Goal: Task Accomplishment & Management: Use online tool/utility

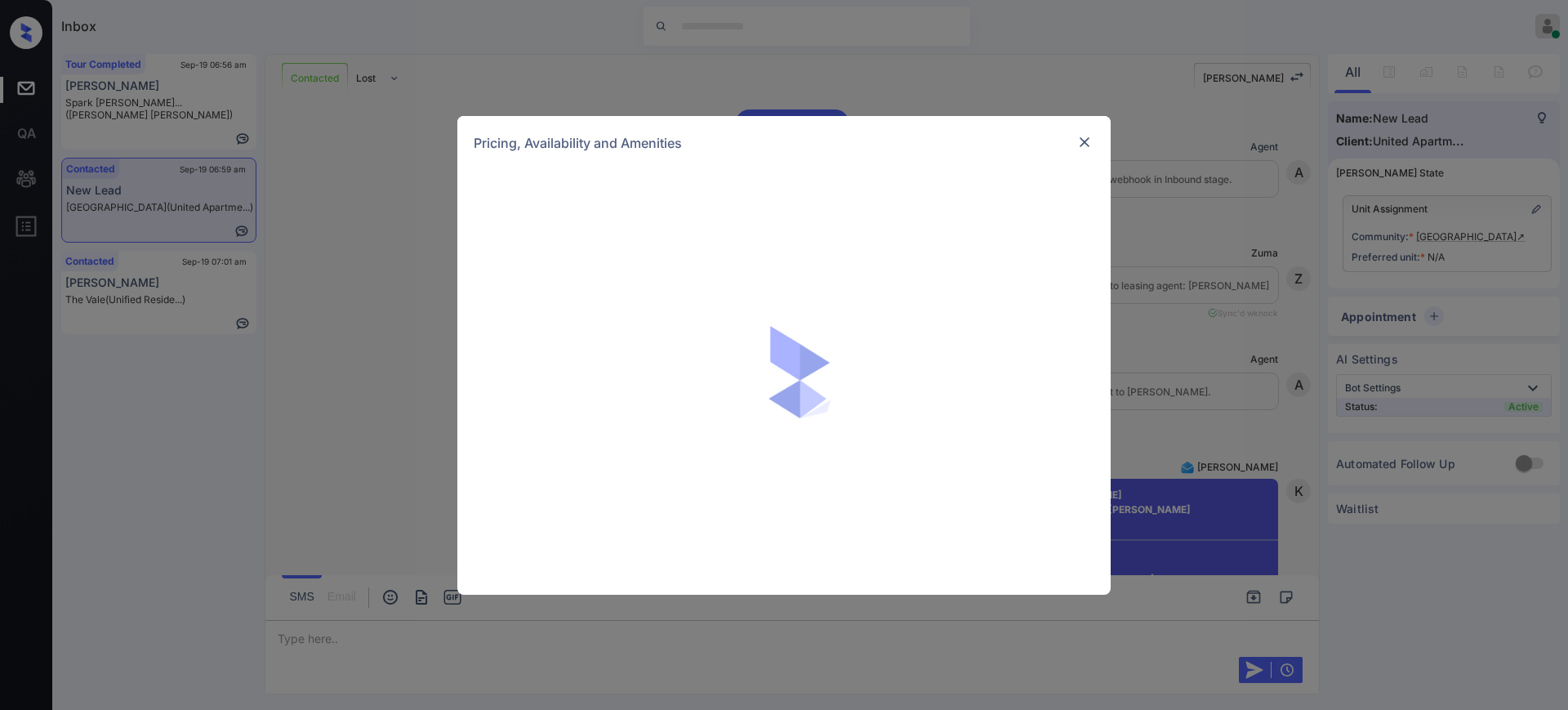
scroll to position [1039, 0]
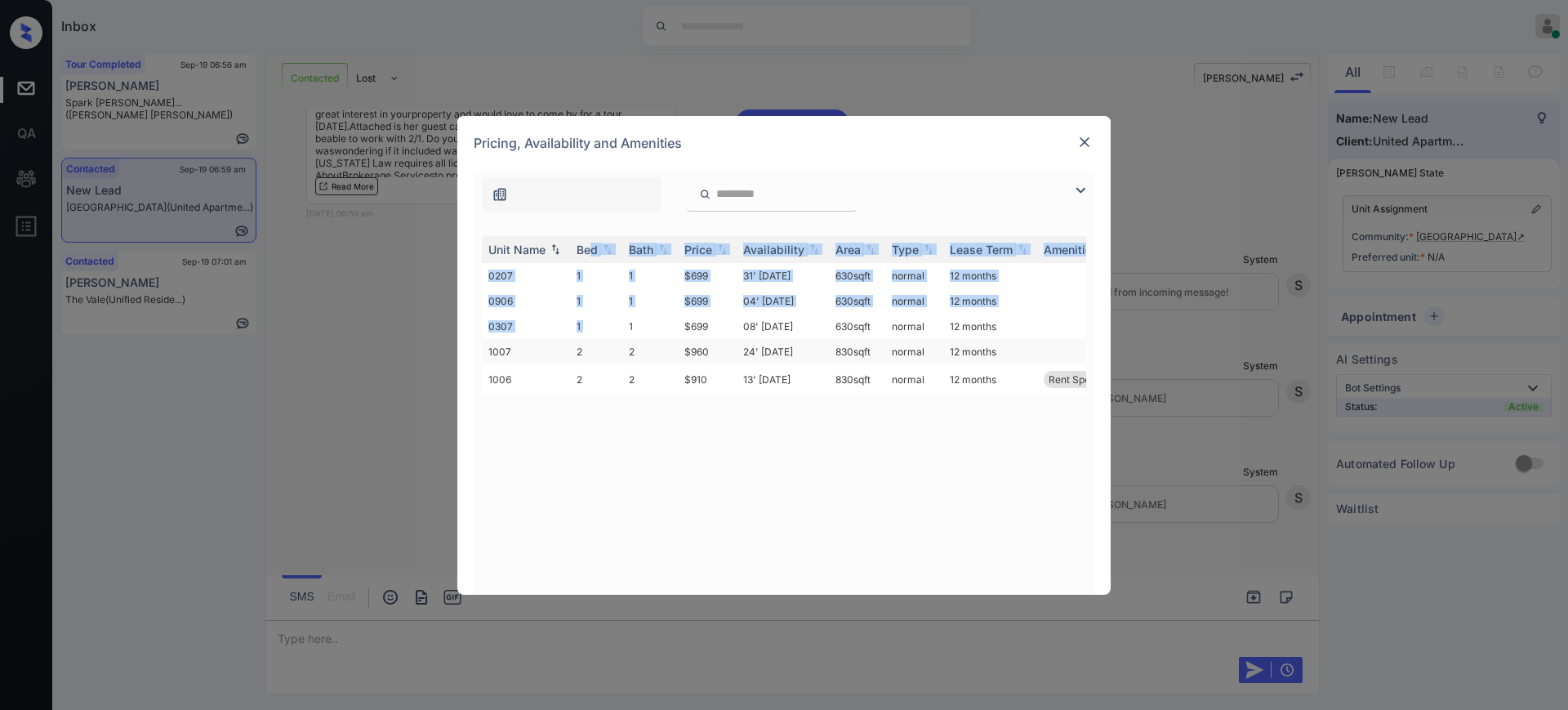
drag, startPoint x: 591, startPoint y: 251, endPoint x: 634, endPoint y: 358, distance: 115.3
click at [624, 345] on table "Unit Name Bed Bath Price Availability Area Type Lease Term Amenities 0207 1 1 $…" at bounding box center [908, 315] width 853 height 159
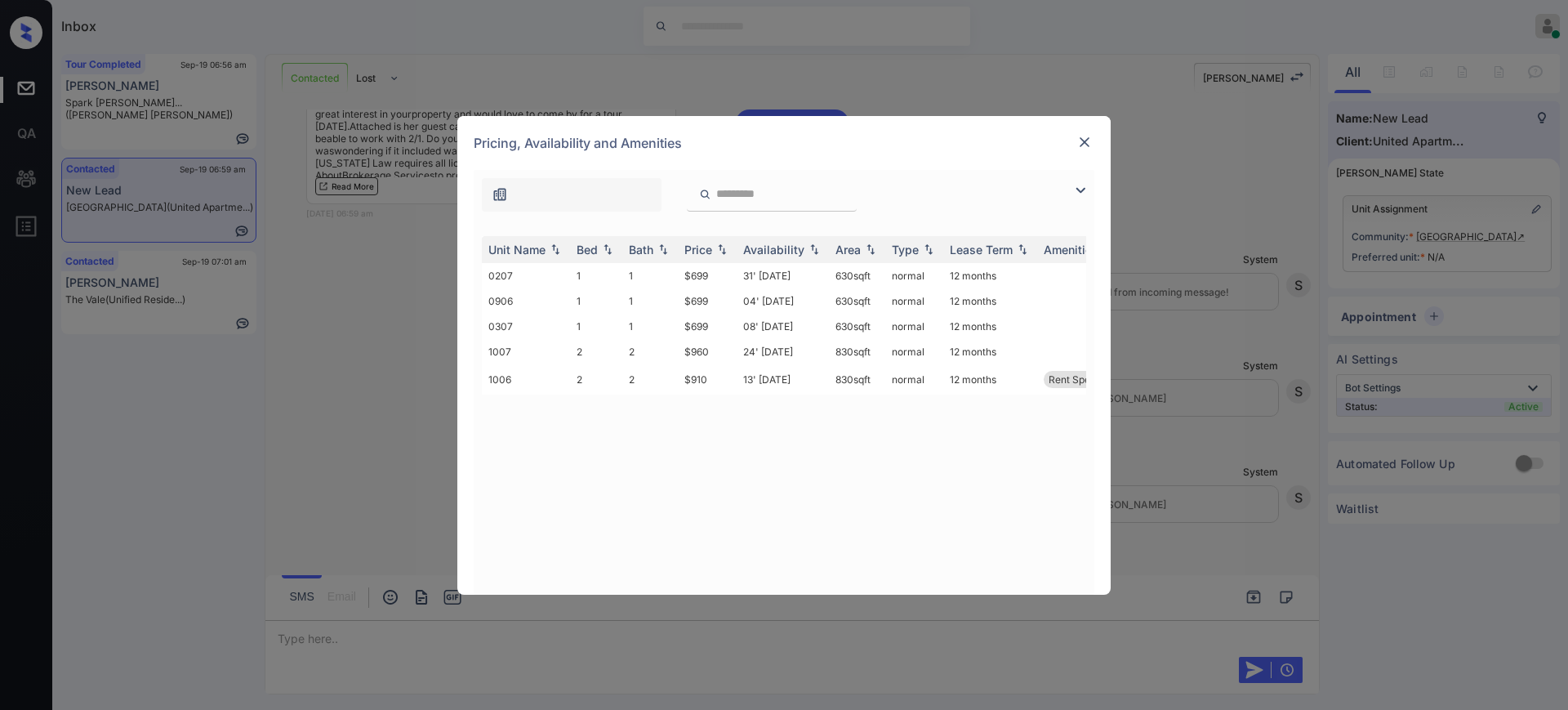
drag, startPoint x: 705, startPoint y: 466, endPoint x: 705, endPoint y: 420, distance: 46.0
click at [705, 462] on div "Unit Name Bed Bath Price Availability Area Type Lease Term Amenities 0207 1 1 $…" at bounding box center [784, 407] width 604 height 343
drag, startPoint x: 673, startPoint y: 379, endPoint x: 720, endPoint y: 385, distance: 47.4
click at [720, 385] on tr "1006 2 2 $910 13' Sep 25 830 sqft normal 12 months Rent Special 1" at bounding box center [908, 379] width 853 height 30
copy tr "$910"
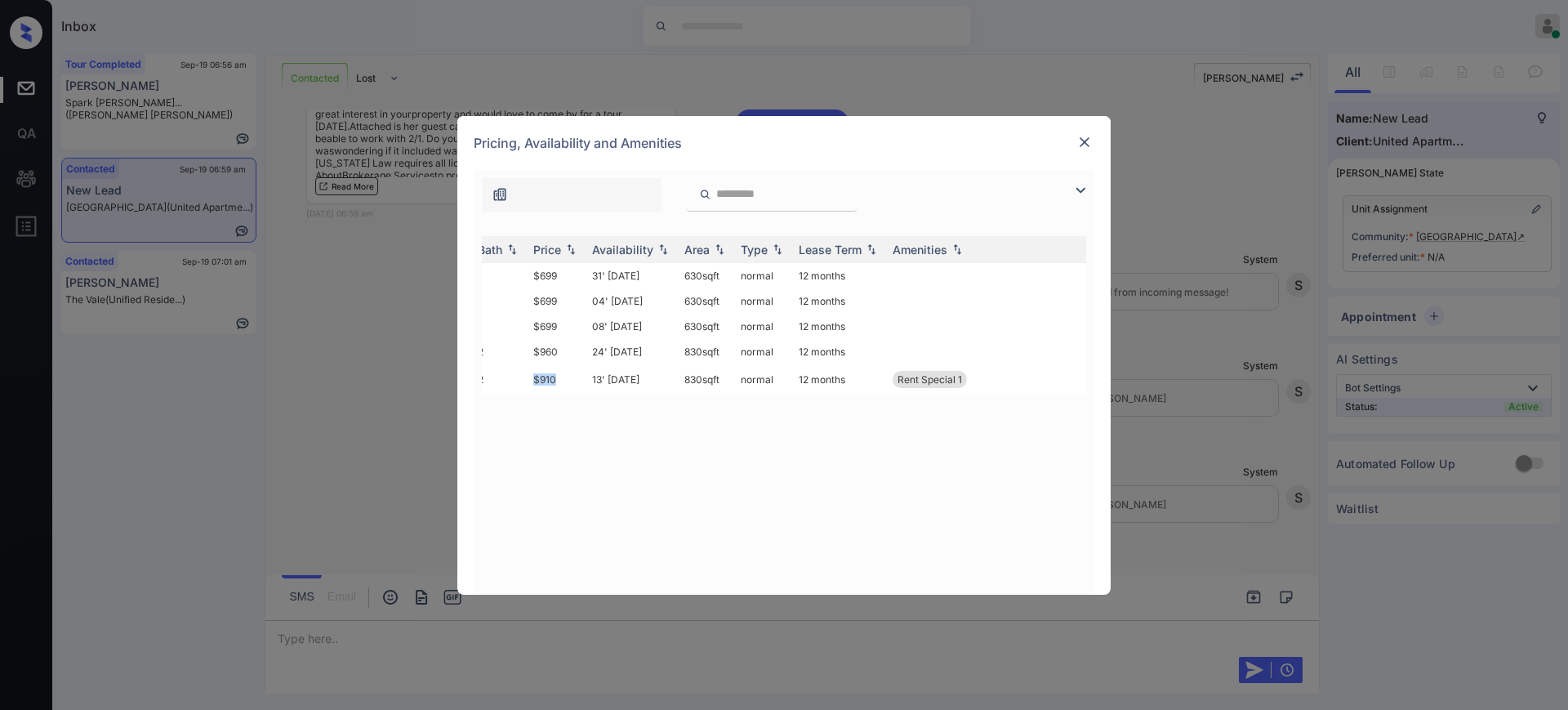
scroll to position [0, 0]
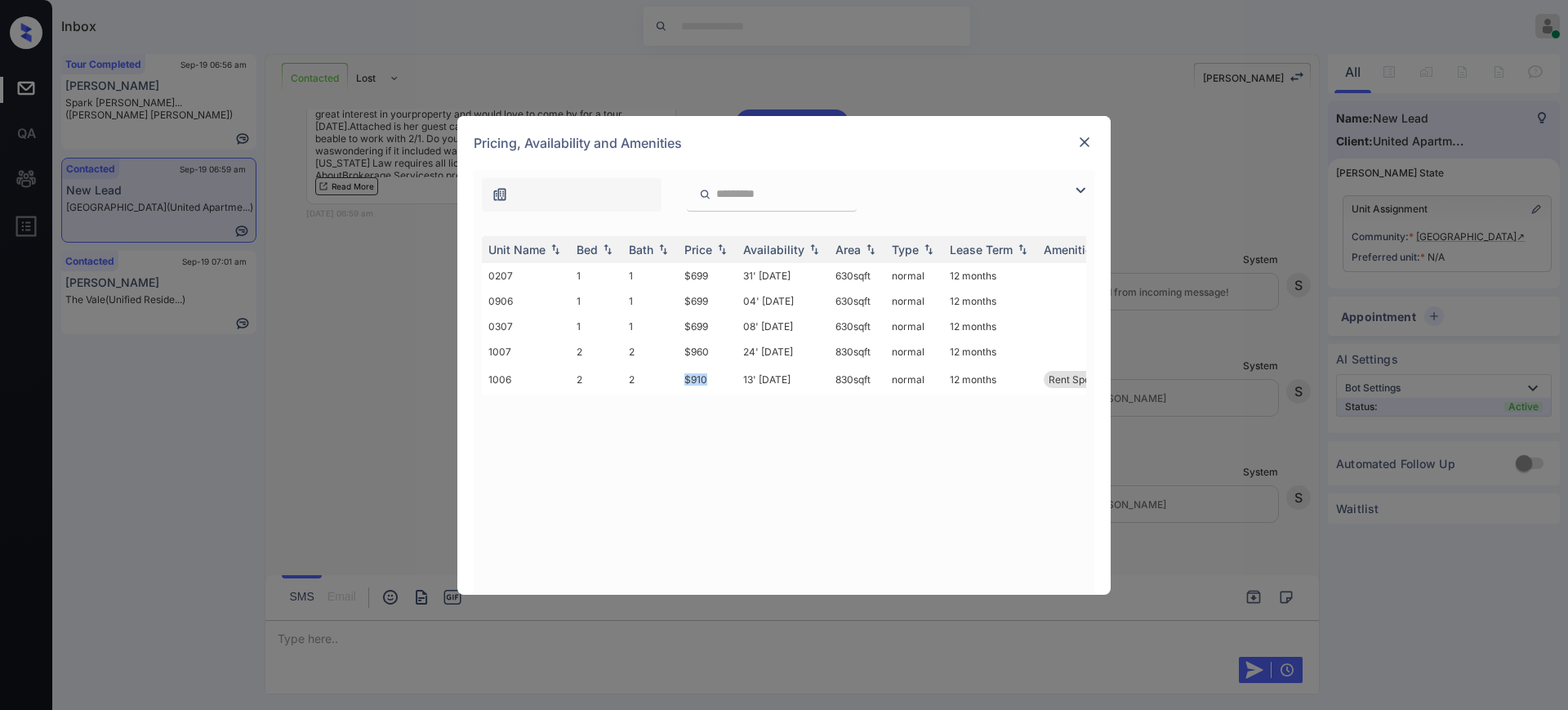
copy tr "$910"
click at [1086, 144] on img at bounding box center [1084, 142] width 17 height 17
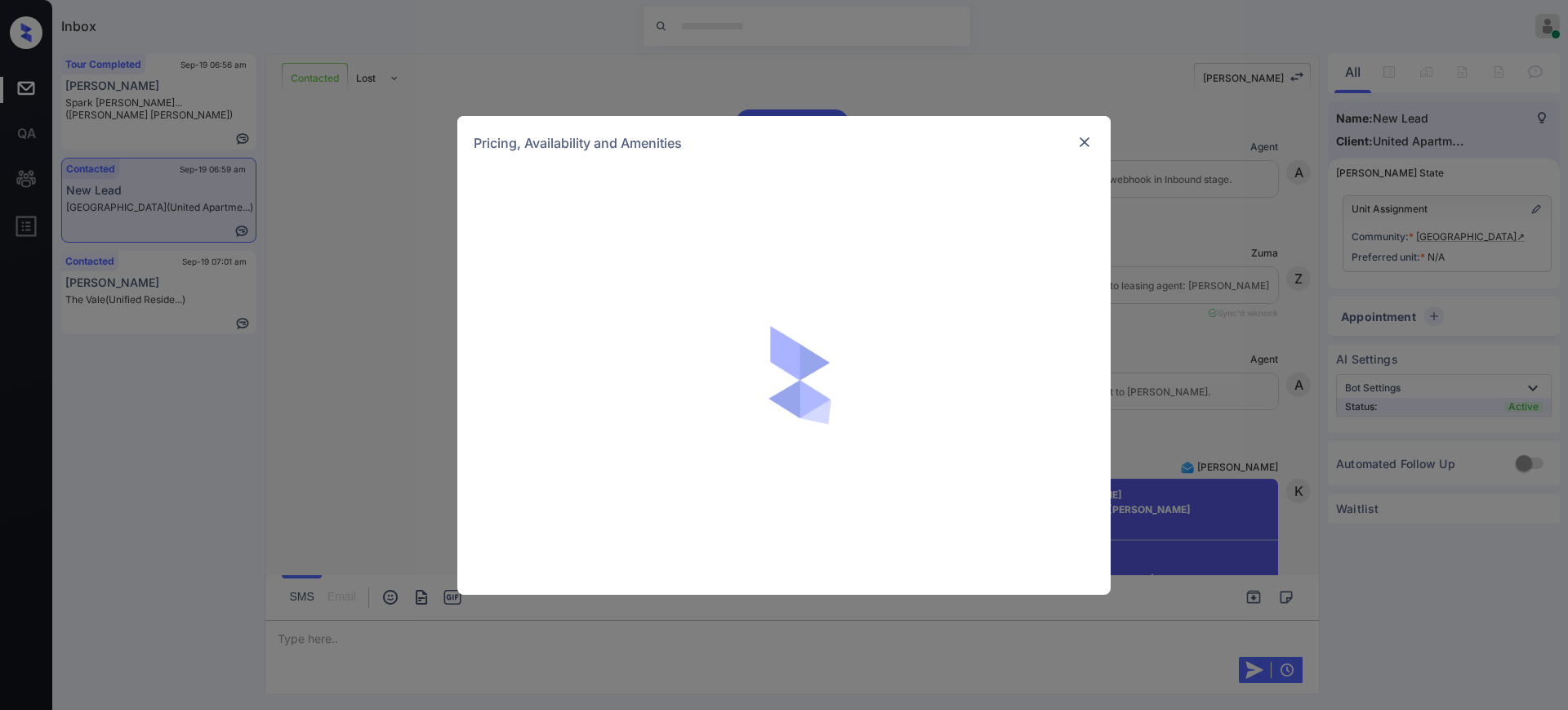
scroll to position [1039, 0]
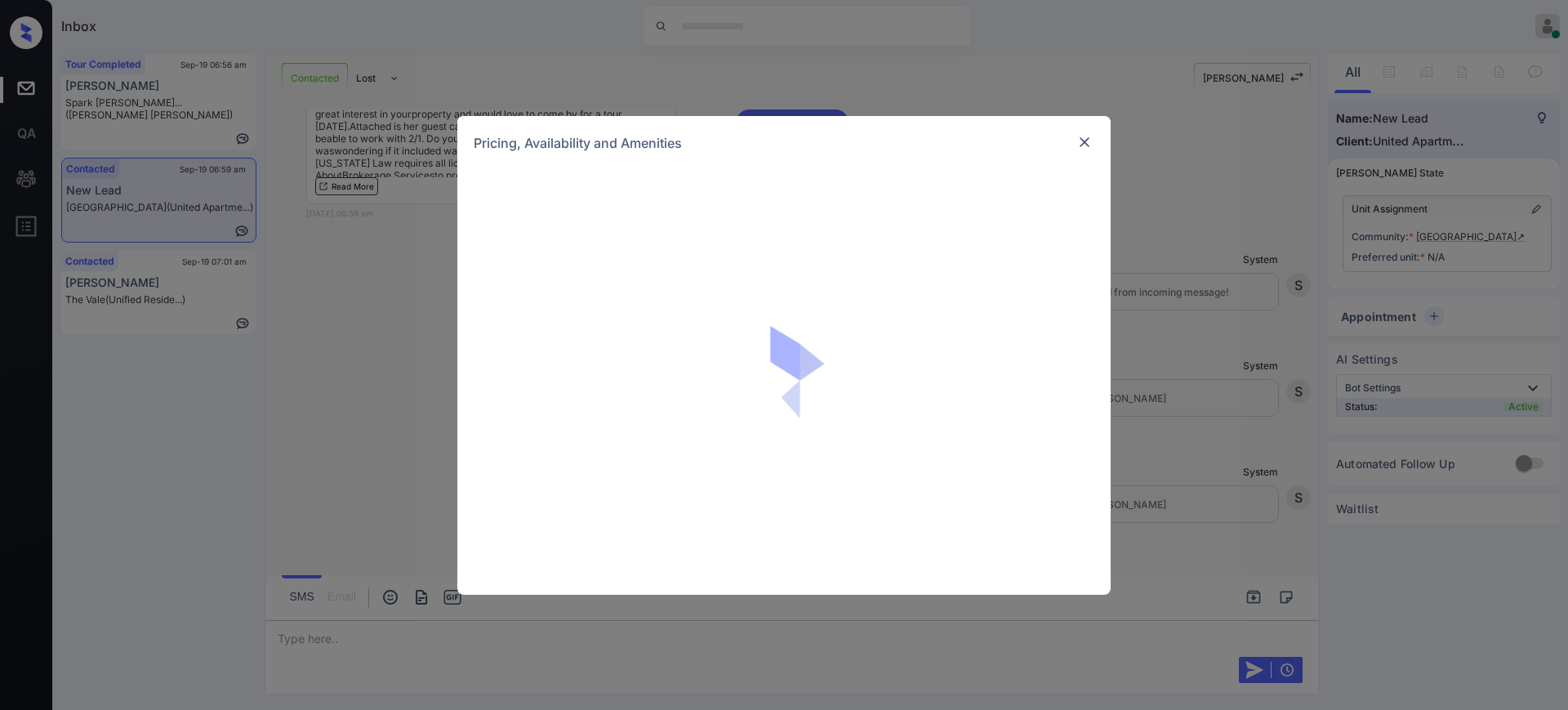
click at [627, 402] on div at bounding box center [784, 382] width 654 height 425
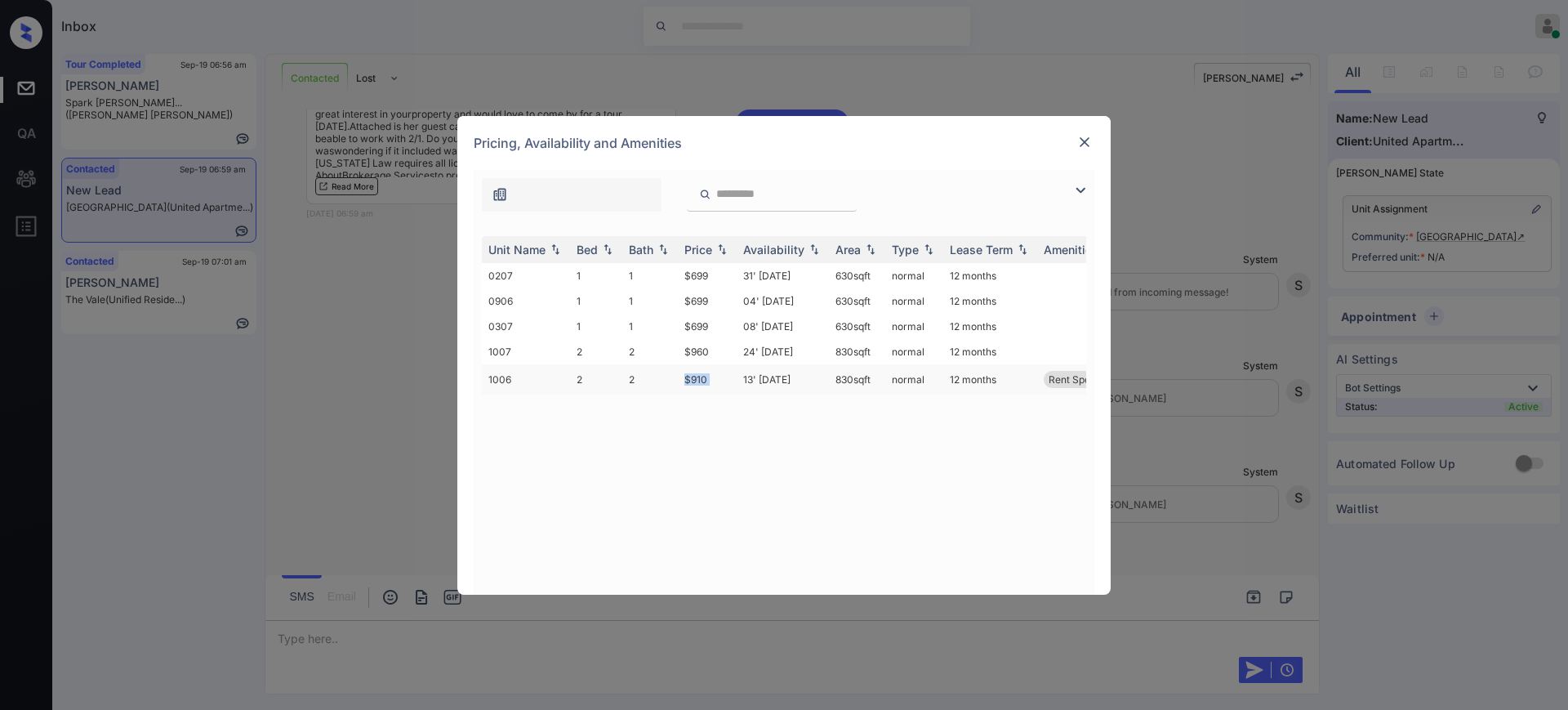
drag, startPoint x: 671, startPoint y: 379, endPoint x: 744, endPoint y: 379, distance: 73.0
click at [744, 379] on tr "1006 2 2 $910 13' Sep 25 830 sqft normal 12 months Rent Special 1" at bounding box center [908, 379] width 853 height 30
copy tr "$910"
click at [1074, 137] on div "Pricing, Availability and Amenities" at bounding box center [784, 142] width 654 height 54
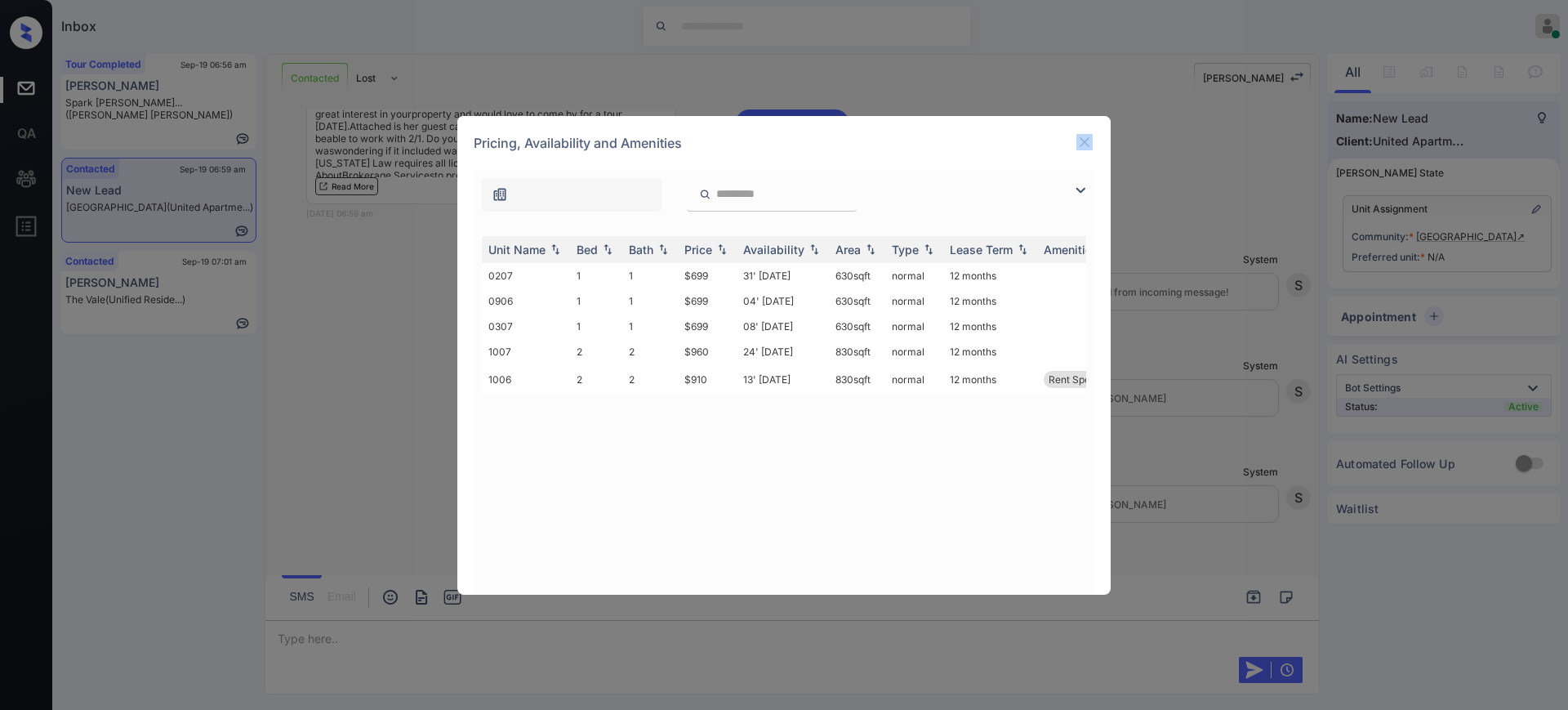
click at [1086, 141] on img at bounding box center [1084, 142] width 17 height 17
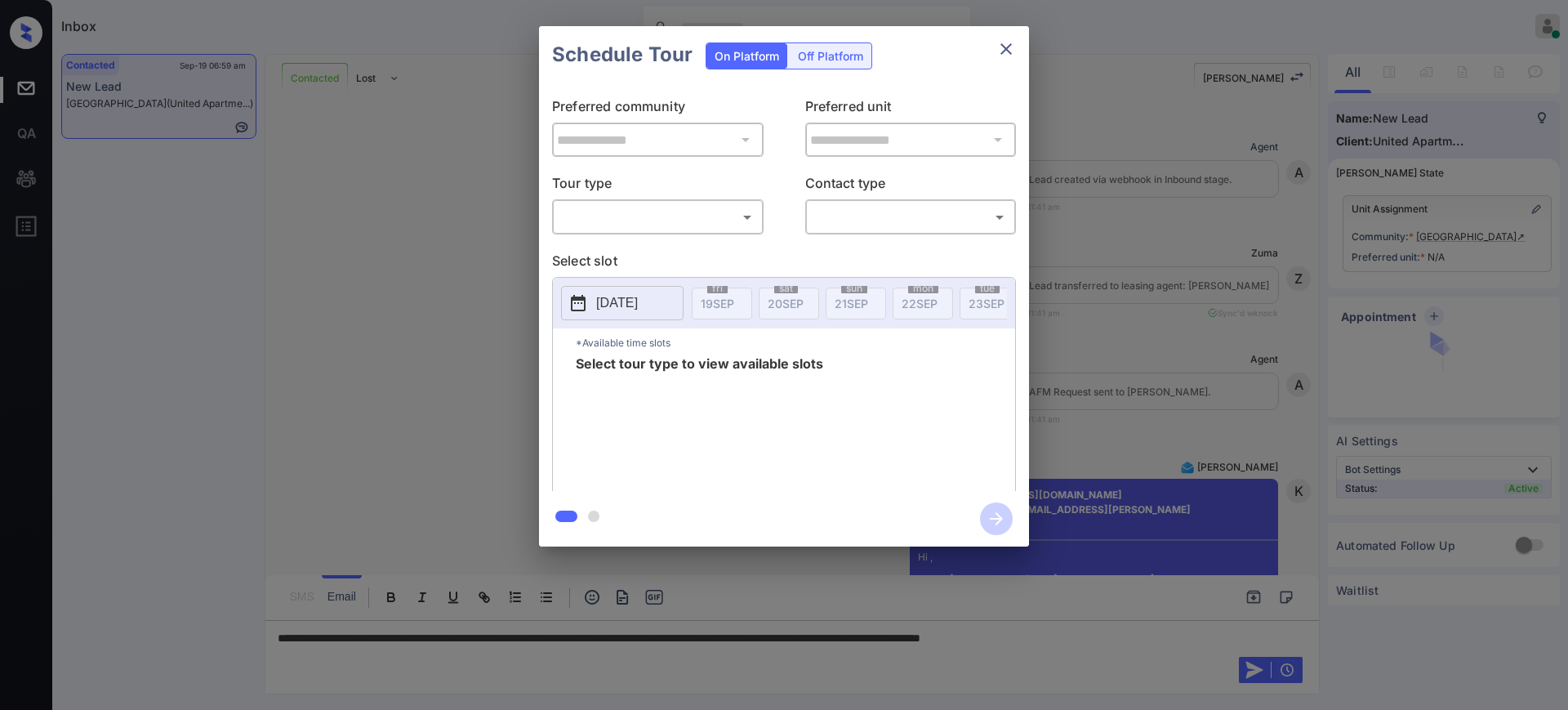
scroll to position [835, 0]
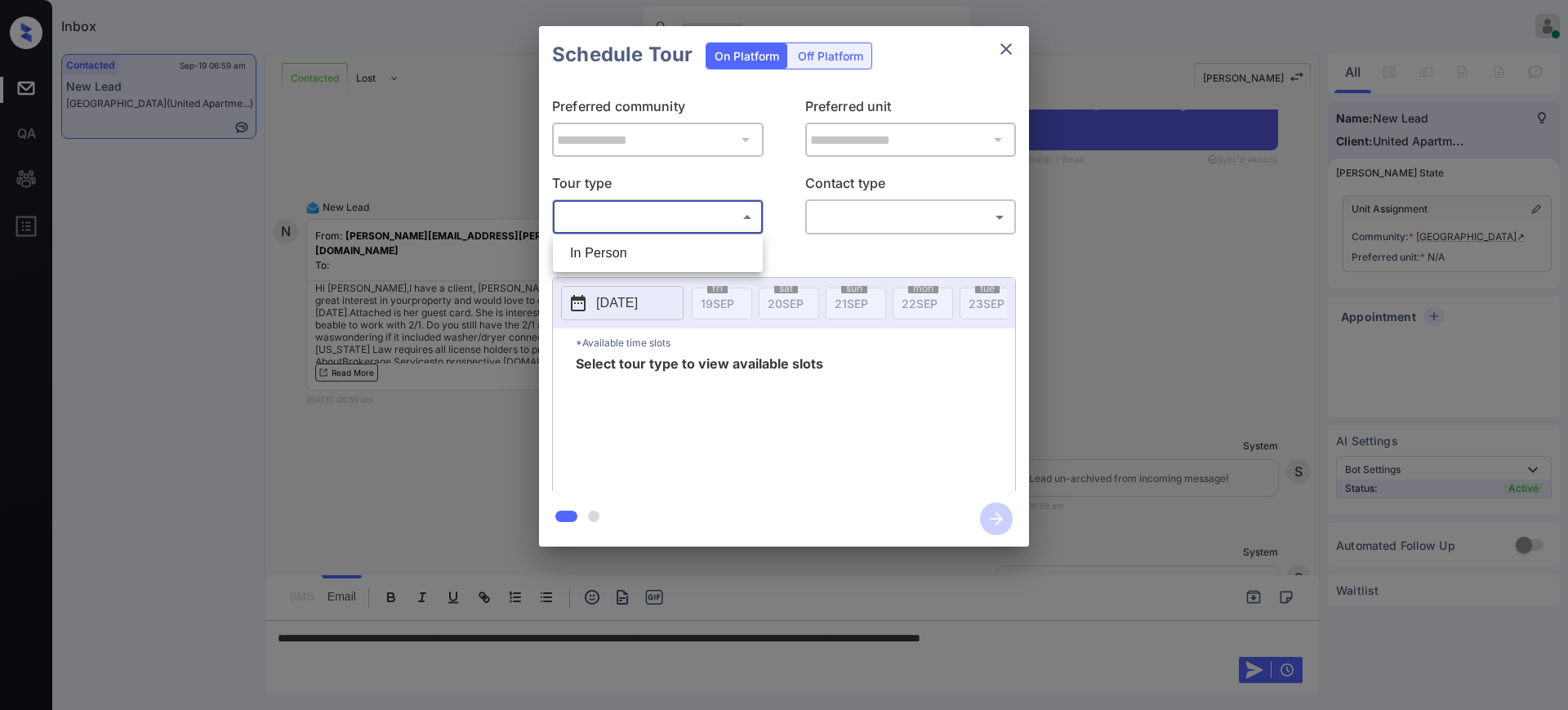
click at [681, 220] on body "Inbox Ajay Kumar Online Set yourself offline Set yourself on break Profile Swit…" at bounding box center [784, 355] width 1568 height 710
click at [638, 245] on li "In Person" at bounding box center [658, 254] width 202 height 29
type input "********"
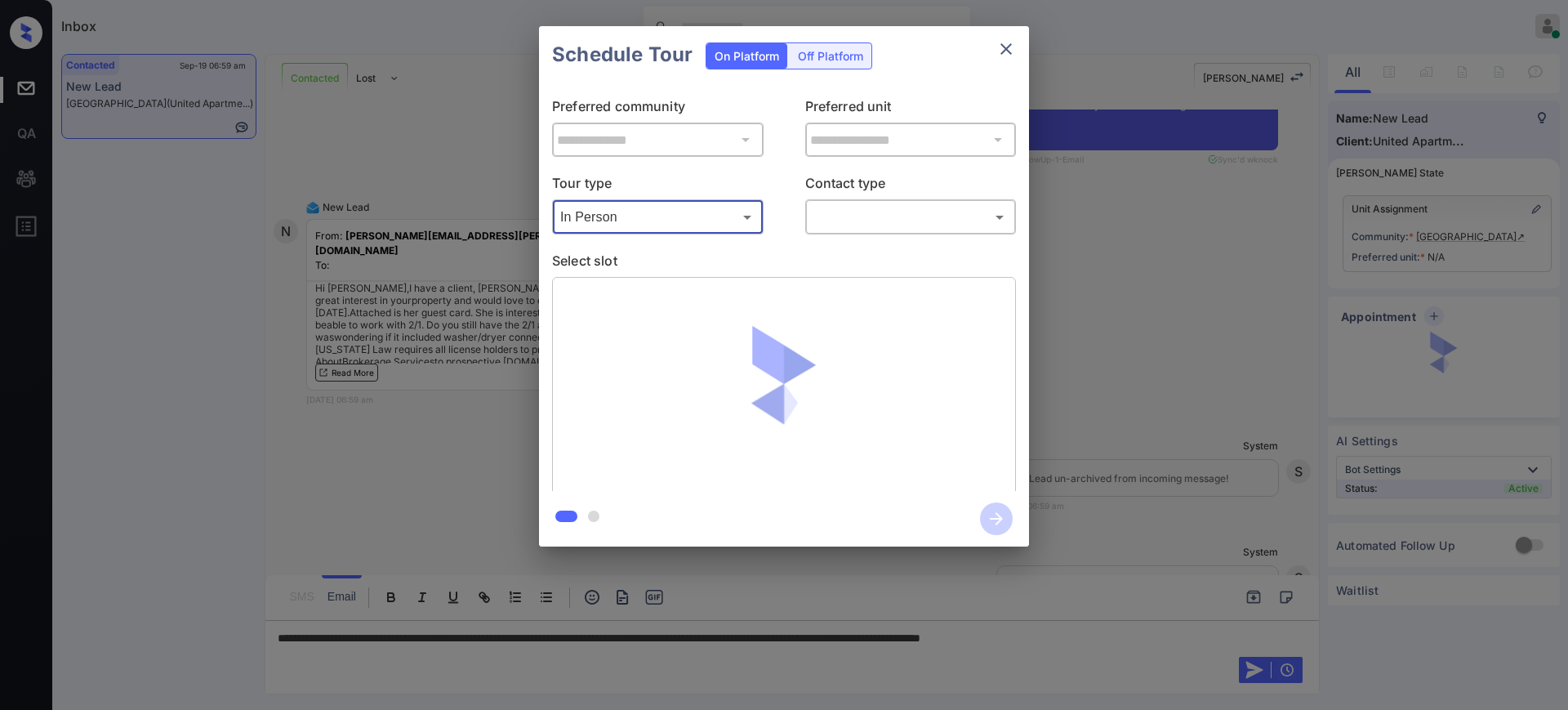
click at [903, 206] on body "Inbox Ajay Kumar Online Set yourself offline Set yourself on break Profile Swit…" at bounding box center [784, 355] width 1568 height 710
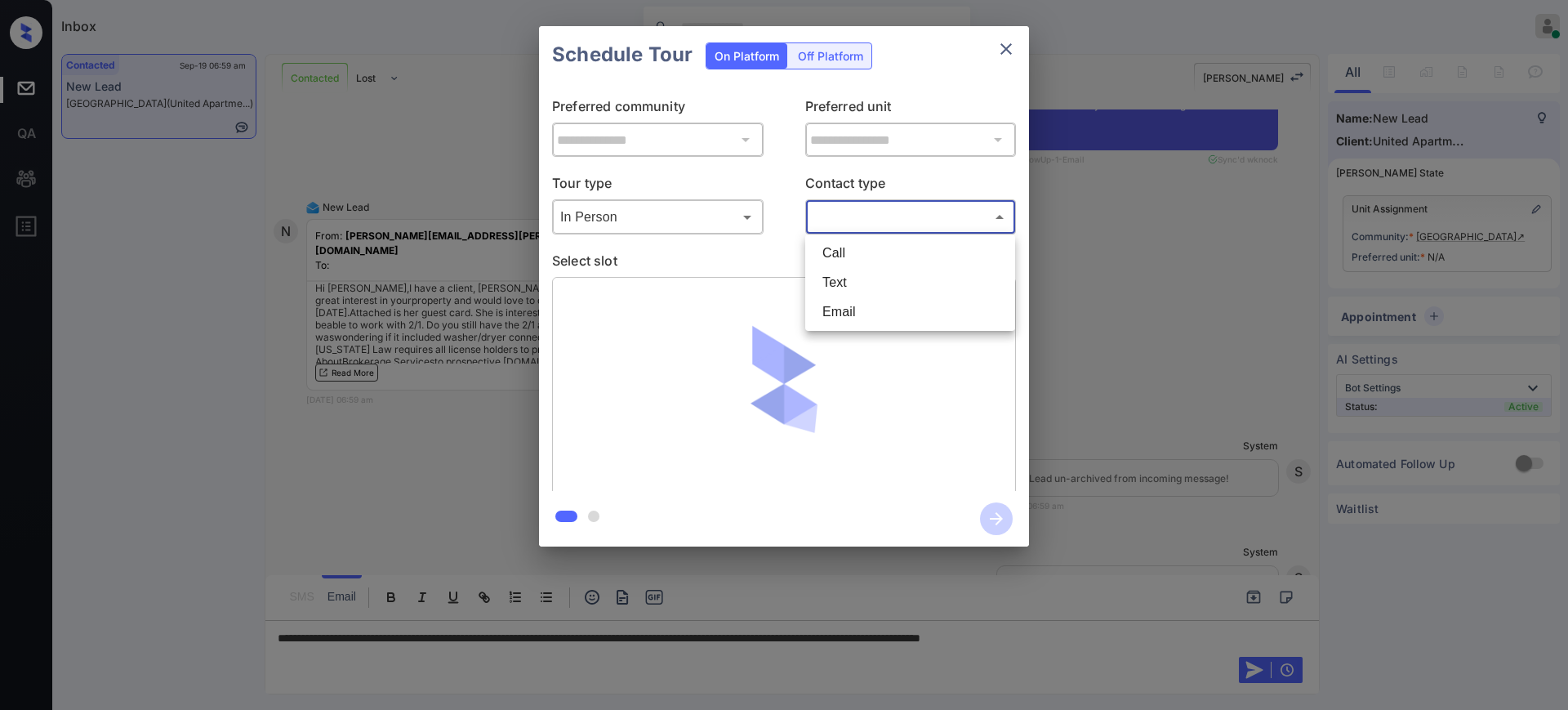
click at [846, 273] on li "Text" at bounding box center [910, 283] width 202 height 29
type input "****"
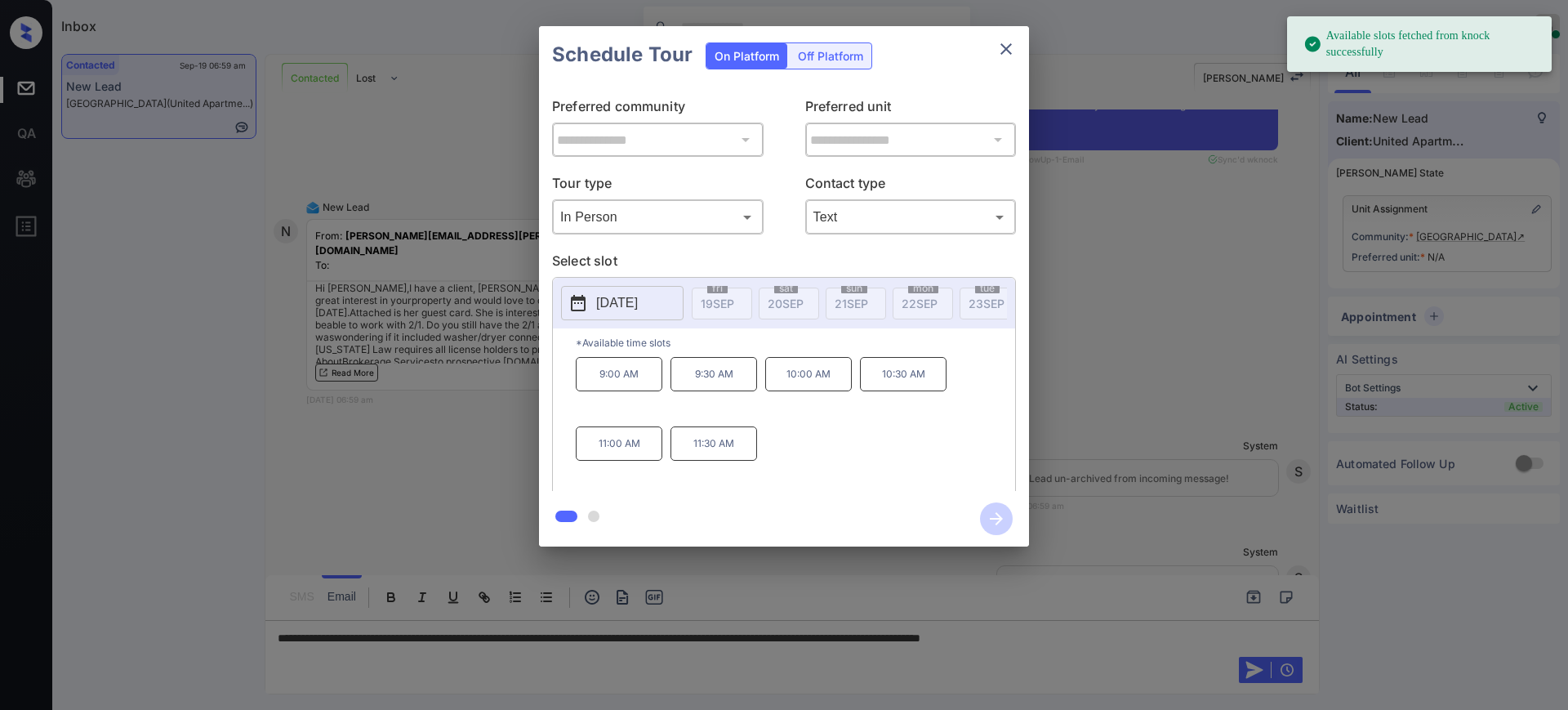
click at [638, 299] on p "2025-10-09" at bounding box center [616, 302] width 41 height 19
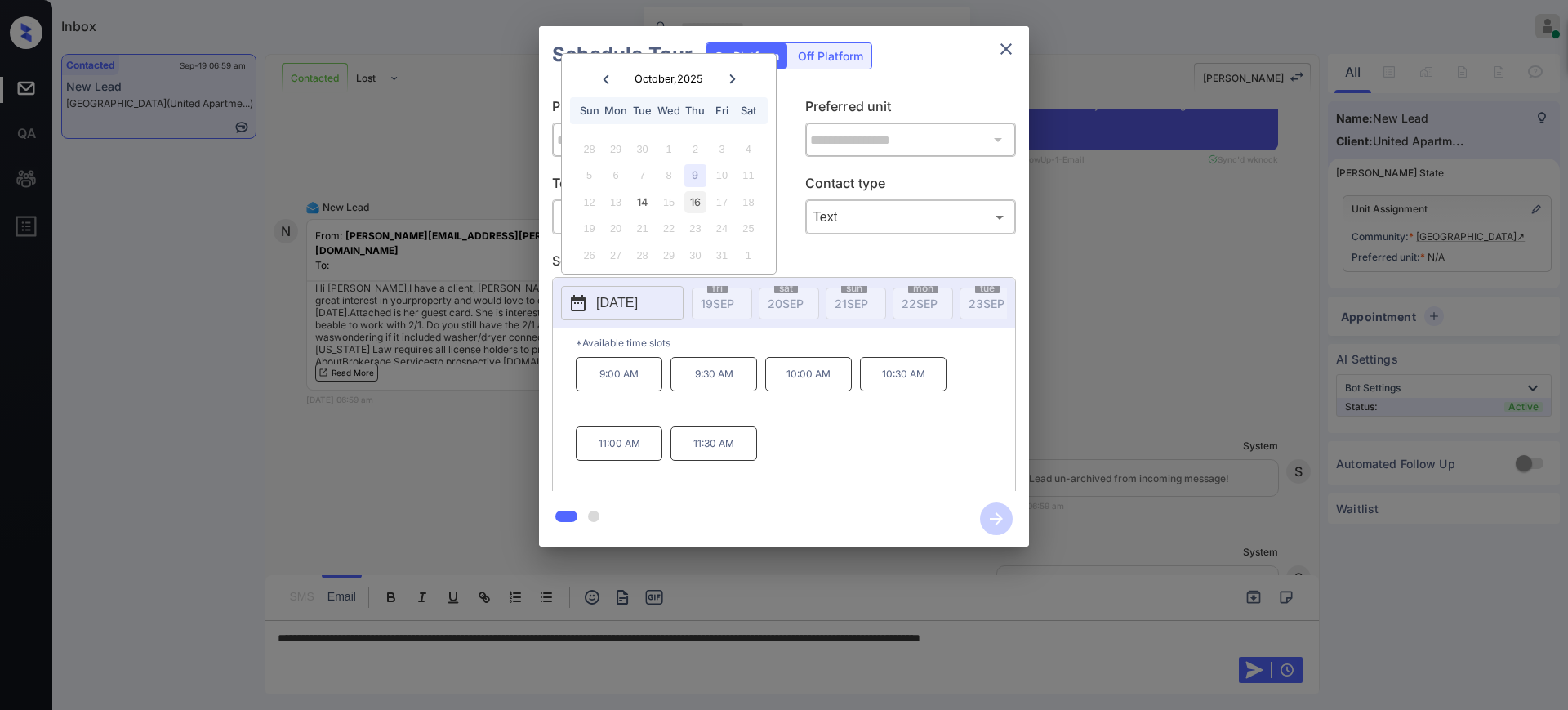
click at [694, 191] on div "16" at bounding box center [695, 202] width 22 height 22
click at [695, 178] on div "9" at bounding box center [695, 175] width 22 height 22
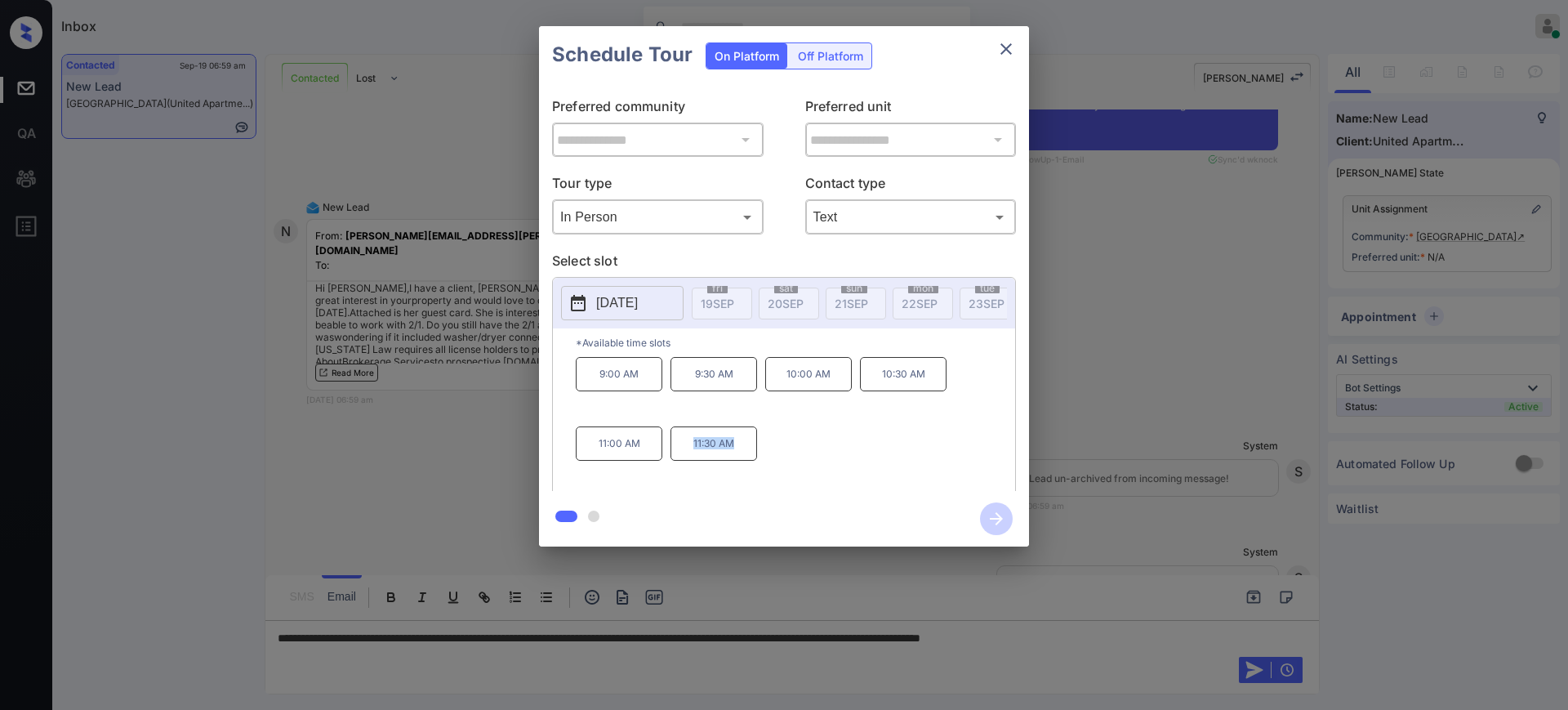
drag, startPoint x: 676, startPoint y: 457, endPoint x: 787, endPoint y: 437, distance: 112.8
click at [769, 453] on div "9:00 AM 9:30 AM 10:00 AM 10:30 AM 11:00 AM 11:30 AM" at bounding box center [795, 423] width 440 height 130
copy p "11:30 AM"
drag, startPoint x: 858, startPoint y: 391, endPoint x: 949, endPoint y: 506, distance: 146.6
click at [949, 506] on div "**********" at bounding box center [784, 286] width 490 height 521
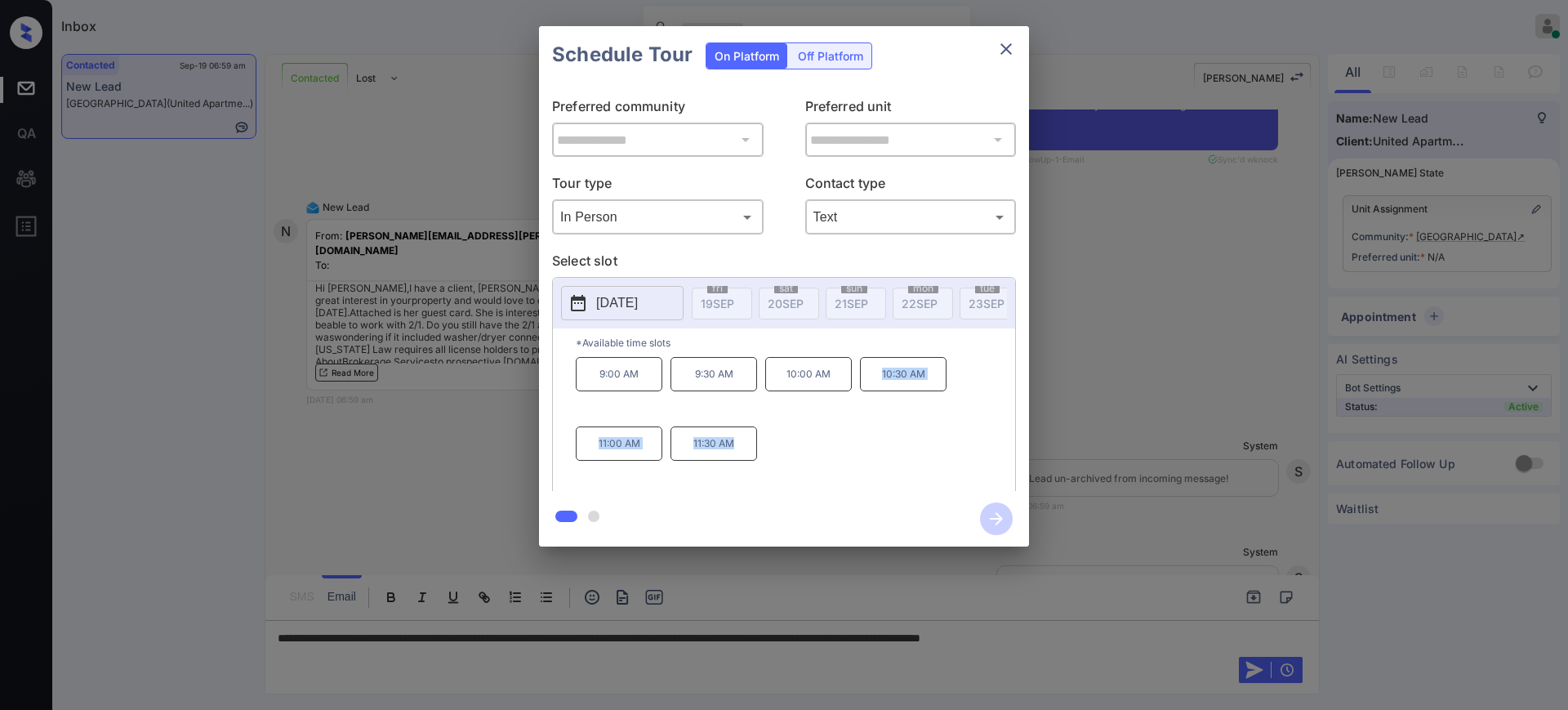
copy div "10:30 AM 11:00 AM 11:30 AM"
click at [1016, 45] on button "close" at bounding box center [1006, 50] width 33 height 33
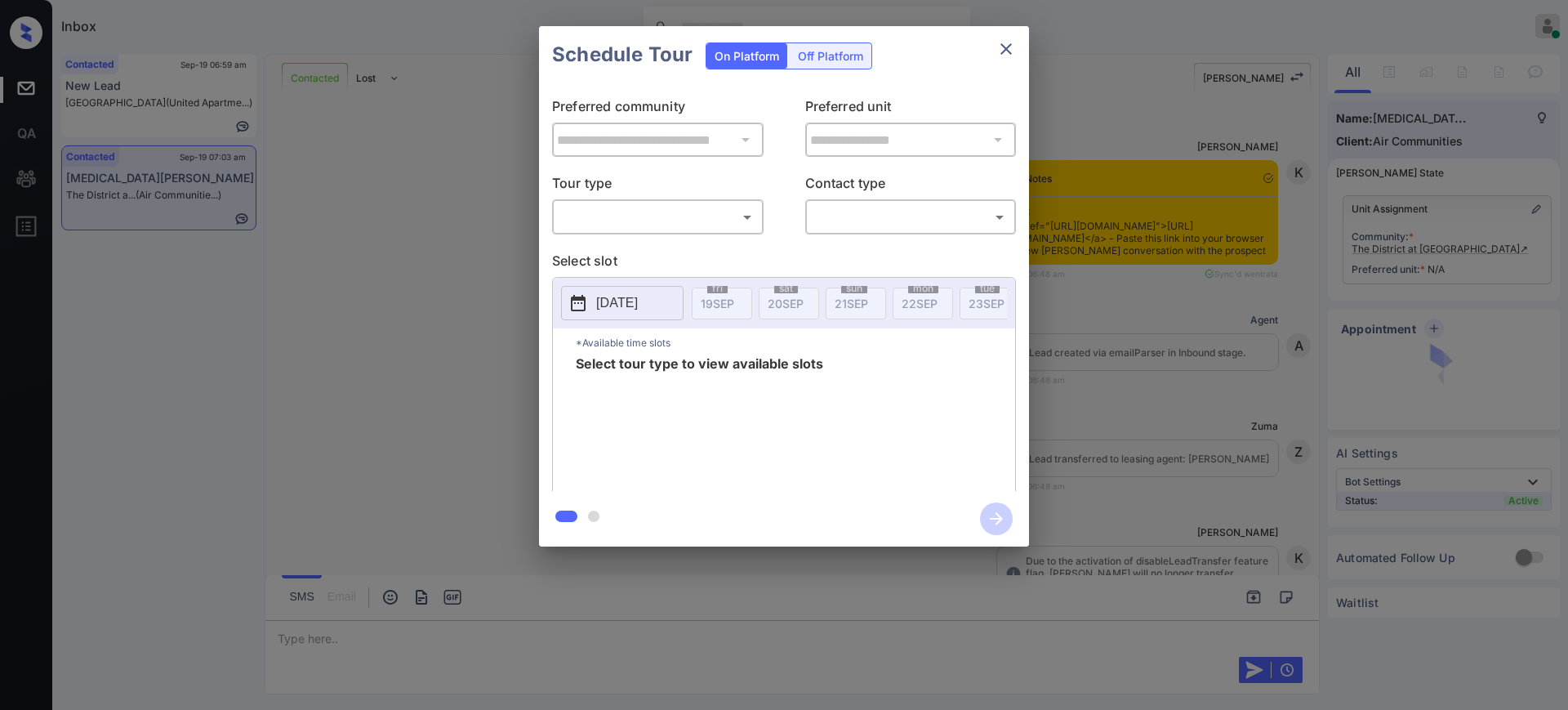
click at [656, 203] on body "Inbox [PERSON_NAME] Online Set yourself offline Set yourself on break Profile S…" at bounding box center [784, 355] width 1568 height 710
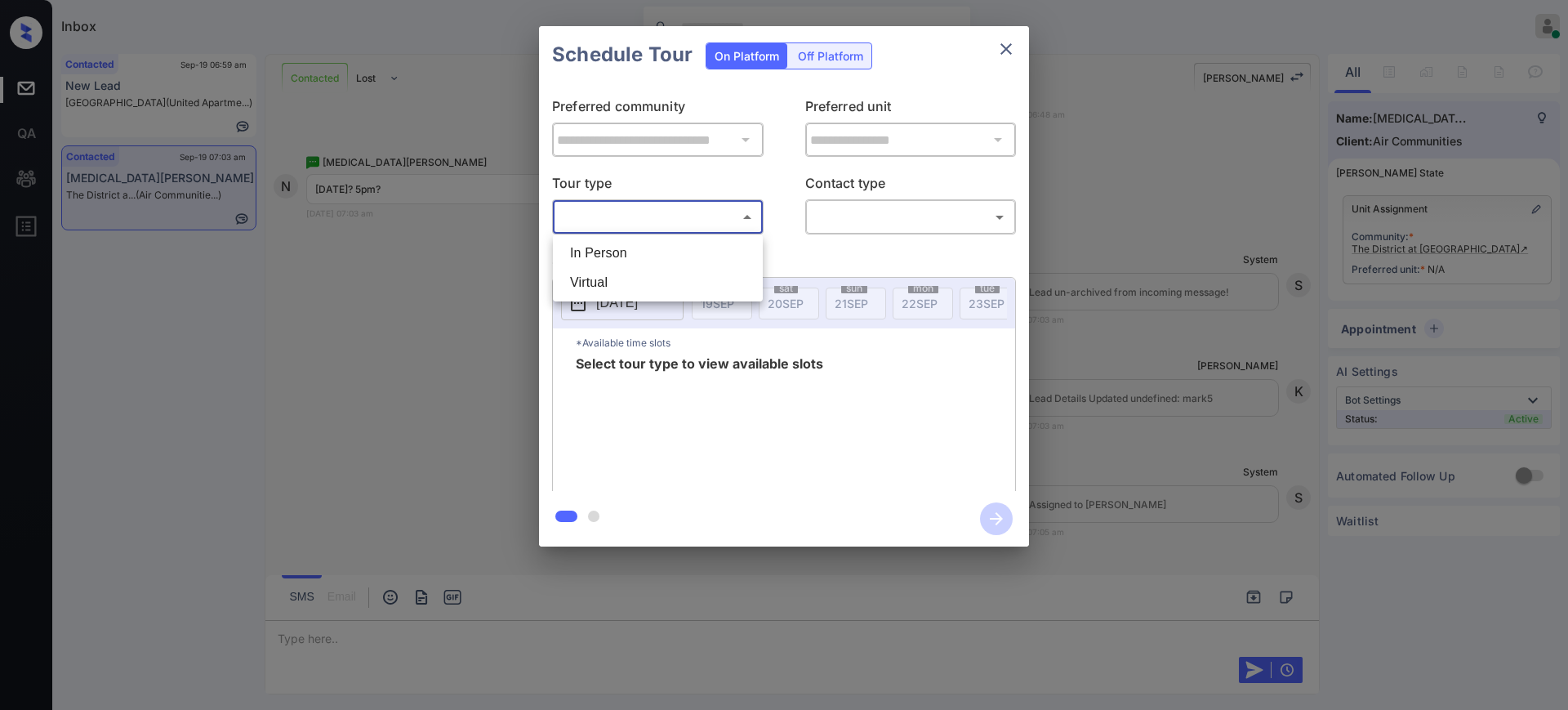
click at [620, 244] on li "In Person" at bounding box center [658, 254] width 202 height 29
type input "********"
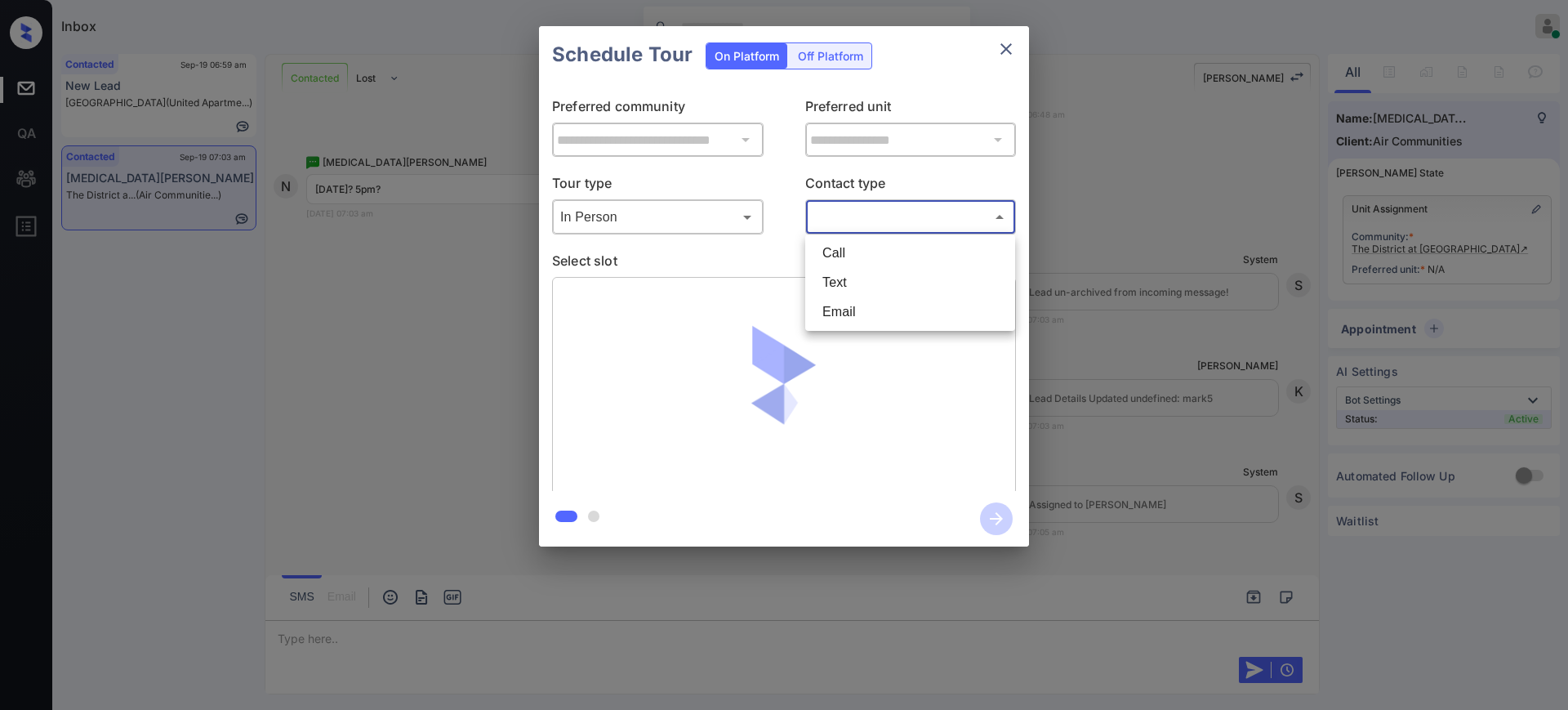
drag, startPoint x: 874, startPoint y: 224, endPoint x: 846, endPoint y: 249, distance: 37.5
click at [875, 224] on body "Inbox [PERSON_NAME] Online Set yourself offline Set yourself on break Profile S…" at bounding box center [784, 355] width 1568 height 710
click at [822, 281] on li "Text" at bounding box center [910, 283] width 202 height 29
type input "****"
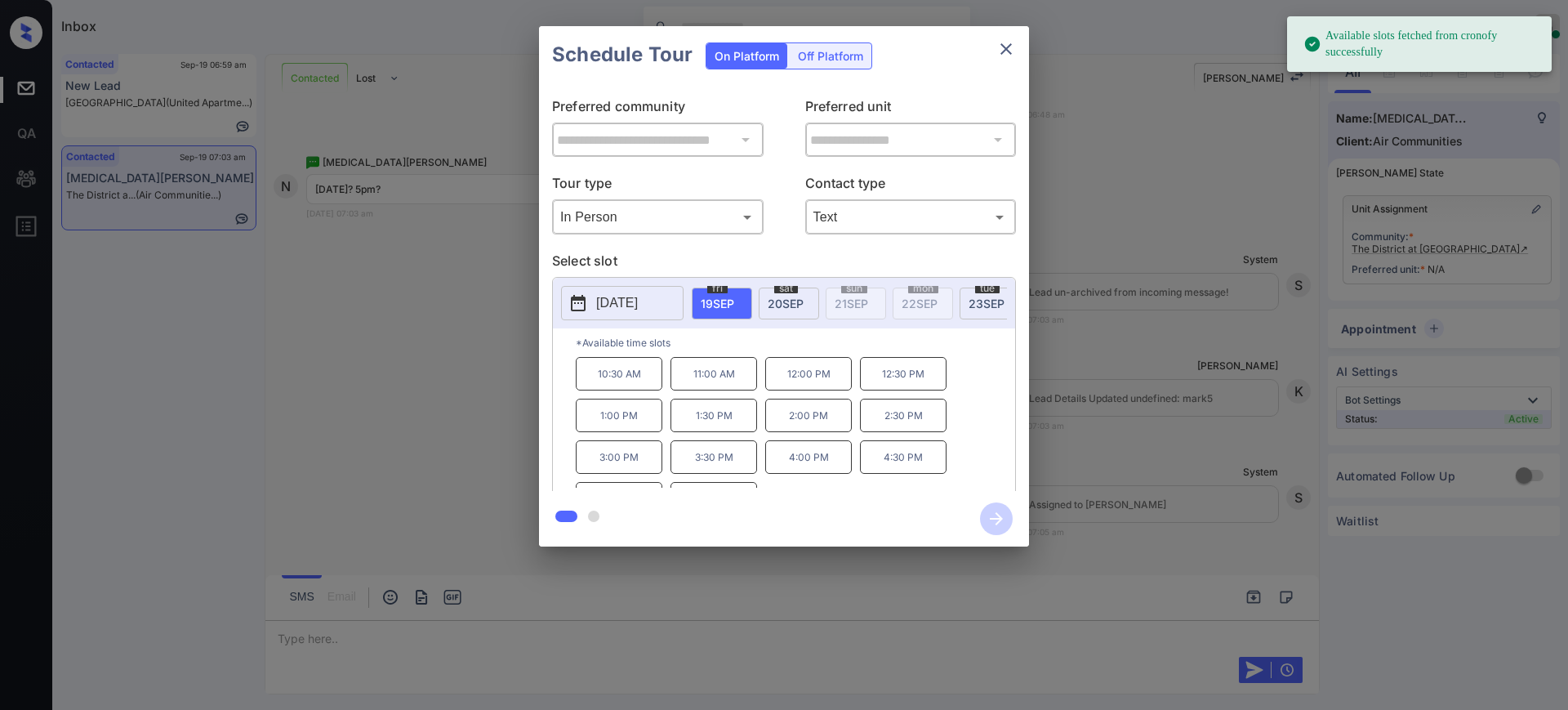
click at [638, 305] on p "[DATE]" at bounding box center [616, 302] width 41 height 19
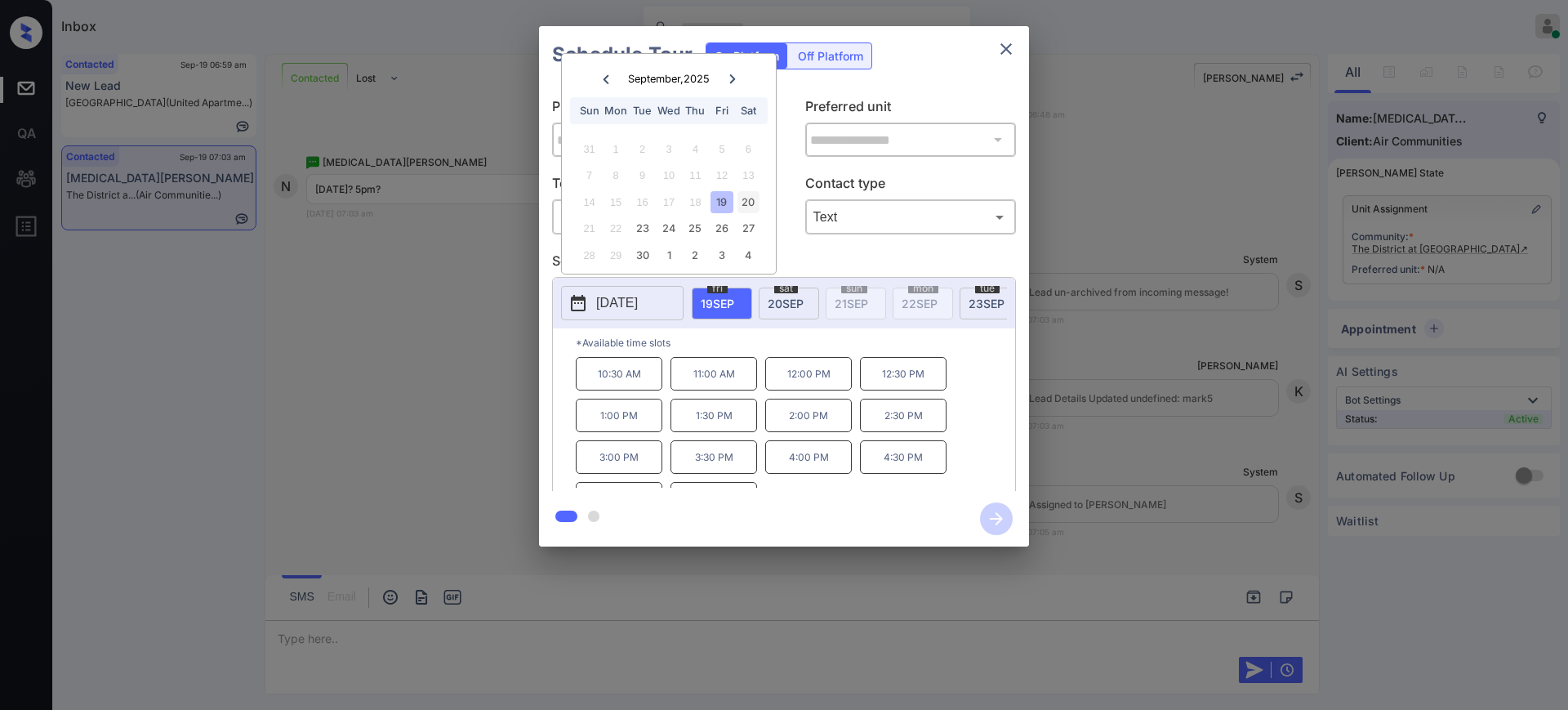
click at [752, 201] on div "20" at bounding box center [748, 202] width 22 height 22
click at [1190, 413] on div "**********" at bounding box center [784, 287] width 1568 height 573
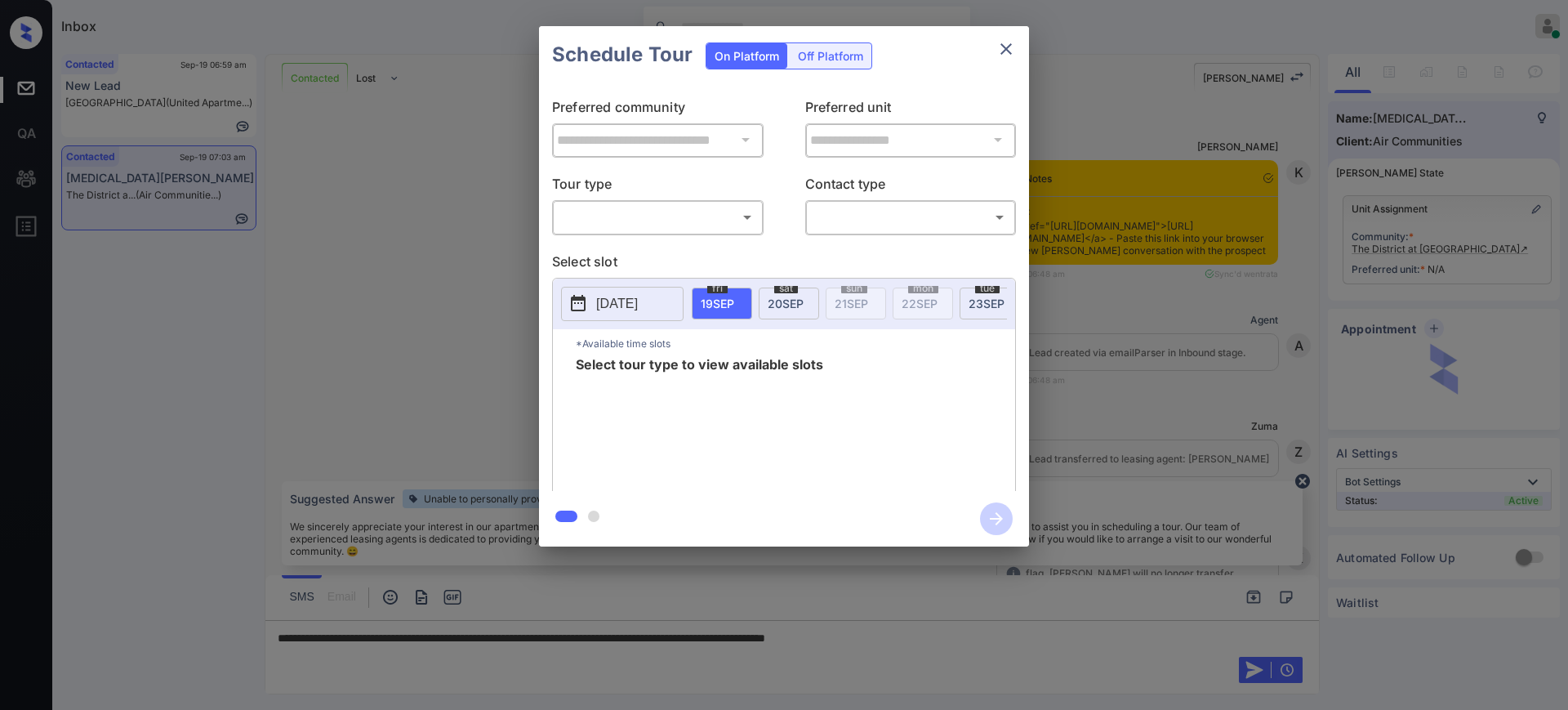
click at [674, 224] on body "Inbox [PERSON_NAME] Online Set yourself offline Set yourself on break Profile S…" at bounding box center [784, 355] width 1568 height 710
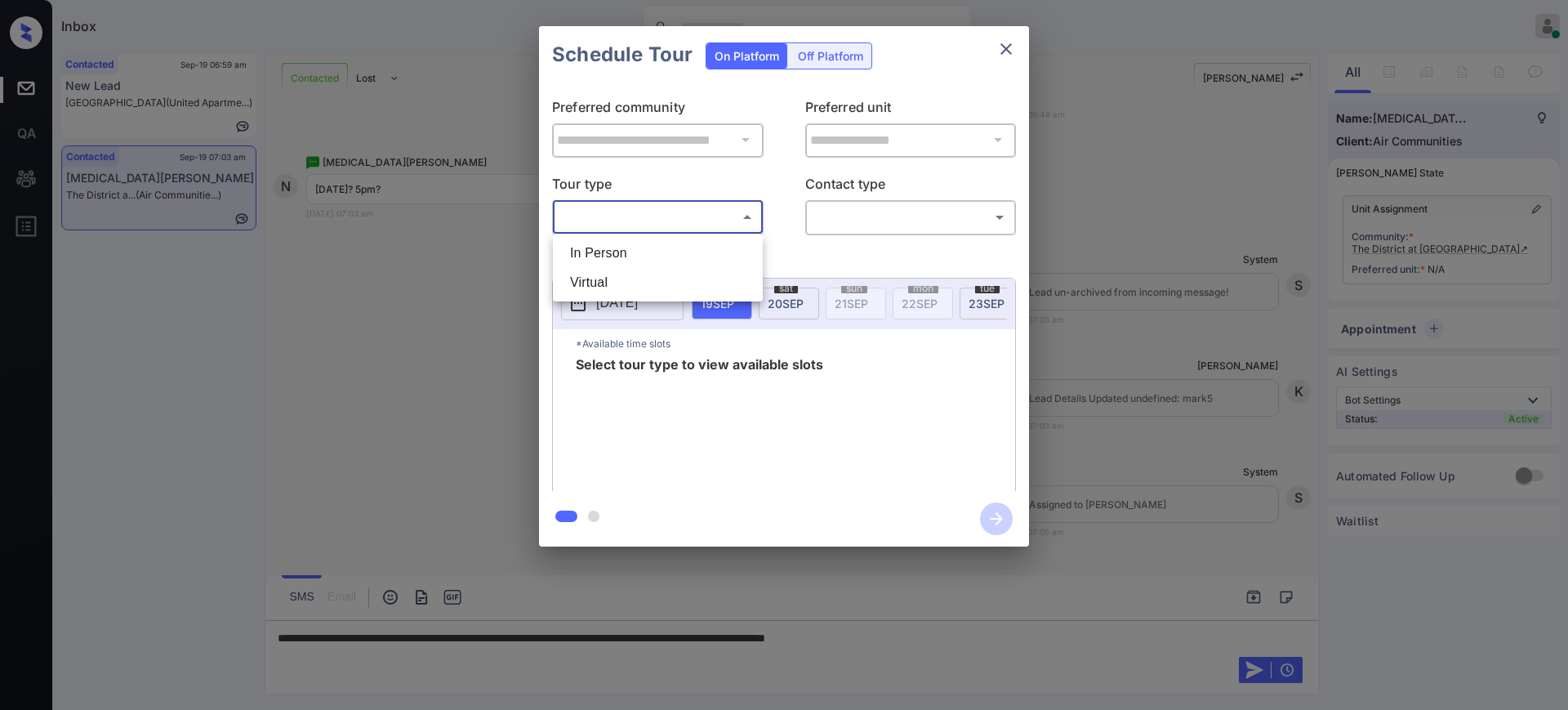
drag, startPoint x: 651, startPoint y: 240, endPoint x: 700, endPoint y: 242, distance: 49.0
click at [650, 240] on li "In Person" at bounding box center [658, 254] width 202 height 29
type input "********"
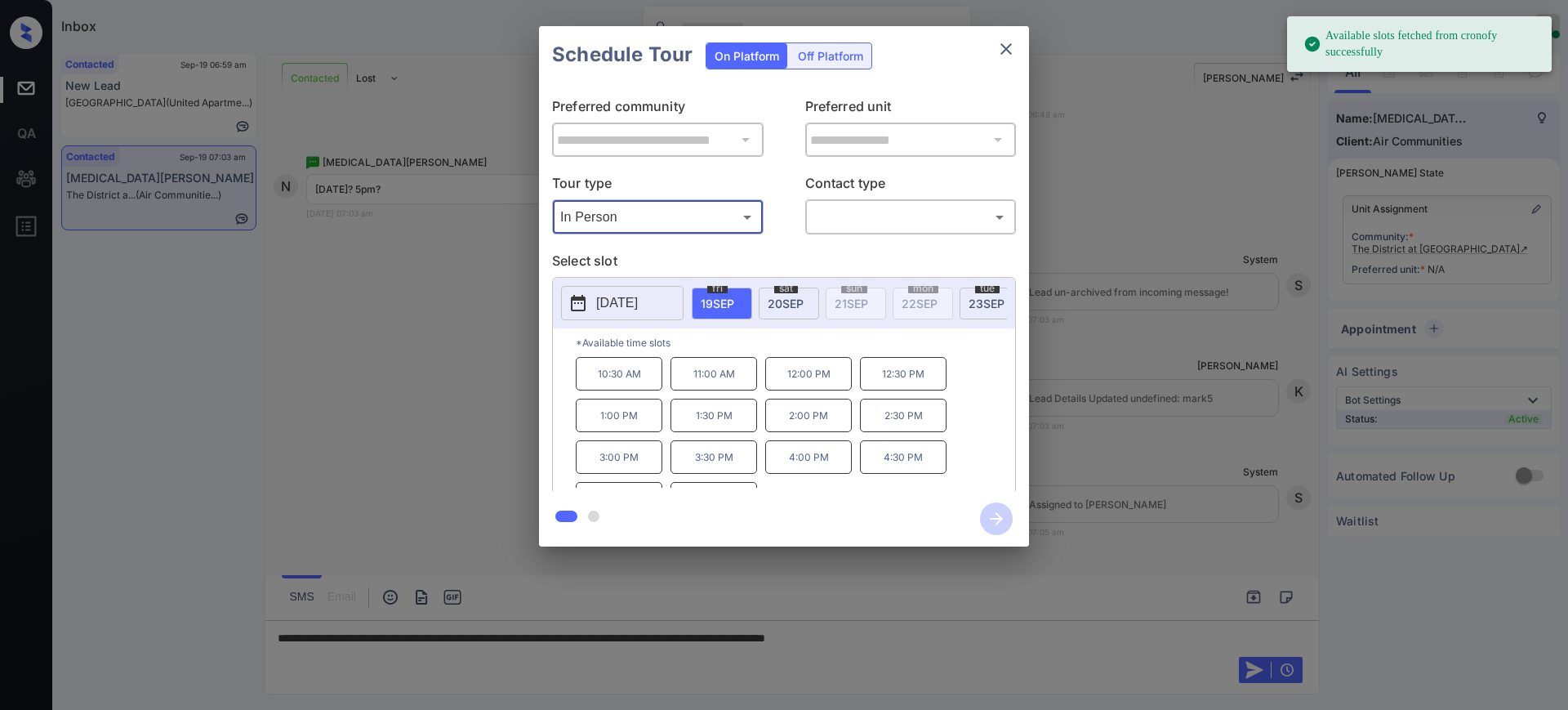
click at [630, 291] on button "[DATE]" at bounding box center [622, 302] width 122 height 34
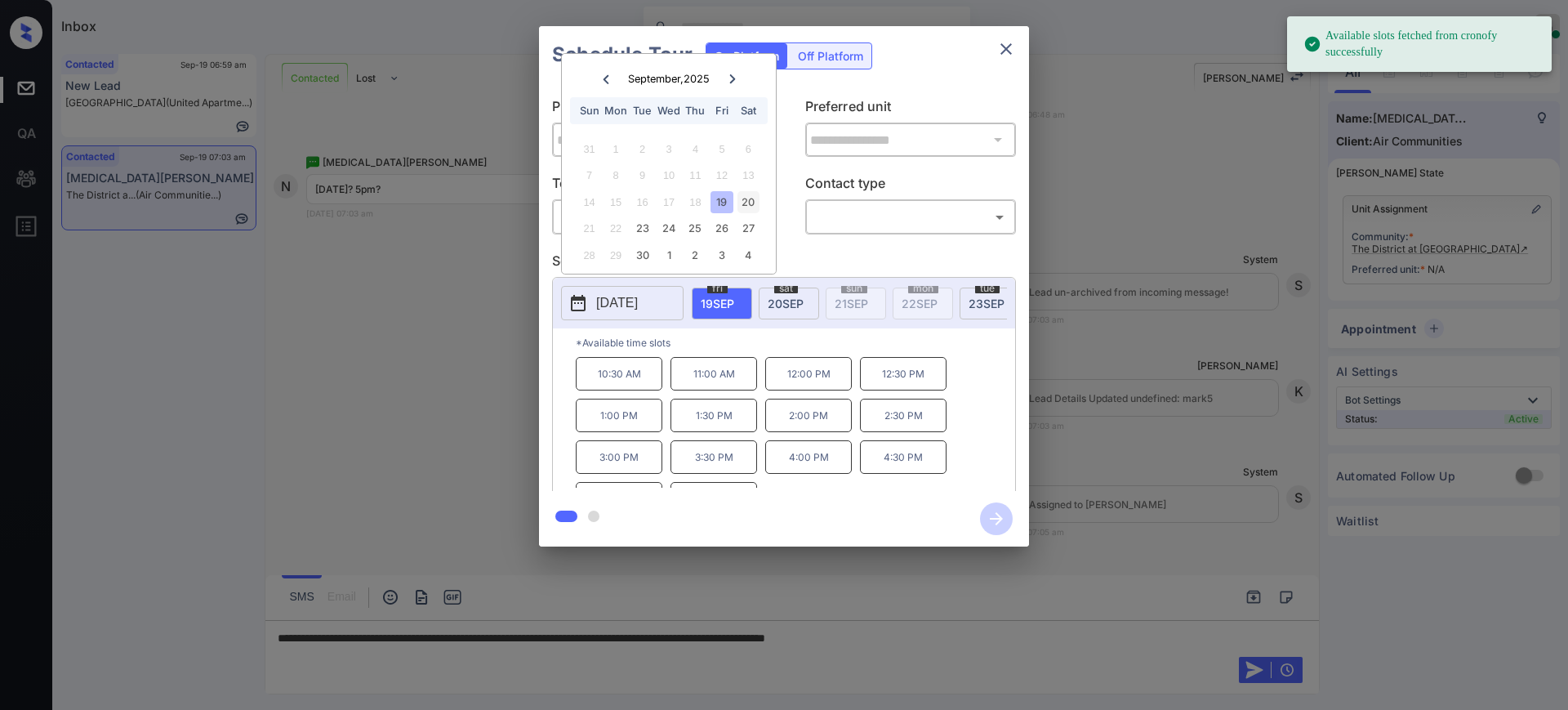
click at [743, 204] on div "20" at bounding box center [748, 202] width 22 height 22
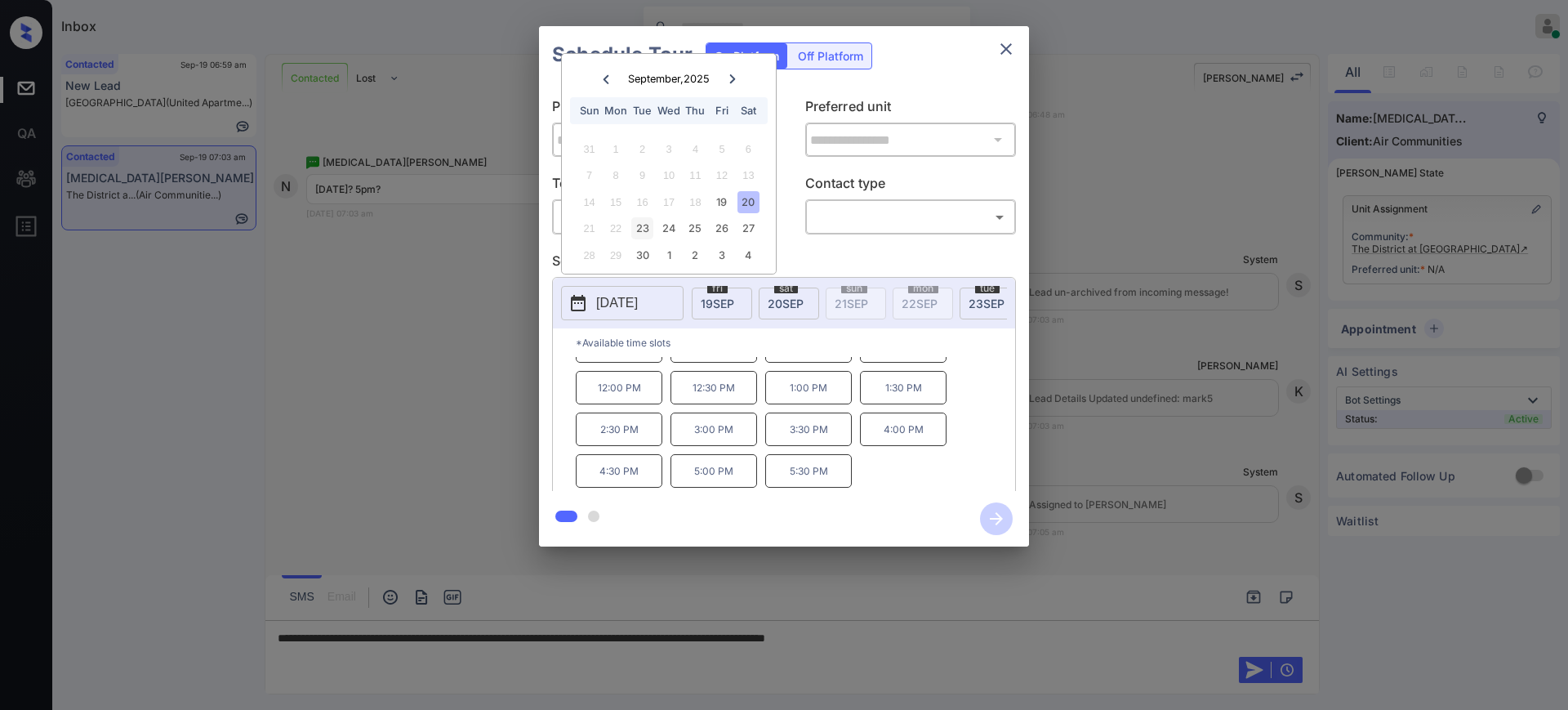
click at [637, 222] on div "23" at bounding box center [643, 229] width 22 height 22
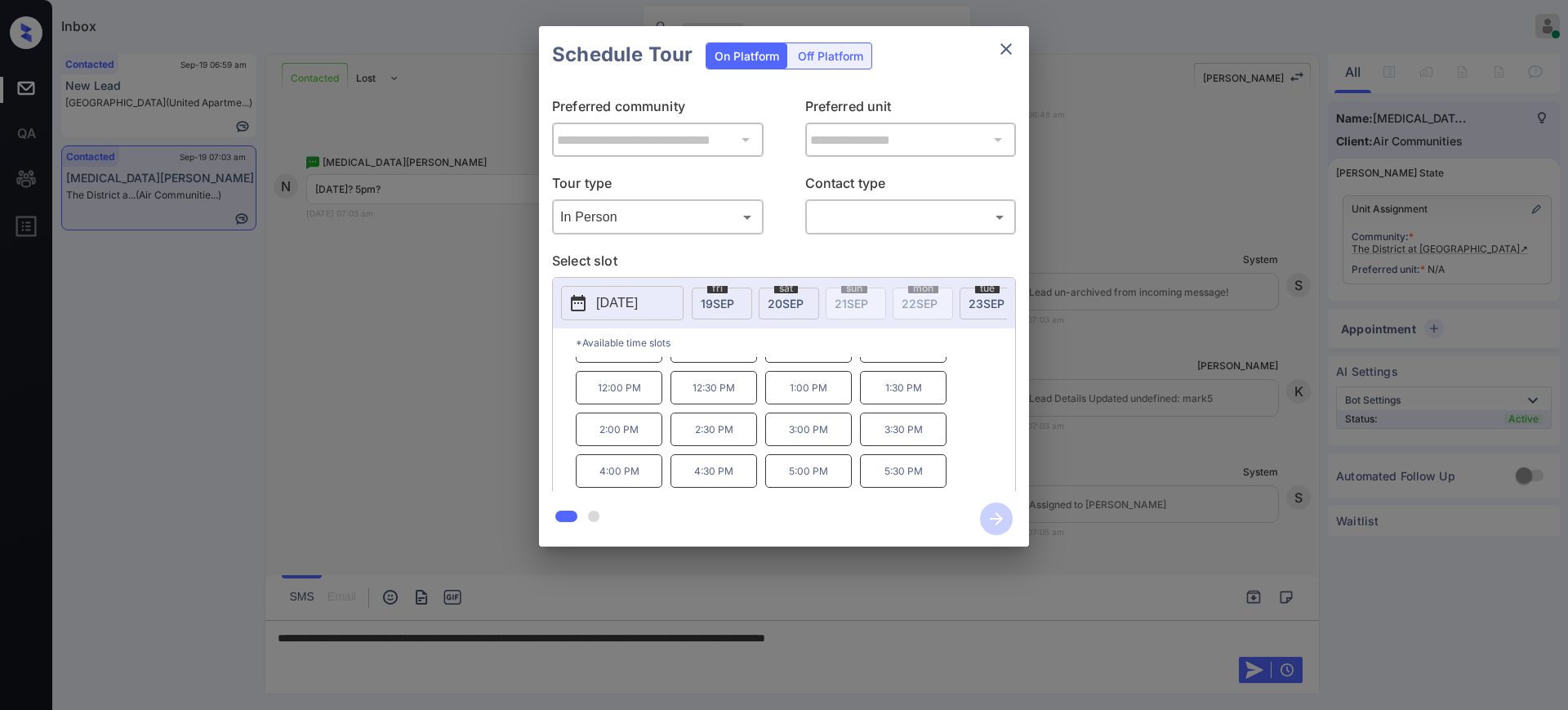
click at [997, 636] on div at bounding box center [784, 355] width 1568 height 710
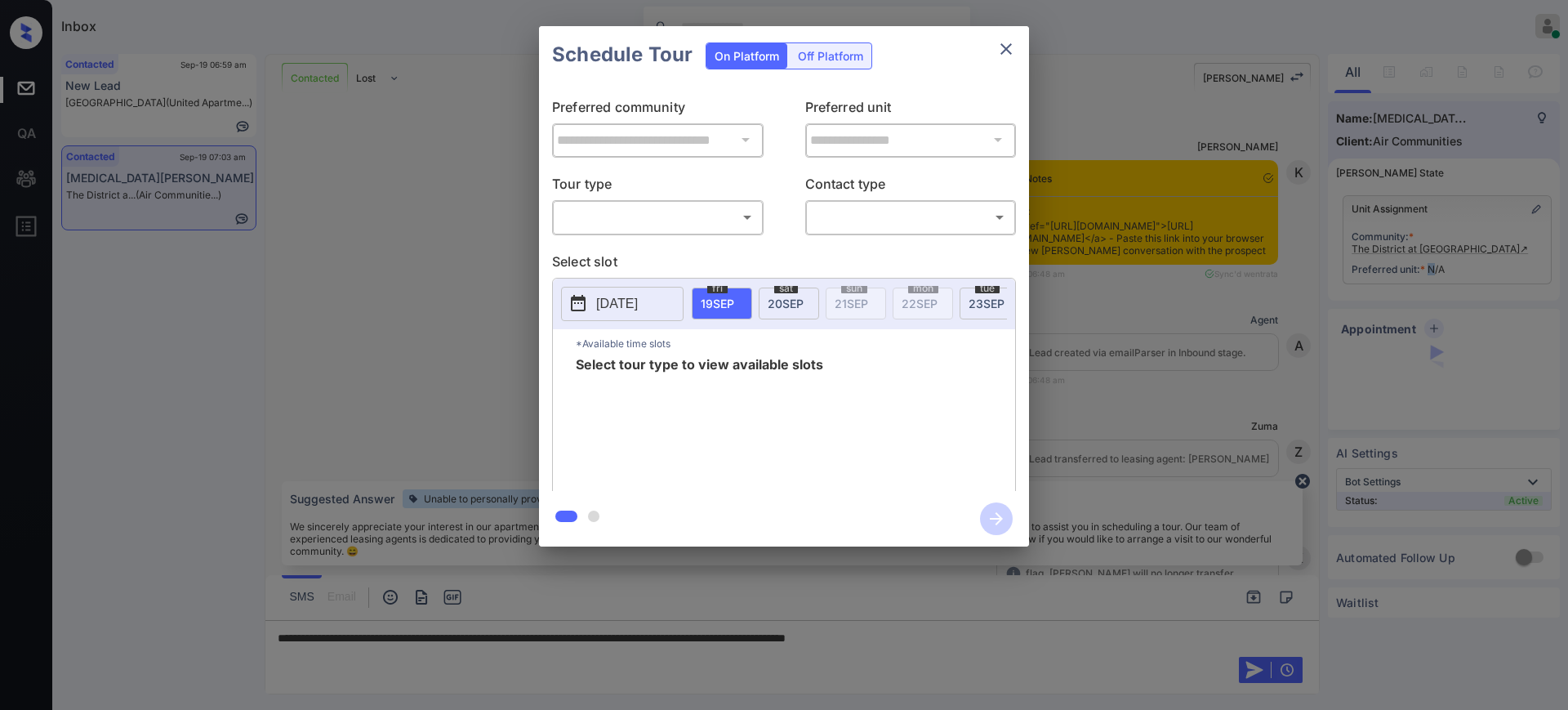
scroll to position [1267, 0]
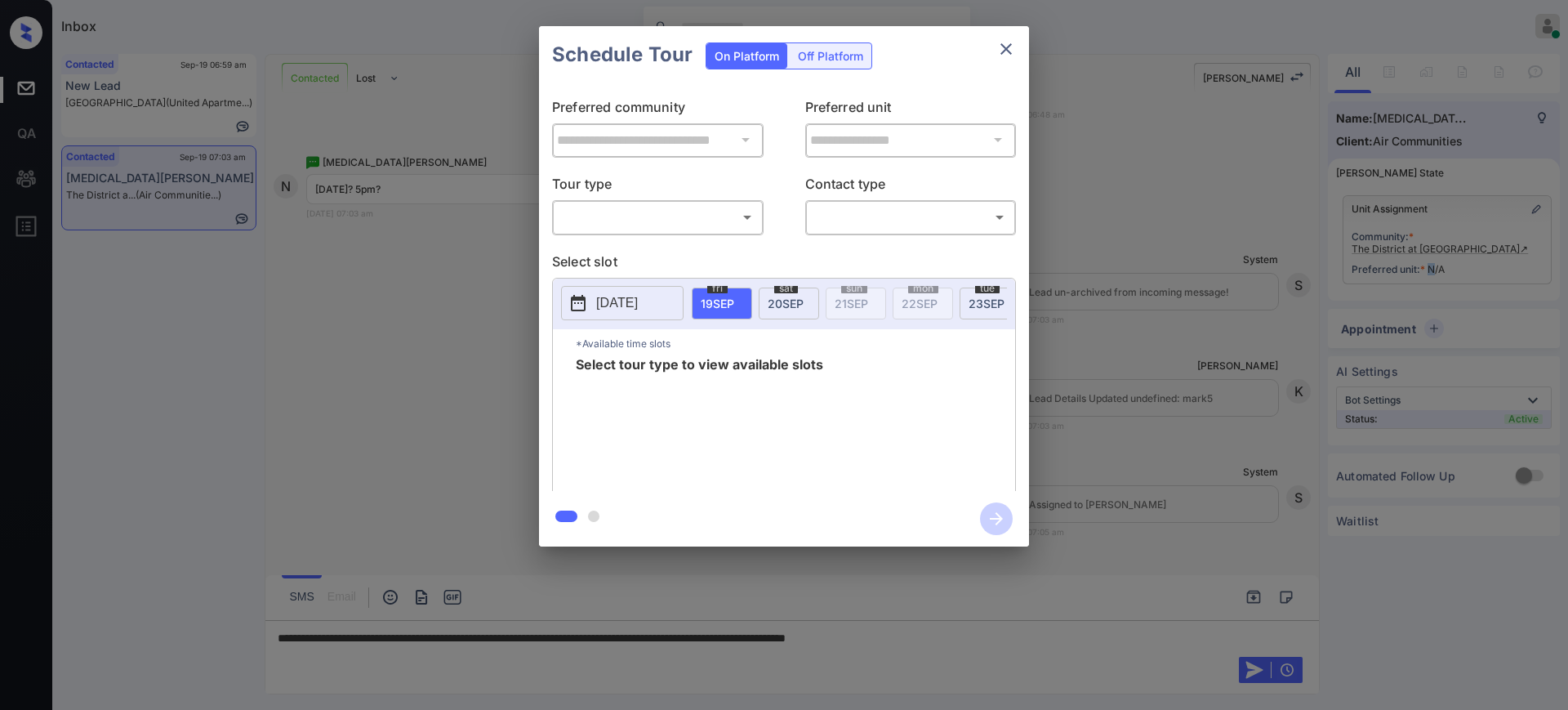
click at [598, 306] on p "2025-09-19" at bounding box center [616, 302] width 41 height 19
click at [995, 629] on div at bounding box center [784, 355] width 1568 height 710
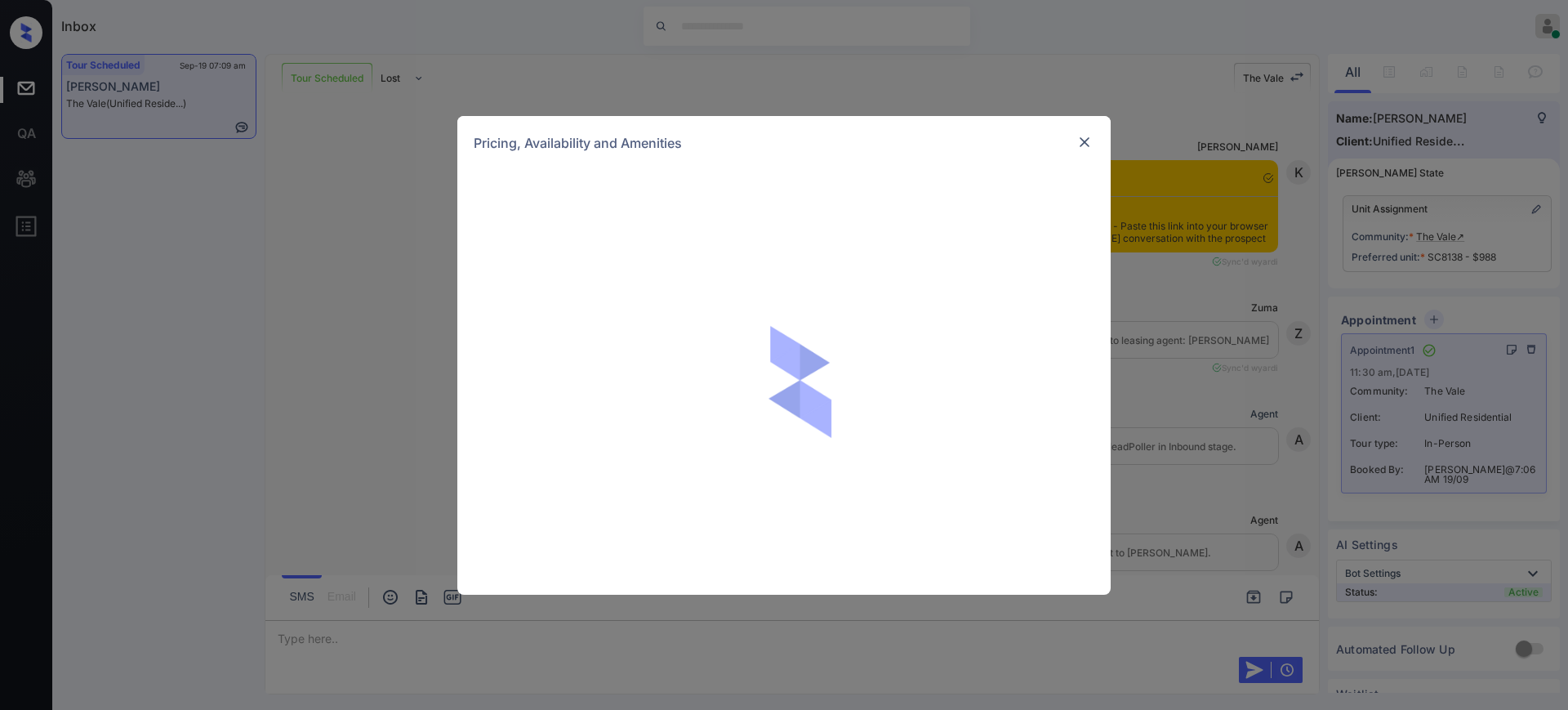
scroll to position [2131, 0]
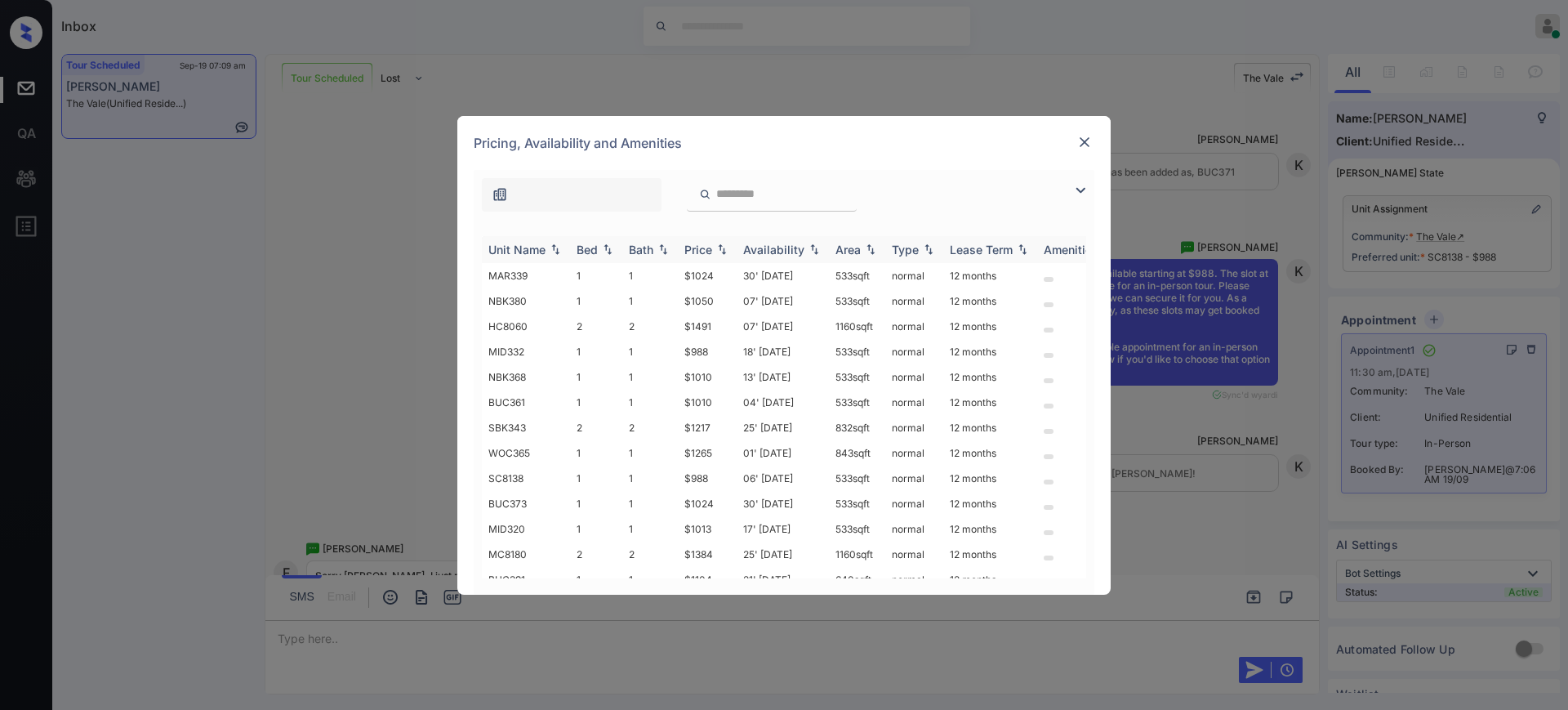
click at [598, 253] on div "Bed" at bounding box center [587, 249] width 21 height 14
drag, startPoint x: 676, startPoint y: 321, endPoint x: 727, endPoint y: 335, distance: 52.9
type textarea "****"
click at [718, 328] on tr "MID332 1 1 $988 18' Oct 25 533 sqft normal 12 months" at bounding box center [908, 327] width 853 height 26
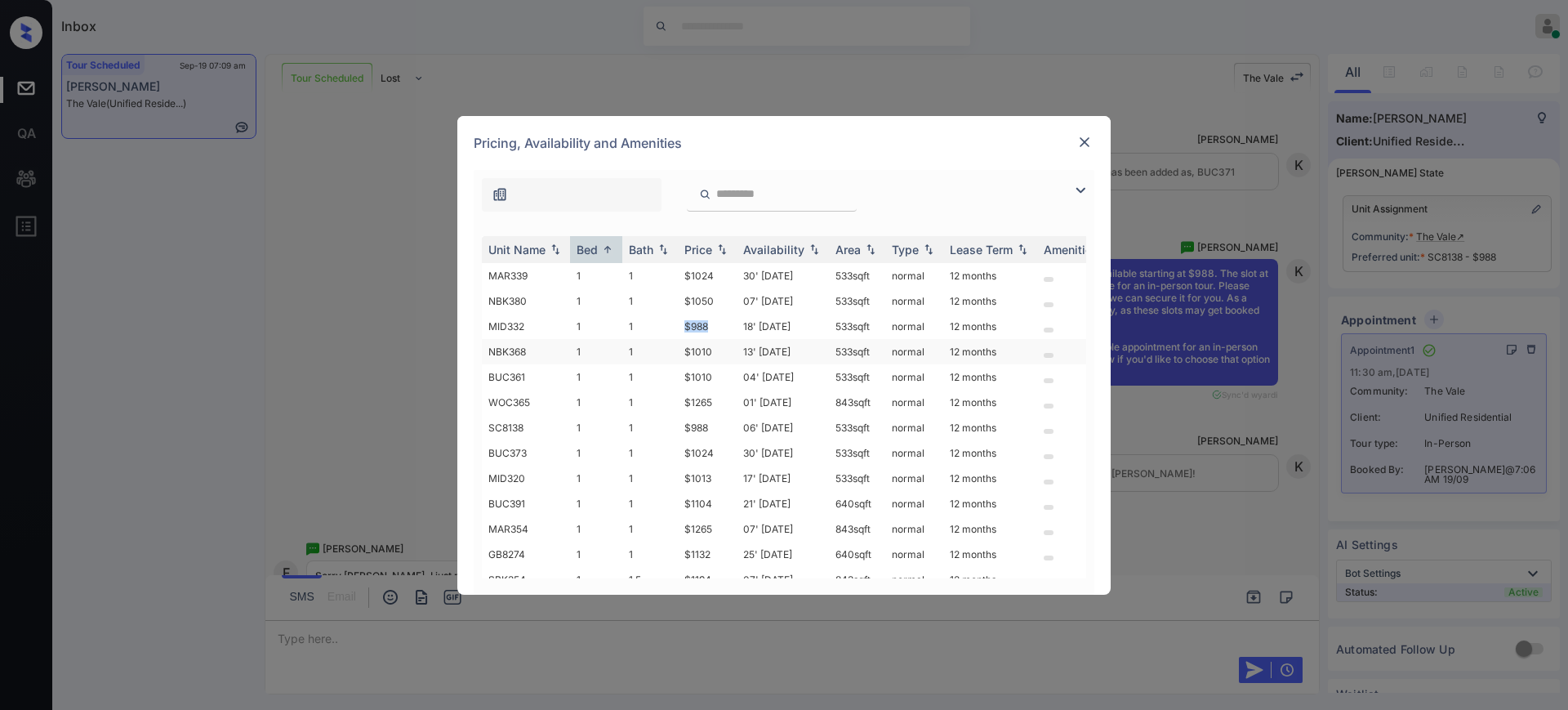
copy tr "$988"
drag, startPoint x: 680, startPoint y: 326, endPoint x: 730, endPoint y: 326, distance: 50.0
click at [727, 326] on td "$988" at bounding box center [707, 326] width 59 height 26
copy td "$988"
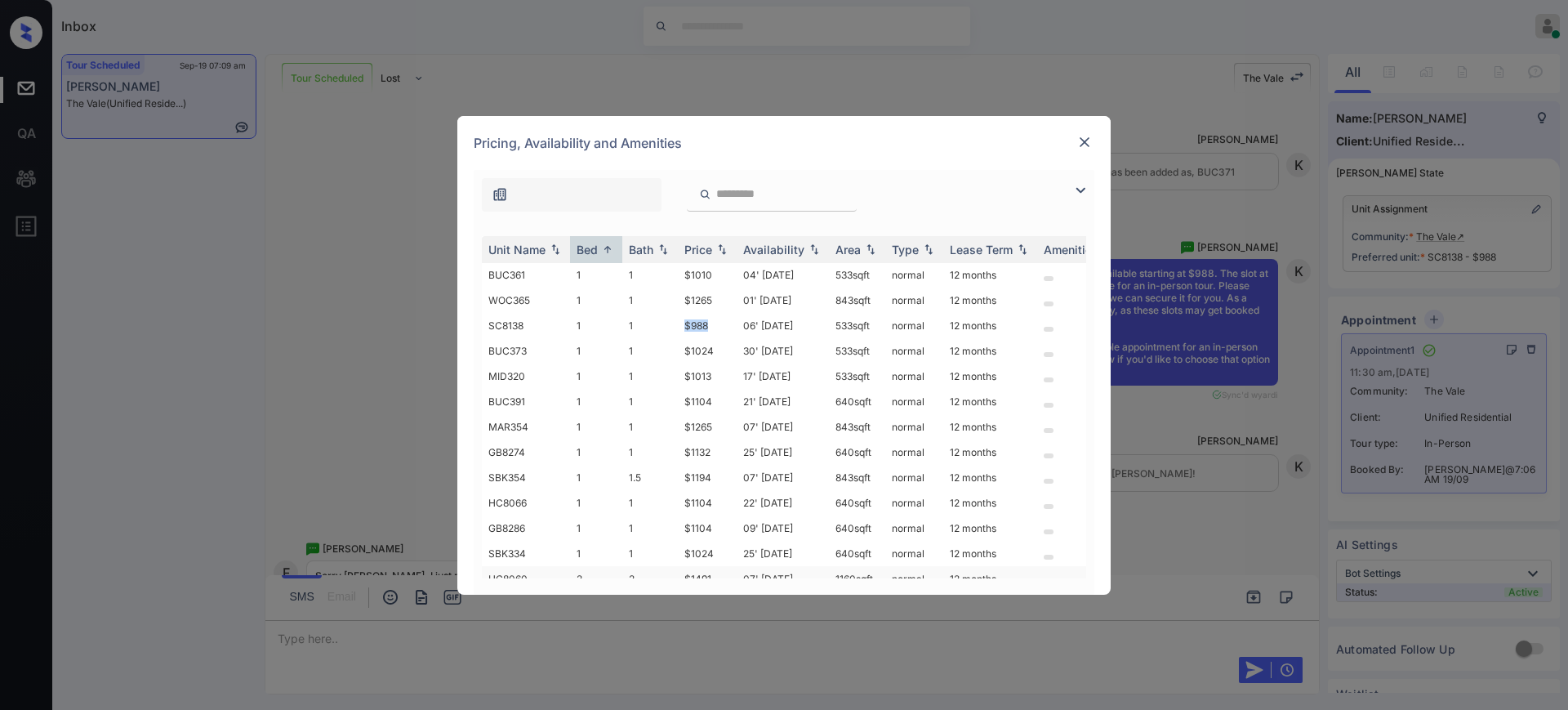
scroll to position [409, 0]
click at [1084, 142] on img at bounding box center [1084, 142] width 17 height 17
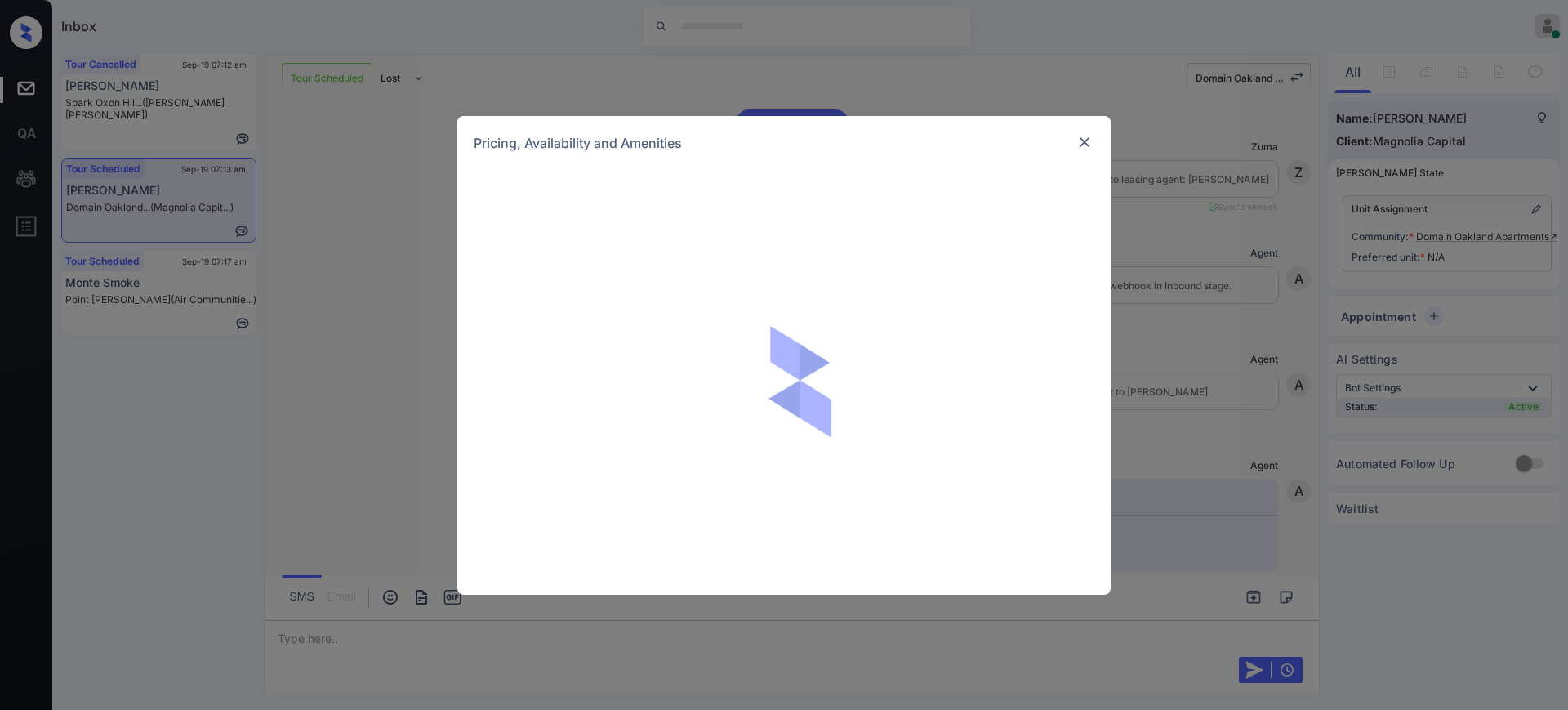
scroll to position [1225, 0]
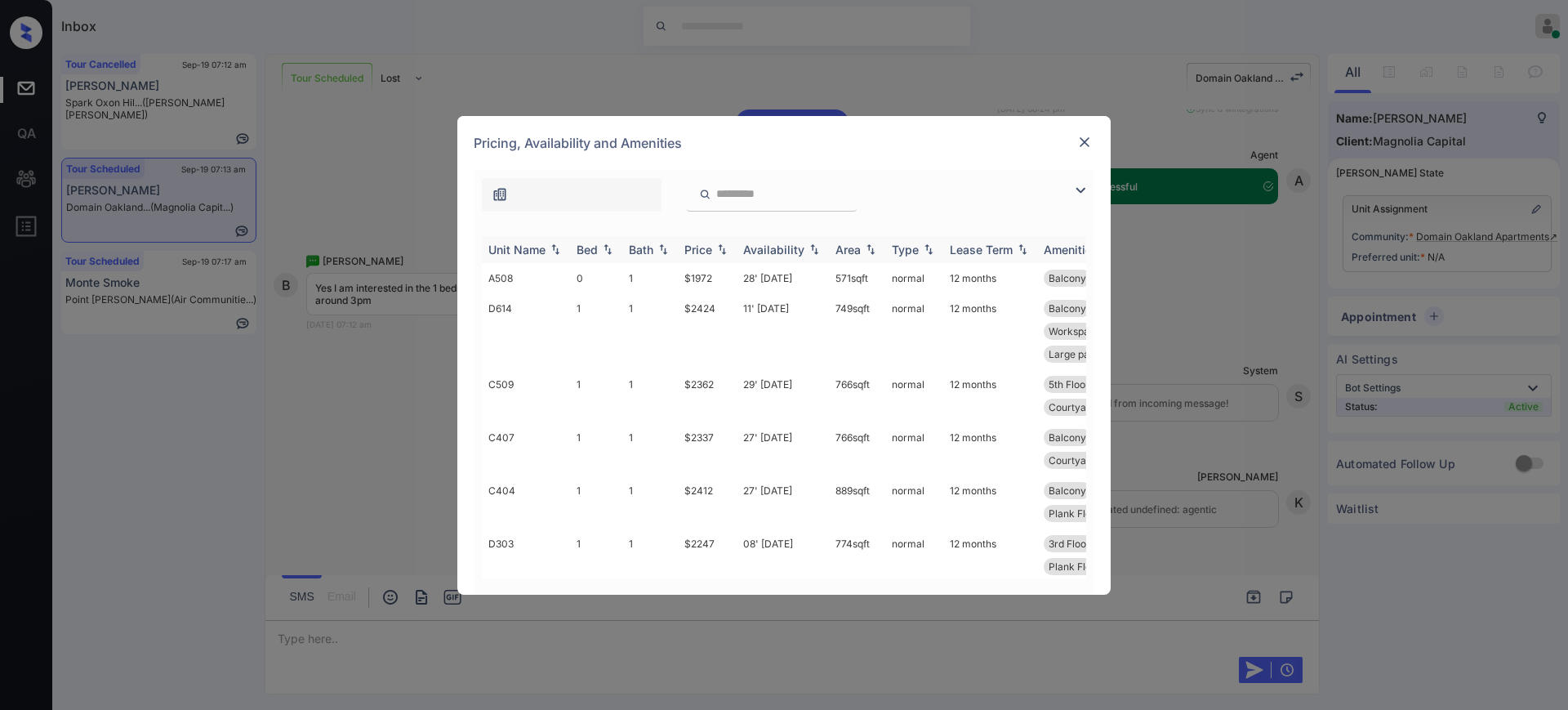
click at [594, 255] on div "Bed" at bounding box center [587, 249] width 21 height 14
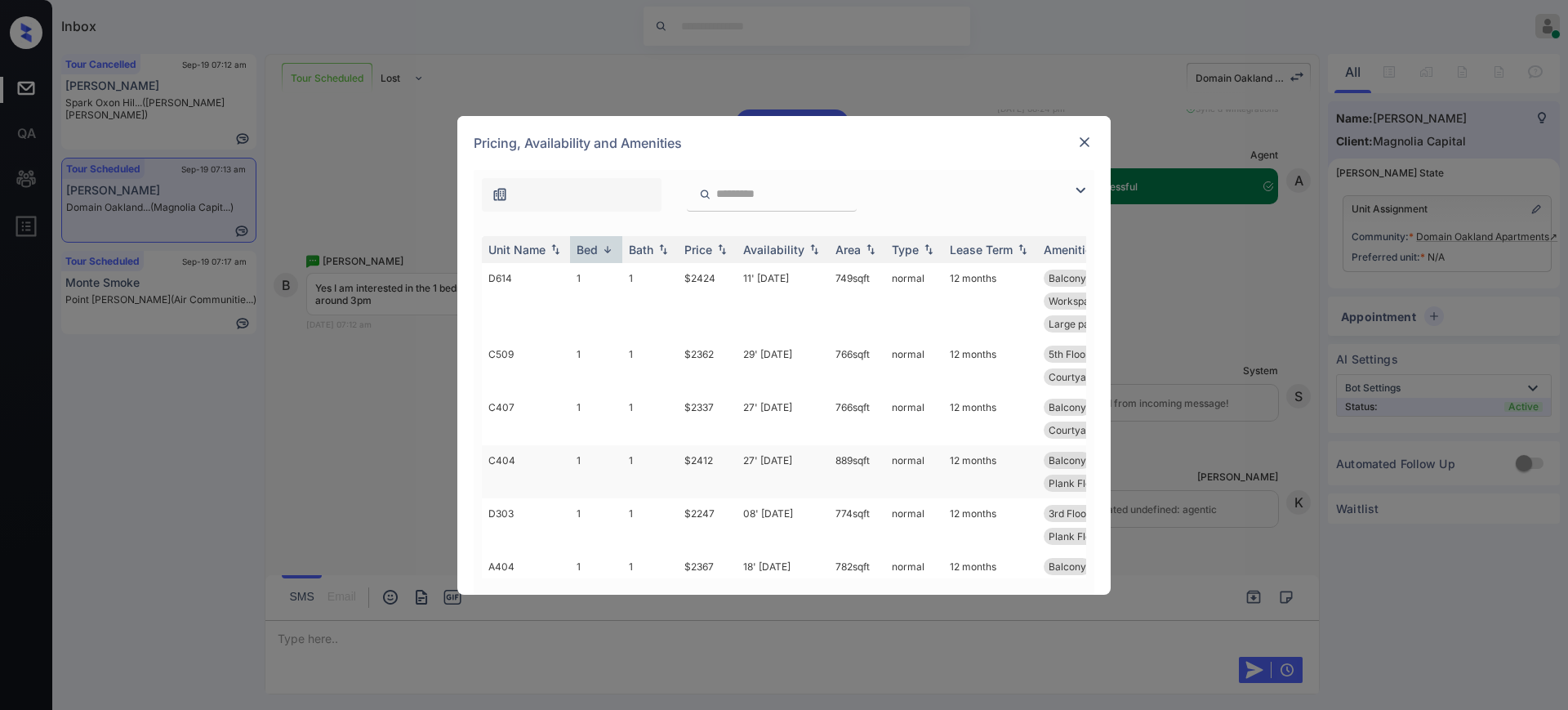
scroll to position [79, 0]
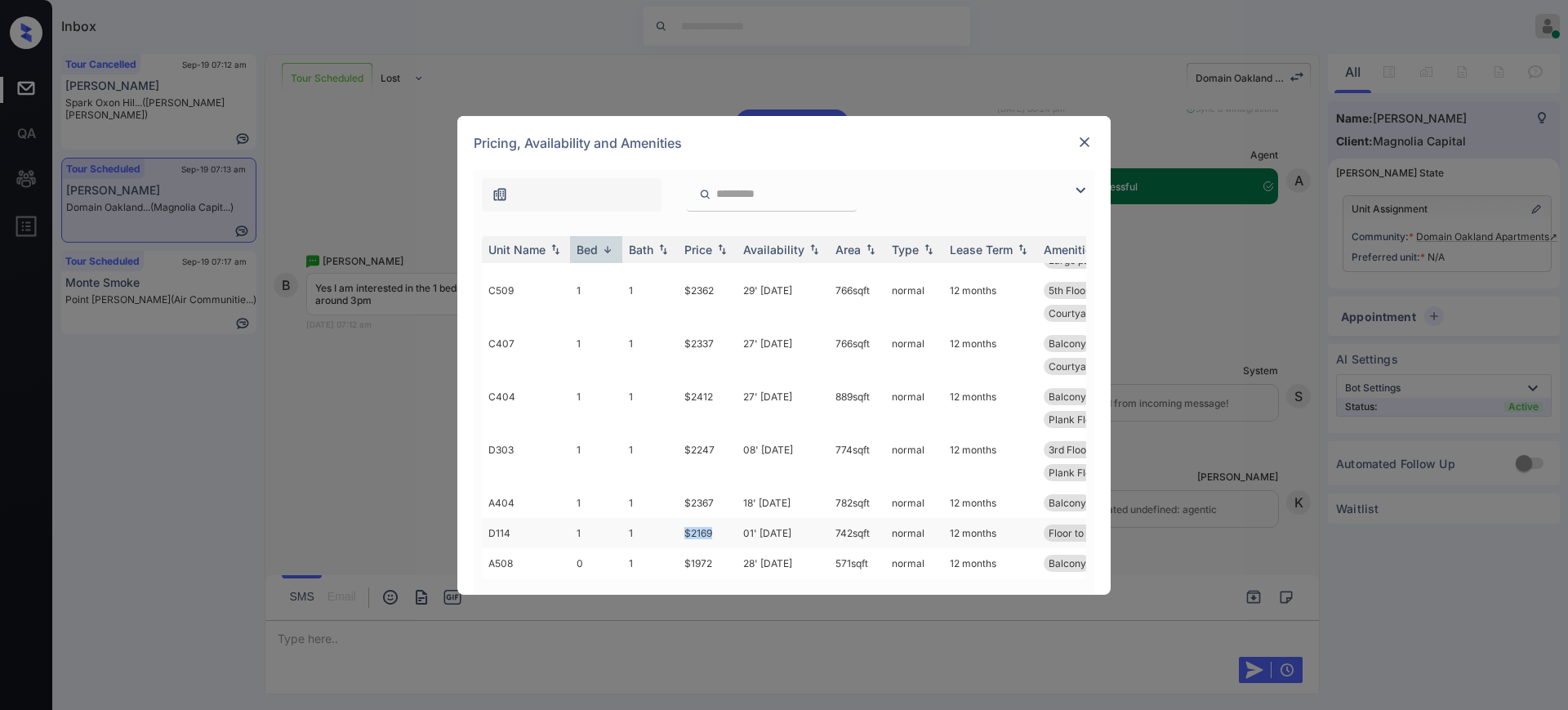
drag, startPoint x: 676, startPoint y: 515, endPoint x: 720, endPoint y: 519, distance: 44.2
click at [716, 518] on tr "D114 1 1 $2169 01' Oct 25 742 sqft normal 12 months Floor to Ceilin... Plank Fl…" at bounding box center [908, 533] width 853 height 30
copy tr "$2169"
click at [1084, 141] on img at bounding box center [1084, 142] width 17 height 17
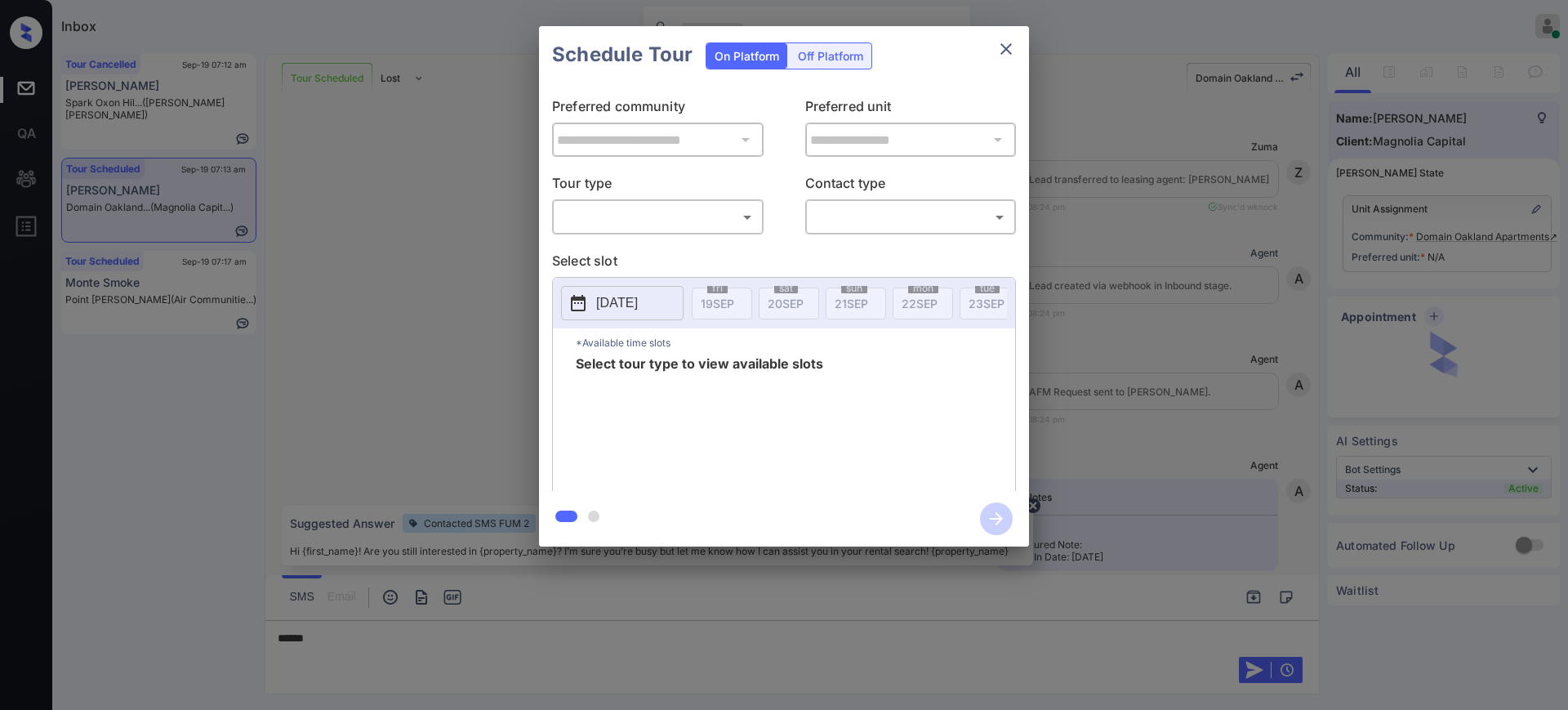
scroll to position [2192, 0]
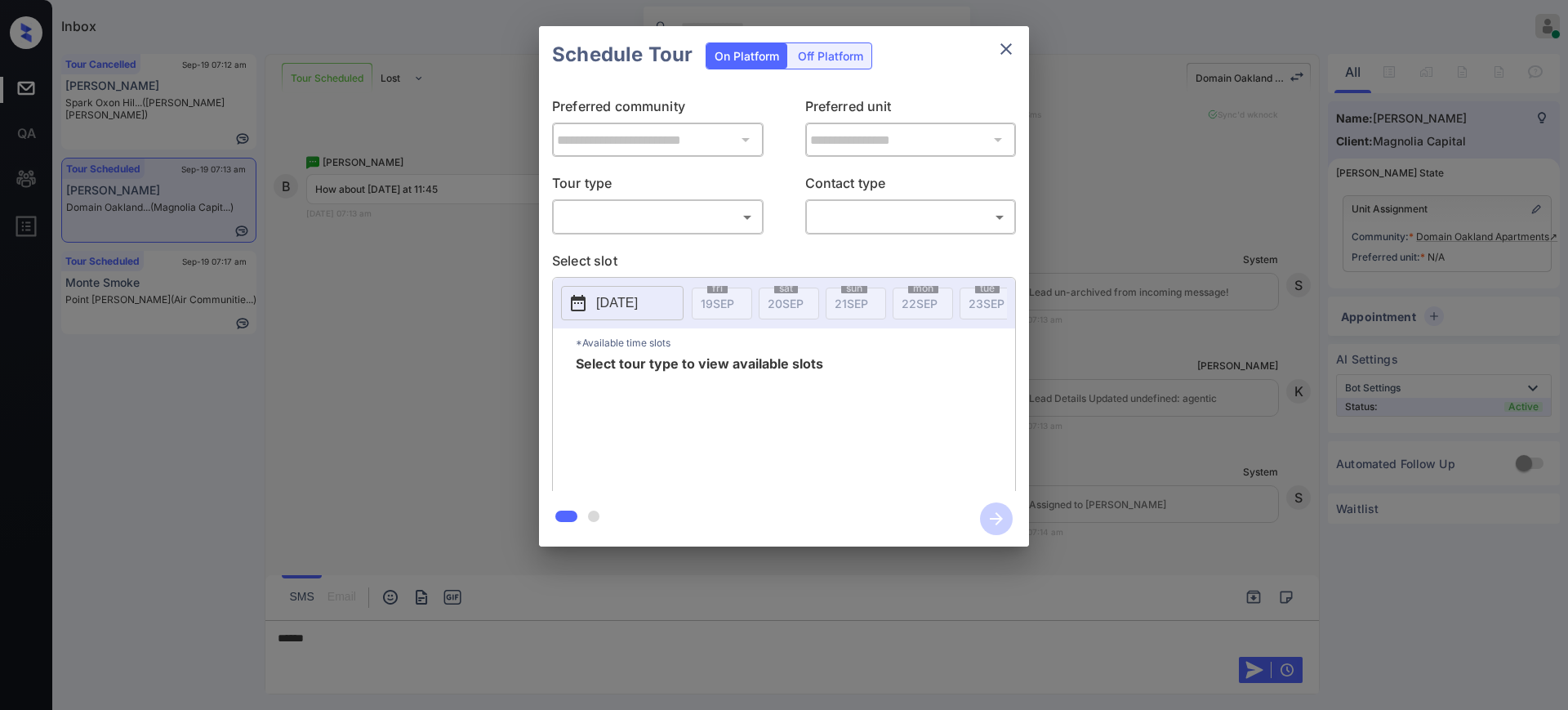
click at [602, 214] on body "Inbox Ajay Kumar Online Set yourself offline Set yourself on break Profile Swit…" at bounding box center [784, 355] width 1568 height 710
click at [622, 264] on li "In Person" at bounding box center [658, 254] width 202 height 29
type input "********"
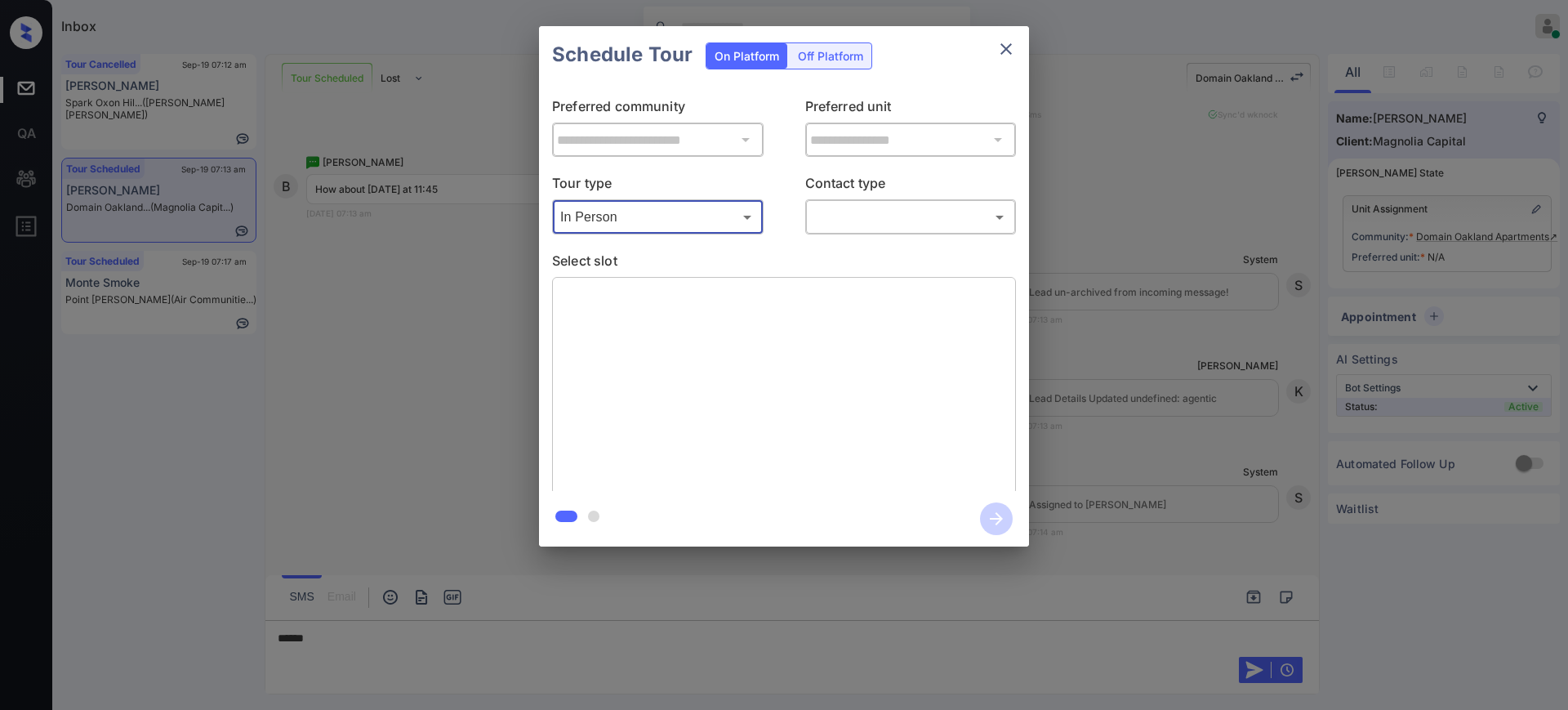
click at [898, 199] on div "​ ​" at bounding box center [911, 217] width 211 height 35
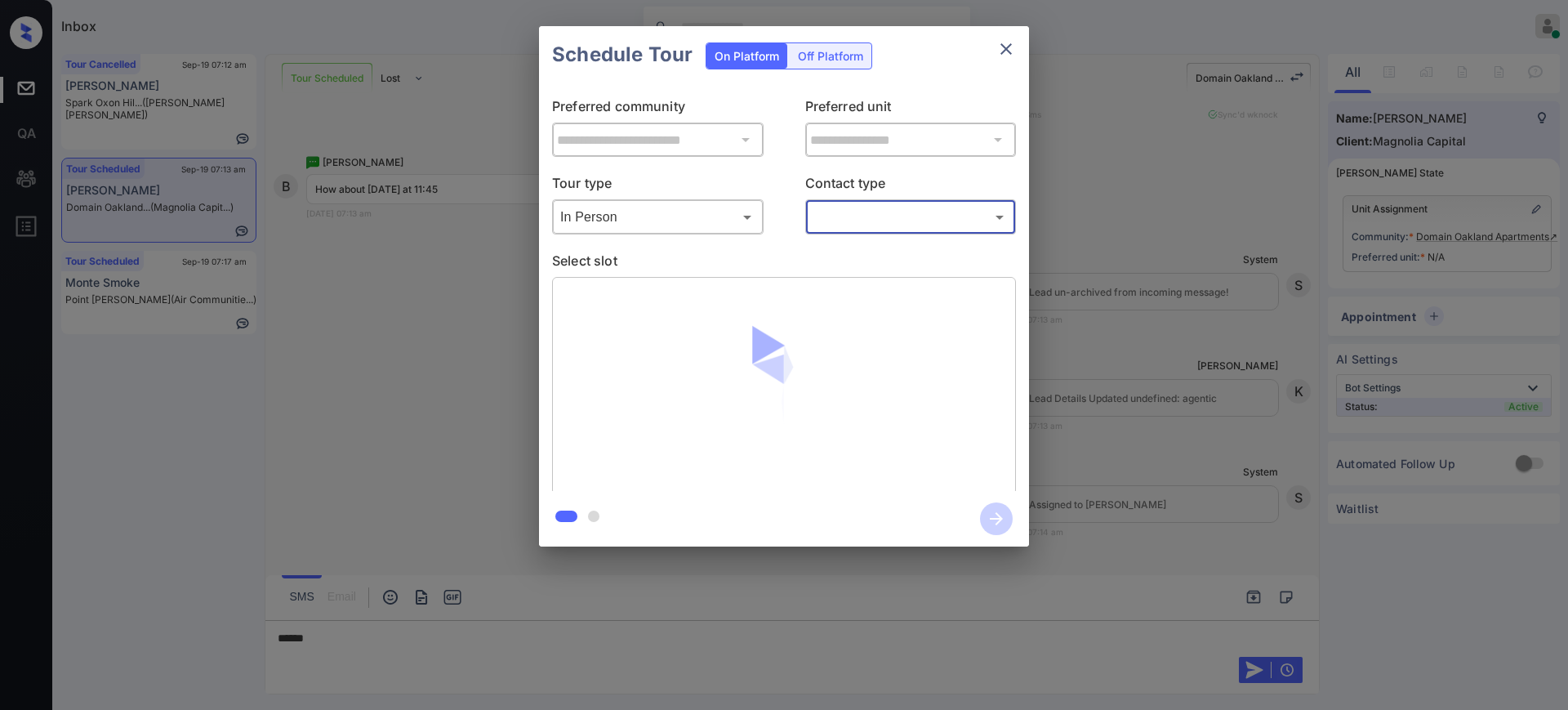
click at [860, 222] on body "Inbox Ajay Kumar Online Set yourself offline Set yourself on break Profile Swit…" at bounding box center [784, 355] width 1568 height 710
click at [860, 271] on li "Text" at bounding box center [910, 283] width 202 height 29
type input "****"
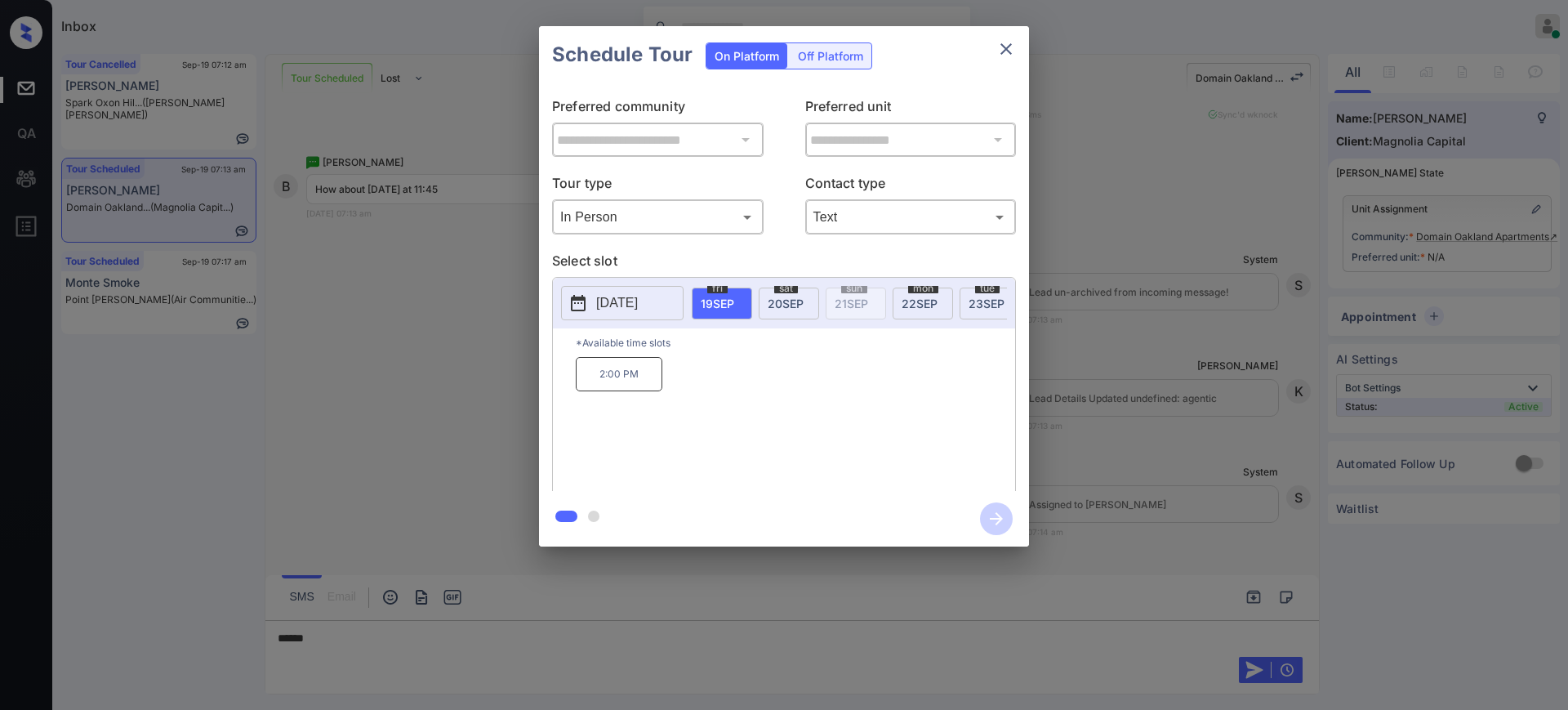
click at [790, 299] on span "20 SEP" at bounding box center [785, 303] width 36 height 14
click at [918, 306] on span "22 SEP" at bounding box center [919, 303] width 36 height 14
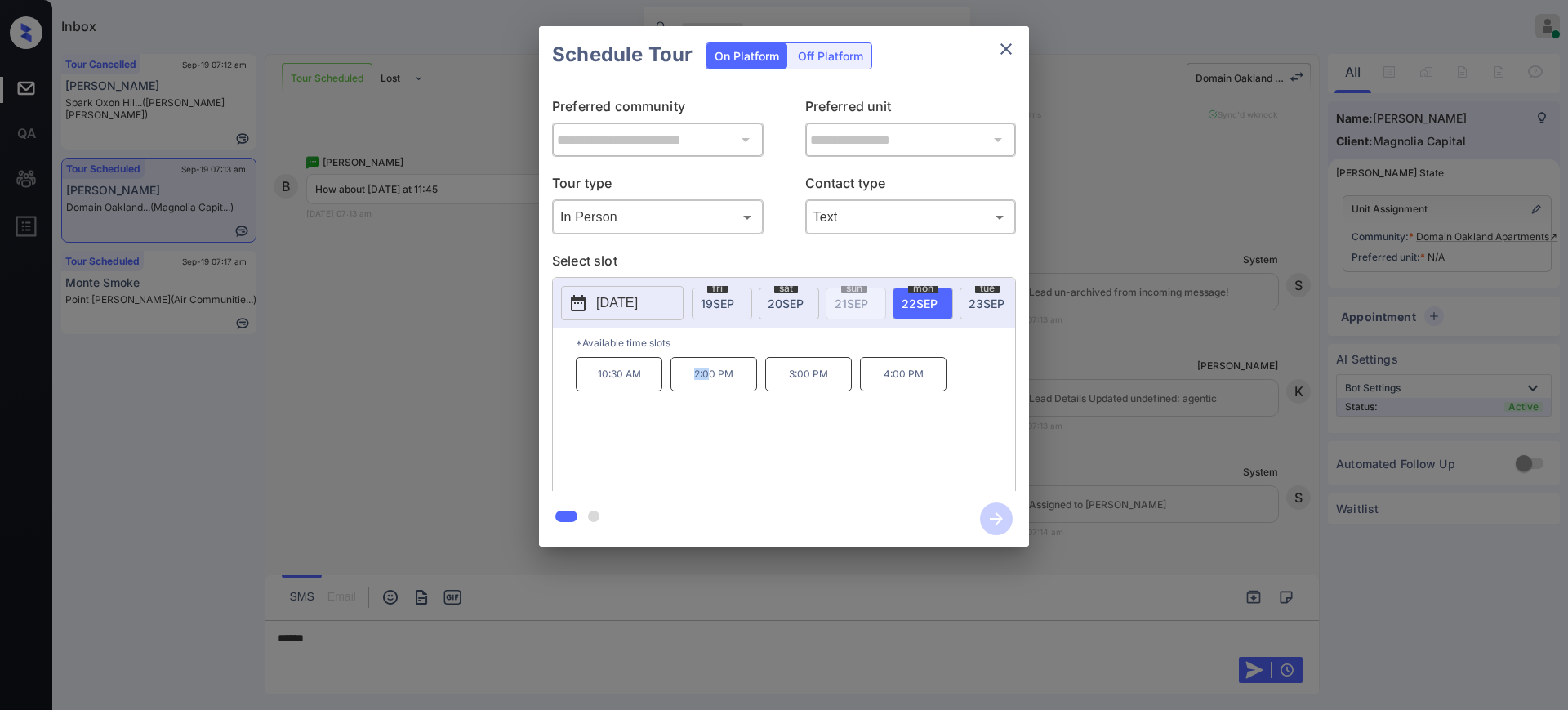
drag, startPoint x: 675, startPoint y: 387, endPoint x: 707, endPoint y: 387, distance: 32.0
click at [709, 387] on p "2:00 PM" at bounding box center [713, 374] width 86 height 34
drag, startPoint x: 582, startPoint y: 375, endPoint x: 1054, endPoint y: 381, distance: 472.0
click at [1054, 381] on div "**********" at bounding box center [784, 287] width 1568 height 573
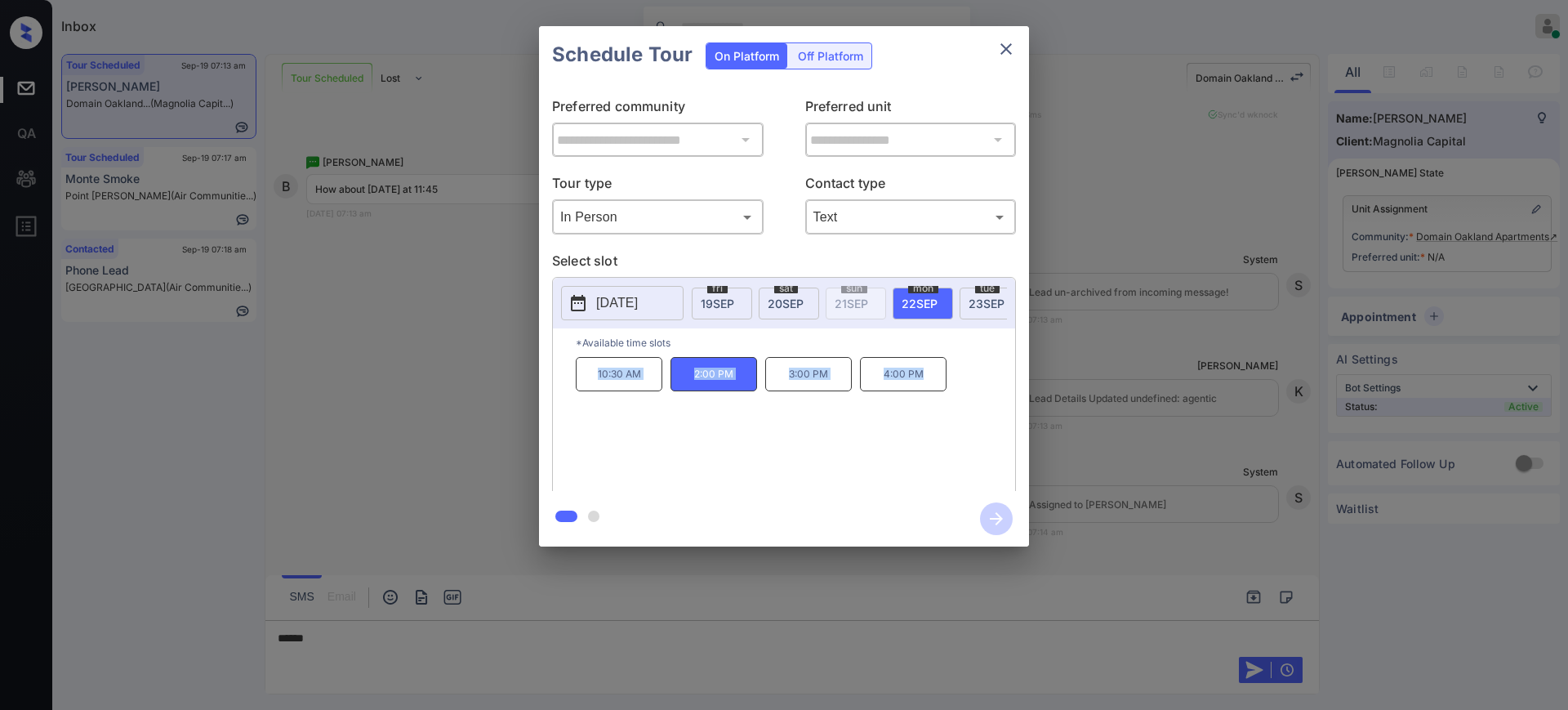
copy div "10:30 AM 2:00 PM 3:00 PM 4:00 PM"
click at [1008, 48] on icon "close" at bounding box center [1006, 49] width 11 height 11
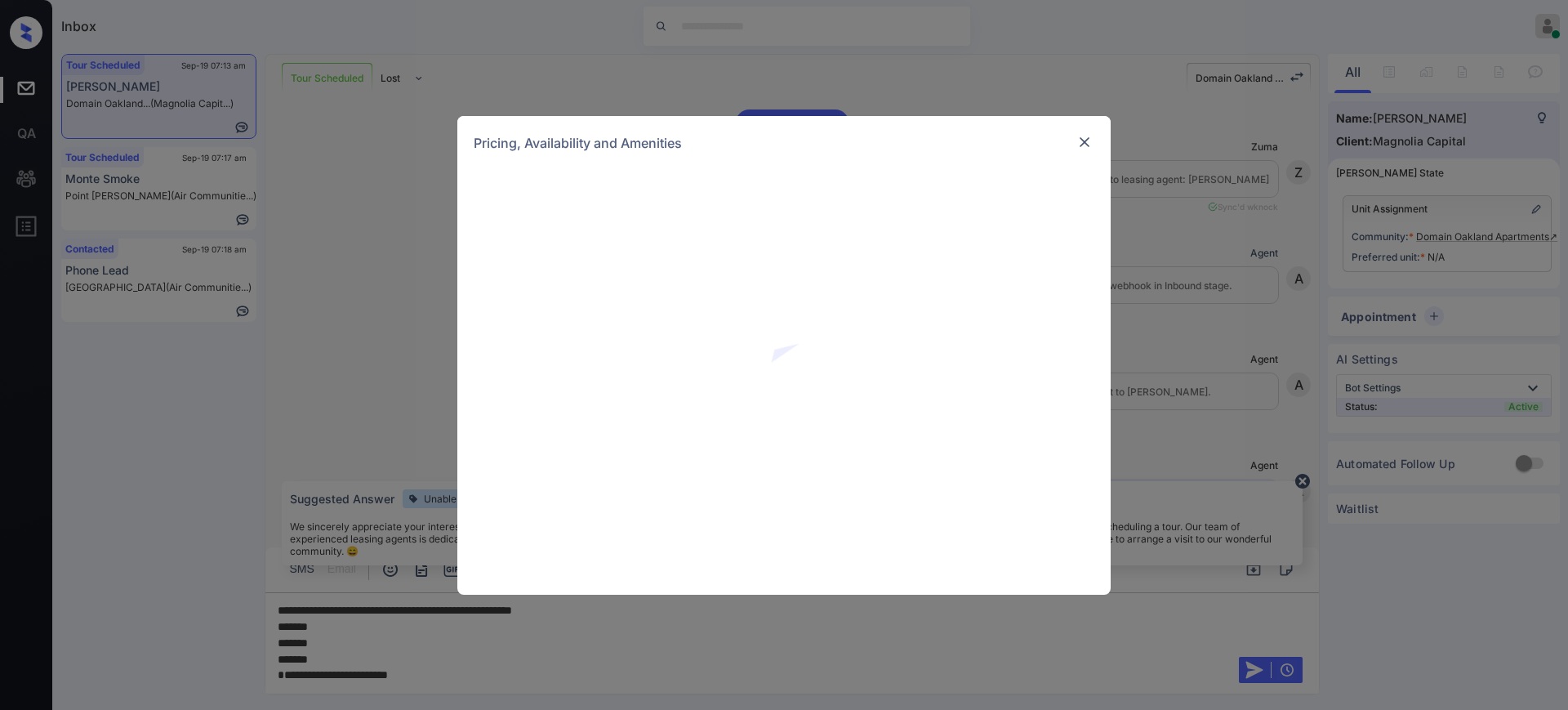
scroll to position [1171, 0]
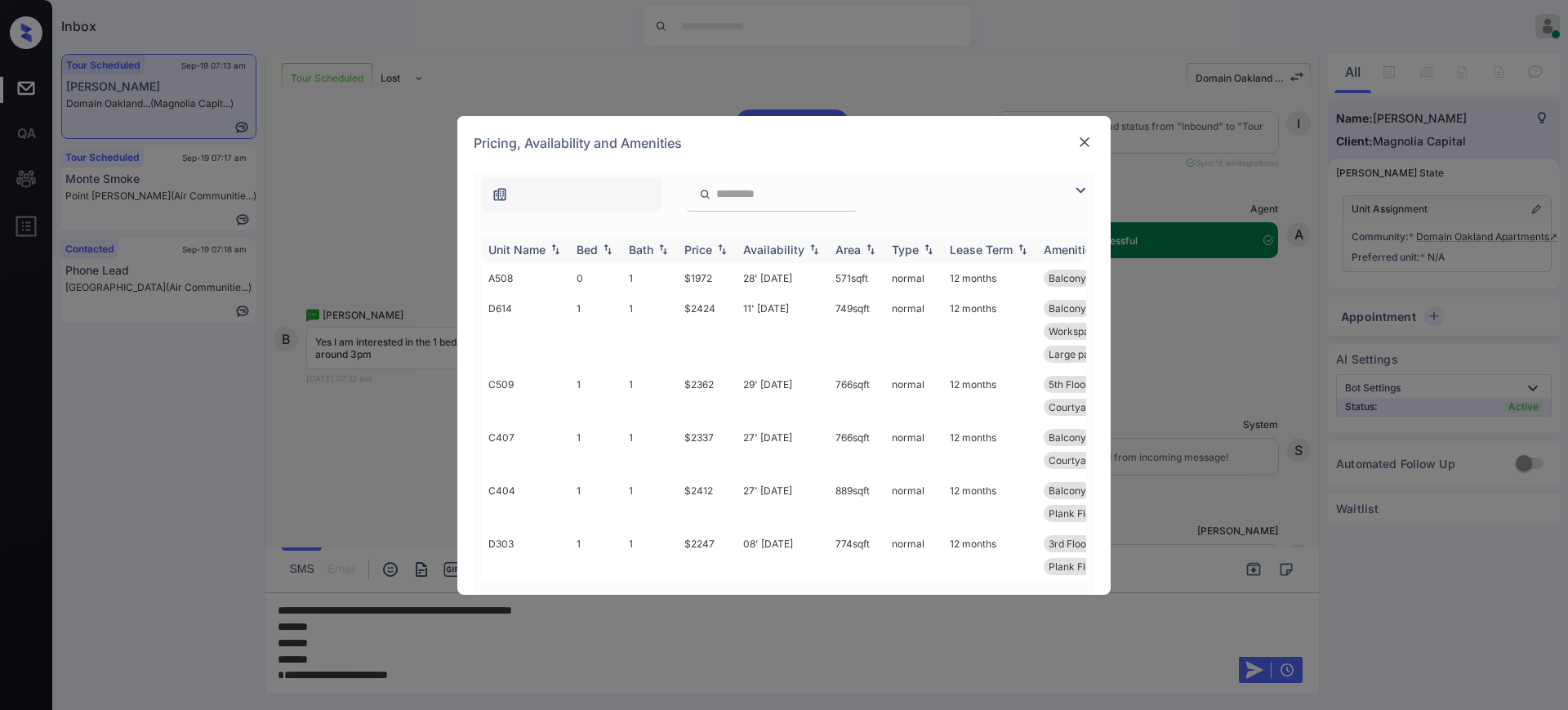
click at [585, 254] on div "Bed" at bounding box center [587, 249] width 21 height 14
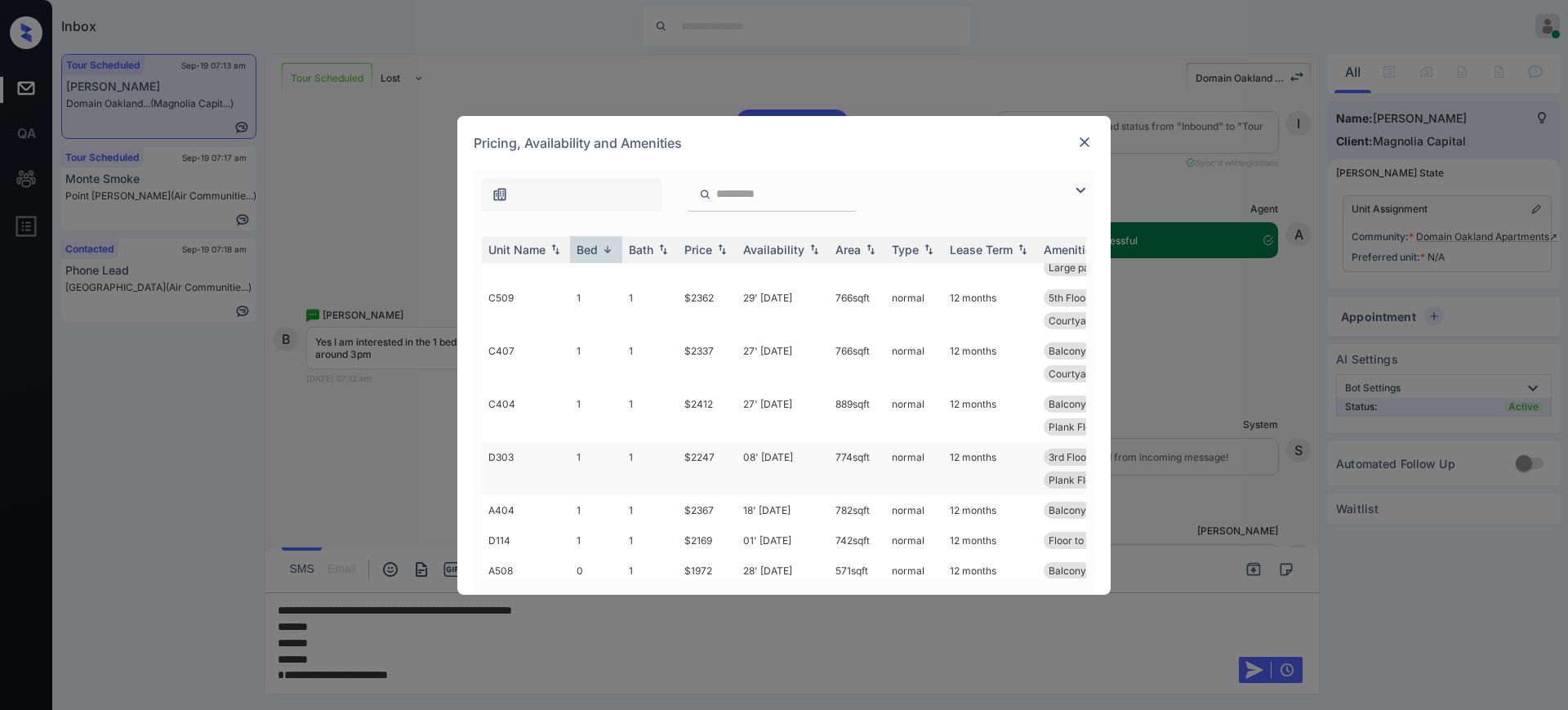
scroll to position [79, 0]
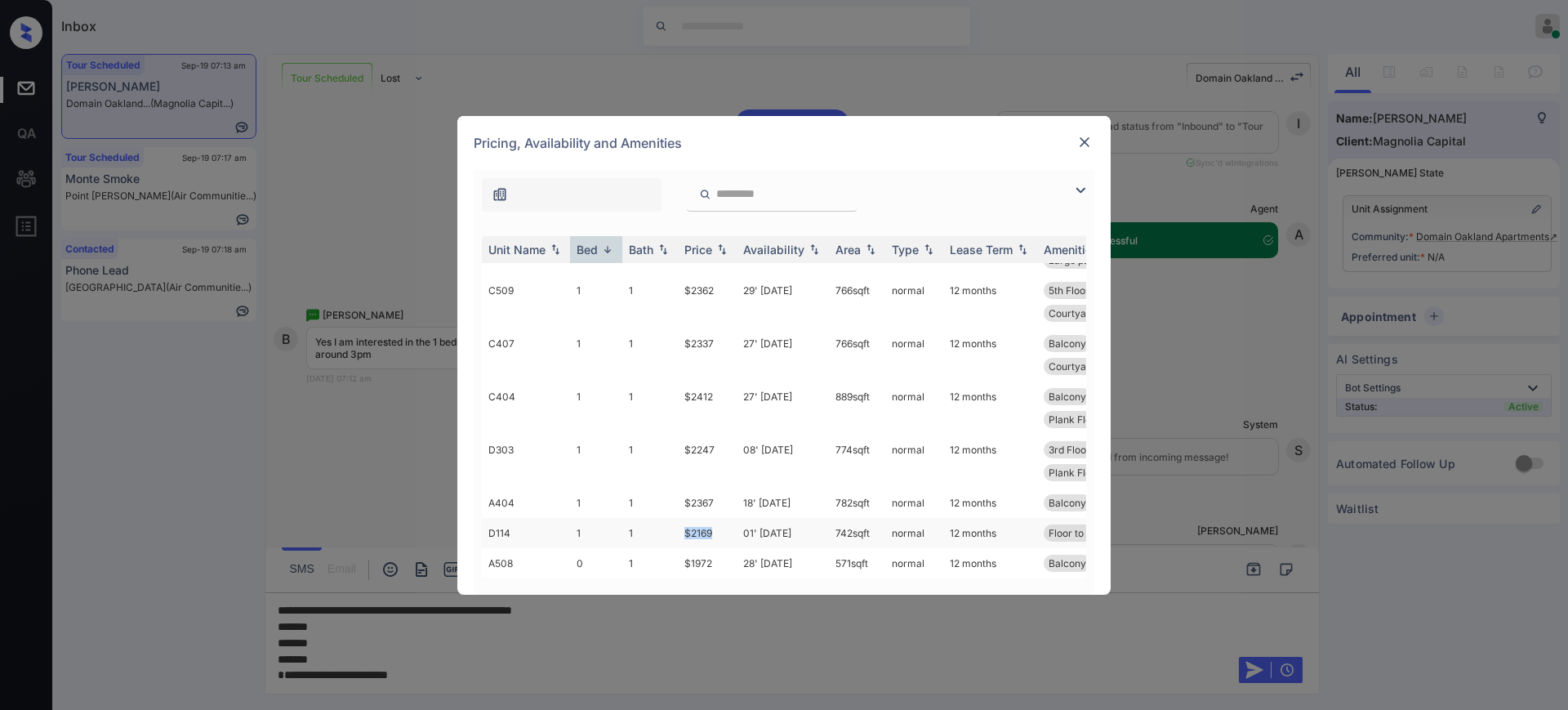
drag, startPoint x: 677, startPoint y: 517, endPoint x: 718, endPoint y: 521, distance: 41.2
click at [718, 521] on tr "D114 1 1 $2169 01' Oct 25 742 sqft normal 12 months Floor to Ceilin... Plank Fl…" at bounding box center [908, 533] width 853 height 30
copy tr "$2169"
click at [1076, 143] on img at bounding box center [1084, 142] width 17 height 17
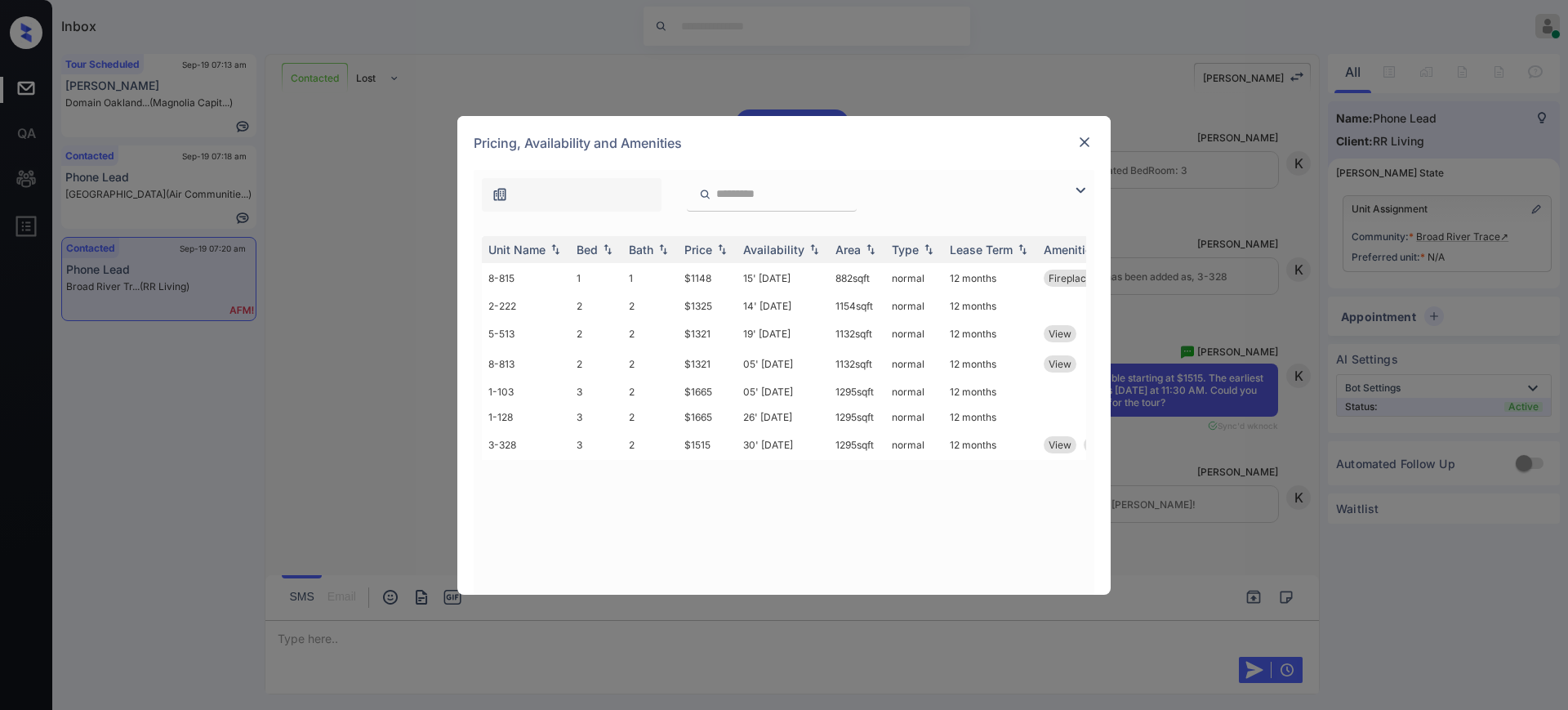
click at [1084, 143] on img at bounding box center [1084, 142] width 17 height 17
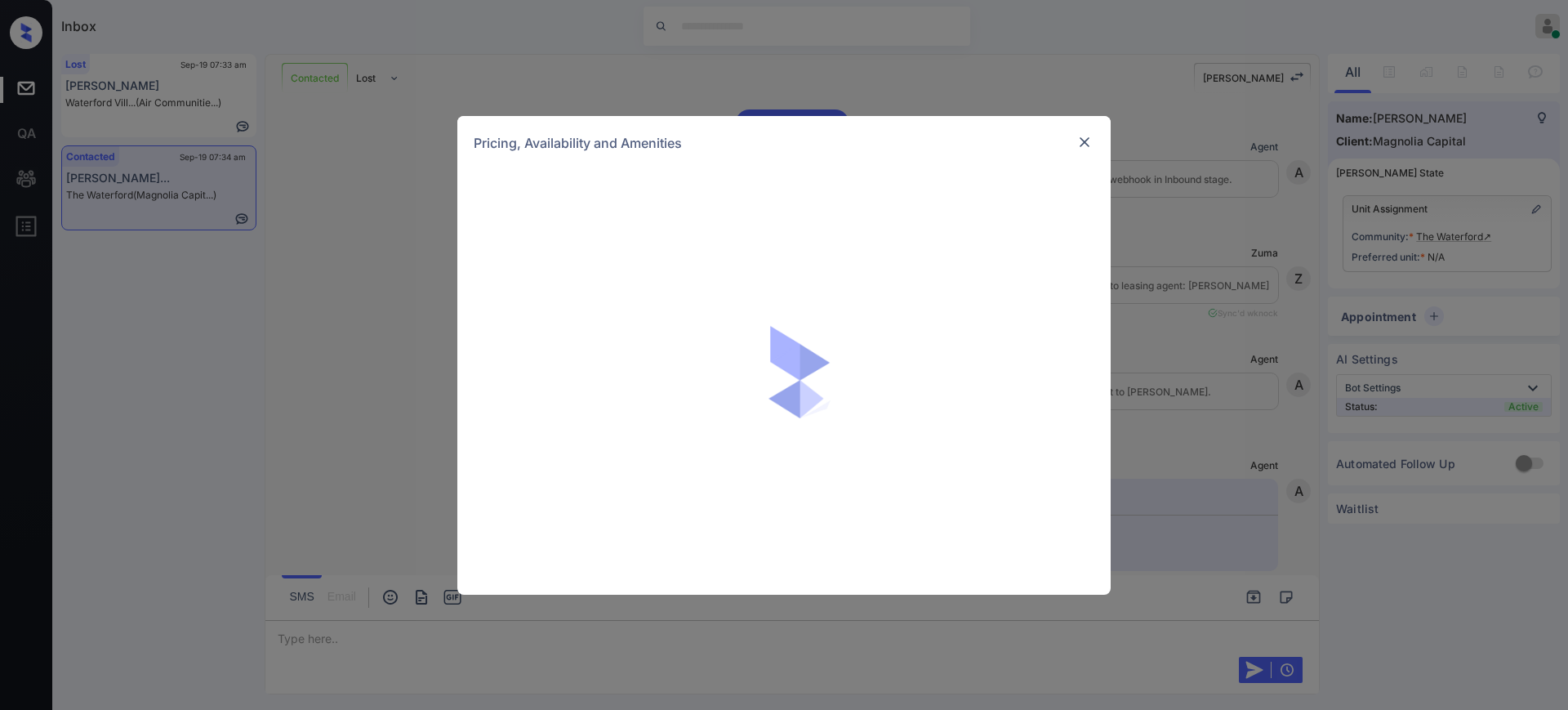
scroll to position [12690, 0]
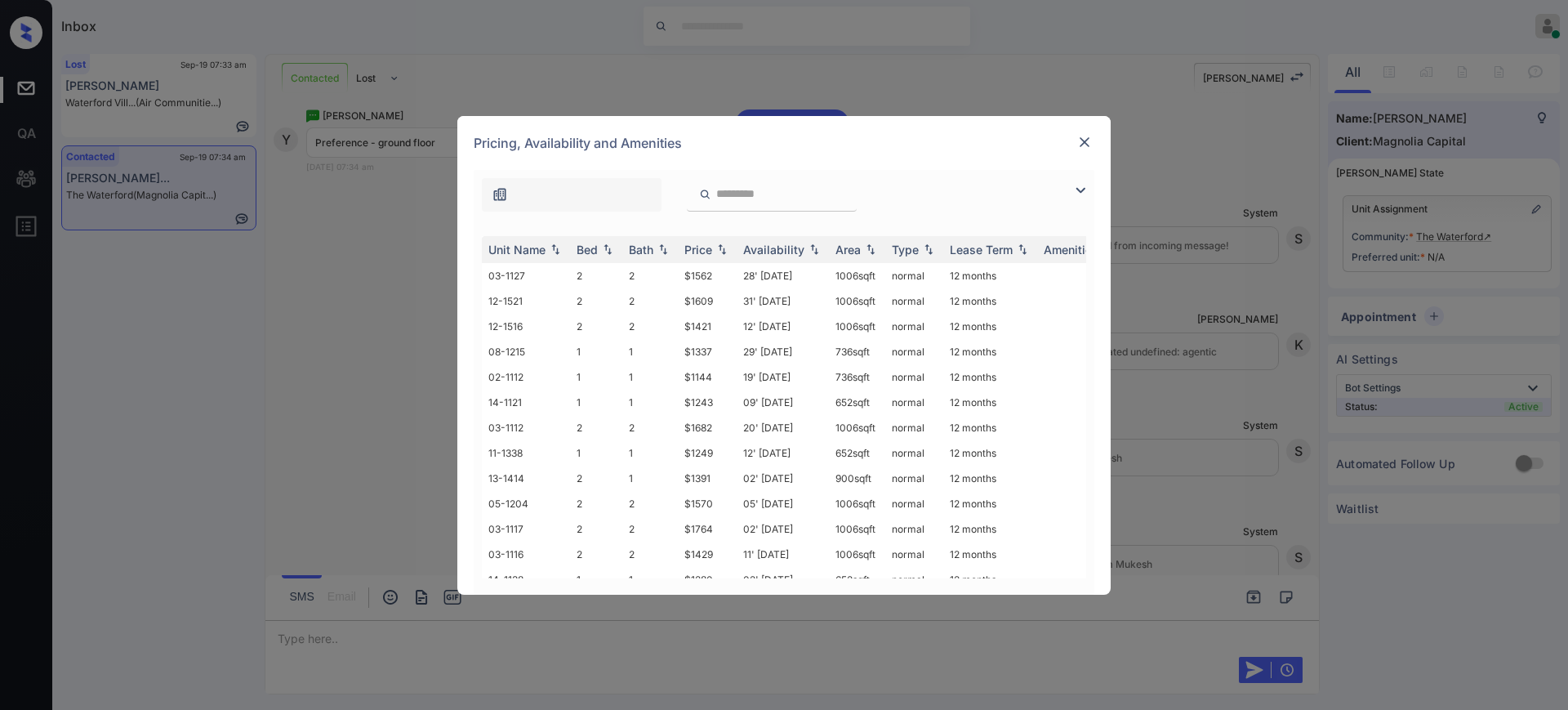
click at [731, 199] on input "search" at bounding box center [781, 194] width 134 height 14
paste input "*******"
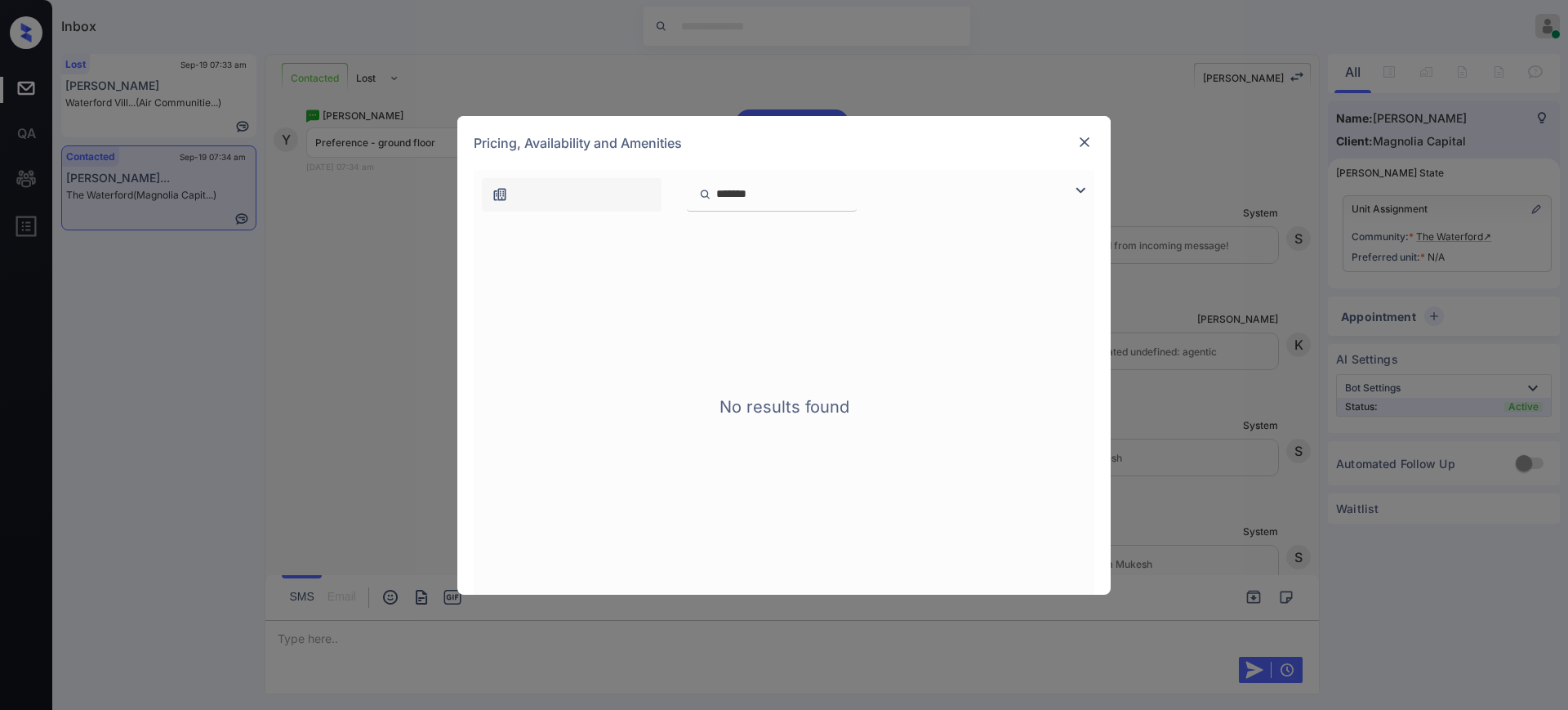
drag, startPoint x: 720, startPoint y: 191, endPoint x: 700, endPoint y: 191, distance: 20.0
click at [700, 191] on div "*******" at bounding box center [771, 195] width 170 height 33
click at [736, 196] on input "*******" at bounding box center [781, 194] width 134 height 14
click at [761, 203] on div "****" at bounding box center [771, 195] width 170 height 33
click at [757, 197] on input "****" at bounding box center [781, 194] width 134 height 14
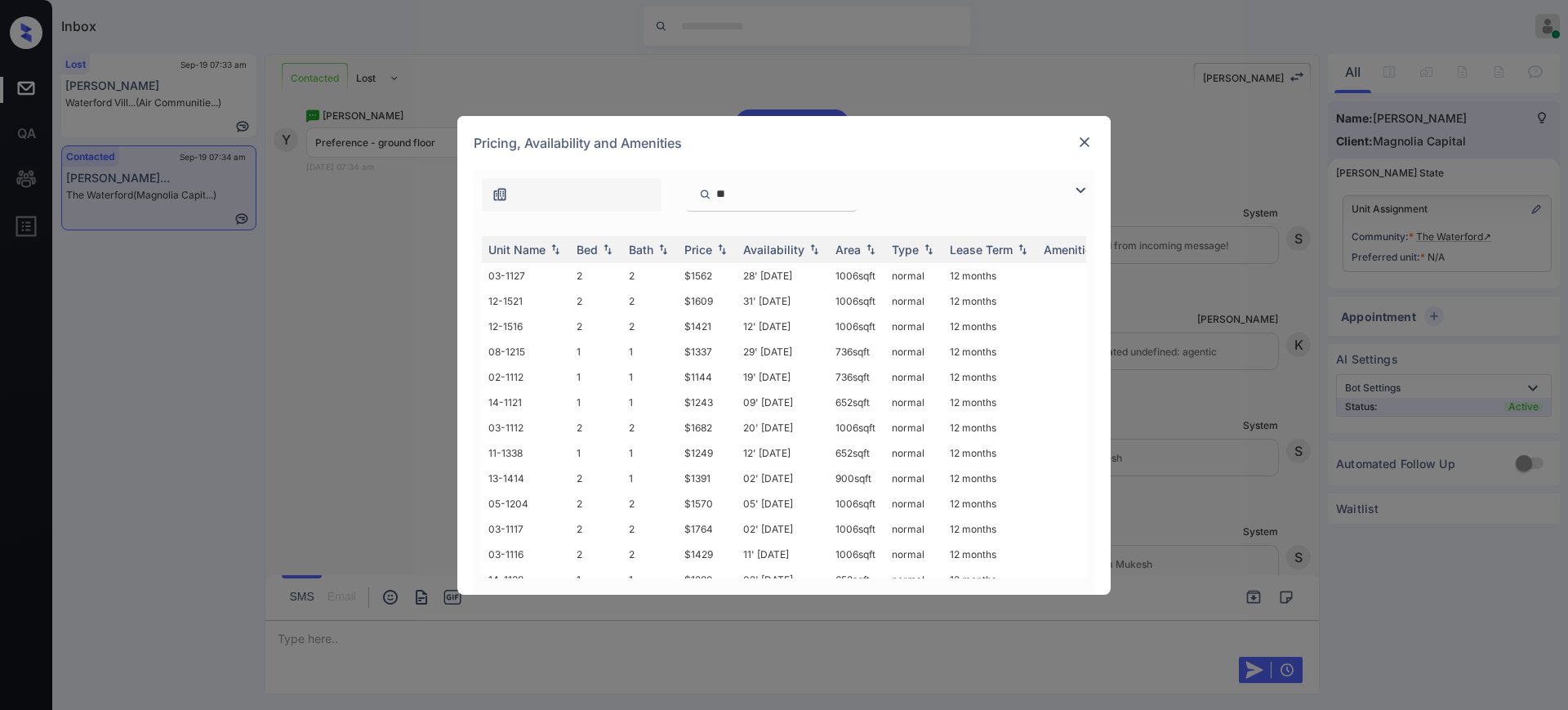
type input "*"
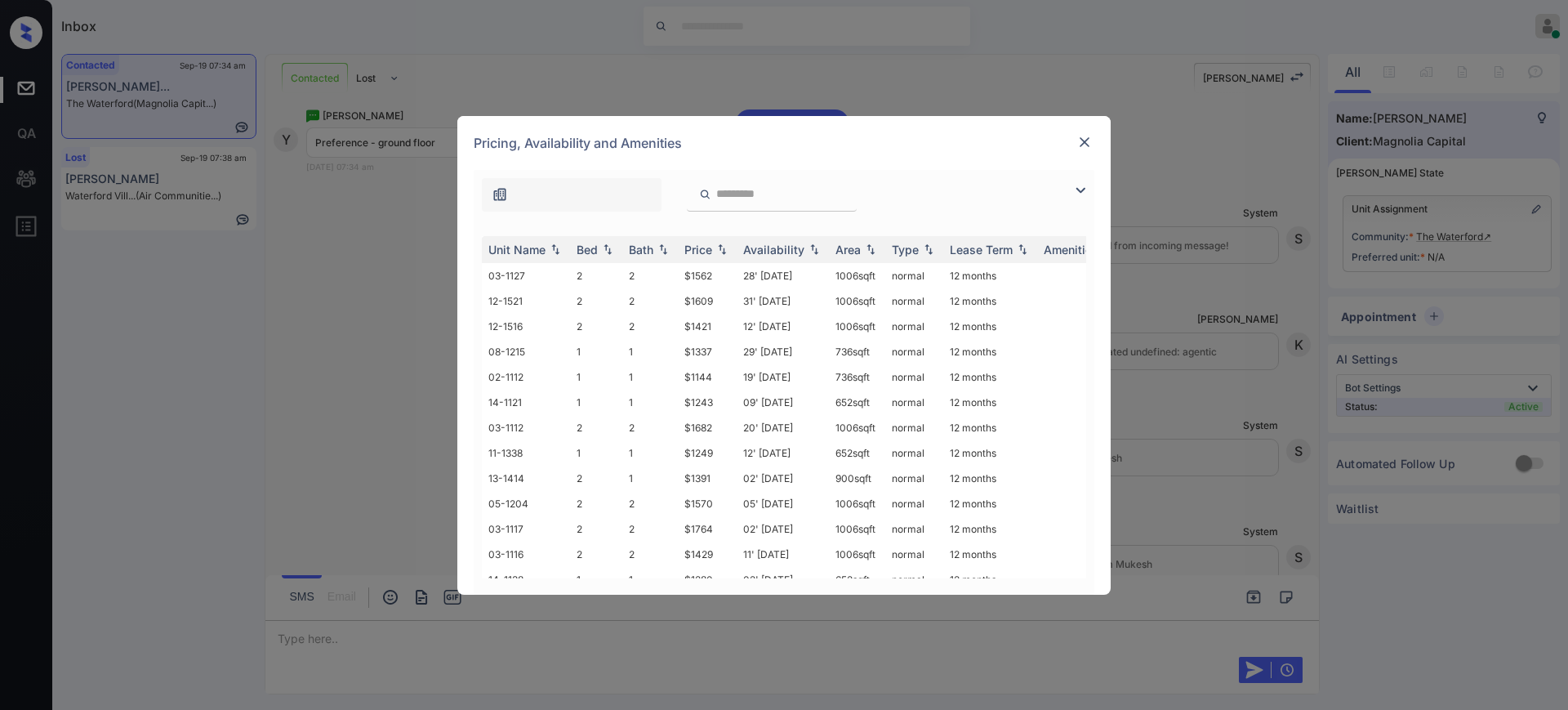
click at [1089, 143] on img at bounding box center [1084, 142] width 17 height 17
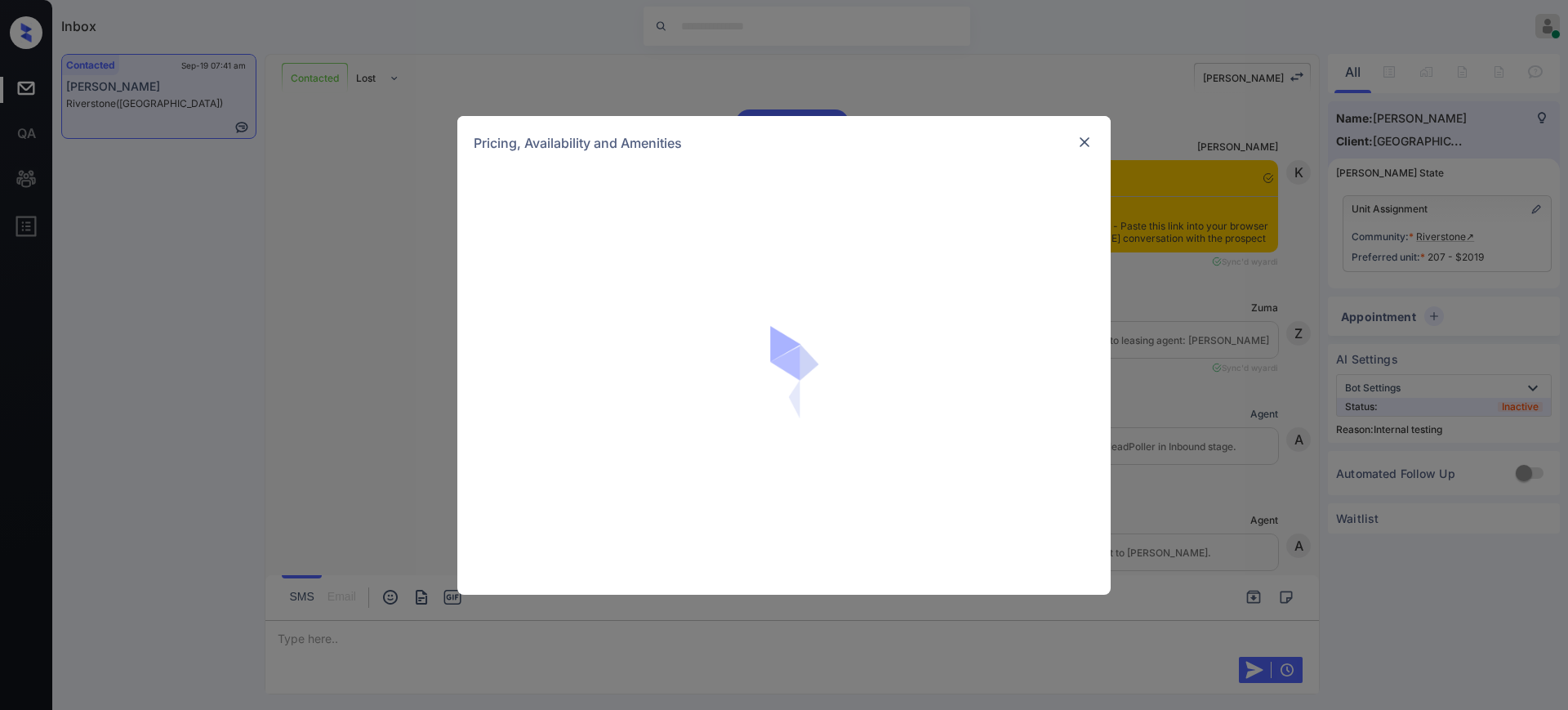
scroll to position [8700, 0]
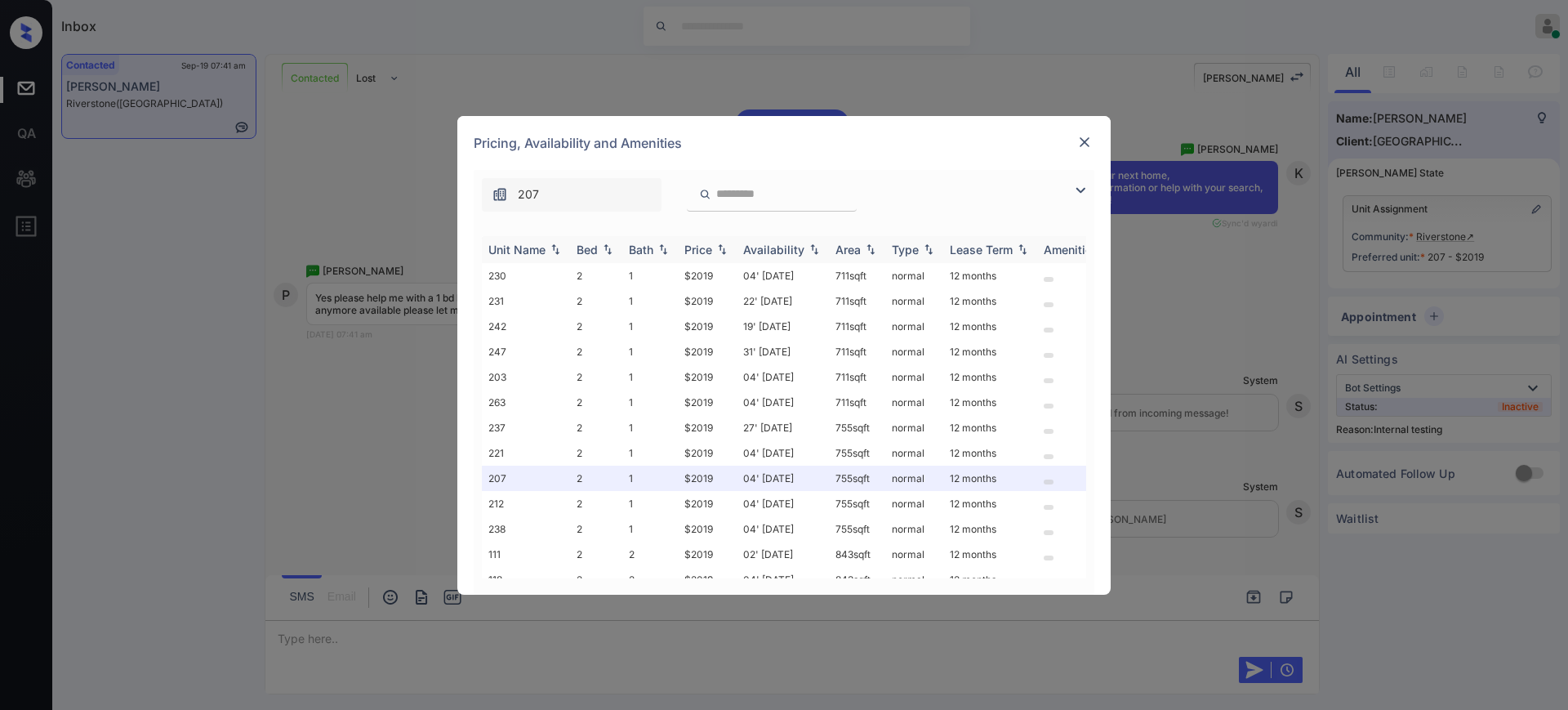
click at [588, 246] on div "Bed" at bounding box center [587, 249] width 21 height 14
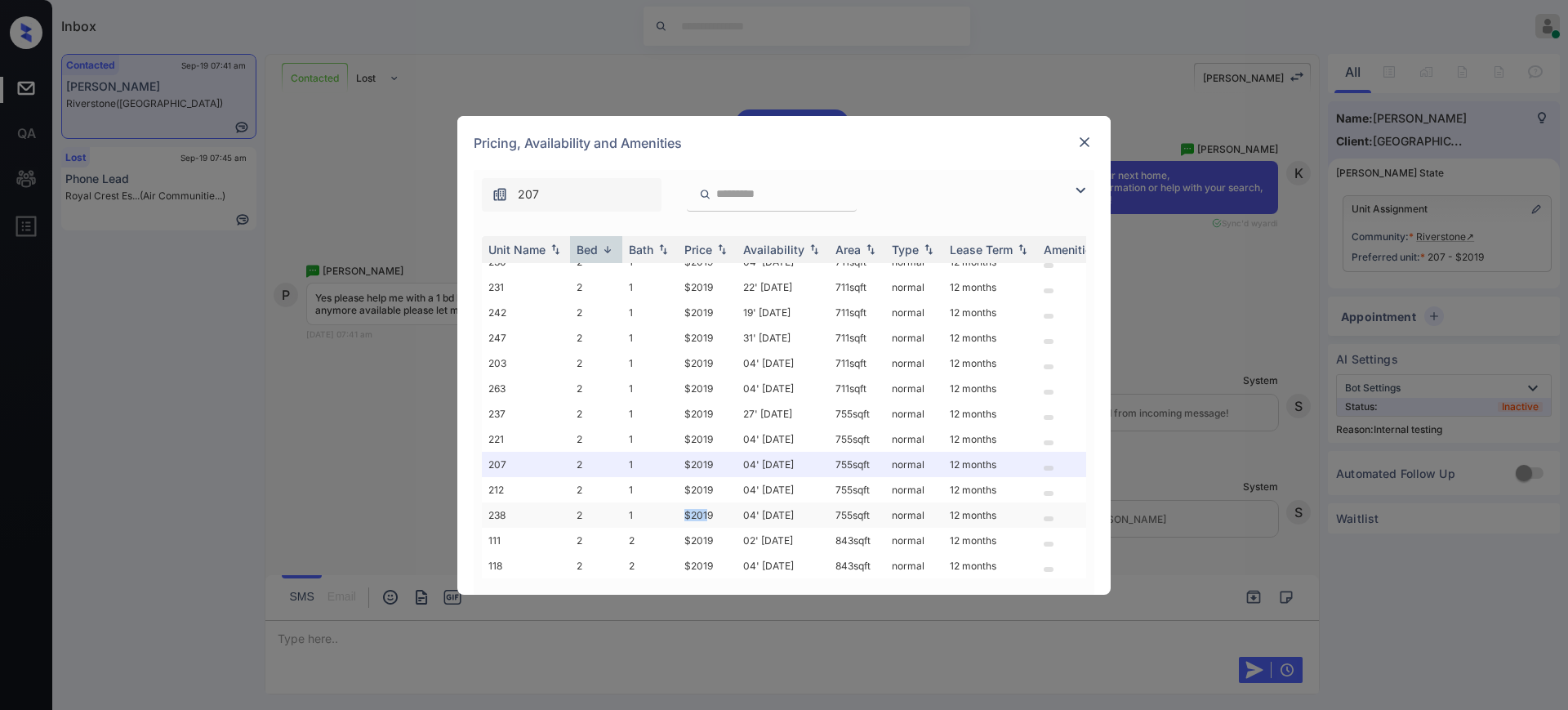
drag, startPoint x: 682, startPoint y: 499, endPoint x: 732, endPoint y: 502, distance: 50.1
click at [710, 502] on td "$2019" at bounding box center [707, 515] width 59 height 26
copy td "$201"
click at [686, 502] on td "$2019" at bounding box center [707, 515] width 59 height 26
drag, startPoint x: 680, startPoint y: 503, endPoint x: 731, endPoint y: 502, distance: 51.0
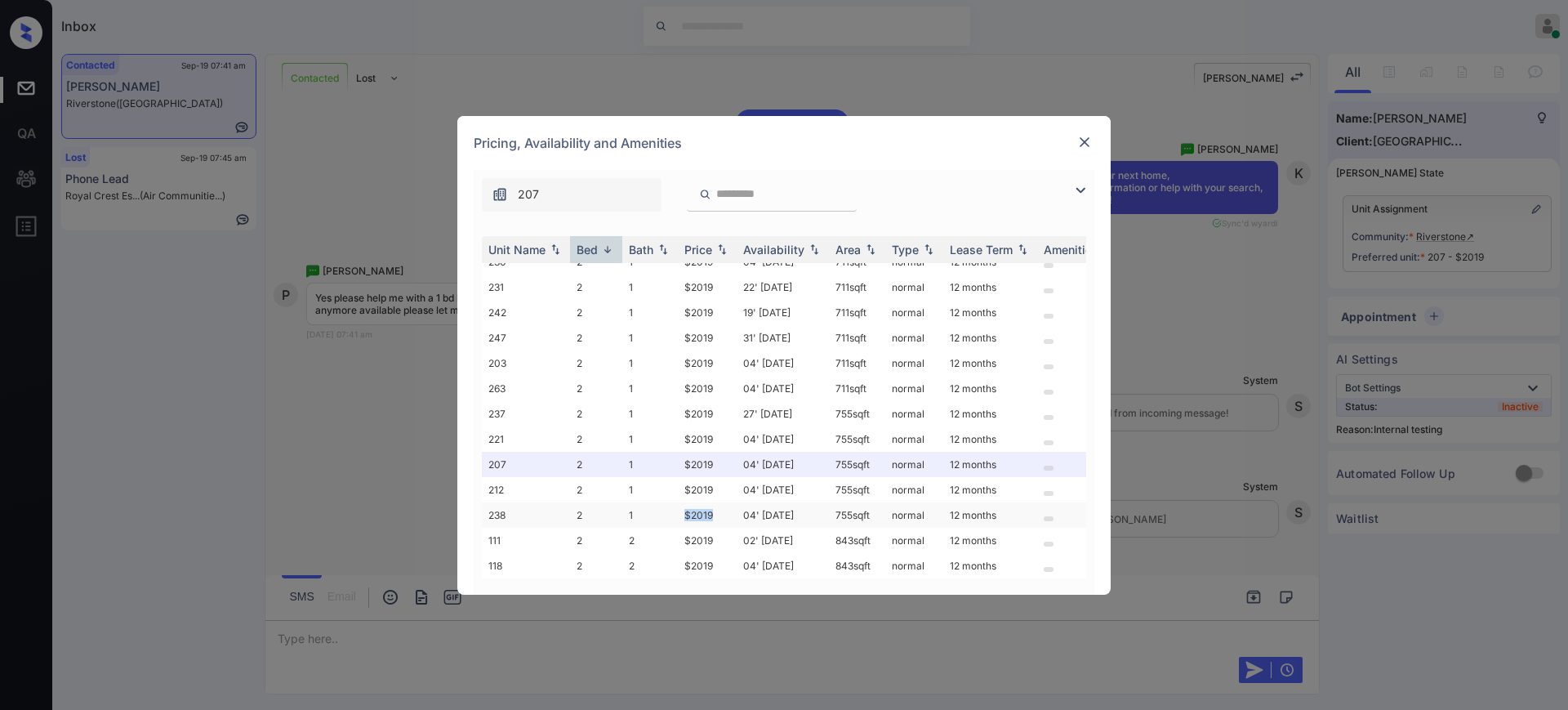
click at [720, 502] on td "$2019" at bounding box center [707, 515] width 59 height 26
copy td "$2019"
click at [1079, 143] on img at bounding box center [1084, 142] width 17 height 17
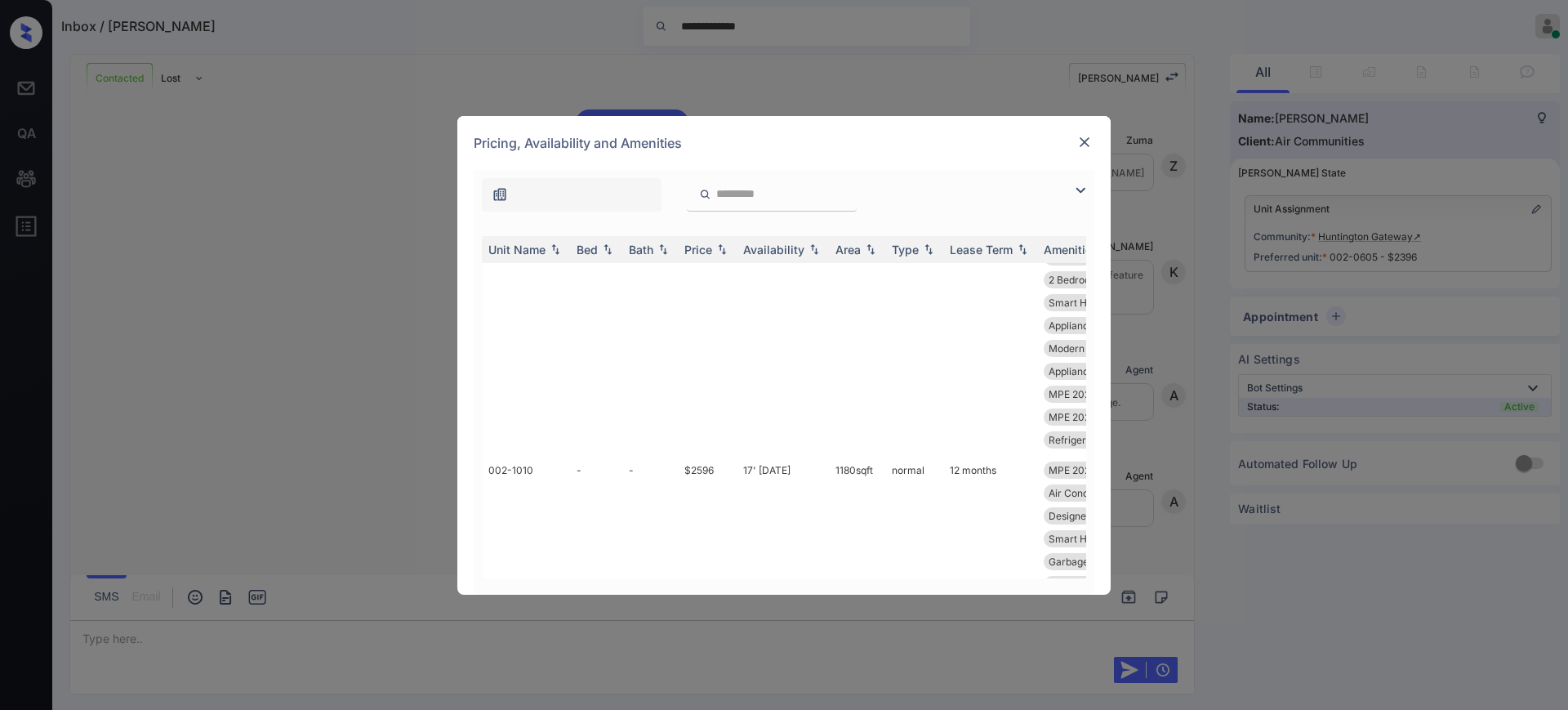
scroll to position [409, 0]
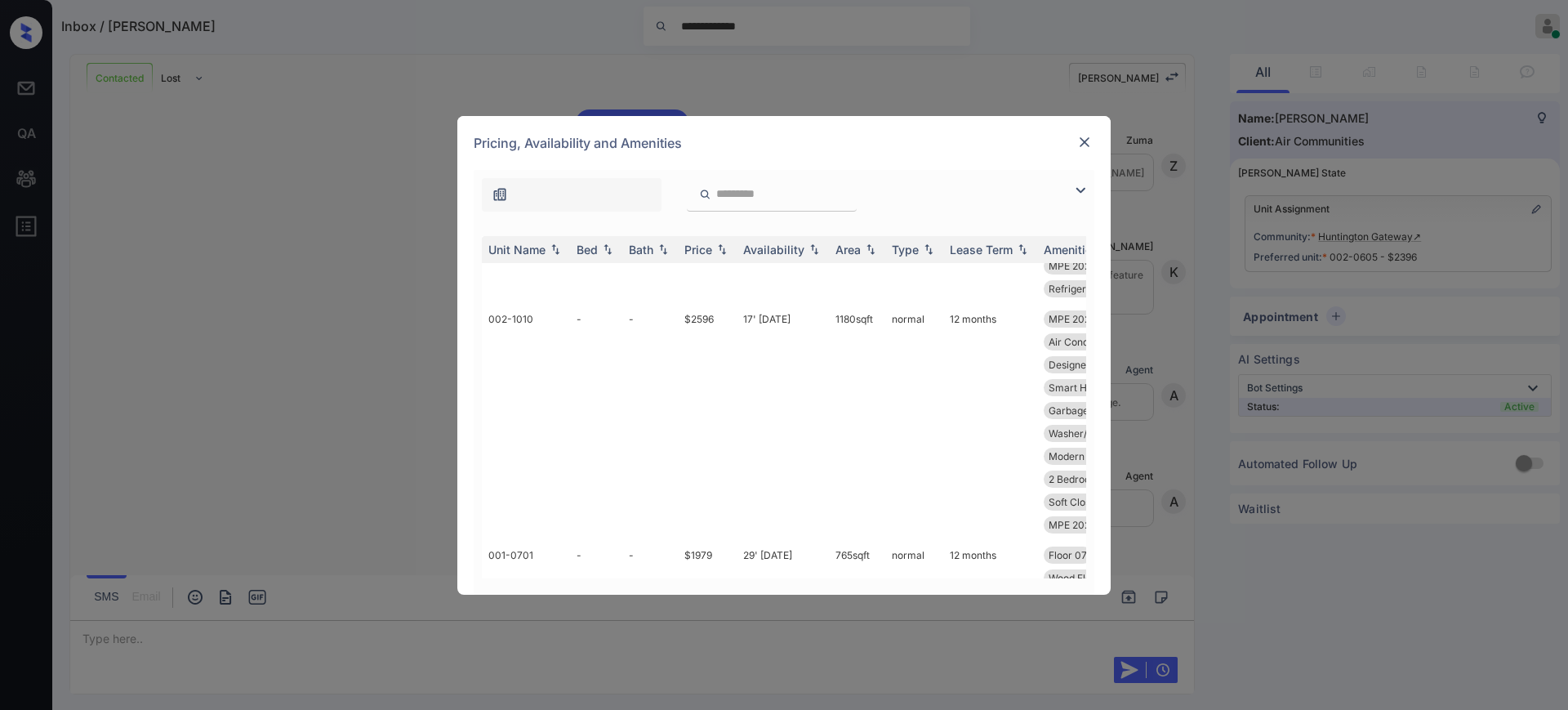
click at [1083, 139] on img at bounding box center [1084, 142] width 17 height 17
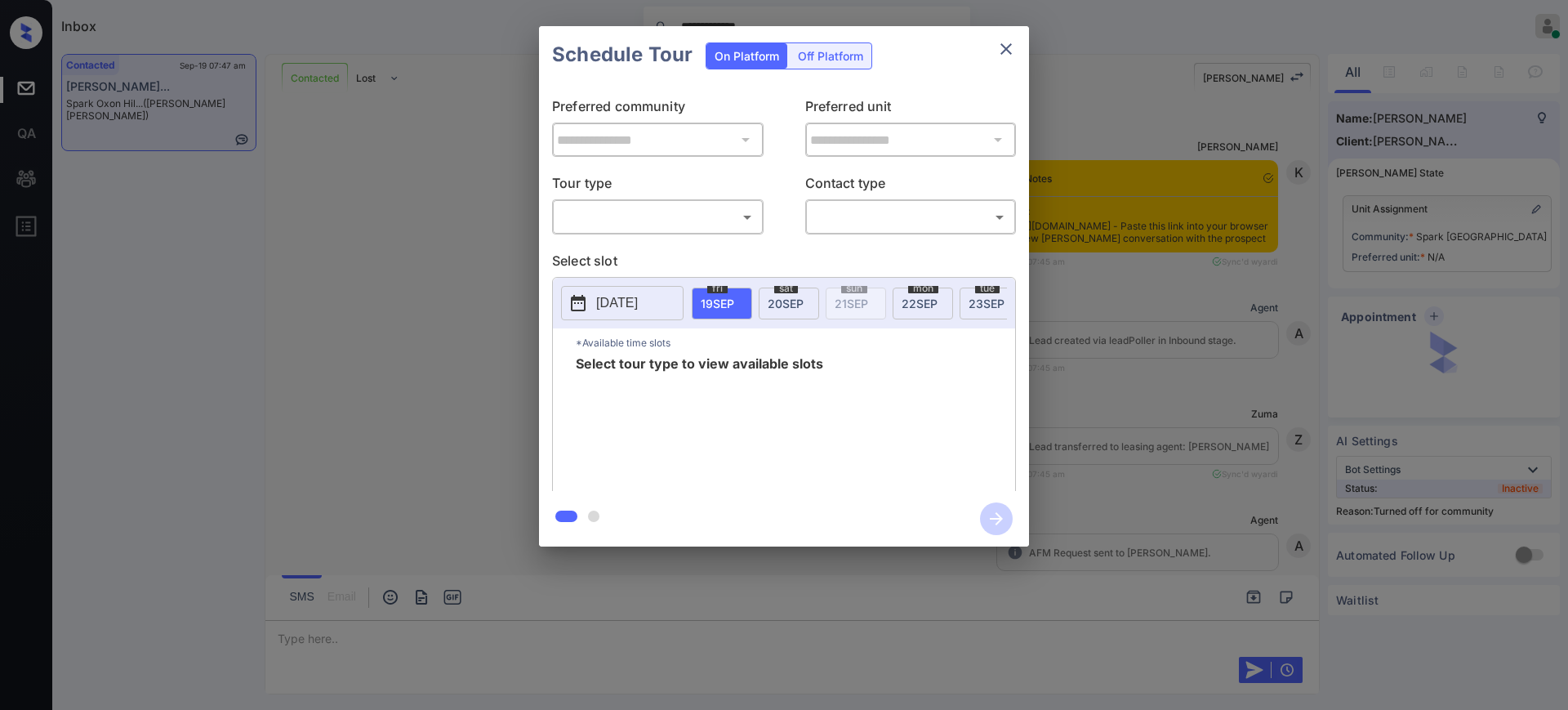
scroll to position [1093, 0]
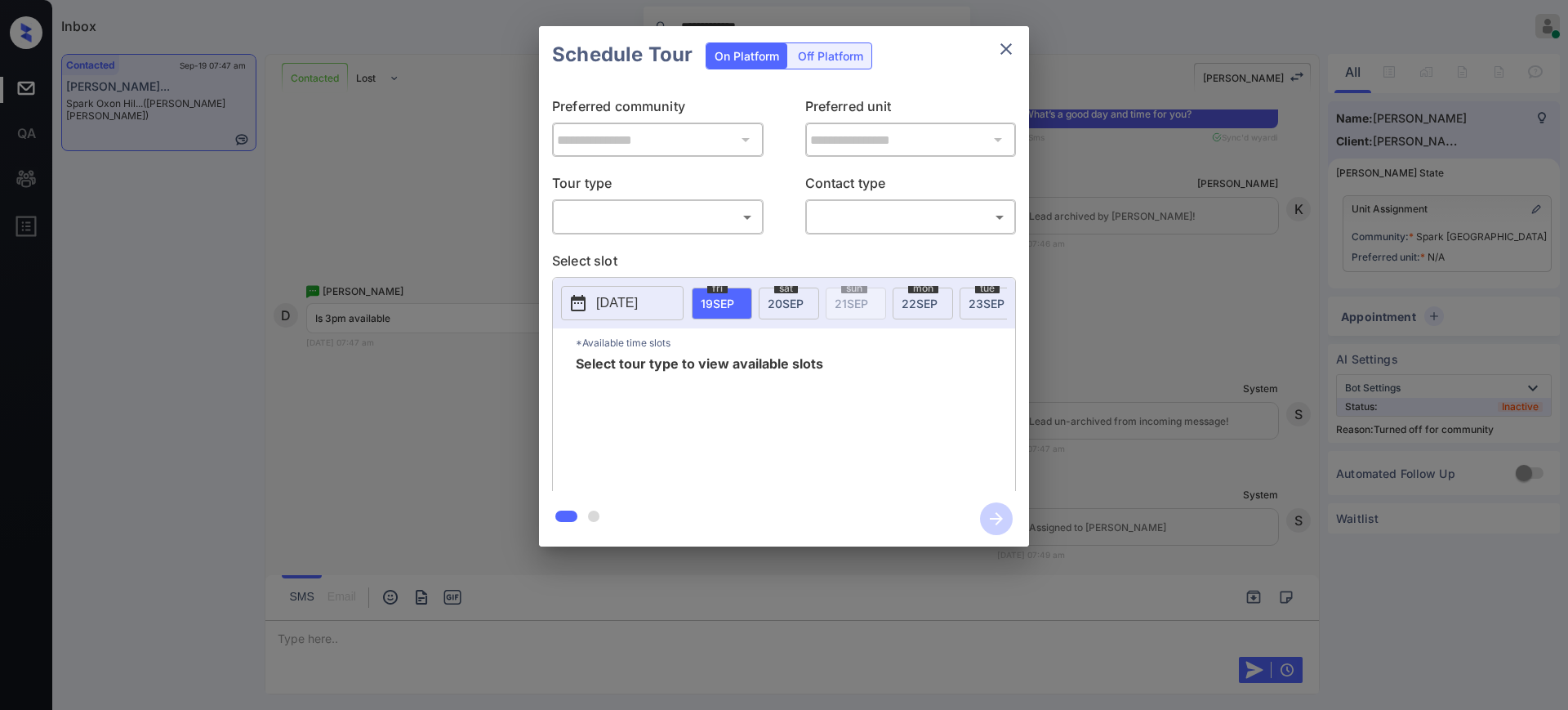
click at [630, 240] on div "**********" at bounding box center [784, 287] width 490 height 408
click at [631, 205] on body "**********" at bounding box center [784, 355] width 1568 height 710
click at [648, 246] on li "In Person" at bounding box center [658, 254] width 202 height 29
type input "********"
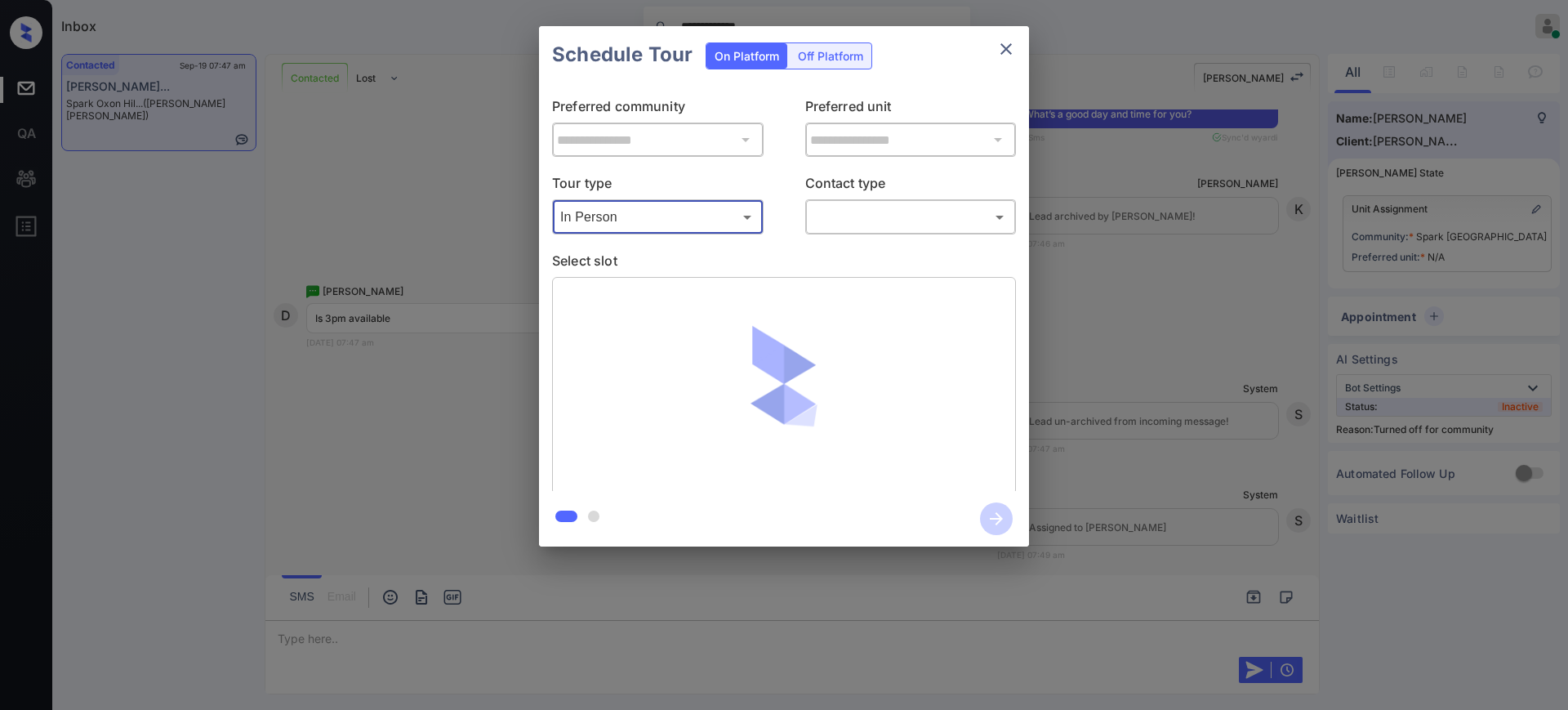
click at [888, 217] on body "**********" at bounding box center [784, 355] width 1568 height 710
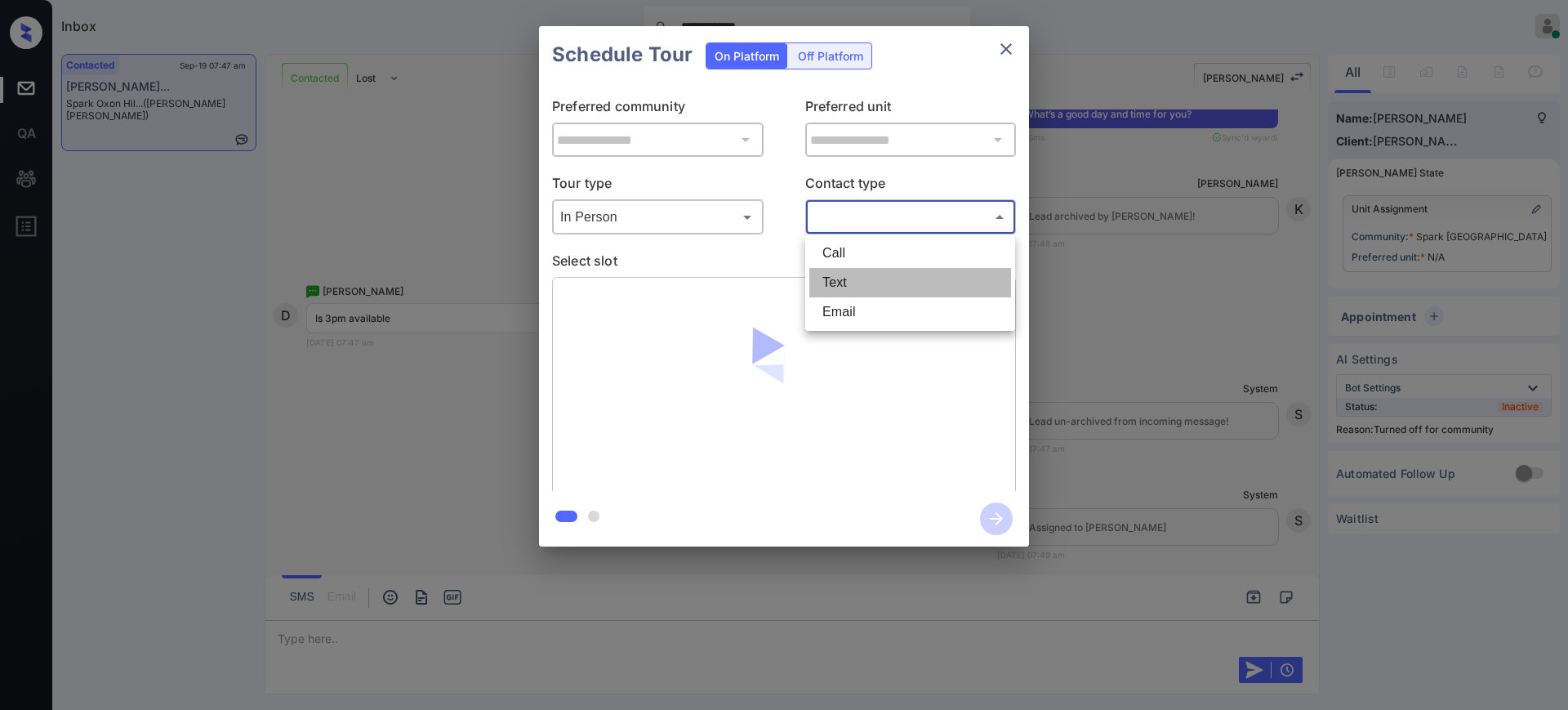
click at [826, 280] on li "Text" at bounding box center [910, 283] width 202 height 29
type input "****"
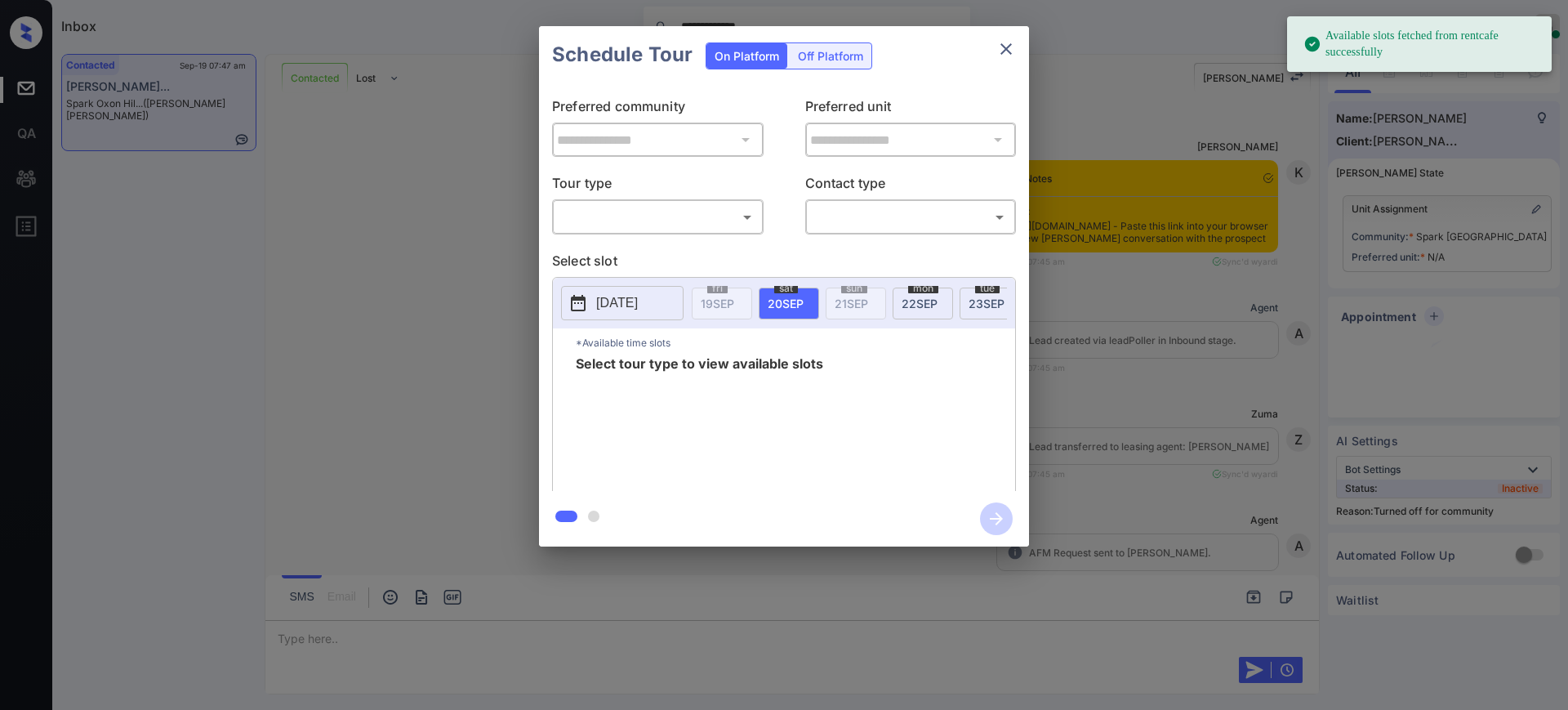
scroll to position [1195, 0]
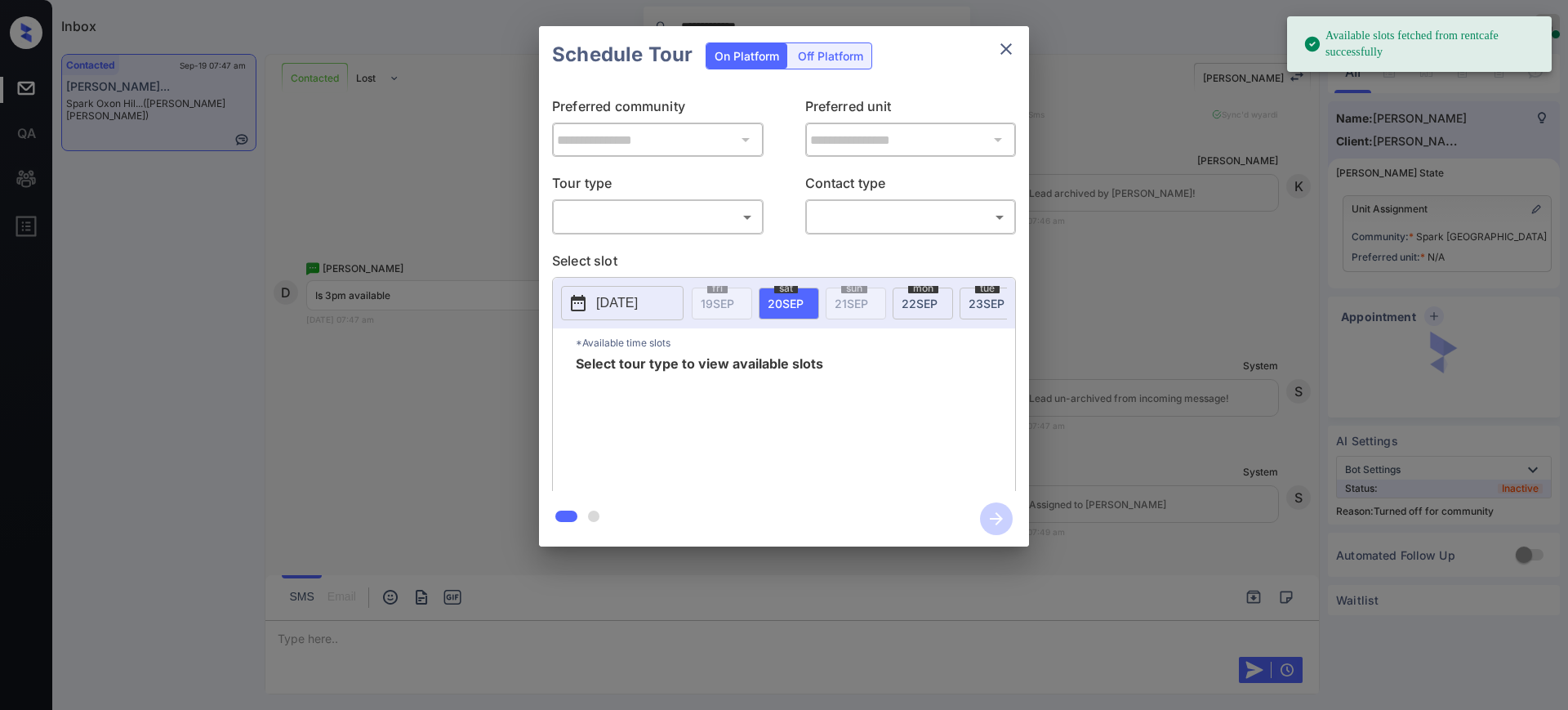
click at [590, 219] on body "**********" at bounding box center [784, 355] width 1568 height 710
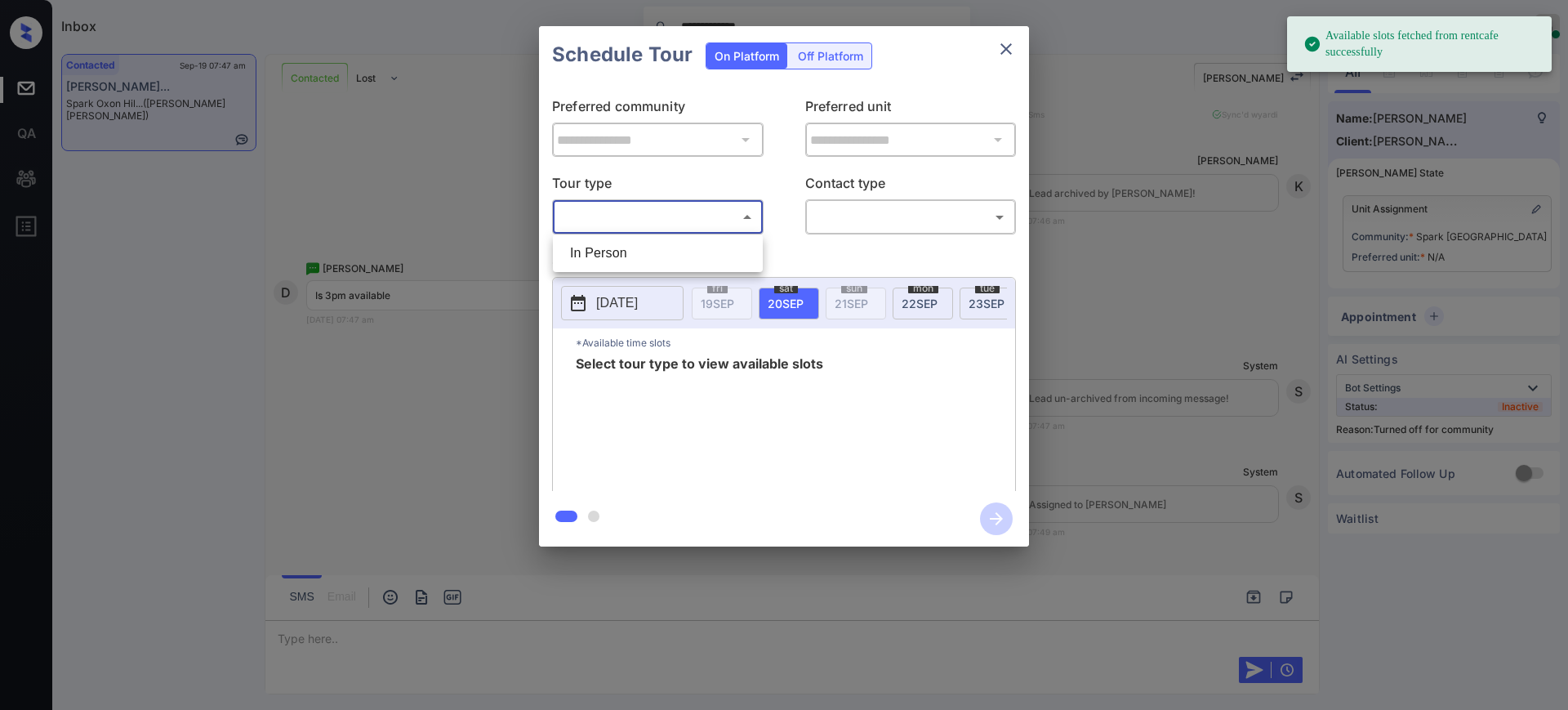
click at [607, 252] on li "In Person" at bounding box center [658, 254] width 202 height 29
type input "********"
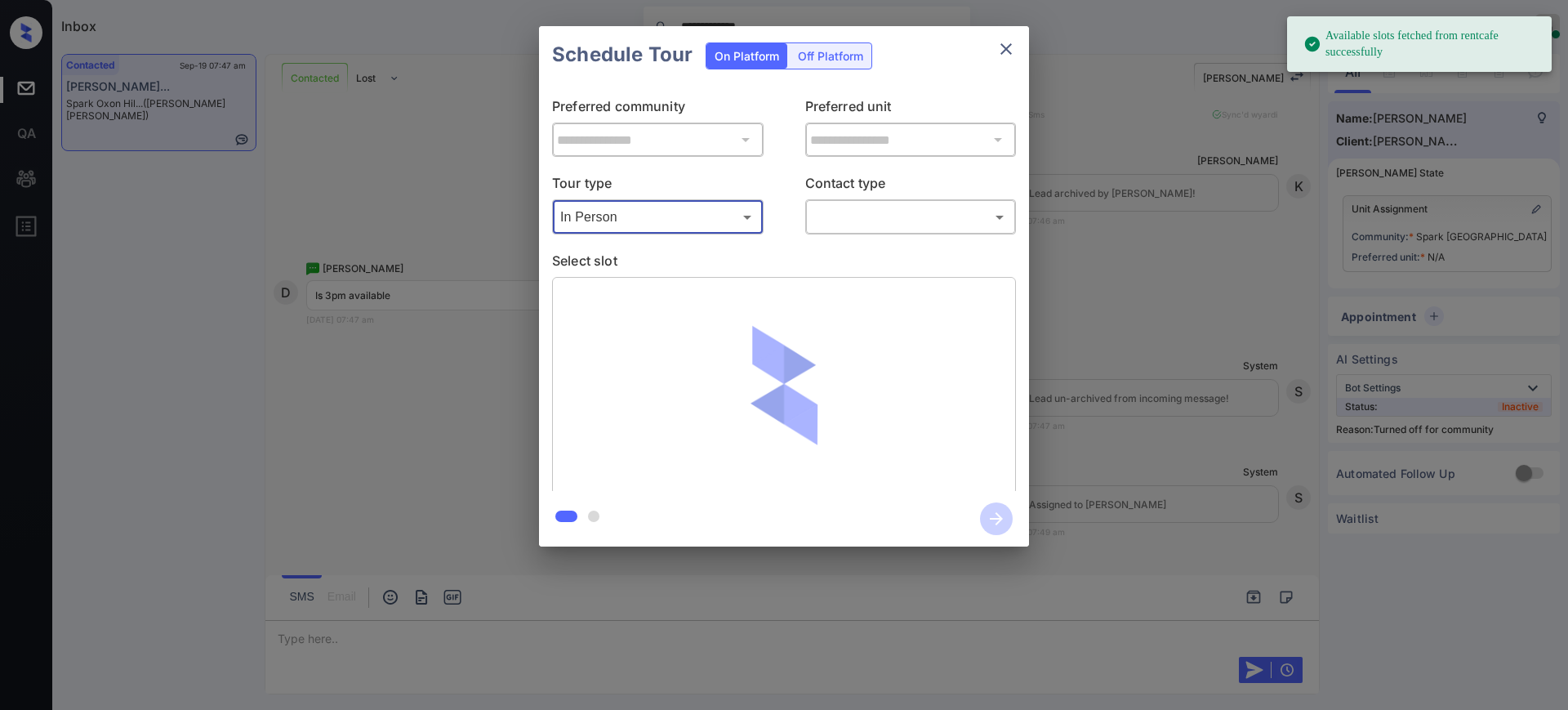
click at [823, 209] on body "**********" at bounding box center [784, 355] width 1568 height 710
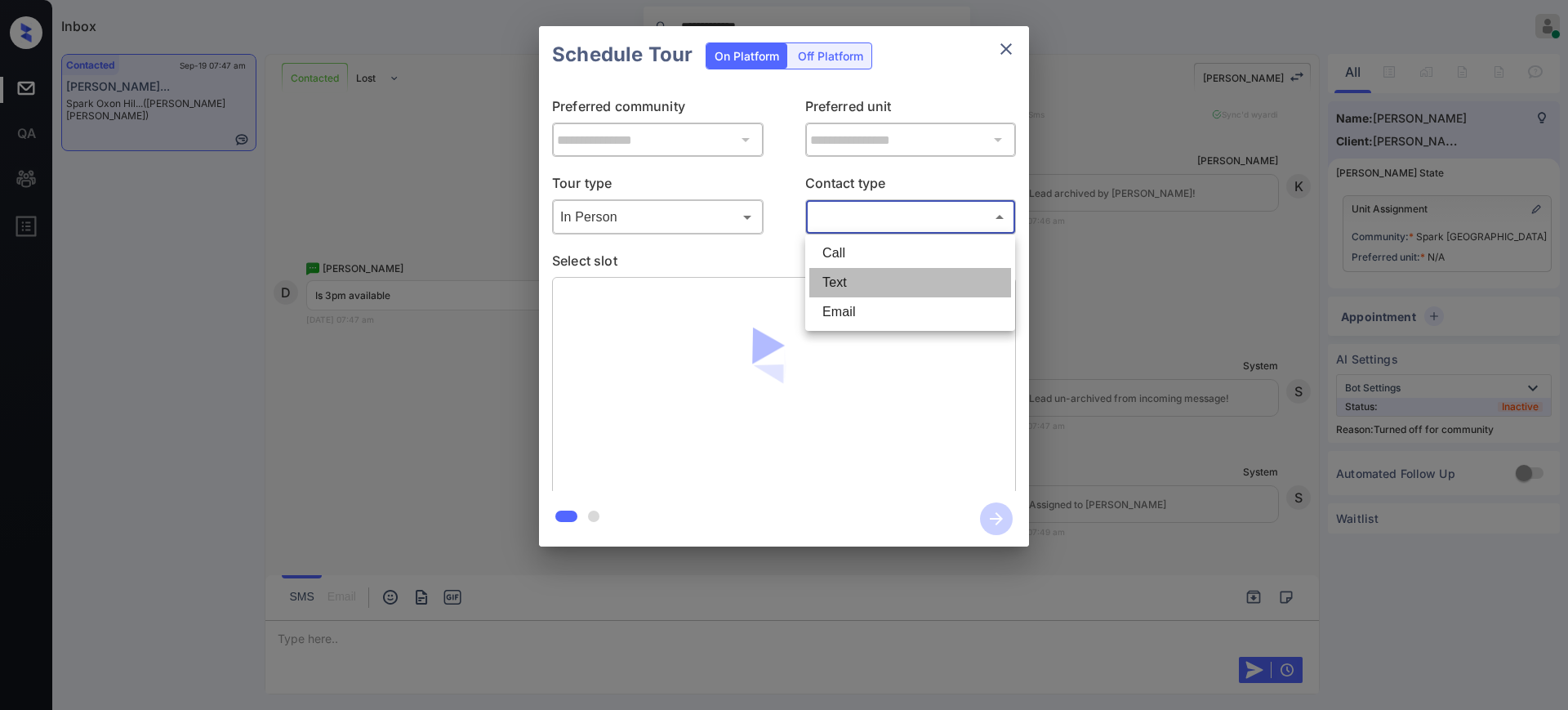
click at [834, 285] on li "Text" at bounding box center [910, 283] width 202 height 29
type input "****"
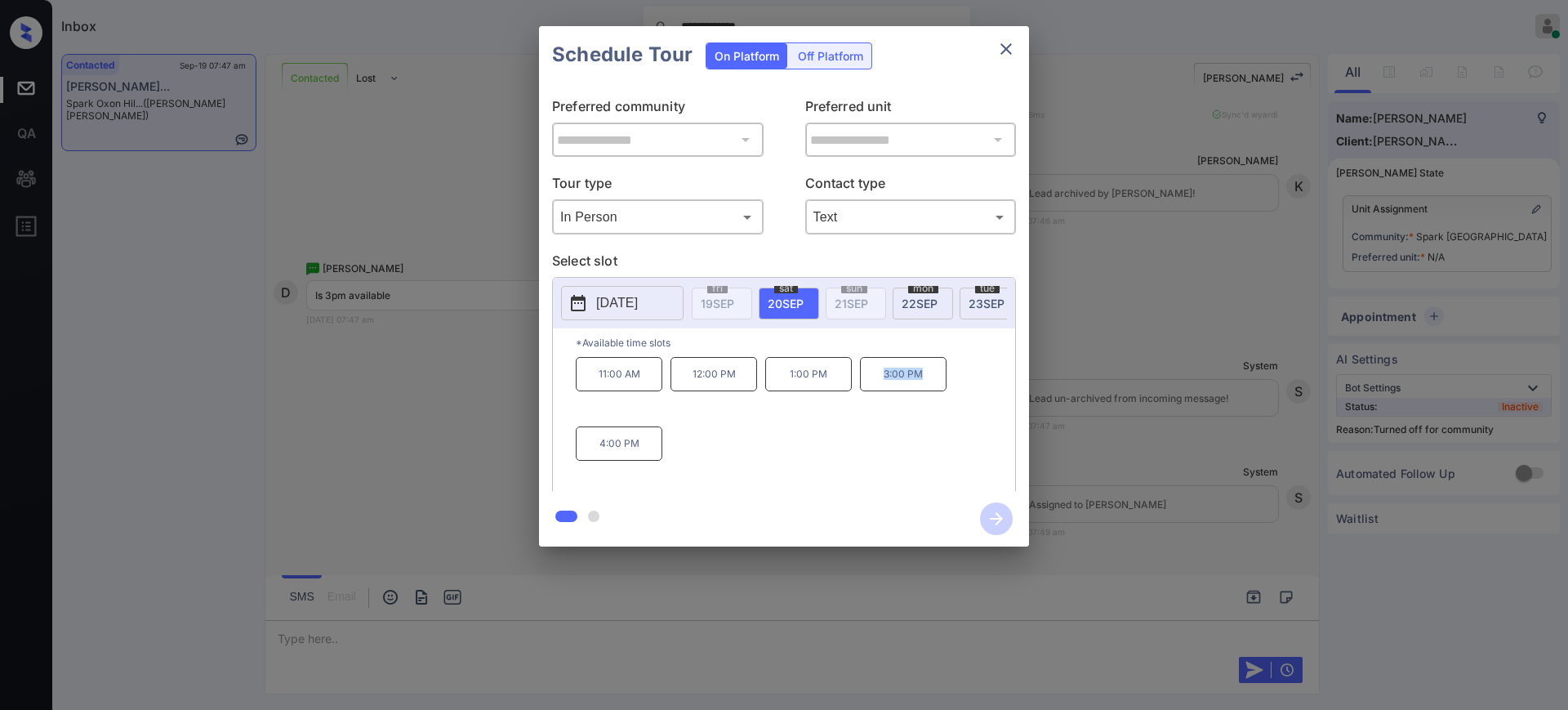
drag, startPoint x: 875, startPoint y: 386, endPoint x: 962, endPoint y: 380, distance: 87.2
click at [962, 380] on div "11:00 AM 12:00 PM 1:00 PM 3:00 PM 4:00 PM" at bounding box center [795, 423] width 440 height 130
copy p "3:00 PM"
click at [1011, 45] on icon "close" at bounding box center [1005, 49] width 19 height 19
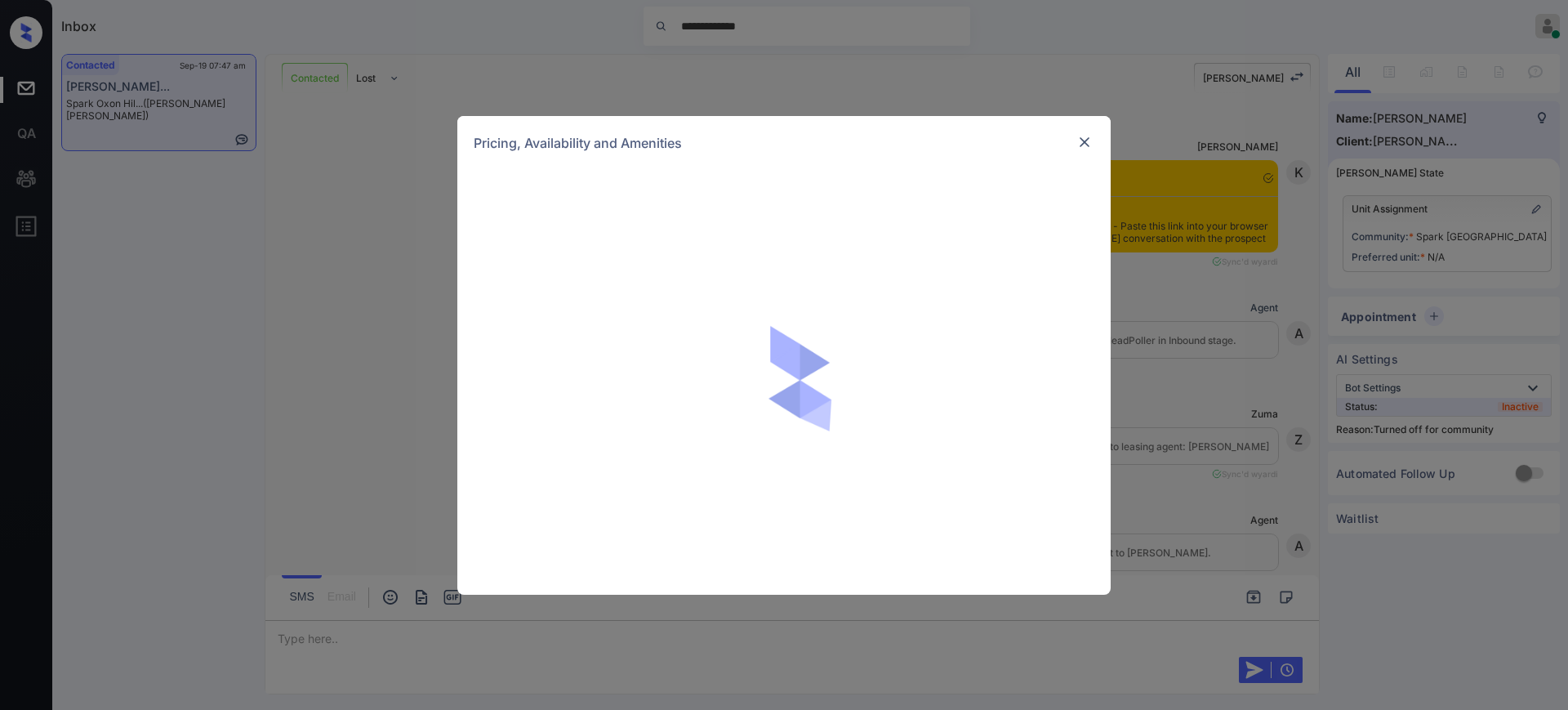
scroll to position [1304, 0]
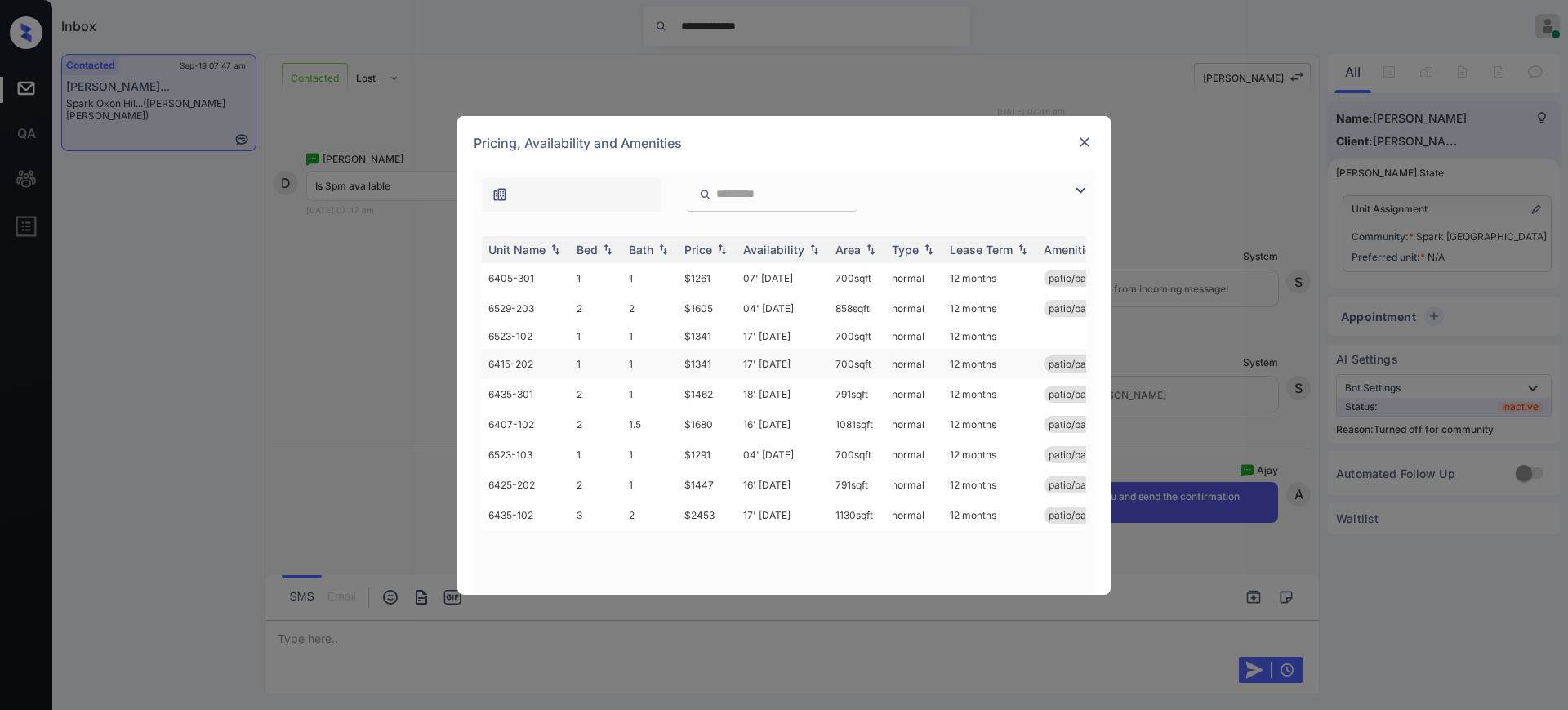
click at [722, 360] on td "$1341" at bounding box center [707, 364] width 59 height 30
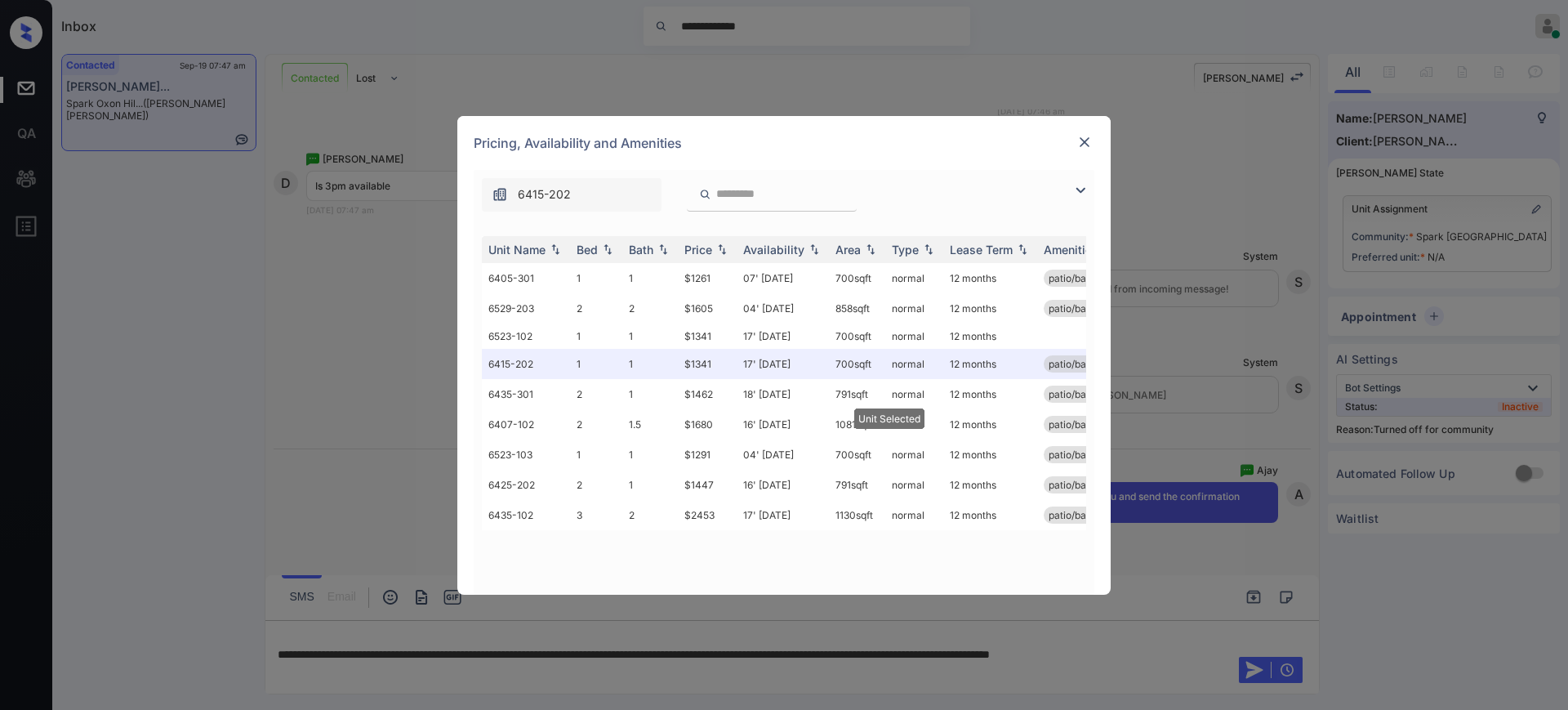
click at [1090, 130] on div "Pricing, Availability and Amenities" at bounding box center [784, 142] width 654 height 54
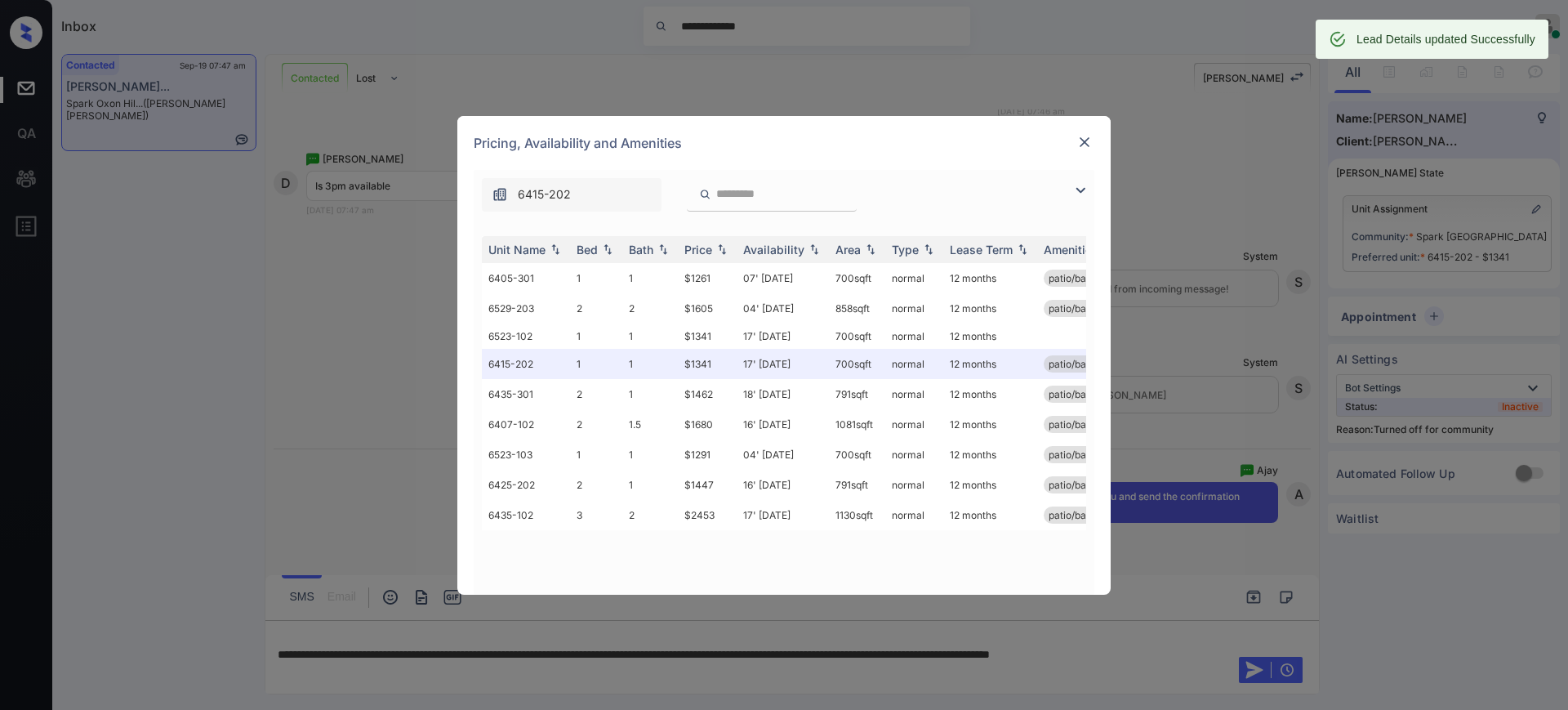
click at [1082, 134] on img at bounding box center [1084, 142] width 17 height 17
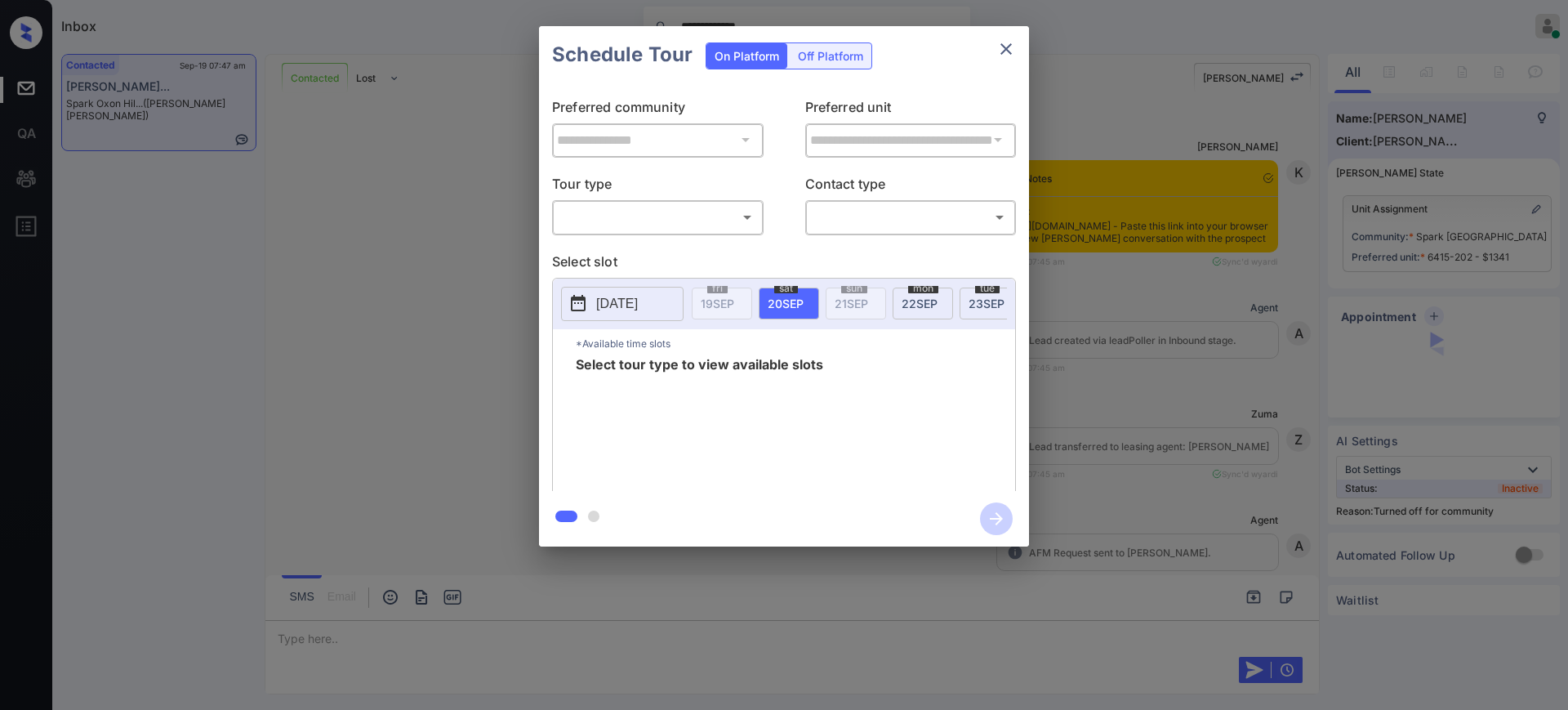
scroll to position [1414, 0]
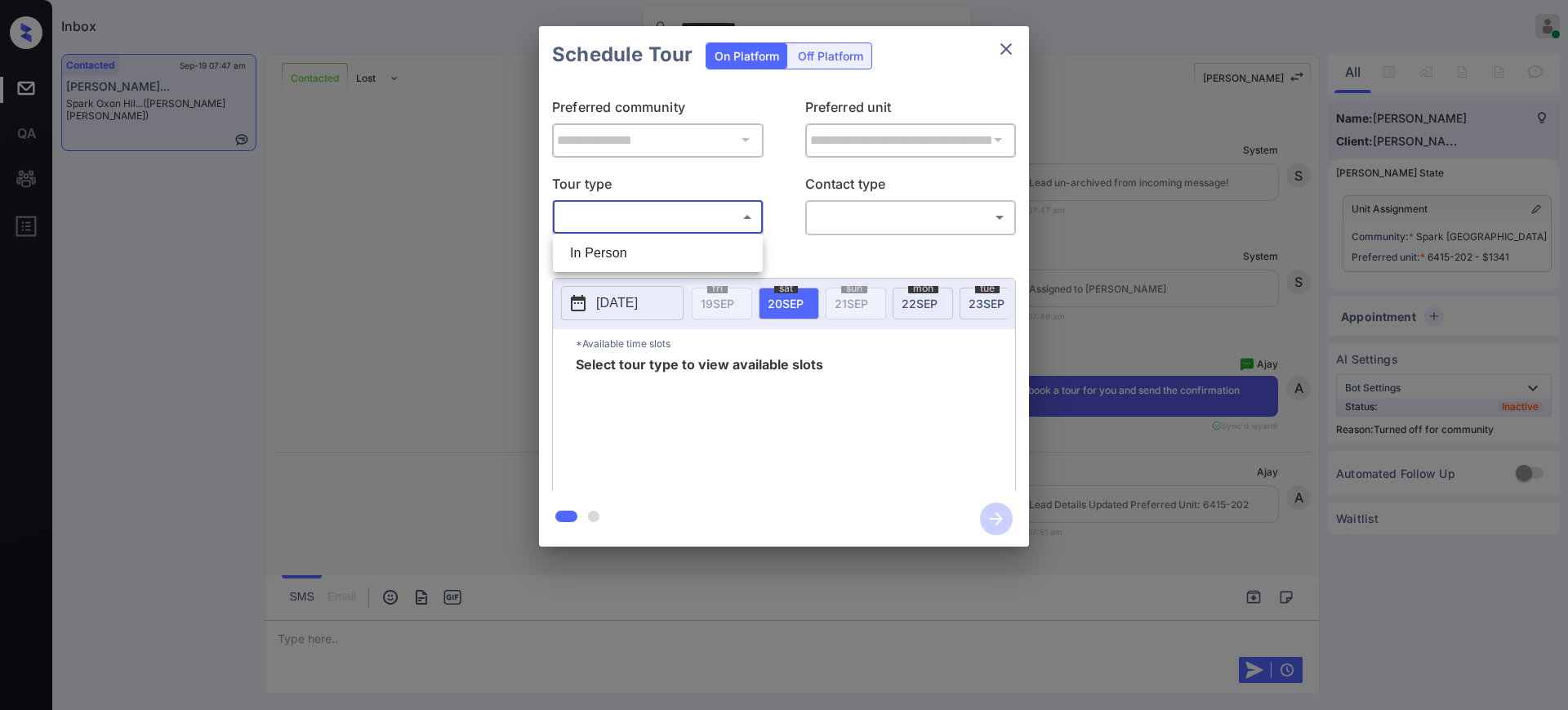
click at [618, 222] on body "**********" at bounding box center [784, 355] width 1568 height 710
click at [618, 243] on li "In Person" at bounding box center [658, 254] width 202 height 29
type input "********"
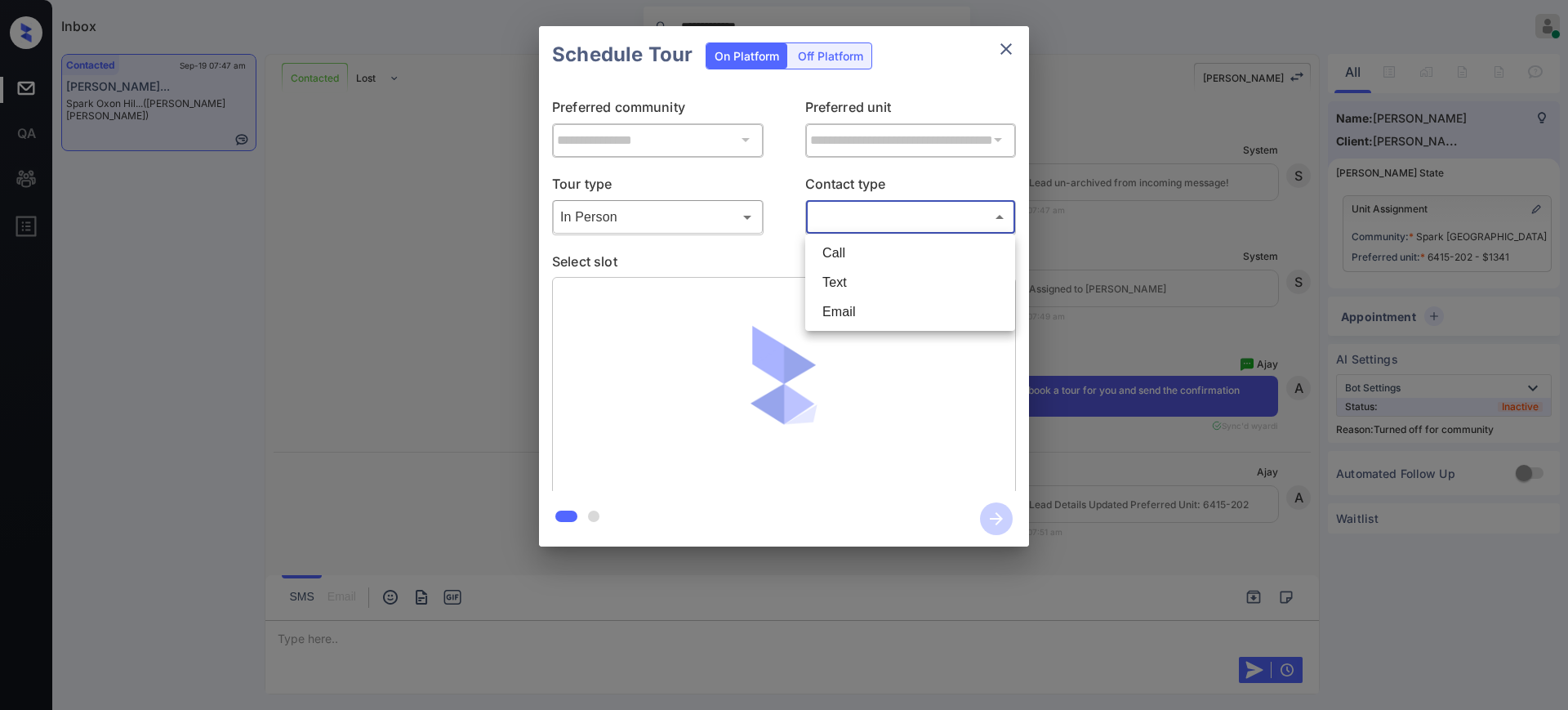
click at [858, 214] on body "**********" at bounding box center [784, 355] width 1568 height 710
click at [843, 285] on li "Text" at bounding box center [910, 283] width 202 height 29
type input "****"
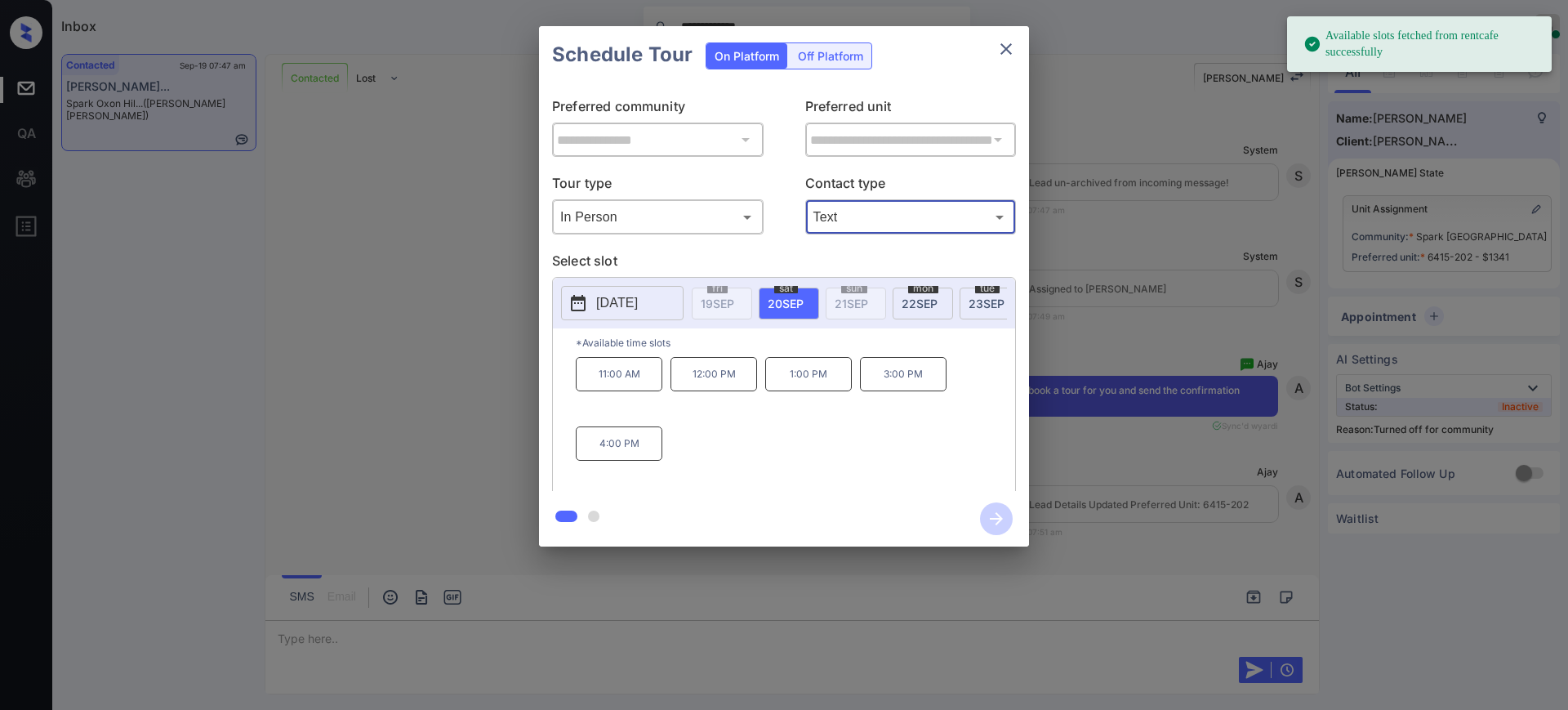
click at [777, 299] on span "20 SEP" at bounding box center [785, 303] width 36 height 14
click at [913, 386] on p "3:00 PM" at bounding box center [903, 374] width 86 height 34
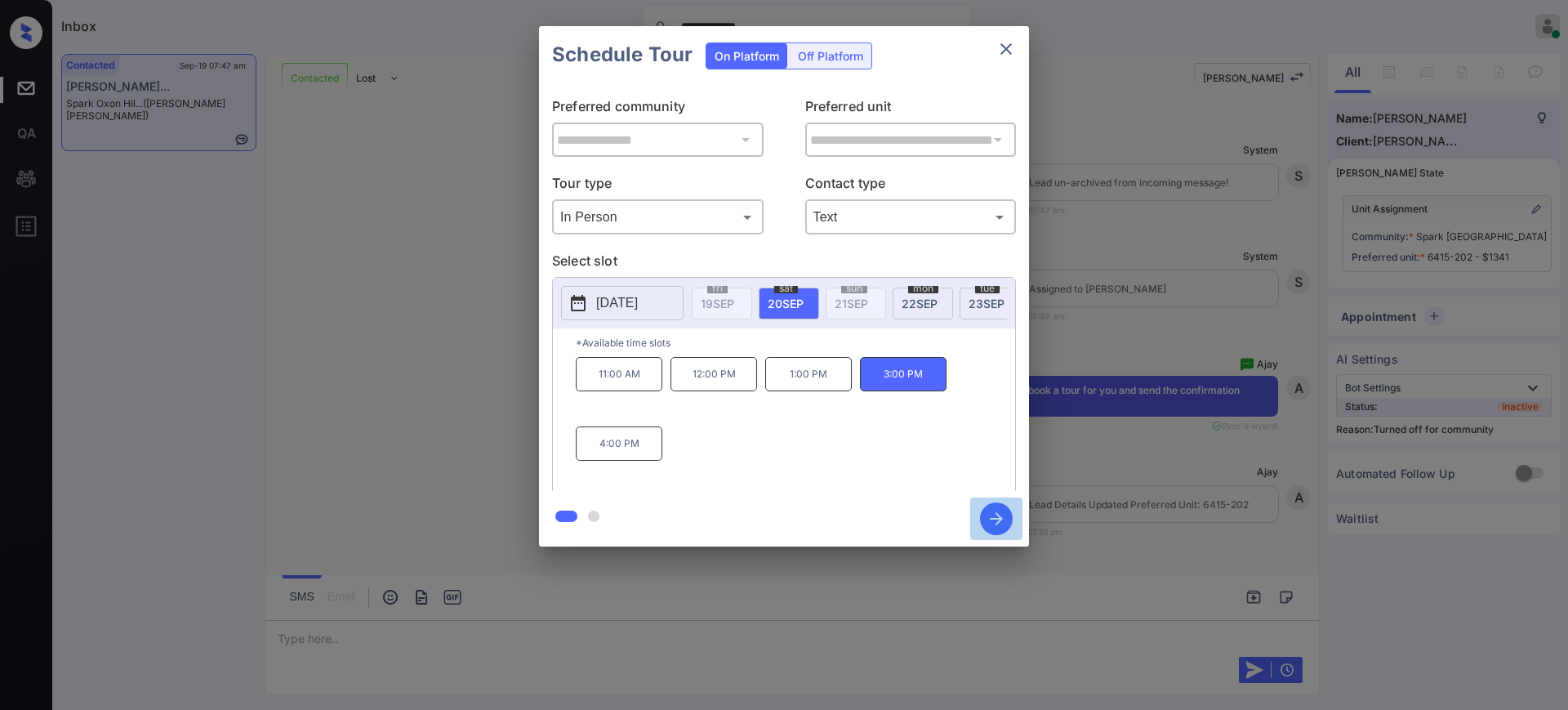
click at [996, 518] on icon "button" at bounding box center [996, 519] width 13 height 13
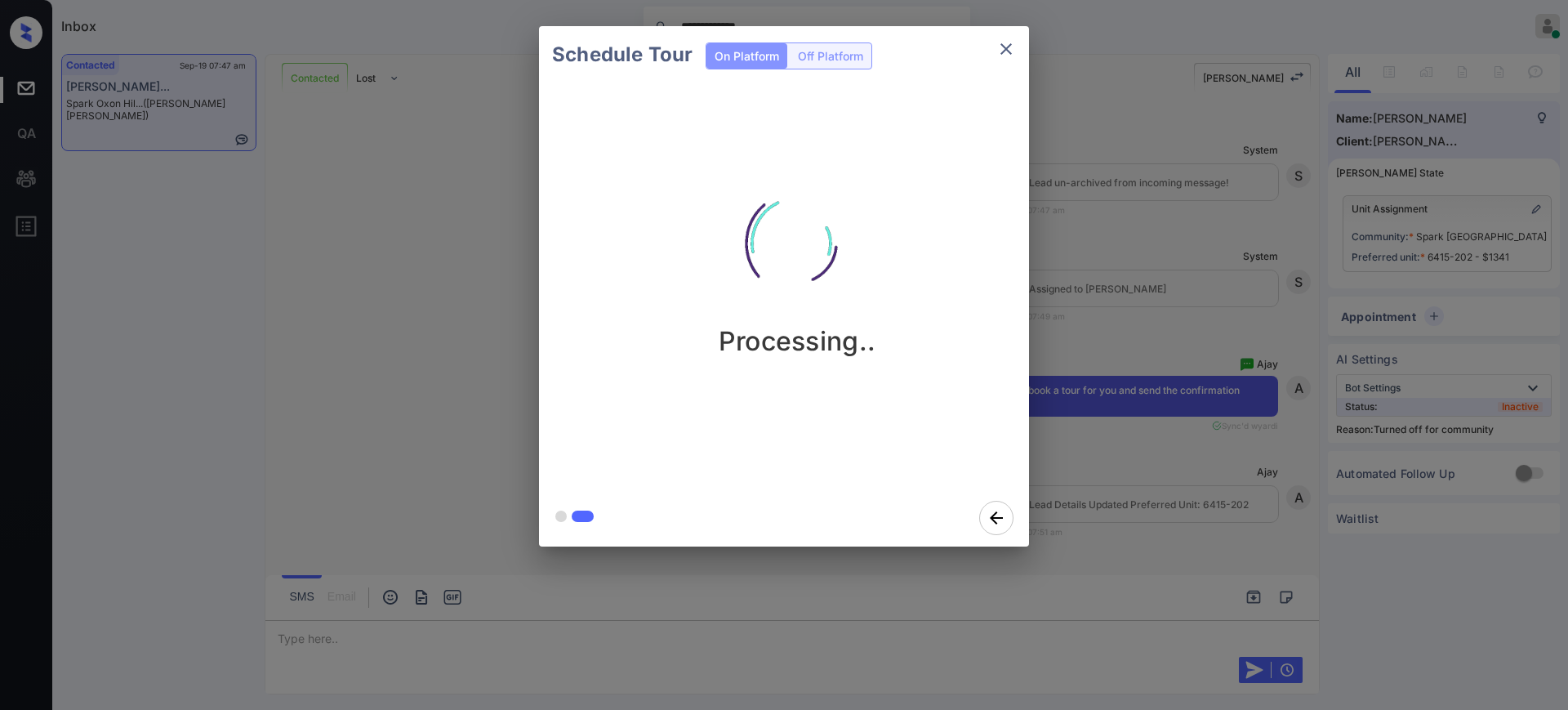
click at [1209, 299] on div "Schedule Tour On Platform Off Platform Processing.." at bounding box center [784, 287] width 1568 height 573
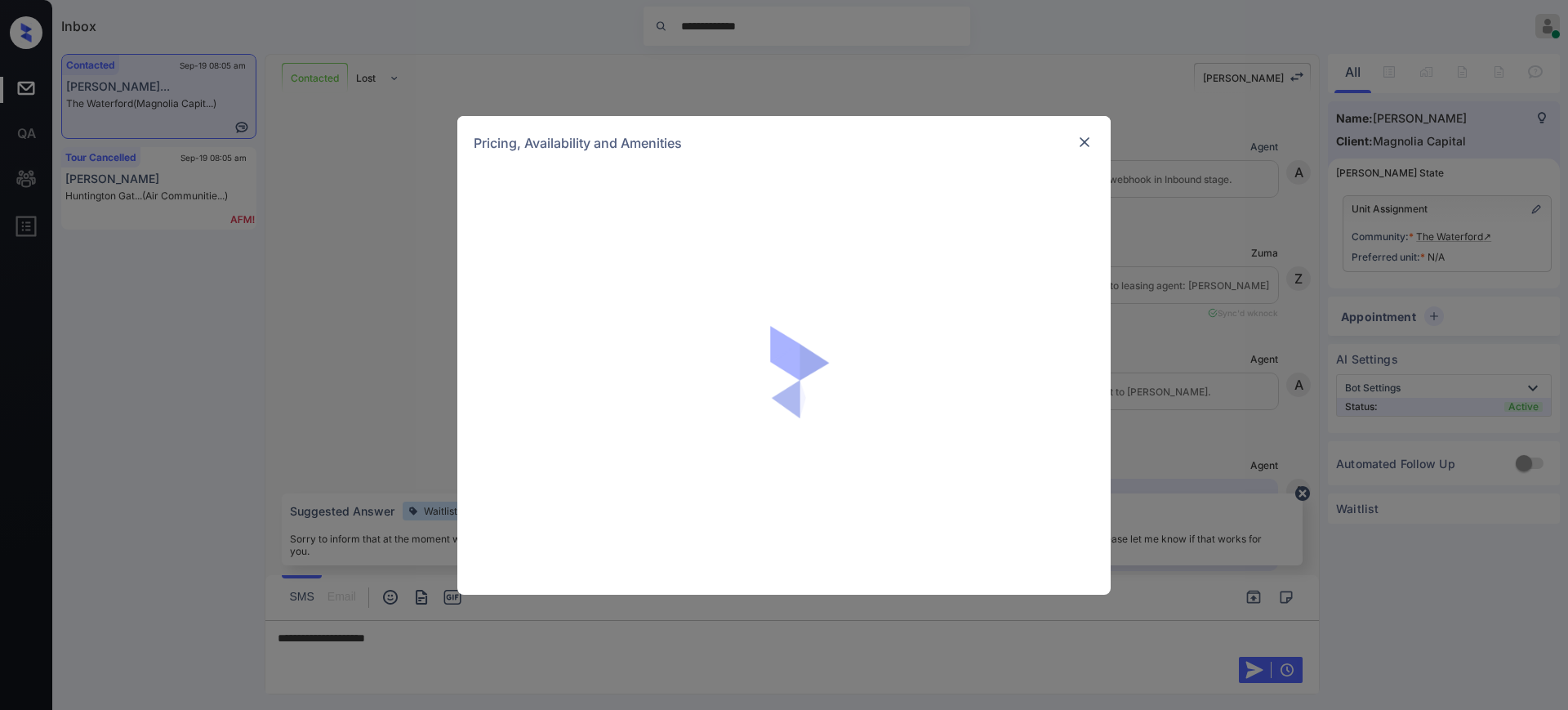
scroll to position [14638, 0]
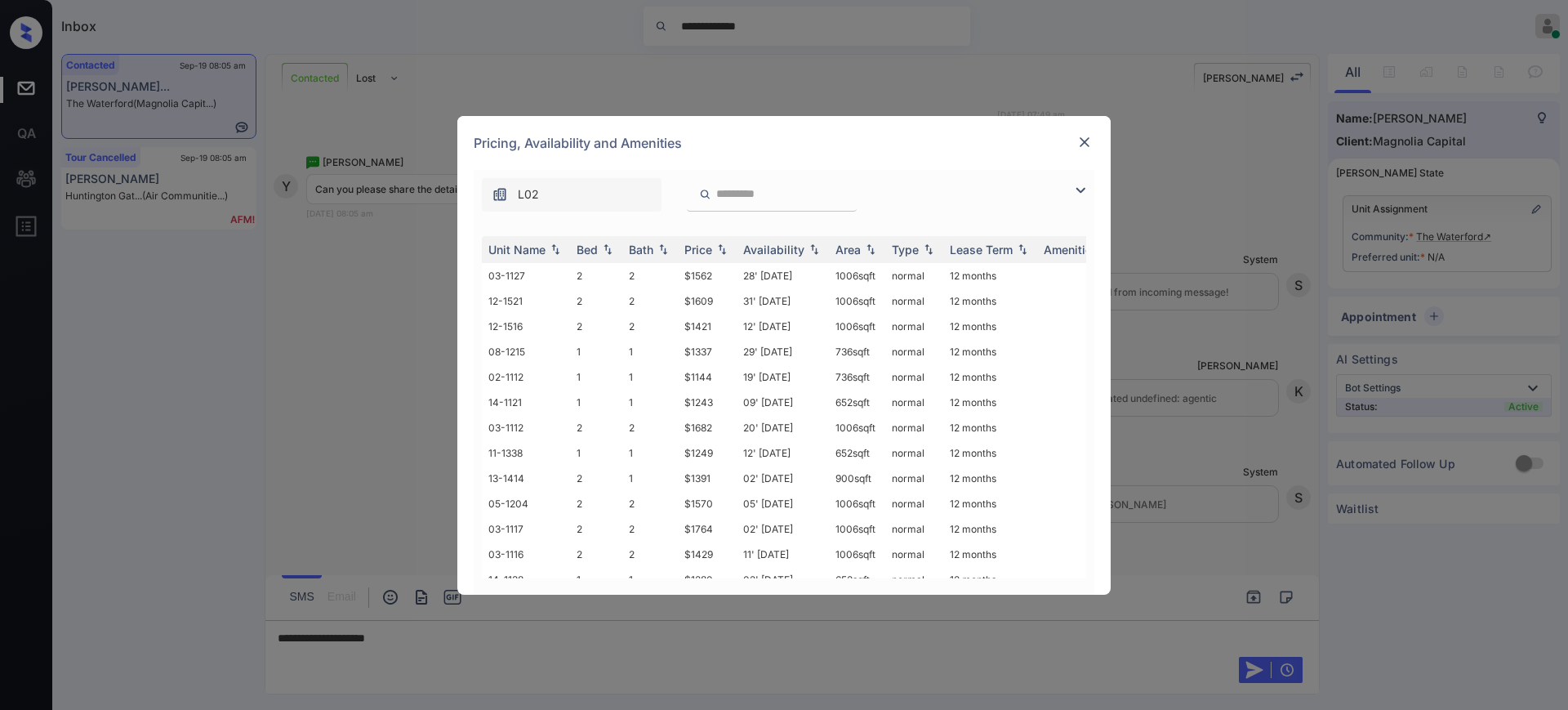
drag, startPoint x: 738, startPoint y: 196, endPoint x: 758, endPoint y: 196, distance: 20.0
click at [738, 196] on input "search" at bounding box center [781, 194] width 134 height 14
paste input "*******"
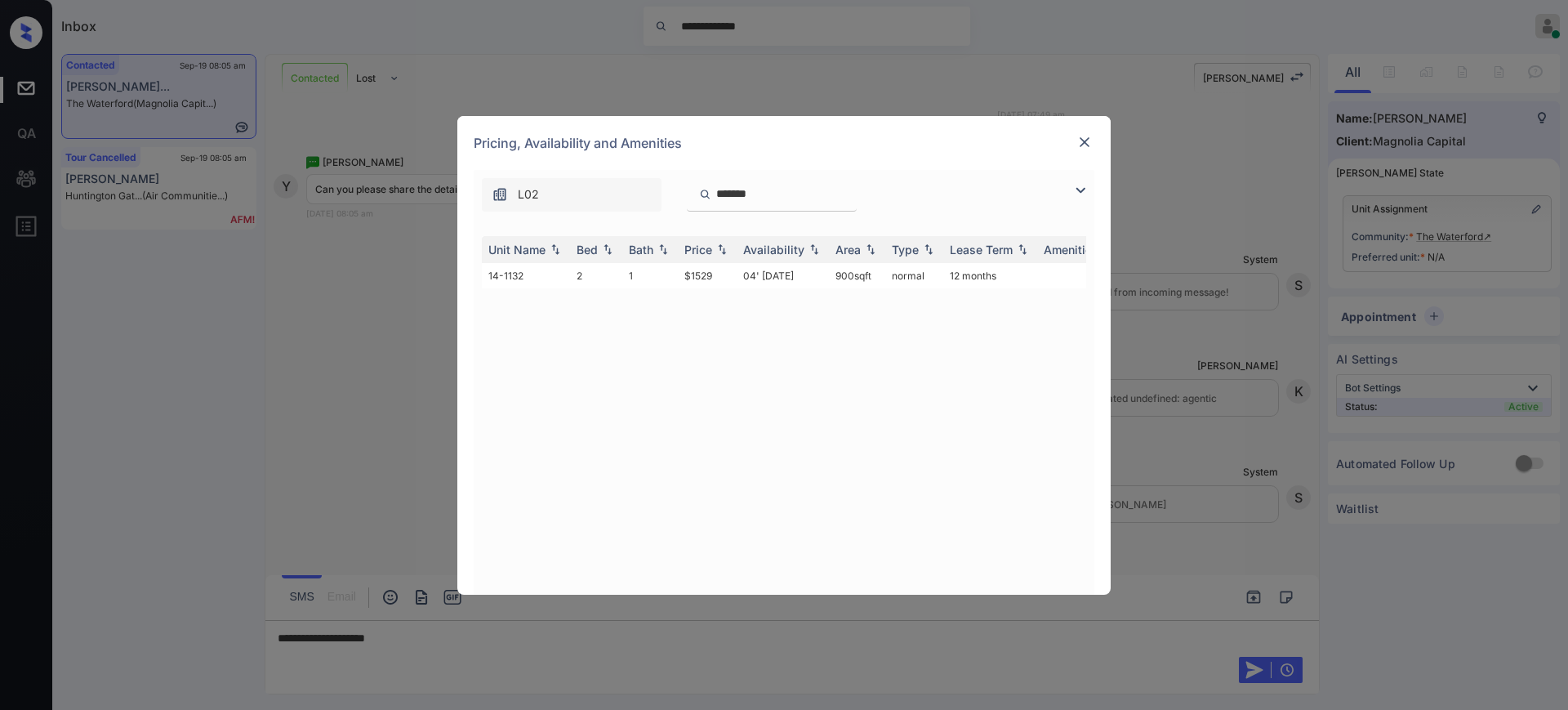
type input "*******"
click at [1082, 135] on img at bounding box center [1084, 142] width 17 height 17
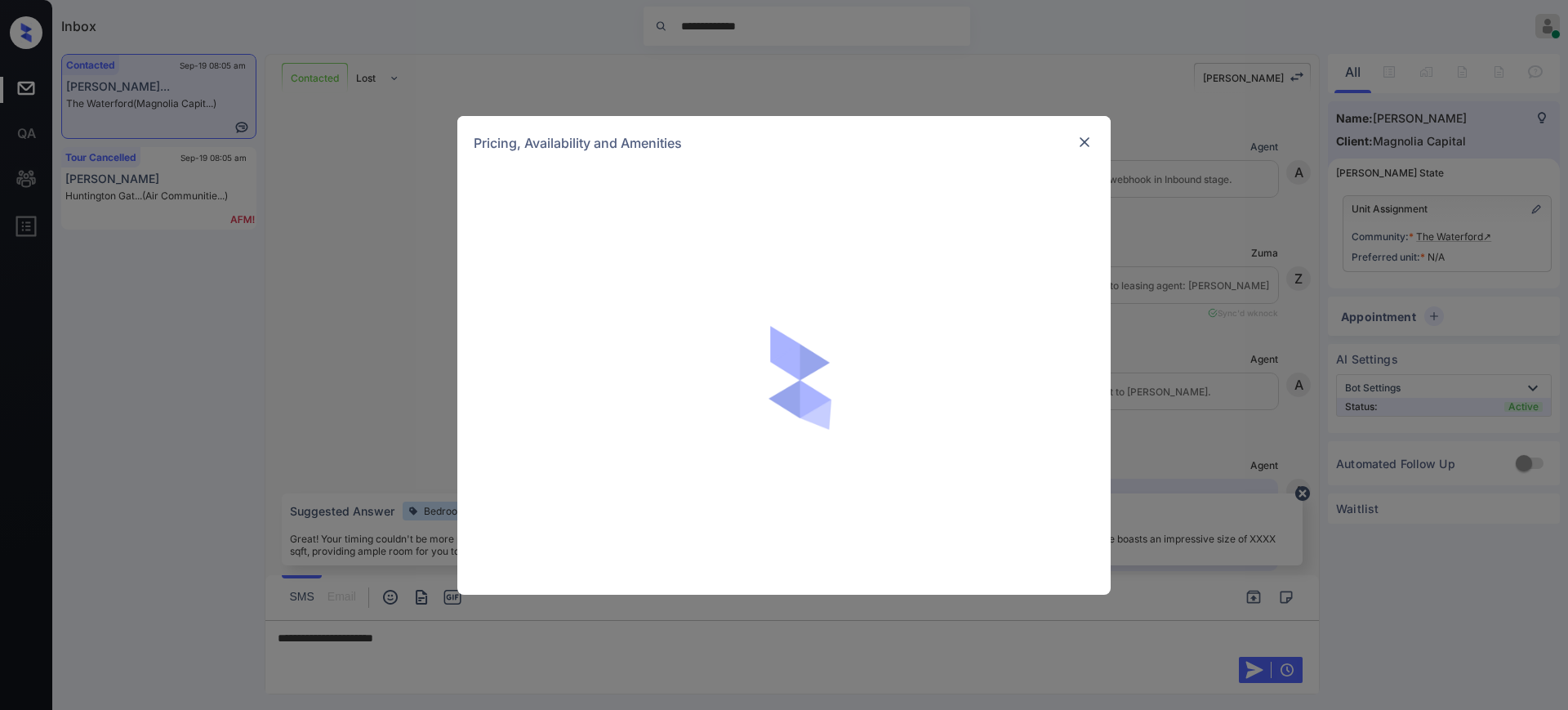
scroll to position [14536, 0]
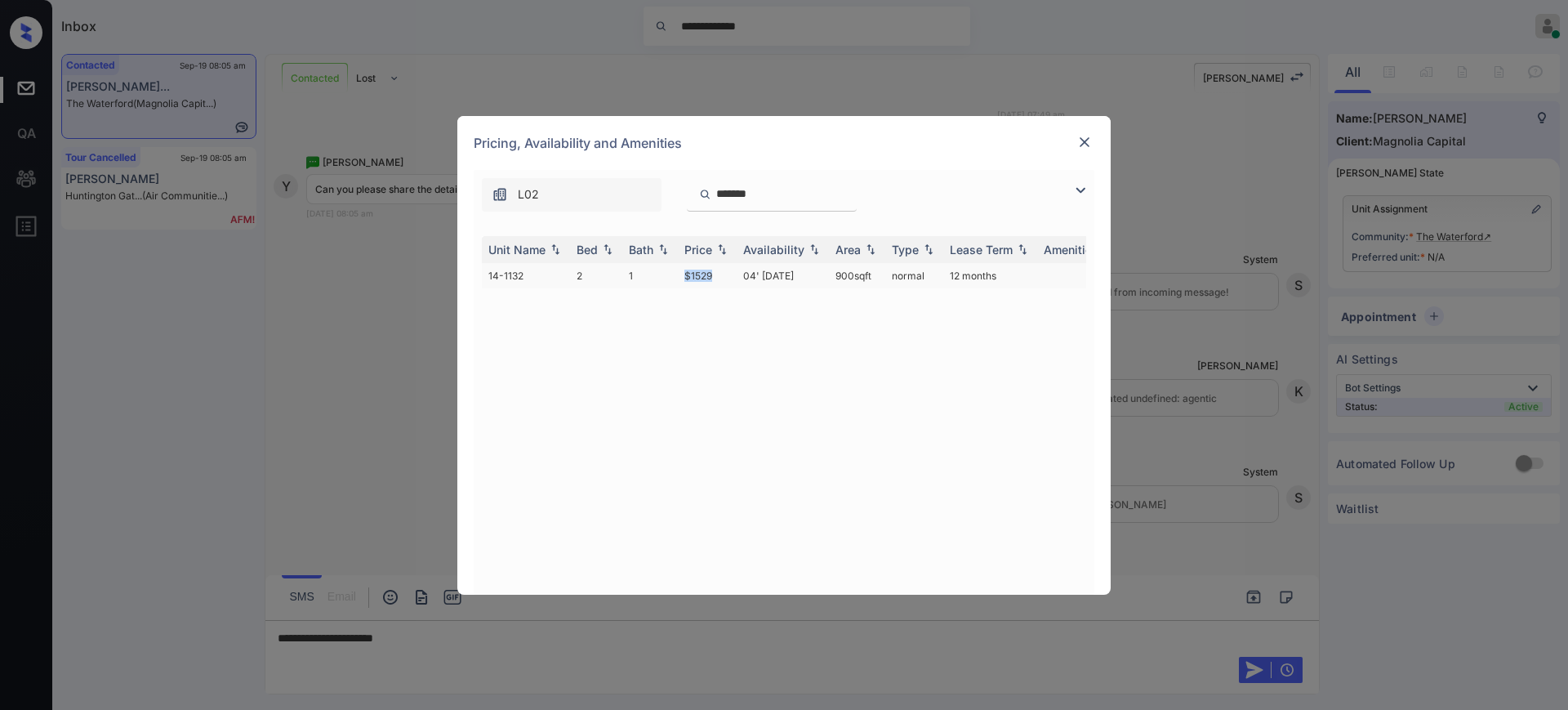
drag, startPoint x: 683, startPoint y: 276, endPoint x: 720, endPoint y: 276, distance: 37.0
click at [720, 276] on td "$1529" at bounding box center [707, 276] width 59 height 26
copy td "$1529"
click at [1076, 137] on img at bounding box center [1084, 142] width 17 height 17
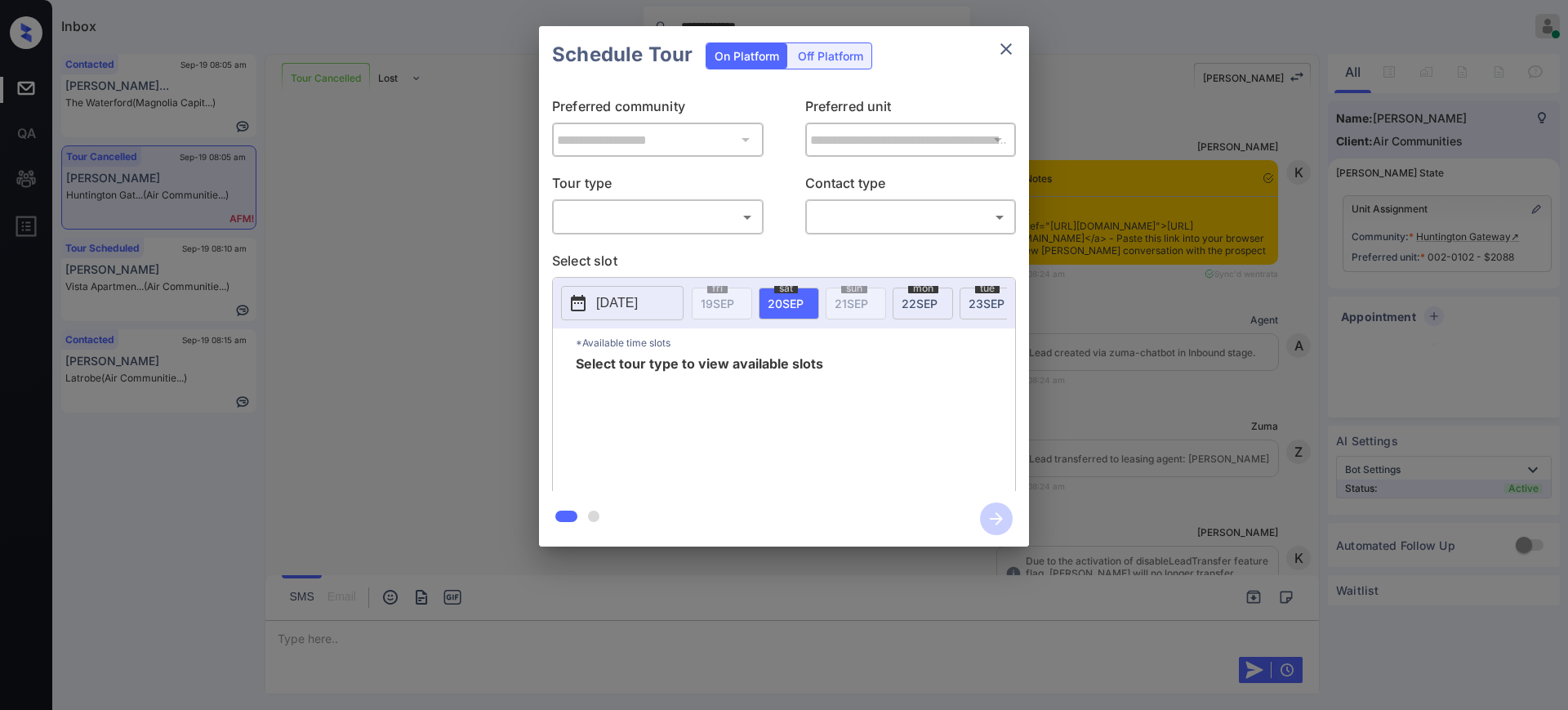
scroll to position [6984, 0]
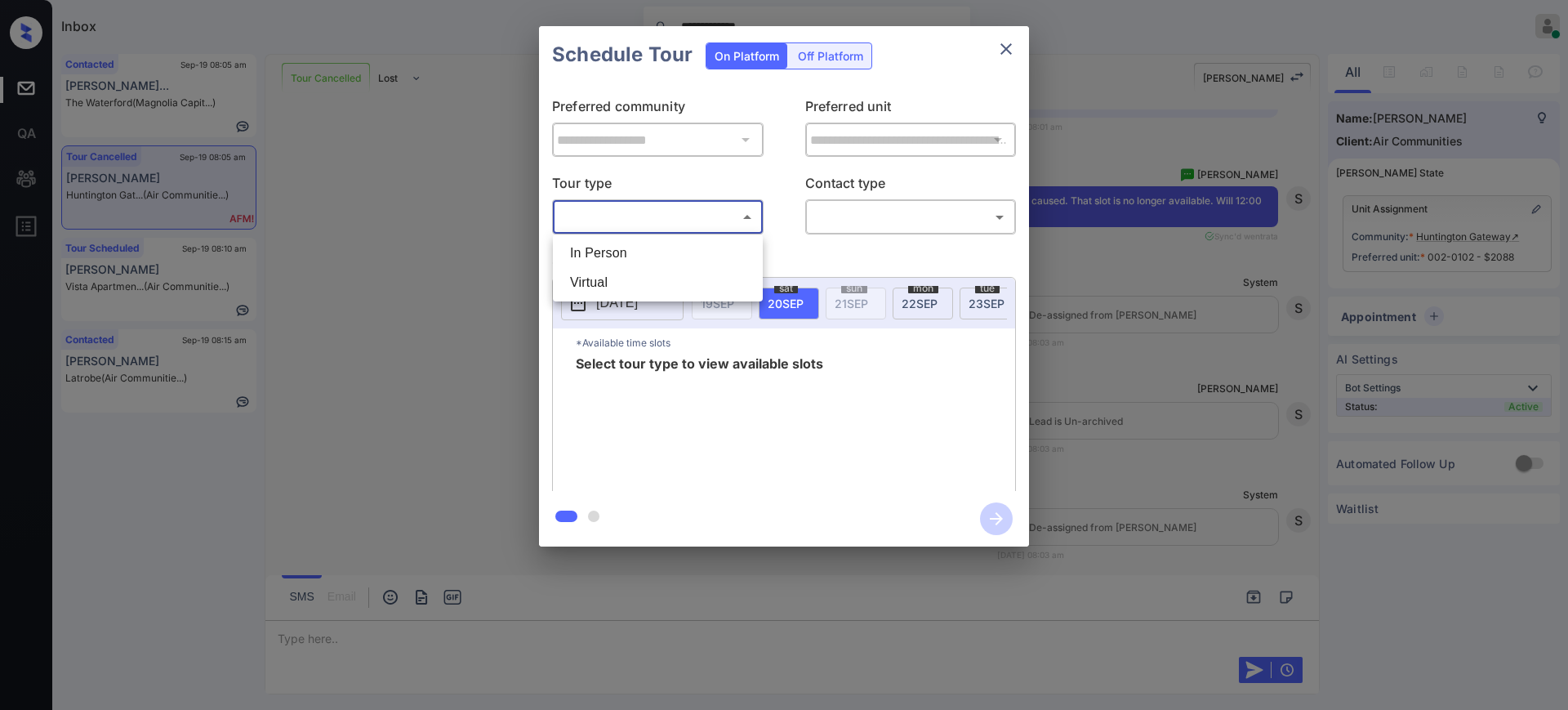
click at [643, 212] on body "**********" at bounding box center [784, 355] width 1568 height 710
drag, startPoint x: 630, startPoint y: 252, endPoint x: 854, endPoint y: 218, distance: 226.6
click at [630, 254] on li "In Person" at bounding box center [658, 254] width 202 height 29
type input "********"
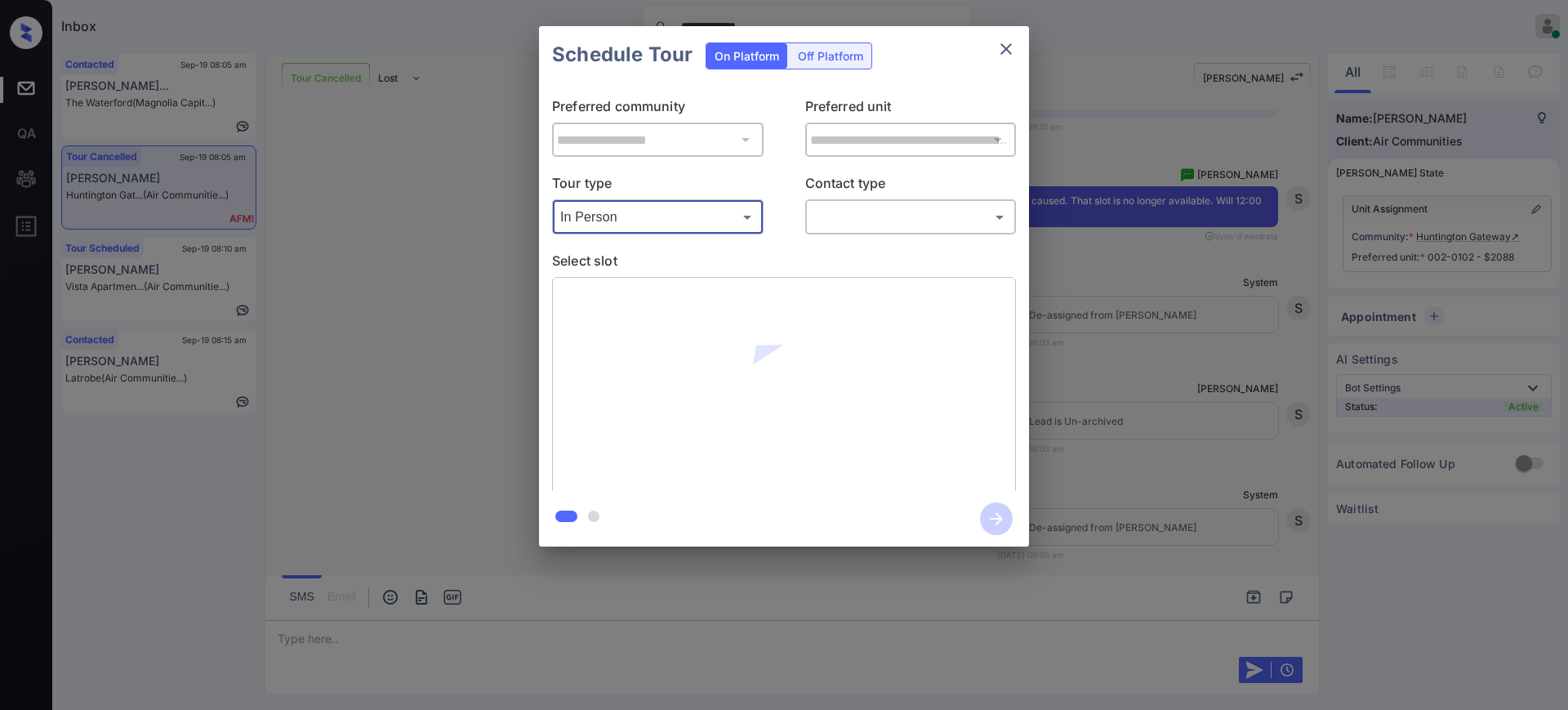
click at [863, 215] on body "**********" at bounding box center [784, 355] width 1568 height 710
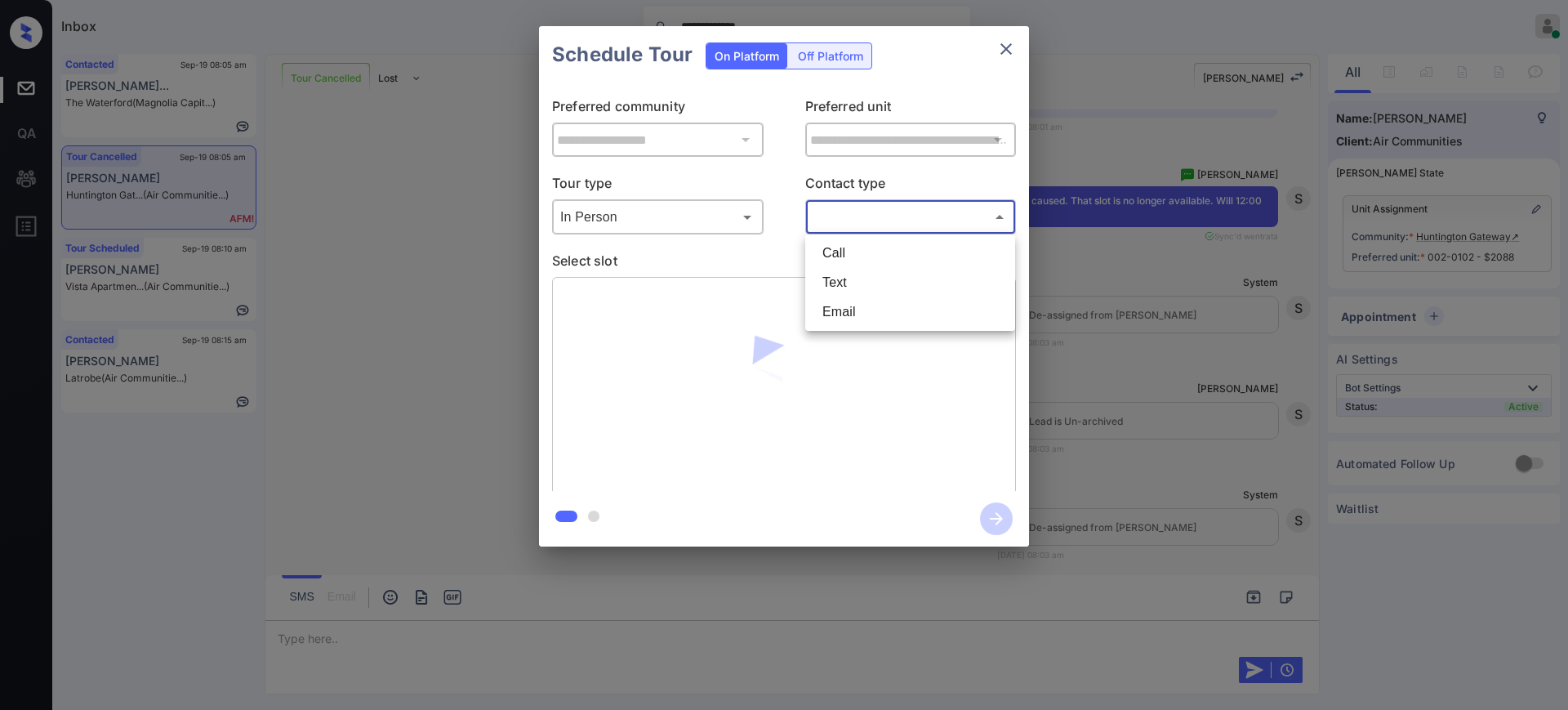
click at [844, 304] on li "Email" at bounding box center [910, 312] width 202 height 29
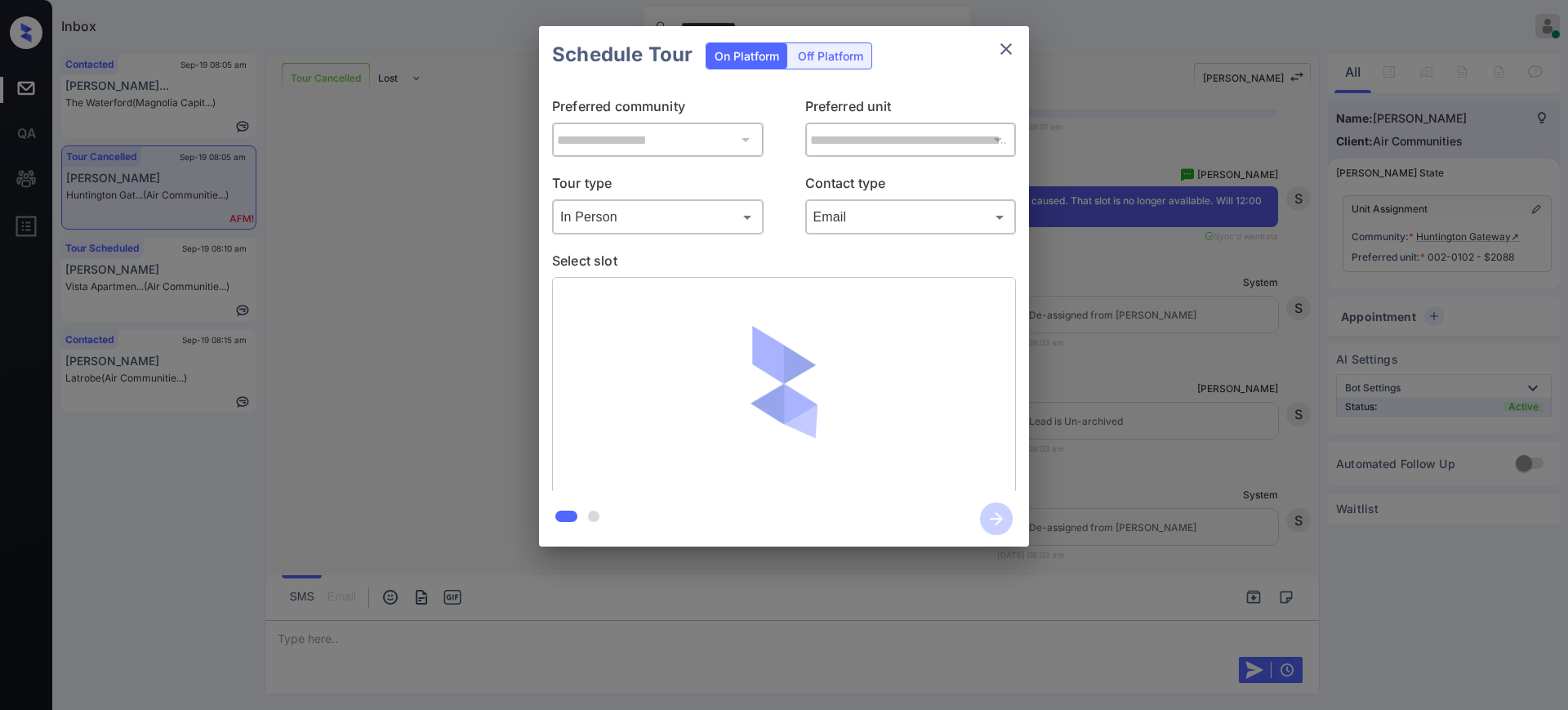
click at [844, 286] on li "Email" at bounding box center [910, 278] width 151 height 17
click at [846, 218] on body "**********" at bounding box center [784, 355] width 1568 height 710
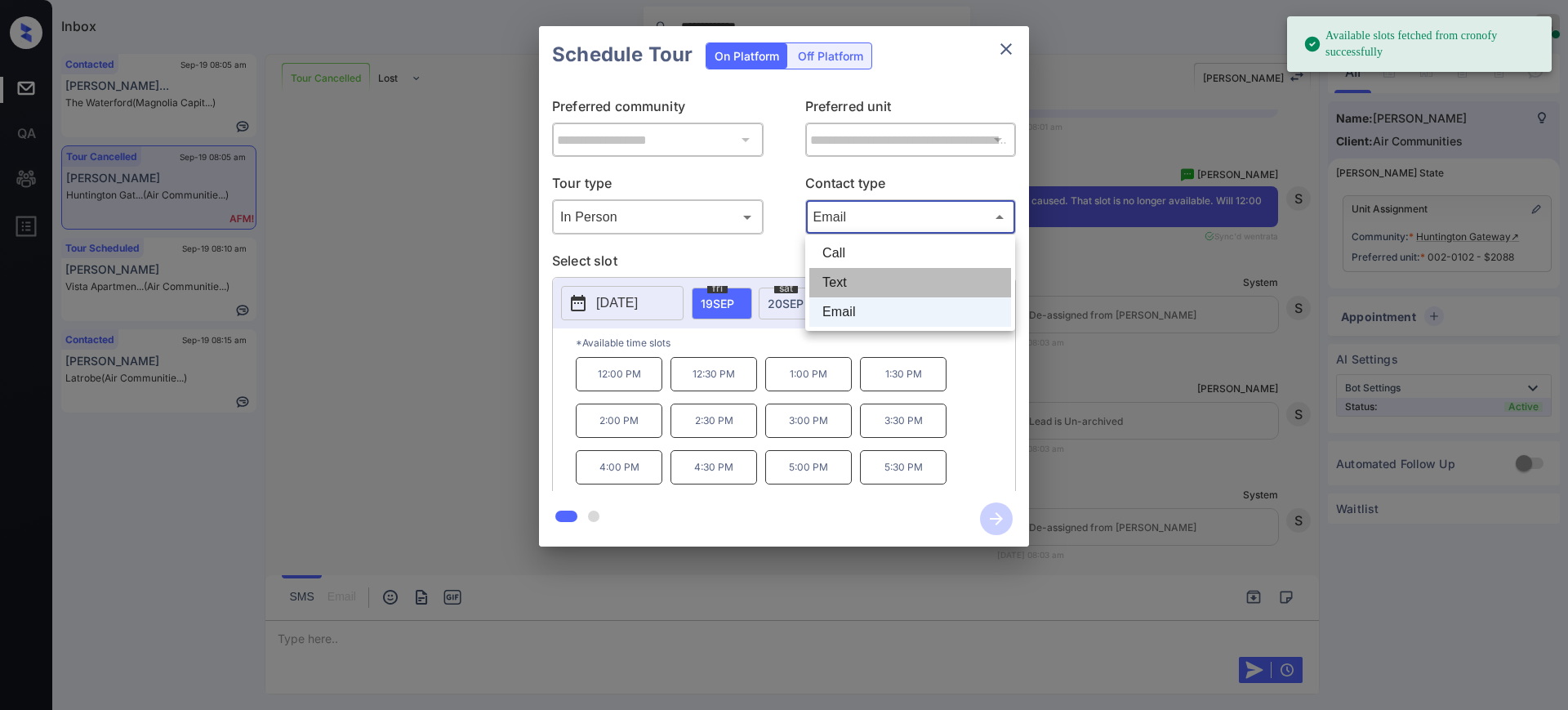
click at [846, 276] on li "Text" at bounding box center [910, 283] width 202 height 29
type input "****"
click at [728, 298] on span "19 SEP" at bounding box center [717, 303] width 33 height 14
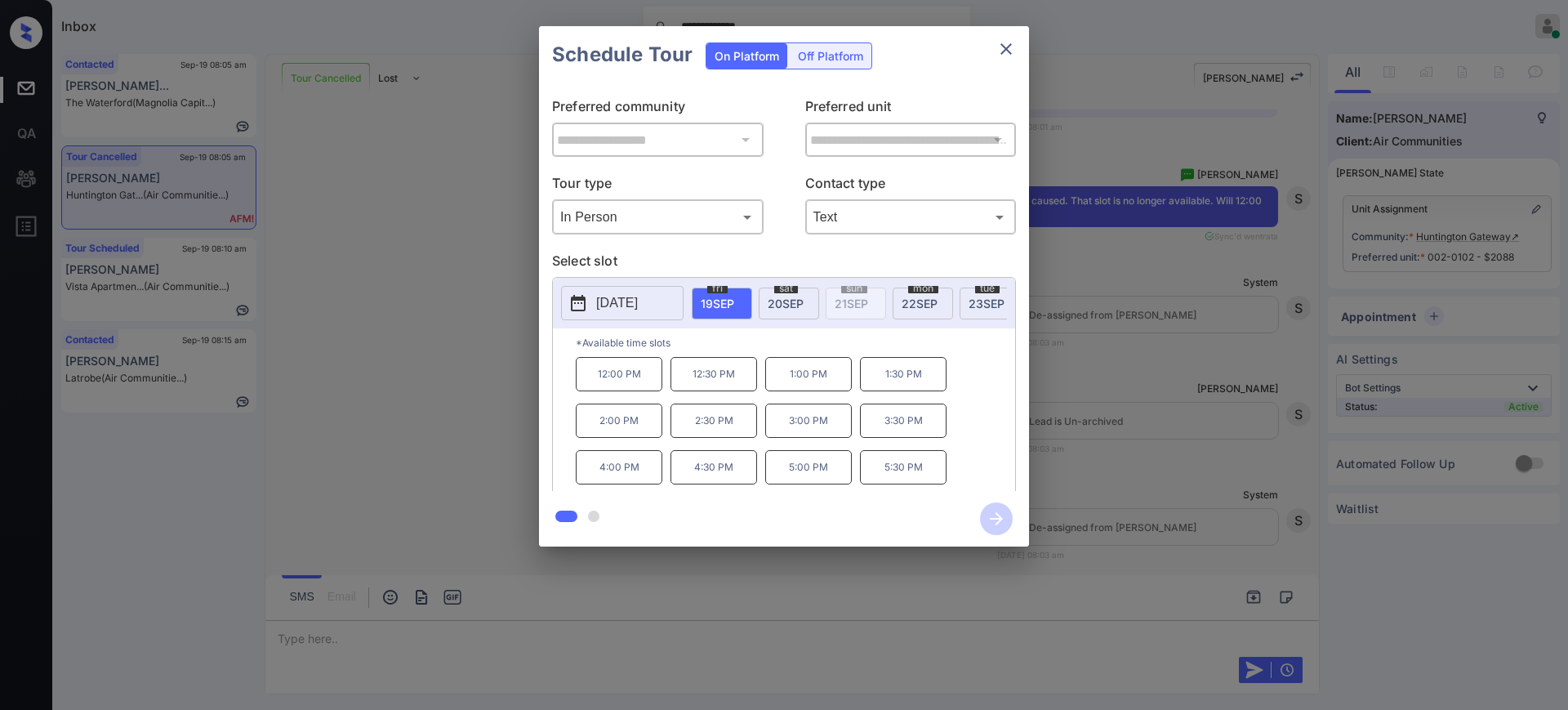
click at [620, 391] on p "12:00 PM" at bounding box center [619, 374] width 86 height 34
click at [991, 523] on icon "button" at bounding box center [996, 519] width 33 height 33
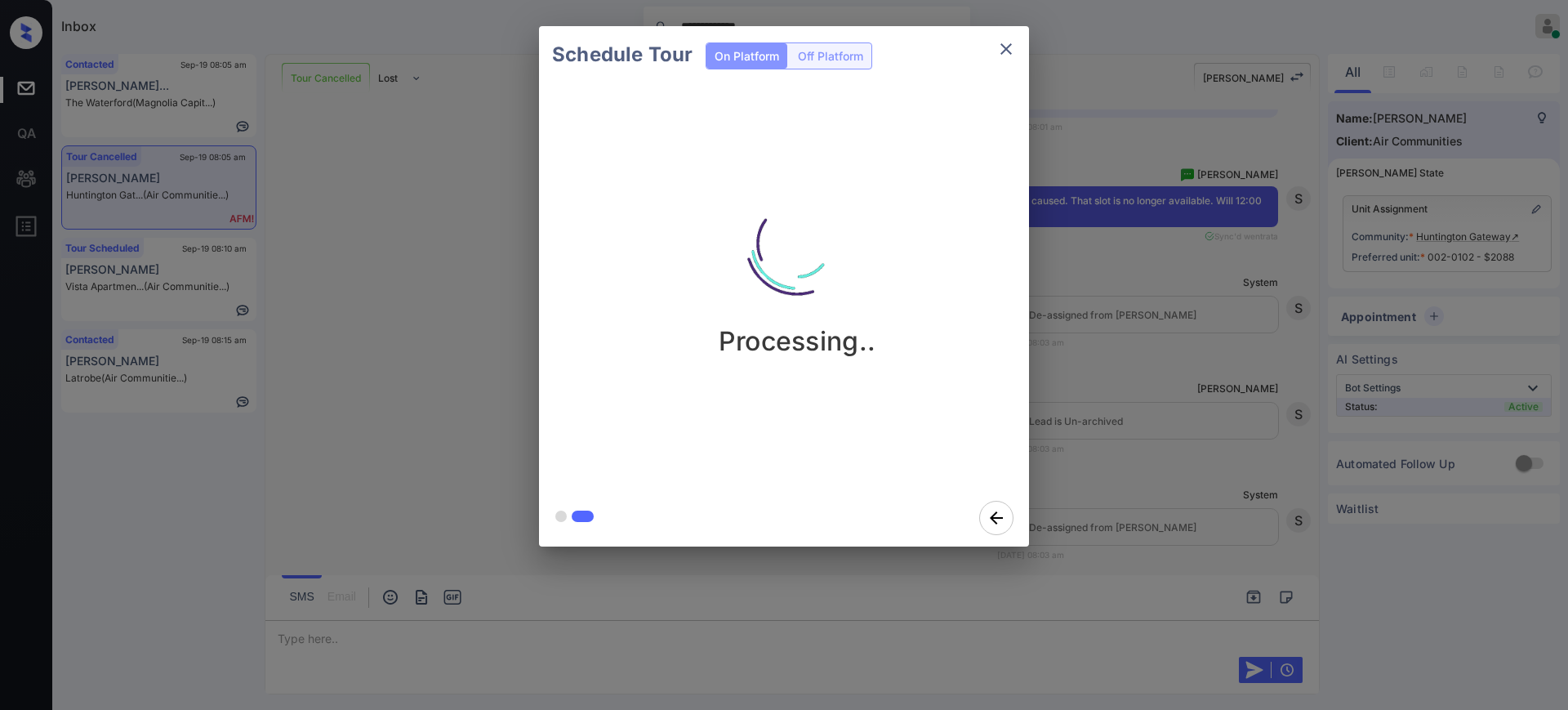
click at [1130, 484] on div "Schedule Tour On Platform Off Platform Processing.." at bounding box center [784, 287] width 1568 height 573
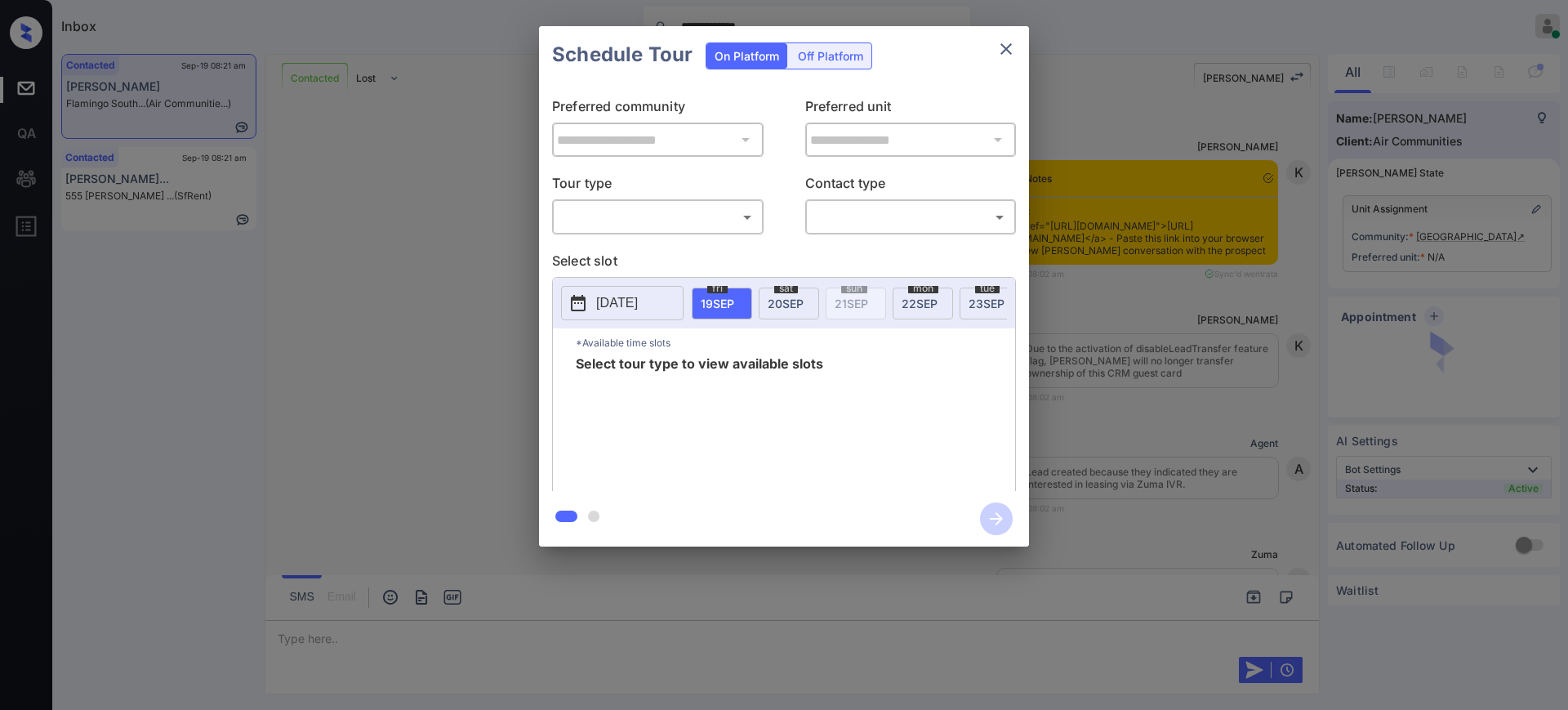
click at [654, 215] on body "**********" at bounding box center [784, 355] width 1568 height 710
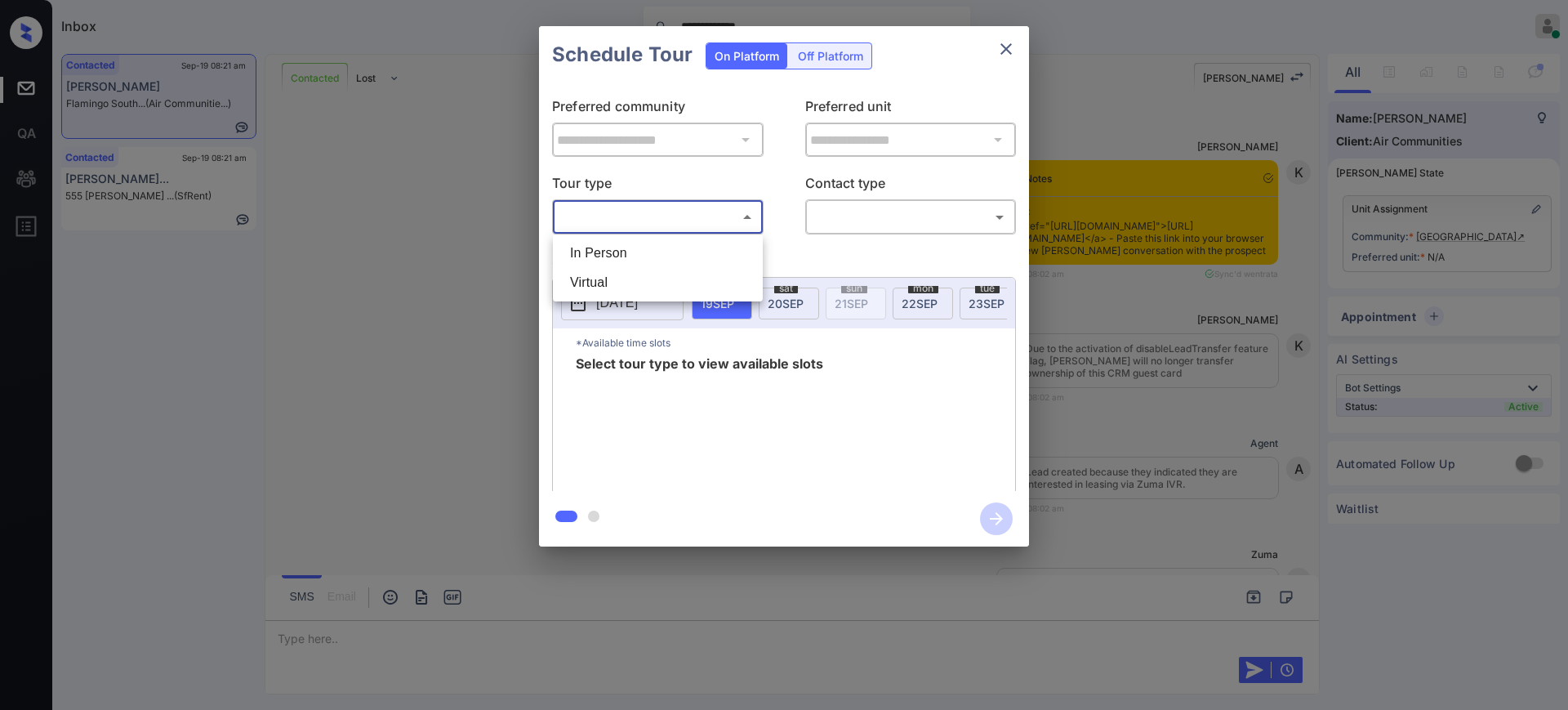
scroll to position [2993, 0]
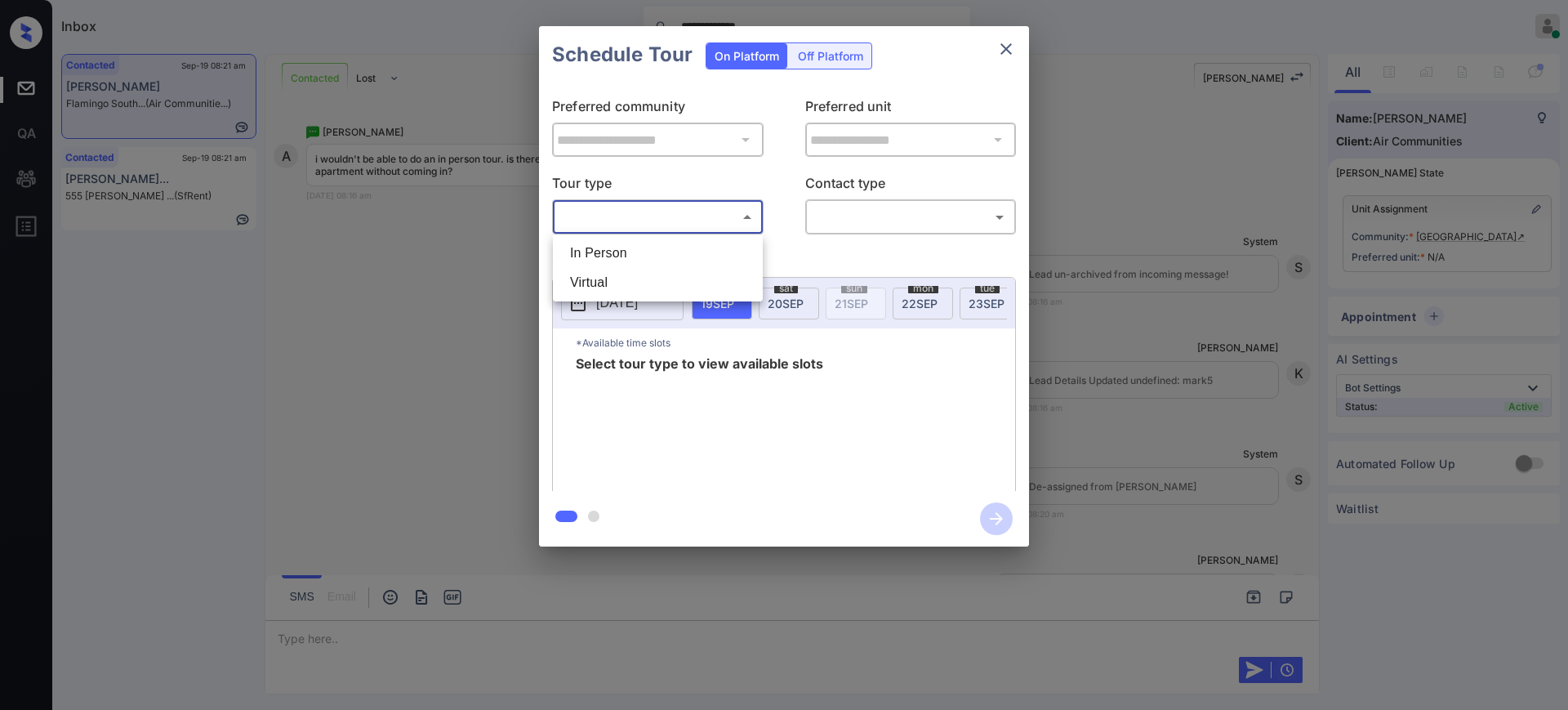
click at [638, 271] on li "Virtual" at bounding box center [658, 283] width 202 height 29
type input "*******"
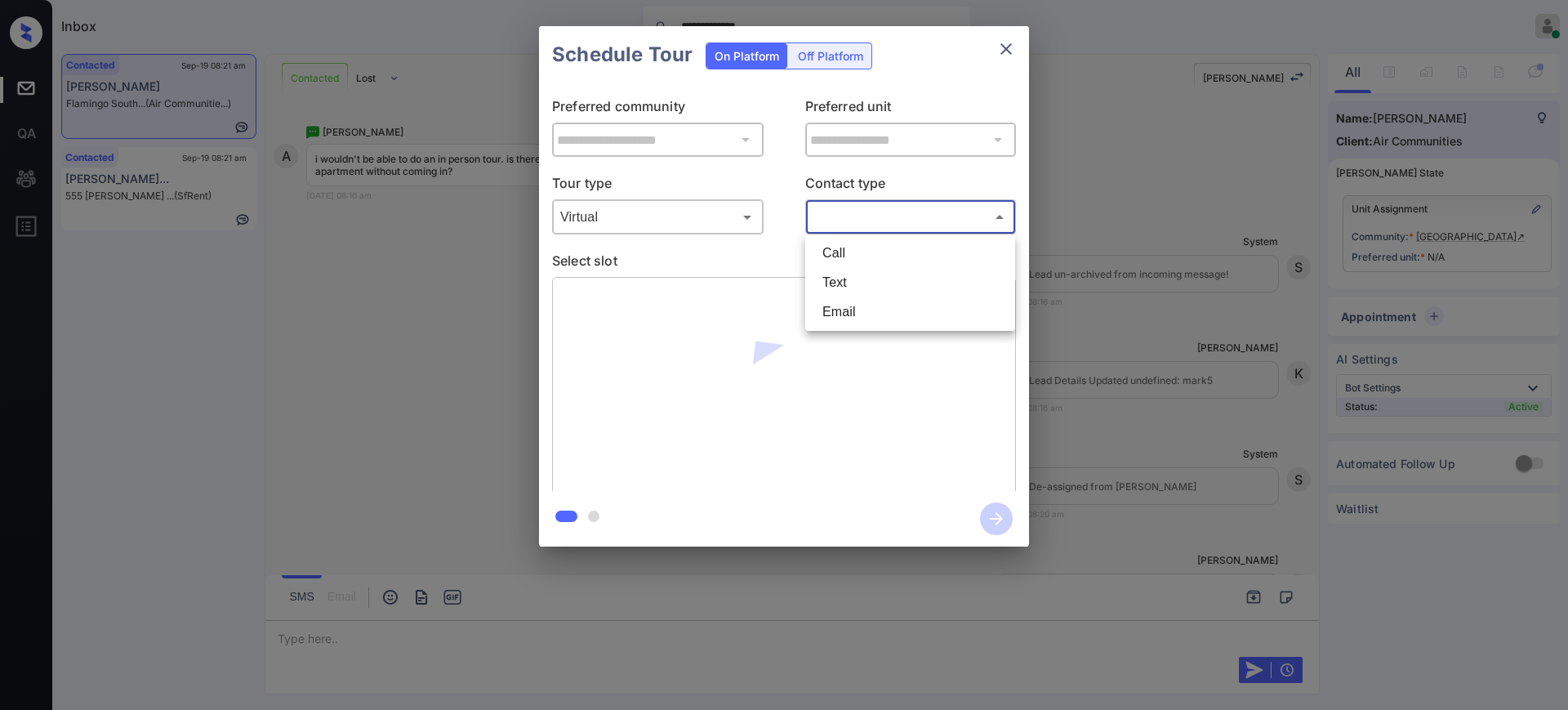
click at [869, 210] on body "**********" at bounding box center [784, 355] width 1568 height 710
click at [843, 289] on li "Text" at bounding box center [910, 283] width 202 height 29
type input "****"
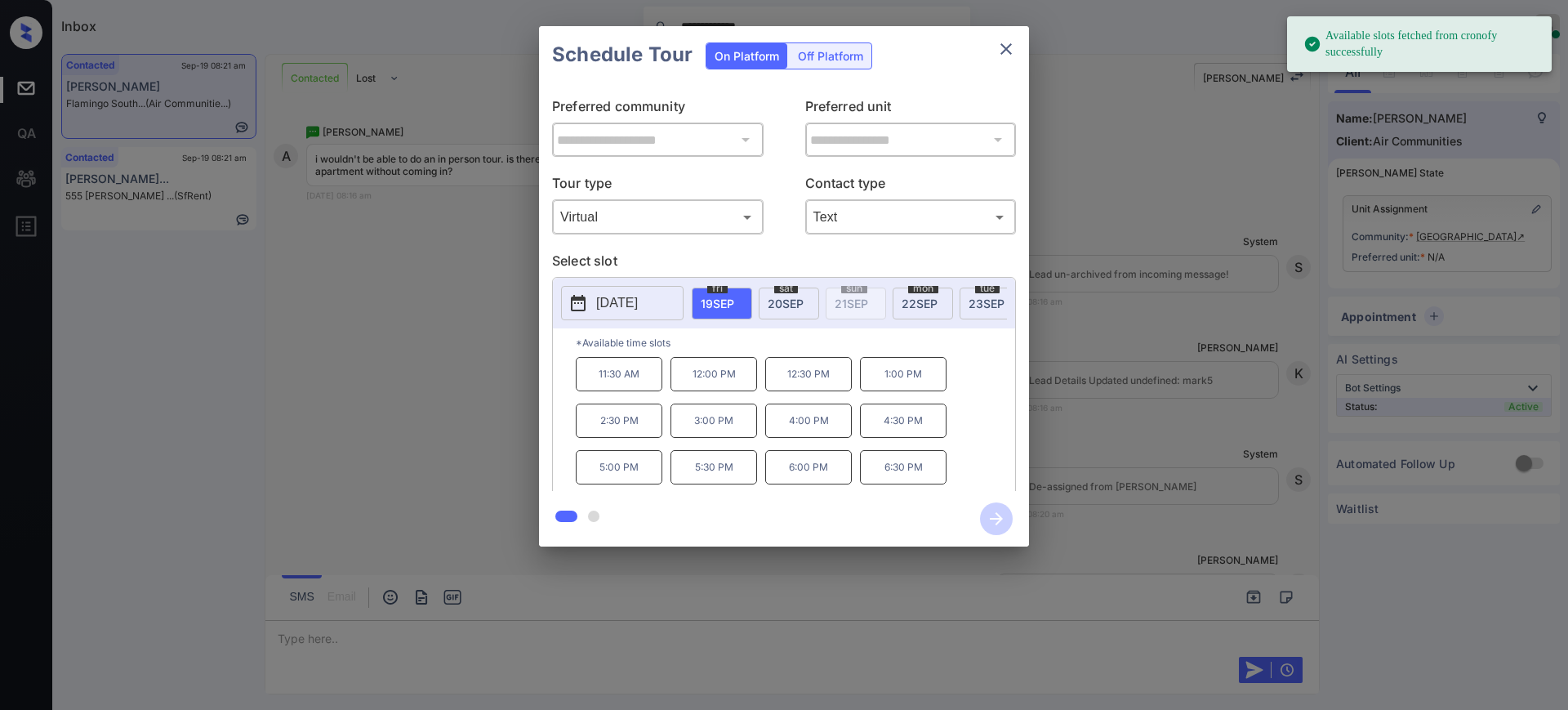
click at [638, 307] on p "[DATE]" at bounding box center [616, 302] width 41 height 19
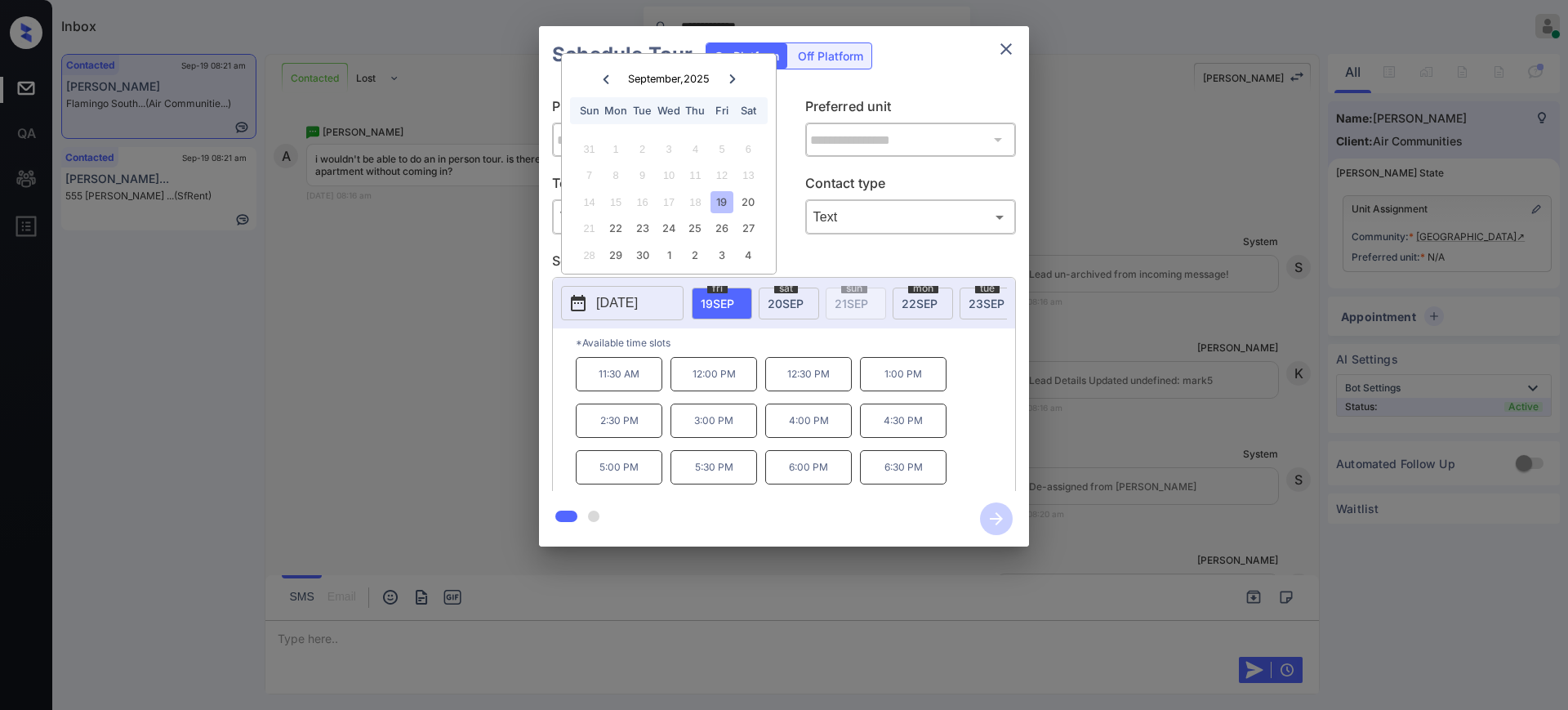
click at [720, 207] on div "19" at bounding box center [722, 202] width 22 height 22
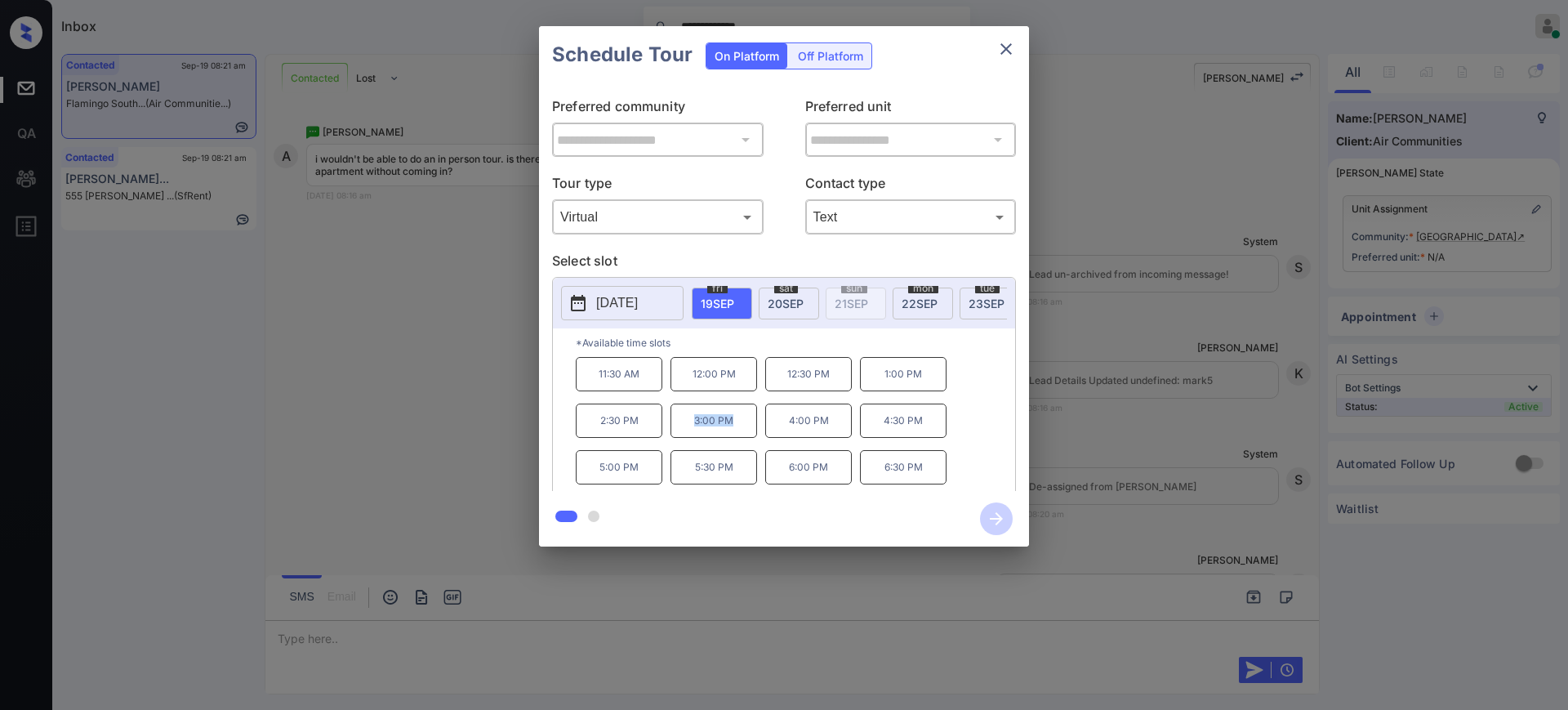
drag, startPoint x: 681, startPoint y: 429, endPoint x: 751, endPoint y: 427, distance: 70.0
click at [737, 438] on p "3:00 PM" at bounding box center [713, 420] width 86 height 34
copy p "3:00 PM"
click at [998, 61] on button "close" at bounding box center [1006, 50] width 33 height 33
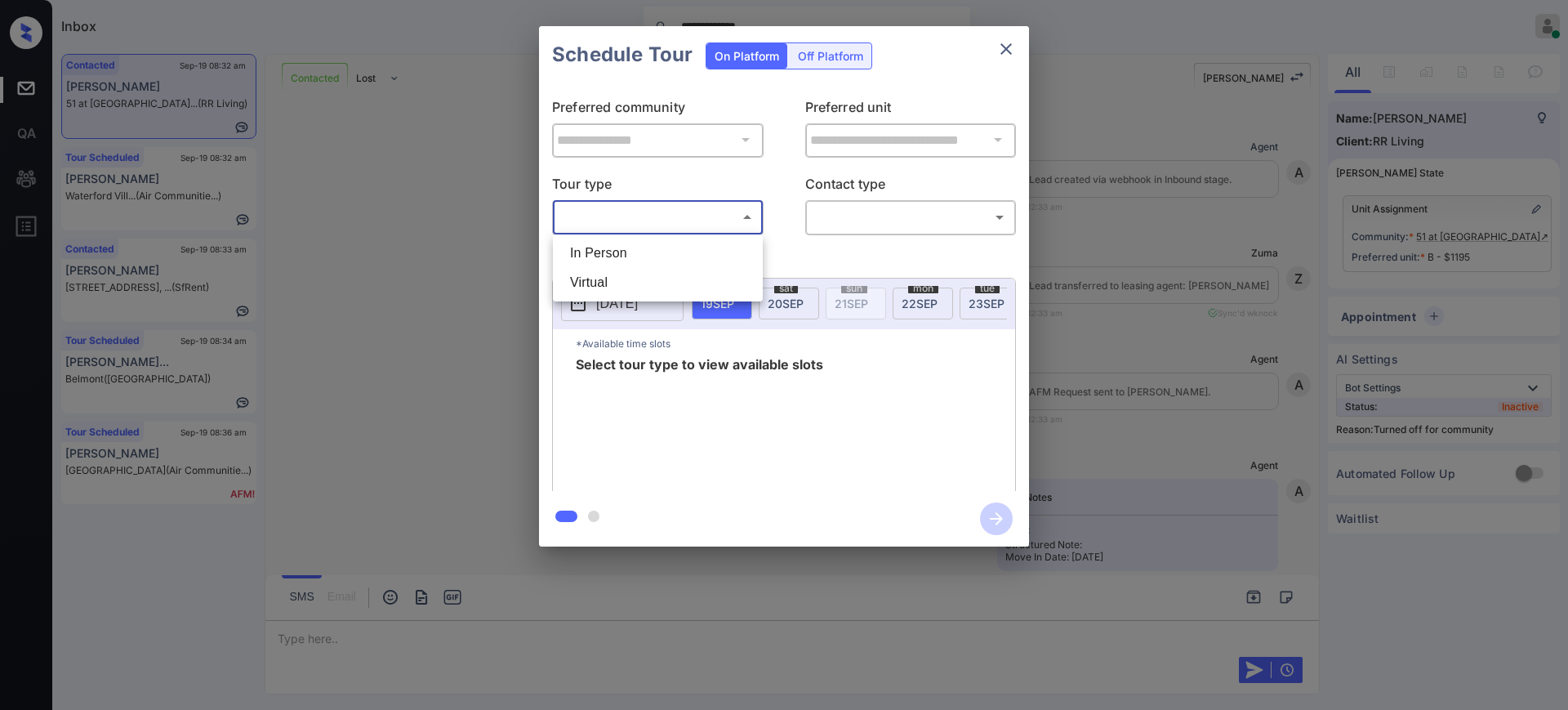
scroll to position [2935, 0]
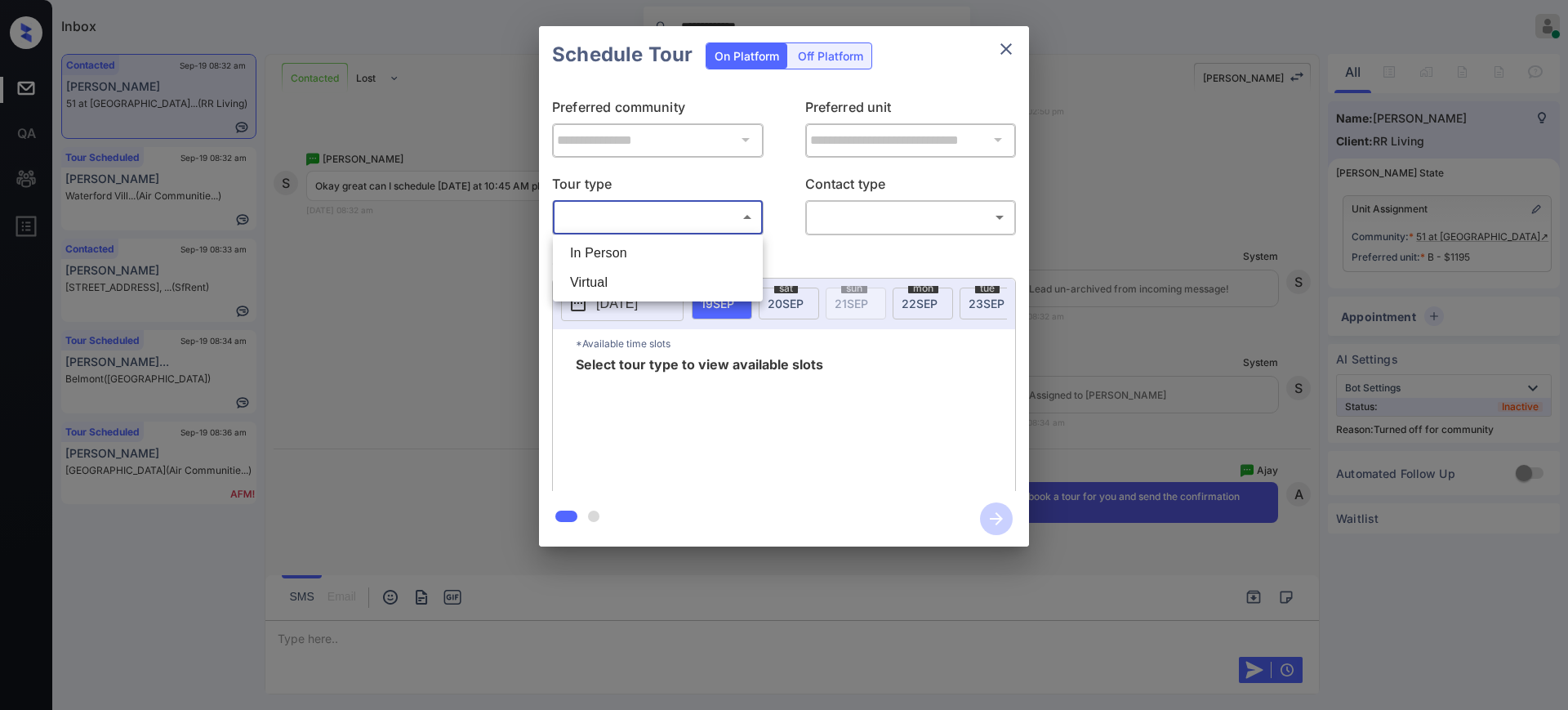
click at [630, 252] on li "In Person" at bounding box center [658, 254] width 202 height 29
type input "********"
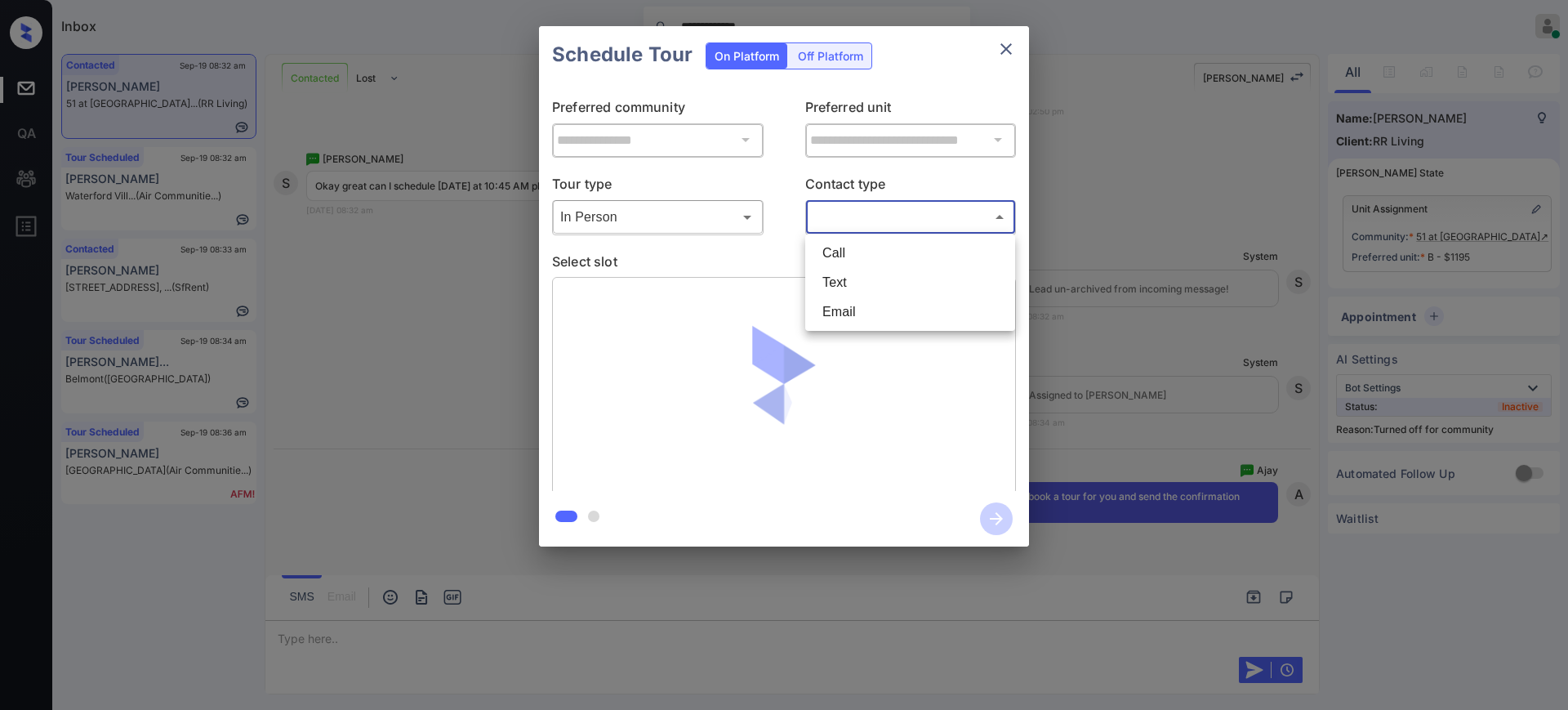
click at [879, 211] on body "**********" at bounding box center [784, 355] width 1568 height 710
click at [846, 284] on li "Text" at bounding box center [910, 283] width 202 height 29
type input "****"
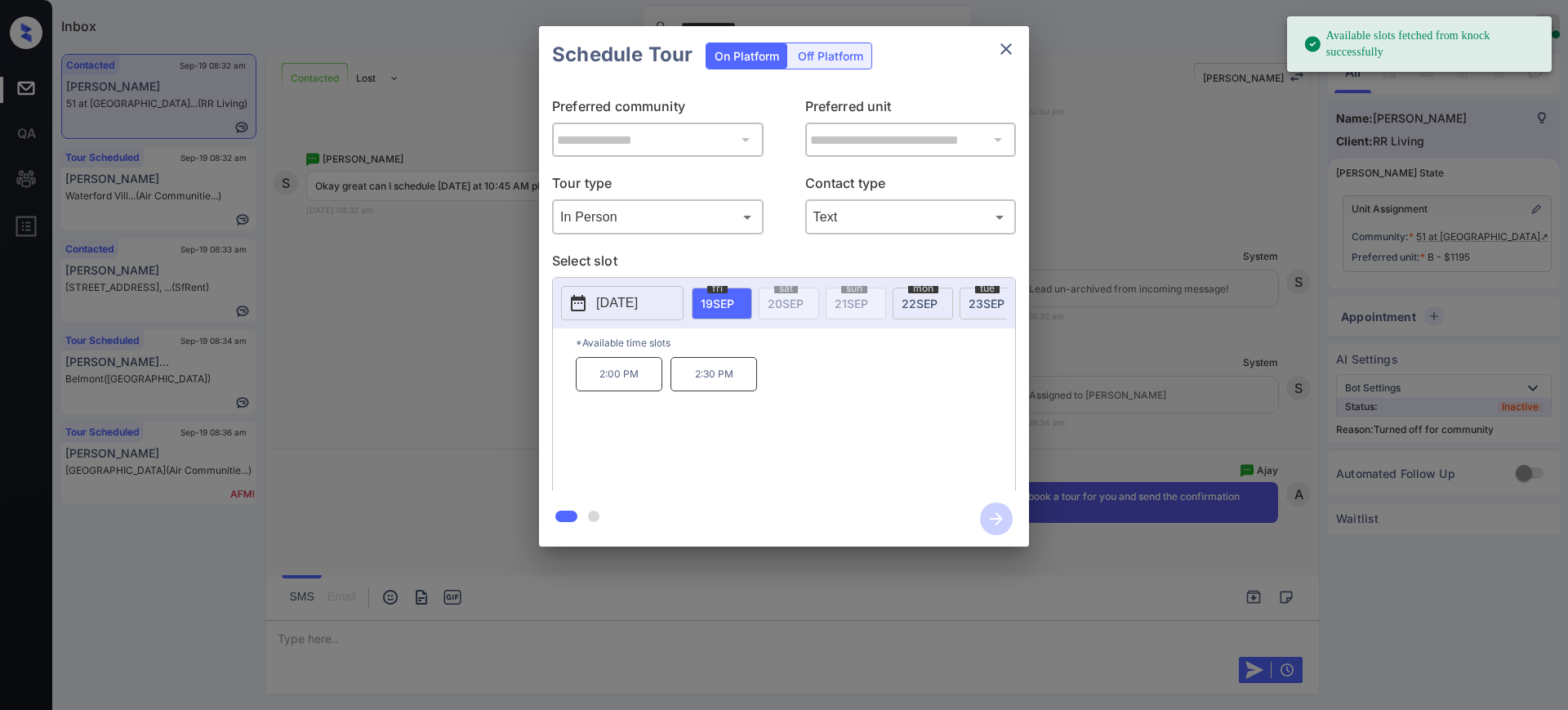
click at [916, 302] on span "[DATE]" at bounding box center [919, 303] width 36 height 14
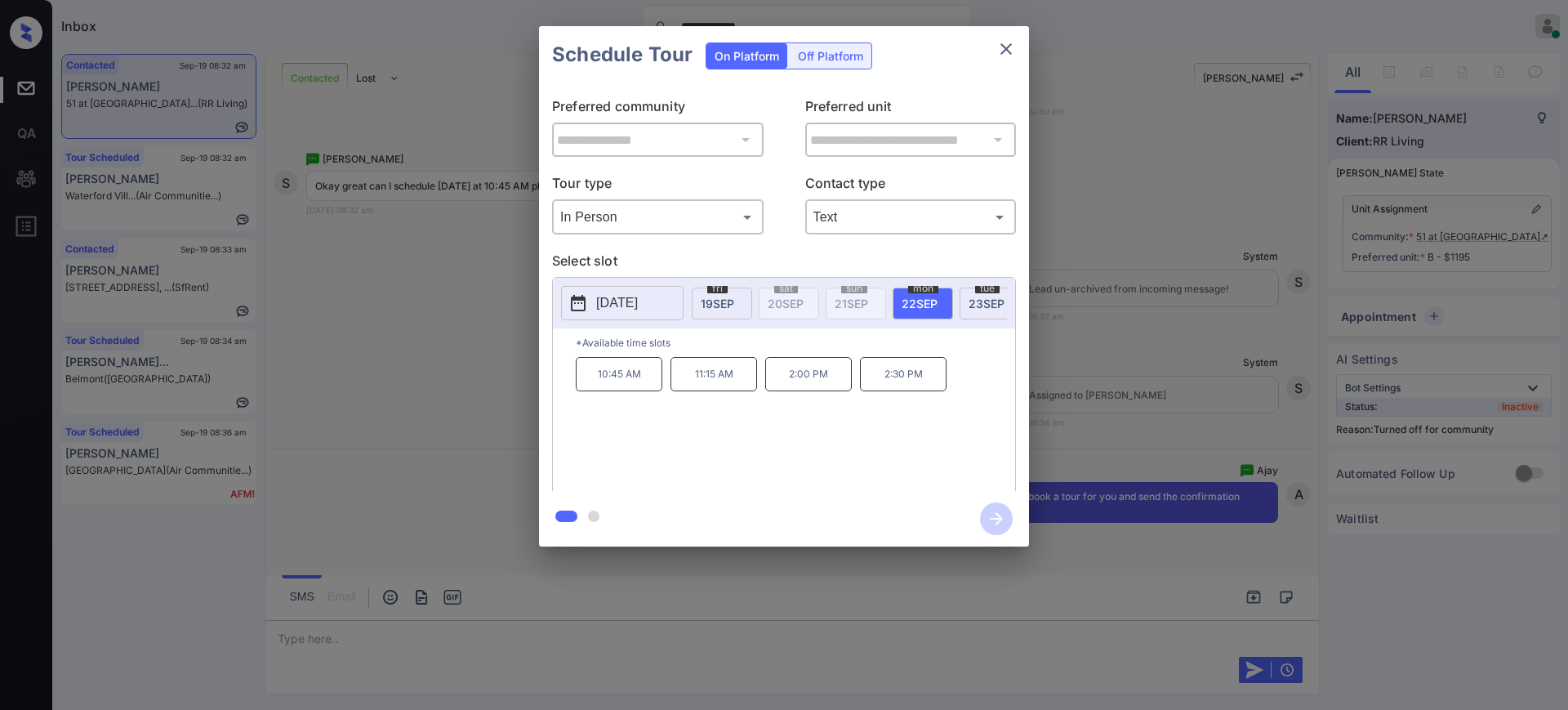
click at [608, 390] on p "10:45 AM" at bounding box center [619, 374] width 86 height 34
click at [995, 516] on icon "button" at bounding box center [996, 519] width 33 height 33
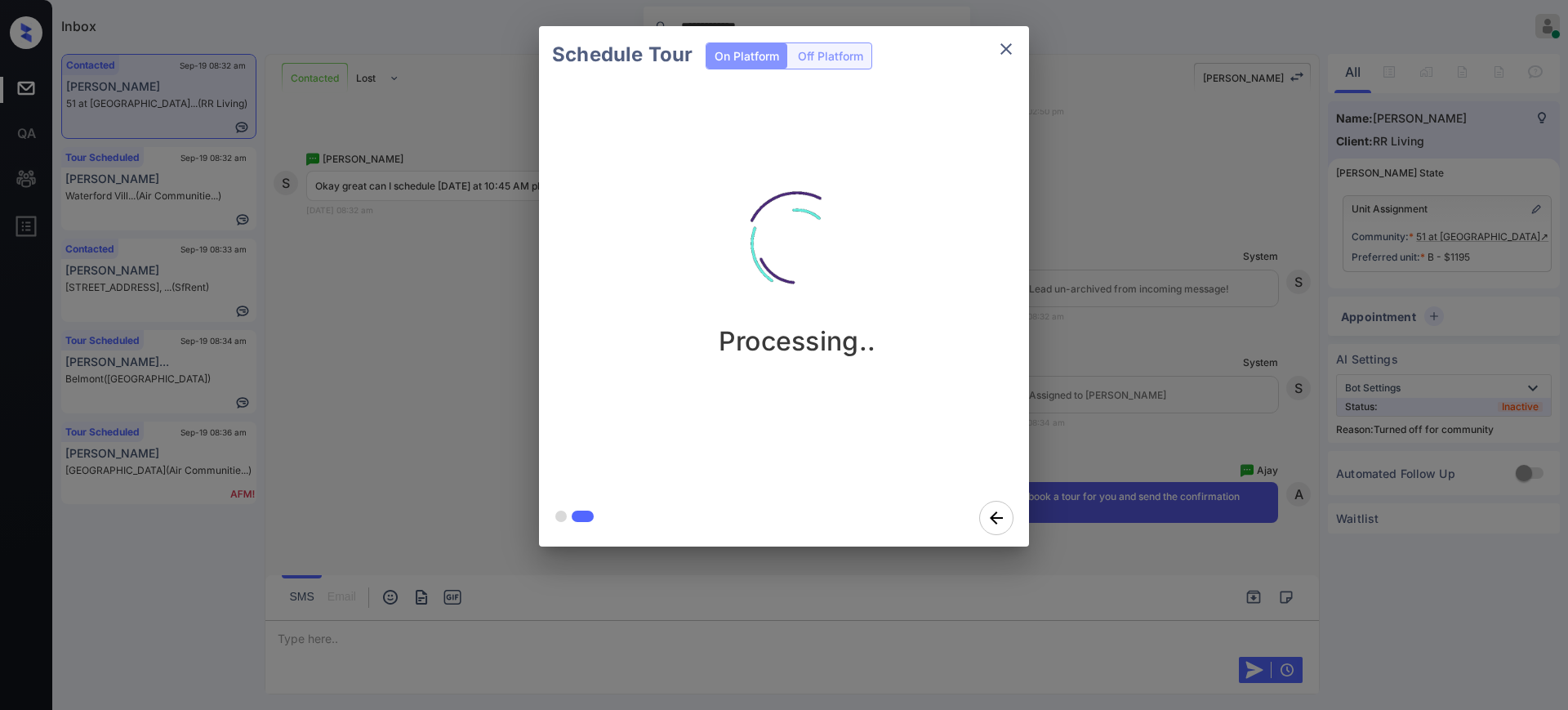
click at [1140, 366] on div "Schedule Tour On Platform Off Platform Processing.." at bounding box center [784, 287] width 1568 height 573
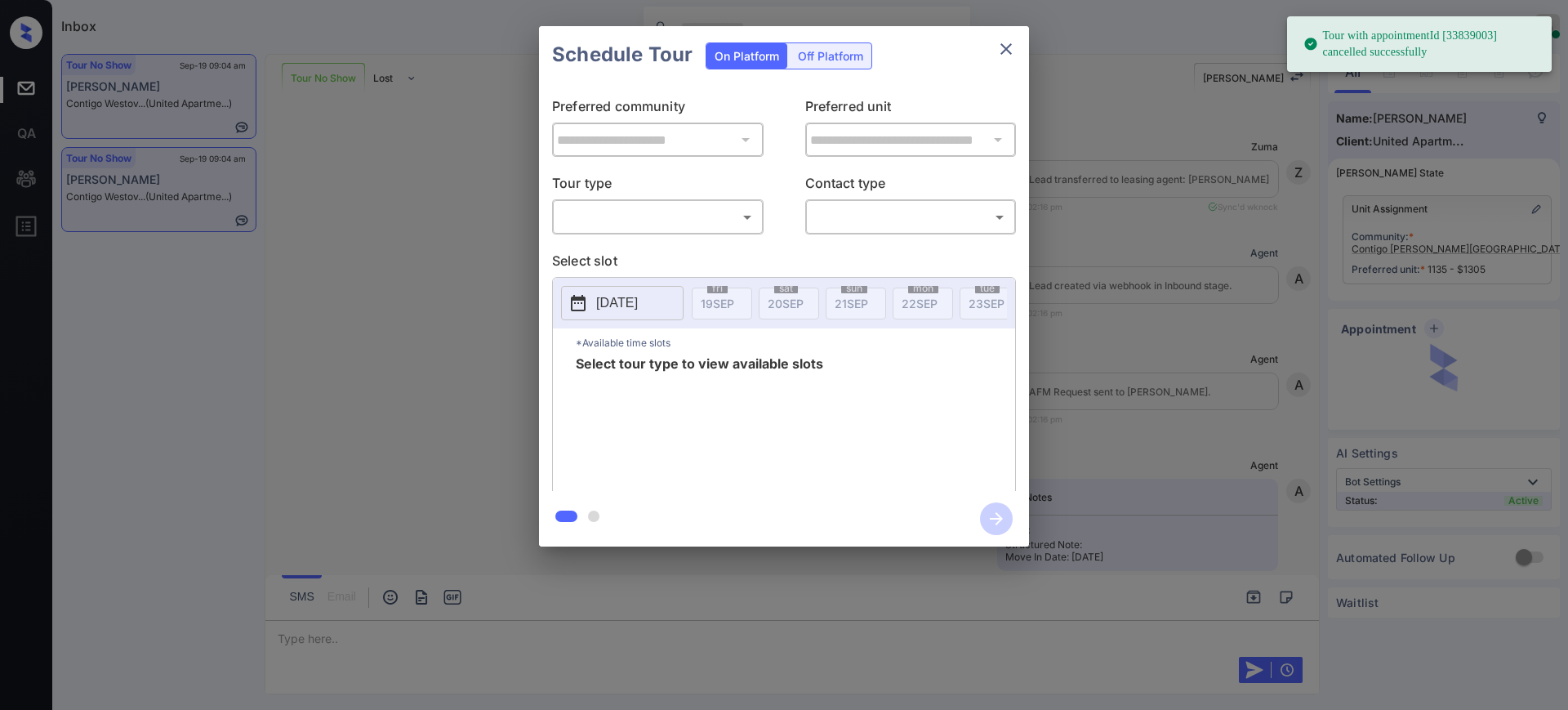
click at [661, 231] on div "​ ​" at bounding box center [657, 217] width 211 height 35
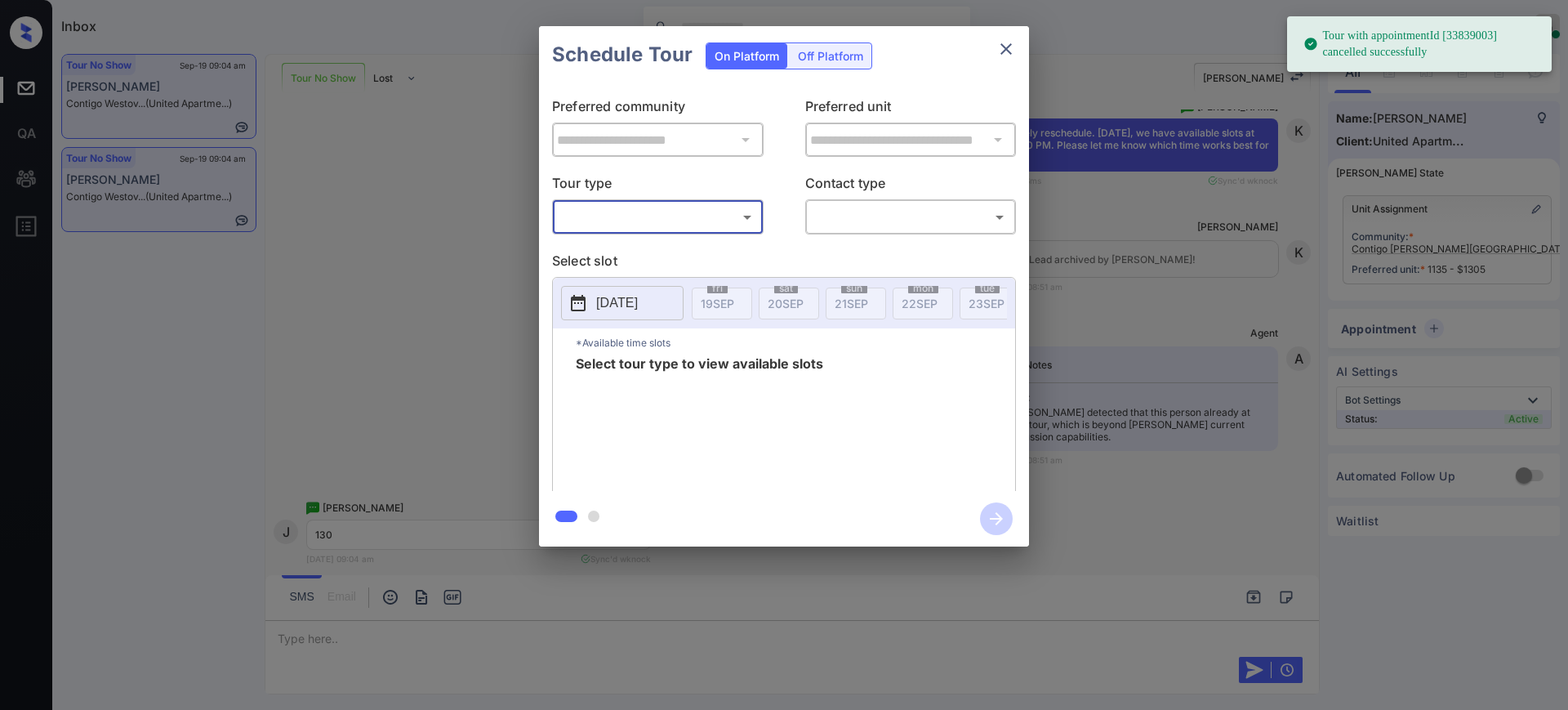
click at [641, 219] on body "Tour with appointmentId [33839003] cancelled successfully Inbox Ajay Kumar Onli…" at bounding box center [784, 355] width 1568 height 710
click at [629, 242] on li "In Person" at bounding box center [658, 254] width 202 height 29
type input "********"
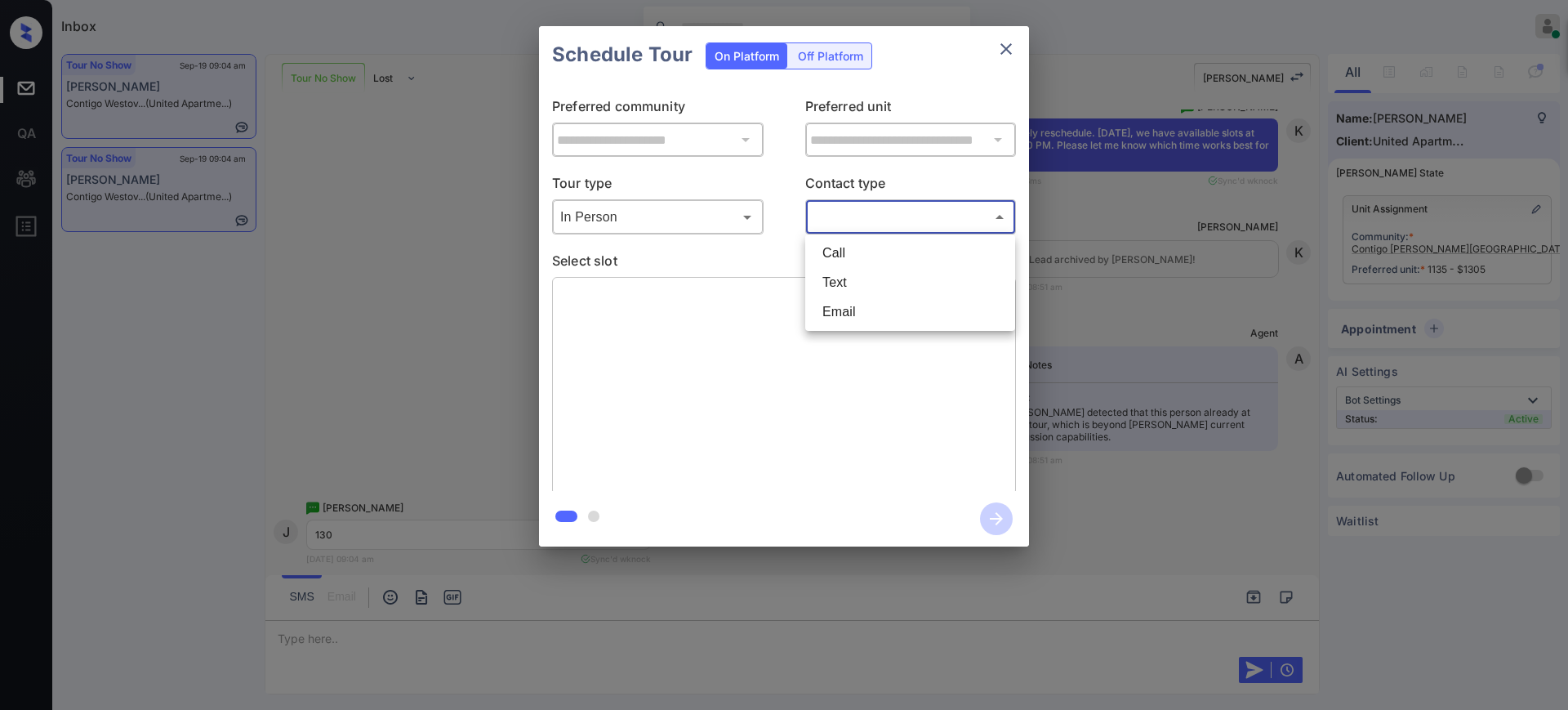
click at [875, 220] on body "Tour with appointmentId [33839003] cancelled successfully Inbox Ajay Kumar Onli…" at bounding box center [784, 355] width 1568 height 710
click at [855, 274] on li "Text" at bounding box center [910, 283] width 202 height 29
type input "****"
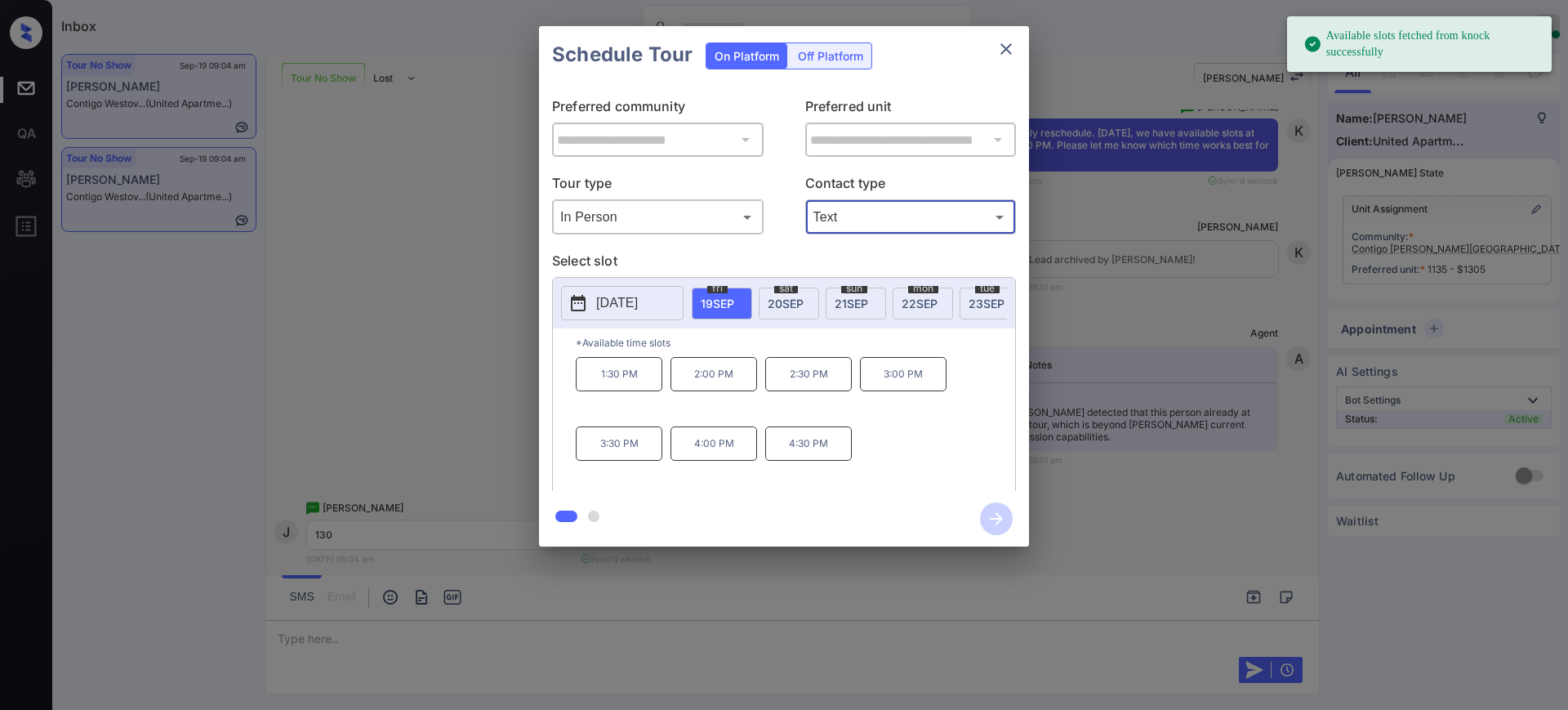
click at [735, 297] on div "fri 19 SEP" at bounding box center [722, 303] width 61 height 32
click at [621, 389] on p "1:30 PM" at bounding box center [619, 374] width 86 height 34
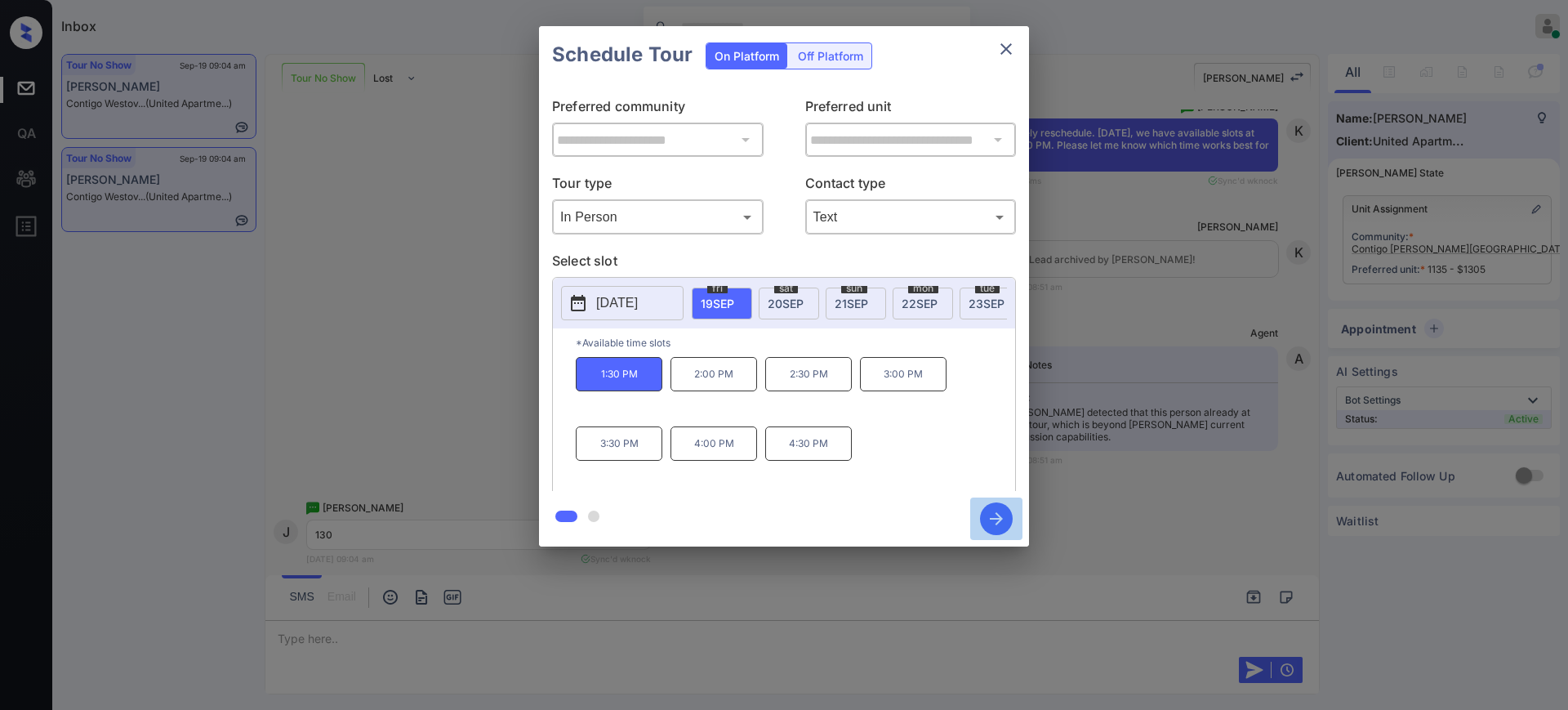
click at [998, 526] on icon "button" at bounding box center [996, 519] width 33 height 33
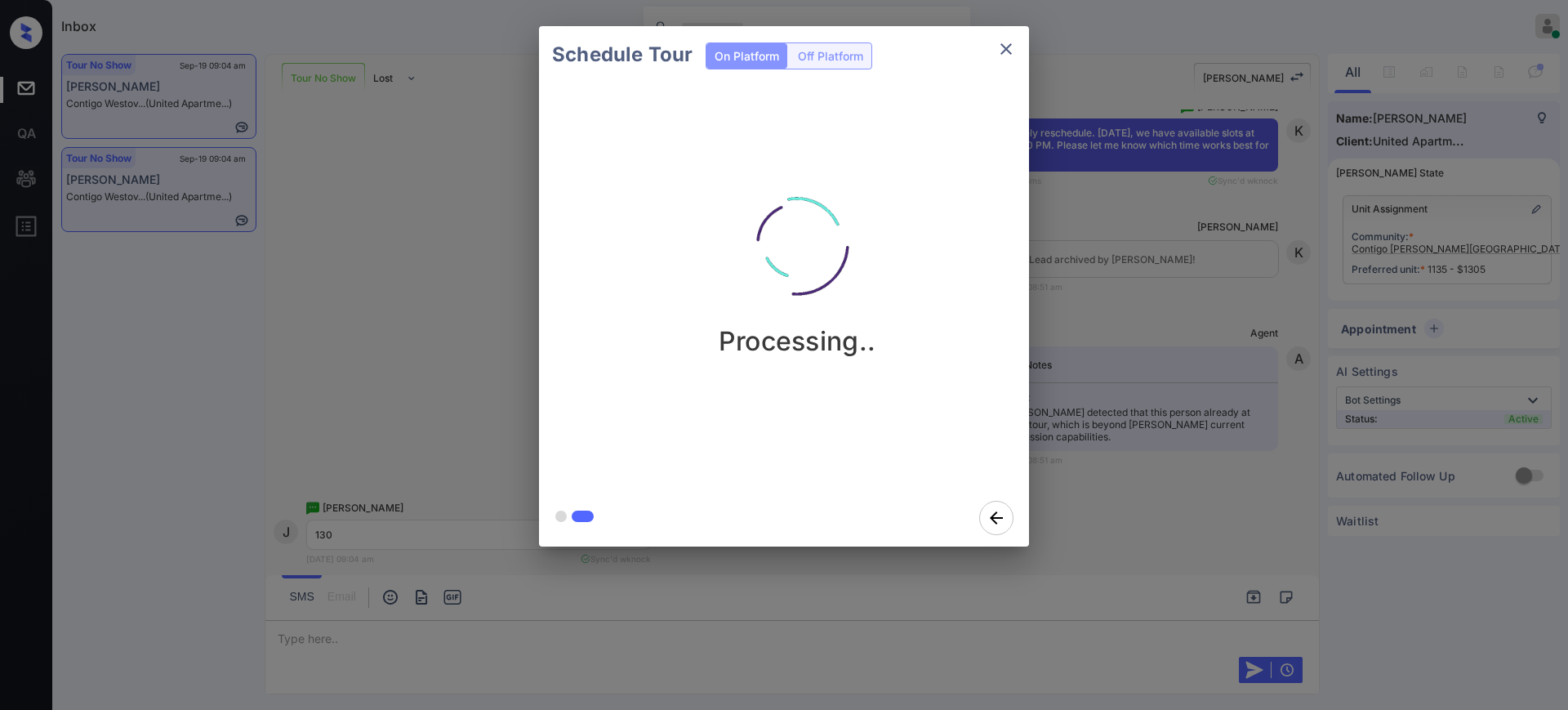
click at [1196, 491] on div "Schedule Tour On Platform Off Platform Processing.." at bounding box center [784, 287] width 1568 height 573
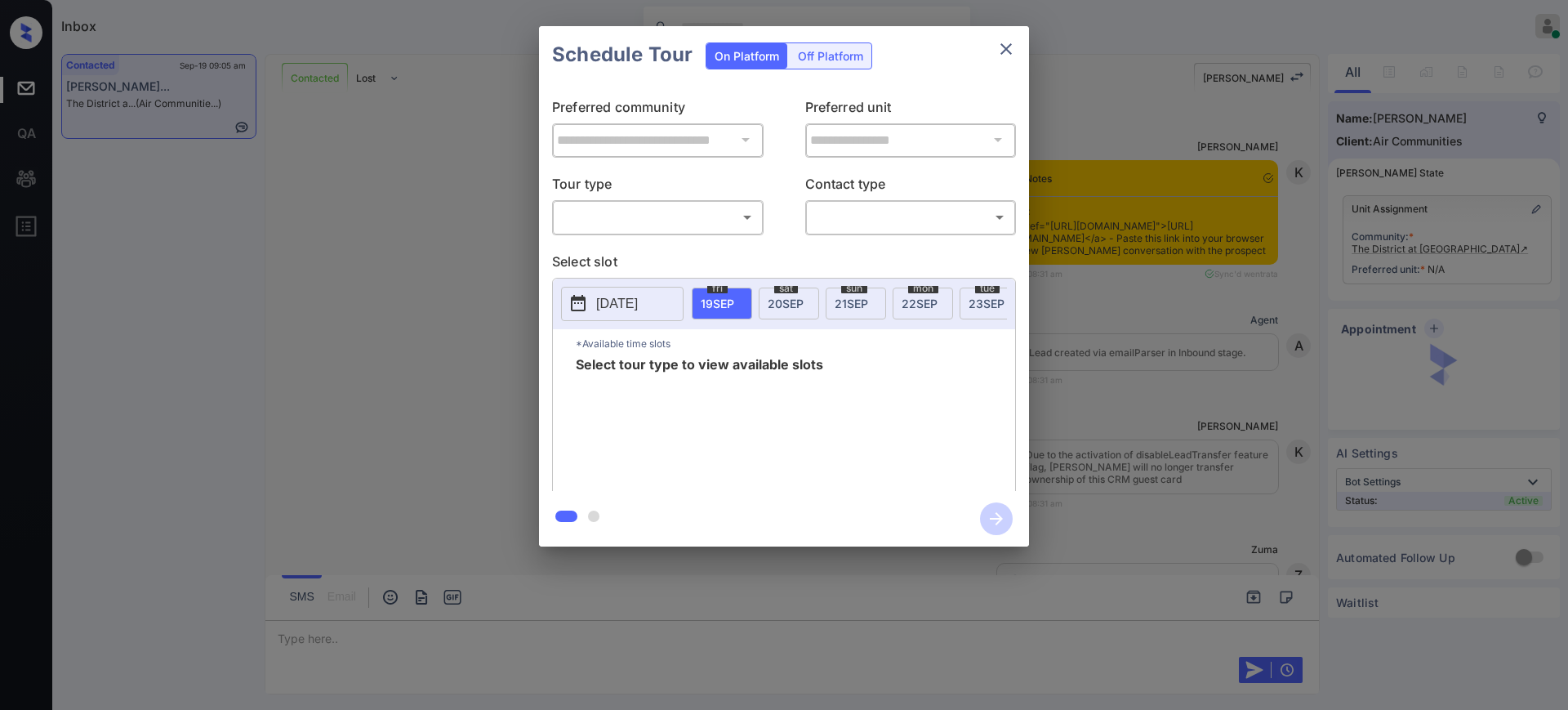
click at [630, 218] on body "Inbox [PERSON_NAME] Online Set yourself offline Set yourself on break Profile S…" at bounding box center [784, 355] width 1568 height 710
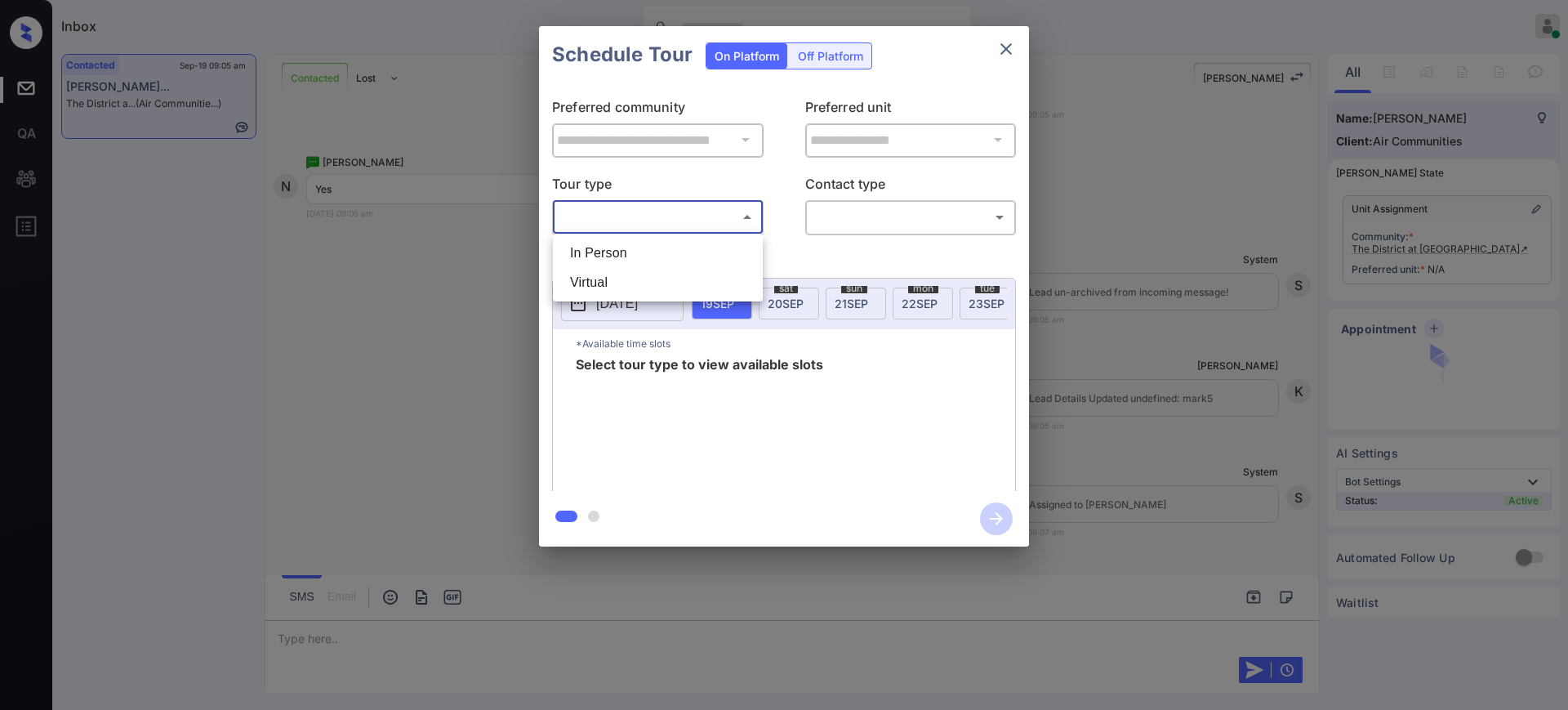
click at [624, 253] on li "In Person" at bounding box center [658, 254] width 202 height 29
type input "********"
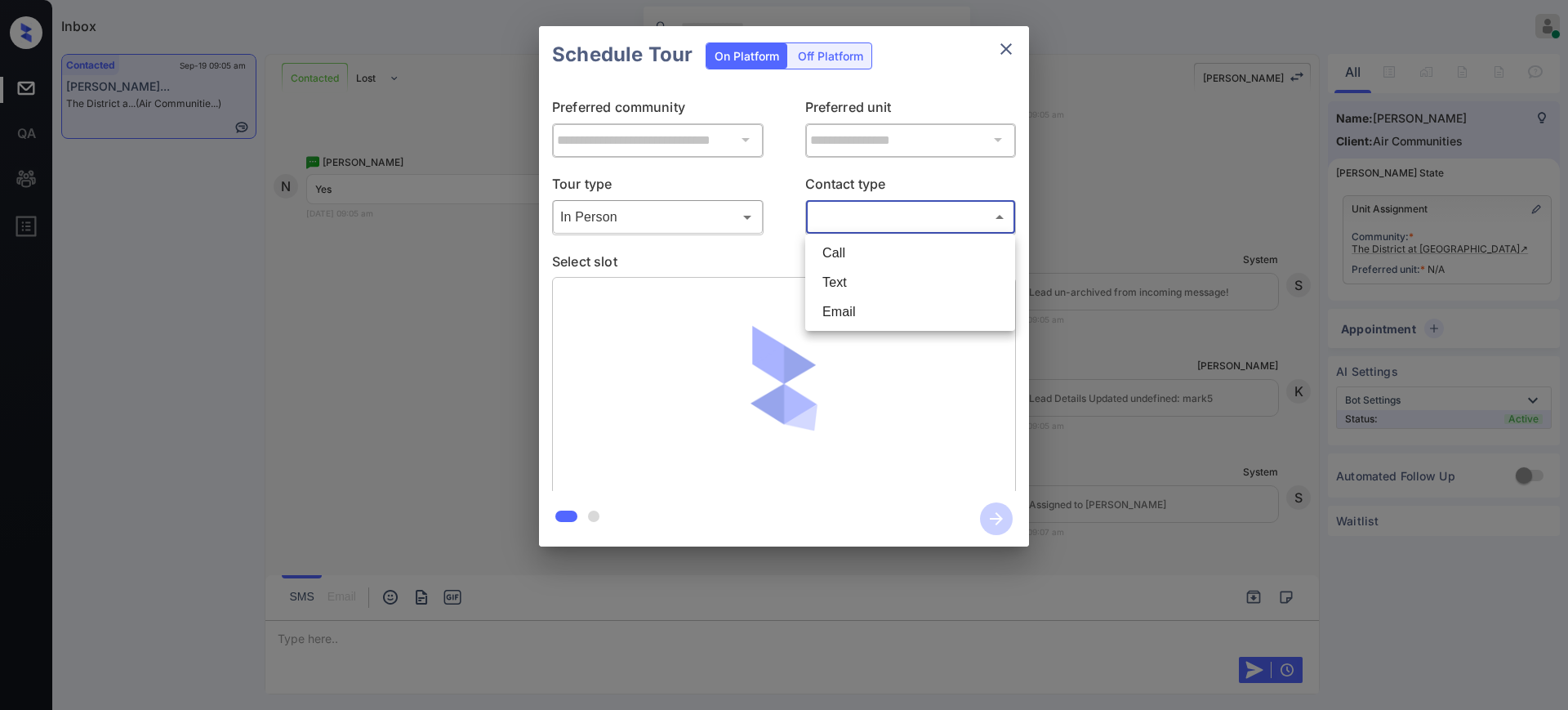
click at [836, 210] on body "Inbox [PERSON_NAME] Online Set yourself offline Set yourself on break Profile S…" at bounding box center [784, 355] width 1568 height 710
click at [830, 271] on li "Text" at bounding box center [910, 283] width 202 height 29
type input "****"
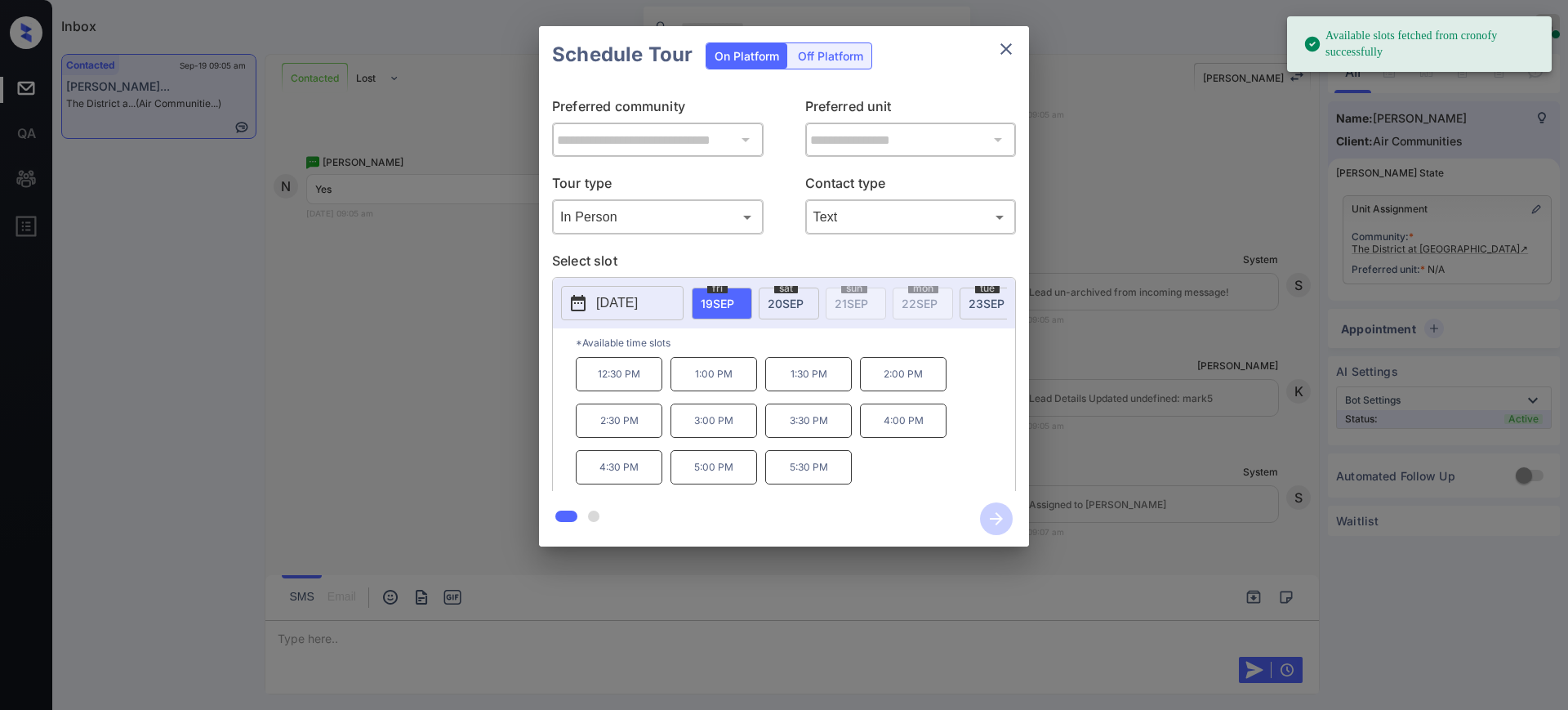
click at [595, 299] on button "[DATE]" at bounding box center [622, 302] width 122 height 34
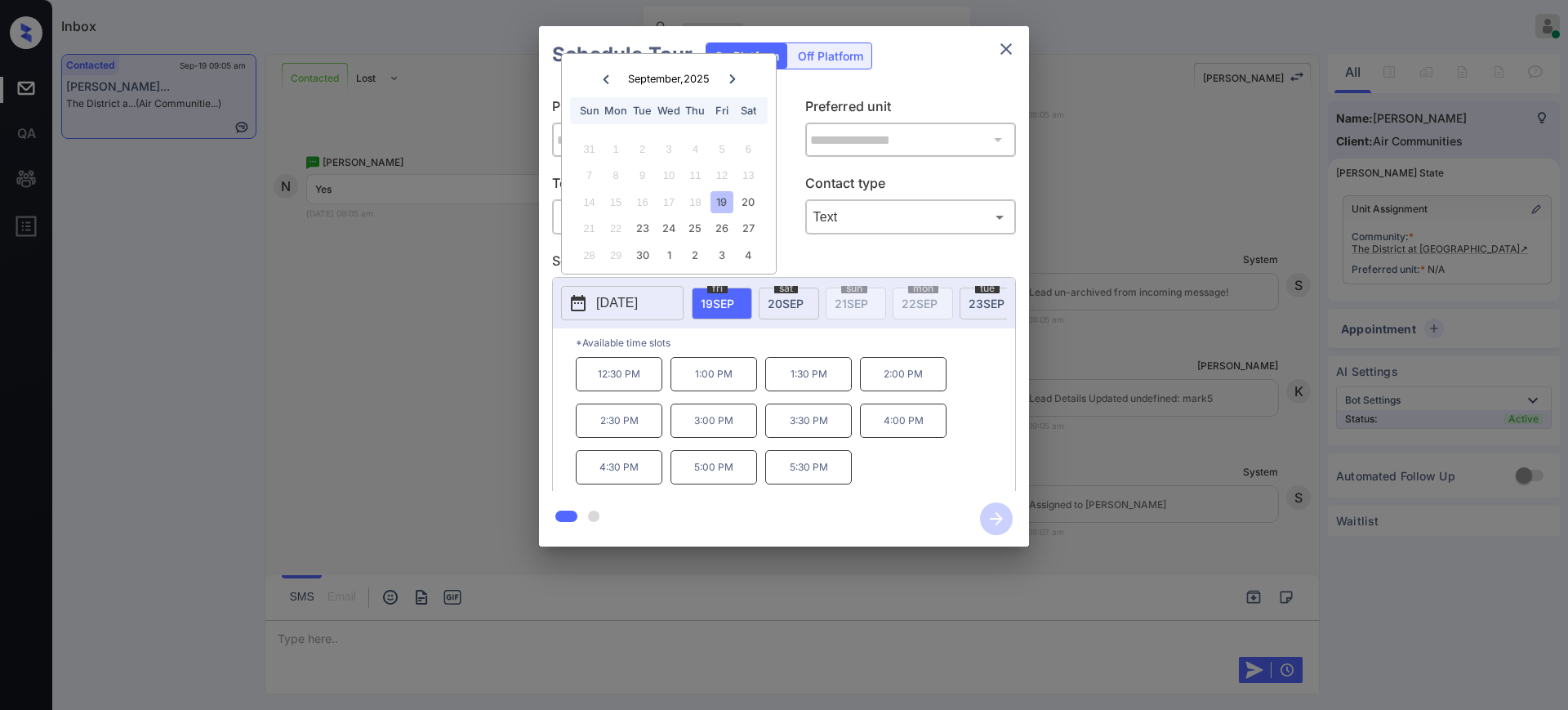
click at [284, 640] on div at bounding box center [784, 355] width 1568 height 710
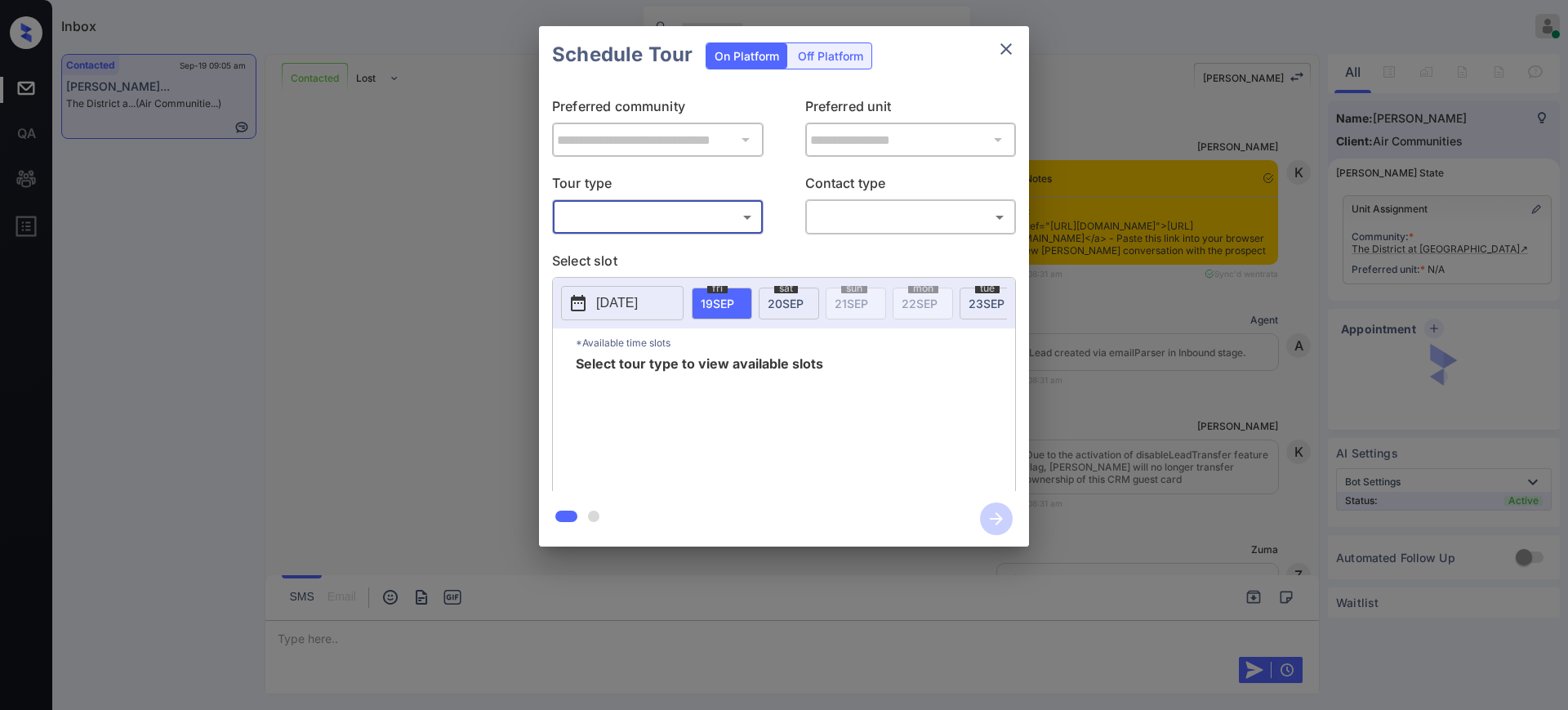
click at [661, 223] on body "Inbox [PERSON_NAME] Online Set yourself offline Set yourself on break Profile S…" at bounding box center [784, 355] width 1568 height 710
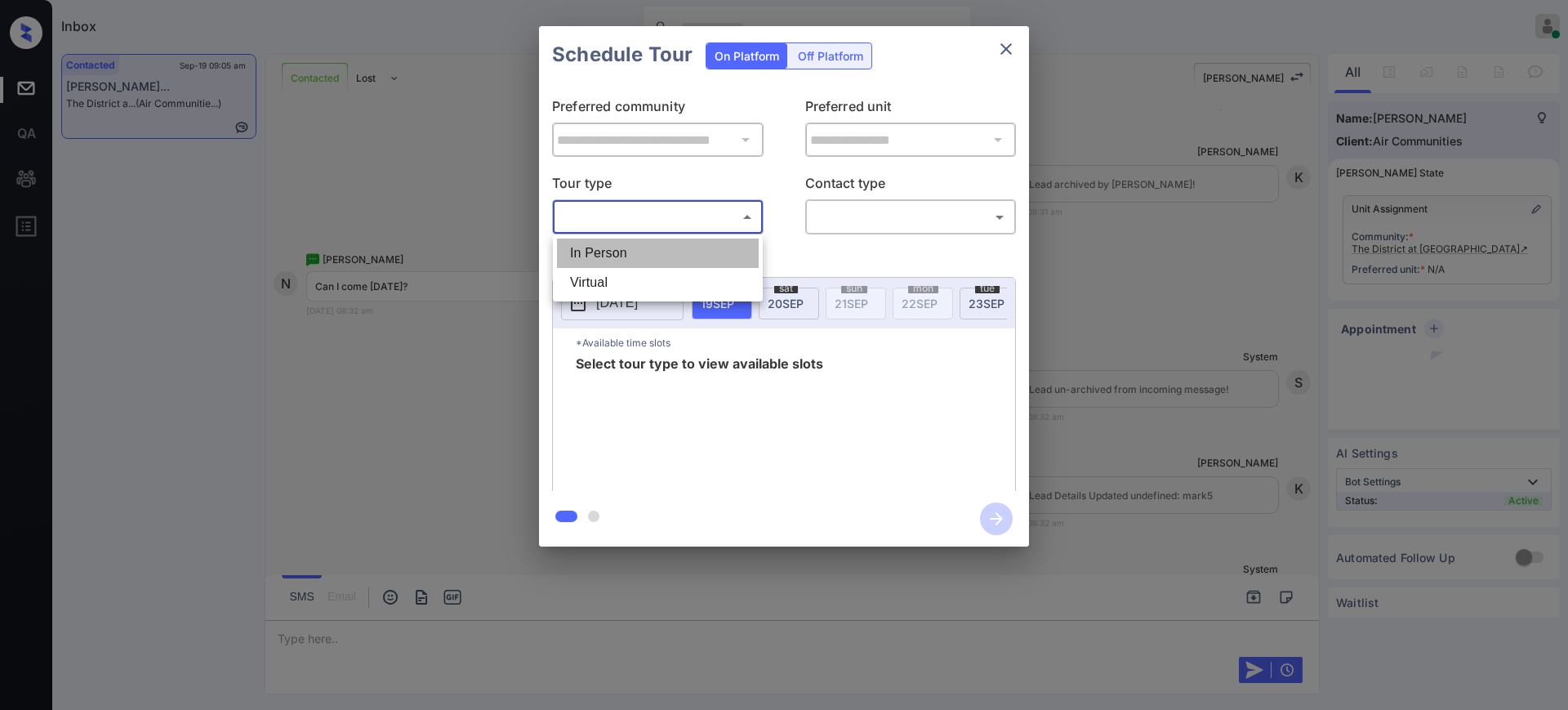
click at [652, 247] on li "In Person" at bounding box center [658, 254] width 202 height 29
type input "********"
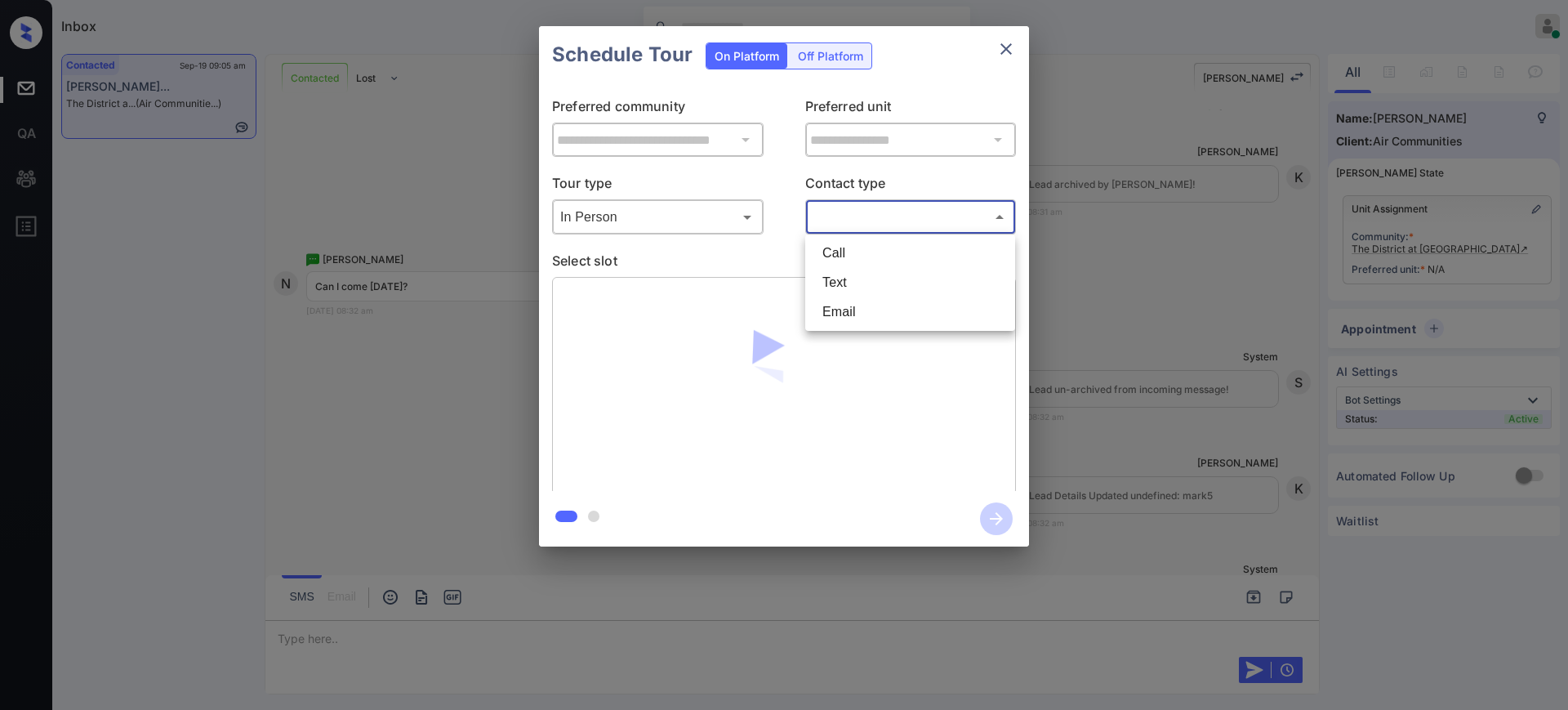
drag, startPoint x: 846, startPoint y: 218, endPoint x: 834, endPoint y: 256, distance: 39.8
click at [845, 219] on body "Inbox Ajay Kumar Online Set yourself offline Set yourself on break Profile Swit…" at bounding box center [784, 355] width 1568 height 710
click at [834, 270] on li "Text" at bounding box center [910, 283] width 202 height 29
type input "****"
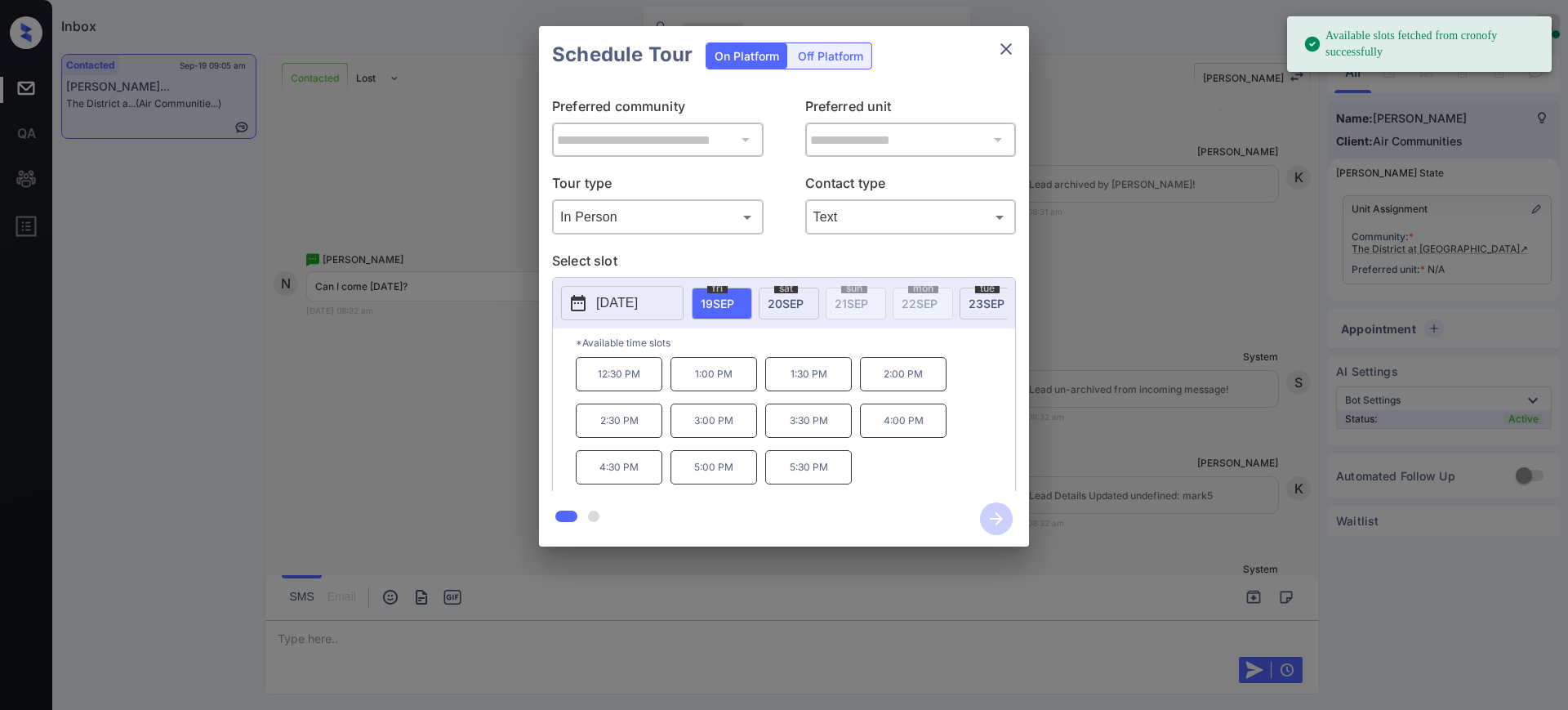
click at [723, 302] on span "19 SEP" at bounding box center [717, 303] width 33 height 14
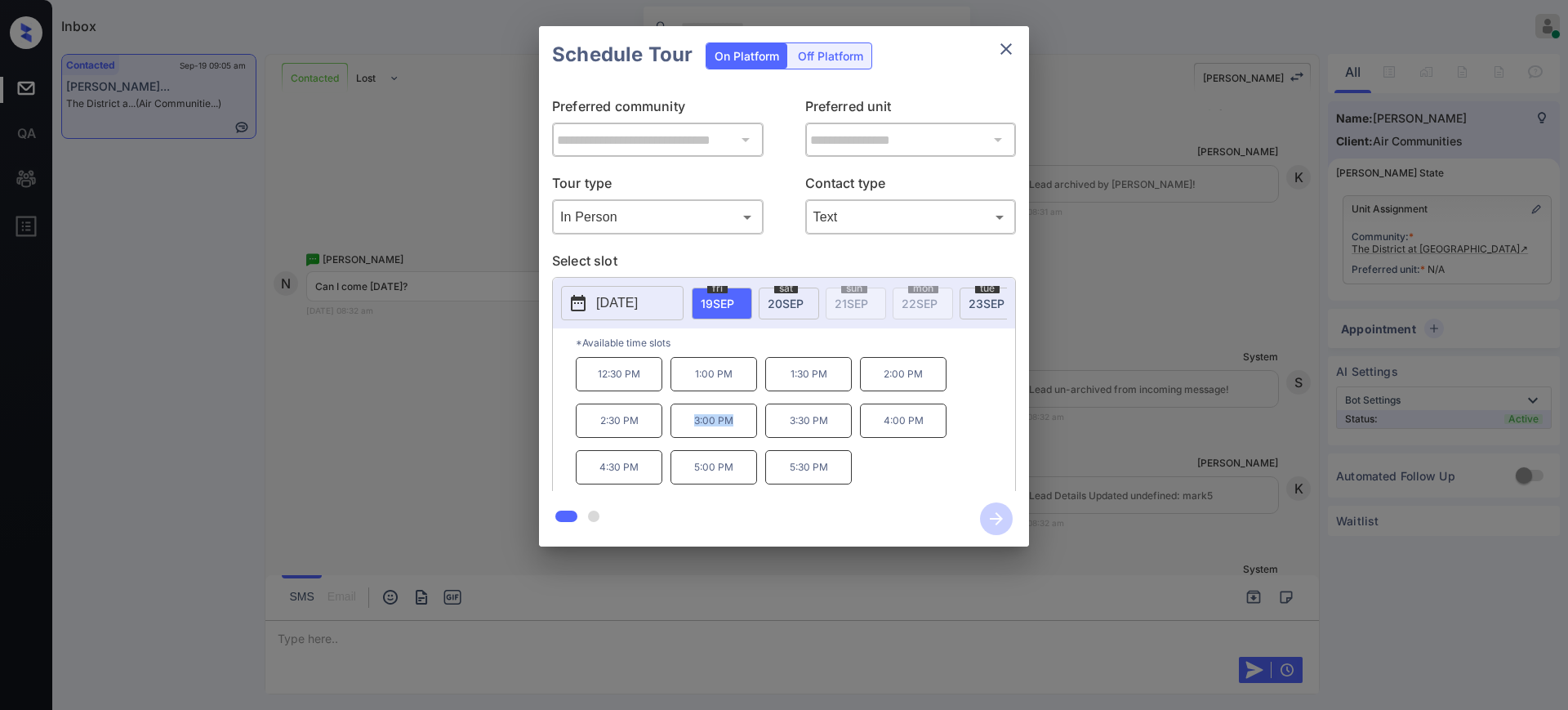
drag, startPoint x: 688, startPoint y: 434, endPoint x: 772, endPoint y: 419, distance: 85.3
click at [754, 434] on p "3:00 PM" at bounding box center [713, 420] width 86 height 34
copy p "3:00 PM"
click at [1003, 51] on icon "close" at bounding box center [1006, 49] width 11 height 11
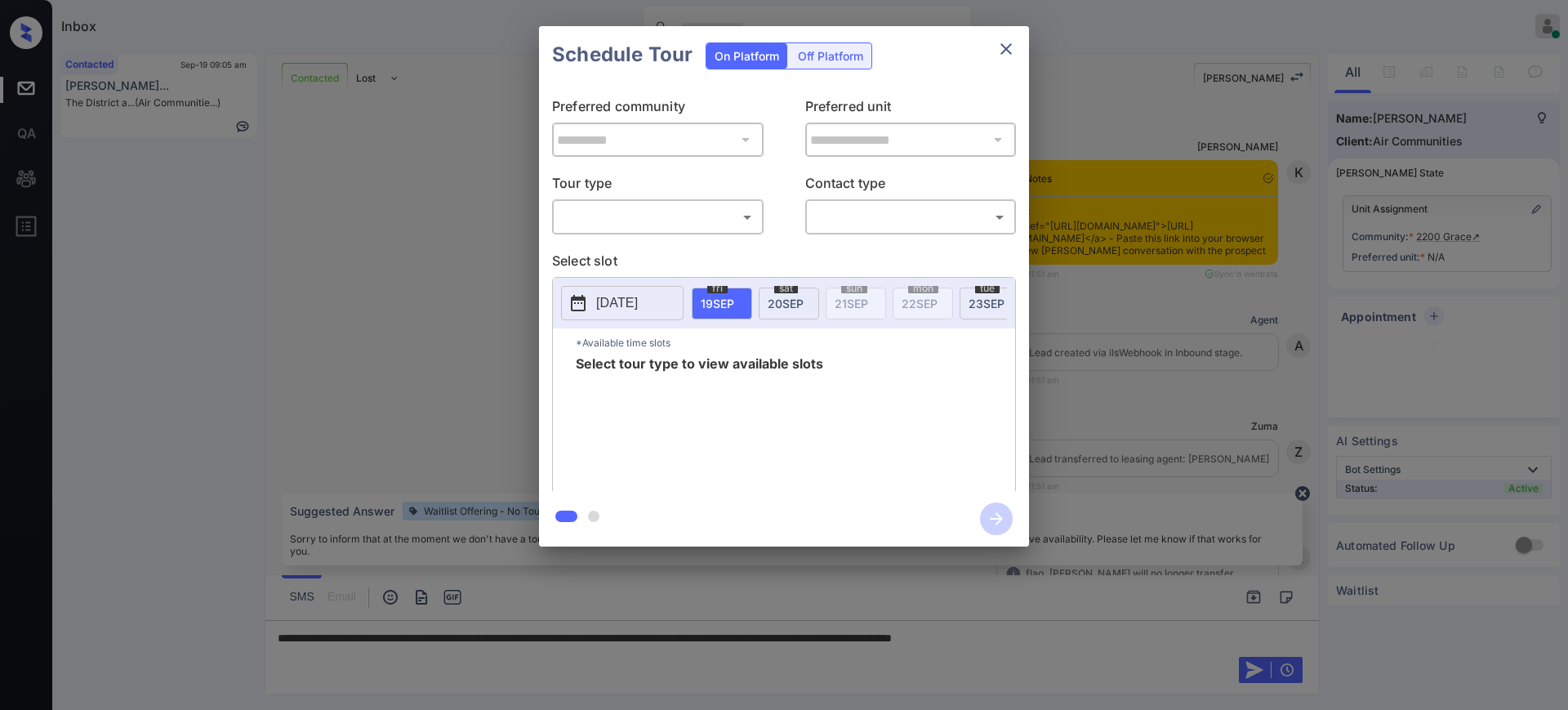
scroll to position [1225, 0]
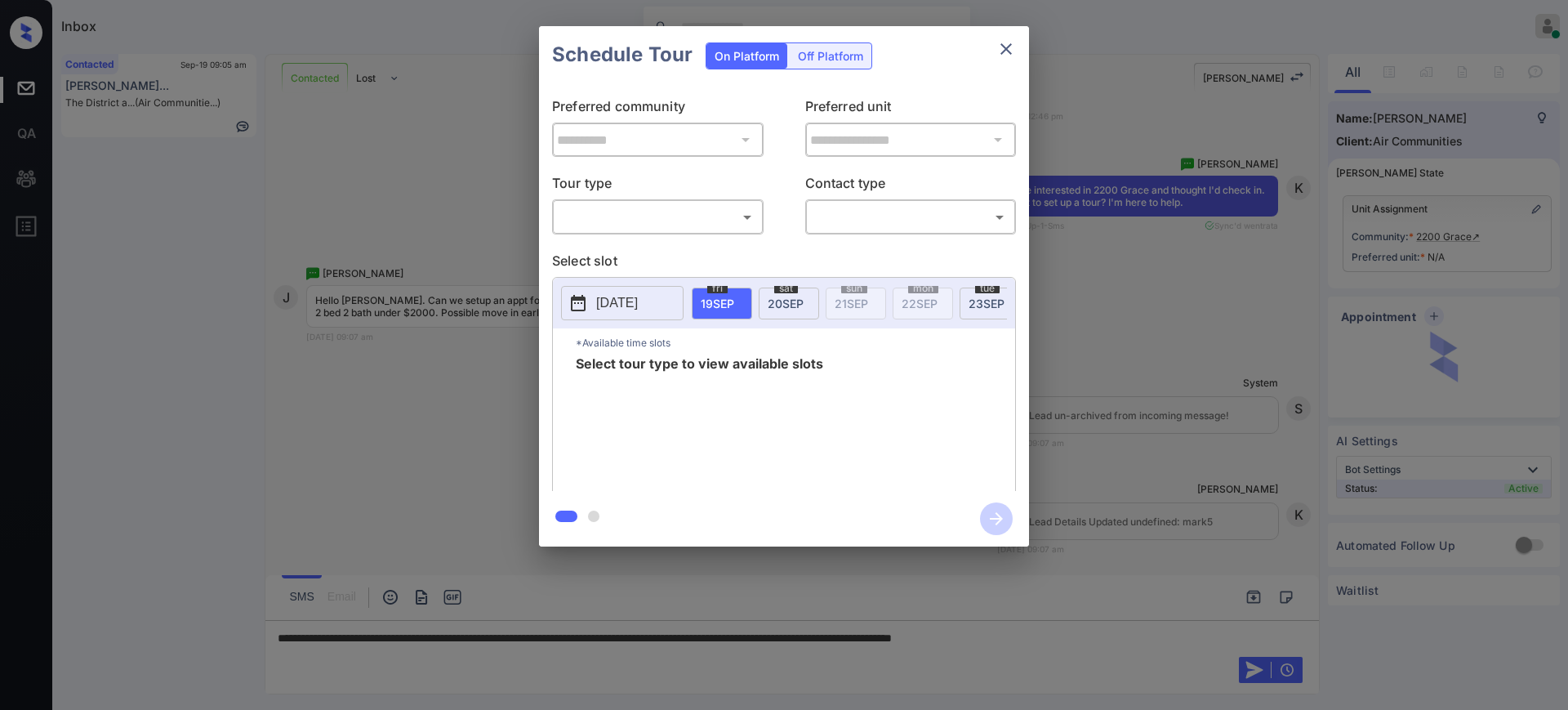
click at [618, 207] on body "Inbox Ajay Kumar Online Set yourself offline Set yourself on break Profile Swit…" at bounding box center [784, 355] width 1568 height 710
click at [609, 252] on li "In Person" at bounding box center [658, 254] width 202 height 29
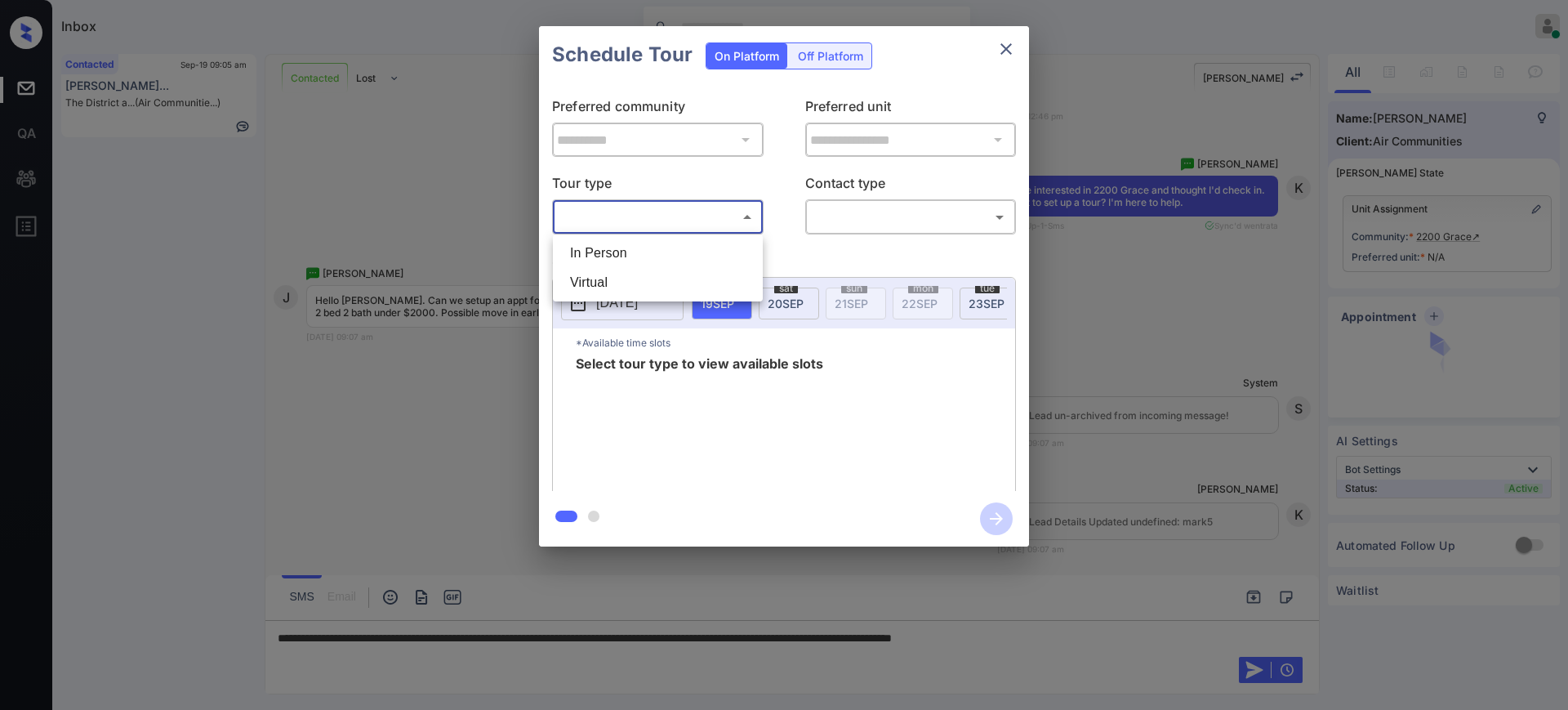
type input "********"
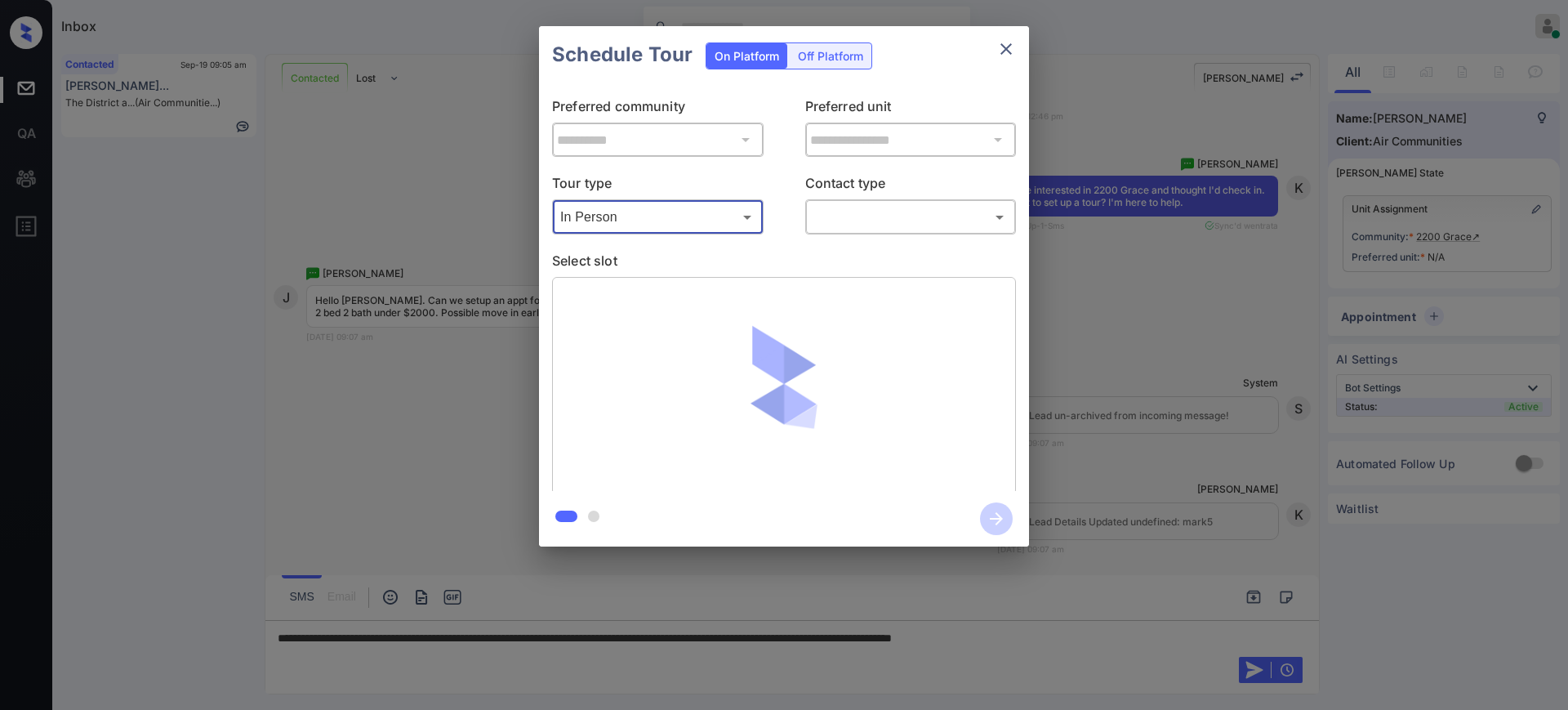
click at [871, 214] on body "Inbox Ajay Kumar Online Set yourself offline Set yourself on break Profile Swit…" at bounding box center [784, 355] width 1568 height 710
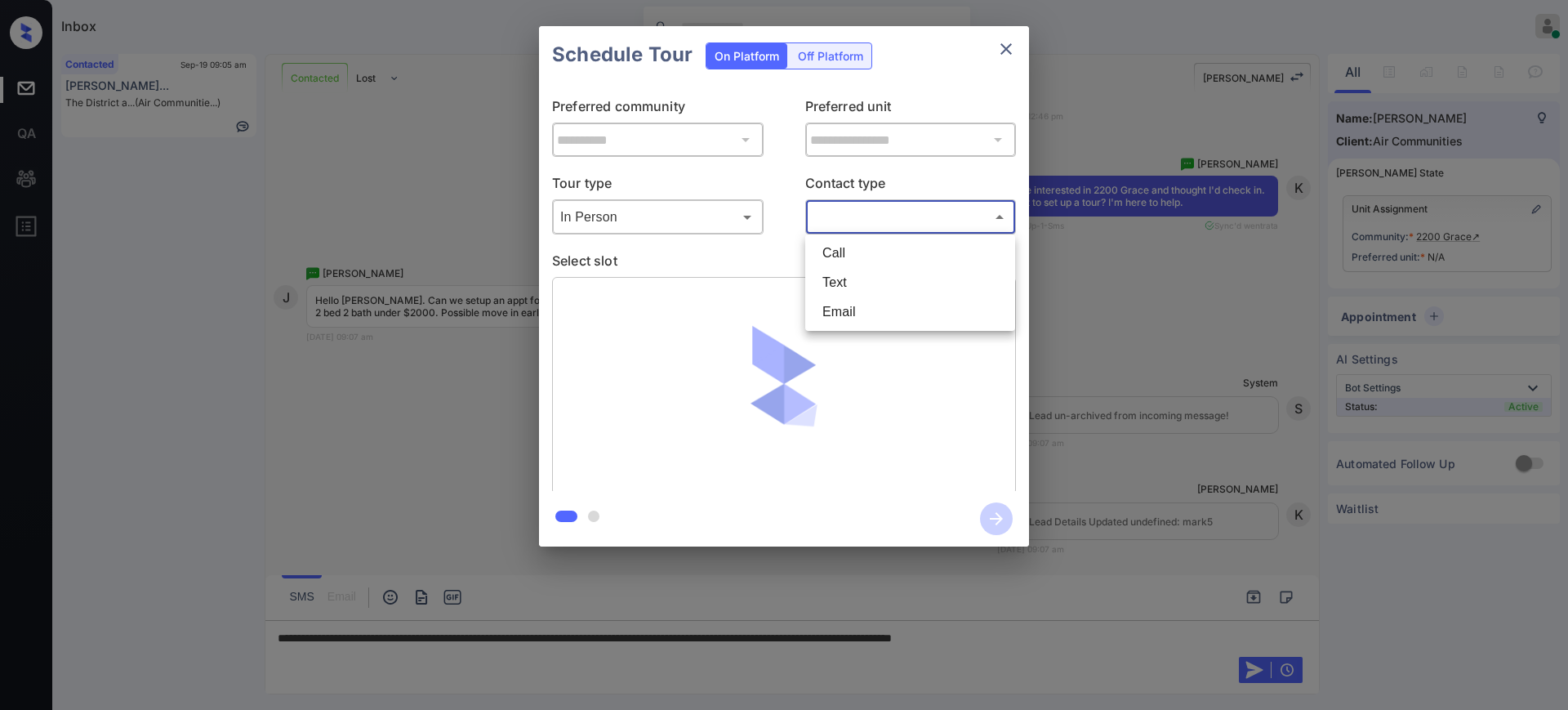
click at [853, 285] on li "Text" at bounding box center [910, 283] width 202 height 29
type input "****"
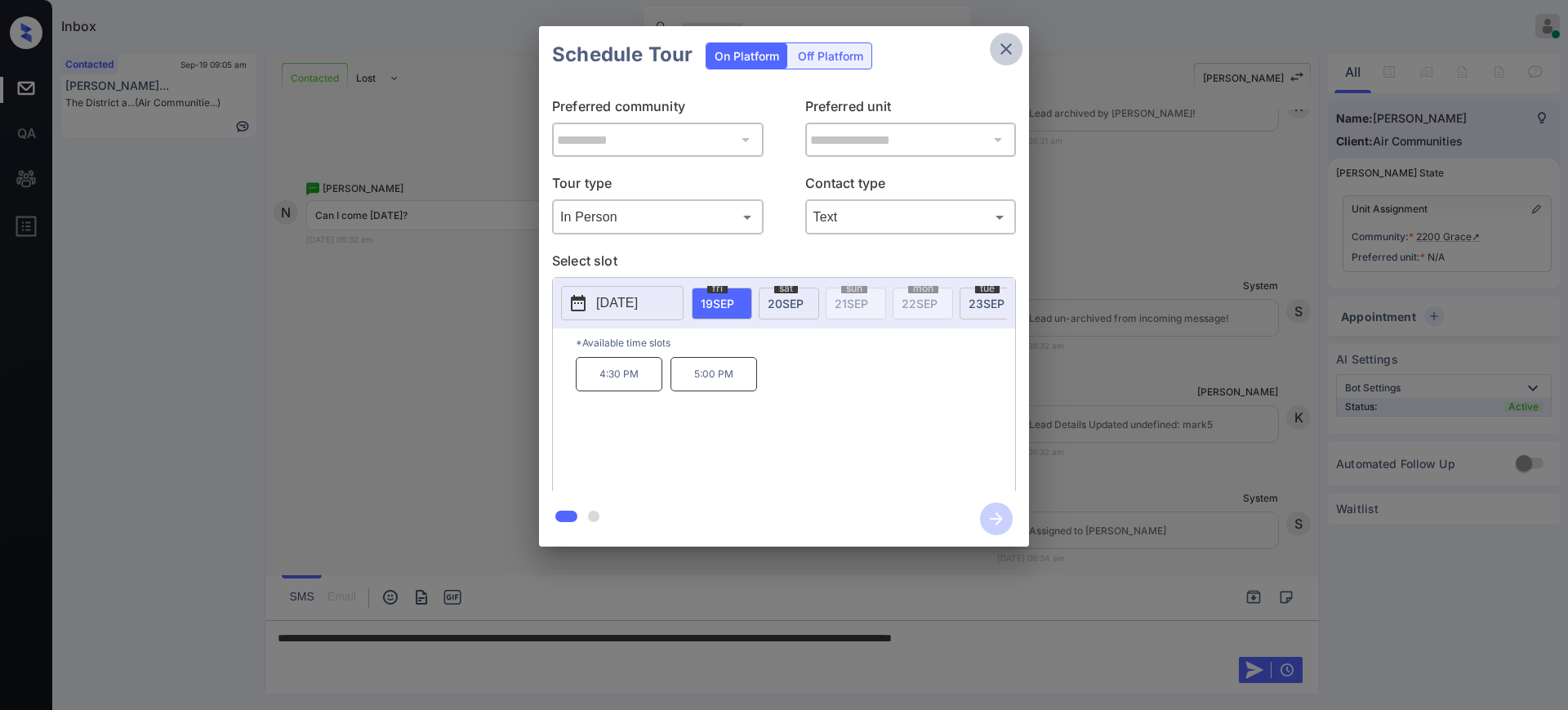
click at [1009, 46] on icon "close" at bounding box center [1006, 49] width 11 height 11
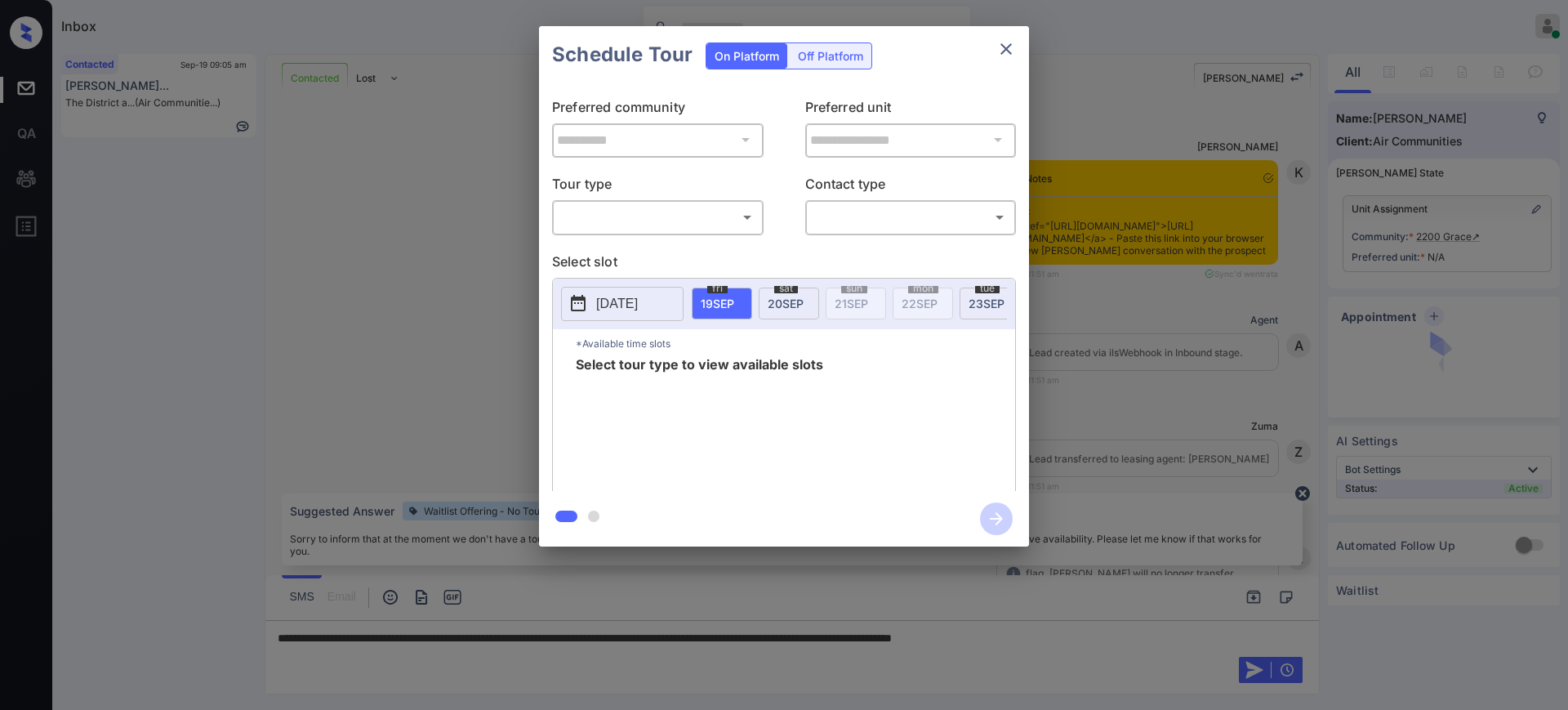
click at [592, 218] on body "Inbox [PERSON_NAME] Online Set yourself offline Set yourself on break Profile S…" at bounding box center [784, 355] width 1568 height 710
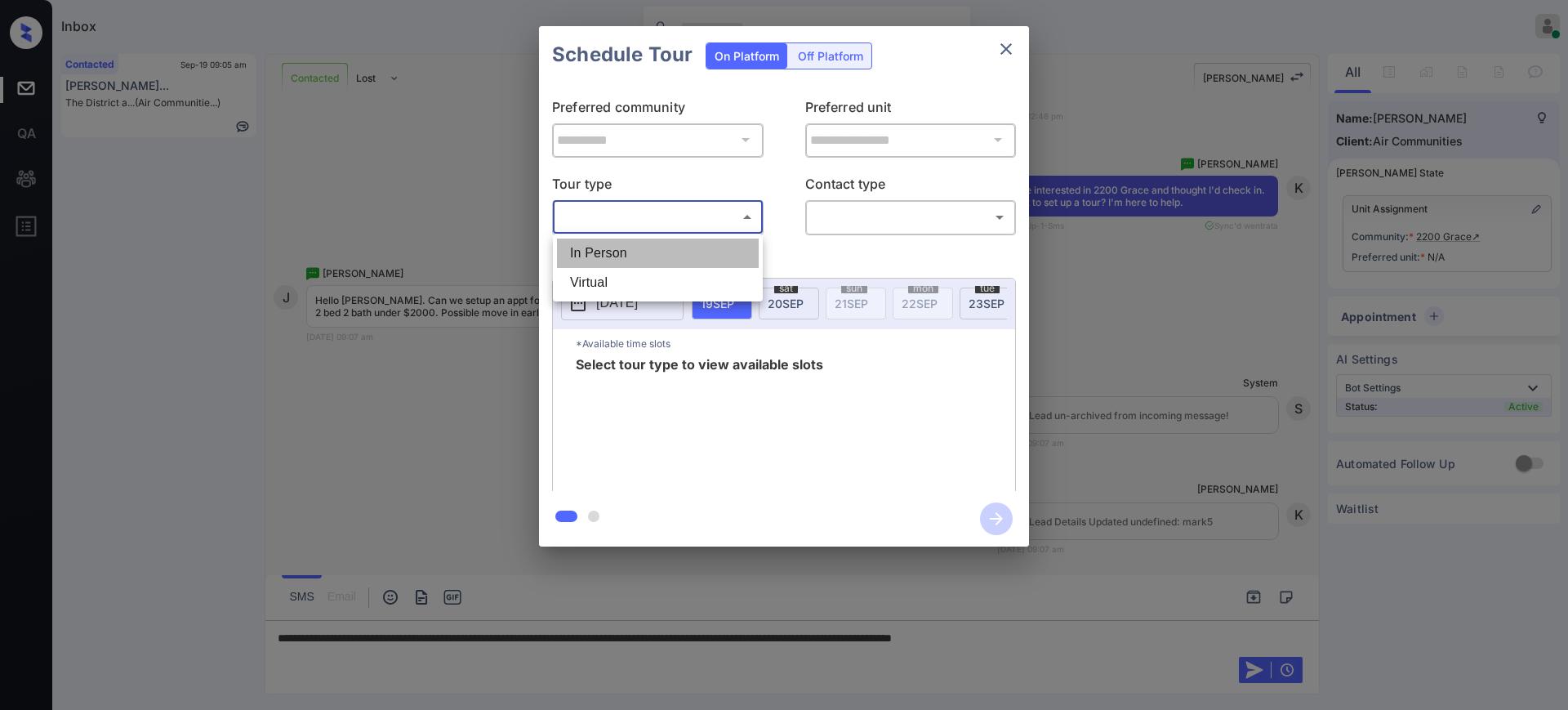
drag, startPoint x: 596, startPoint y: 248, endPoint x: 683, endPoint y: 242, distance: 87.2
click at [596, 249] on li "In Person" at bounding box center [658, 254] width 202 height 29
type input "********"
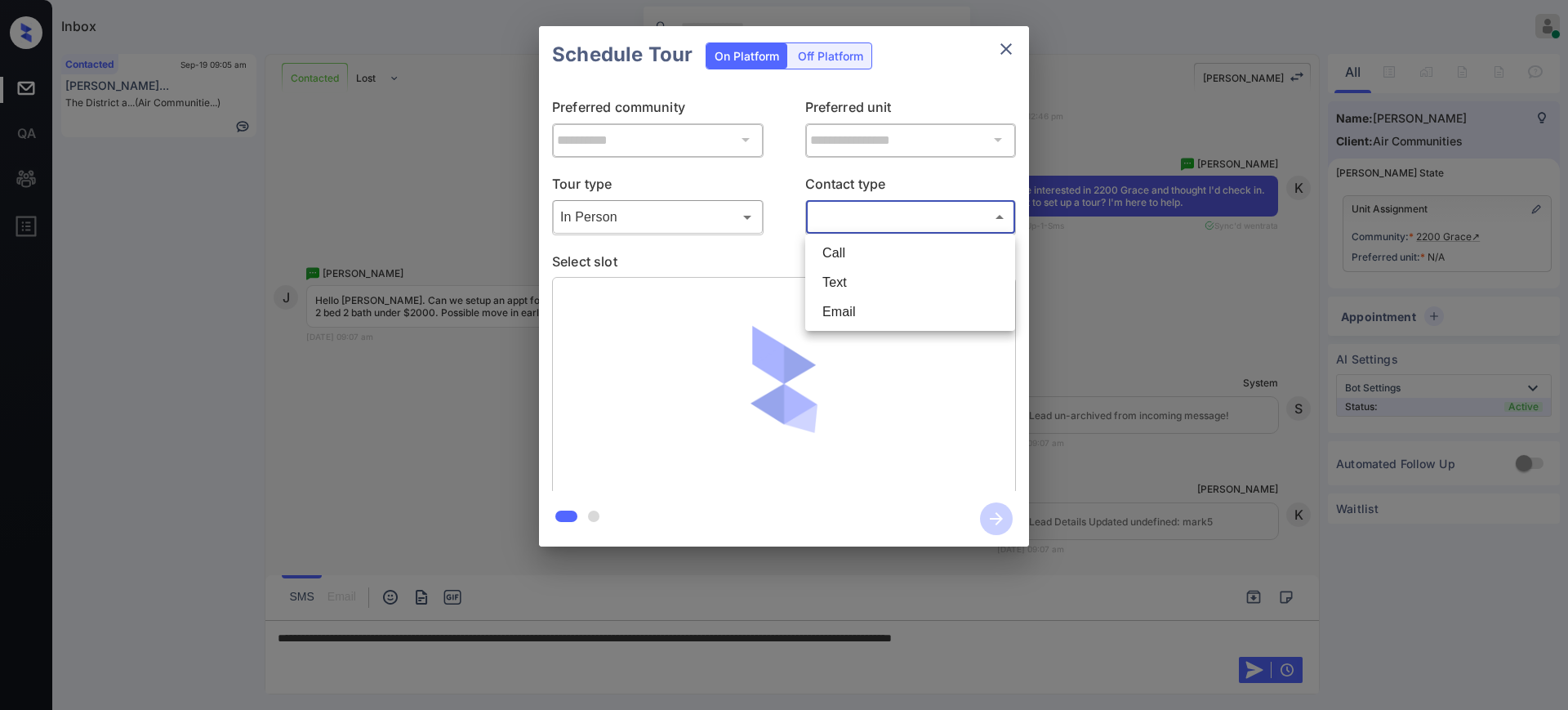
click at [834, 211] on body "Inbox Ajay Kumar Online Set yourself offline Set yourself on break Profile Swit…" at bounding box center [784, 355] width 1568 height 710
click at [842, 280] on li "Text" at bounding box center [910, 283] width 202 height 29
type input "****"
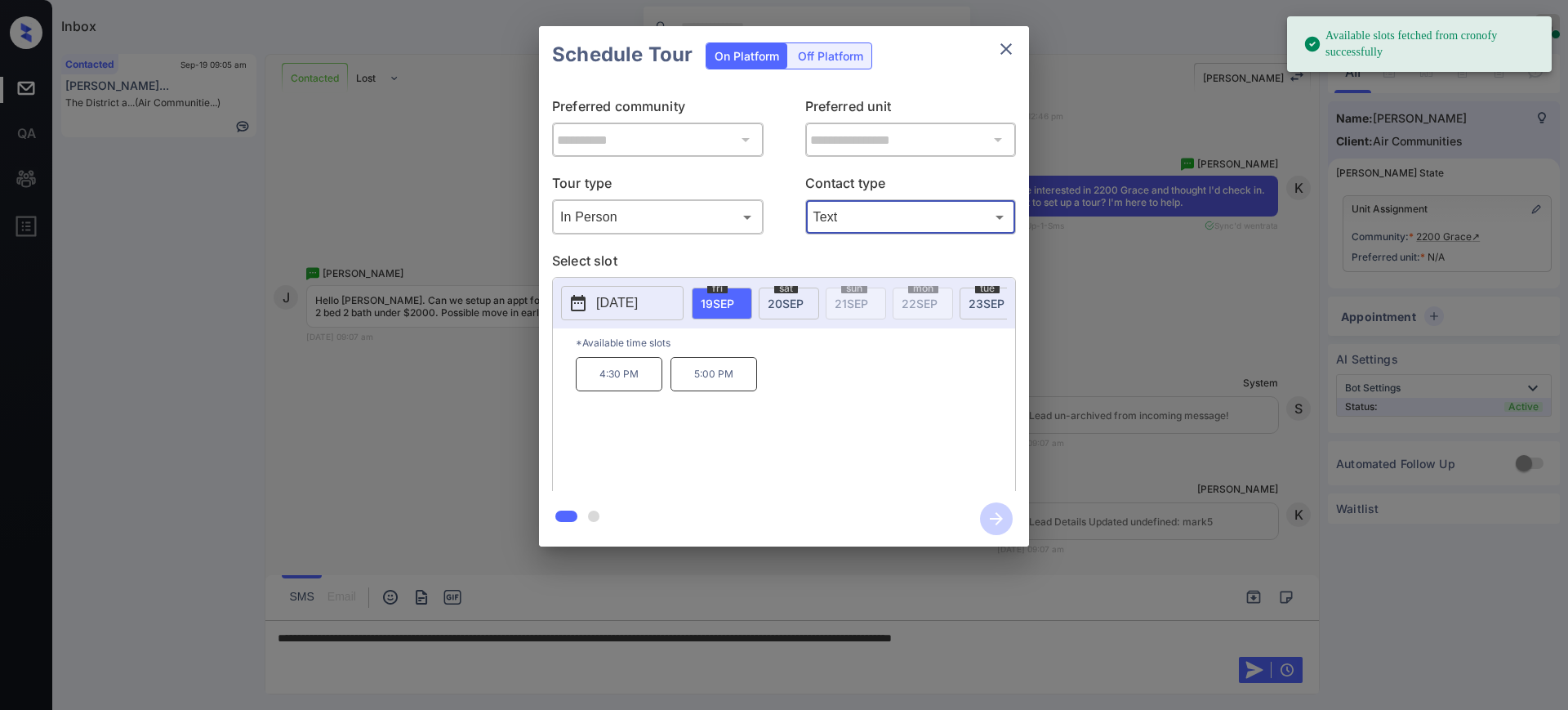
click at [610, 300] on p "[DATE]" at bounding box center [616, 302] width 41 height 19
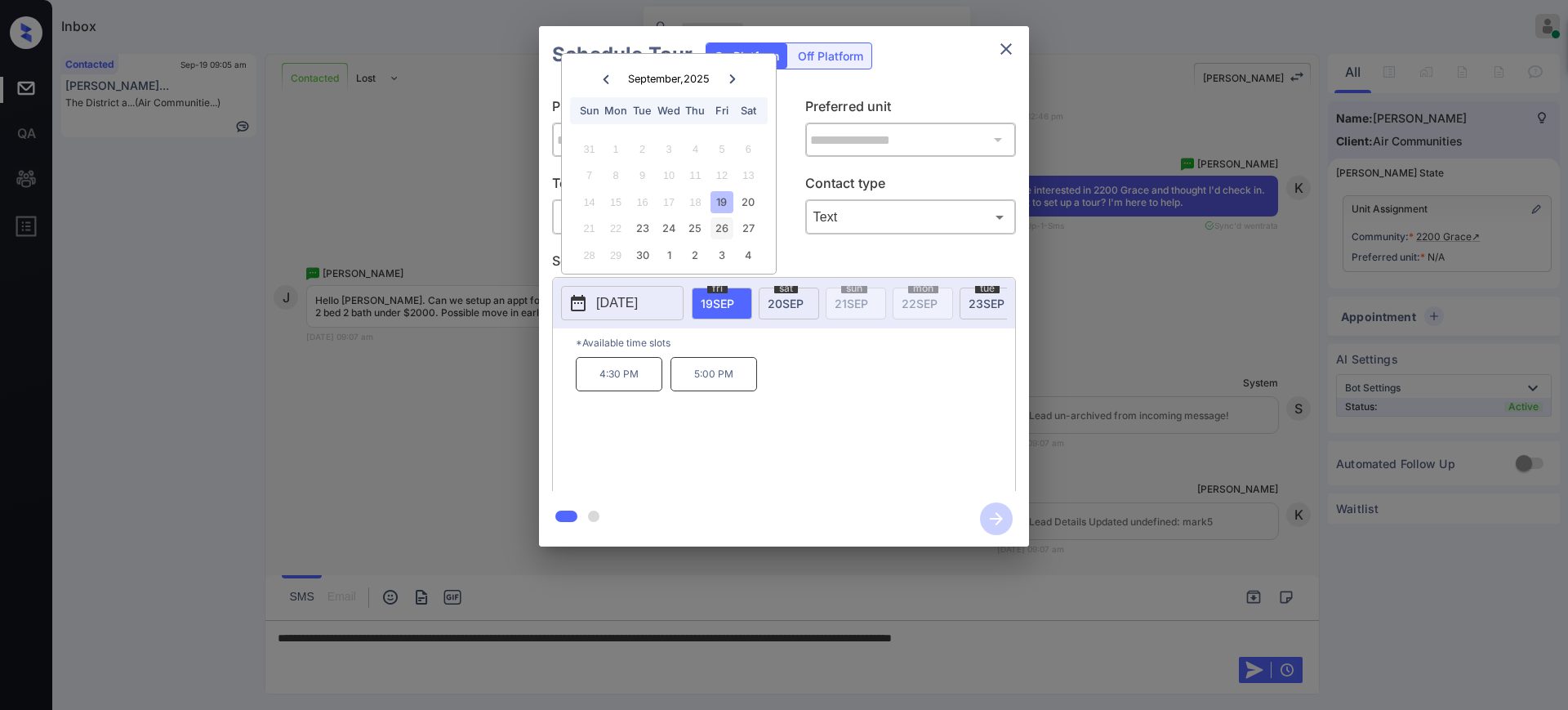
click at [729, 230] on div "26" at bounding box center [722, 229] width 22 height 22
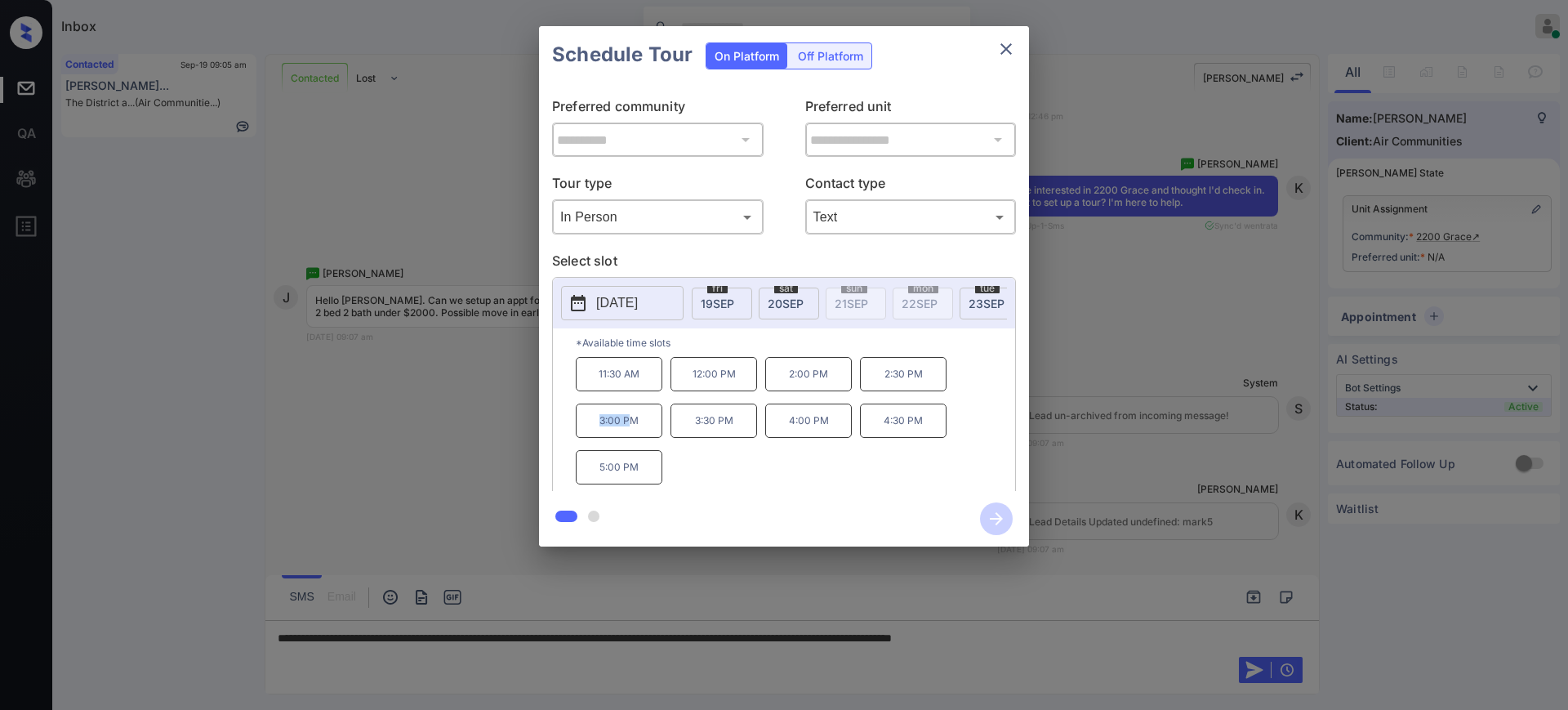
drag, startPoint x: 569, startPoint y: 439, endPoint x: 636, endPoint y: 439, distance: 67.0
click at [632, 439] on div "*Available time slots 11:30 AM 12:00 PM 2:00 PM 2:30 PM 3:00 PM 3:30 PM 4:00 PM…" at bounding box center [783, 412] width 462 height 167
copy p "3:00 P"
click at [705, 463] on div "11:30 AM 12:00 PM 2:00 PM 2:30 PM 3:00 PM 3:30 PM 4:00 PM 4:30 PM 5:00 PM" at bounding box center [795, 423] width 440 height 130
drag, startPoint x: 582, startPoint y: 437, endPoint x: 667, endPoint y: 432, distance: 85.1
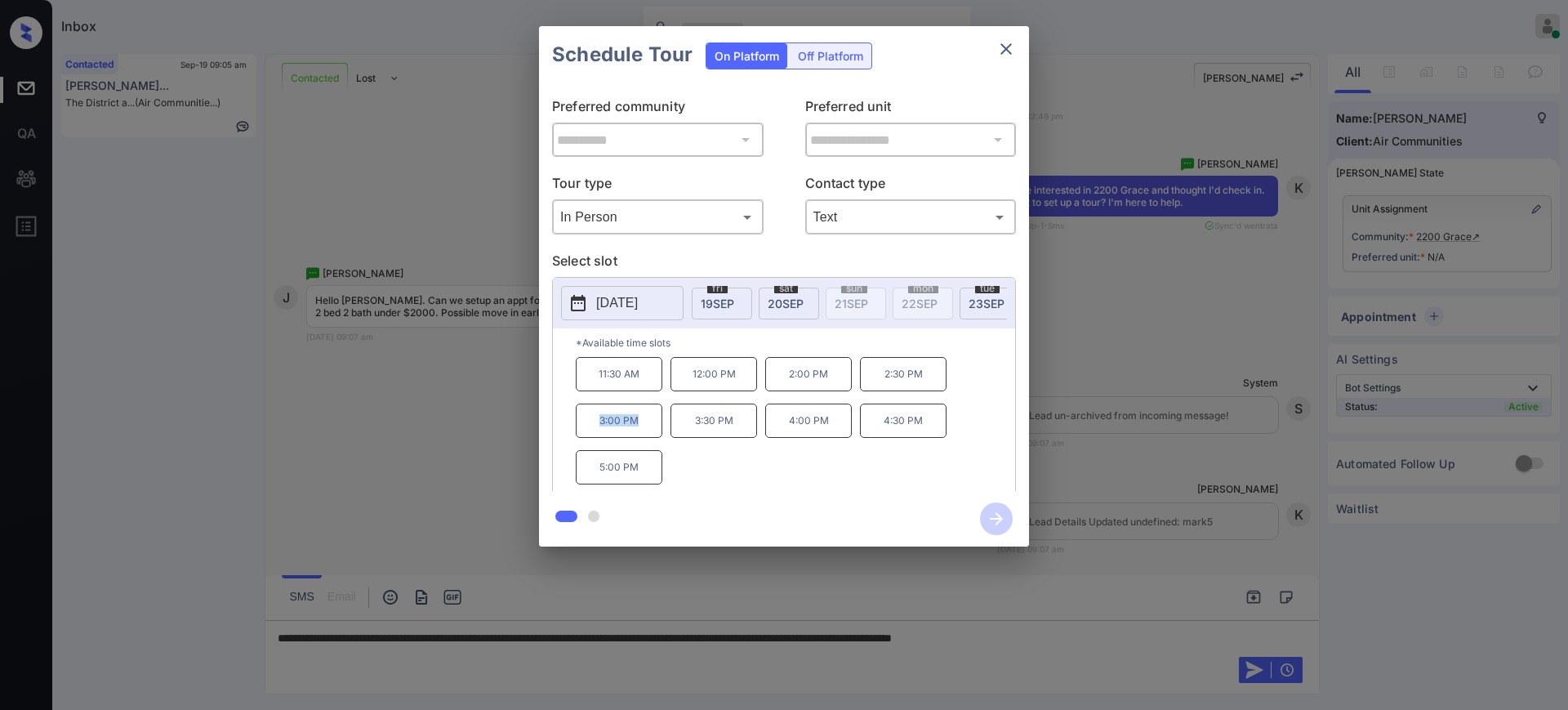
click at [656, 433] on p "3:00 PM" at bounding box center [619, 420] width 86 height 34
copy p "3:00 PM"
click at [1009, 48] on icon "close" at bounding box center [1005, 49] width 19 height 19
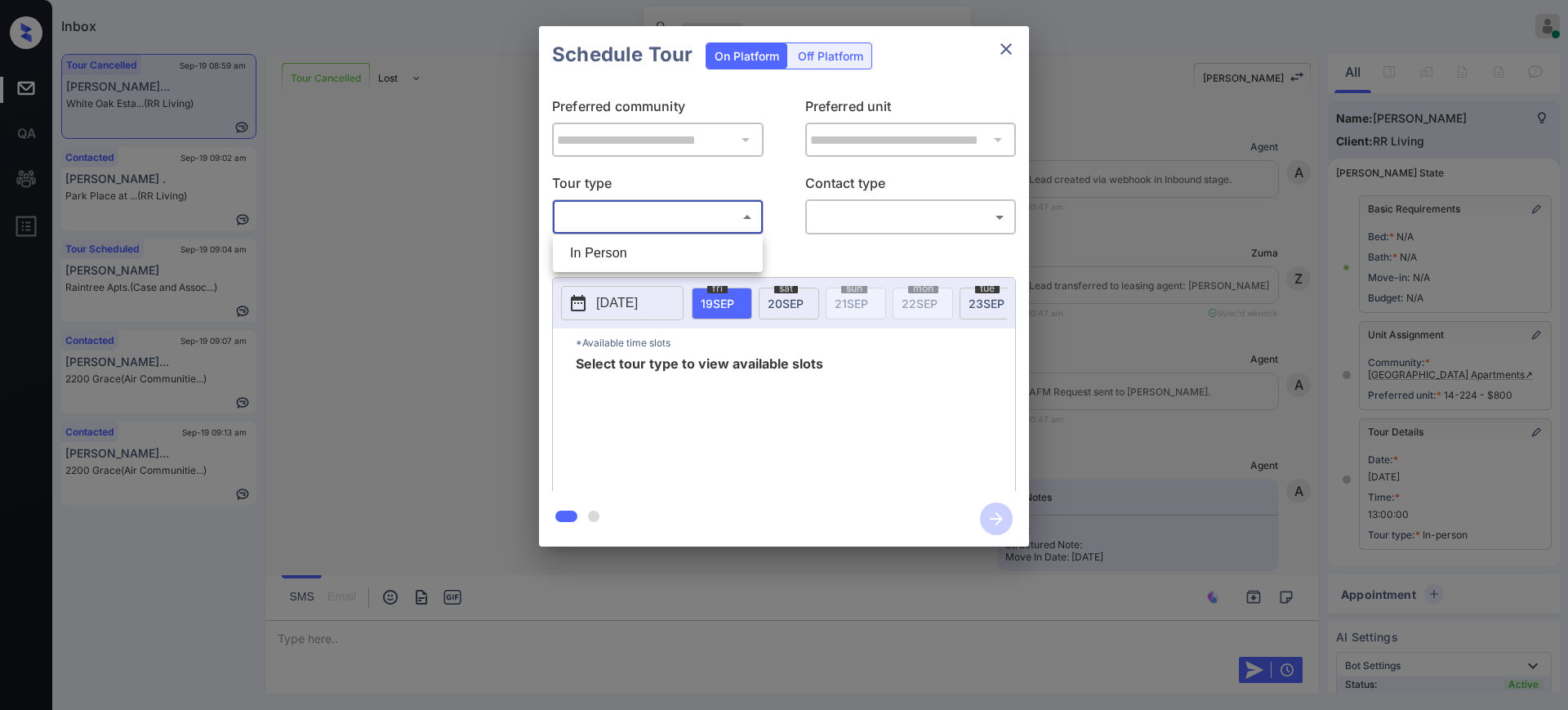
scroll to position [13833, 0]
click at [614, 253] on li "In Person" at bounding box center [658, 254] width 202 height 29
type input "********"
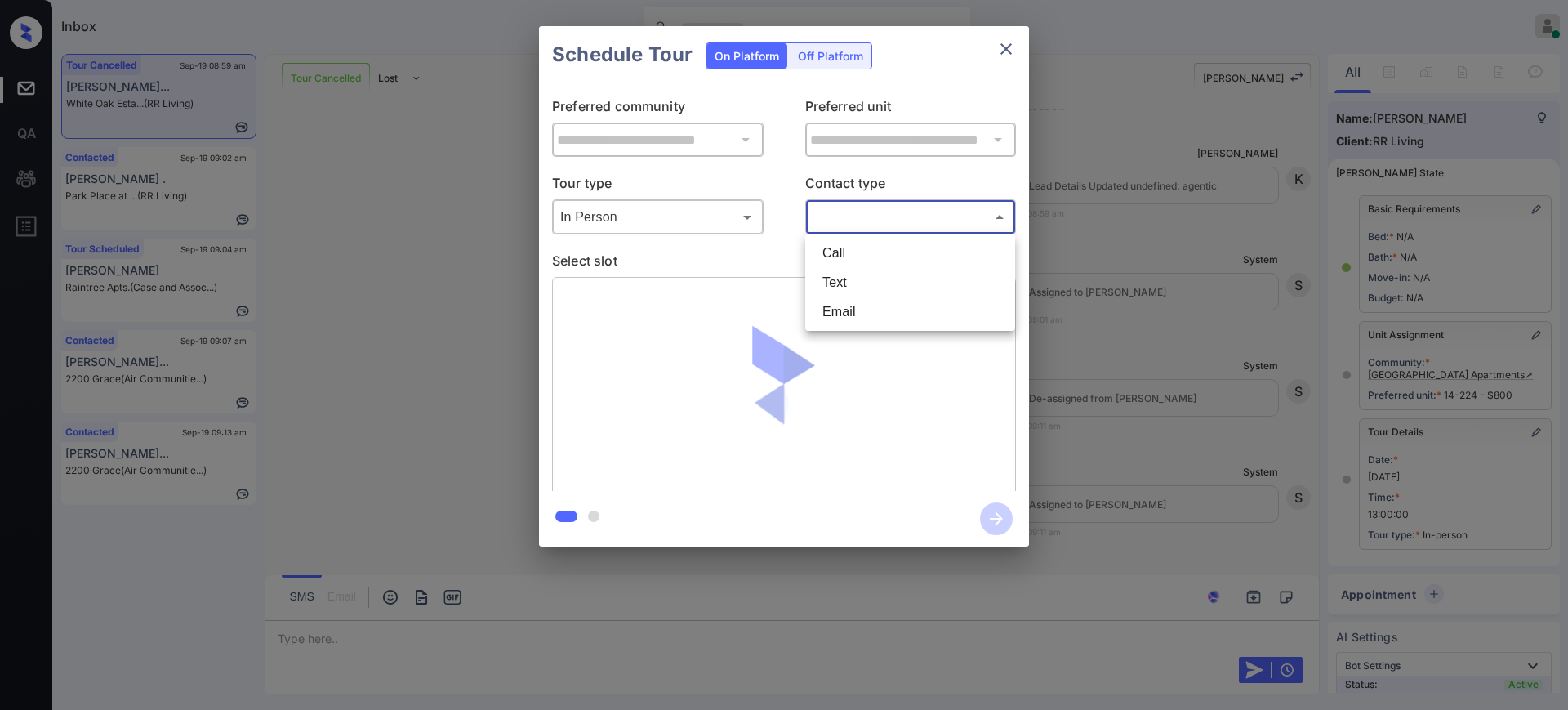
click at [868, 218] on body "Inbox [PERSON_NAME] Online Set yourself offline Set yourself on break Profile S…" at bounding box center [784, 355] width 1568 height 710
click at [841, 275] on li "Text" at bounding box center [910, 283] width 202 height 29
type input "****"
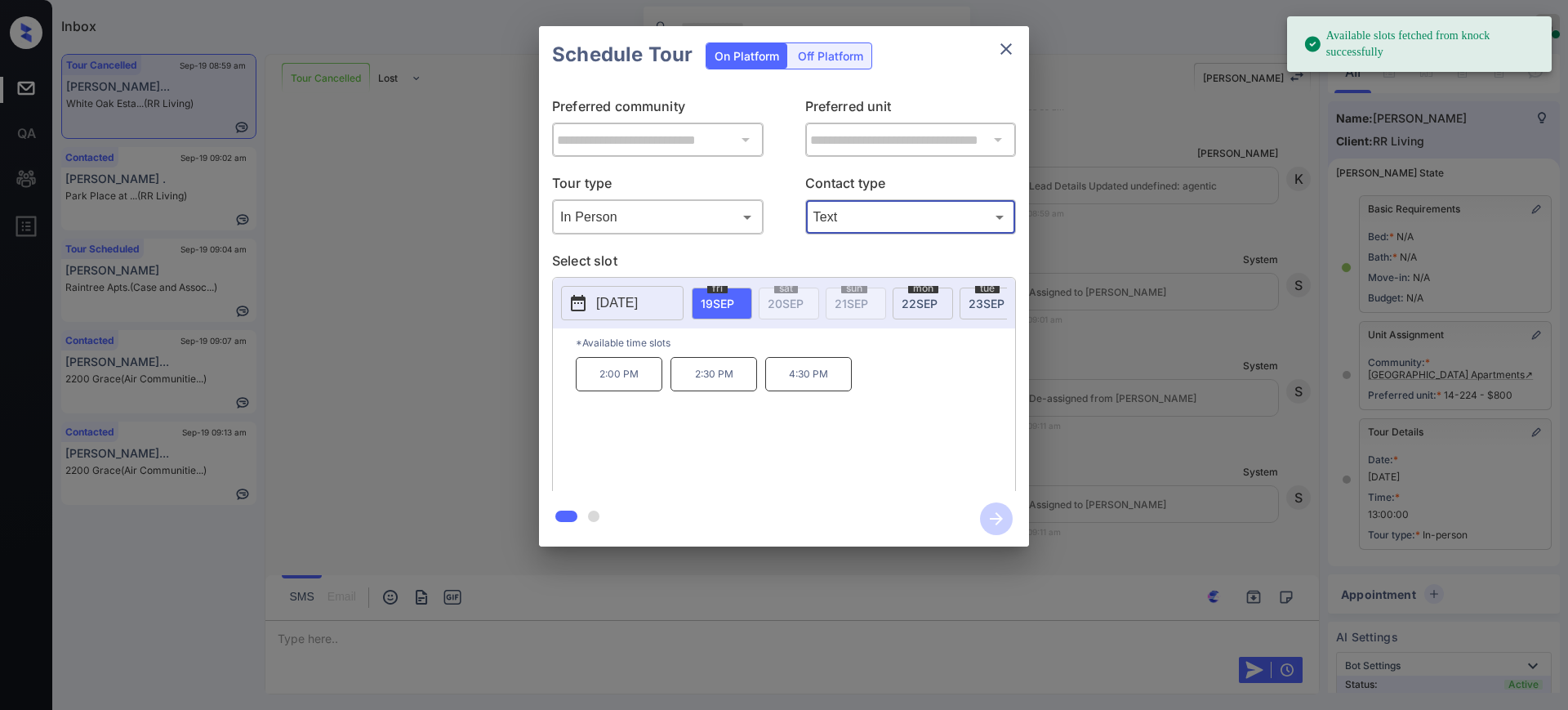
click at [624, 307] on p "[DATE]" at bounding box center [616, 302] width 41 height 19
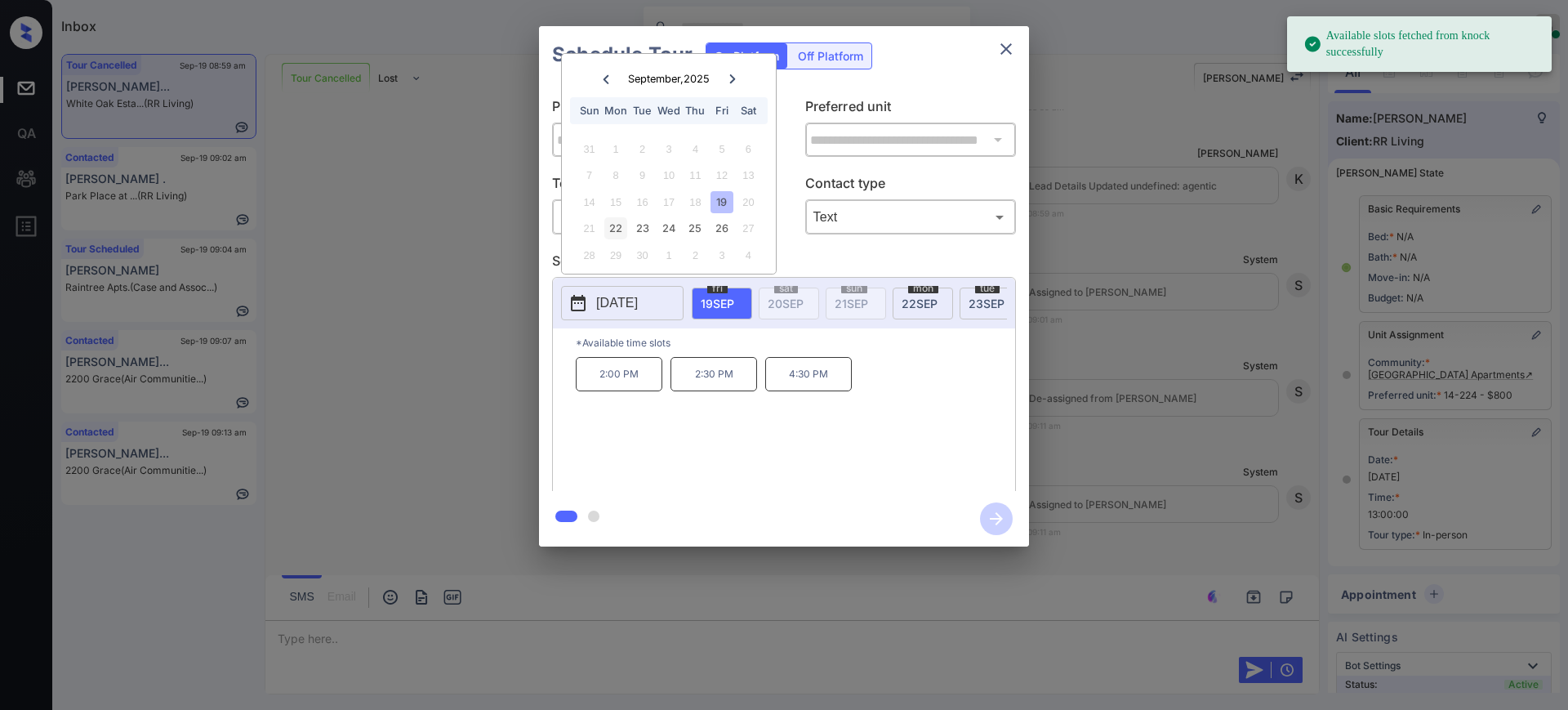
click at [615, 224] on div "22" at bounding box center [615, 229] width 22 height 22
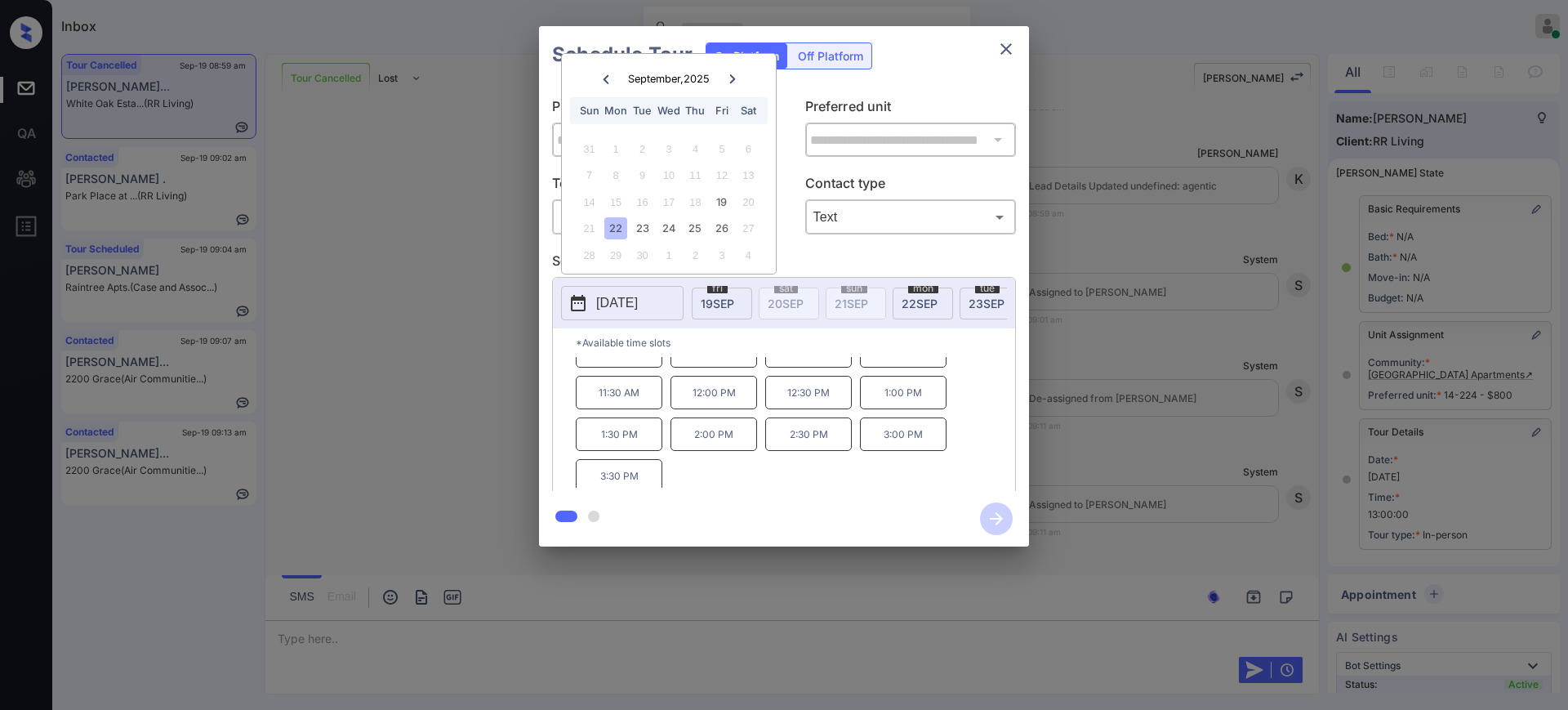
scroll to position [28, 0]
click at [633, 235] on div "23" at bounding box center [643, 229] width 22 height 22
click at [668, 225] on div "24" at bounding box center [668, 229] width 22 height 22
click at [700, 228] on div "25" at bounding box center [695, 229] width 22 height 22
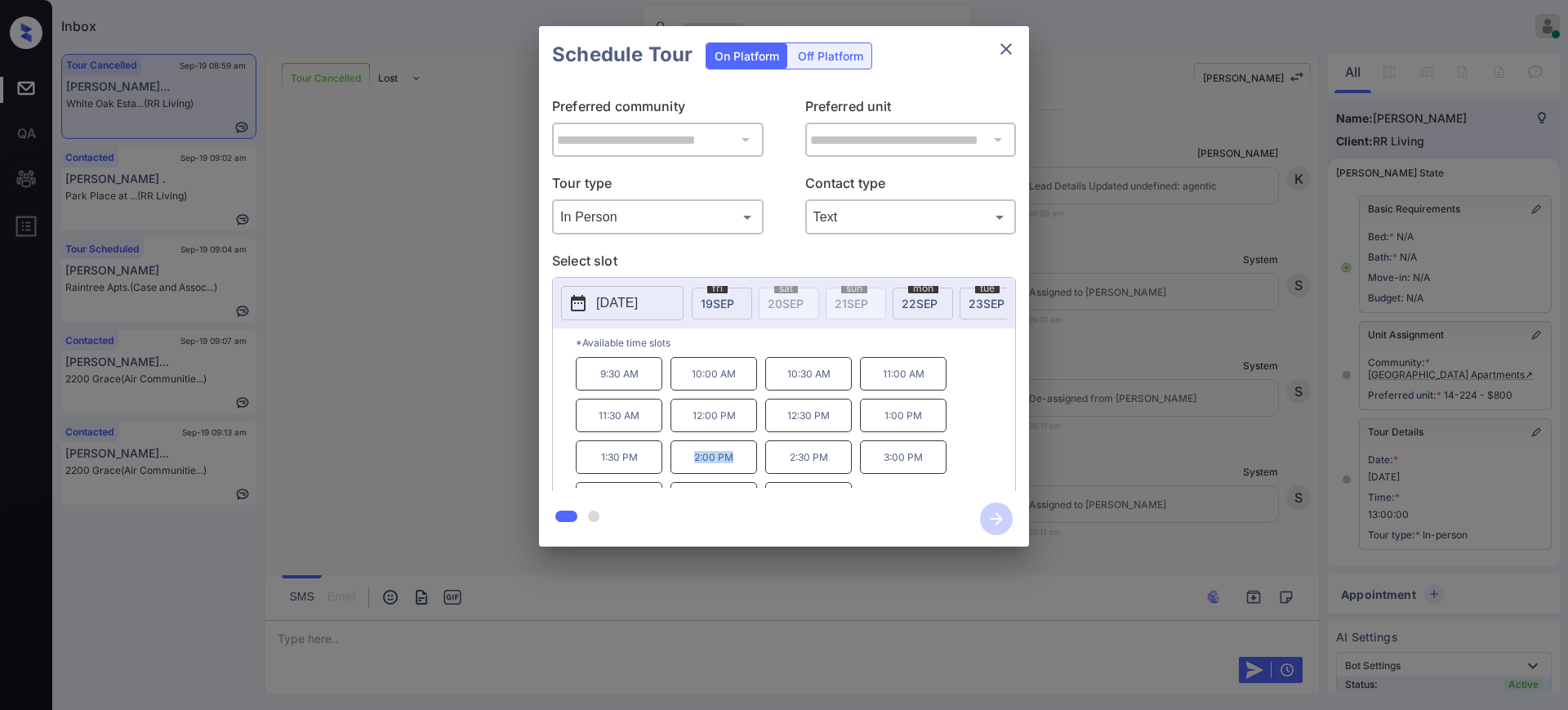
drag, startPoint x: 668, startPoint y: 462, endPoint x: 750, endPoint y: 470, distance: 82.4
click at [750, 470] on div "9:30 AM 10:00 AM 10:30 AM 11:00 AM 11:30 AM 12:00 PM 12:30 PM 1:00 PM 1:30 PM 2…" at bounding box center [795, 423] width 440 height 130
copy p "2:00 PM"
click at [602, 307] on p "[DATE]" at bounding box center [616, 302] width 41 height 19
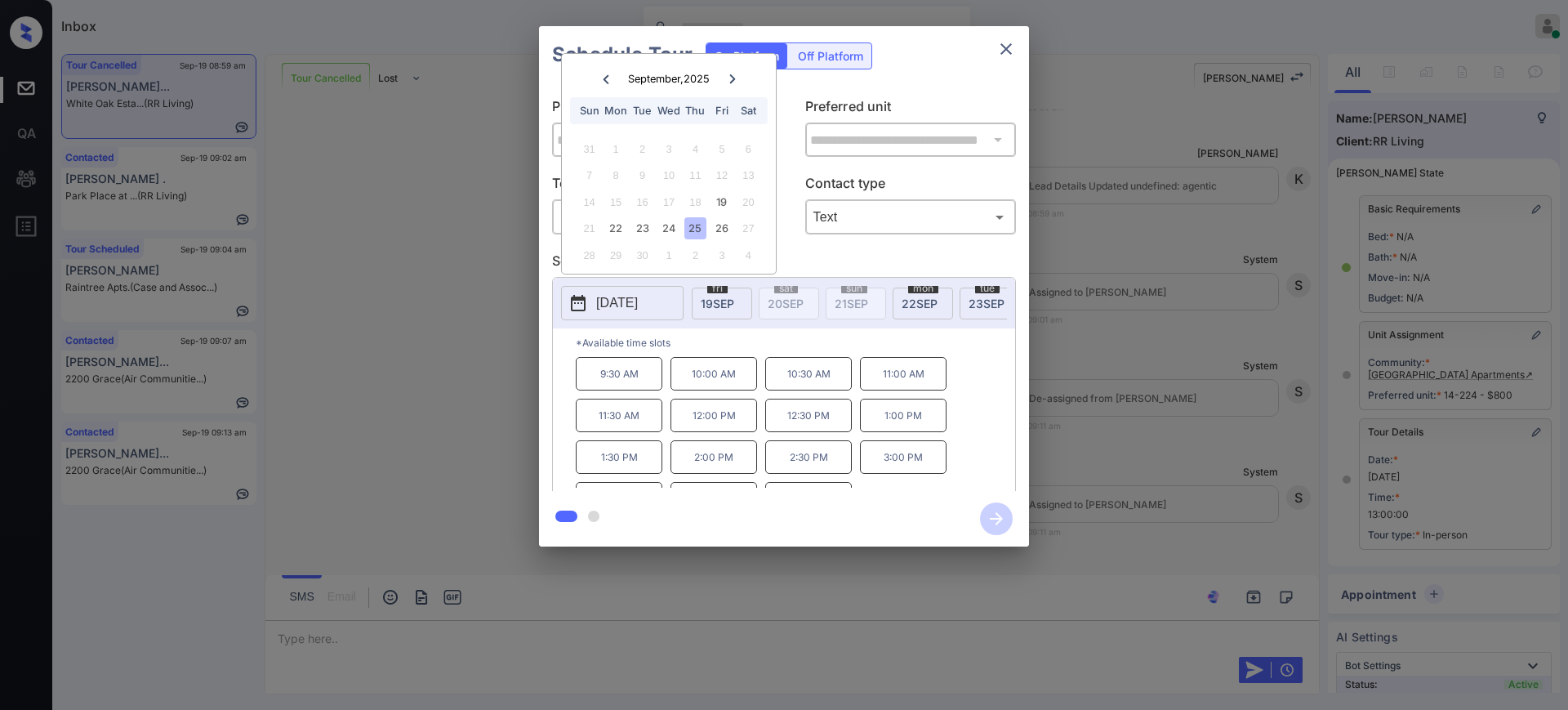
click at [706, 231] on div "25" at bounding box center [695, 229] width 22 height 22
click at [720, 229] on div "26" at bounding box center [722, 229] width 22 height 22
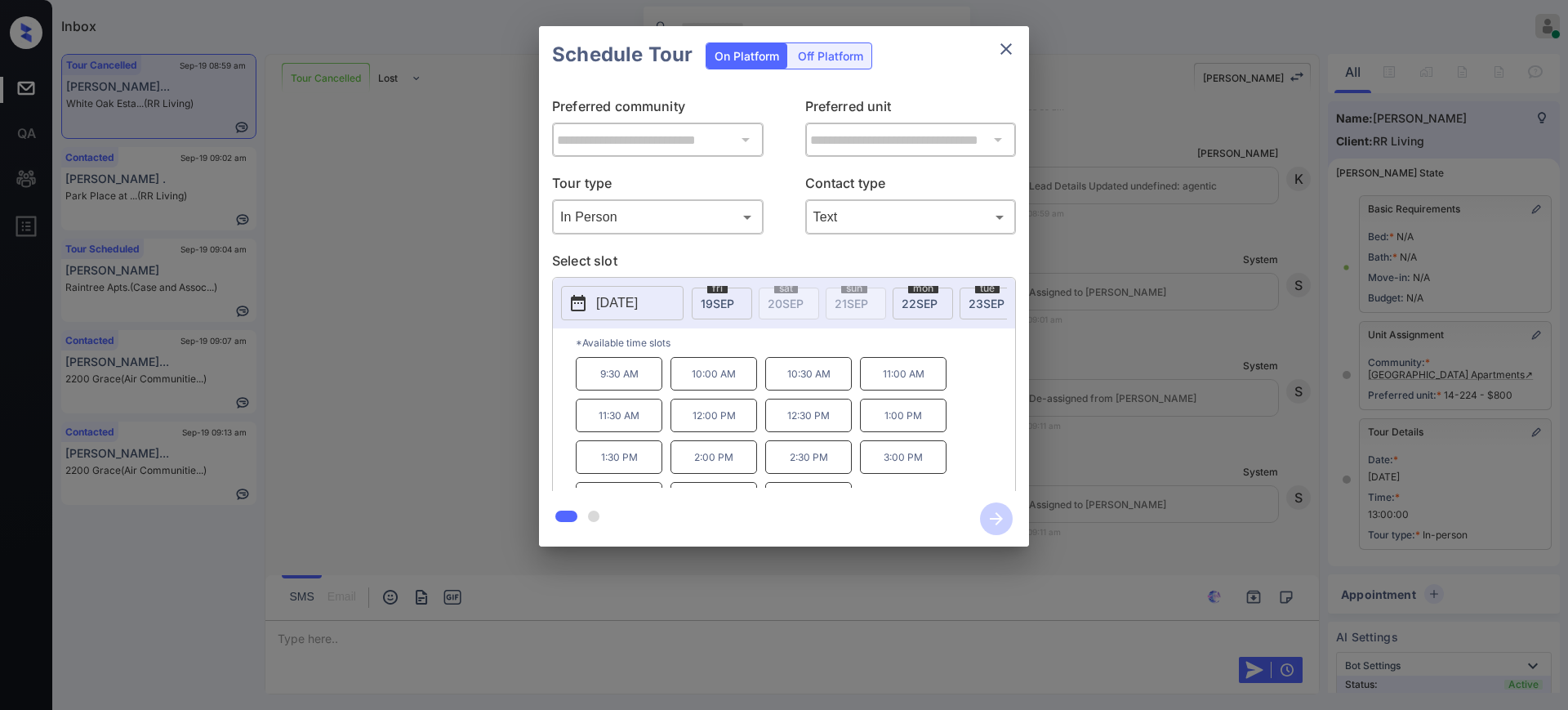
click at [356, 623] on div at bounding box center [784, 355] width 1568 height 710
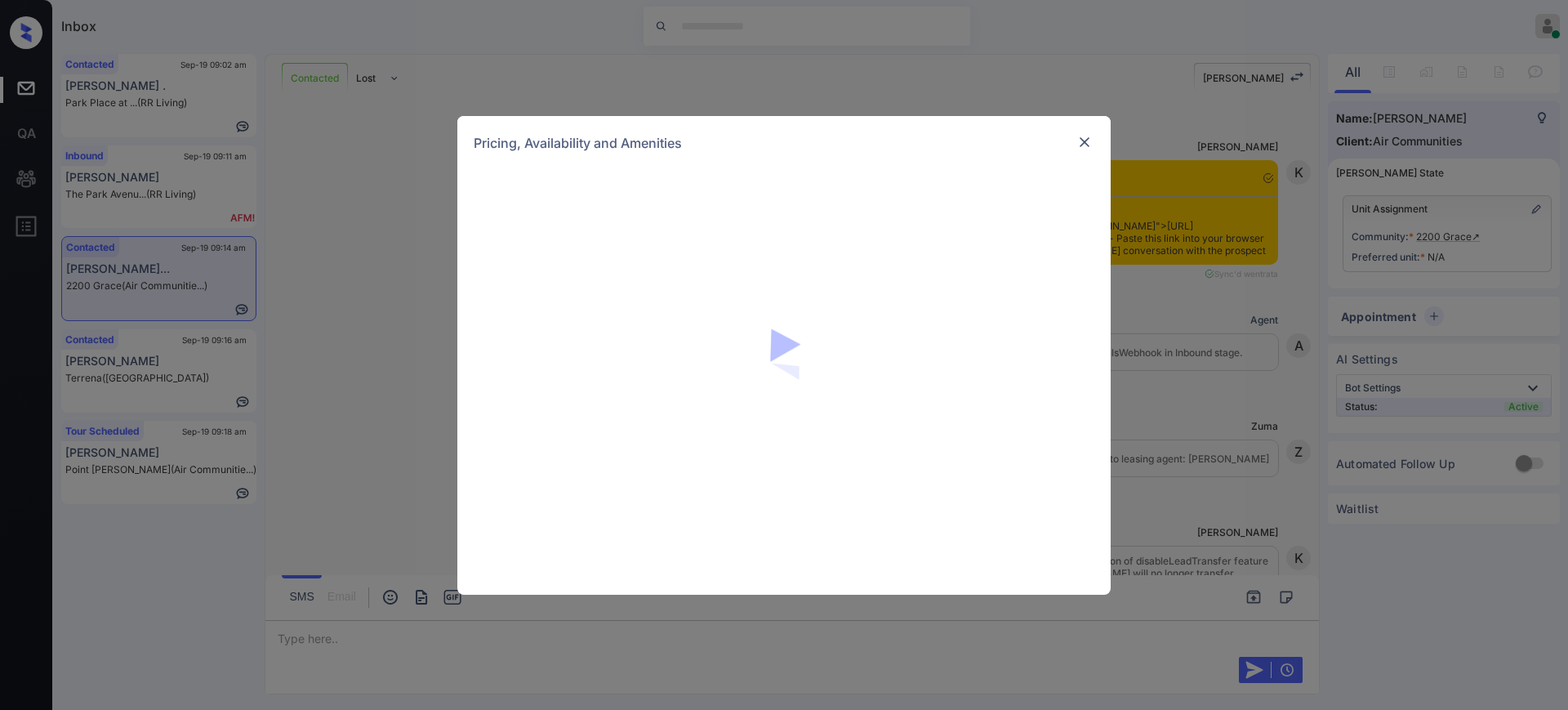
scroll to position [3525, 0]
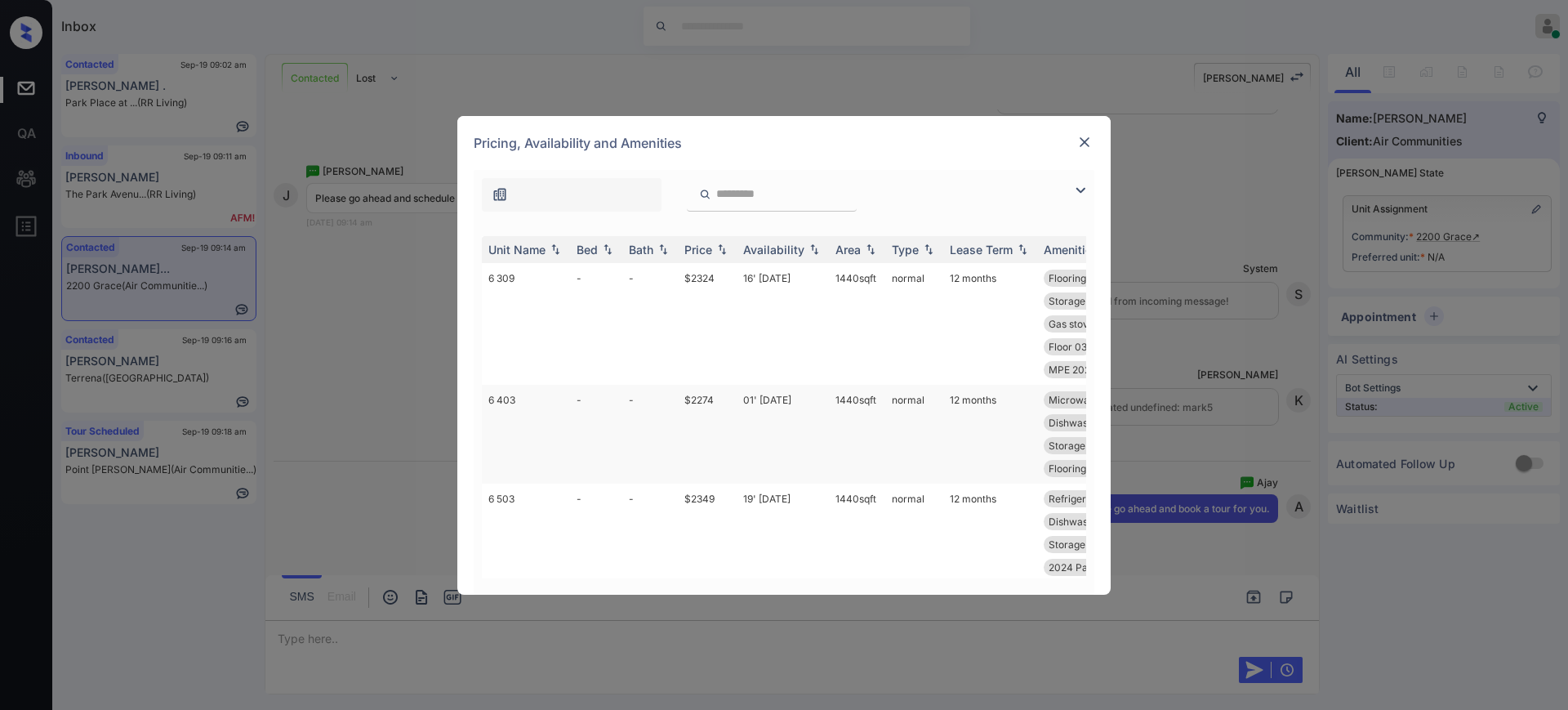
click at [696, 395] on td "$2274" at bounding box center [707, 434] width 59 height 99
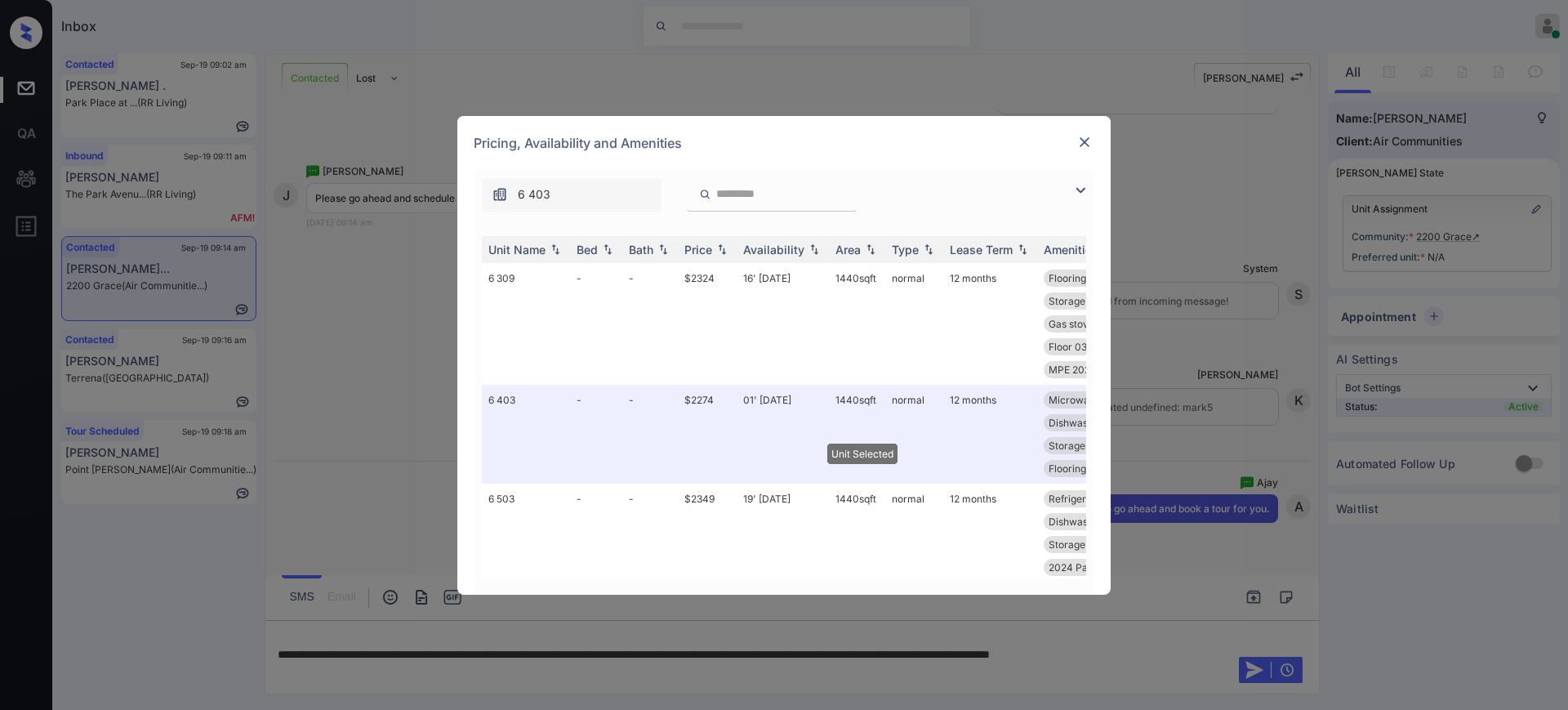
click at [1075, 138] on div at bounding box center [1084, 141] width 19 height 19
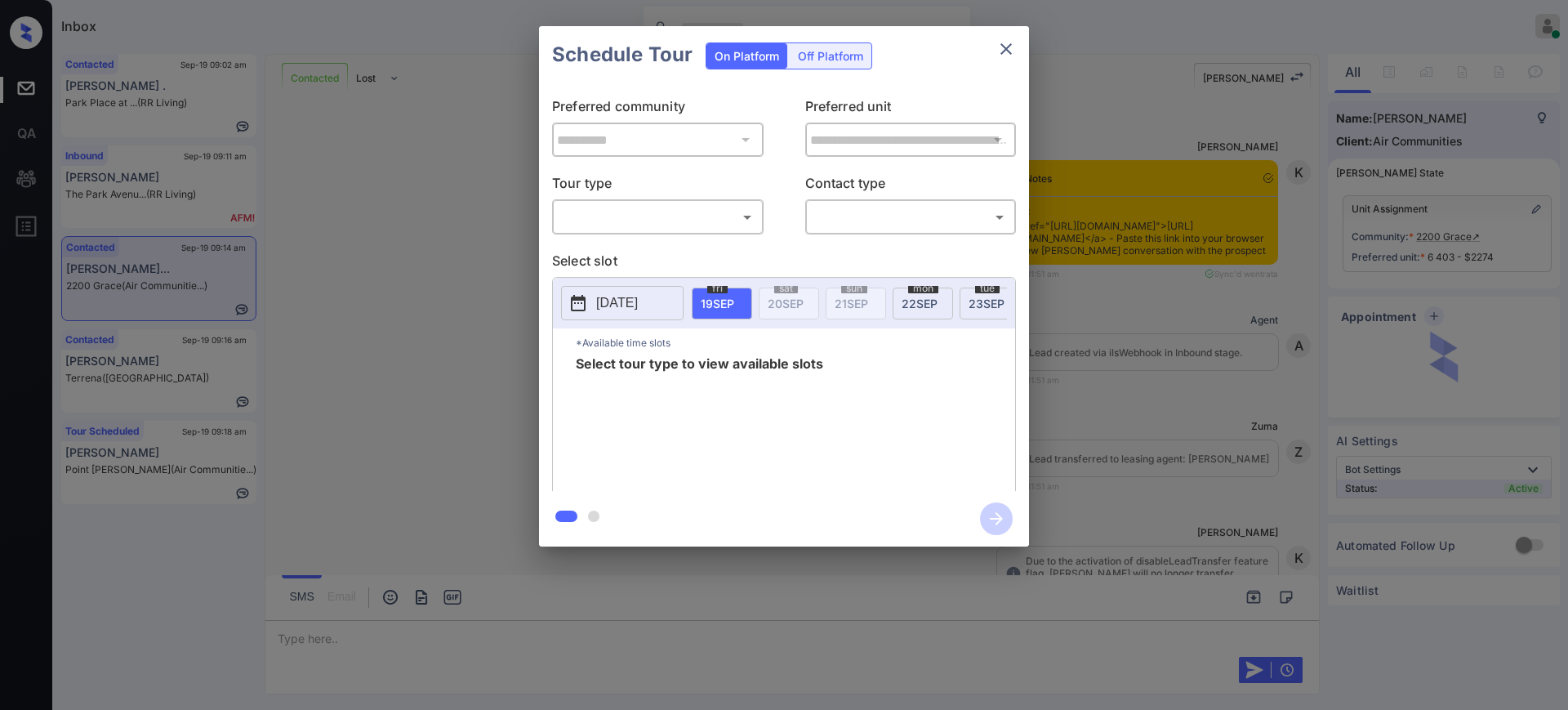
click at [682, 226] on body "Inbox [PERSON_NAME] Online Set yourself offline Set yourself on break Profile S…" at bounding box center [784, 355] width 1568 height 710
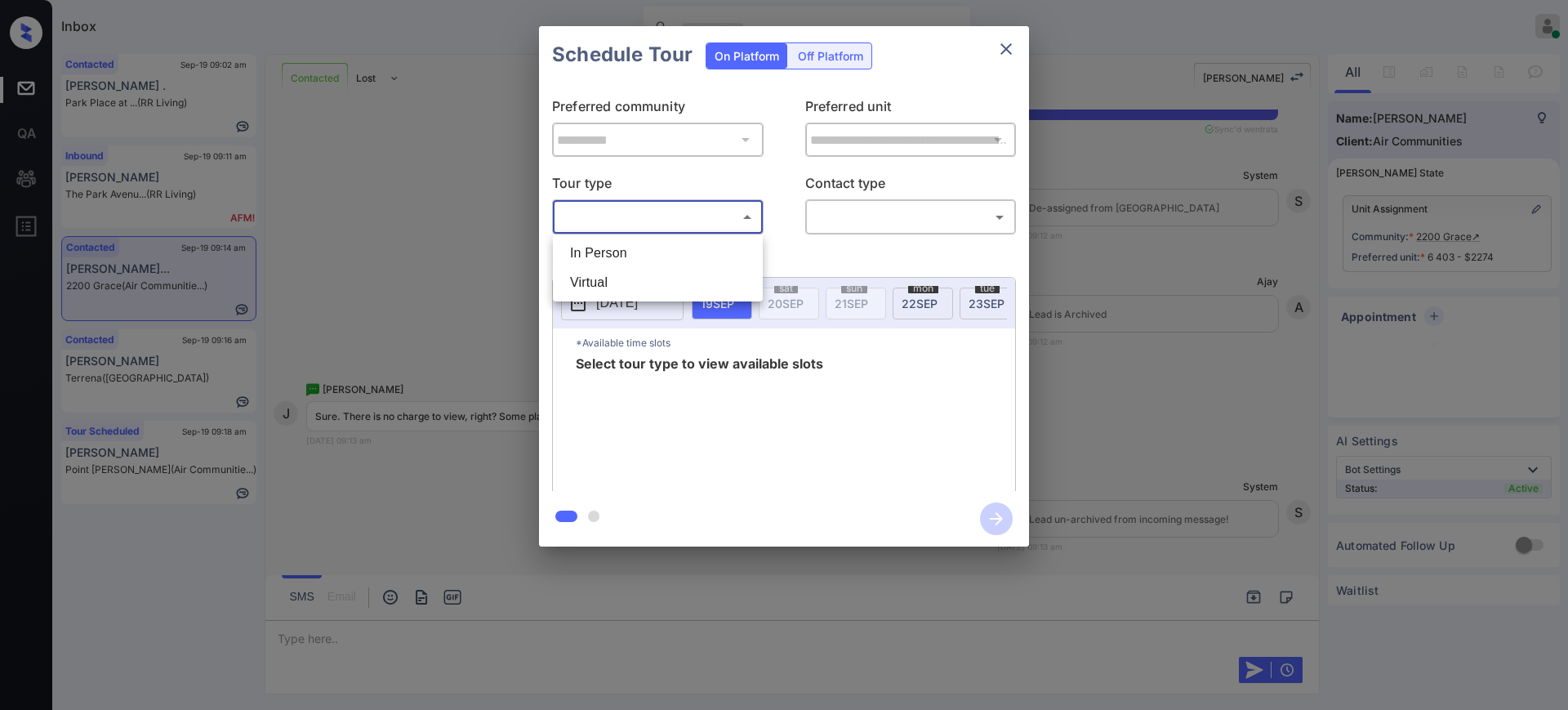
click at [654, 245] on li "In Person" at bounding box center [658, 254] width 202 height 29
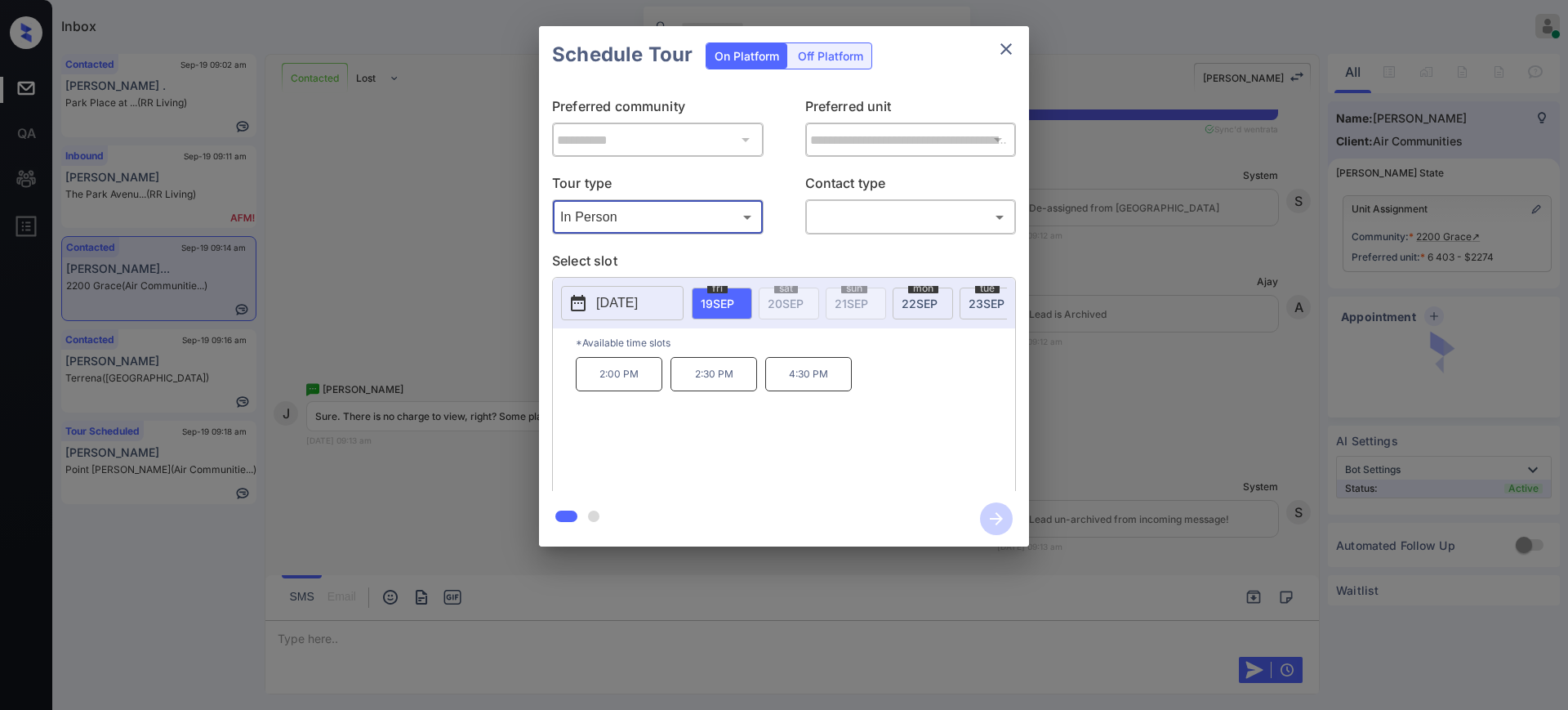
type input "********"
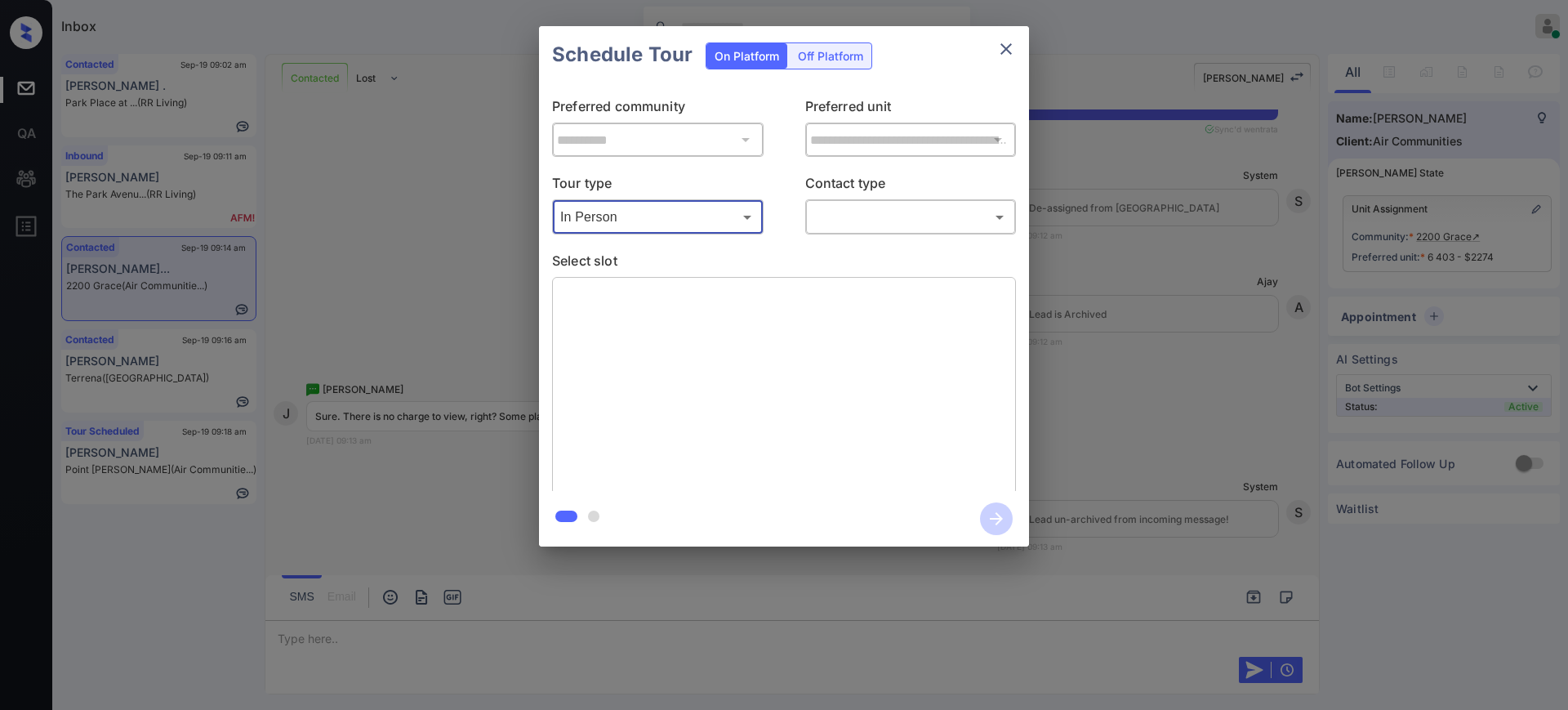
click at [819, 204] on body "Inbox Ajay Kumar Online Set yourself offline Set yourself on break Profile Swit…" at bounding box center [784, 355] width 1568 height 710
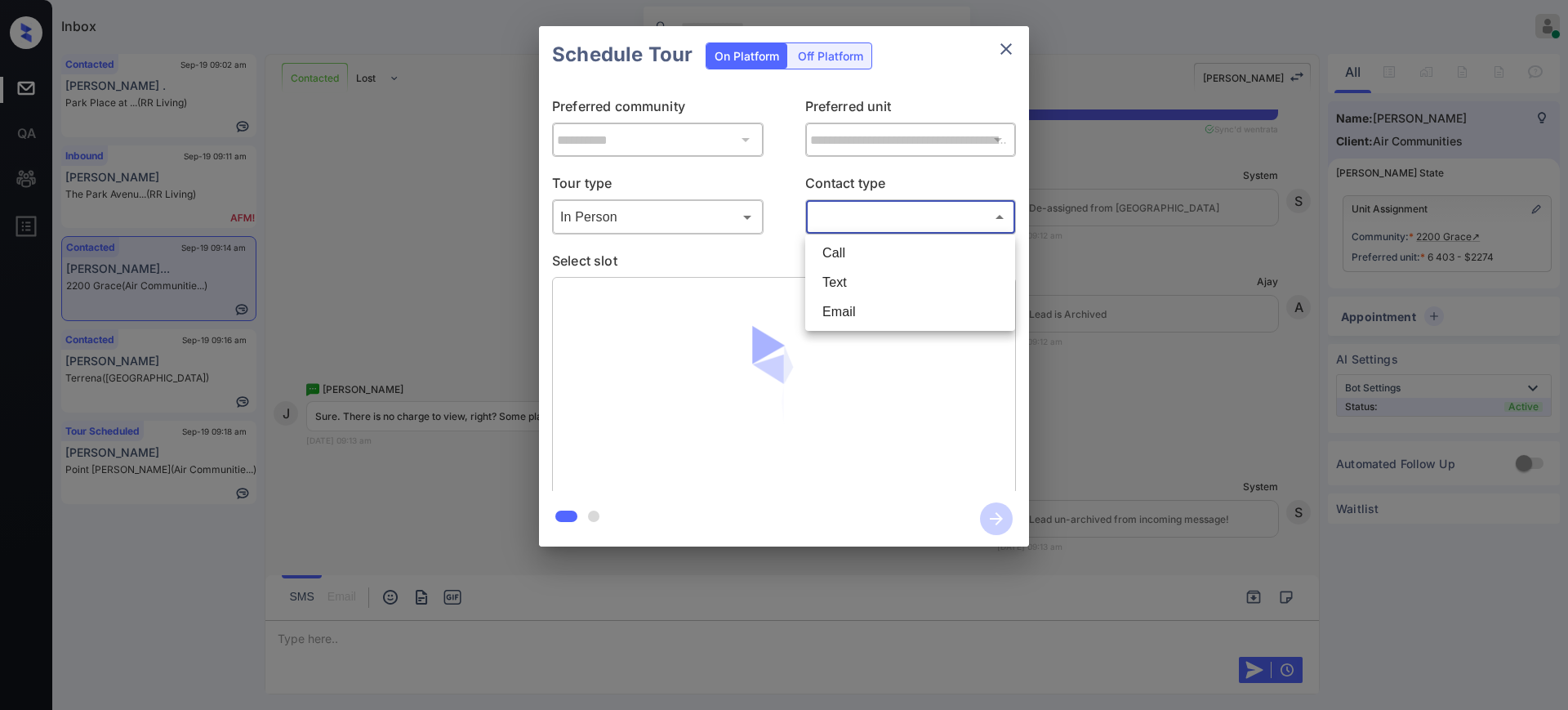
click at [838, 285] on li "Text" at bounding box center [910, 283] width 202 height 29
type input "****"
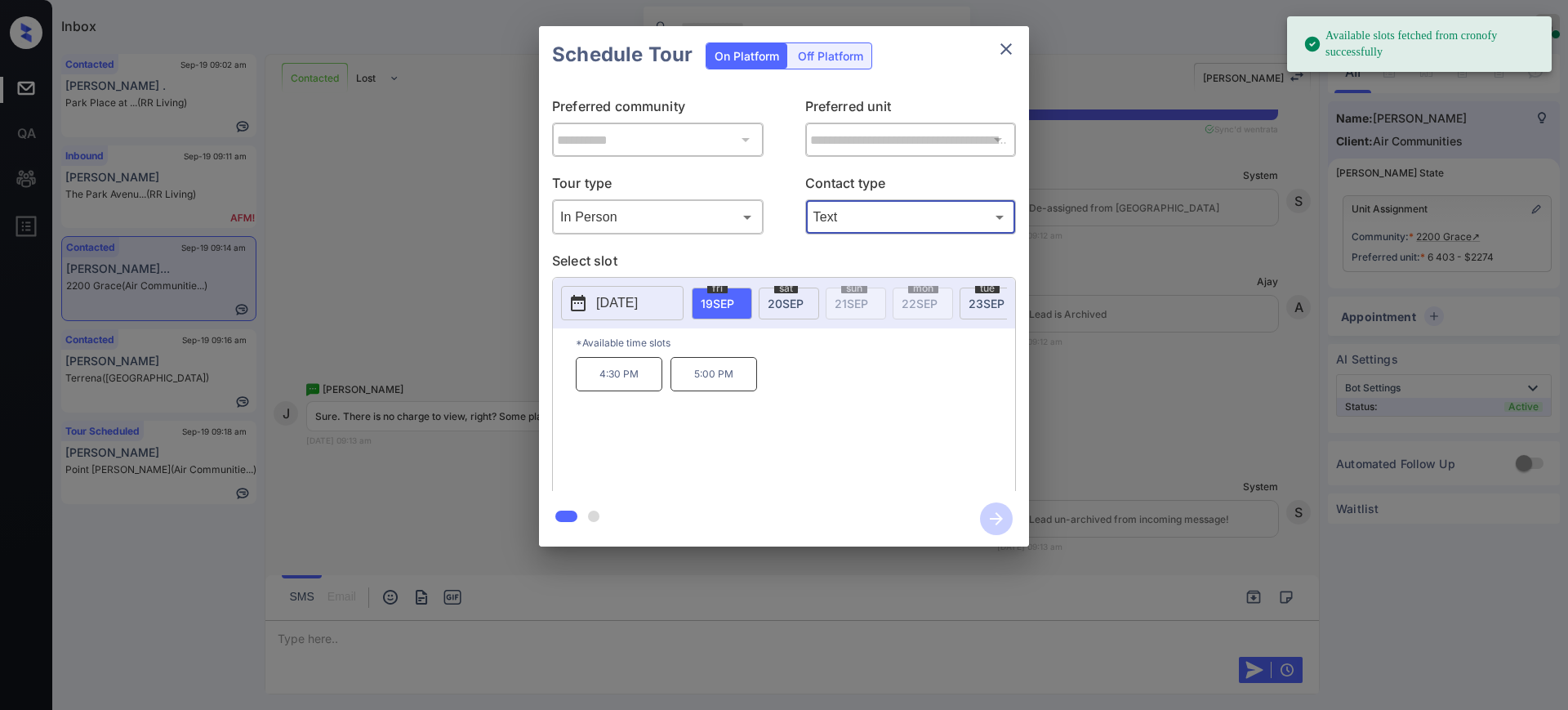
click at [638, 299] on p "[DATE]" at bounding box center [616, 302] width 41 height 19
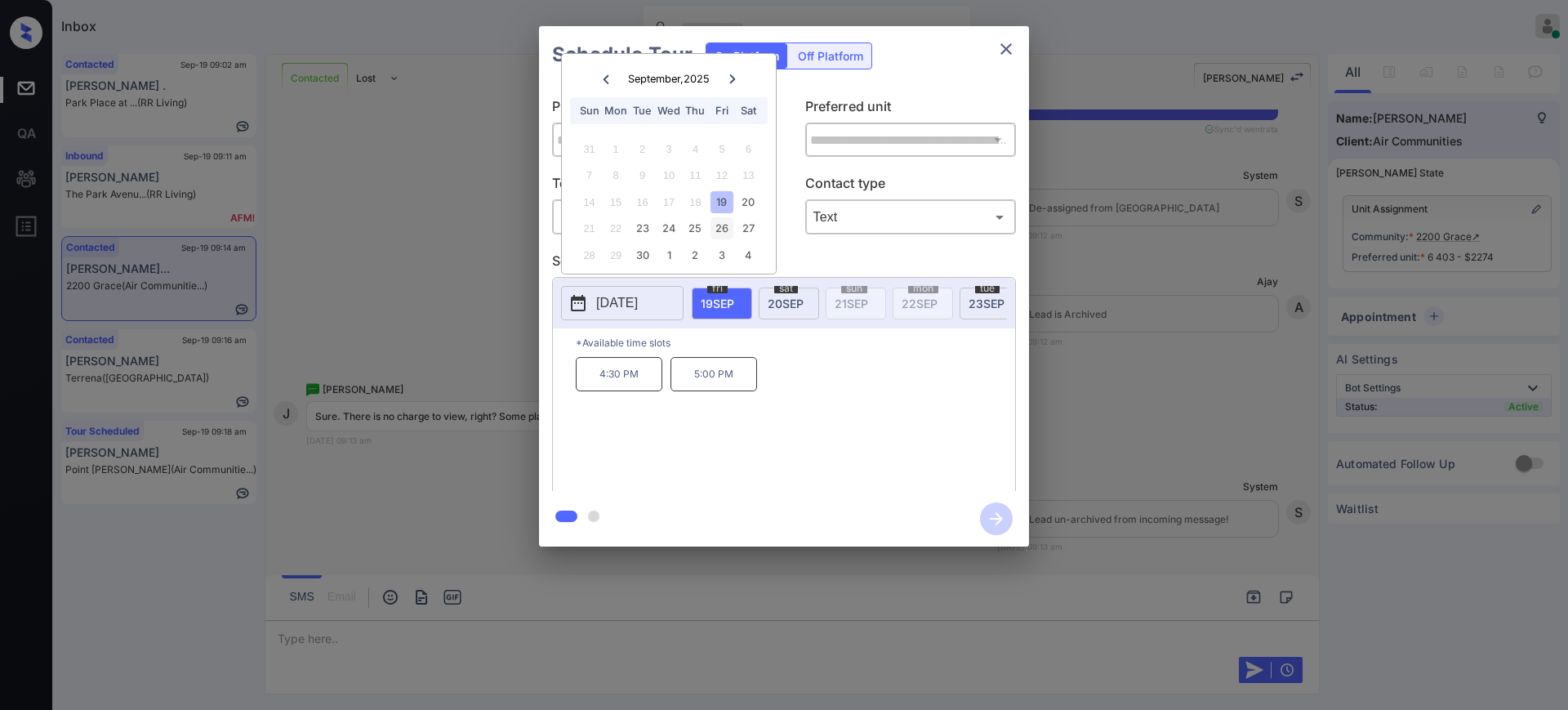
click at [726, 226] on div "26" at bounding box center [722, 229] width 22 height 22
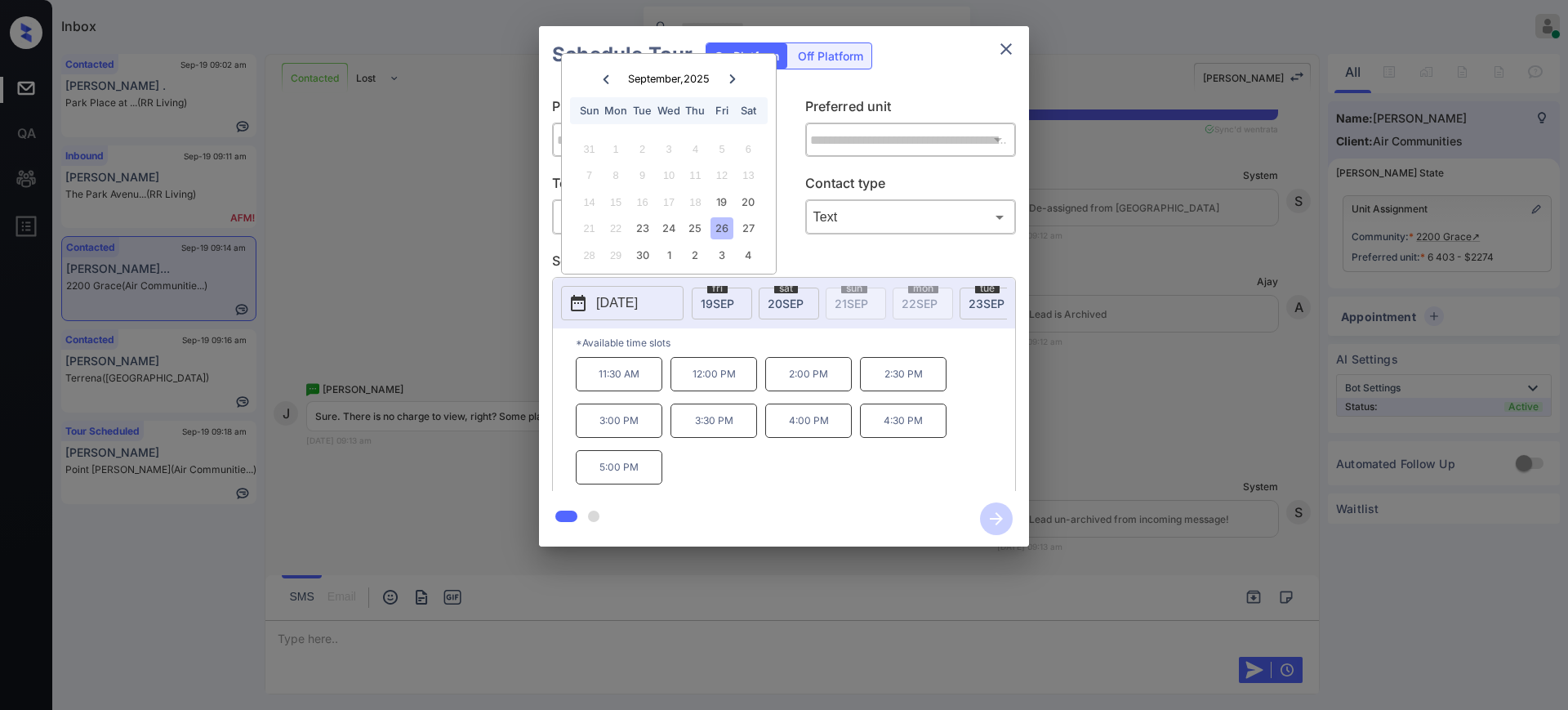
click at [642, 433] on p "3:00 PM" at bounding box center [619, 420] width 86 height 34
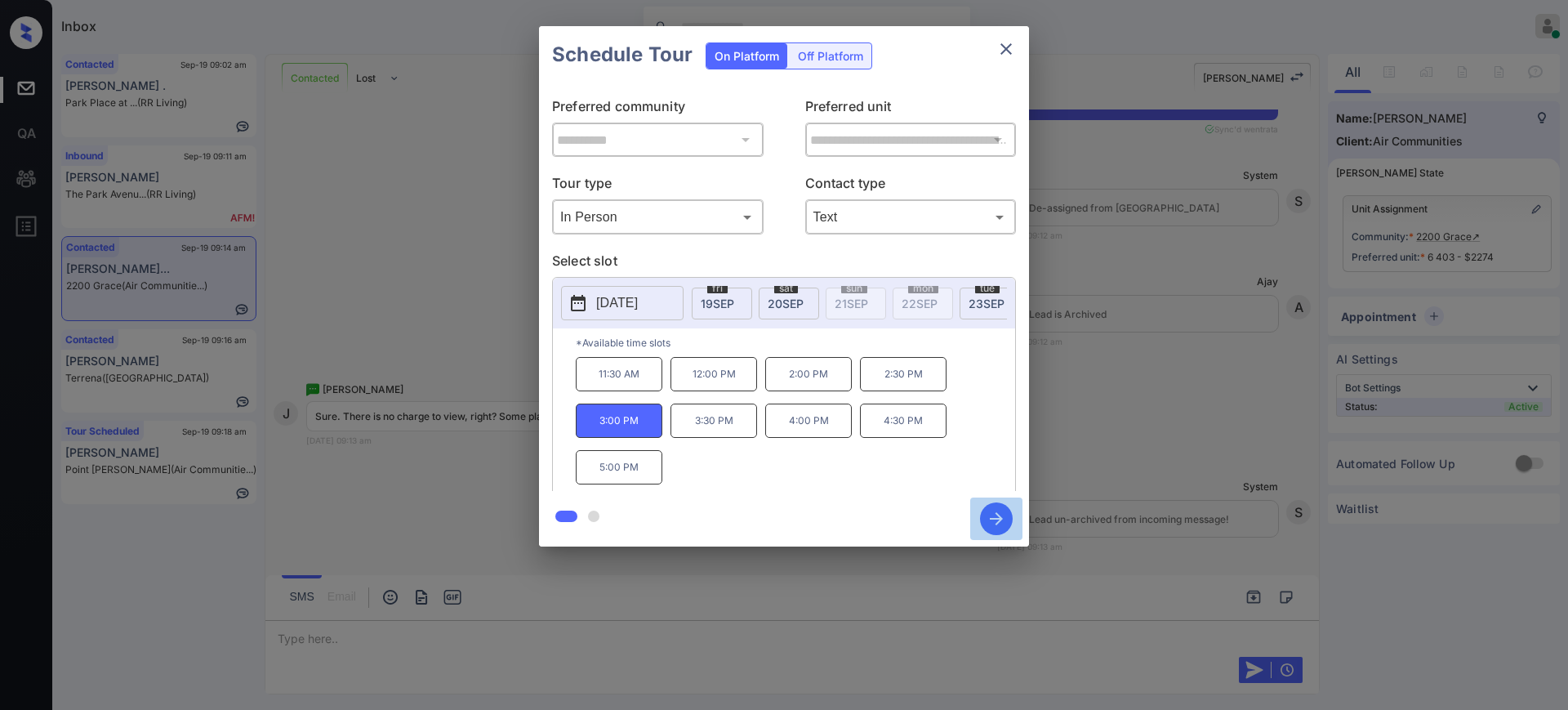
click at [998, 520] on icon "button" at bounding box center [996, 519] width 33 height 33
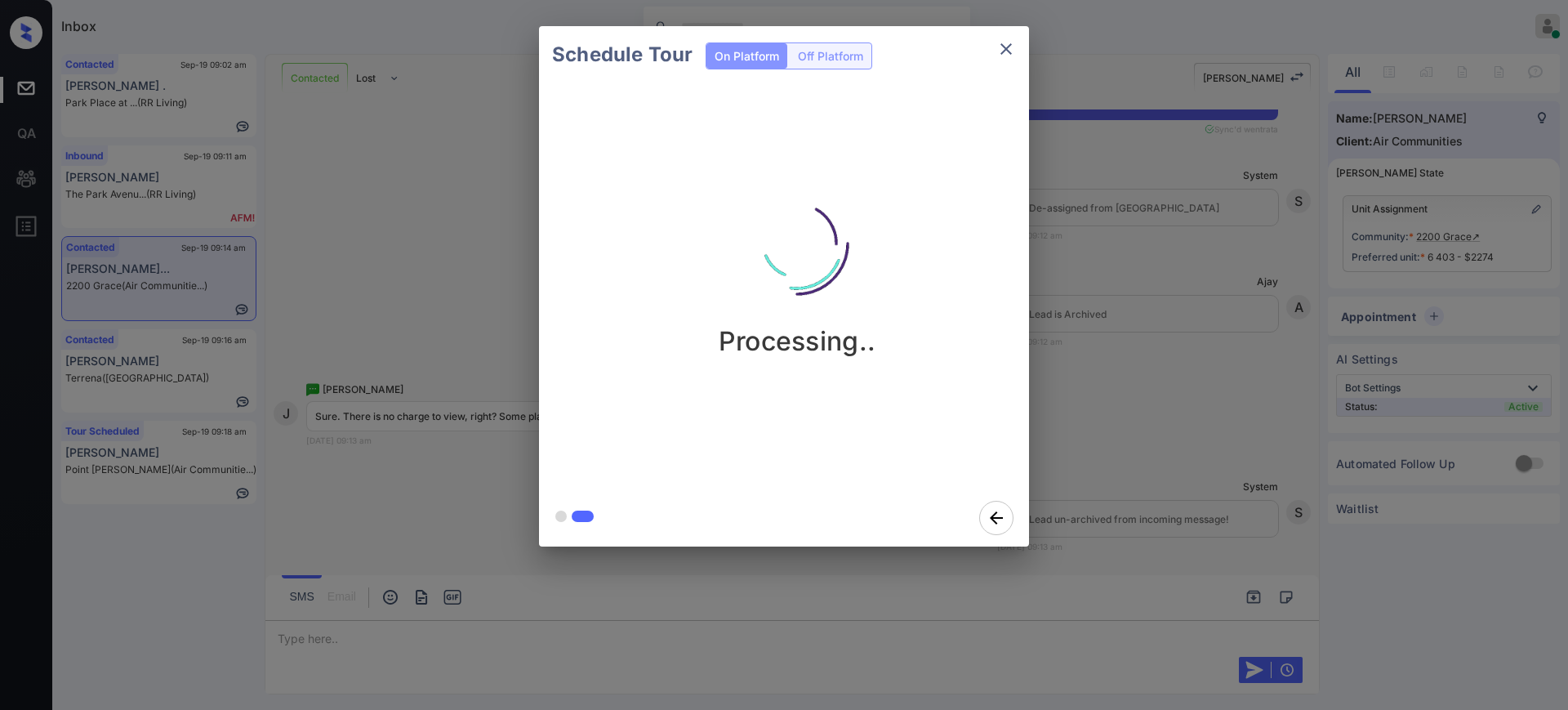
click at [1130, 473] on div "Schedule Tour On Platform Off Platform Processing.." at bounding box center [784, 287] width 1568 height 573
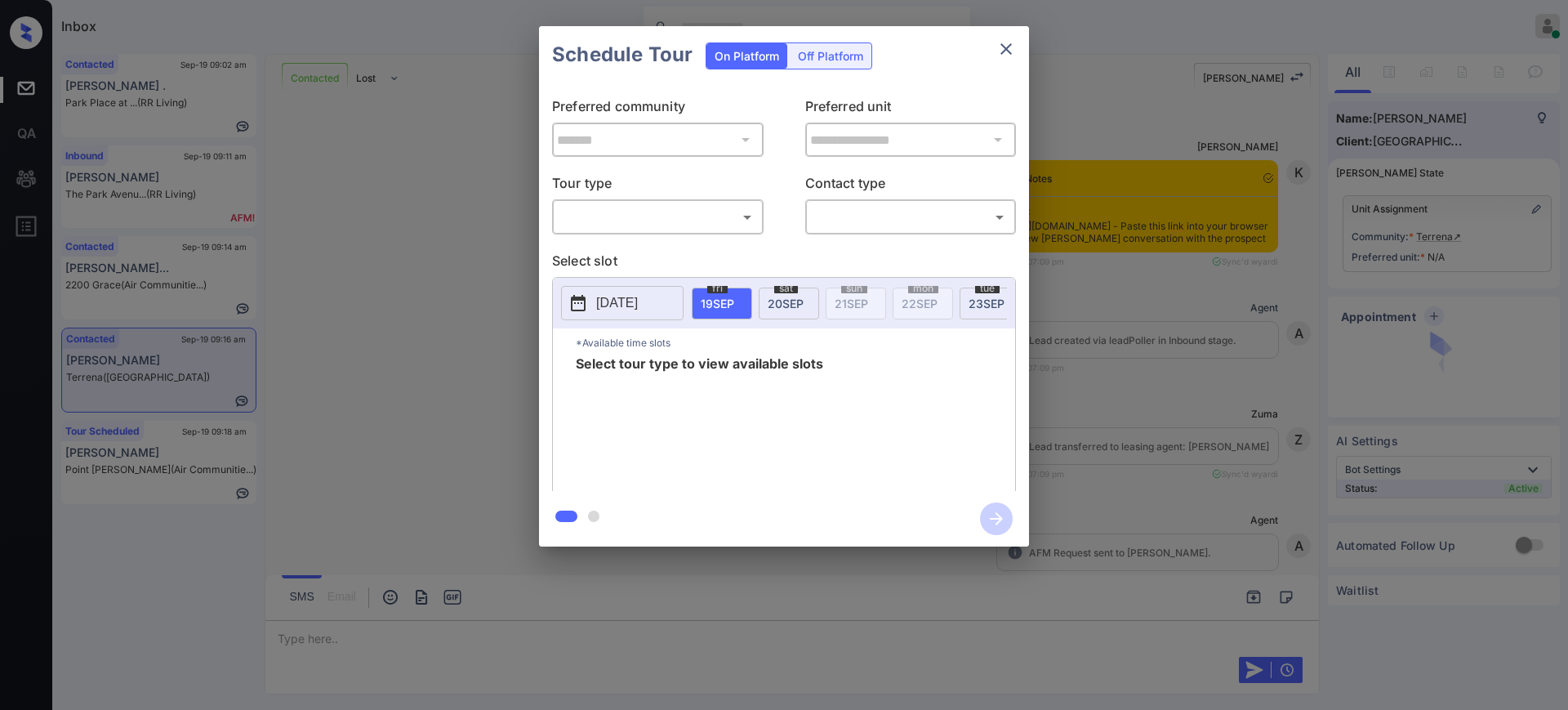
scroll to position [2247, 0]
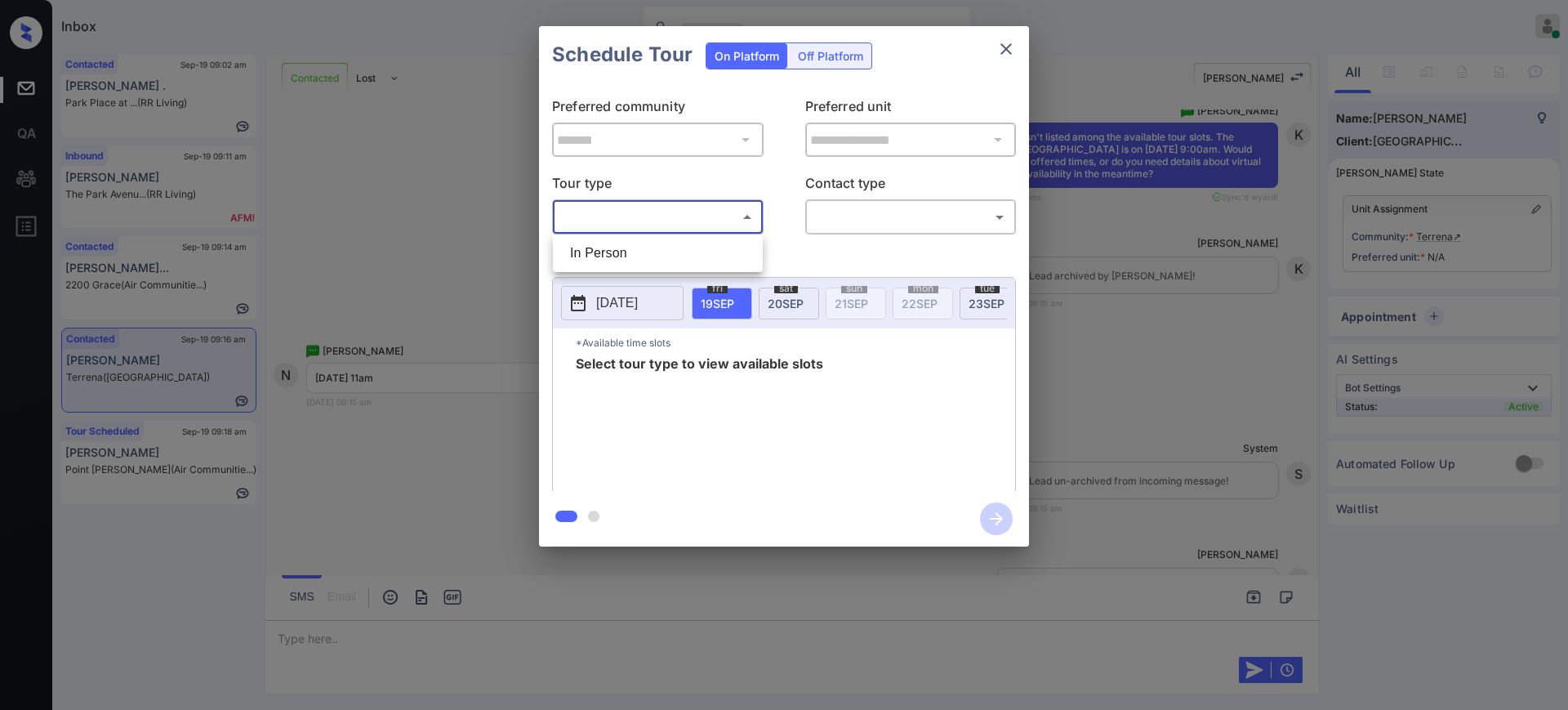
click at [587, 209] on body "Inbox [PERSON_NAME] Online Set yourself offline Set yourself on break Profile S…" at bounding box center [784, 355] width 1568 height 710
drag, startPoint x: 595, startPoint y: 246, endPoint x: 758, endPoint y: 248, distance: 163.0
click at [595, 247] on li "In Person" at bounding box center [658, 254] width 202 height 29
type input "********"
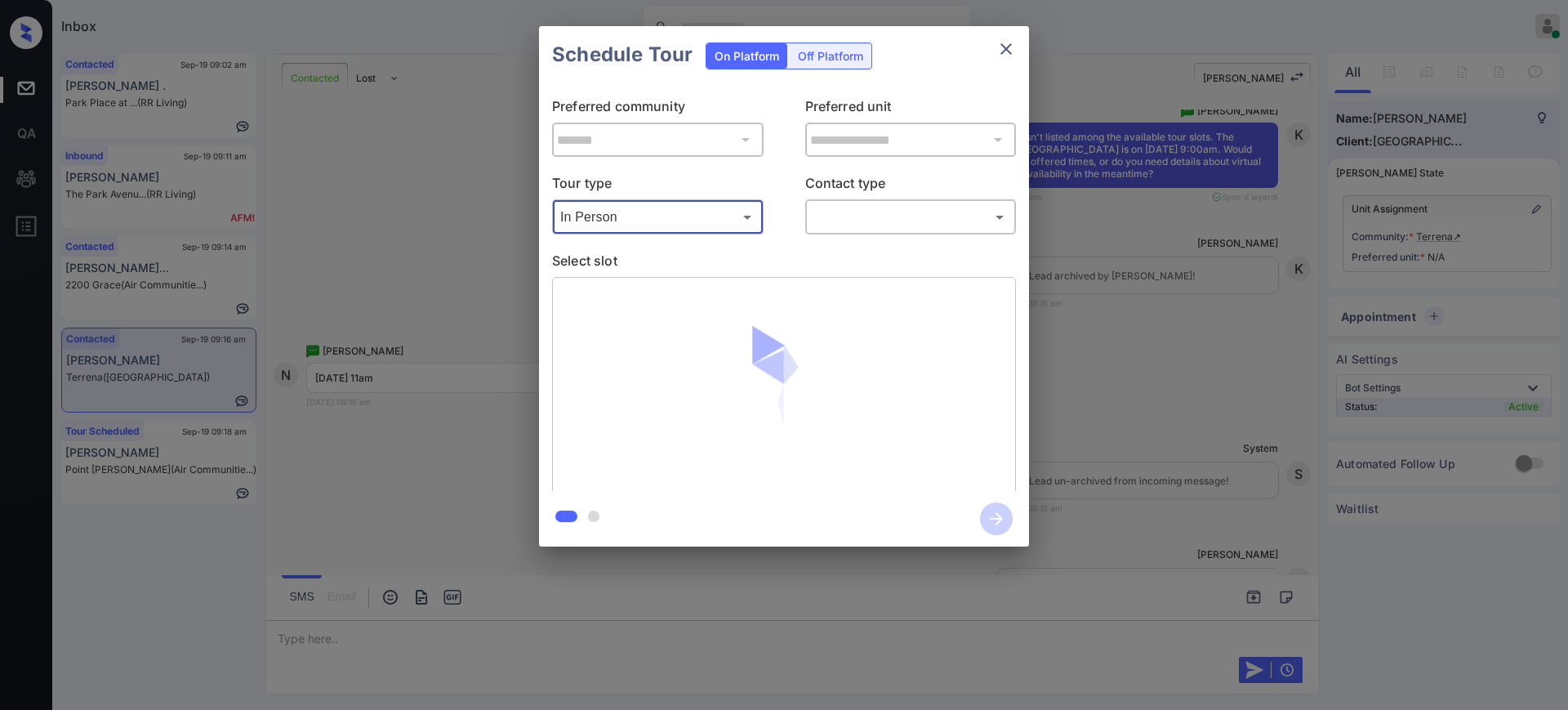
click at [860, 225] on body "Inbox [PERSON_NAME] Online Set yourself offline Set yourself on break Profile S…" at bounding box center [784, 355] width 1568 height 710
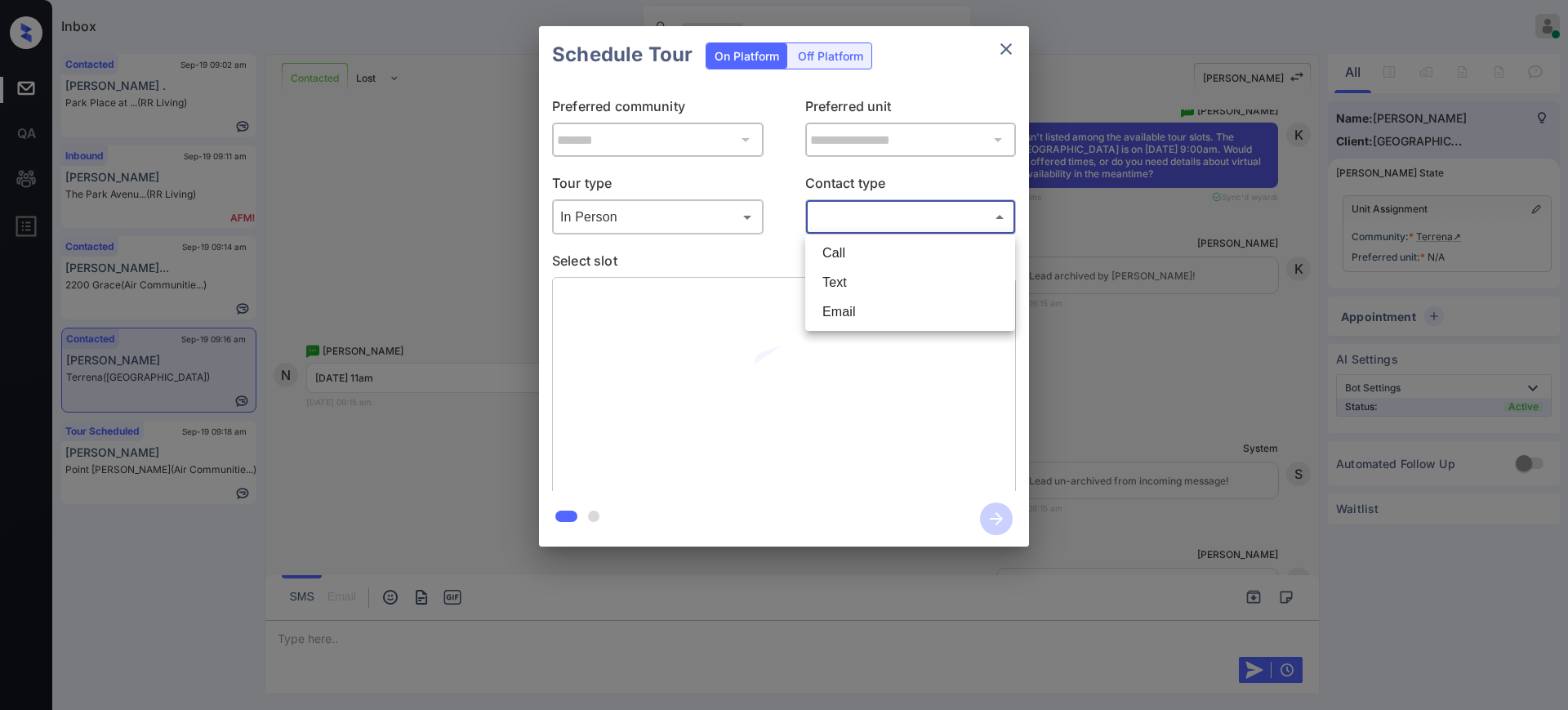
click at [830, 278] on li "Text" at bounding box center [910, 283] width 202 height 29
type input "****"
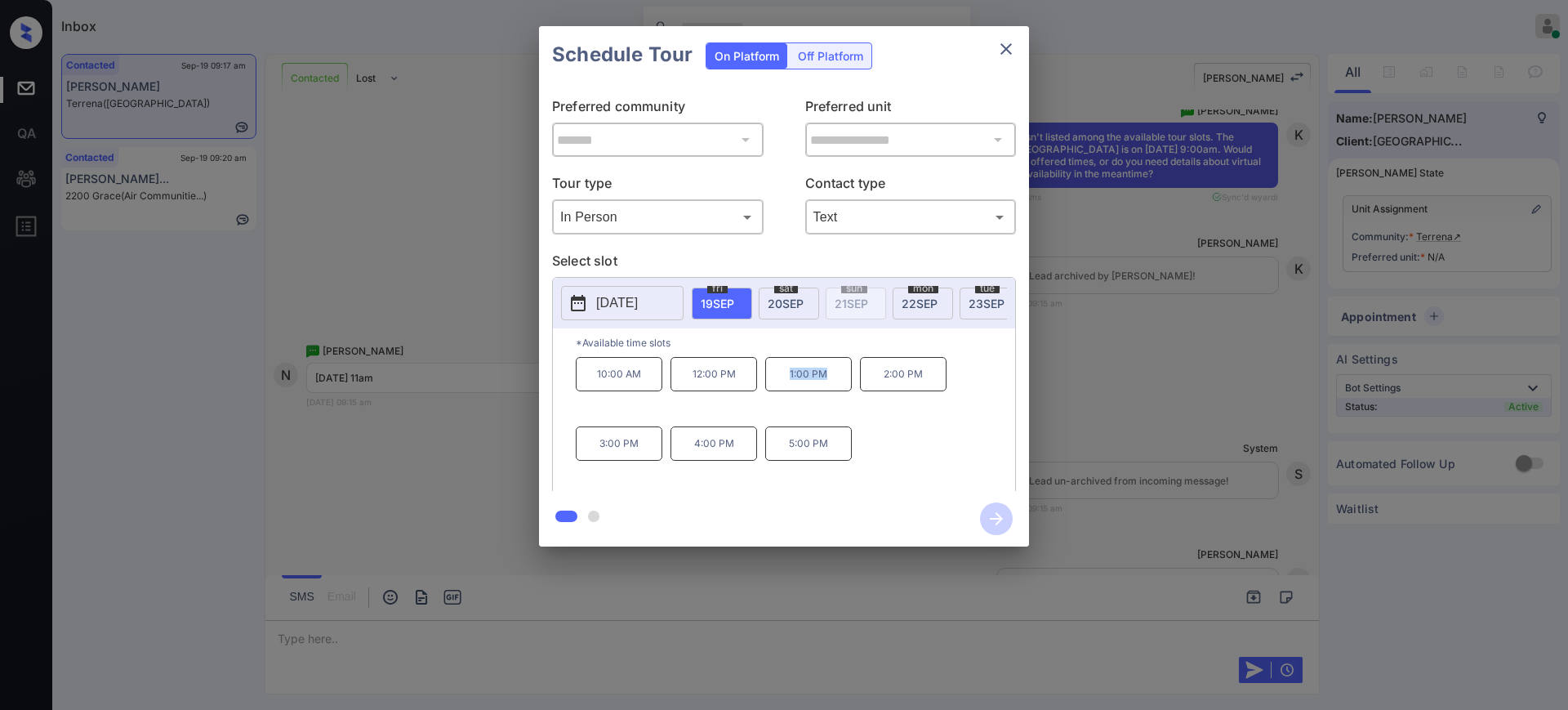
drag, startPoint x: 772, startPoint y: 386, endPoint x: 846, endPoint y: 389, distance: 74.1
click at [828, 390] on p "1:00 PM" at bounding box center [808, 374] width 86 height 34
copy p "1:00 PM"
click at [1004, 45] on icon "close" at bounding box center [1005, 49] width 19 height 19
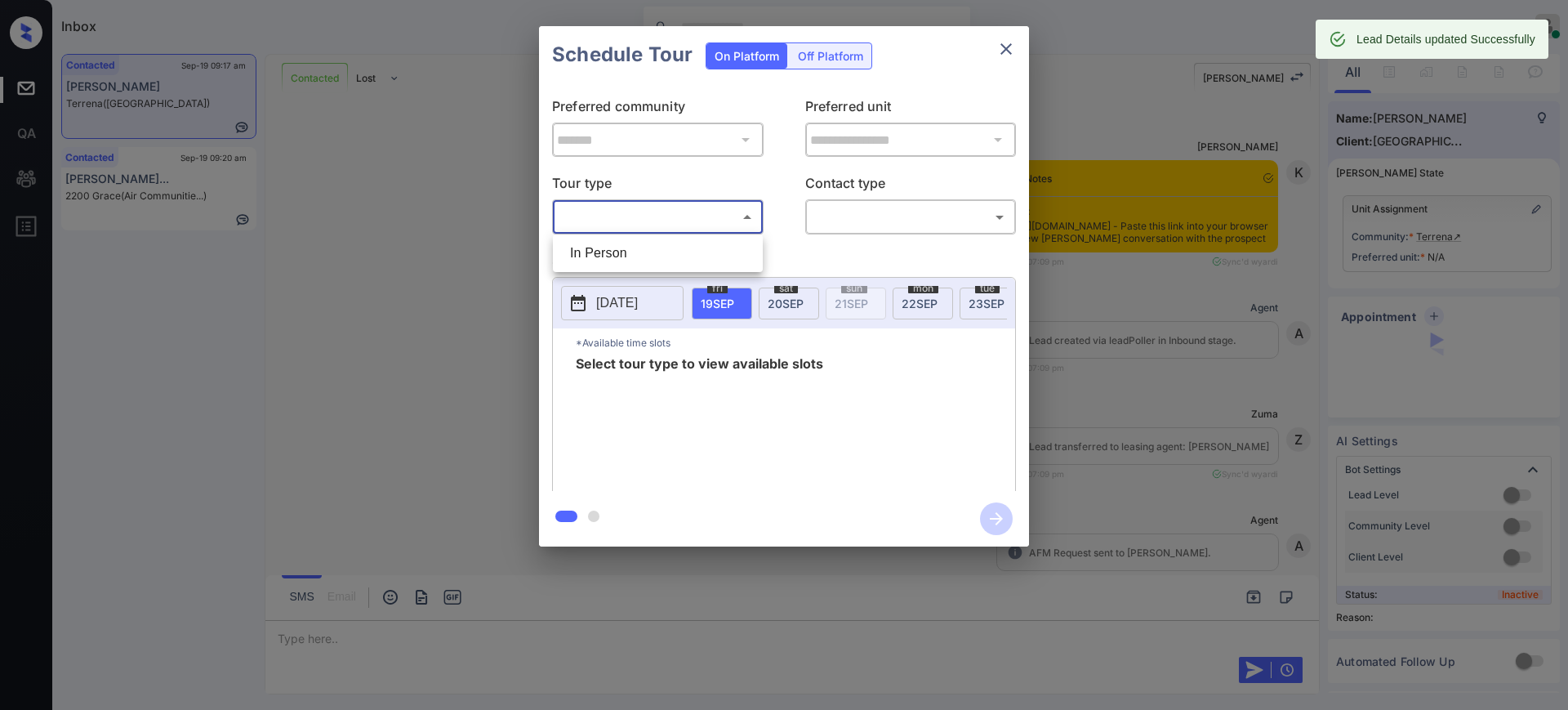
click at [632, 213] on body "Inbox [PERSON_NAME] Online Set yourself offline Set yourself on break Profile S…" at bounding box center [784, 355] width 1568 height 710
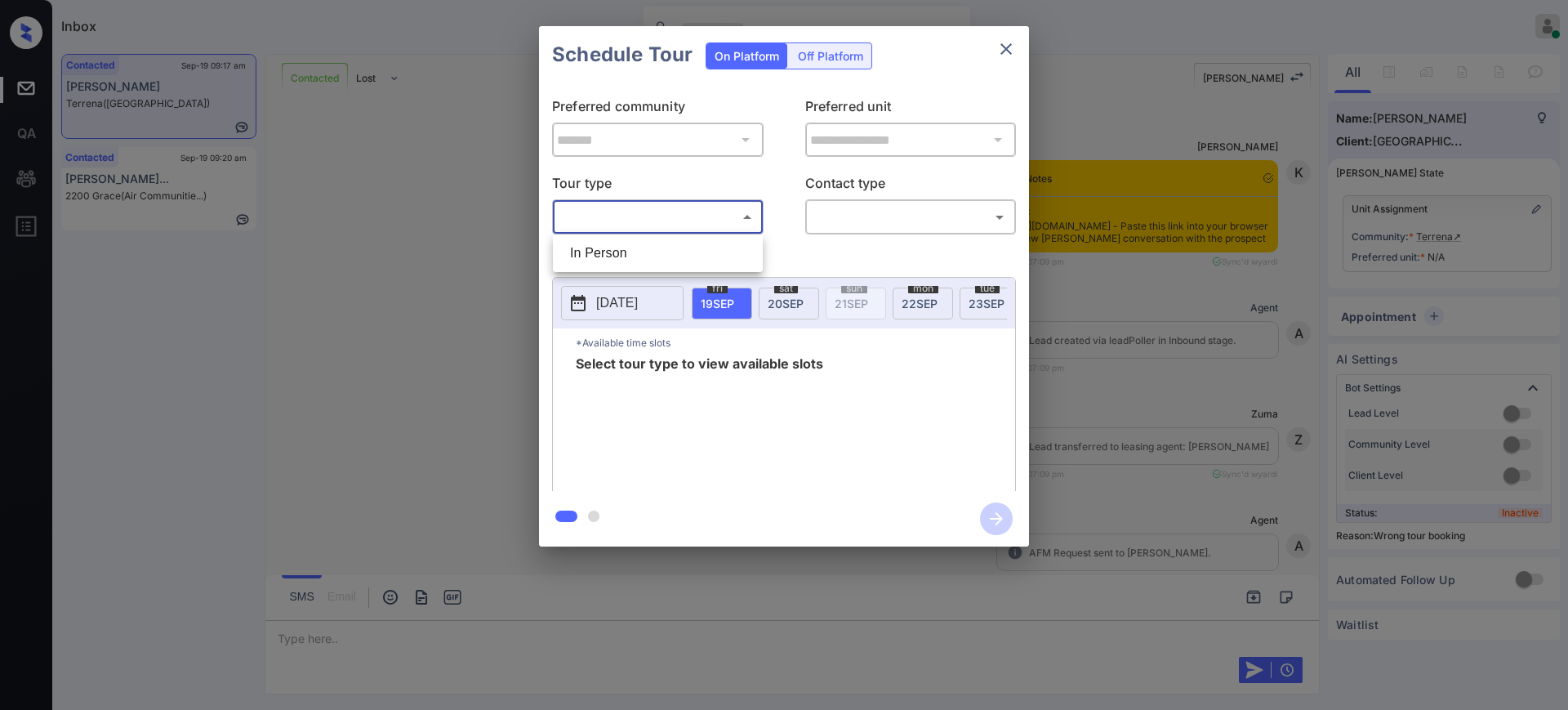
scroll to position [2145, 0]
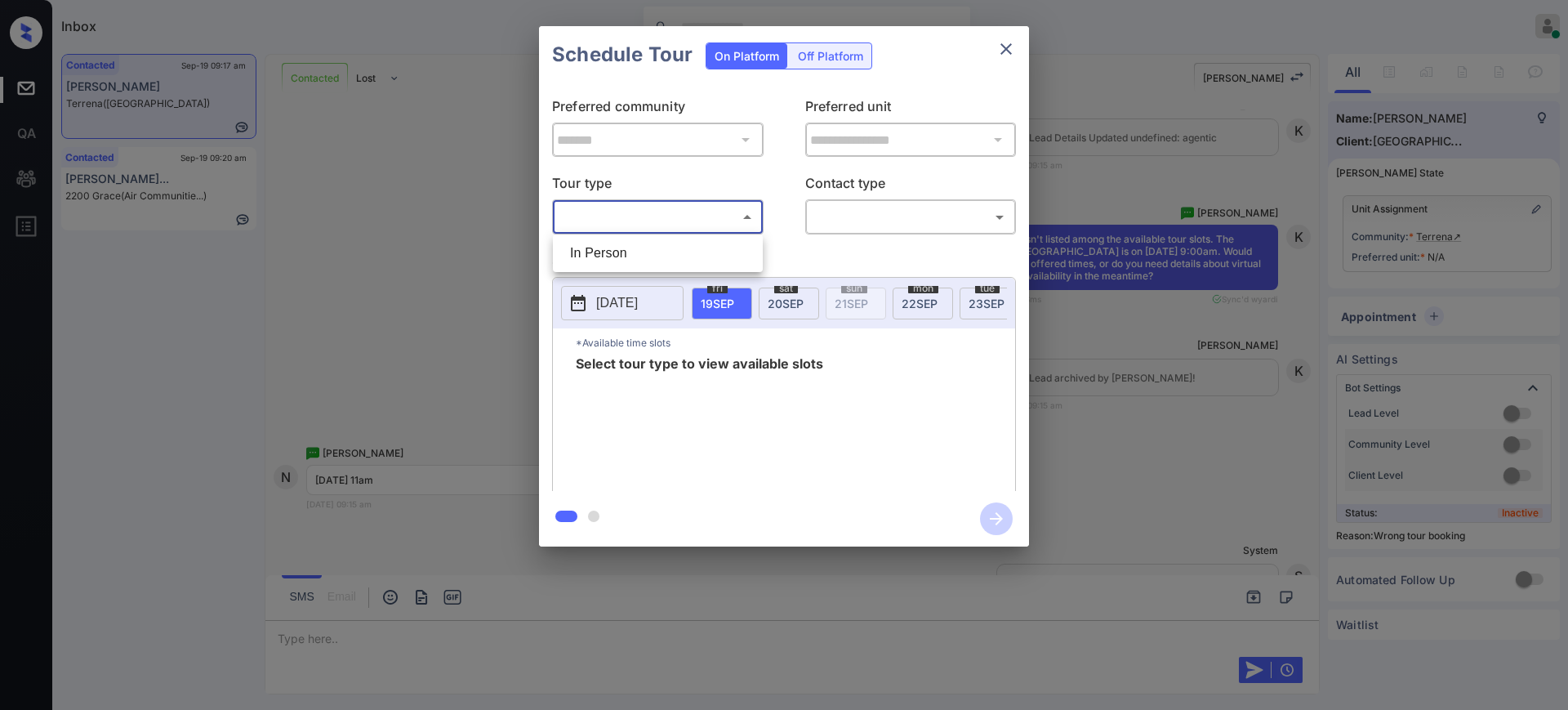
click at [611, 258] on li "In Person" at bounding box center [658, 254] width 202 height 29
type input "********"
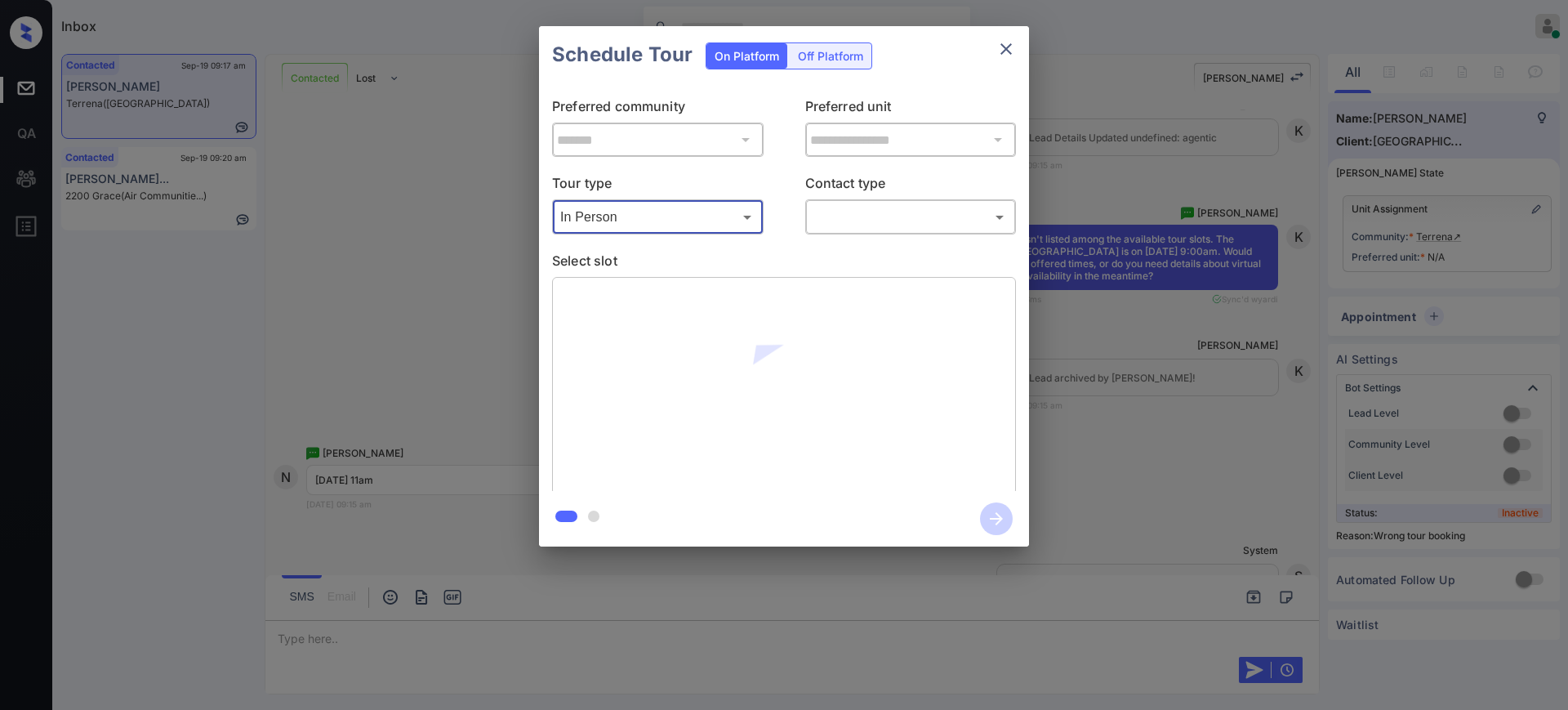
click at [852, 208] on body "Inbox Ajay Kumar Online Set yourself offline Set yourself on break Profile Swit…" at bounding box center [784, 355] width 1568 height 710
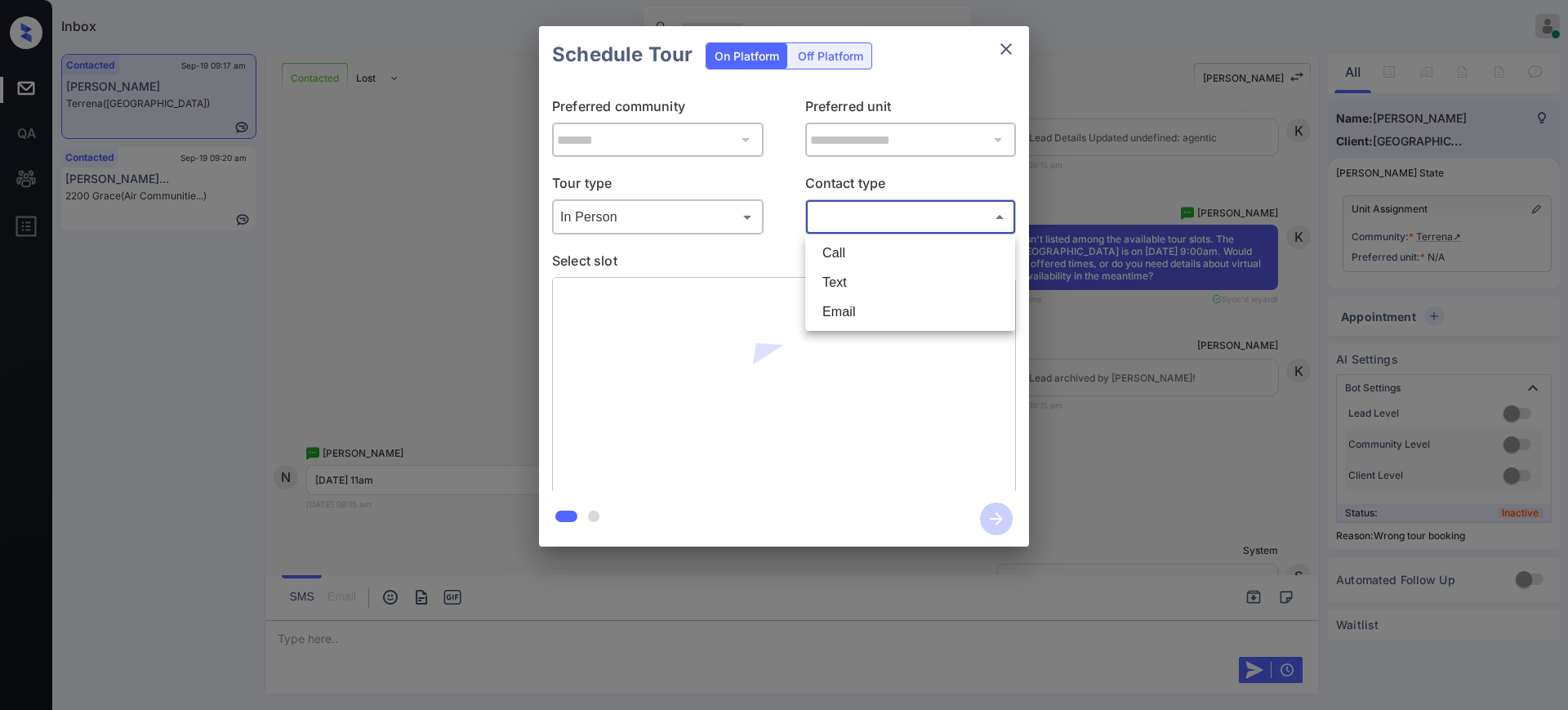
click at [834, 279] on li "Text" at bounding box center [910, 283] width 202 height 29
type input "****"
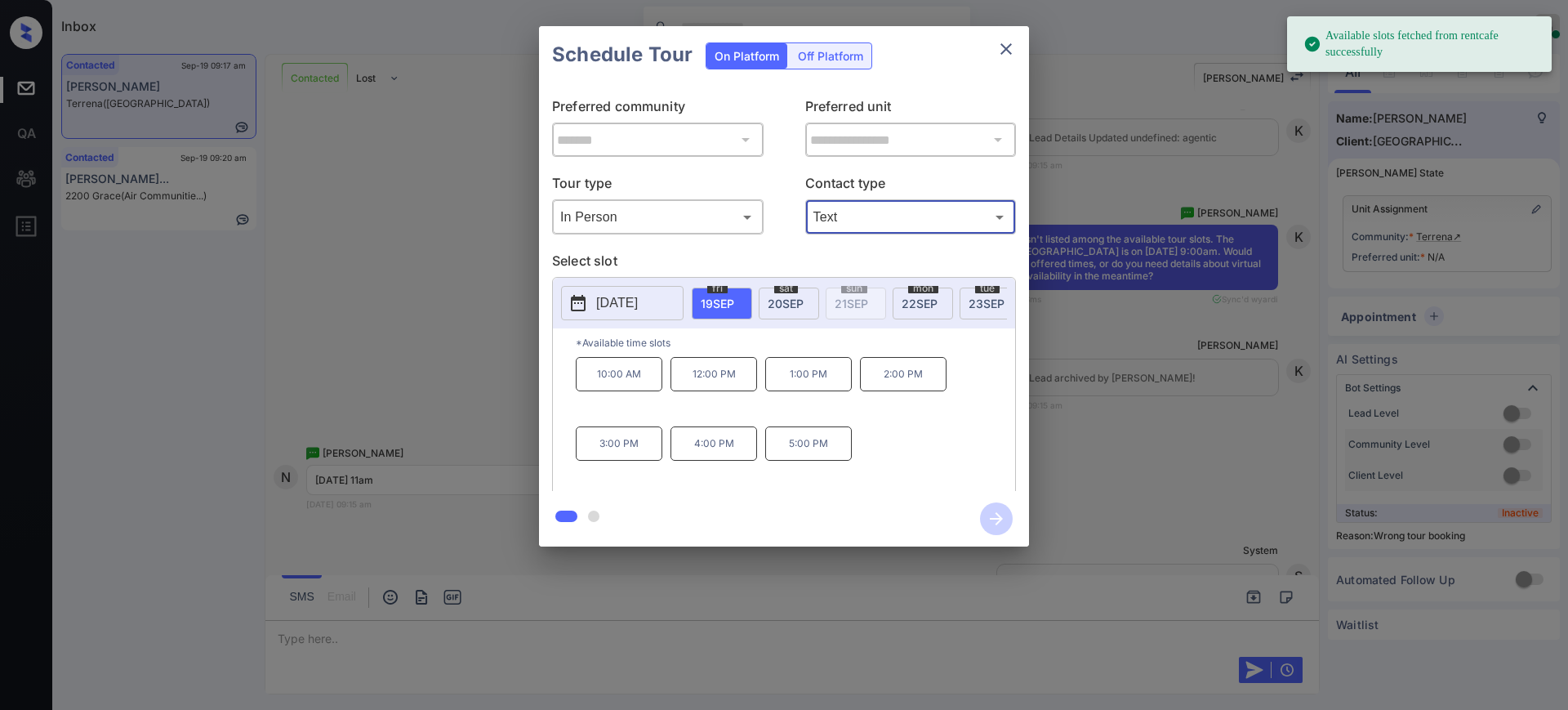
click at [731, 297] on span "19 SEP" at bounding box center [717, 303] width 33 height 14
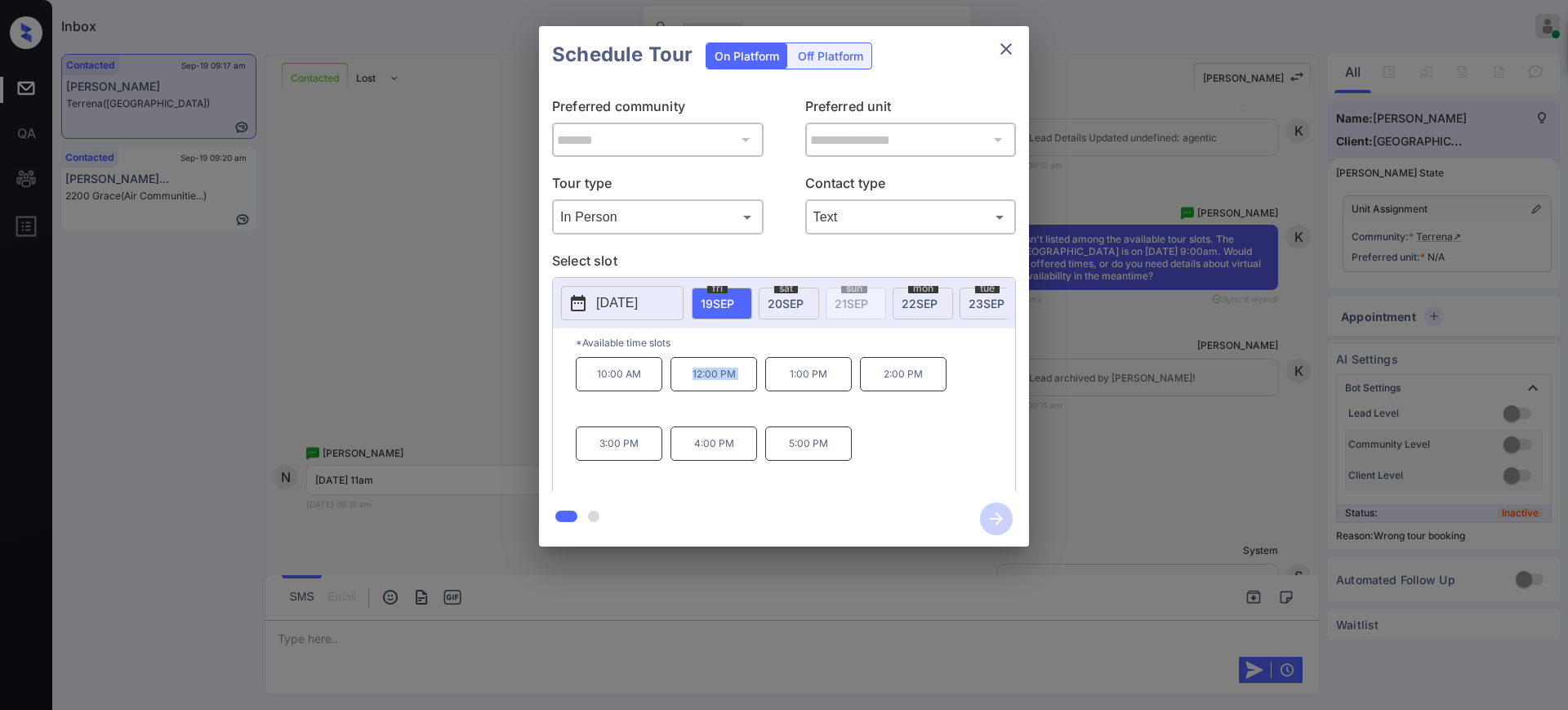
drag, startPoint x: 680, startPoint y: 389, endPoint x: 787, endPoint y: 380, distance: 107.4
click at [781, 384] on div "10:00 AM 12:00 PM 1:00 PM 2:00 PM 3:00 PM 4:00 PM 5:00 PM" at bounding box center [795, 423] width 440 height 130
copy p "12:00 PM"
click at [1002, 43] on icon "close" at bounding box center [1006, 49] width 11 height 11
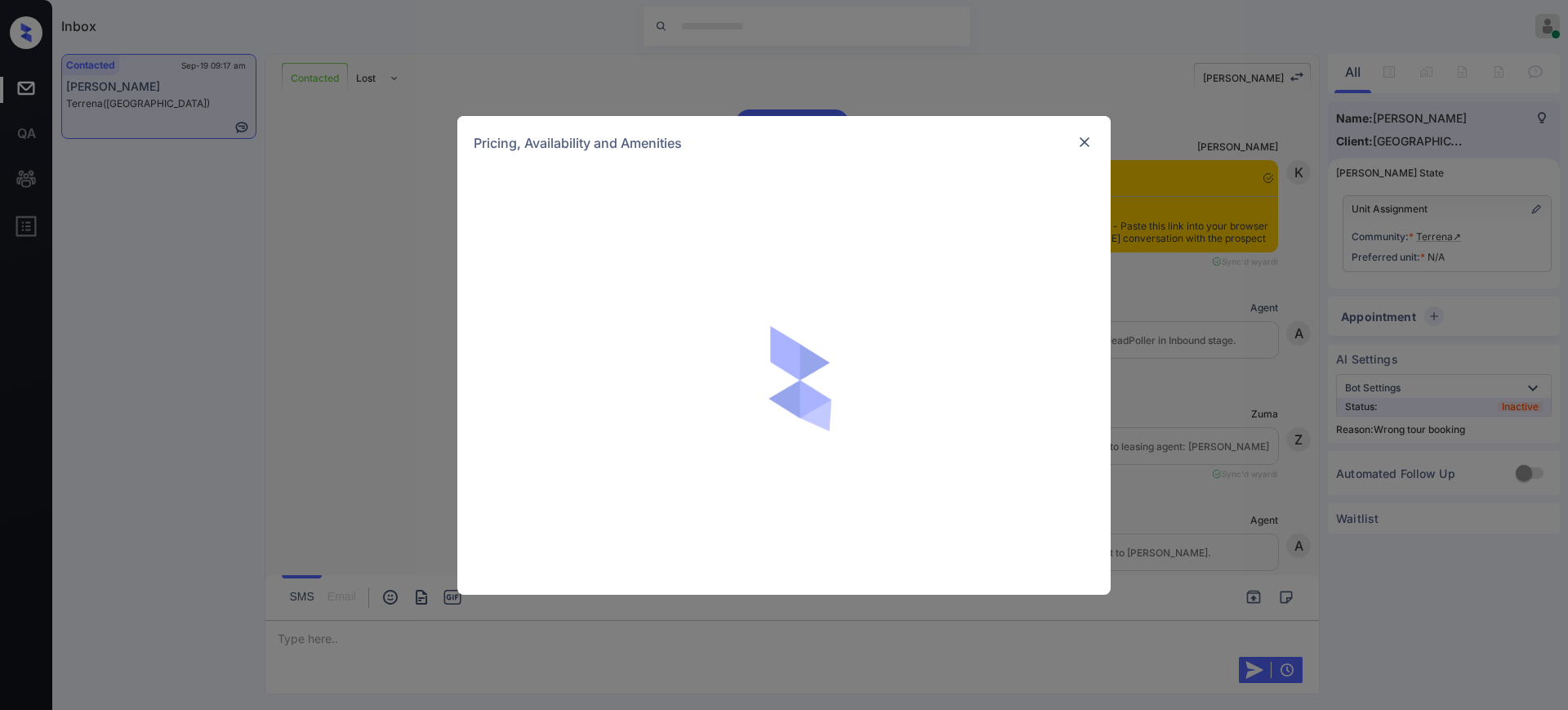
scroll to position [3636, 0]
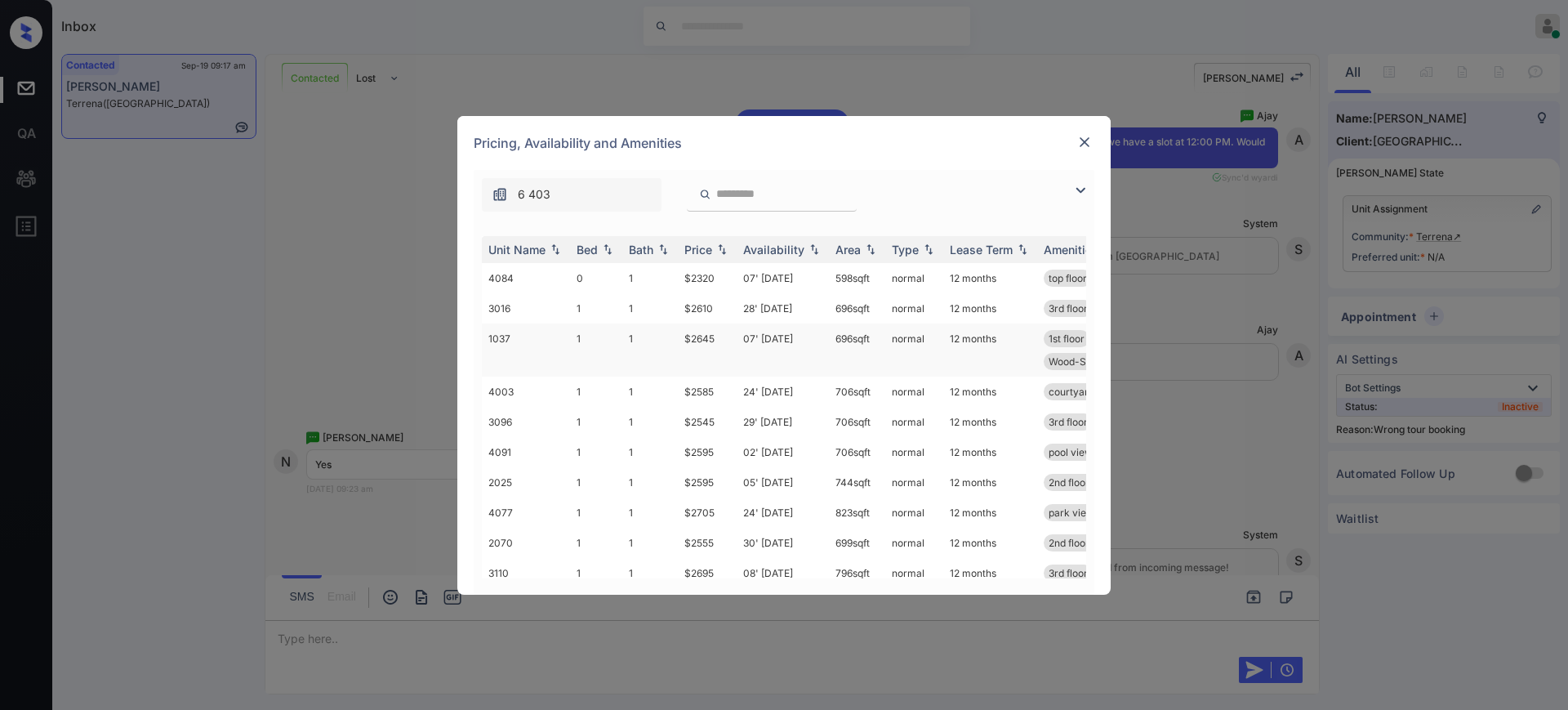
click at [712, 341] on td "$2645" at bounding box center [707, 350] width 59 height 53
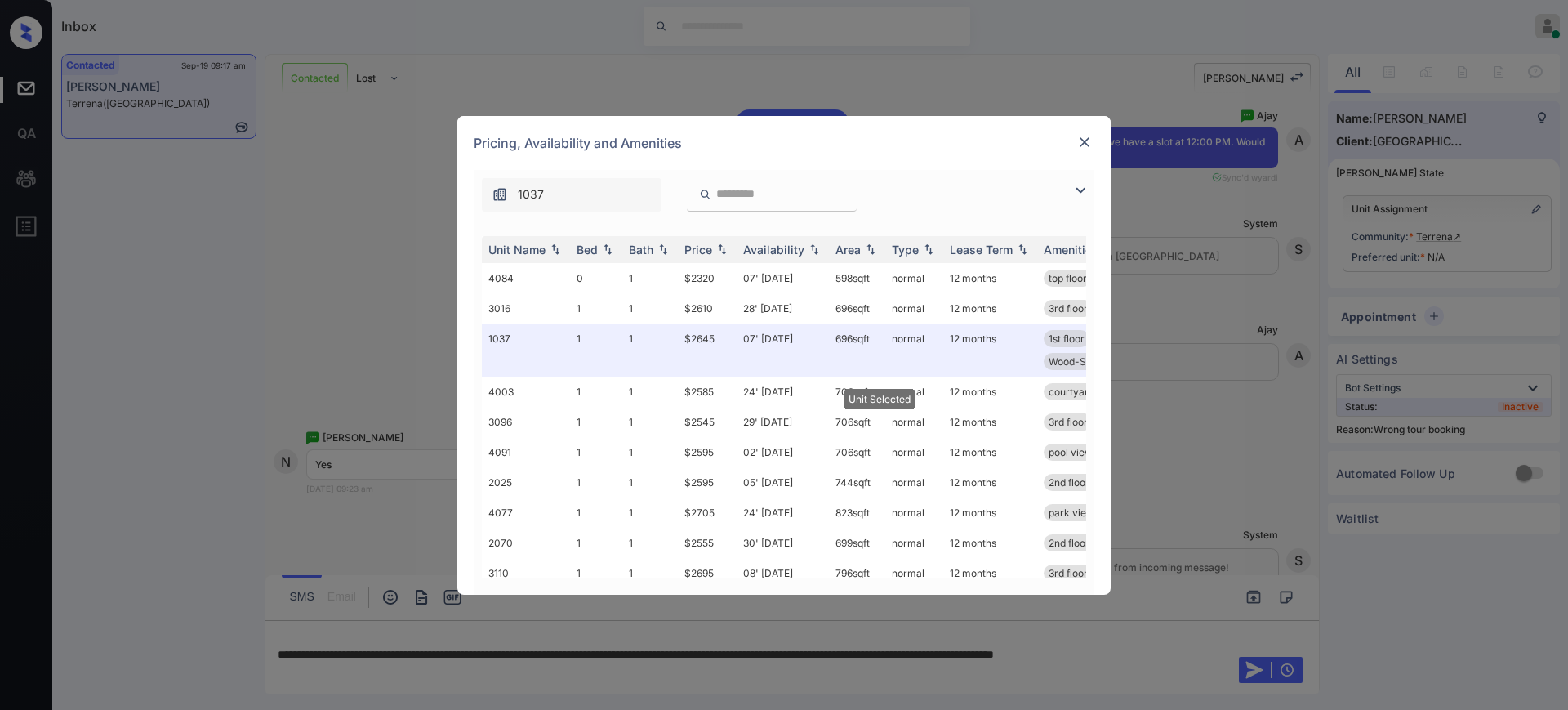
click at [1081, 141] on img at bounding box center [1084, 142] width 17 height 17
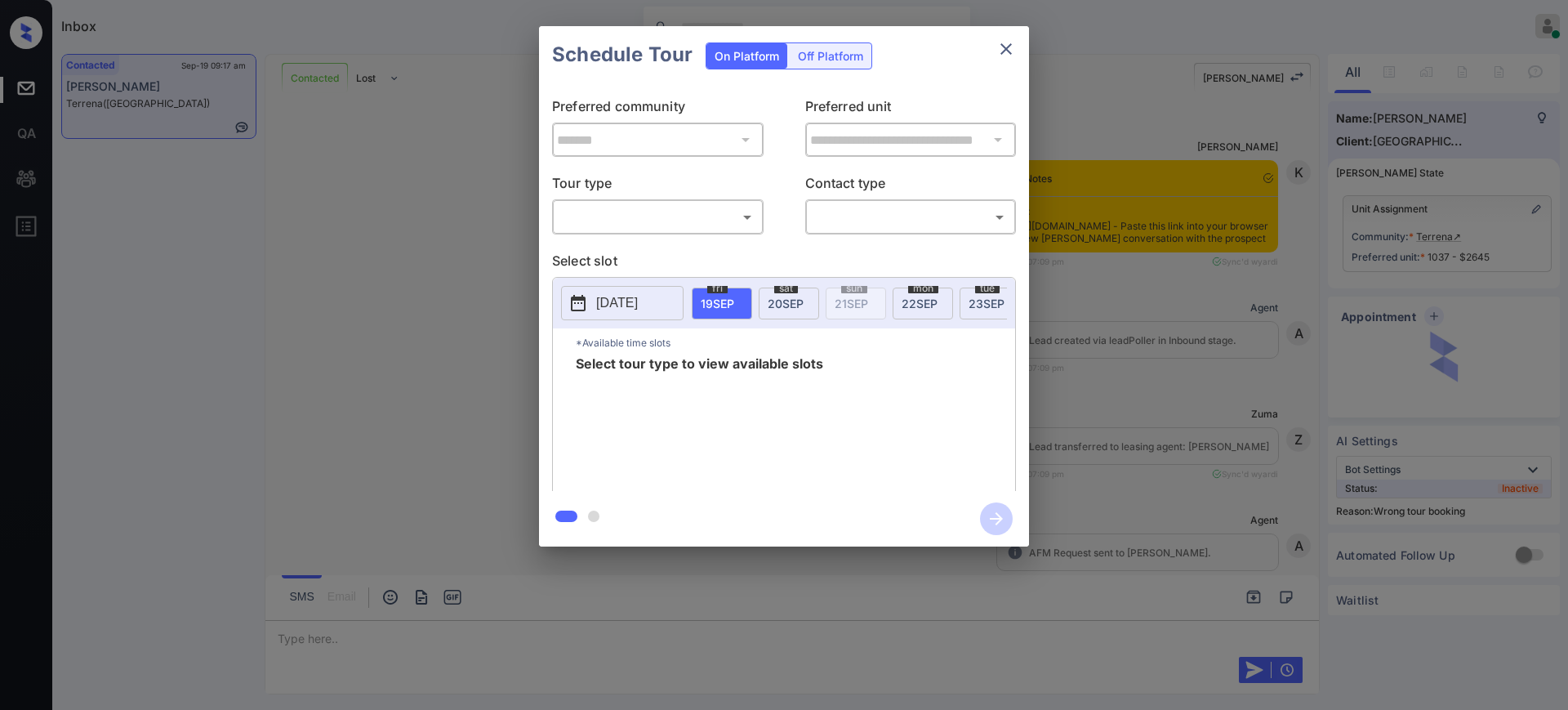
scroll to position [4263, 0]
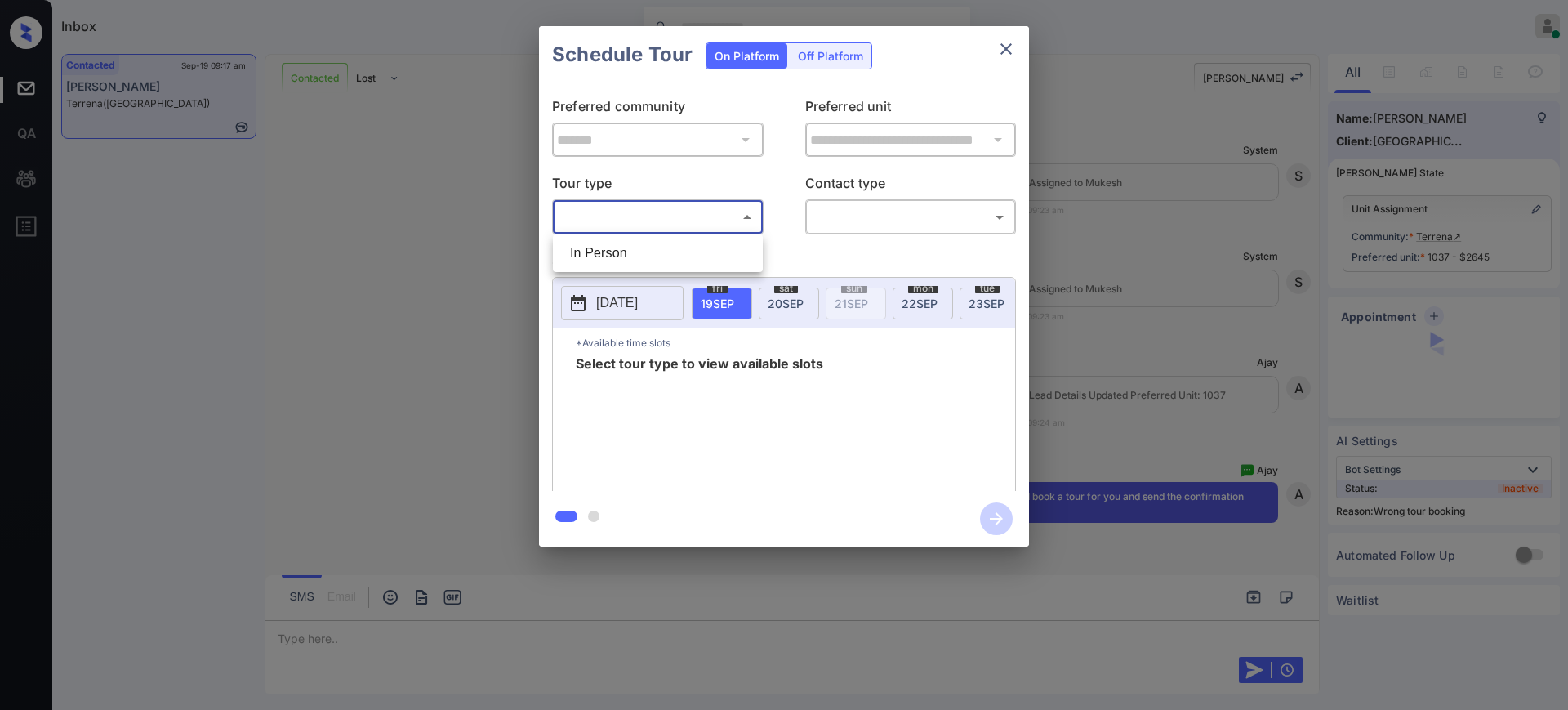
click at [736, 211] on body "Inbox Ajay Kumar Online Set yourself offline Set yourself on break Profile Swit…" at bounding box center [784, 355] width 1568 height 710
click at [674, 246] on li "In Person" at bounding box center [658, 254] width 202 height 29
type input "********"
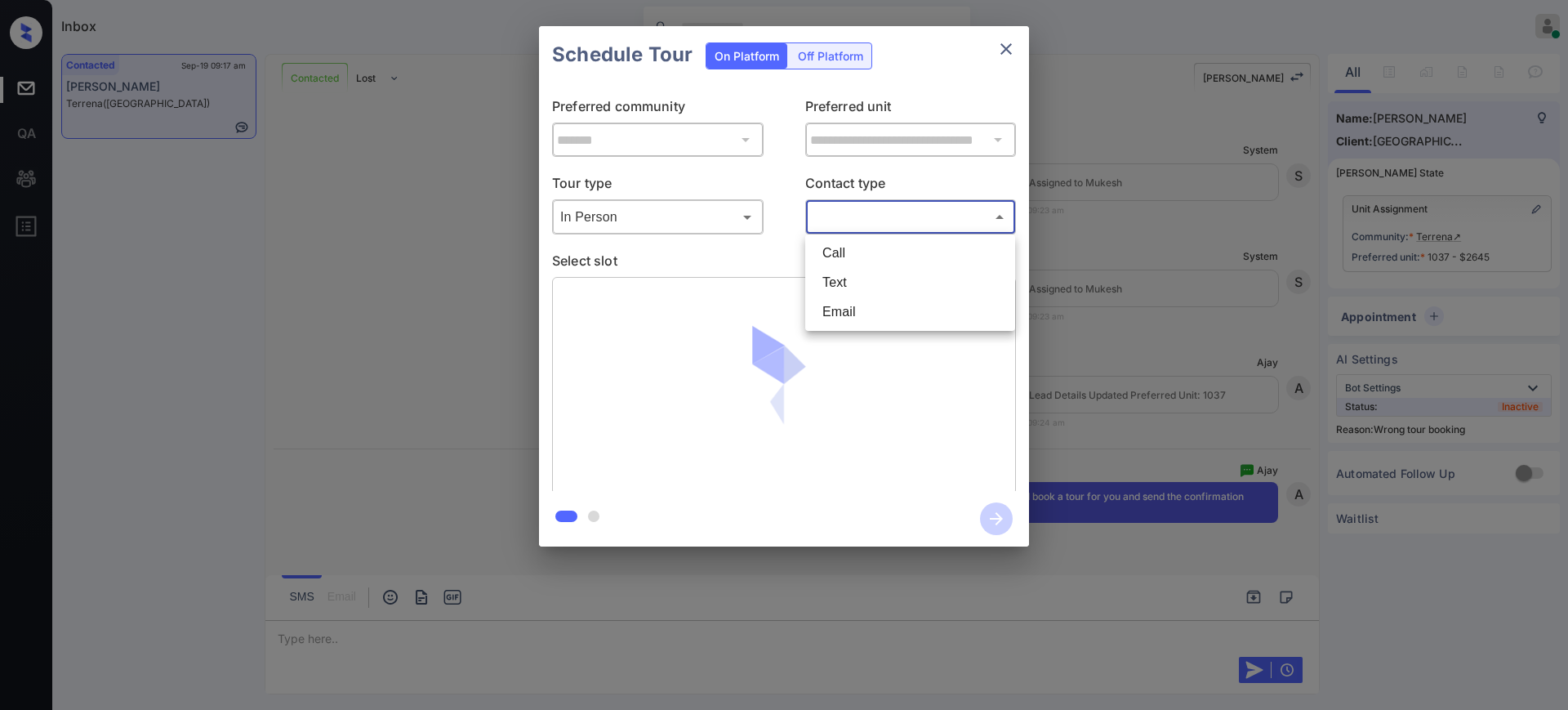
click at [882, 215] on body "Inbox Ajay Kumar Online Set yourself offline Set yourself on break Profile Swit…" at bounding box center [784, 355] width 1568 height 710
click at [838, 284] on li "Text" at bounding box center [910, 283] width 202 height 29
type input "****"
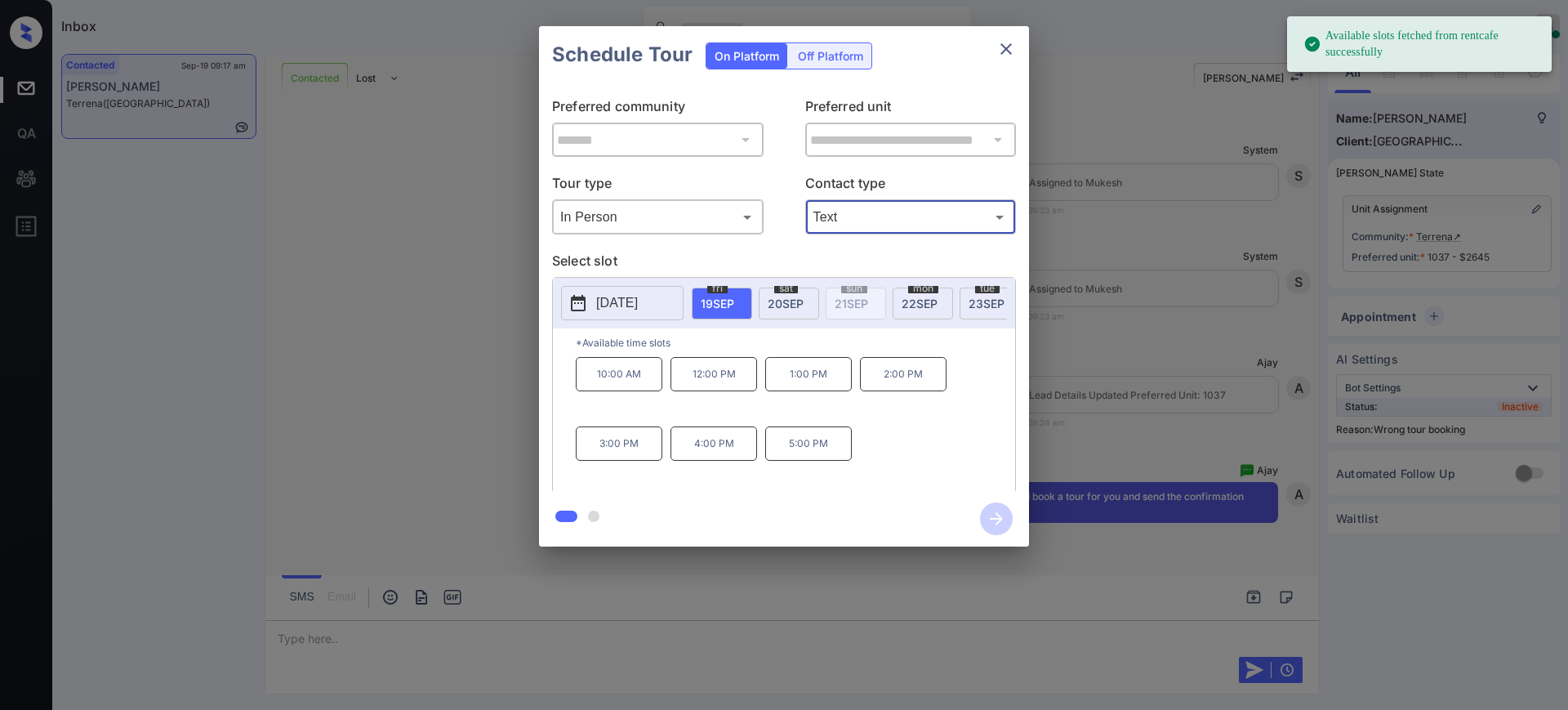
click at [729, 297] on span "19 SEP" at bounding box center [717, 303] width 33 height 14
click at [710, 391] on p "12:00 PM" at bounding box center [713, 374] width 86 height 34
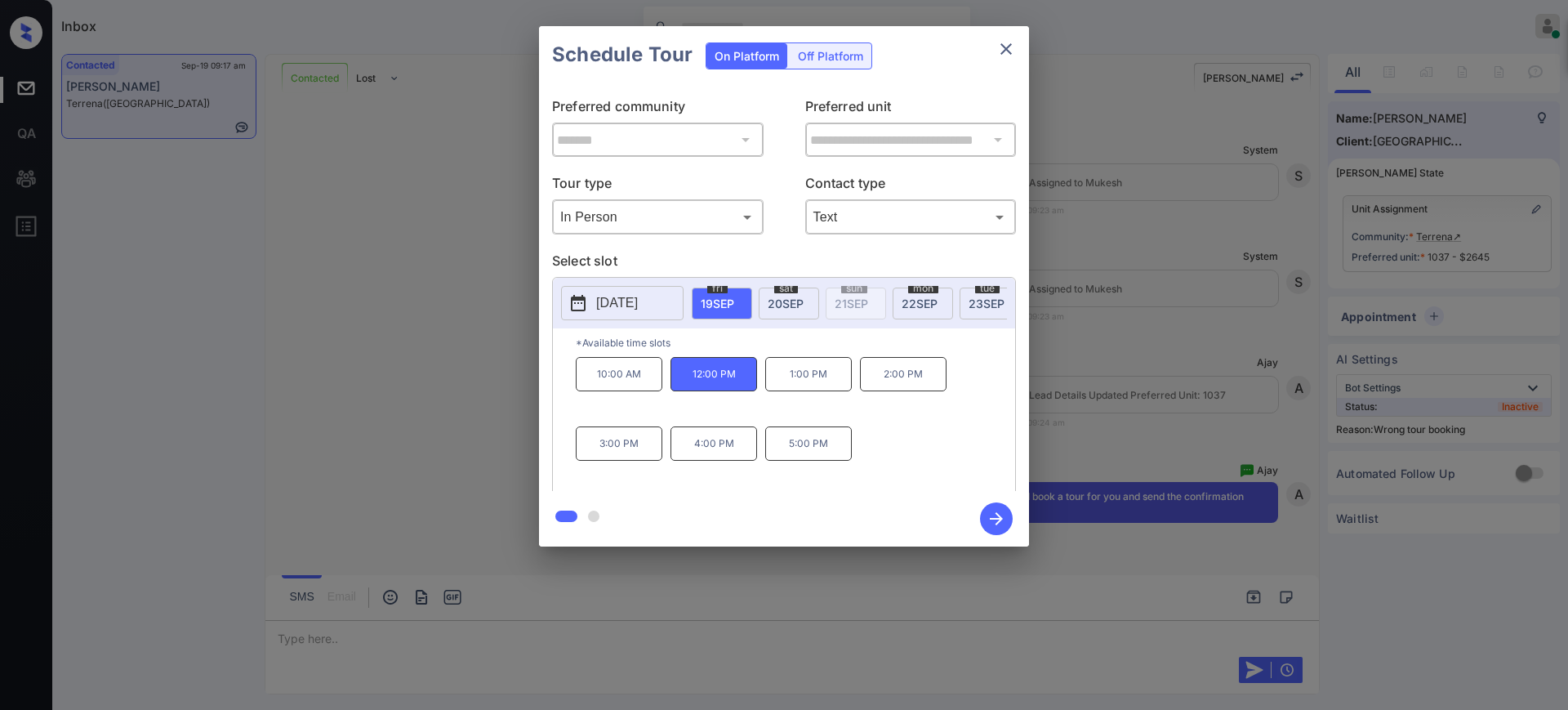
click at [995, 519] on icon "button" at bounding box center [996, 519] width 13 height 13
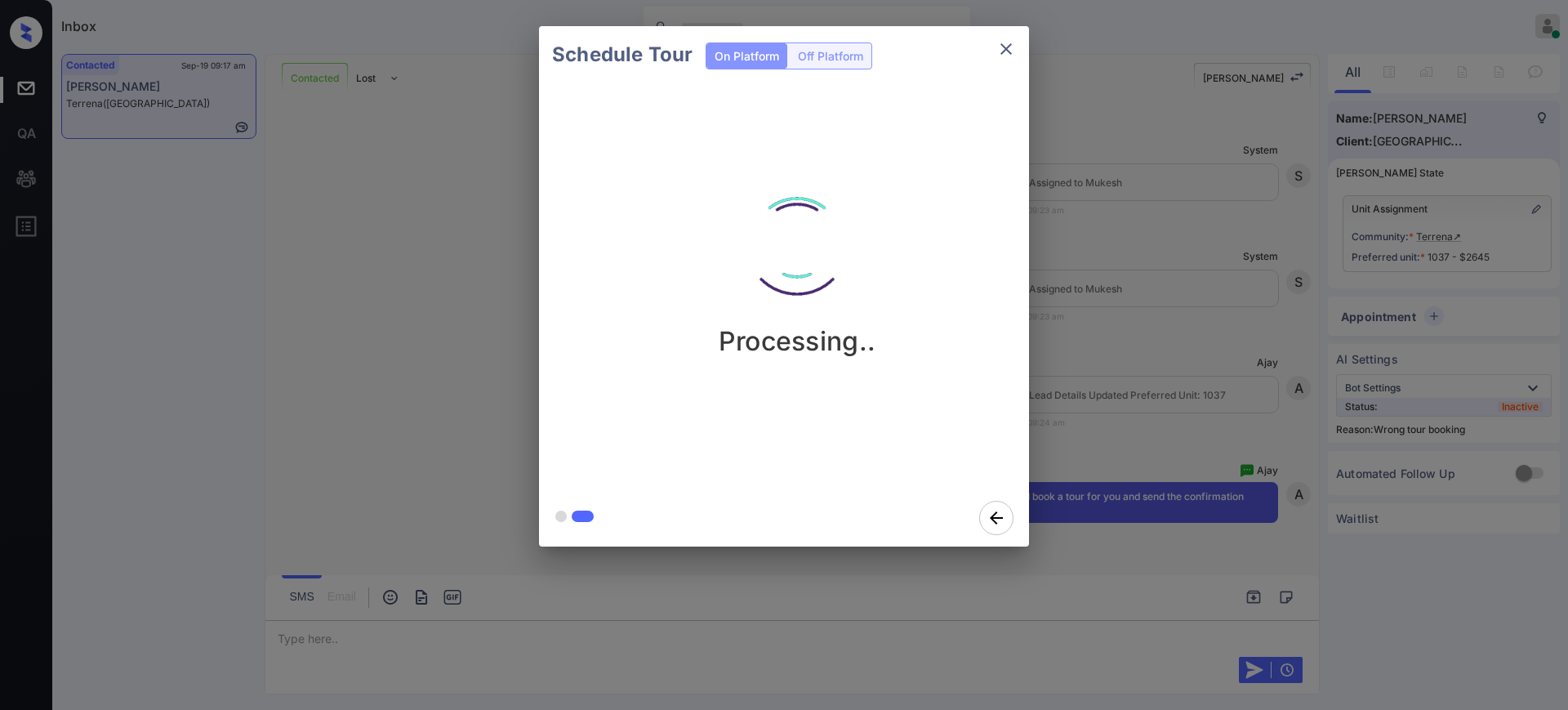
click at [1119, 412] on div "Schedule Tour On Platform Off Platform Processing.." at bounding box center [784, 287] width 1568 height 573
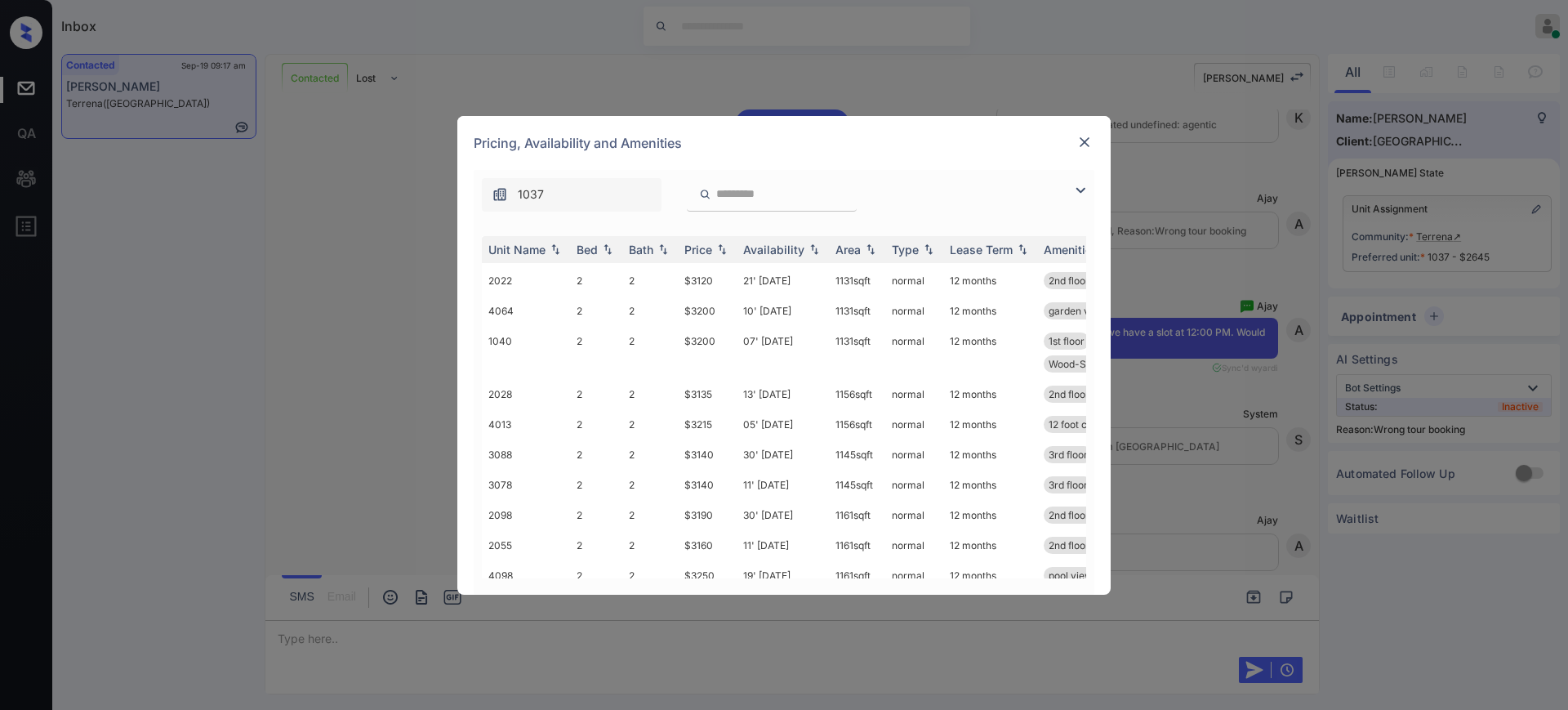
scroll to position [784, 0]
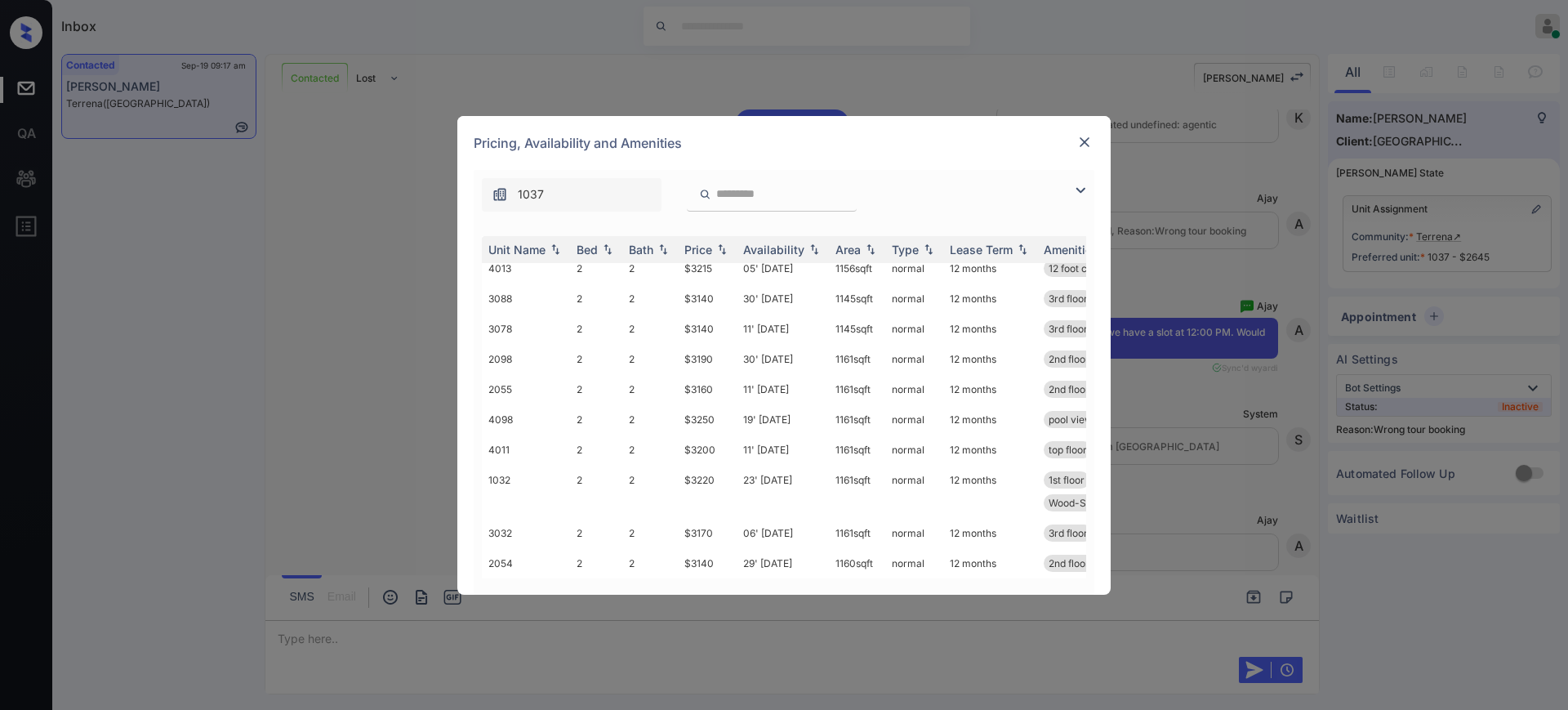
click at [1082, 141] on img at bounding box center [1084, 142] width 17 height 17
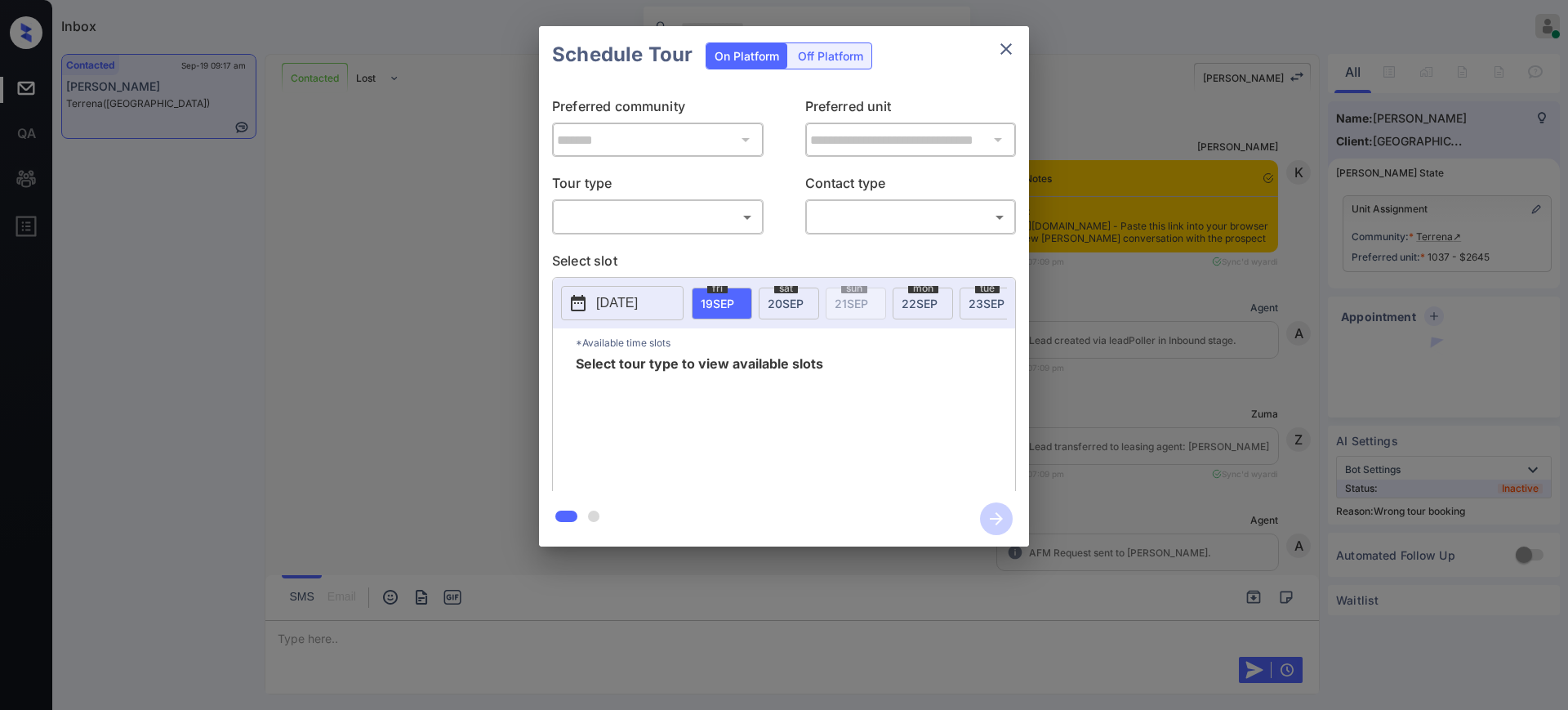
click at [678, 215] on body "Inbox [PERSON_NAME] Online Set yourself offline Set yourself on break Profile S…" at bounding box center [784, 355] width 1568 height 710
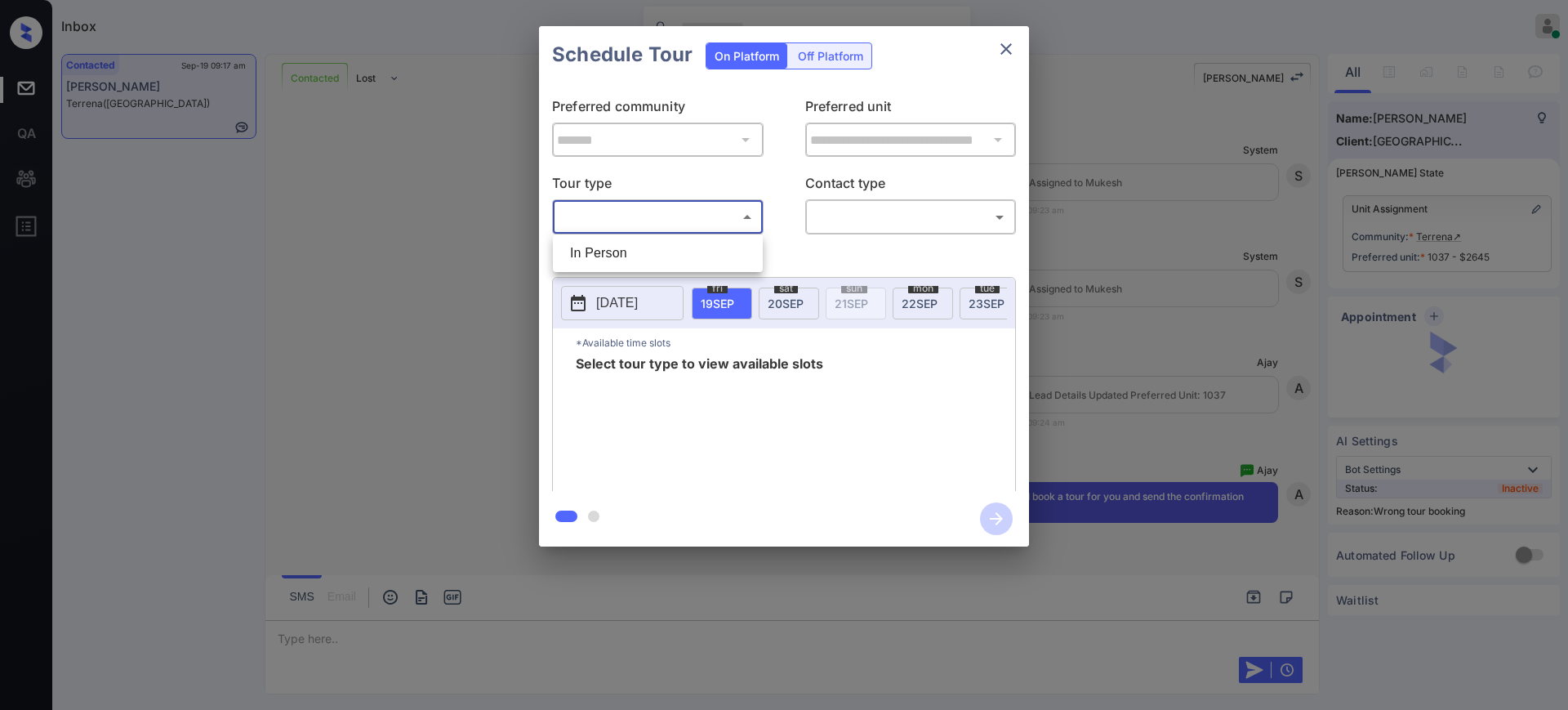
click at [656, 240] on div "In Person" at bounding box center [784, 355] width 1568 height 710
click at [656, 241] on li "In Person" at bounding box center [658, 254] width 202 height 29
type input "********"
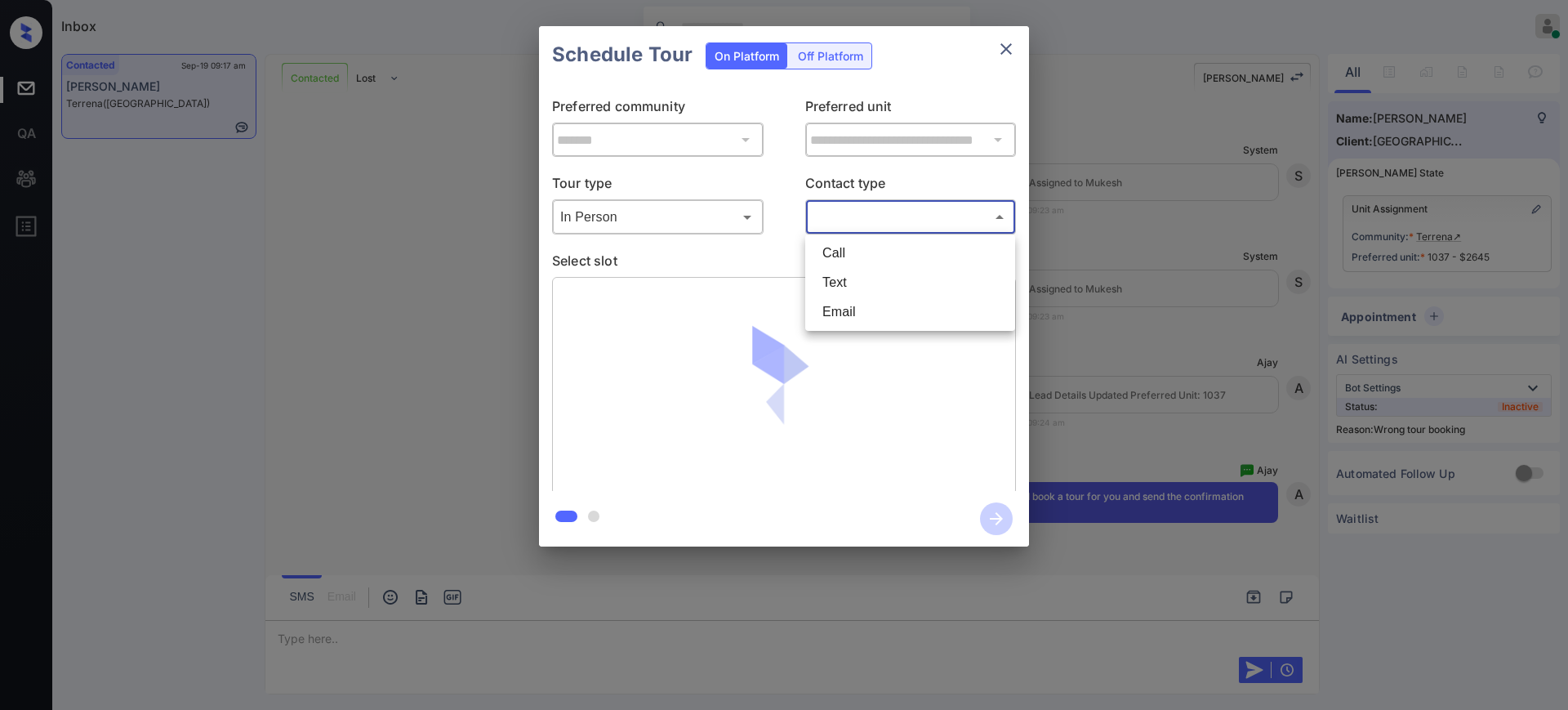
click at [832, 211] on body "Inbox [PERSON_NAME] Online Set yourself offline Set yourself on break Profile S…" at bounding box center [784, 355] width 1568 height 710
click at [839, 284] on li "Text" at bounding box center [910, 283] width 202 height 29
type input "****"
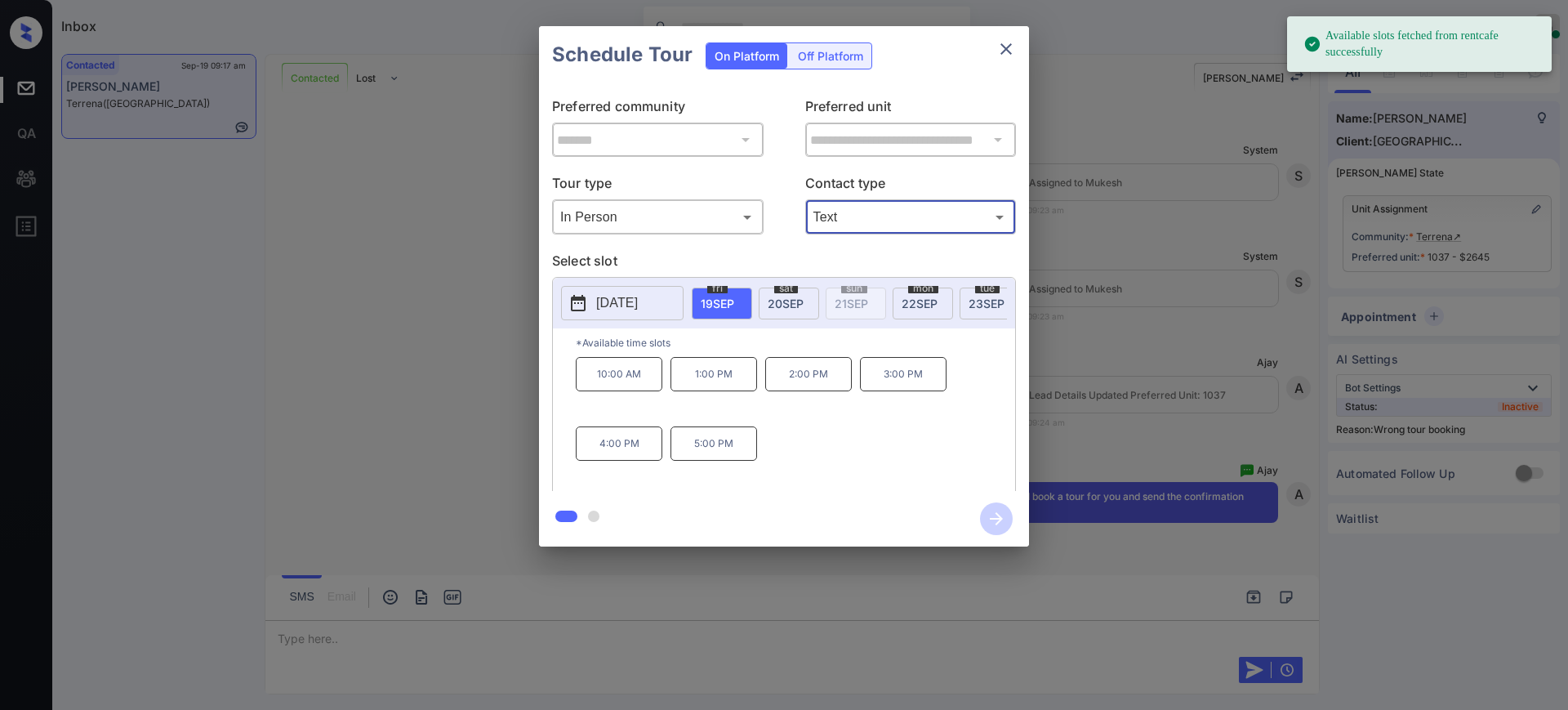
click at [705, 310] on div "fri 19 SEP" at bounding box center [722, 303] width 61 height 32
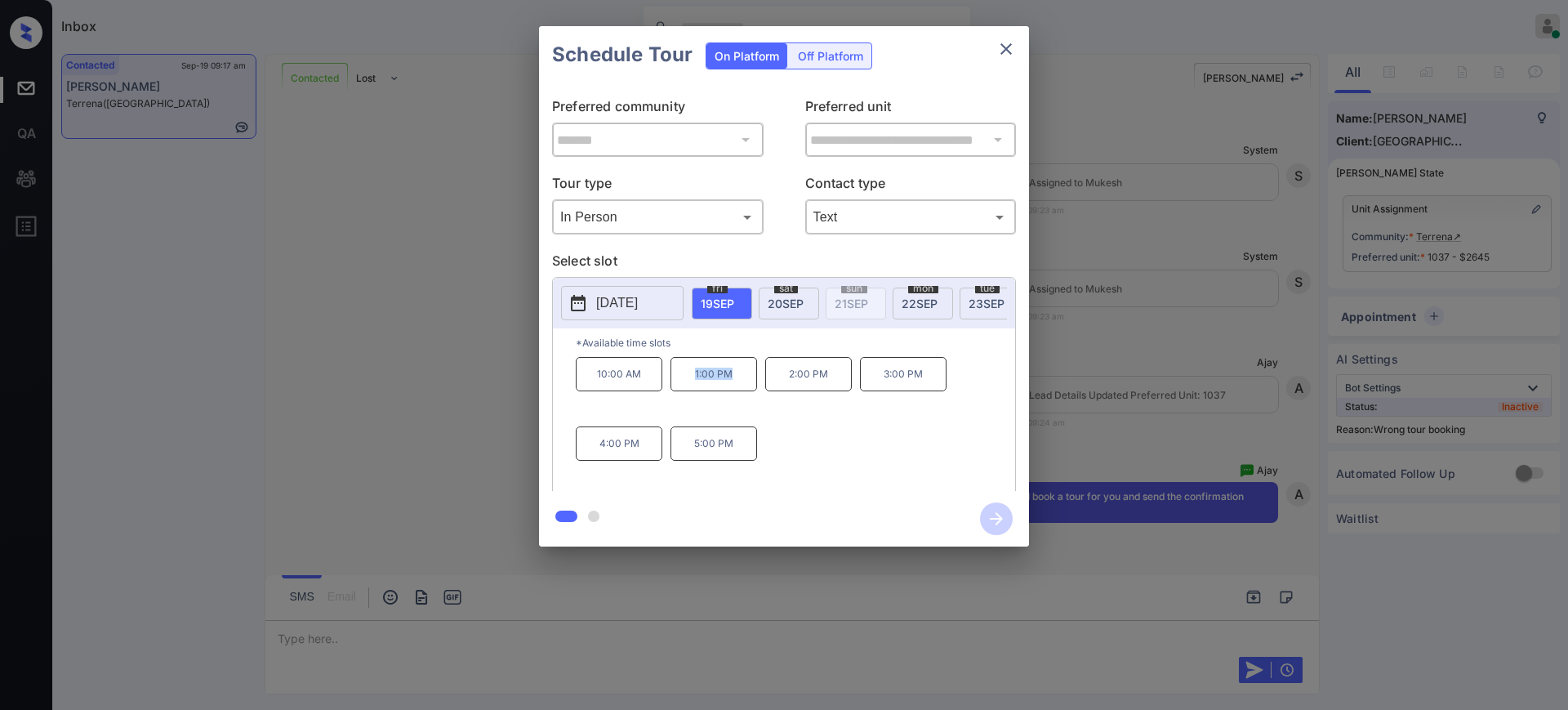
drag, startPoint x: 689, startPoint y: 379, endPoint x: 757, endPoint y: 388, distance: 68.6
click at [739, 387] on p "1:00 PM" at bounding box center [713, 374] width 86 height 34
click at [1405, 294] on div "**********" at bounding box center [784, 287] width 1568 height 573
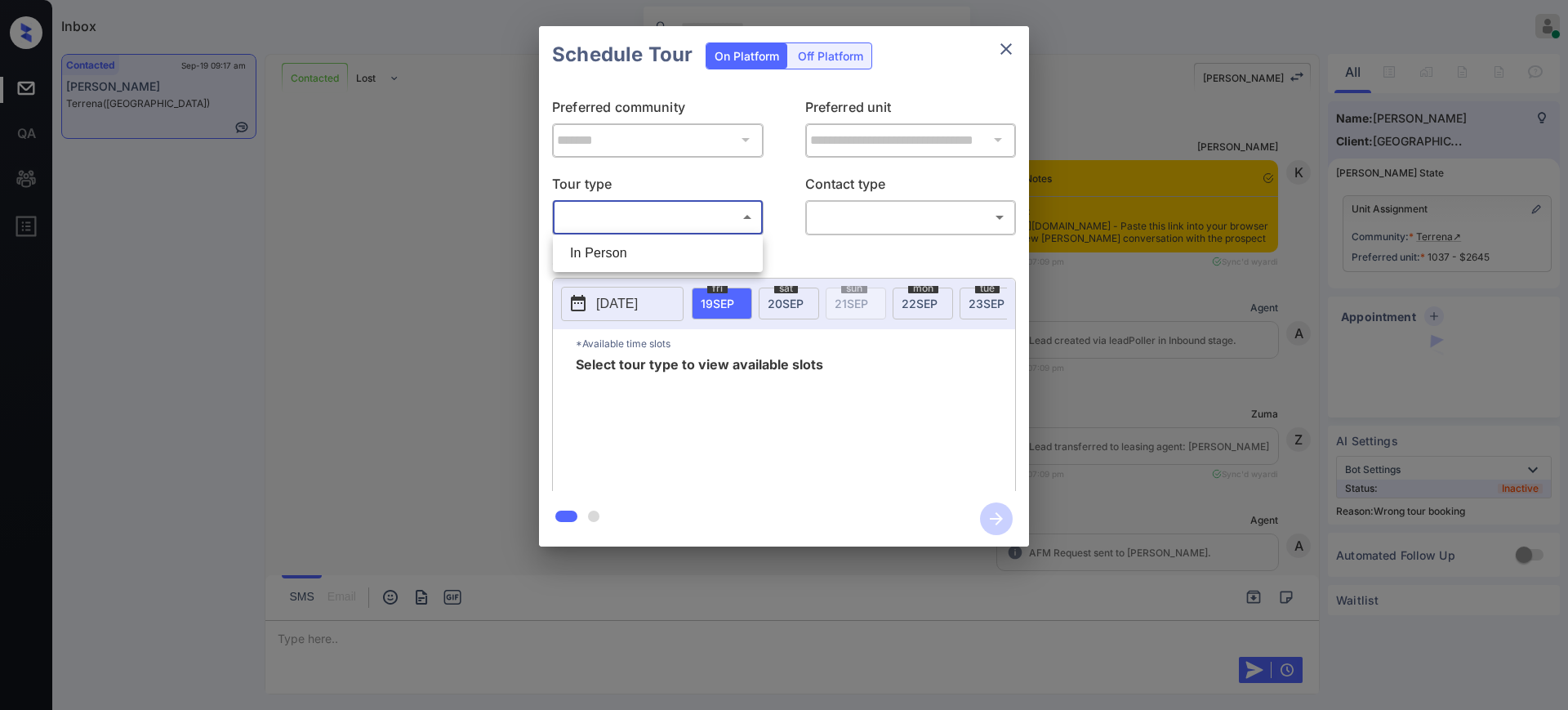
click at [630, 258] on li "In Person" at bounding box center [658, 254] width 202 height 29
type input "********"
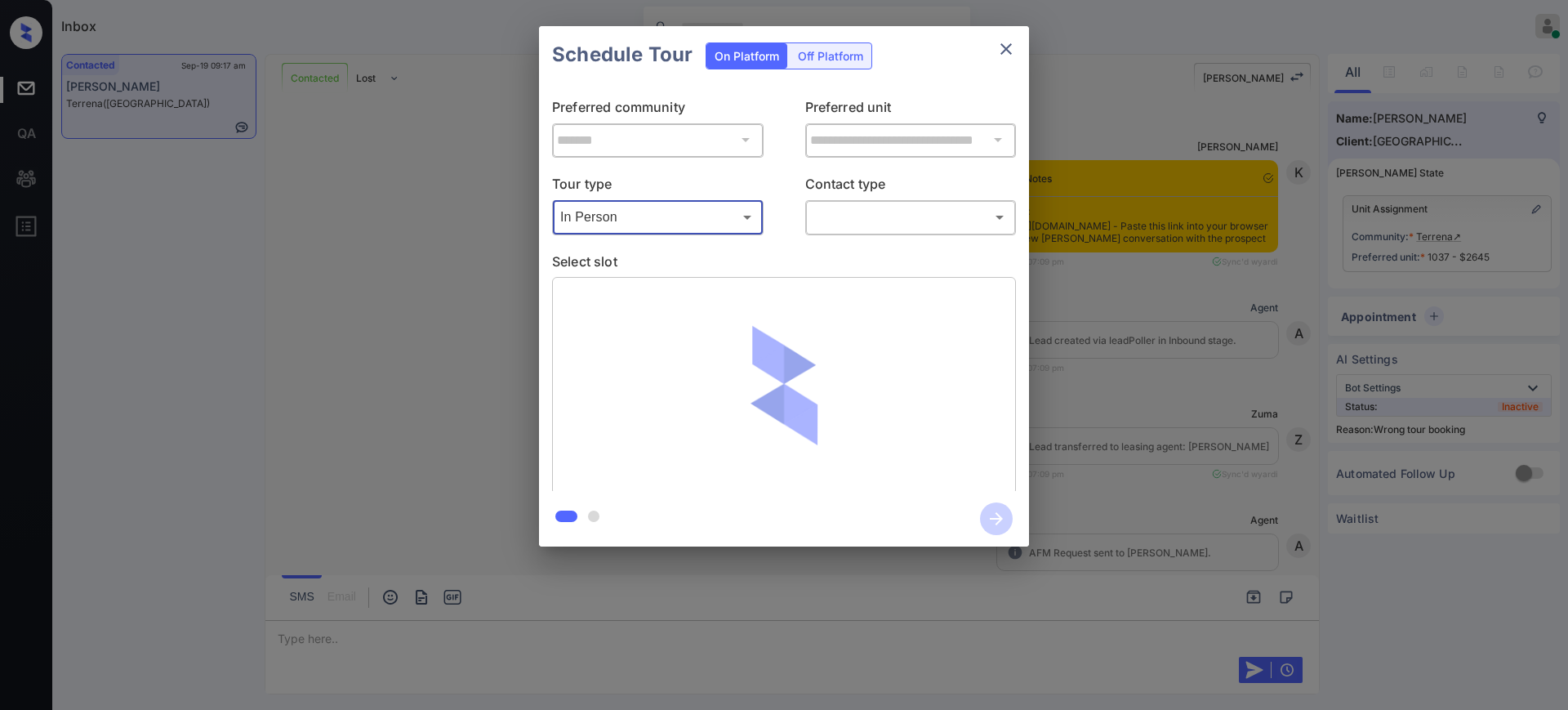
scroll to position [4263, 0]
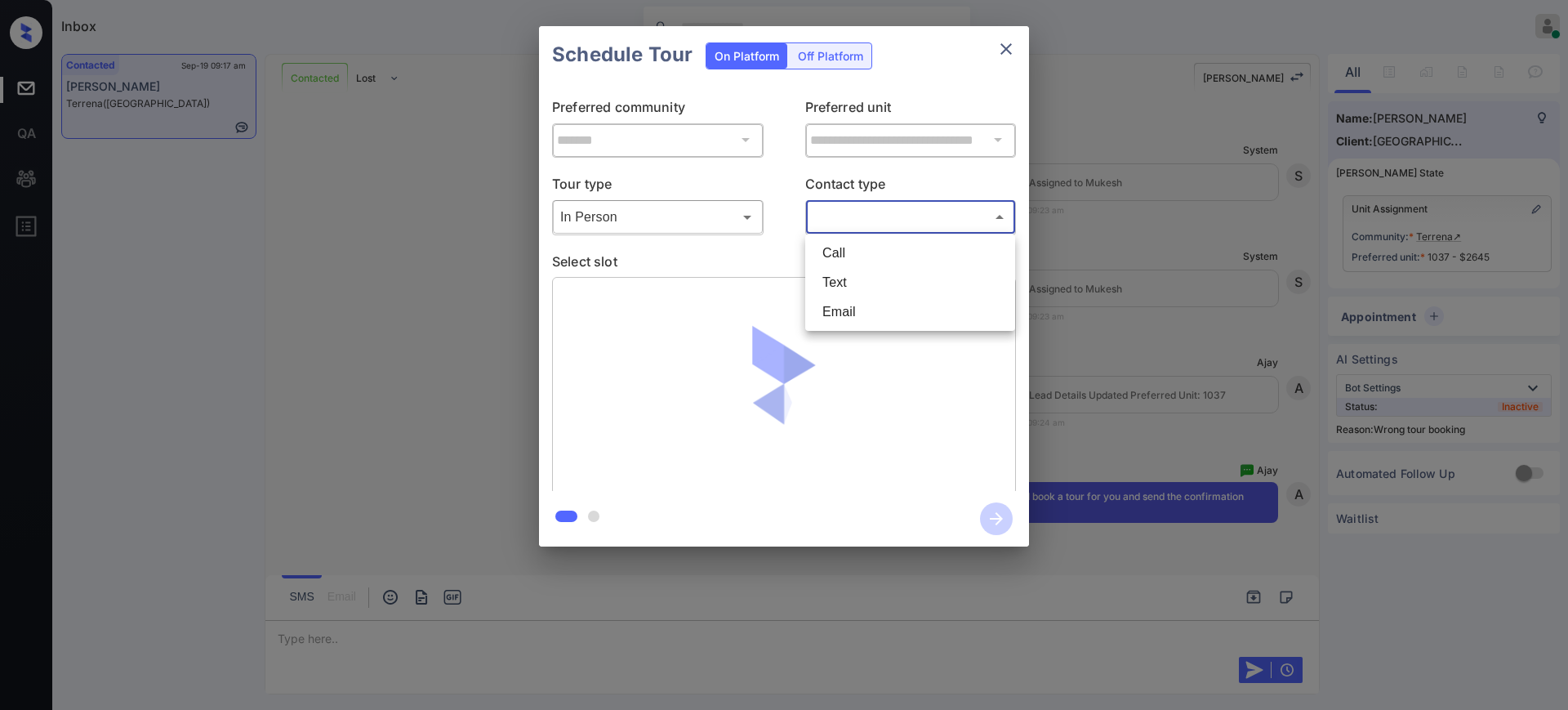
click at [861, 220] on body "Inbox [PERSON_NAME] Online Set yourself offline Set yourself on break Profile S…" at bounding box center [784, 355] width 1568 height 710
click at [855, 285] on li "Text" at bounding box center [910, 283] width 202 height 29
type input "****"
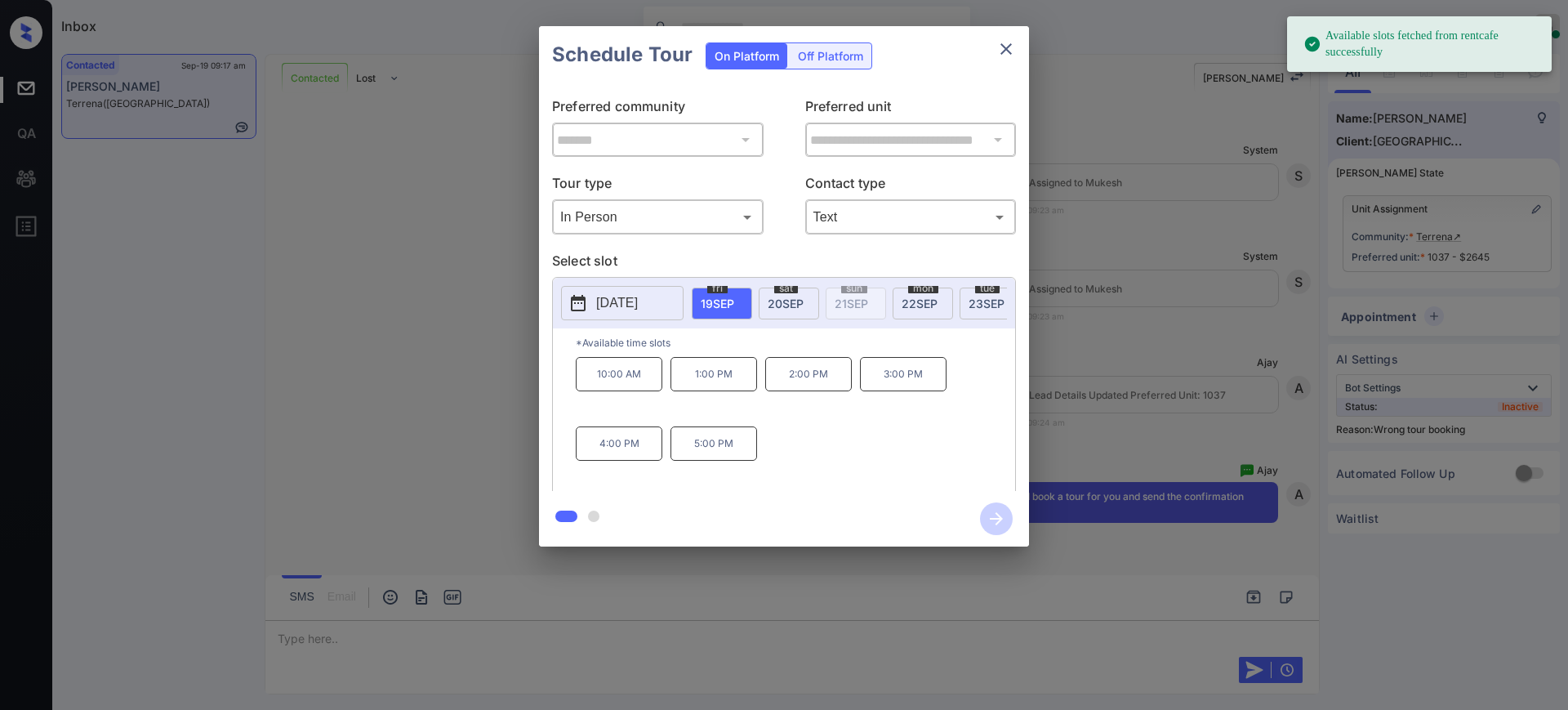
click at [727, 292] on div "fri 19 SEP" at bounding box center [722, 303] width 61 height 32
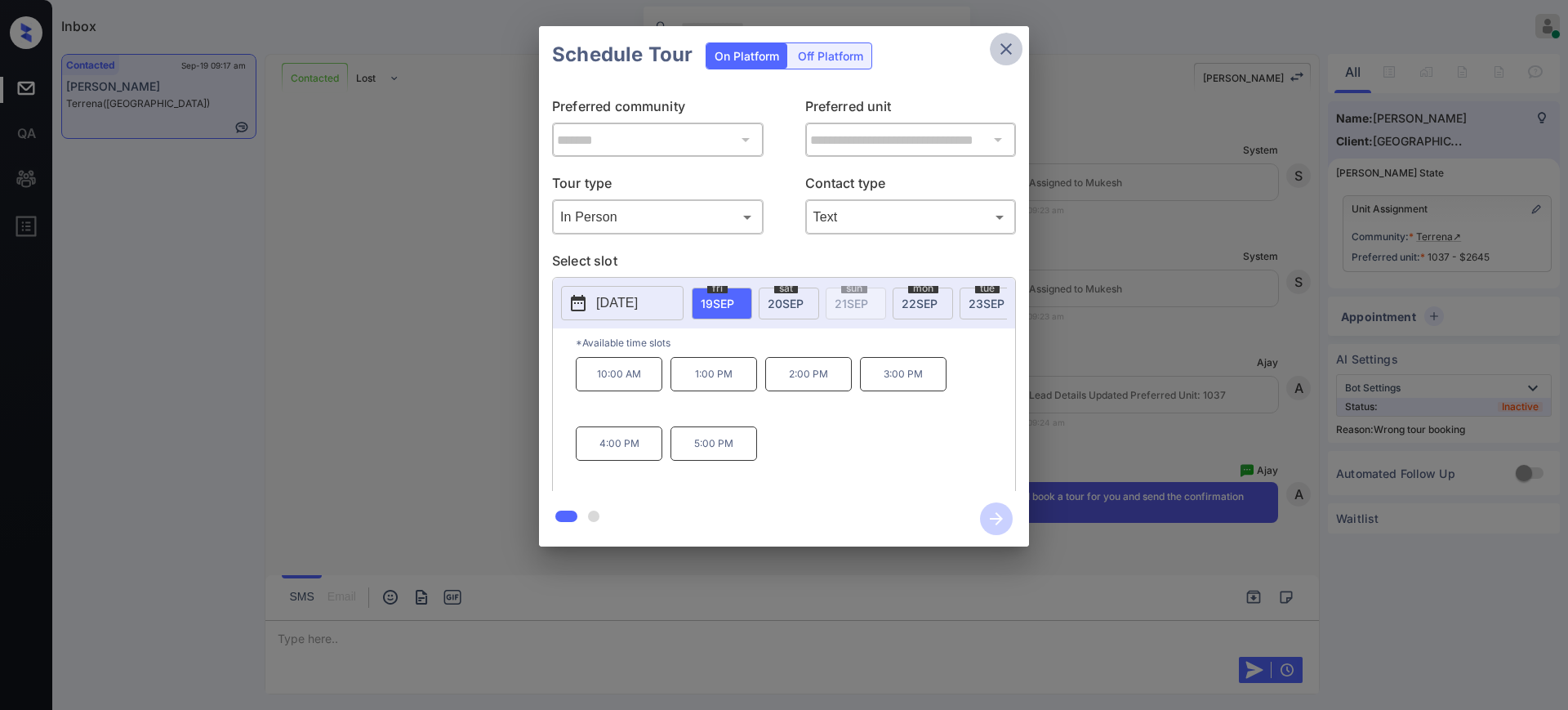
click at [1007, 44] on icon "close" at bounding box center [1005, 49] width 19 height 19
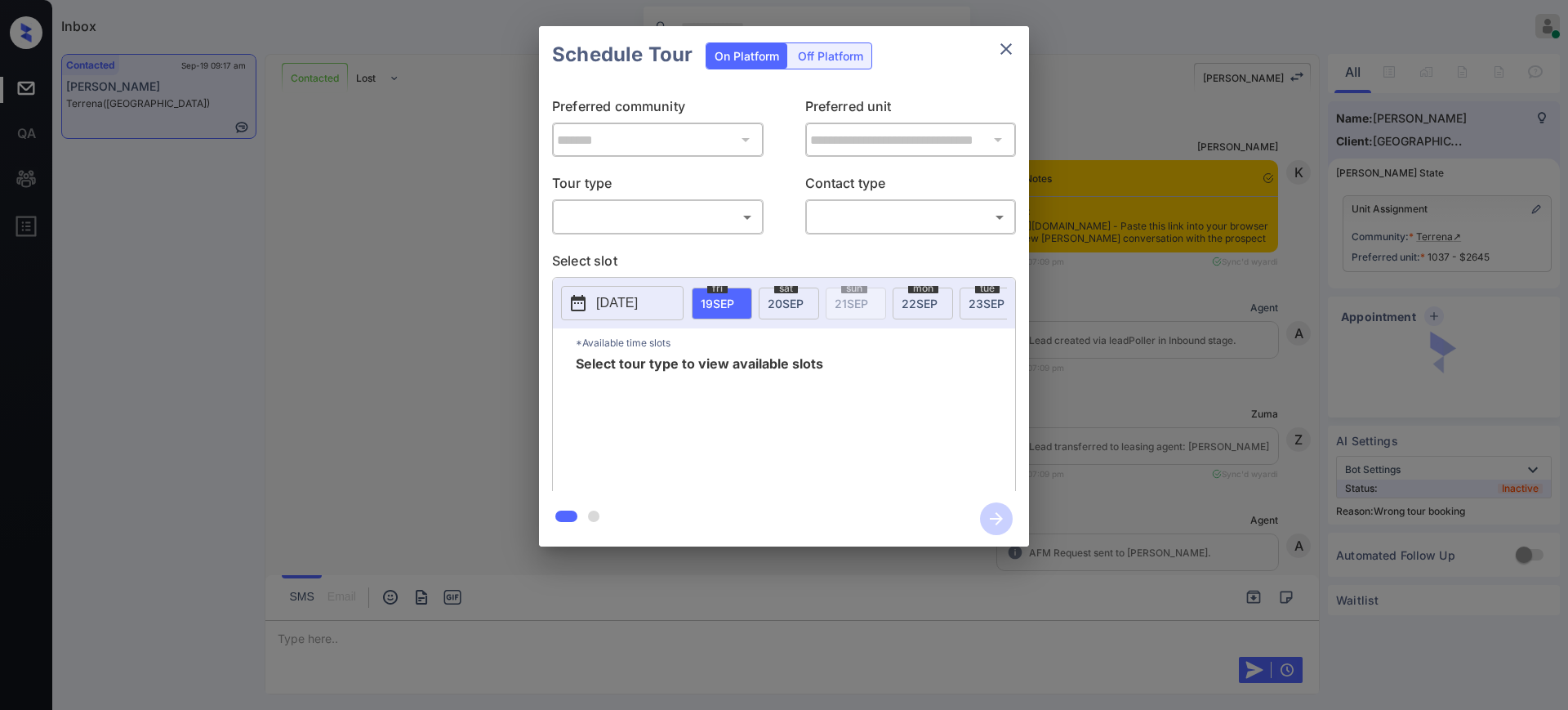
scroll to position [4263, 0]
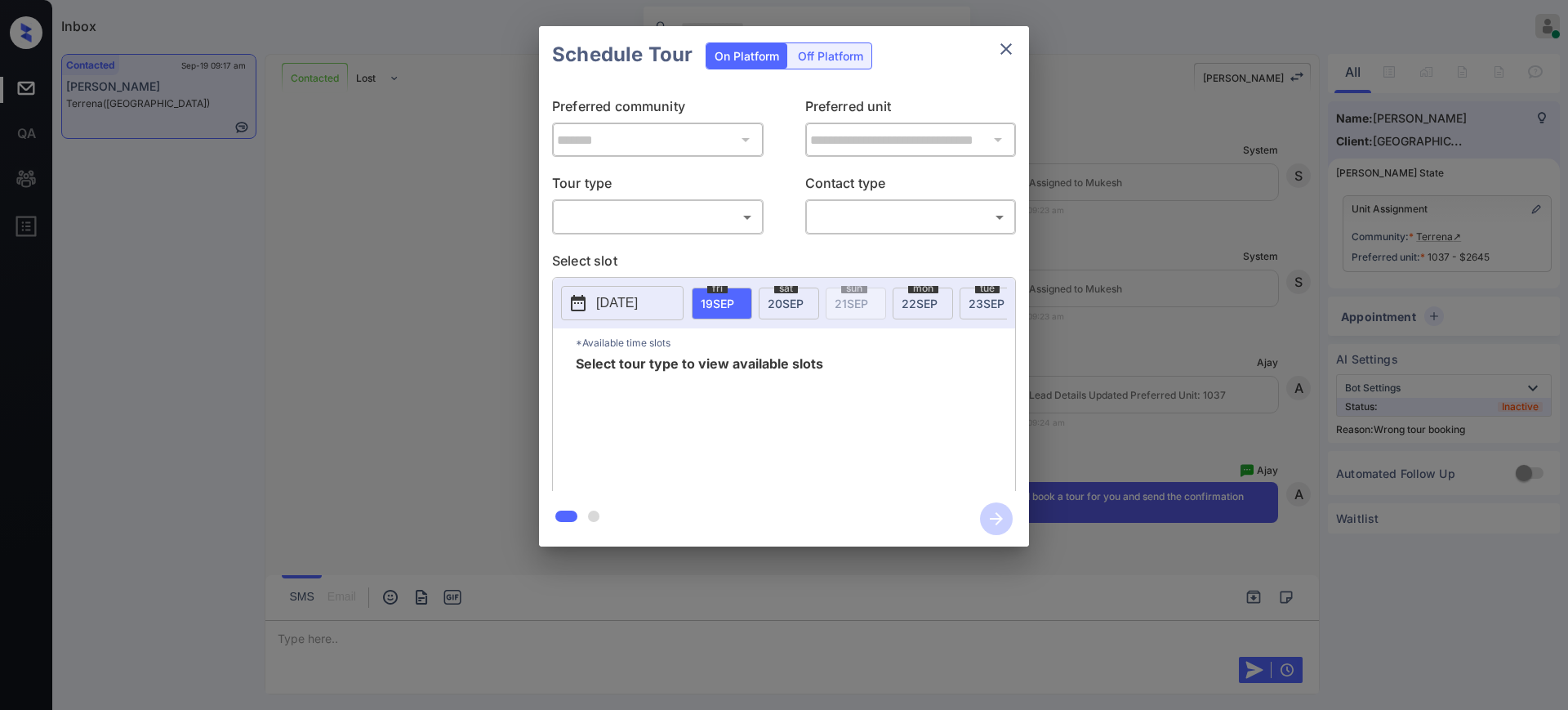
click at [822, 46] on div "Off Platform" at bounding box center [830, 56] width 82 height 26
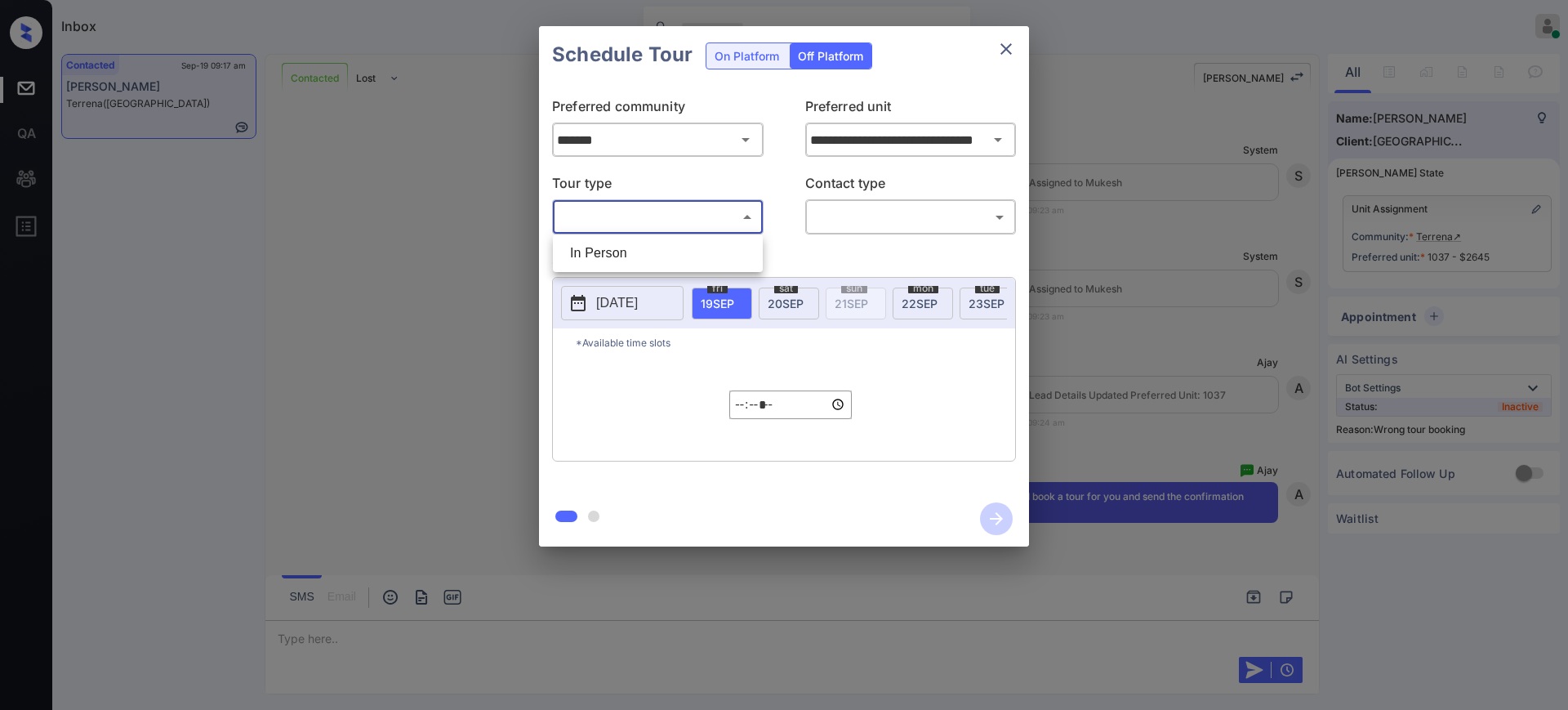
click at [641, 220] on body "Inbox [PERSON_NAME] Online Set yourself offline Set yourself on break Profile S…" at bounding box center [784, 355] width 1568 height 710
click at [642, 248] on li "In Person" at bounding box center [658, 254] width 202 height 29
type input "********"
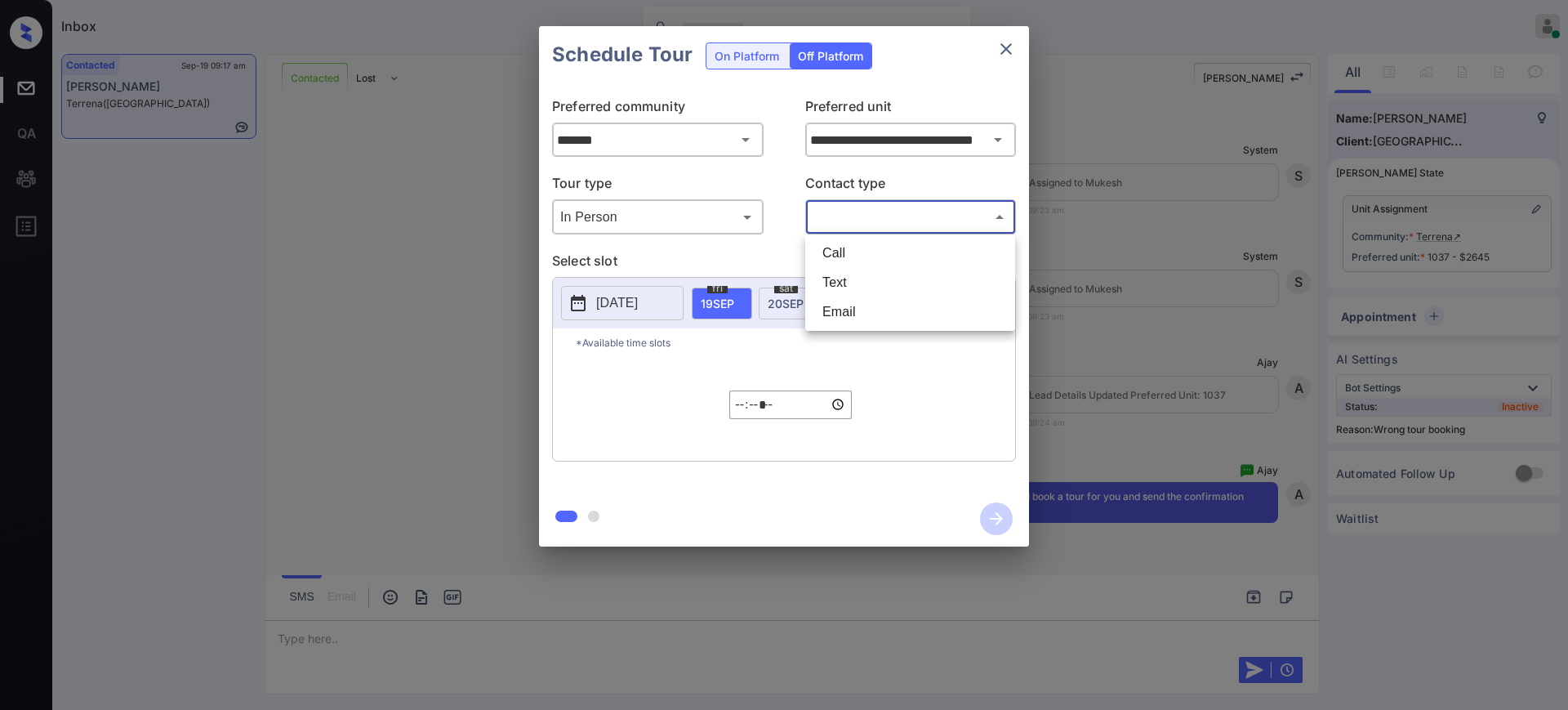
click at [896, 218] on body "Inbox [PERSON_NAME] Online Set yourself offline Set yourself on break Profile S…" at bounding box center [784, 355] width 1568 height 710
click at [849, 290] on li "Text" at bounding box center [910, 283] width 202 height 29
type input "****"
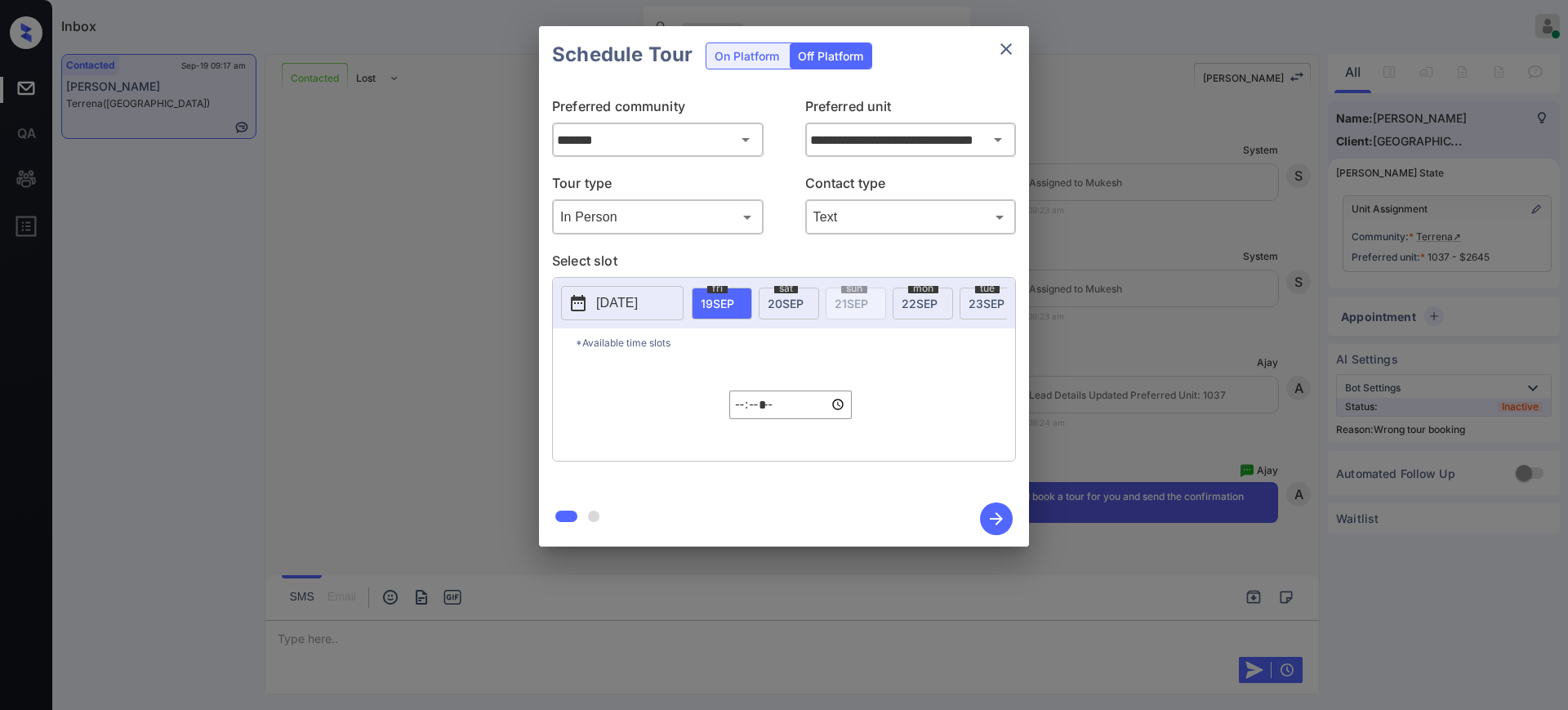
click at [635, 304] on p "2025-09-18" at bounding box center [616, 302] width 41 height 19
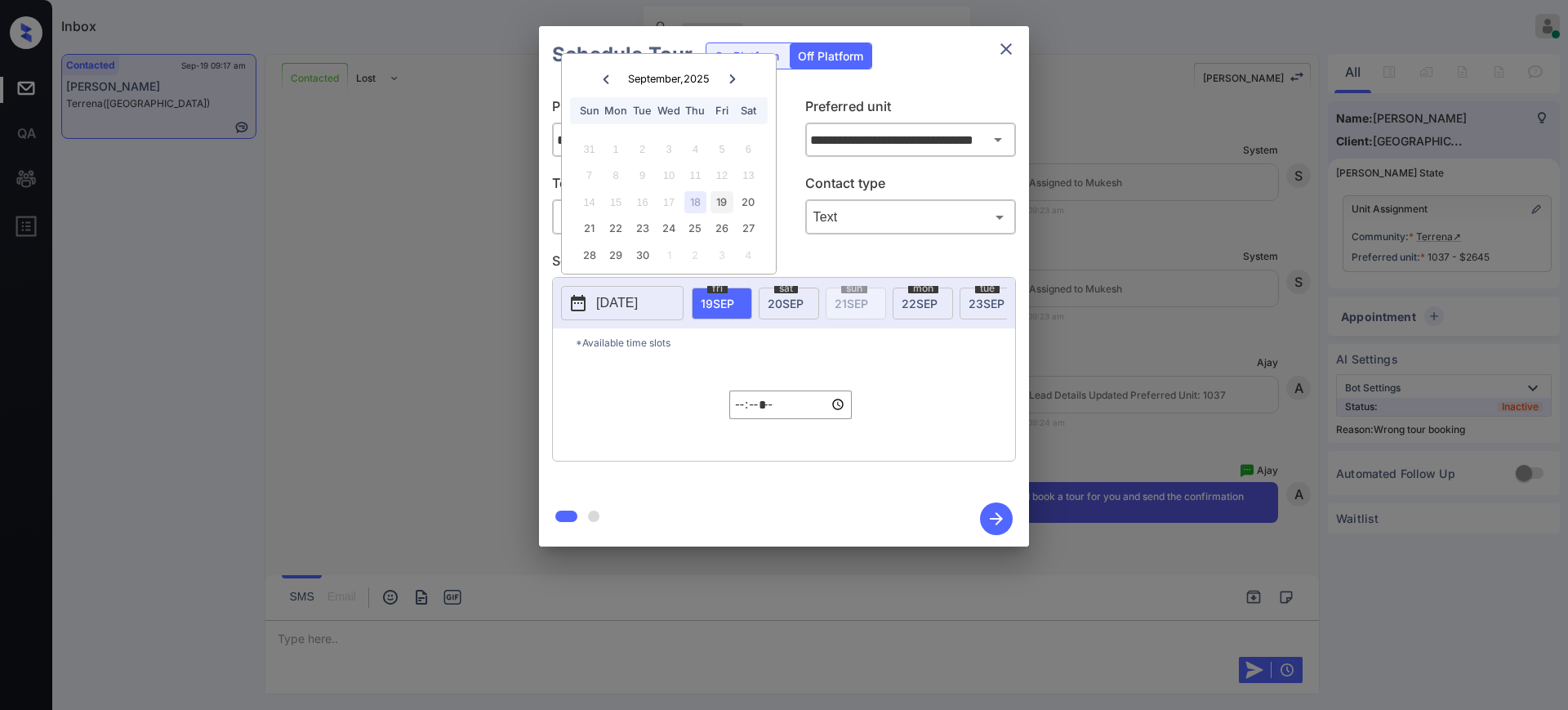
click at [723, 200] on div "19" at bounding box center [722, 202] width 22 height 22
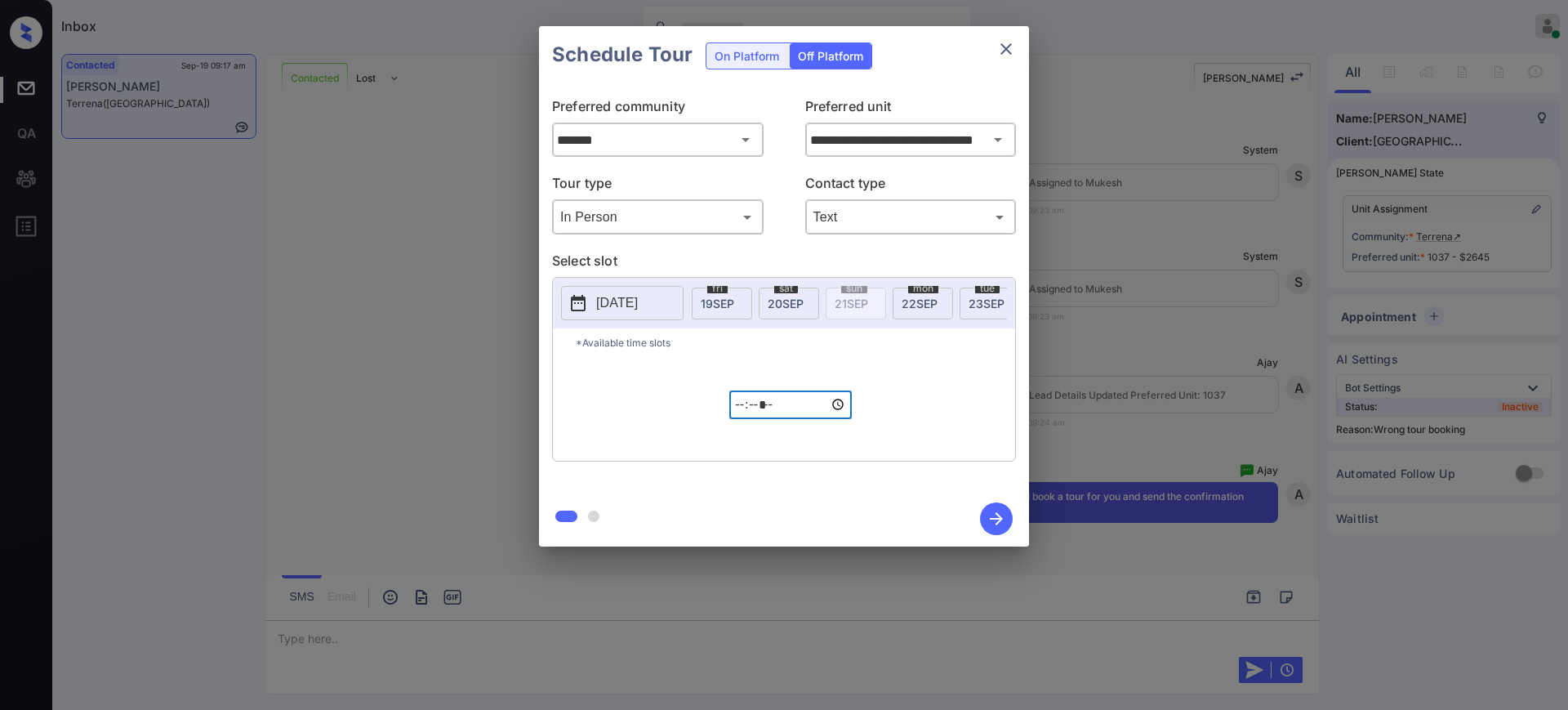
click at [743, 419] on input "*****" at bounding box center [790, 404] width 122 height 28
type input "*****"
type input "*******"
type input "**********"
click at [992, 511] on icon "button" at bounding box center [996, 519] width 33 height 33
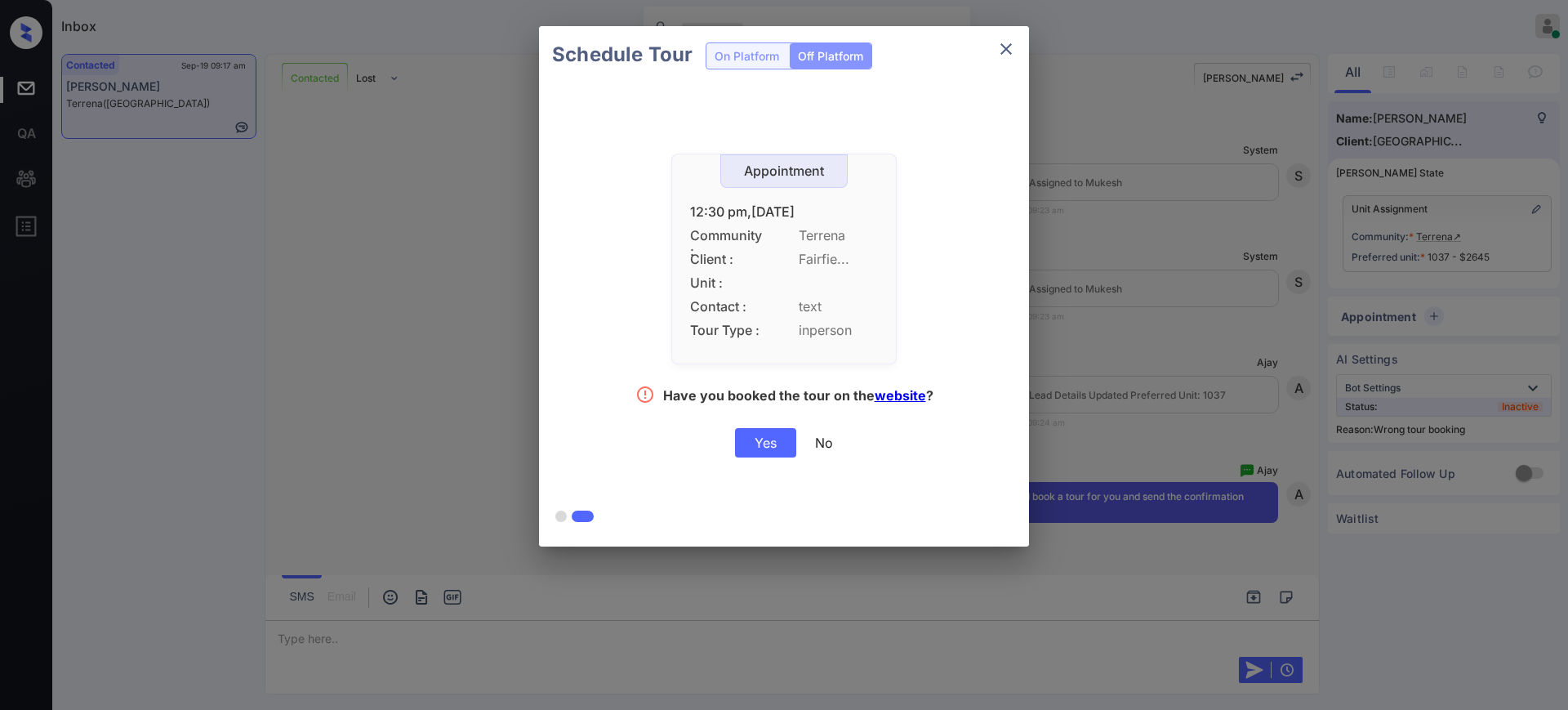
click at [774, 442] on div "Yes" at bounding box center [766, 443] width 62 height 29
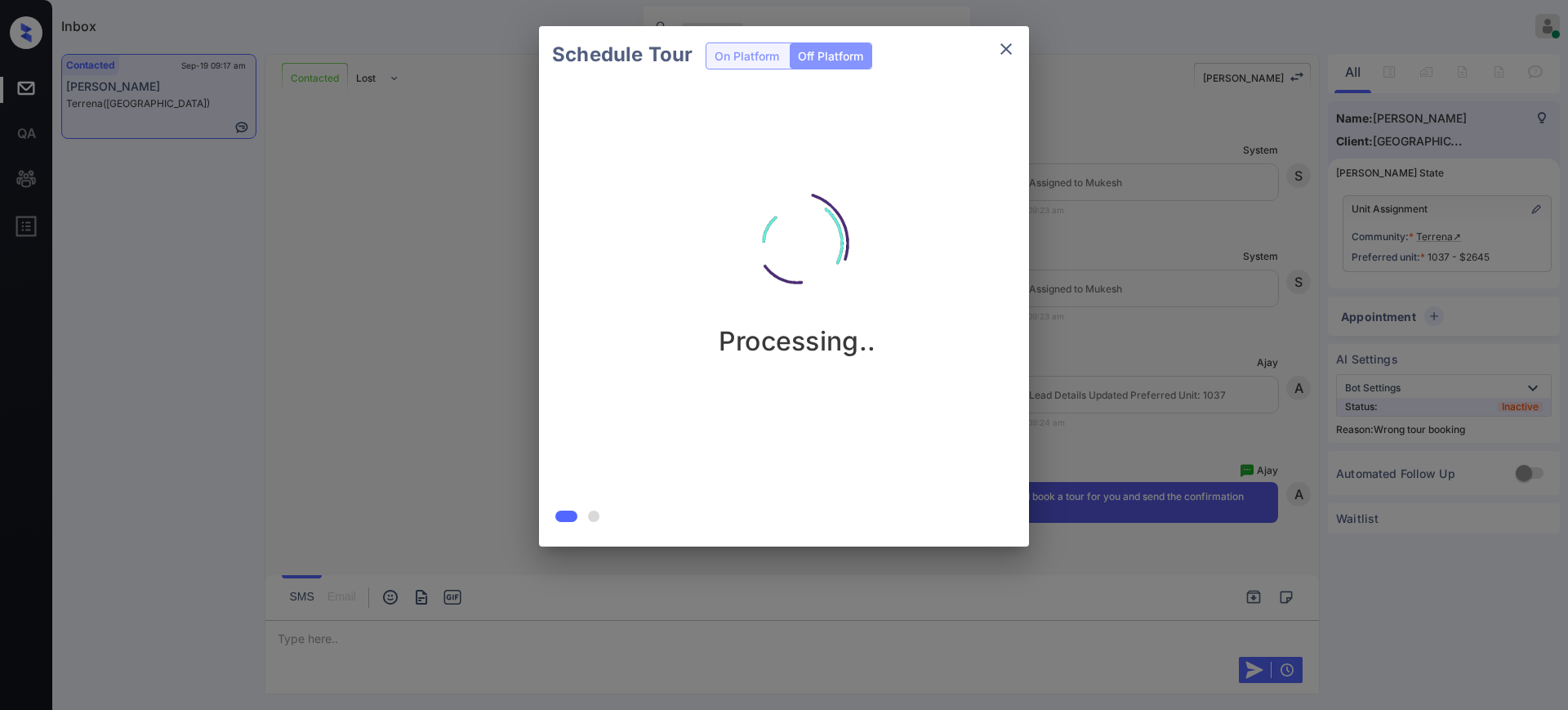
click at [1122, 229] on div "Schedule Tour On Platform Off Platform Processing.." at bounding box center [784, 287] width 1568 height 573
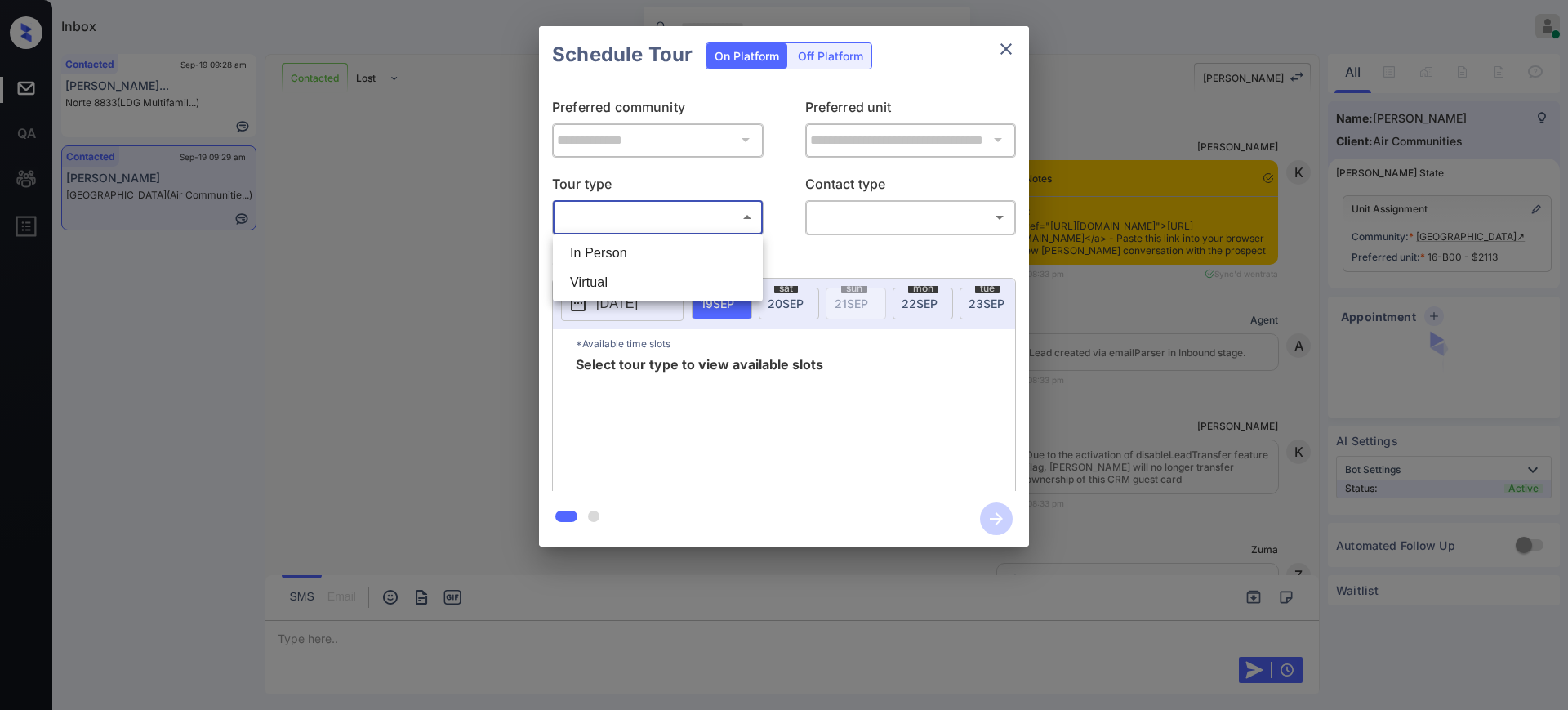
click at [610, 250] on li "In Person" at bounding box center [658, 254] width 202 height 29
type input "********"
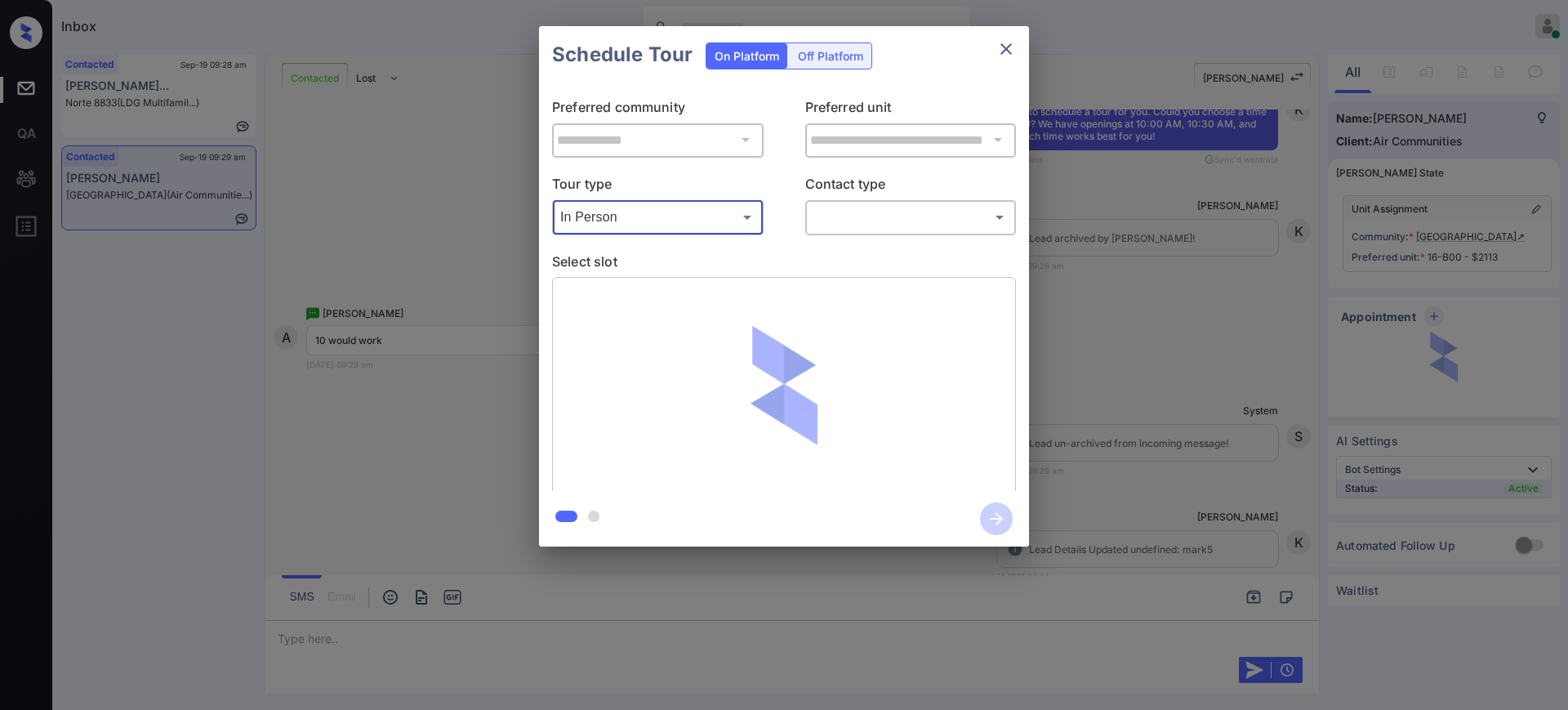
click at [865, 201] on div "​ ​" at bounding box center [911, 217] width 211 height 35
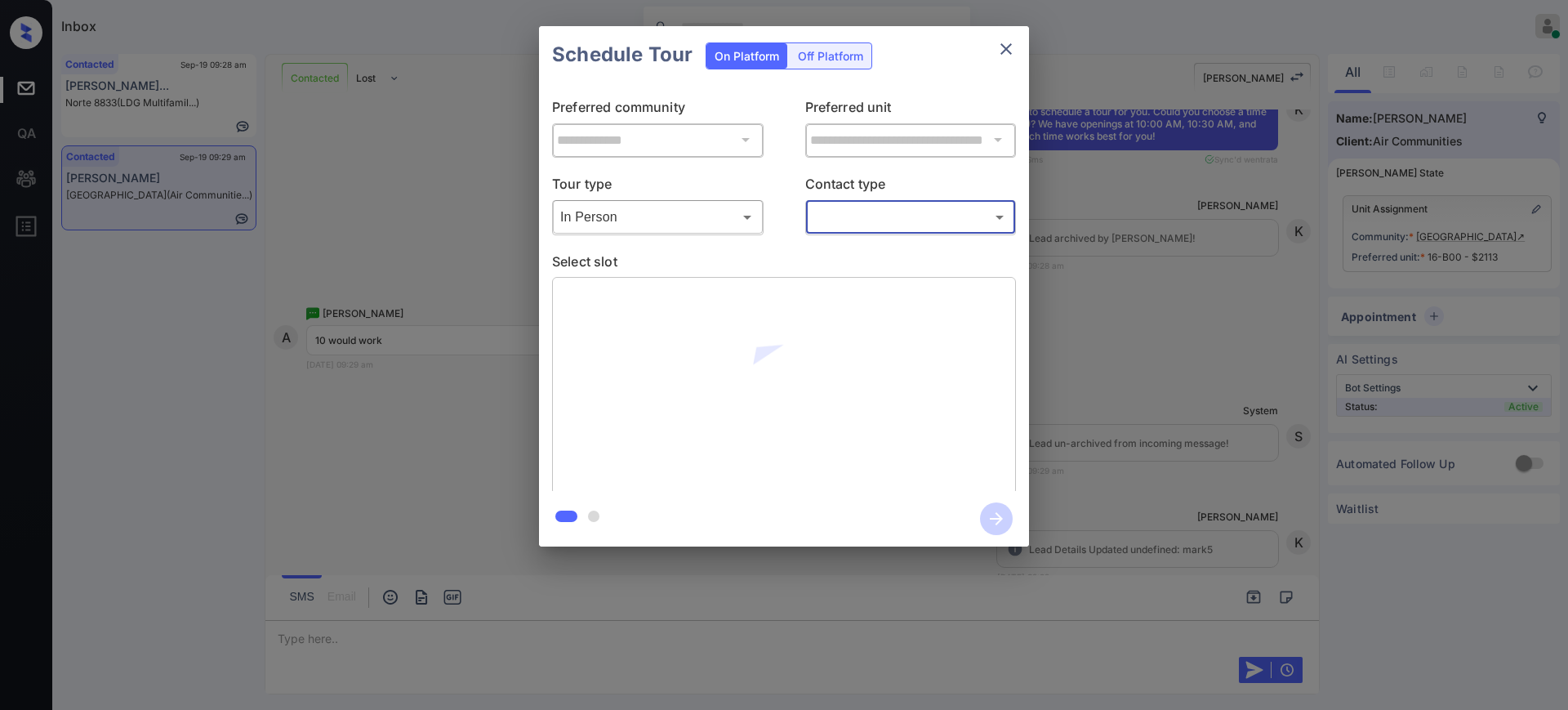
click at [859, 208] on body "Inbox [PERSON_NAME] Online Set yourself offline Set yourself on break Profile S…" at bounding box center [784, 355] width 1568 height 710
click at [849, 278] on li "Text" at bounding box center [910, 283] width 202 height 29
type input "****"
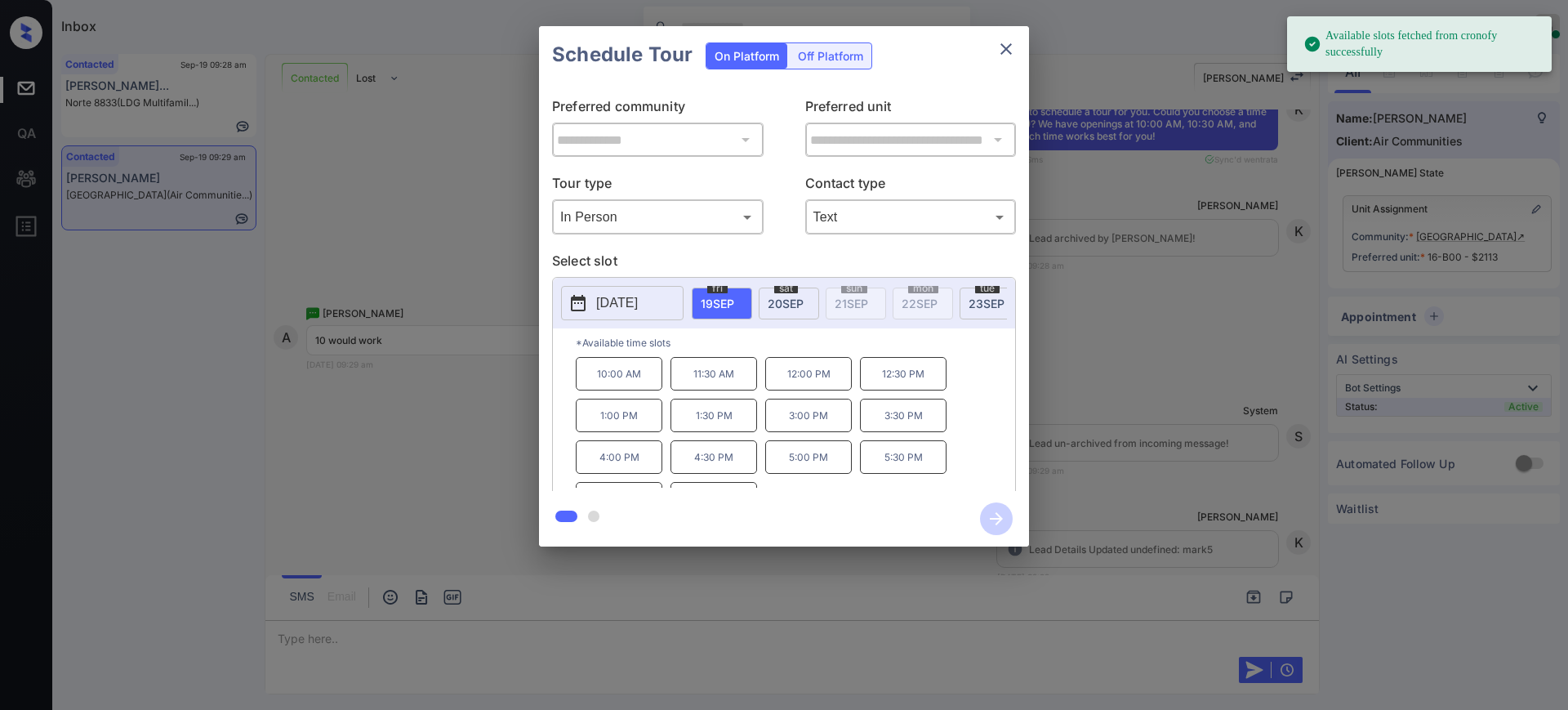
click at [724, 307] on span "[DATE]" at bounding box center [717, 303] width 33 height 14
click at [798, 297] on span "[DATE]" at bounding box center [785, 303] width 36 height 14
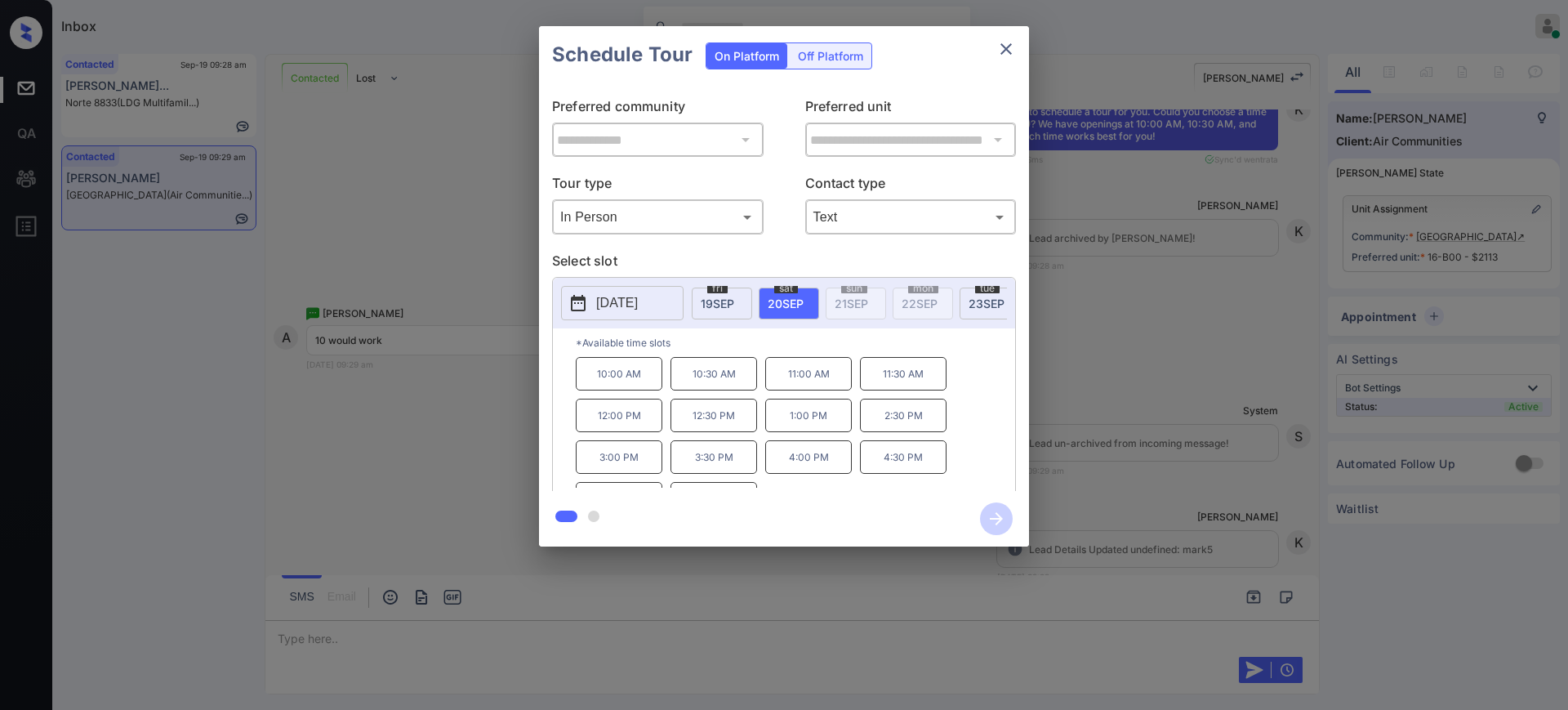
click at [604, 382] on p "10:00 AM" at bounding box center [619, 374] width 86 height 33
click at [996, 513] on icon "button" at bounding box center [996, 519] width 13 height 13
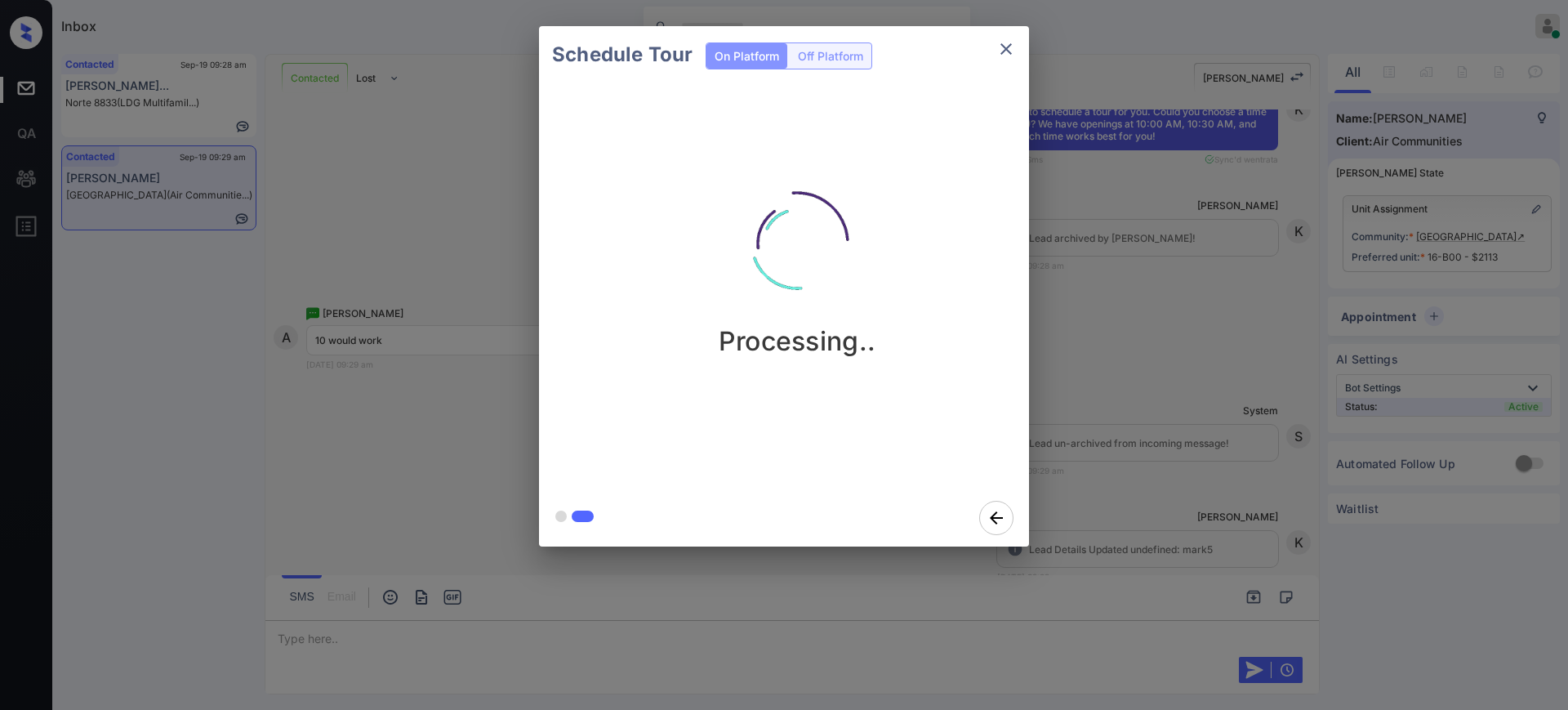
click at [1200, 418] on div "Schedule Tour On Platform Off Platform Processing.." at bounding box center [784, 287] width 1568 height 573
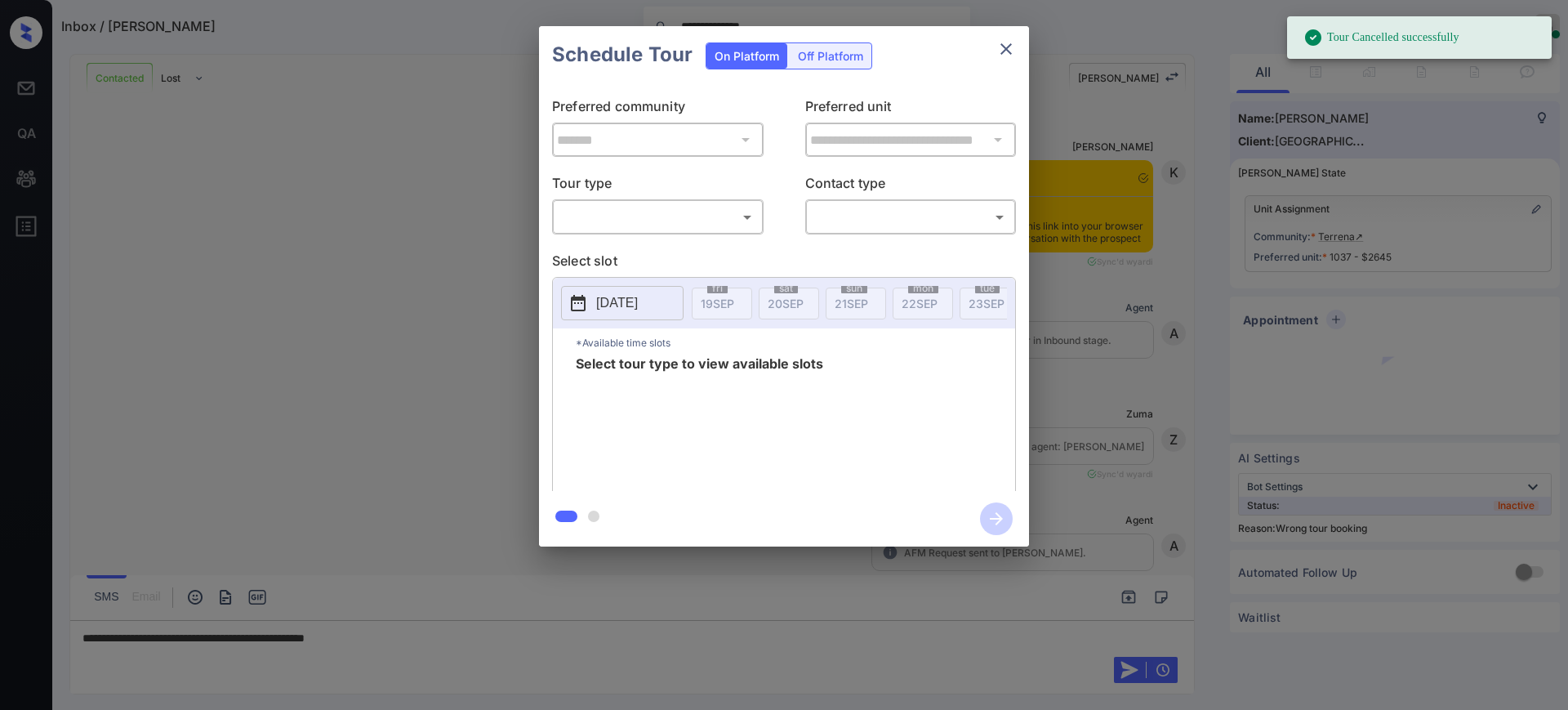
scroll to position [4396, 0]
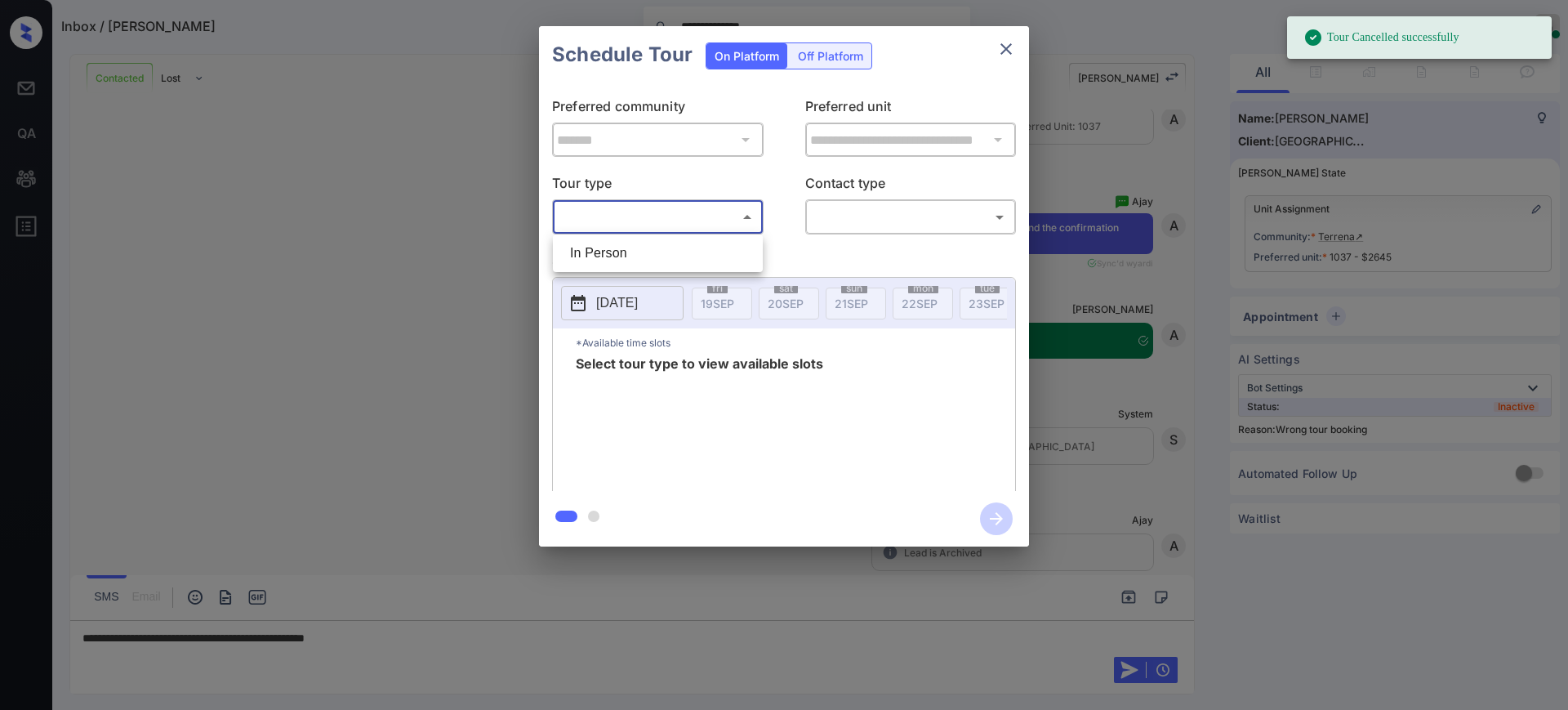
click at [644, 218] on body "**********" at bounding box center [784, 355] width 1568 height 710
click at [637, 242] on li "In Person" at bounding box center [658, 254] width 202 height 29
type input "********"
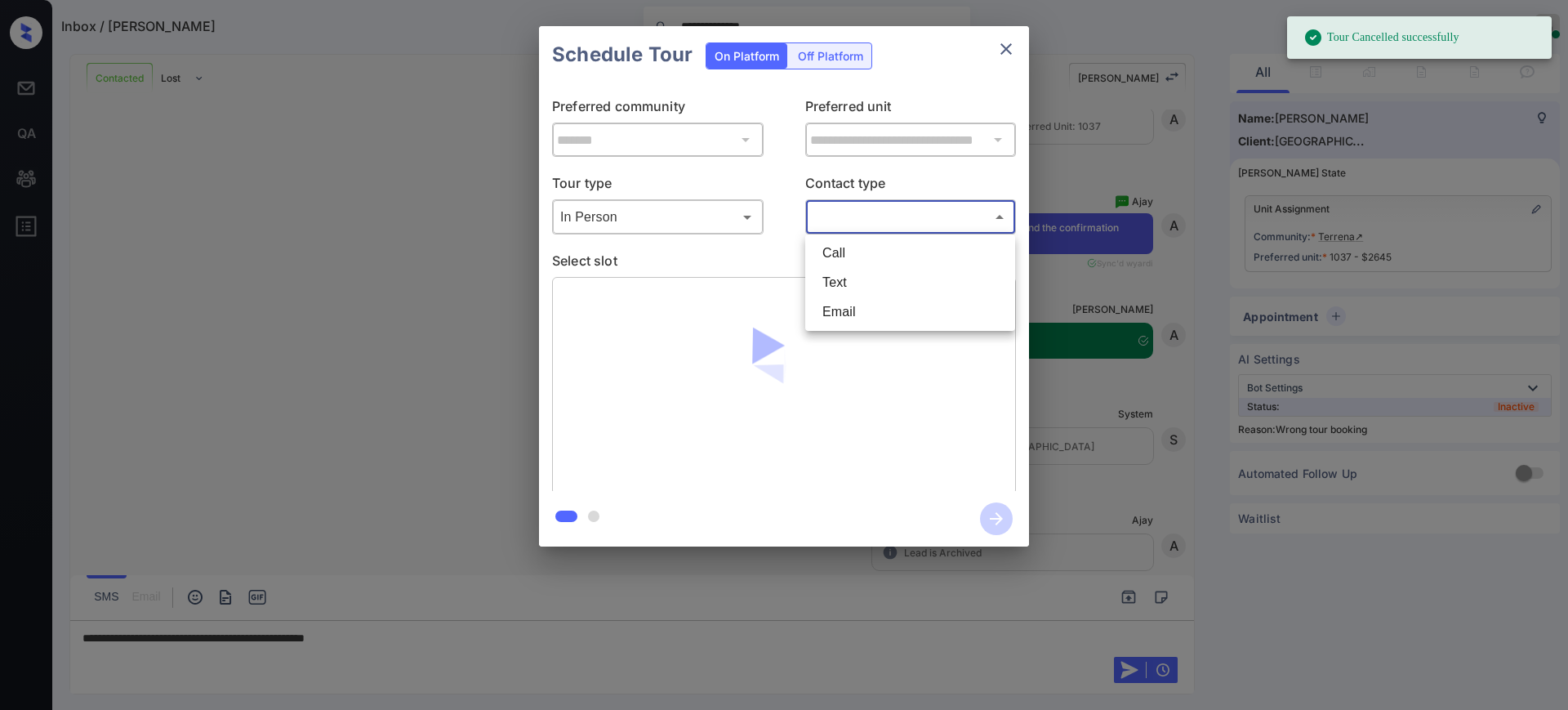
click at [846, 219] on body "**********" at bounding box center [784, 355] width 1568 height 710
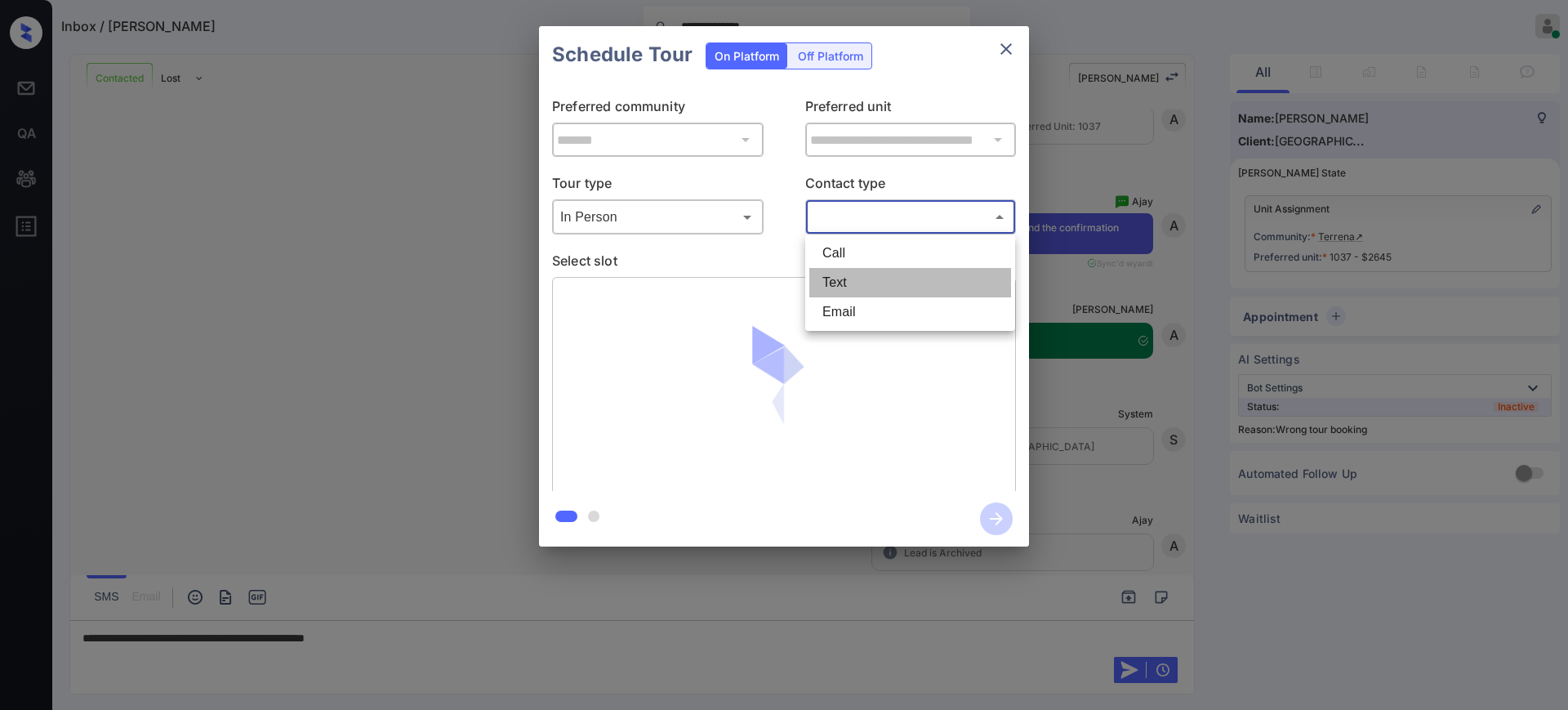
click at [858, 277] on li "Text" at bounding box center [910, 283] width 202 height 29
type input "****"
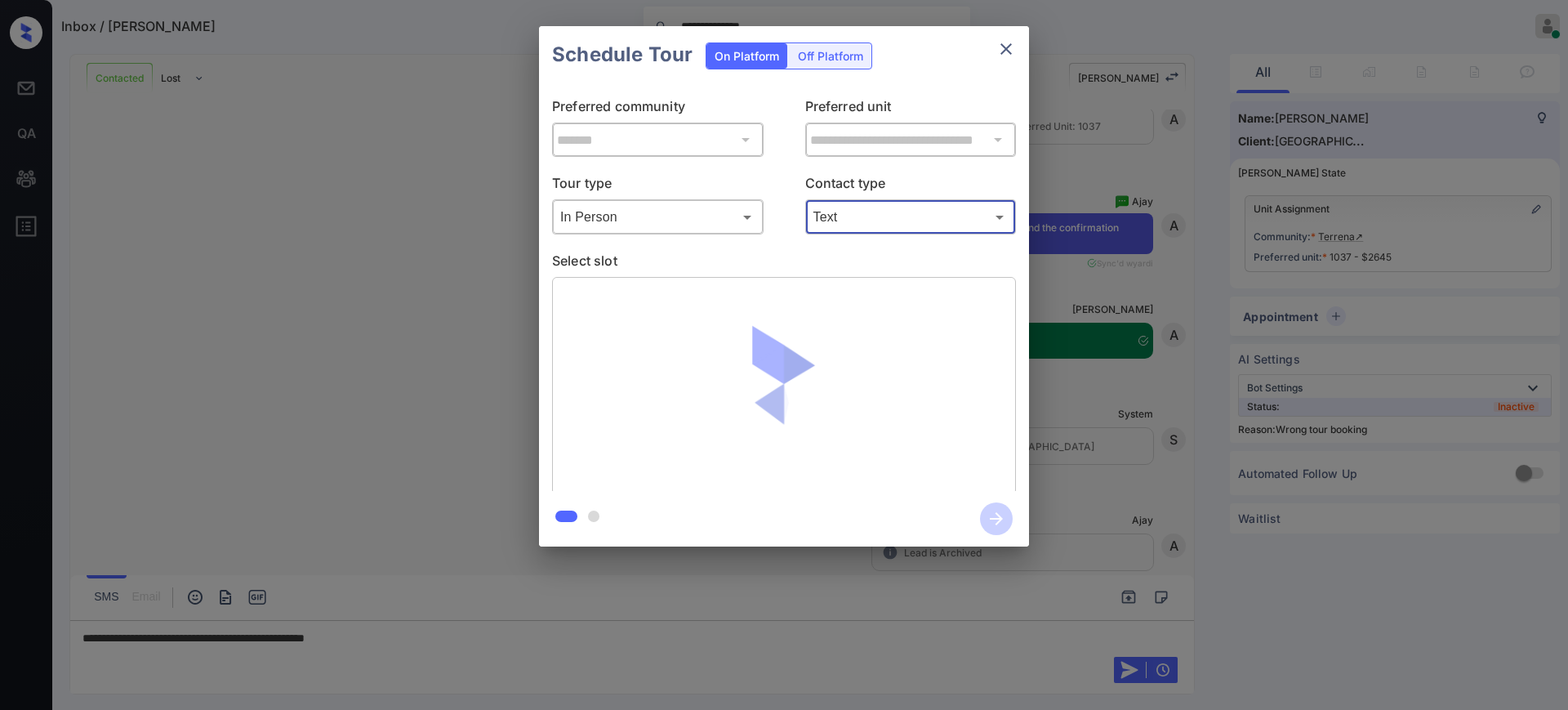
click at [790, 257] on p "Select slot" at bounding box center [783, 264] width 464 height 26
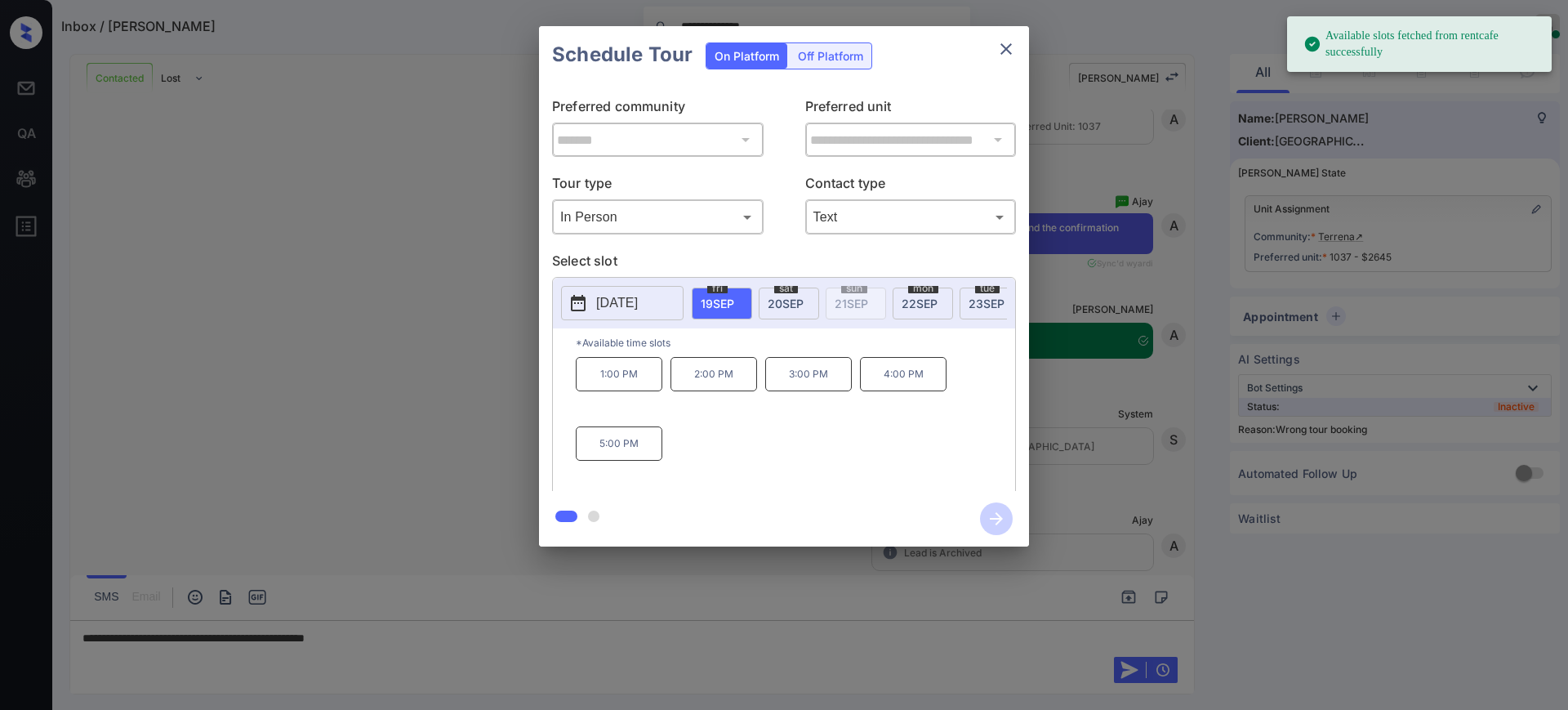
click at [787, 293] on div "sat 20 SEP" at bounding box center [789, 303] width 61 height 32
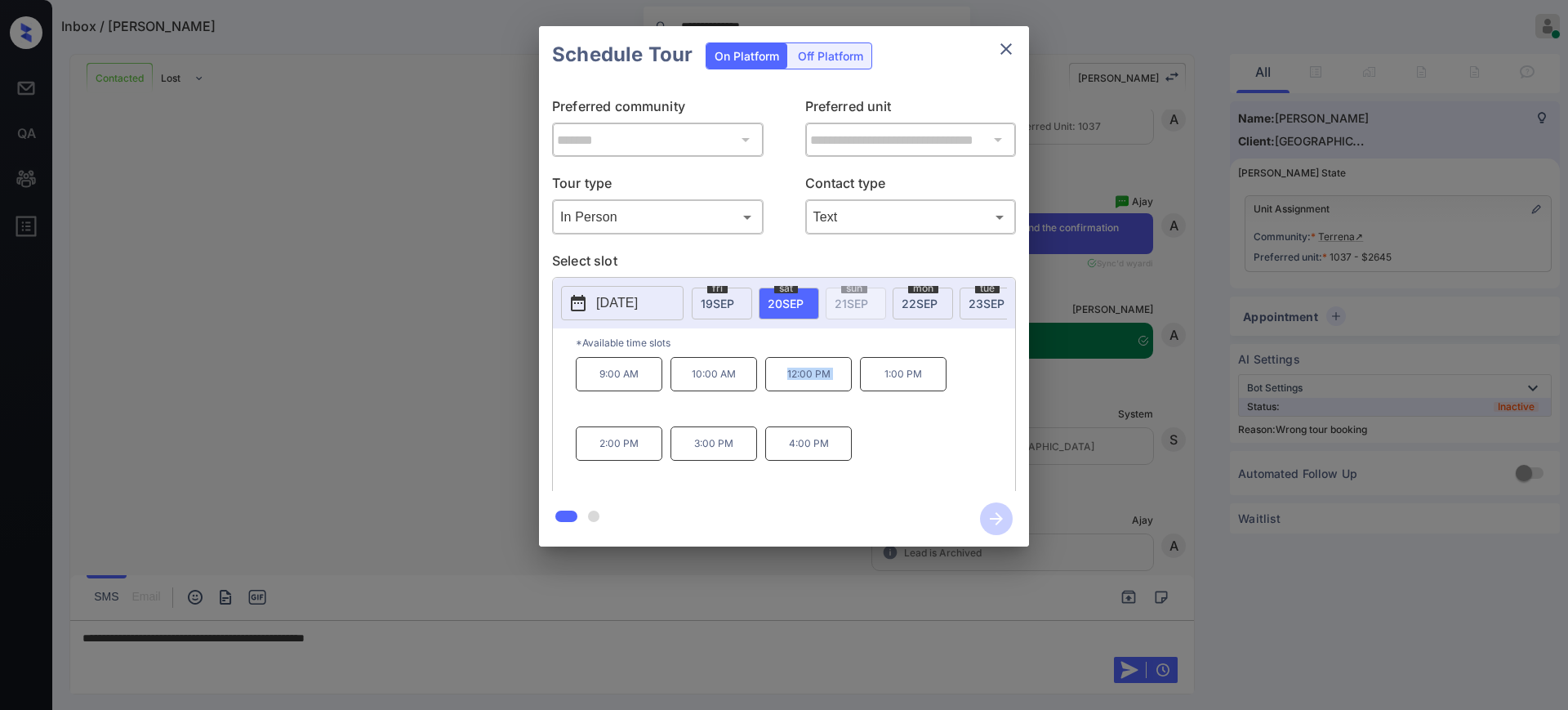
drag, startPoint x: 781, startPoint y: 388, endPoint x: 872, endPoint y: 381, distance: 91.3
type textarea "********"
click at [859, 388] on div "9:00 AM 10:00 AM 12:00 PM 1:00 PM 2:00 PM 3:00 PM 4:00 PM" at bounding box center [795, 423] width 440 height 130
copy p "12:00 PM"
click at [1006, 48] on icon "close" at bounding box center [1006, 49] width 11 height 11
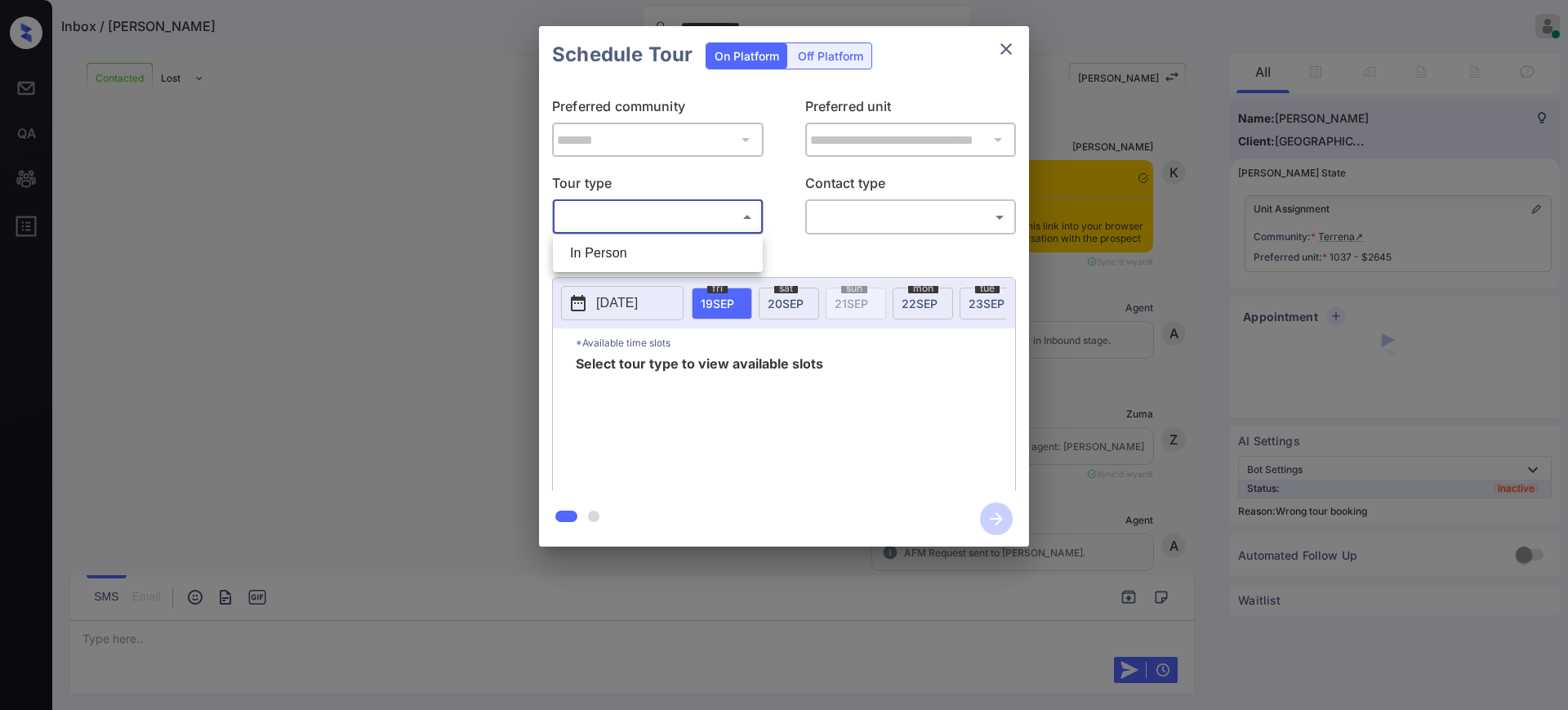
click at [592, 218] on body "**********" at bounding box center [784, 355] width 1568 height 710
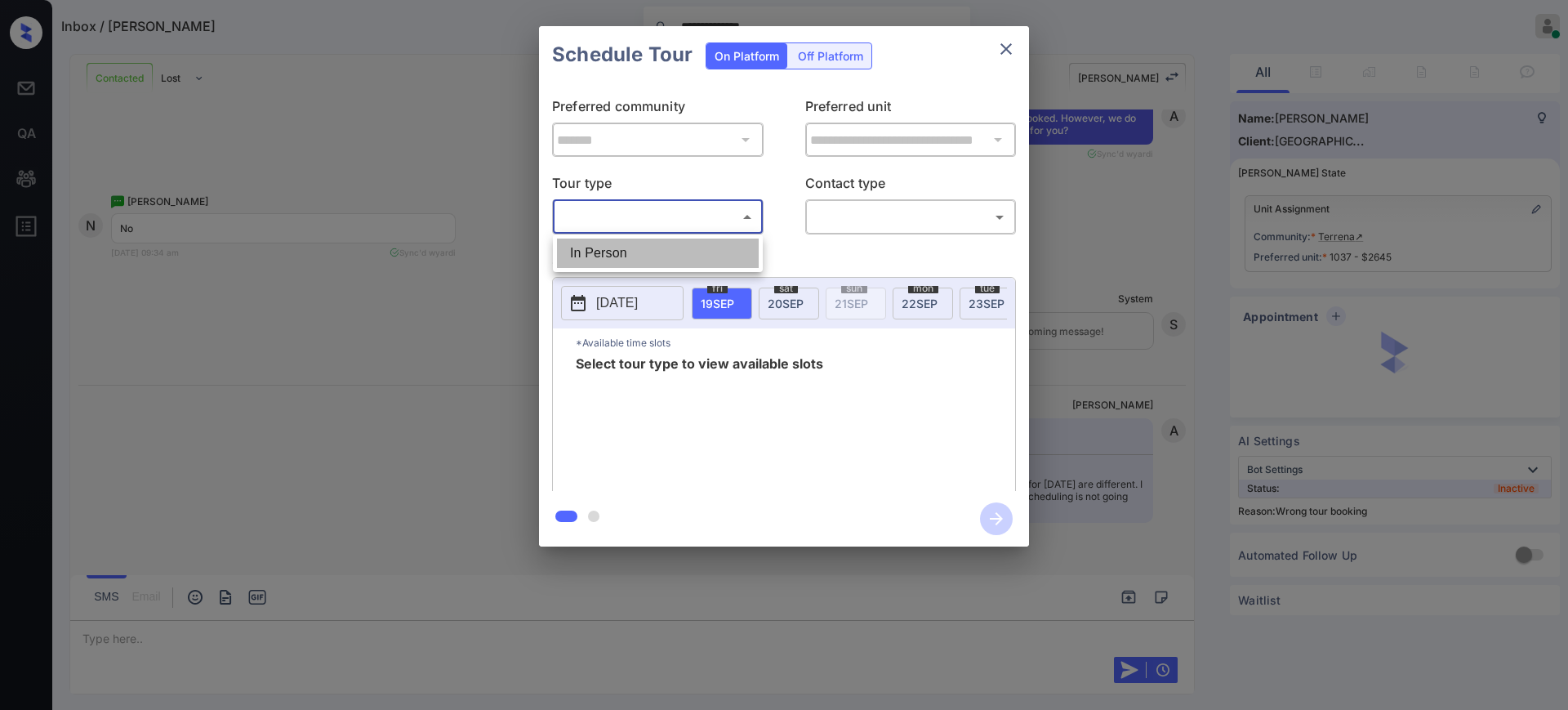
click at [616, 257] on li "In Person" at bounding box center [658, 254] width 202 height 29
type input "********"
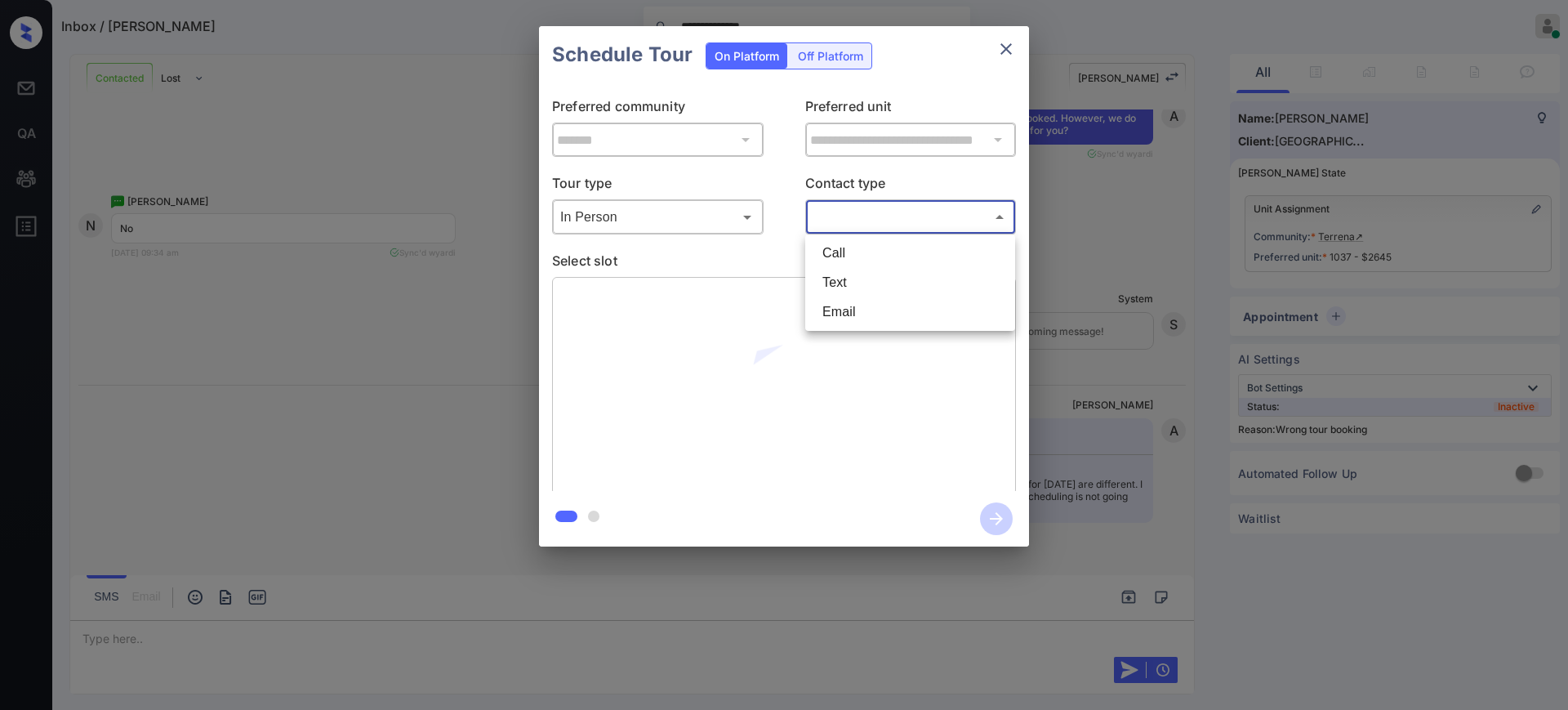
click at [874, 209] on body "**********" at bounding box center [784, 355] width 1568 height 710
click at [847, 276] on li "Text" at bounding box center [910, 283] width 202 height 29
type input "****"
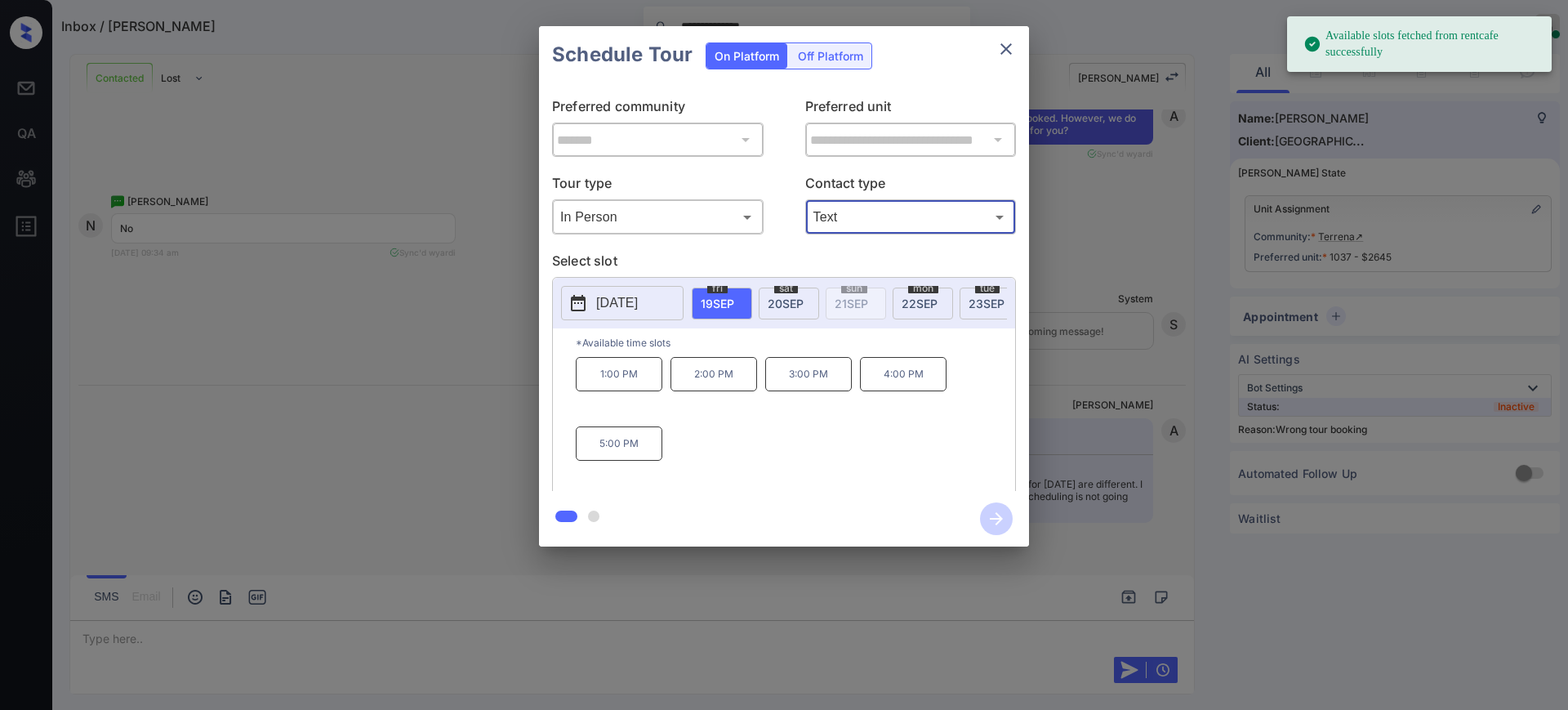
click at [602, 320] on button "[DATE]" at bounding box center [622, 302] width 122 height 34
click at [620, 288] on button "2025-09-19" at bounding box center [622, 302] width 122 height 34
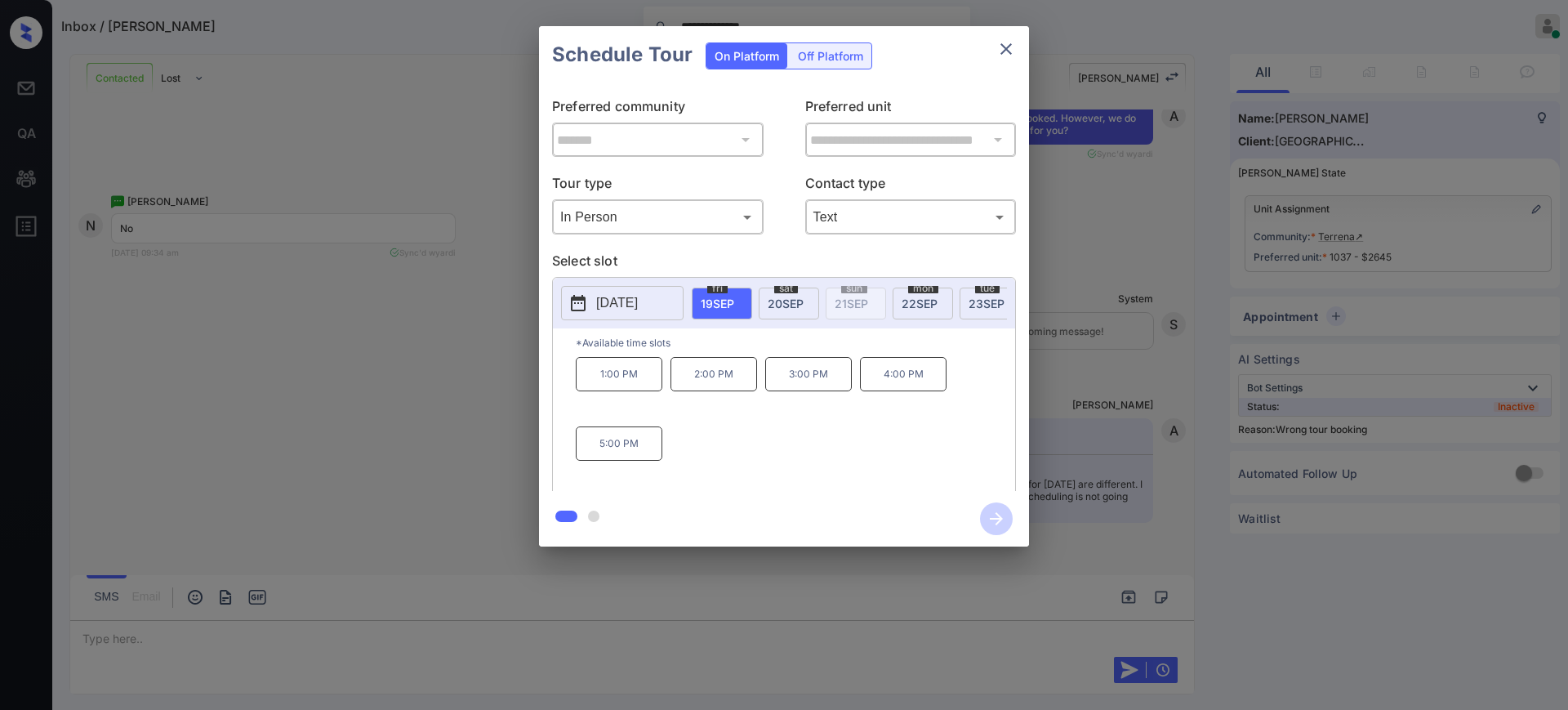
click at [175, 625] on div at bounding box center [784, 355] width 1568 height 710
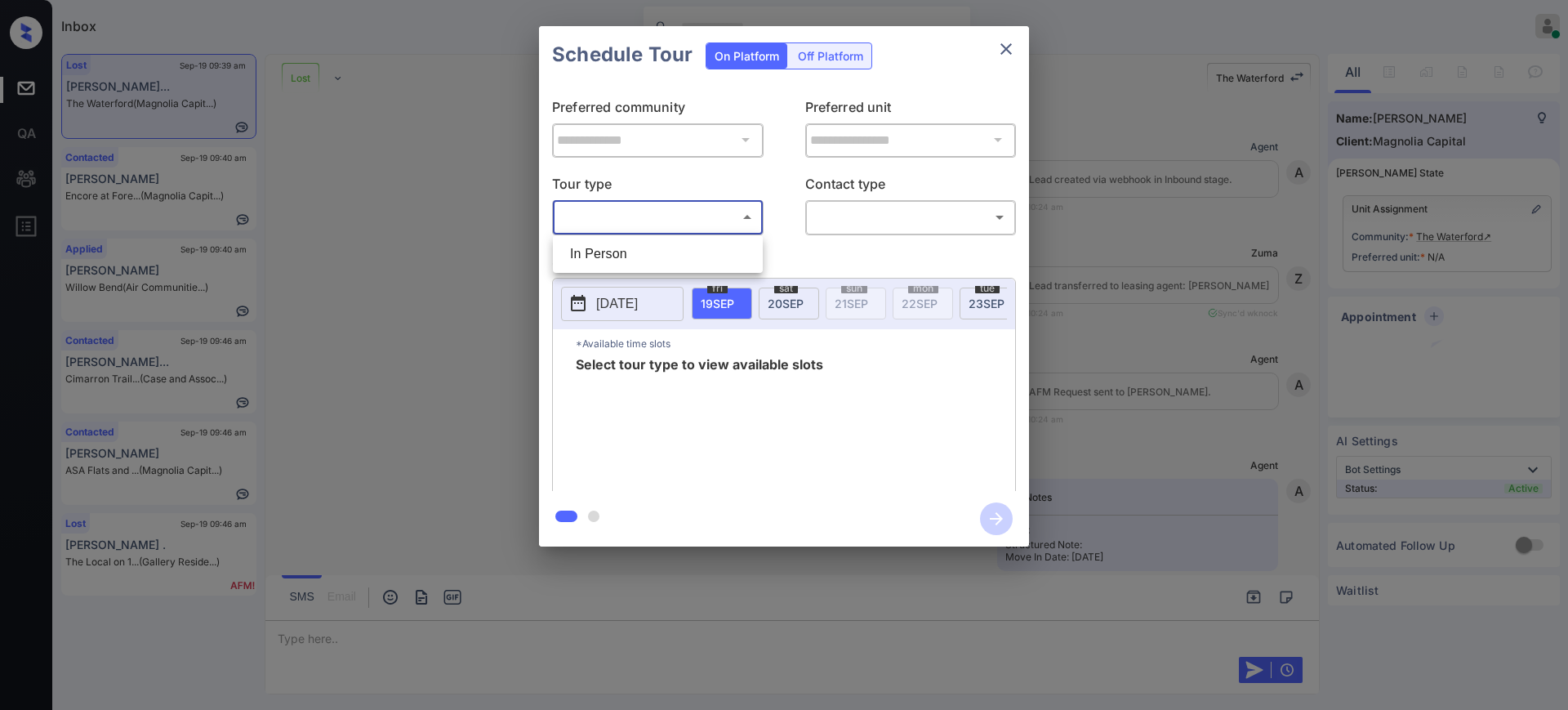
click at [685, 249] on li "In Person" at bounding box center [658, 254] width 202 height 29
type input "********"
click at [889, 206] on div at bounding box center [784, 355] width 1568 height 710
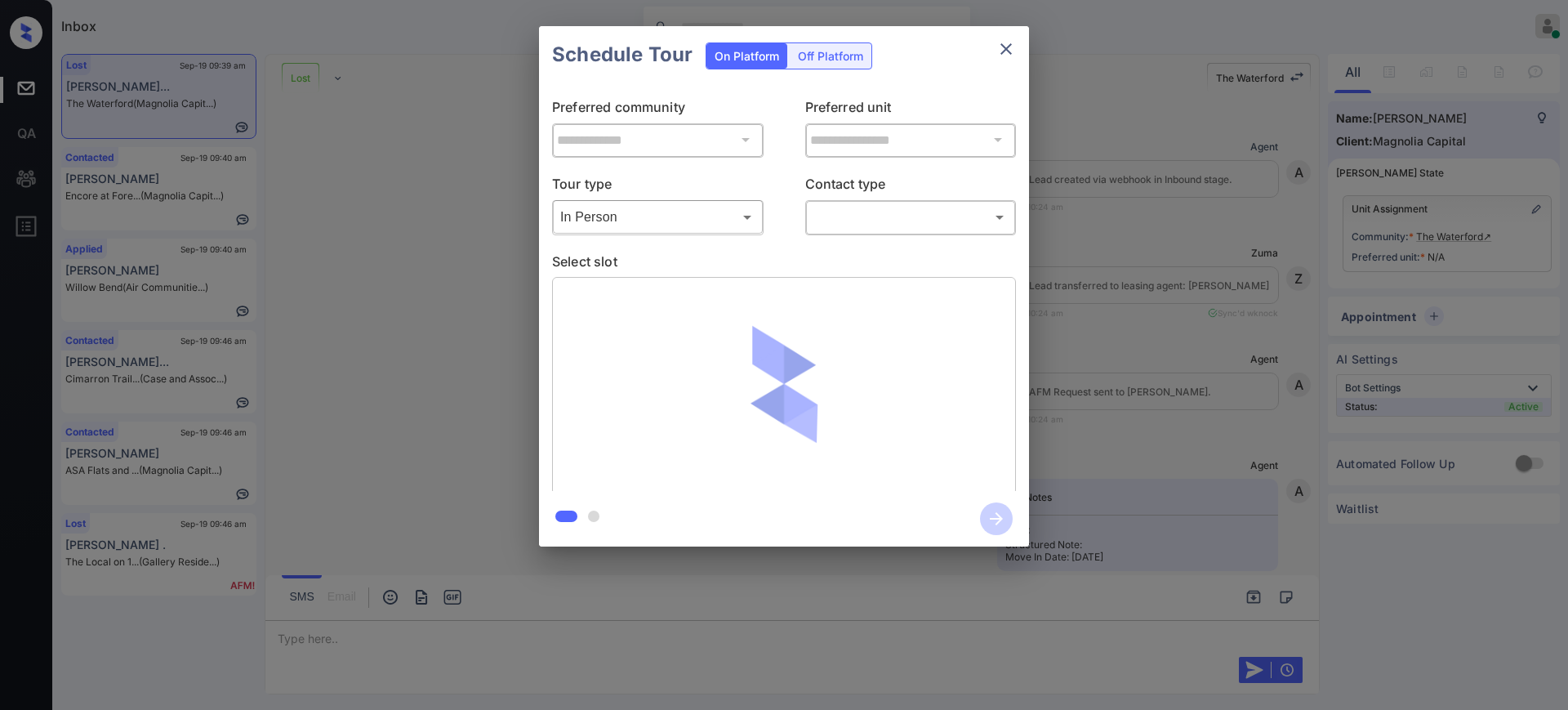
scroll to position [19100, 0]
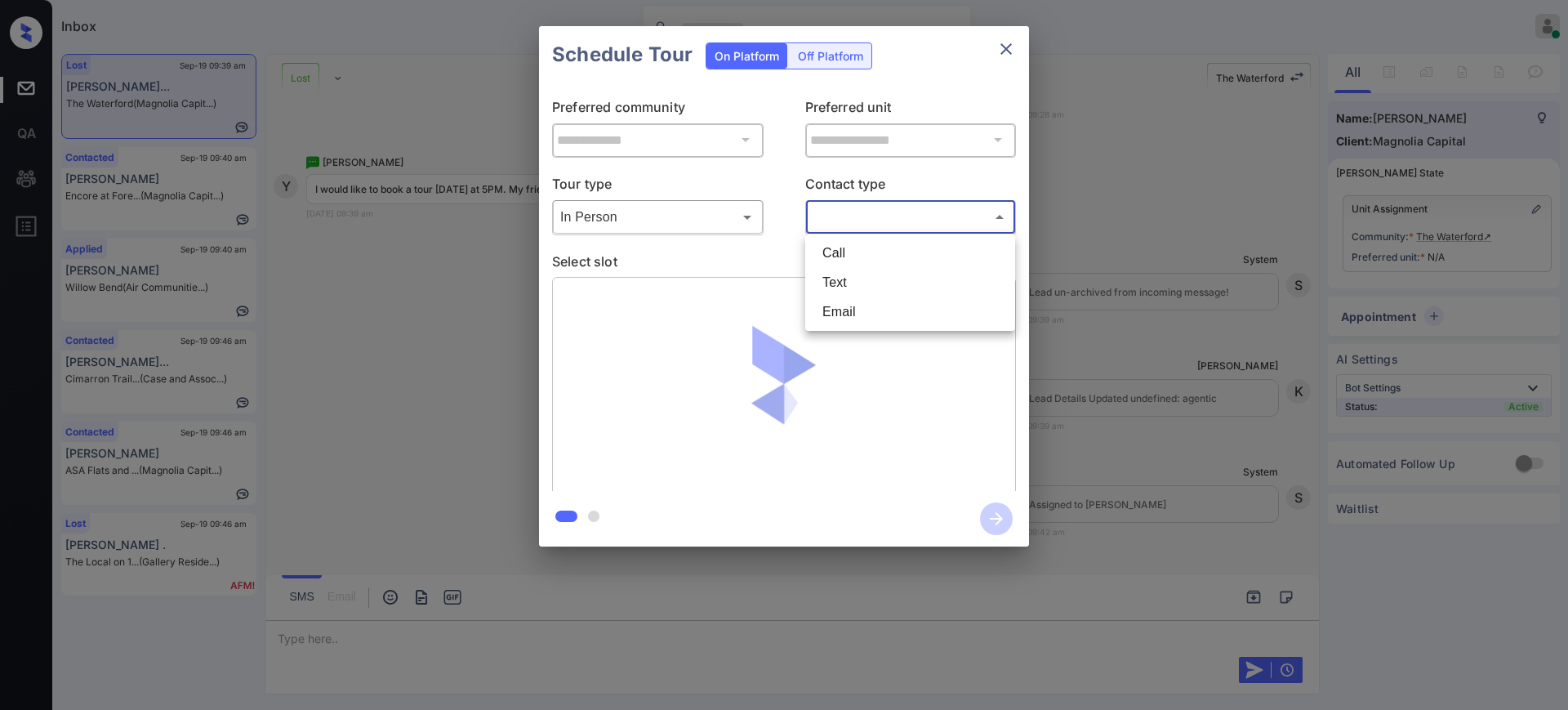
click at [876, 215] on body "Inbox Ajay Kumar Online Set yourself offline Set yourself on break Profile Swit…" at bounding box center [784, 355] width 1568 height 710
click at [868, 285] on li "Text" at bounding box center [910, 283] width 202 height 29
type input "****"
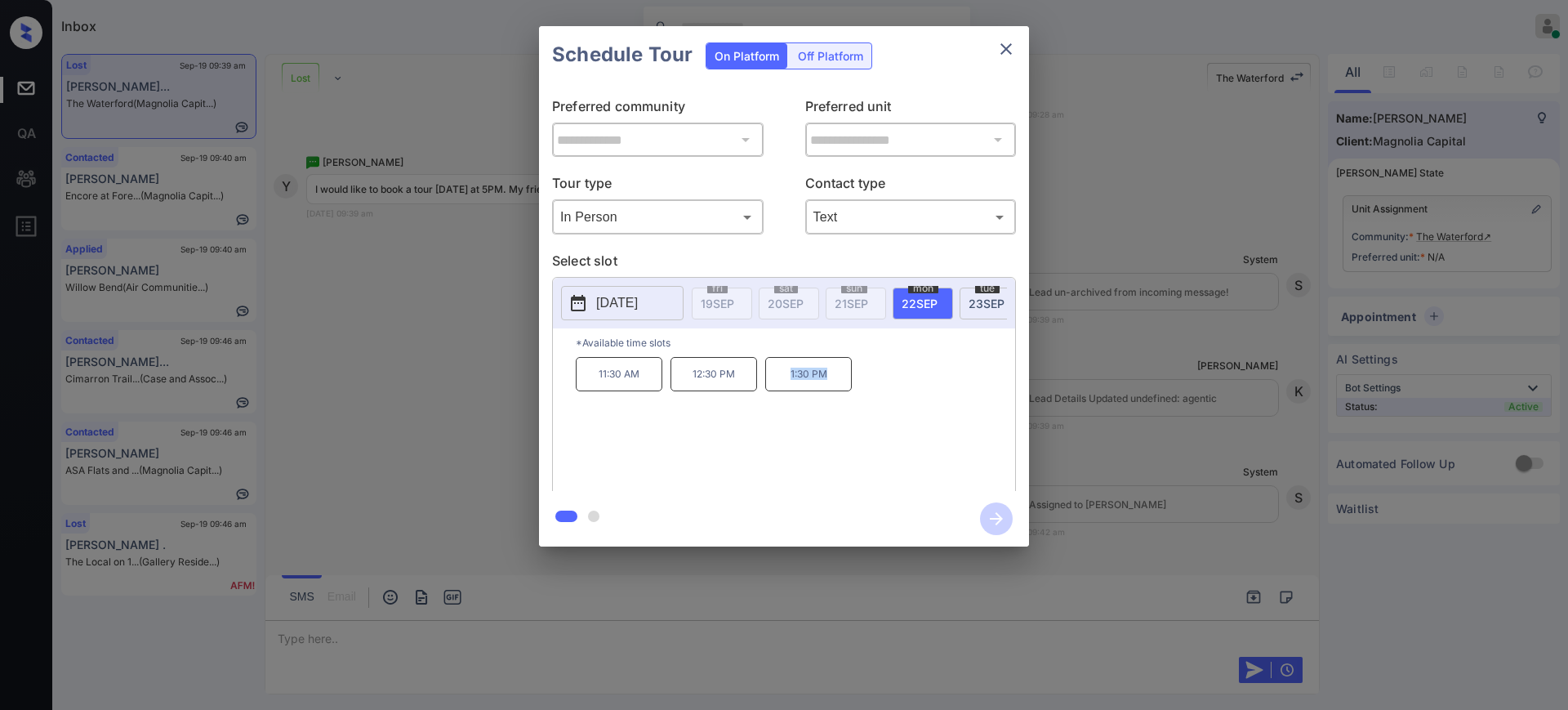
drag, startPoint x: 778, startPoint y: 392, endPoint x: 925, endPoint y: 388, distance: 147.1
click at [878, 404] on div "11:30 AM 12:30 PM 1:30 PM" at bounding box center [795, 423] width 440 height 130
copy p "1:30 PM"
click at [633, 319] on button "2025-09-22" at bounding box center [622, 302] width 122 height 34
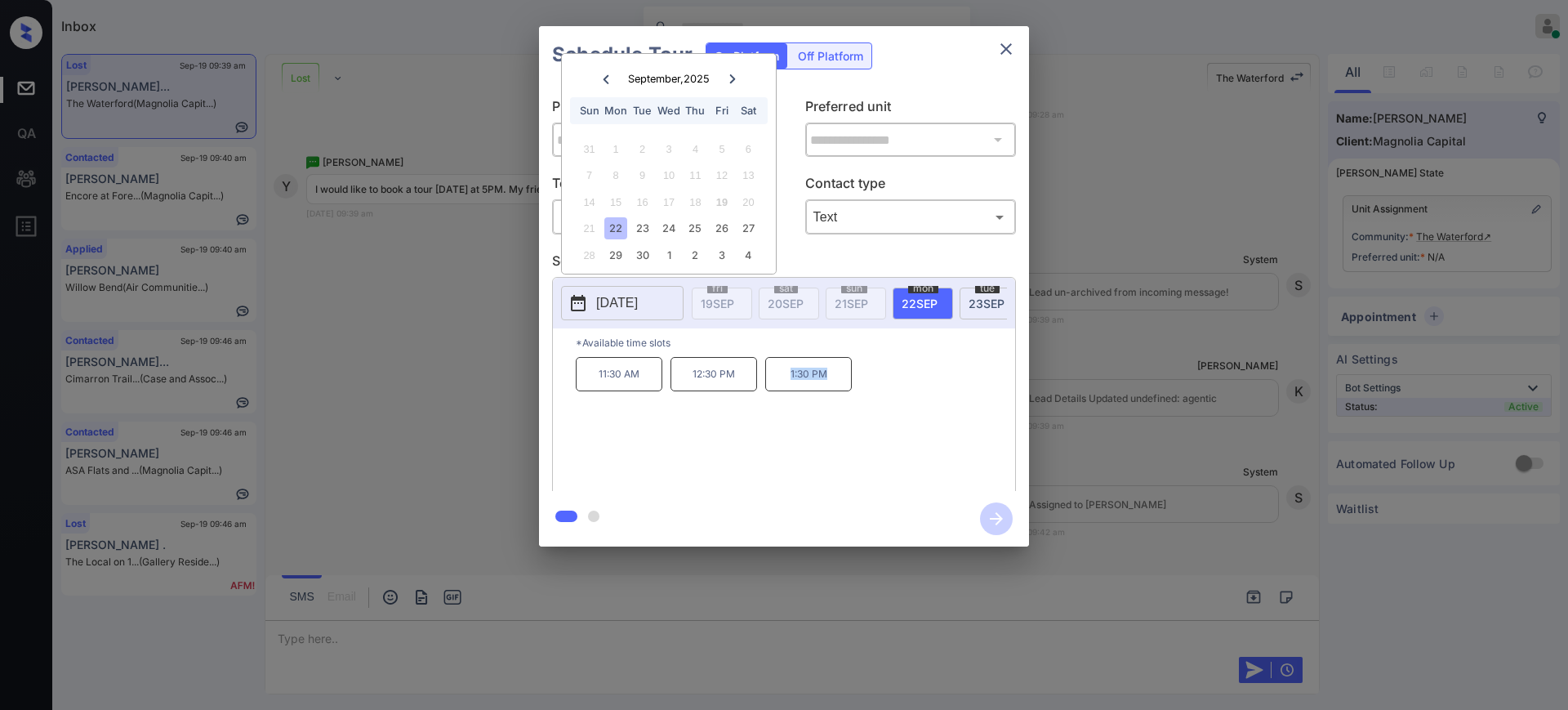
click at [638, 309] on p "2025-09-22" at bounding box center [616, 302] width 41 height 19
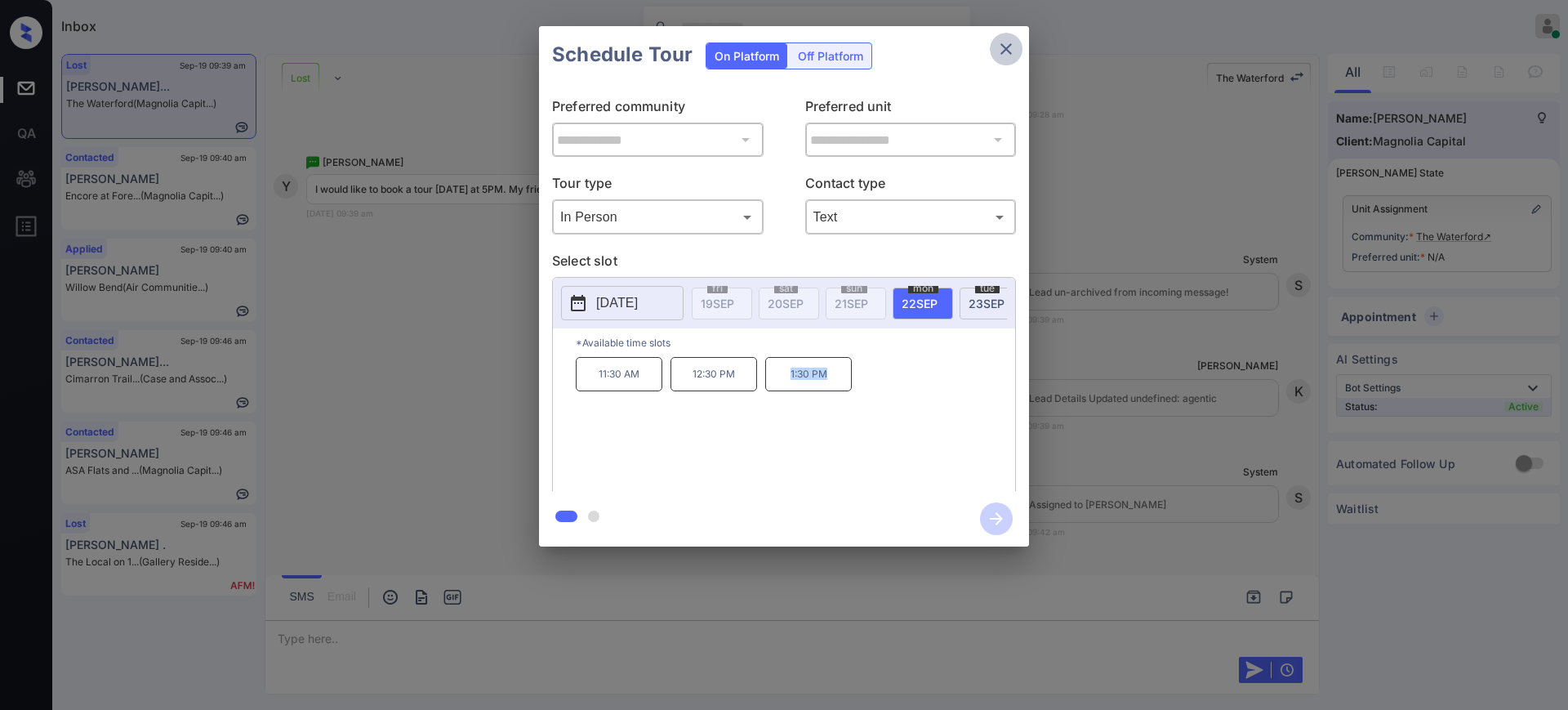
click at [1010, 38] on button "close" at bounding box center [1006, 50] width 33 height 33
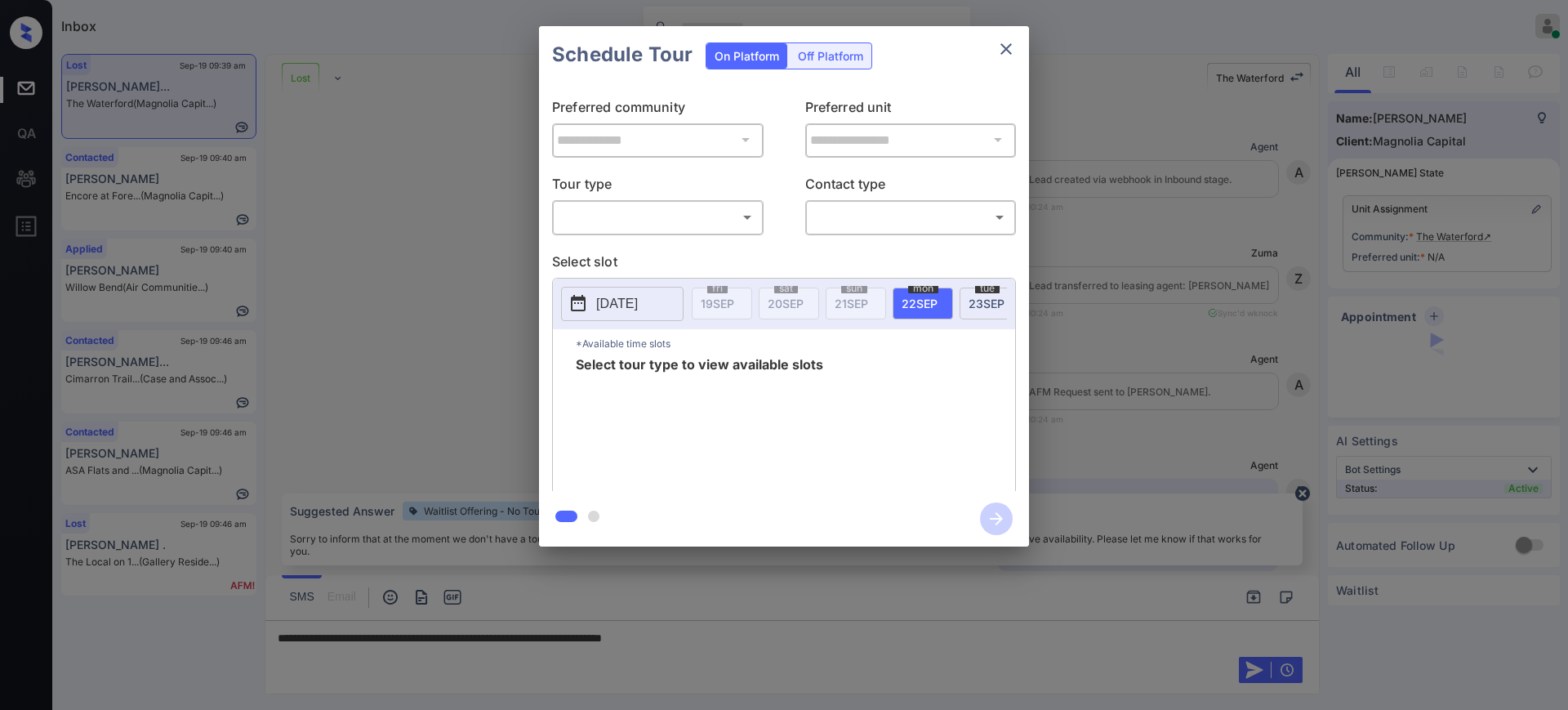
scroll to position [19406, 0]
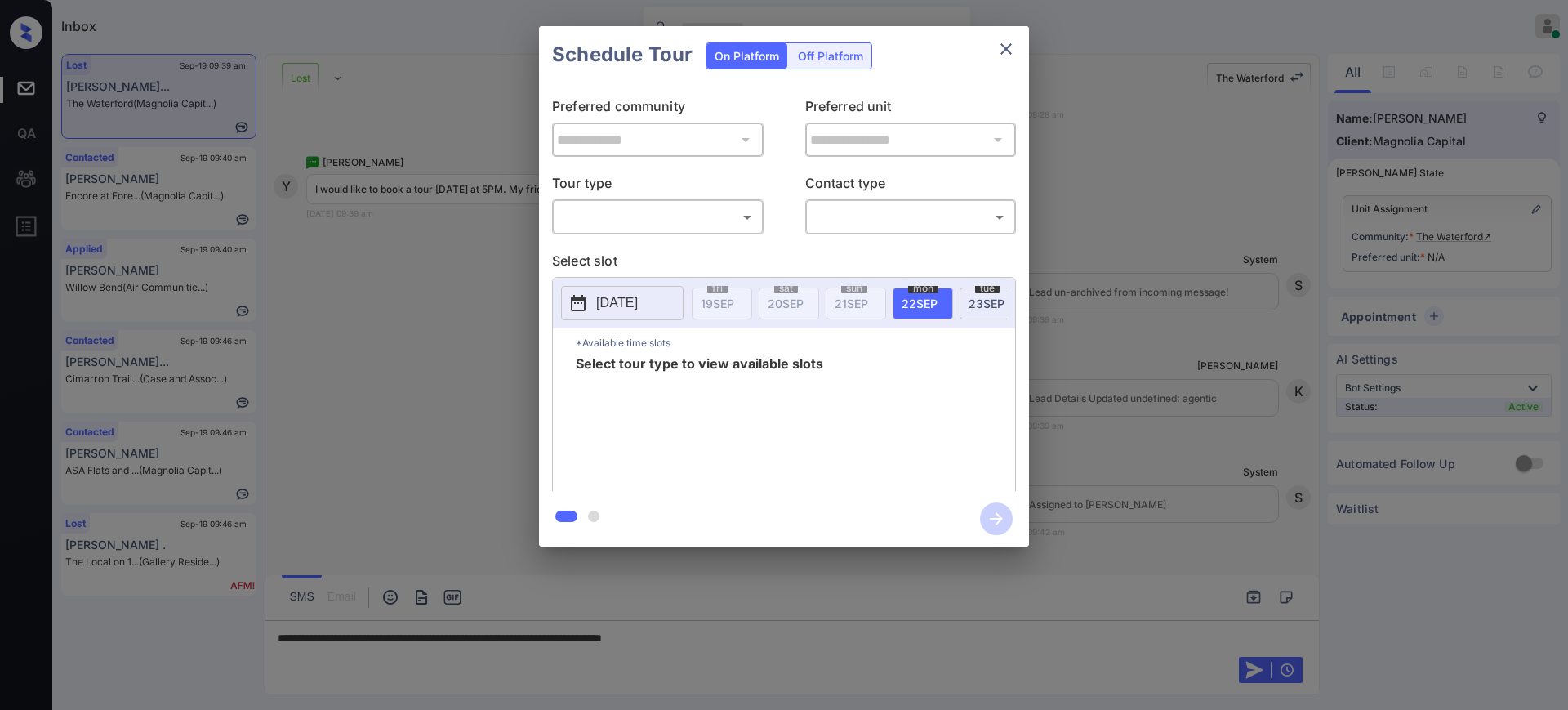
click at [746, 632] on div at bounding box center [784, 355] width 1568 height 710
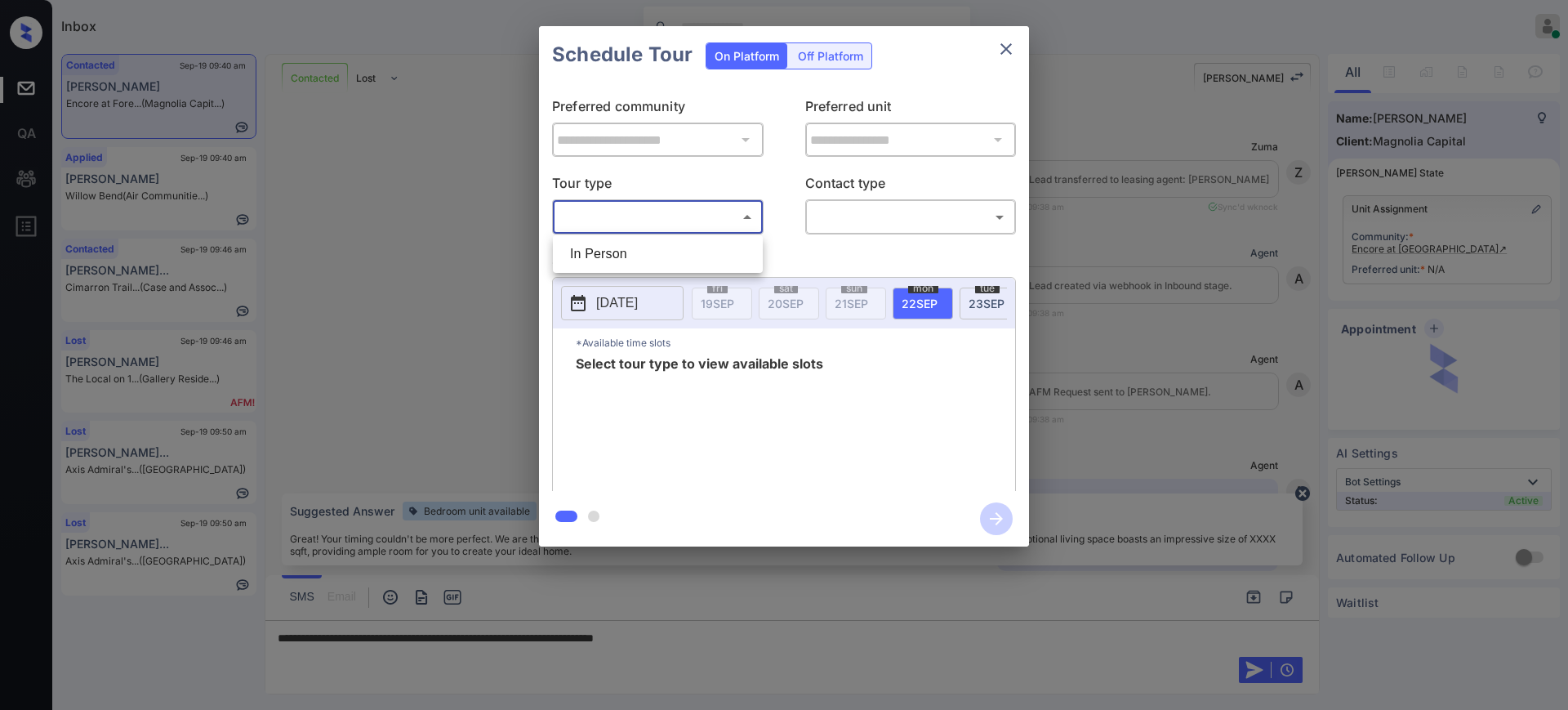
scroll to position [896, 0]
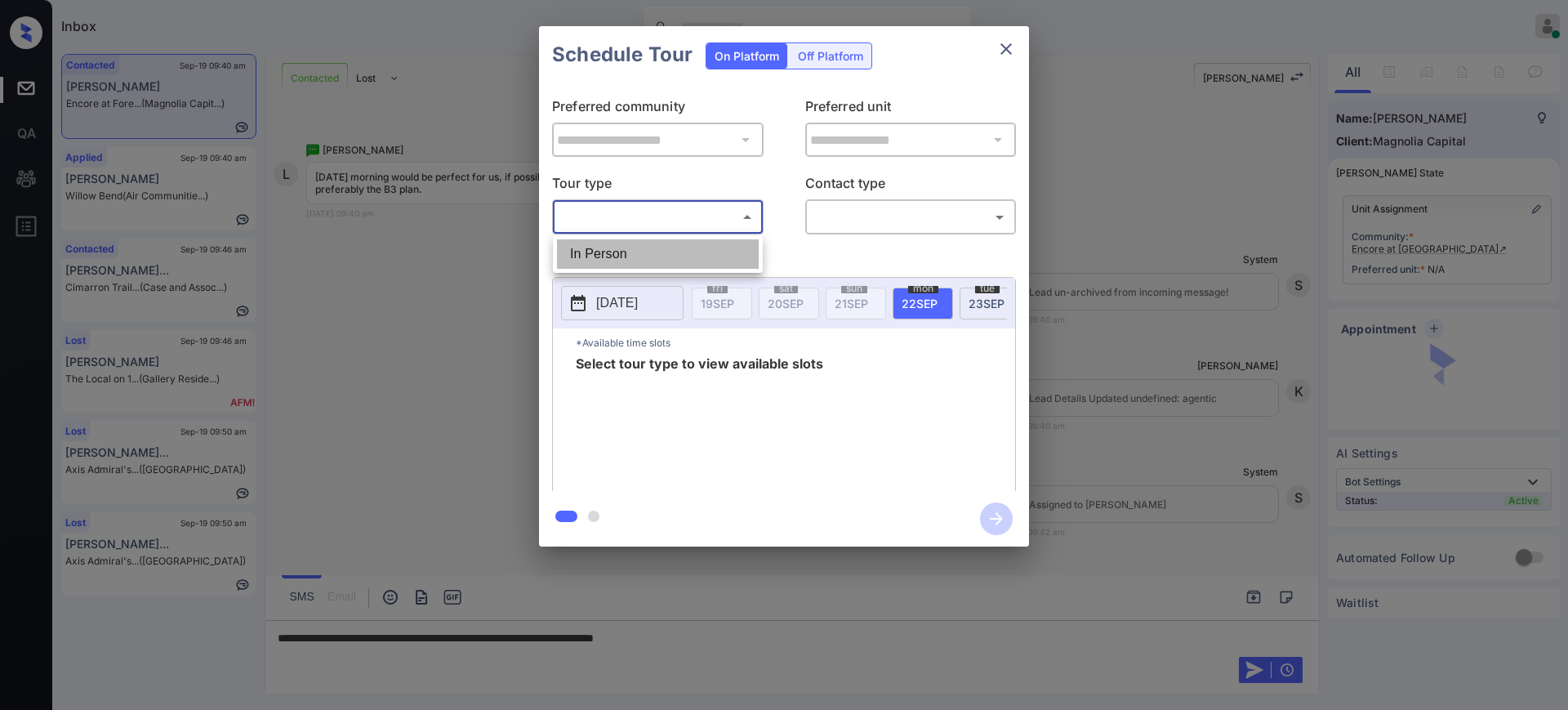
click at [623, 249] on li "In Person" at bounding box center [658, 254] width 202 height 29
type input "********"
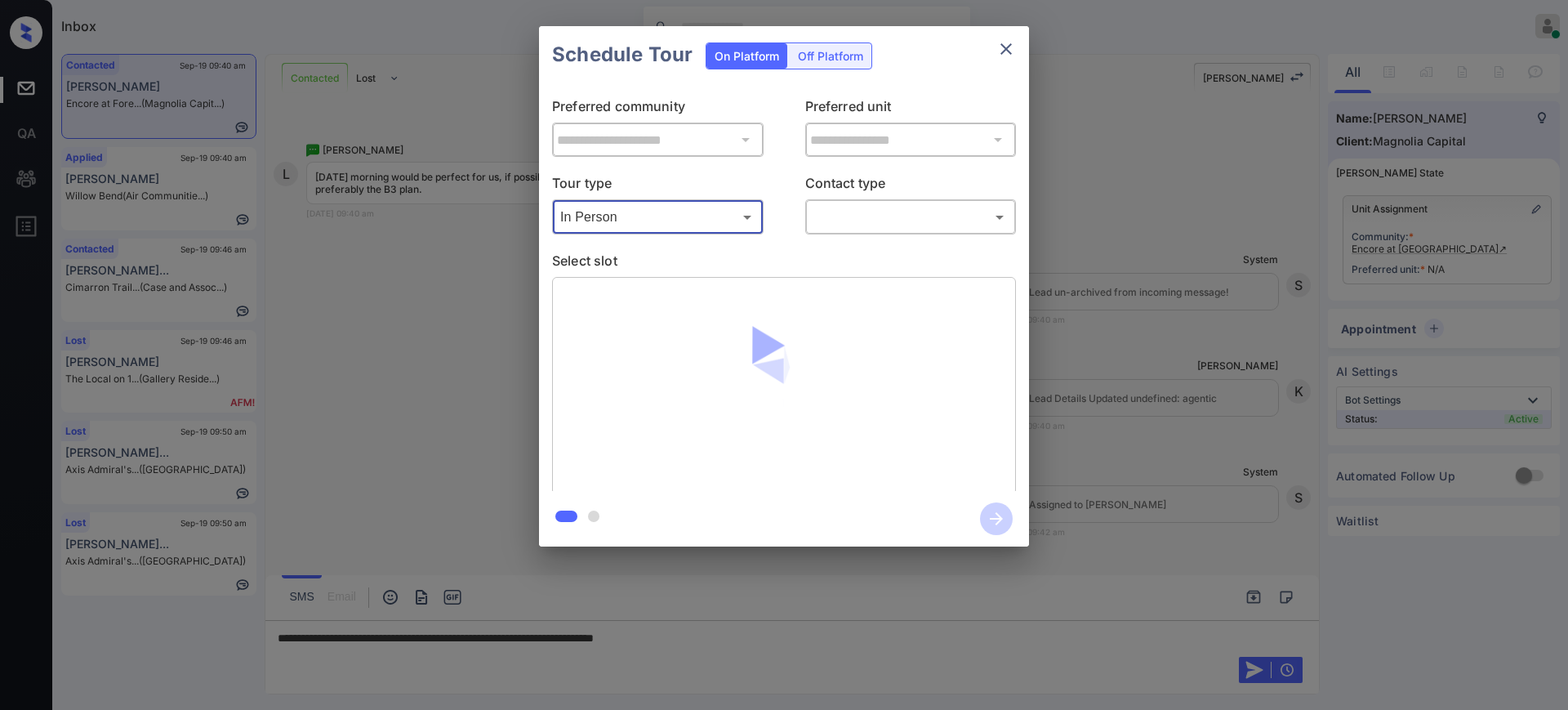
click at [900, 216] on body "Inbox Ajay Kumar Online Set yourself offline Set yourself on break Profile Swit…" at bounding box center [784, 355] width 1568 height 710
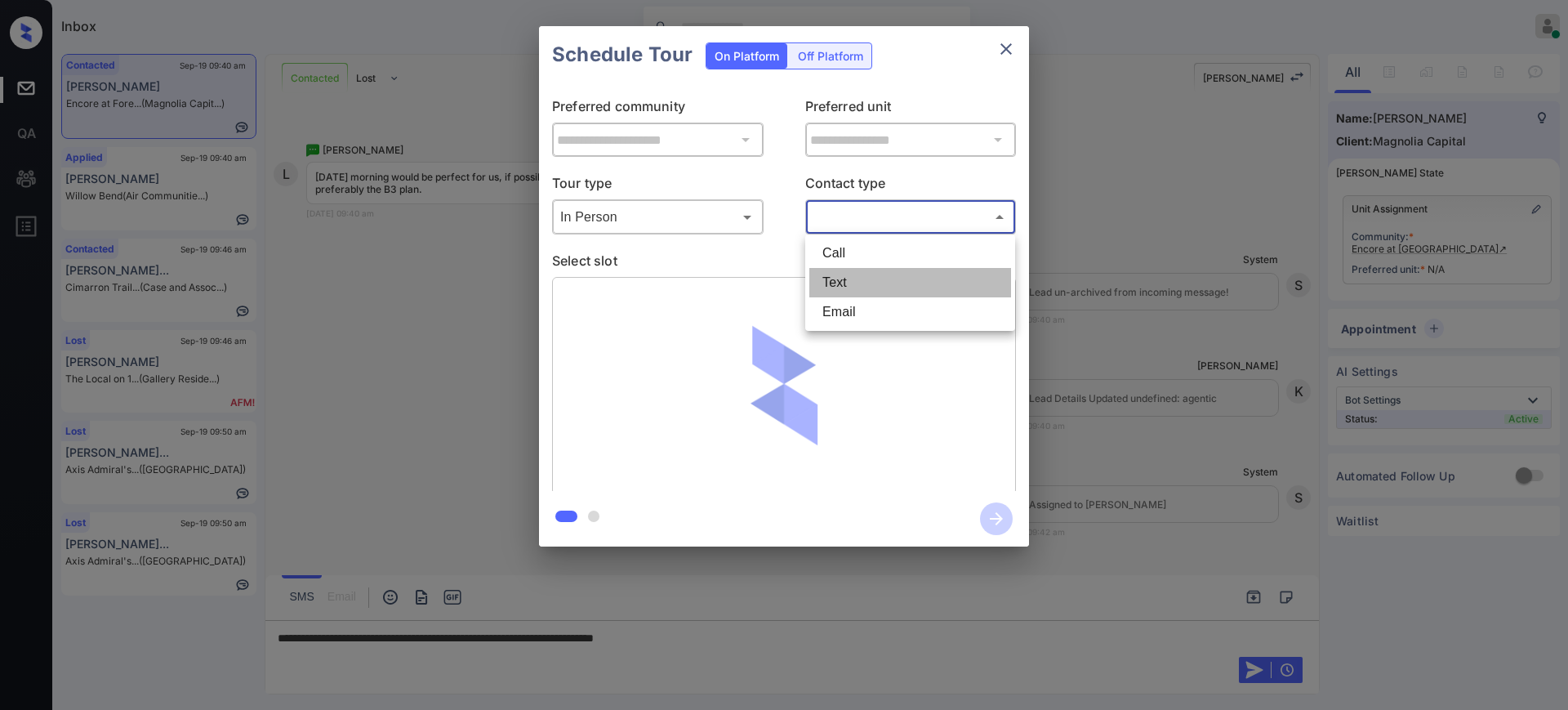
click at [865, 277] on li "Text" at bounding box center [910, 283] width 202 height 29
type input "****"
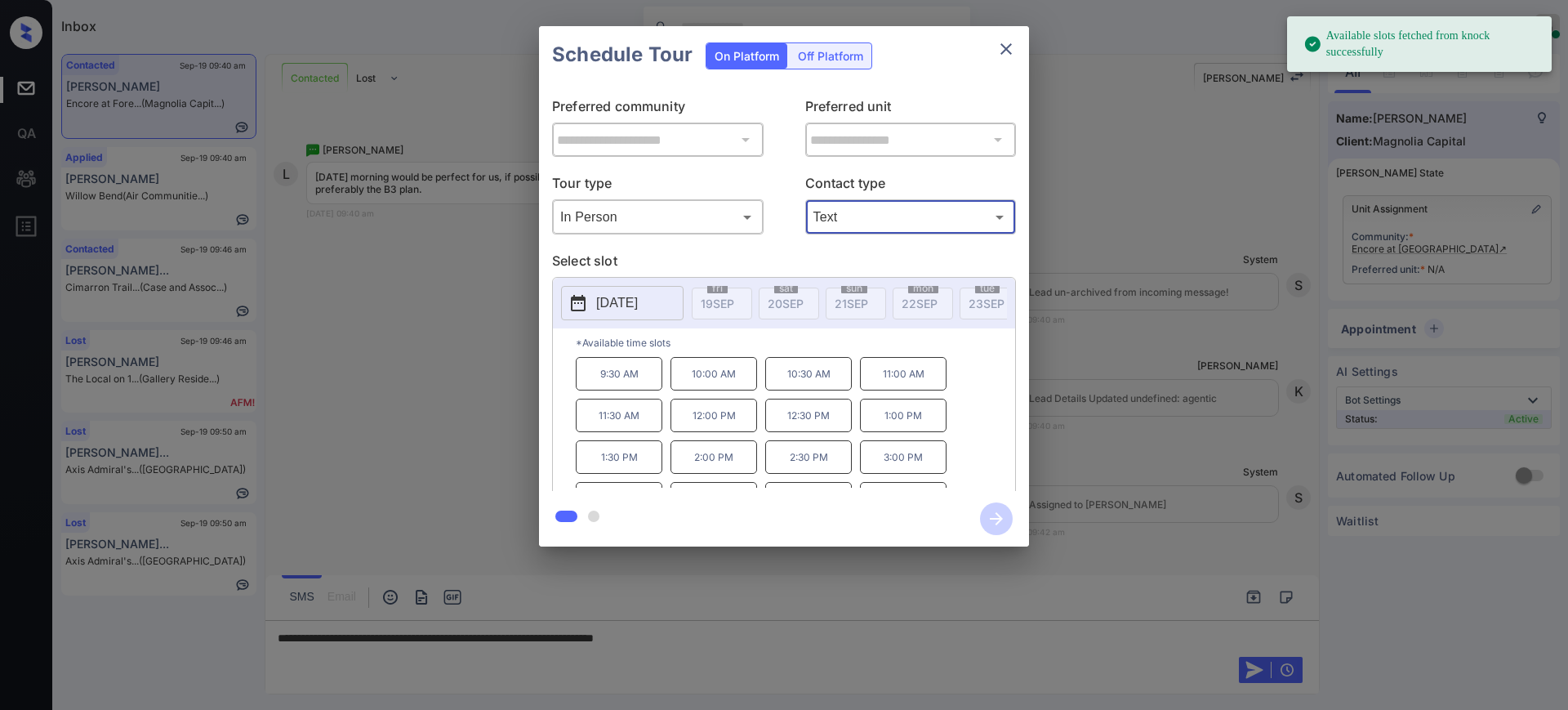
click at [638, 308] on p "[DATE]" at bounding box center [616, 302] width 41 height 19
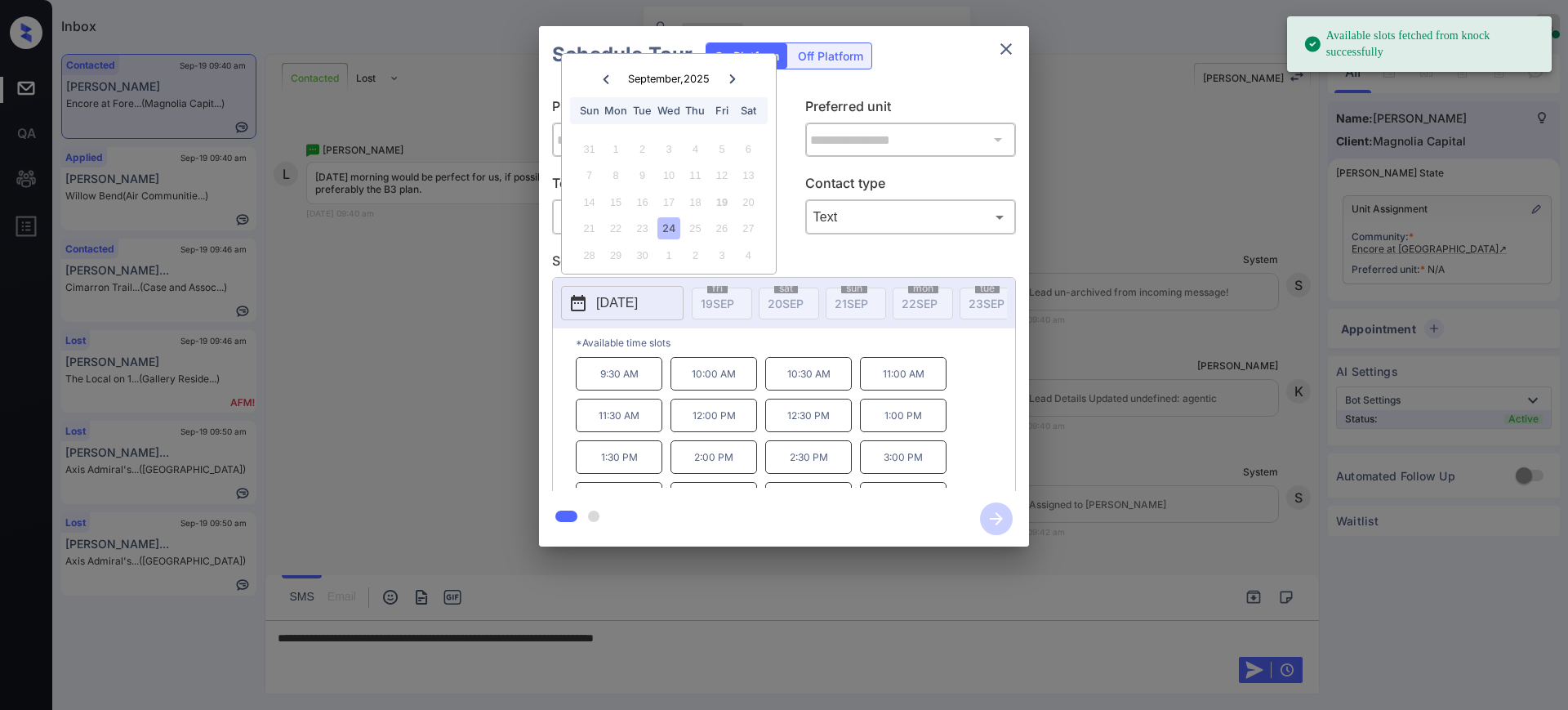
click at [698, 228] on div "25" at bounding box center [695, 229] width 22 height 22
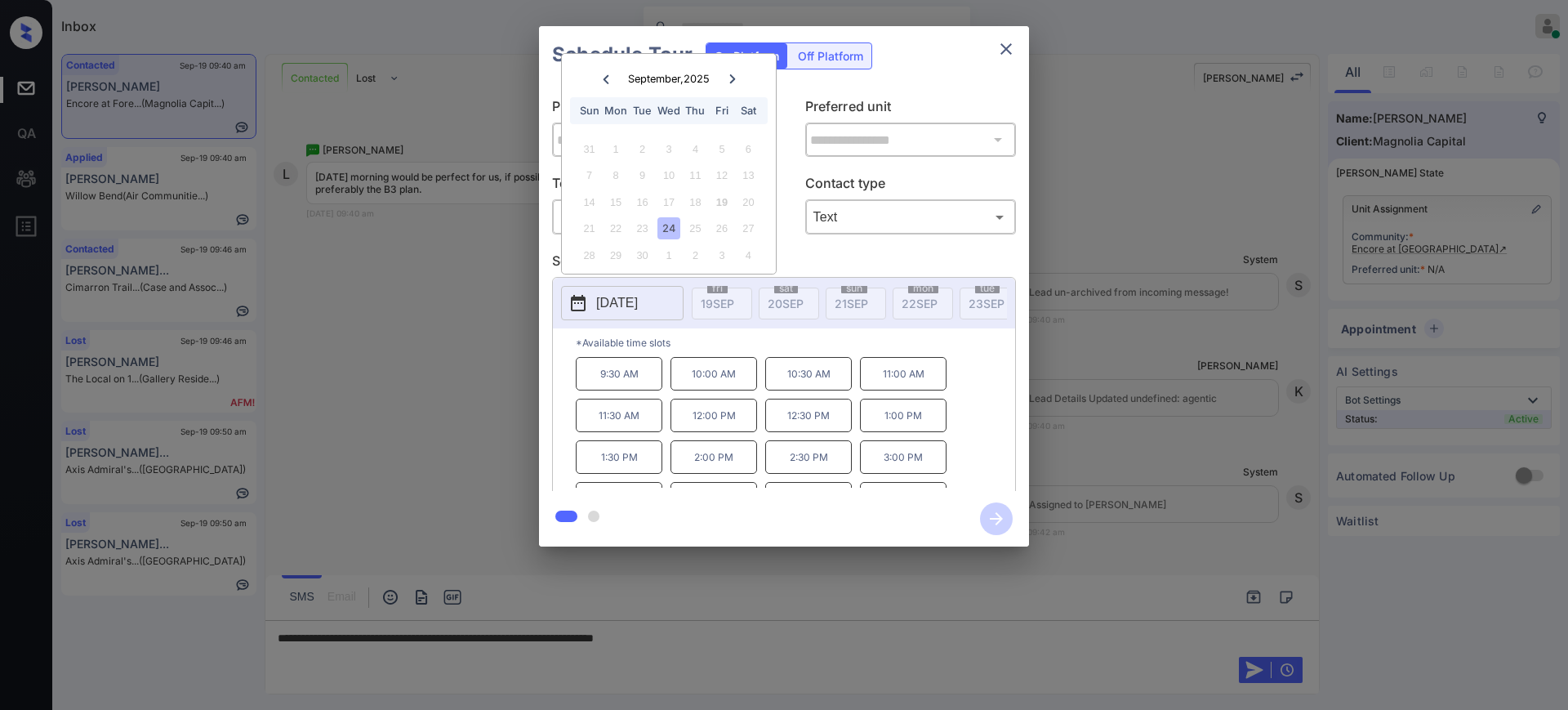
click at [669, 226] on div "24" at bounding box center [668, 229] width 22 height 22
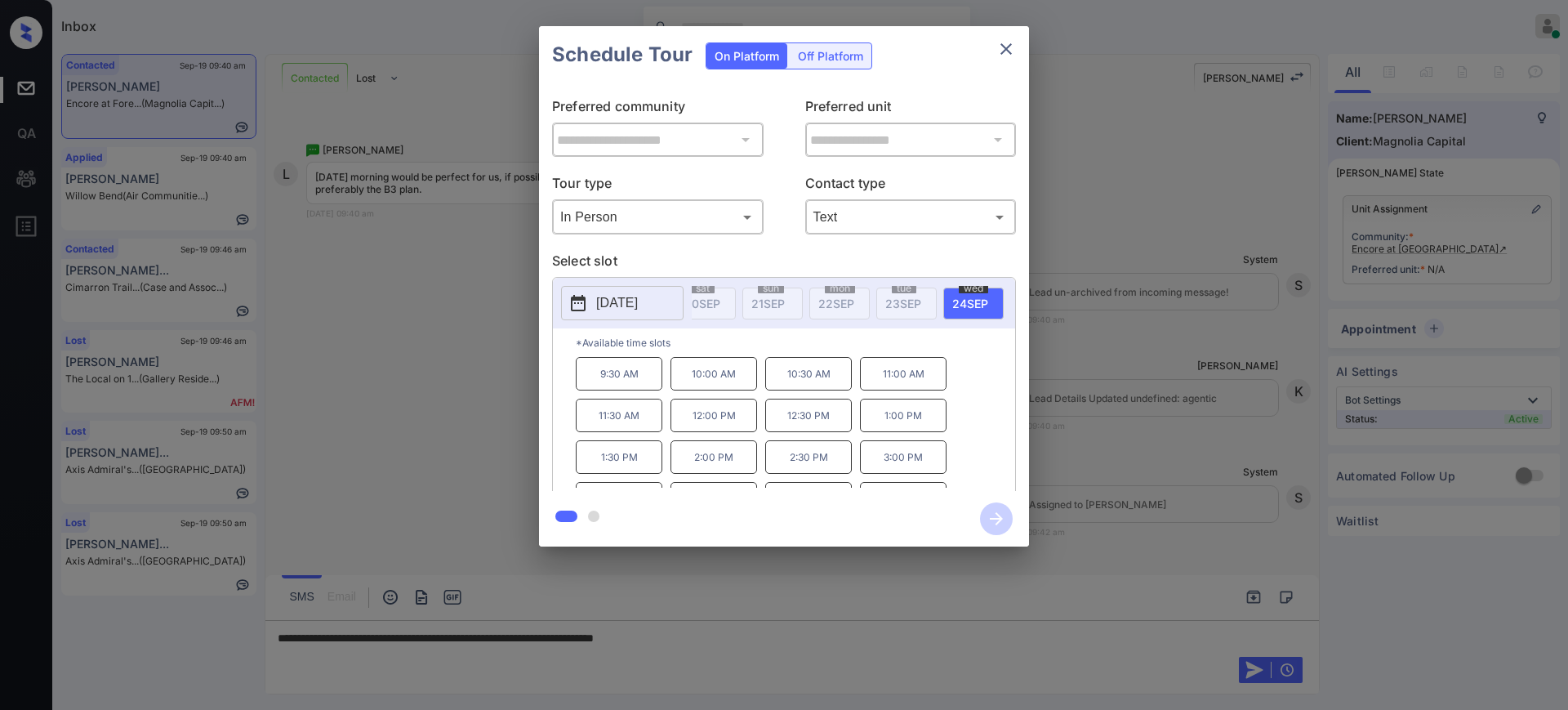
scroll to position [0, 122]
click at [935, 300] on span "24 SEP" at bounding box center [930, 303] width 36 height 14
drag, startPoint x: 773, startPoint y: 381, endPoint x: 826, endPoint y: 388, distance: 53.5
click at [826, 388] on p "10:30 AM" at bounding box center [808, 374] width 86 height 33
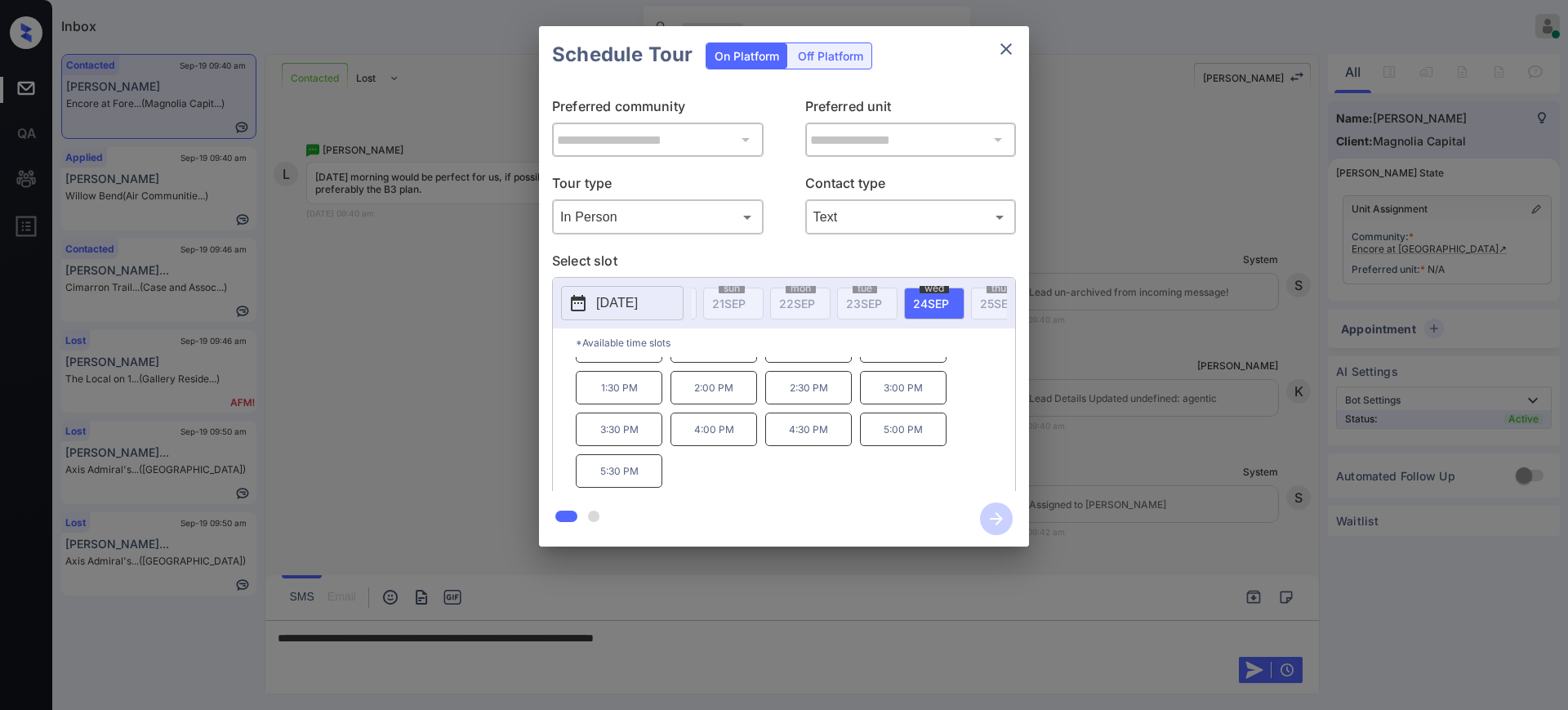
click at [728, 639] on div at bounding box center [784, 355] width 1568 height 710
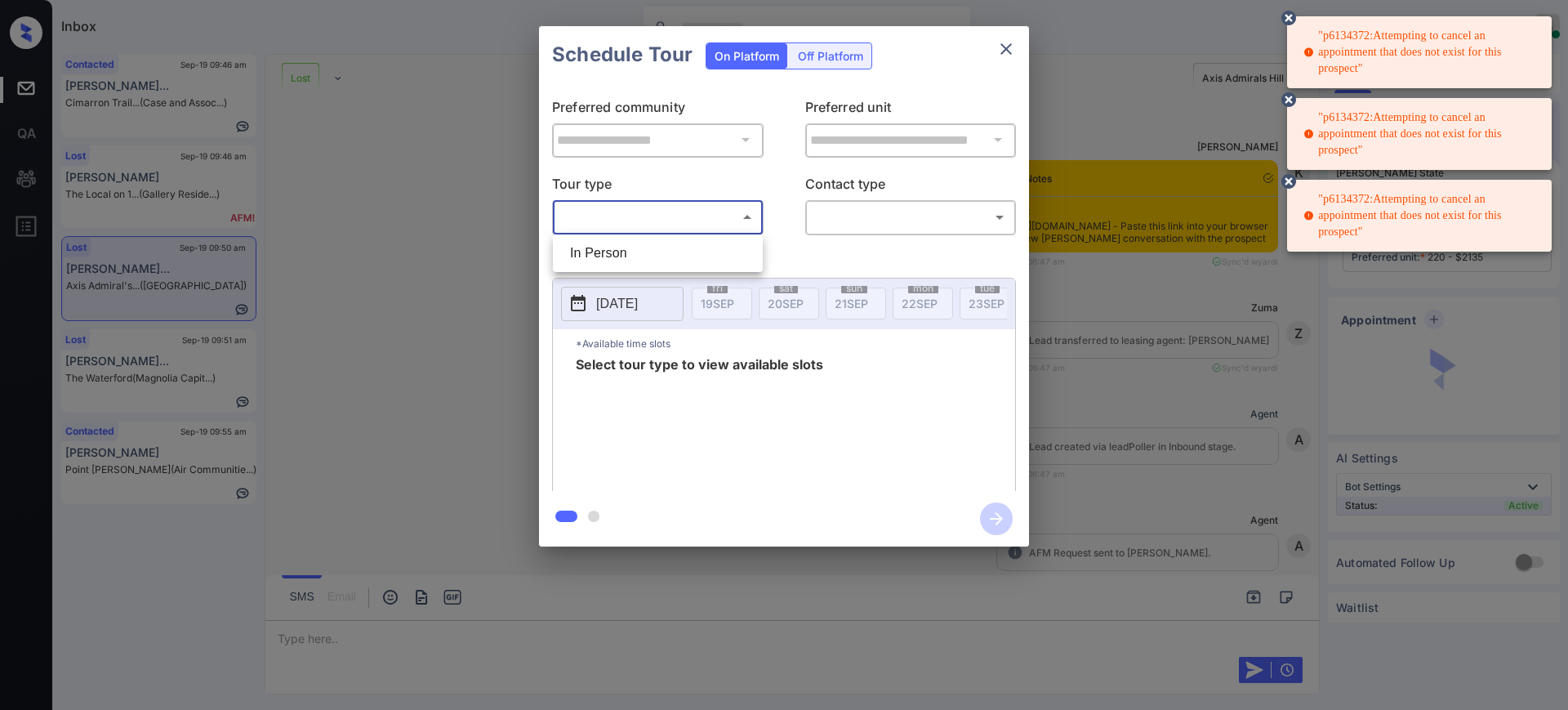
click at [613, 242] on li "In Person" at bounding box center [658, 254] width 202 height 29
type input "********"
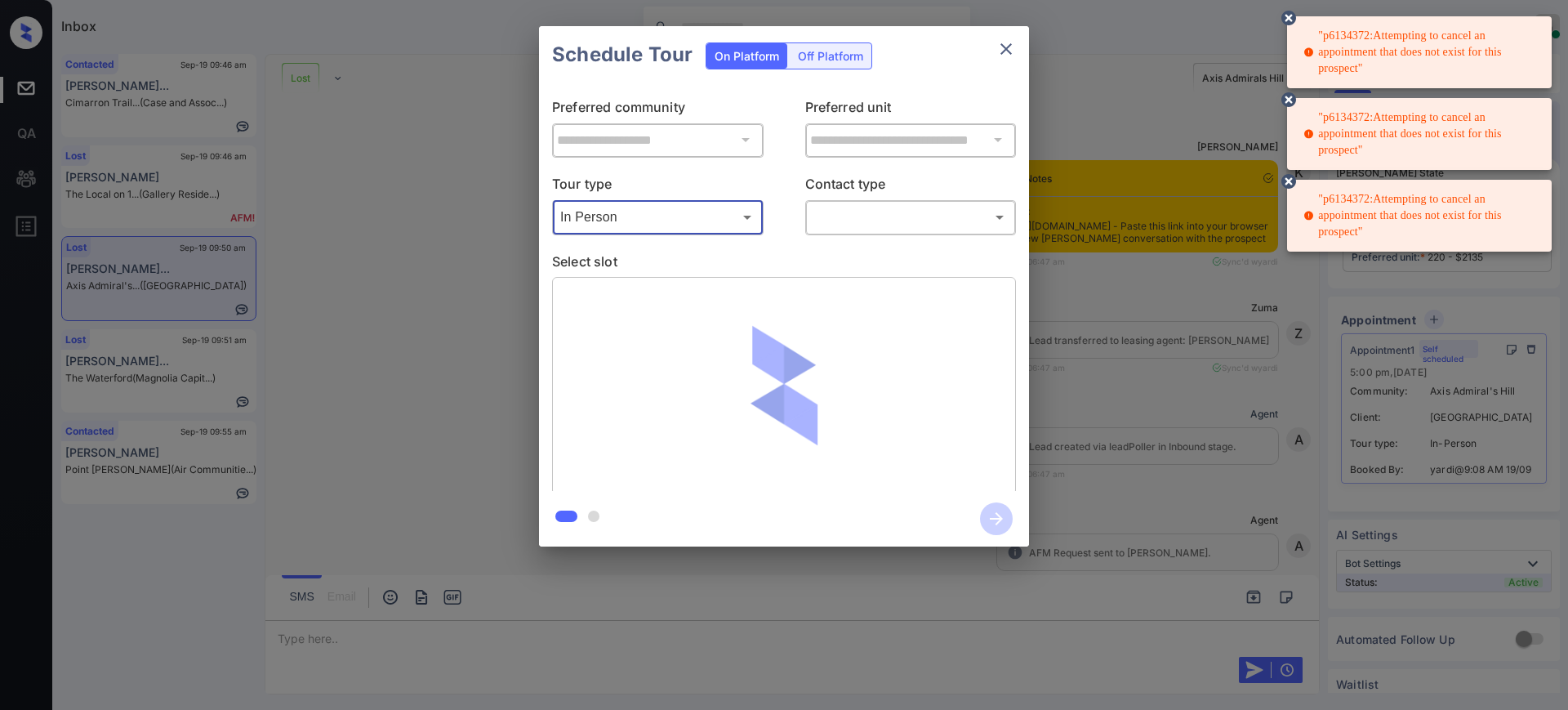
scroll to position [4970, 0]
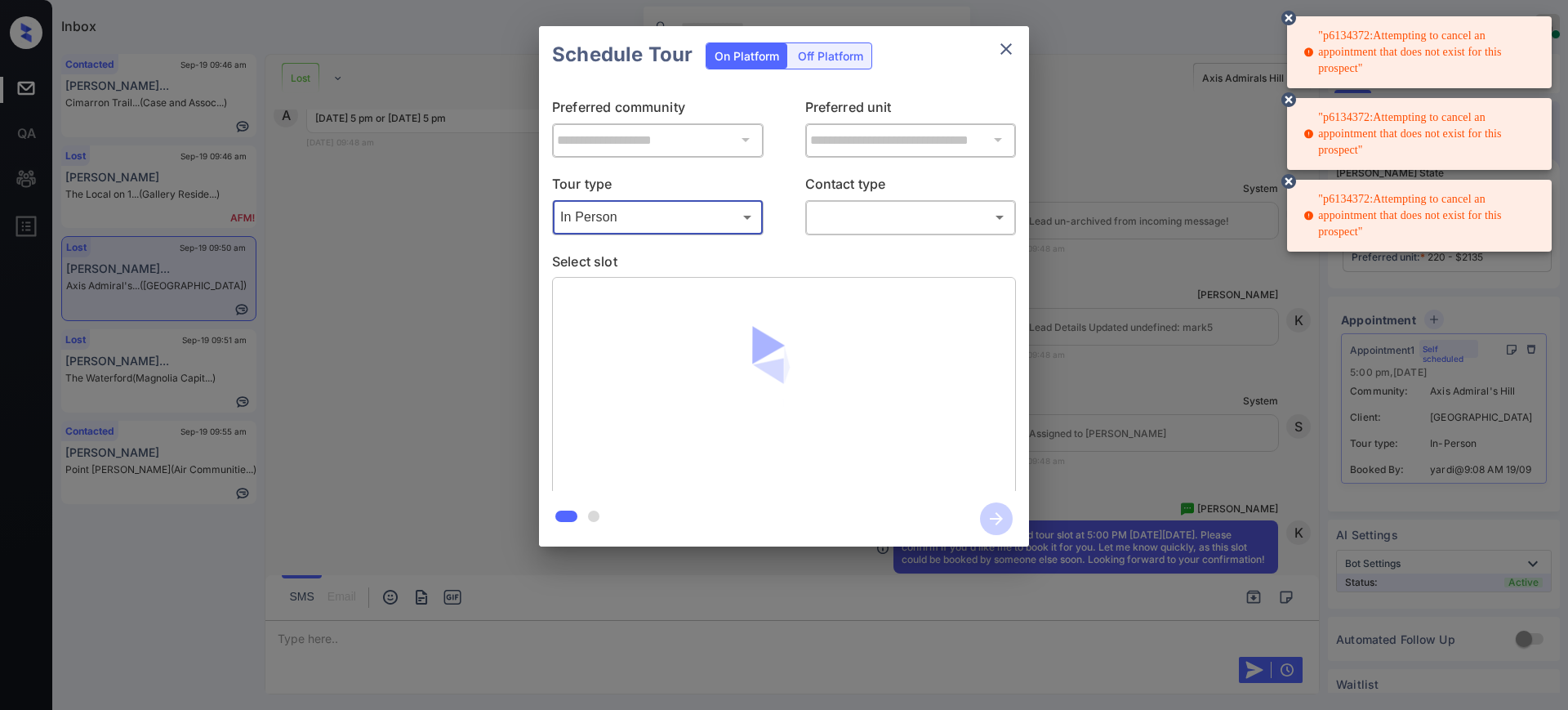
click at [870, 226] on body ""p6134372:Attempting to cancel an appointment that does not exist for this pros…" at bounding box center [784, 355] width 1568 height 710
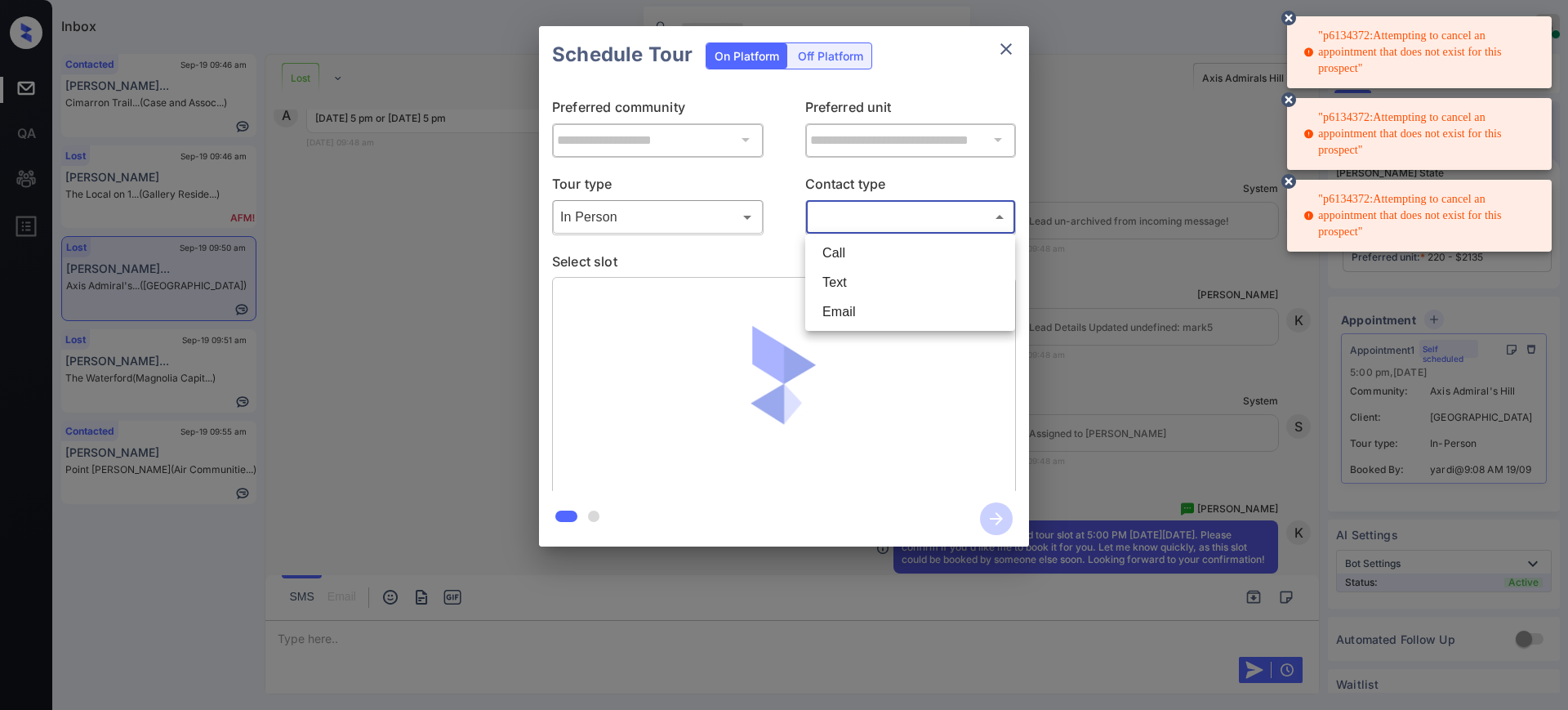
click at [842, 276] on li "Text" at bounding box center [910, 283] width 202 height 29
type input "****"
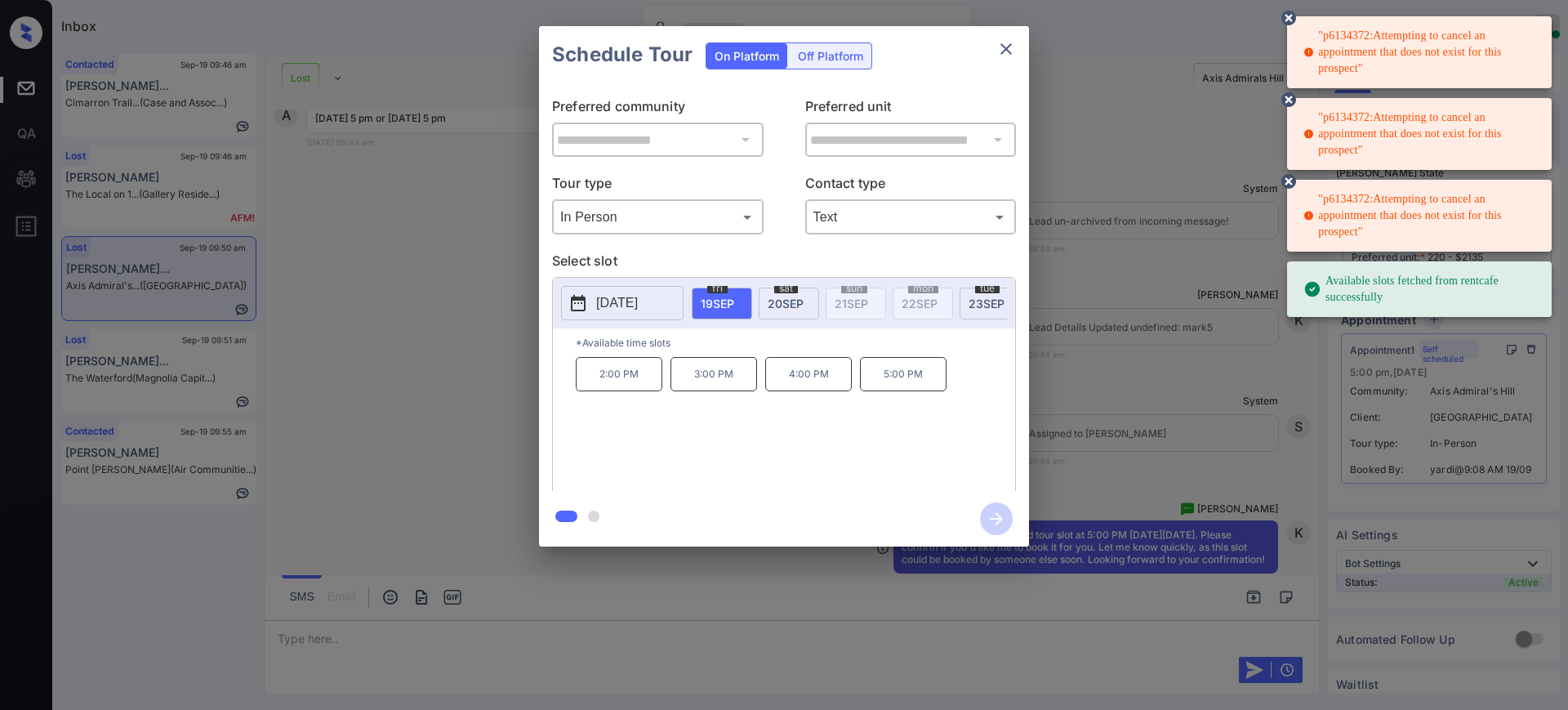
click at [619, 297] on p "[DATE]" at bounding box center [616, 302] width 41 height 19
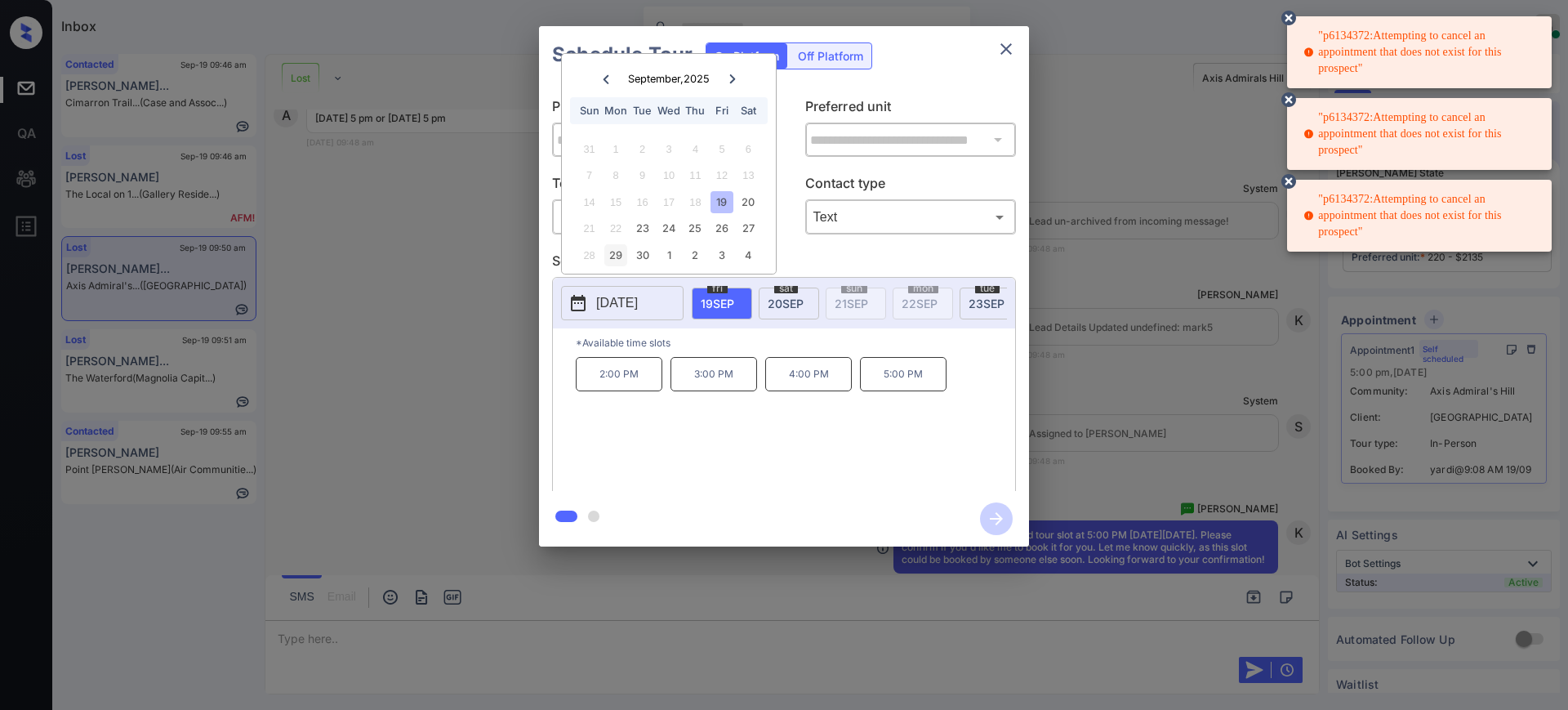
click at [610, 254] on div "29" at bounding box center [615, 255] width 22 height 22
click at [614, 251] on div "29" at bounding box center [615, 255] width 22 height 22
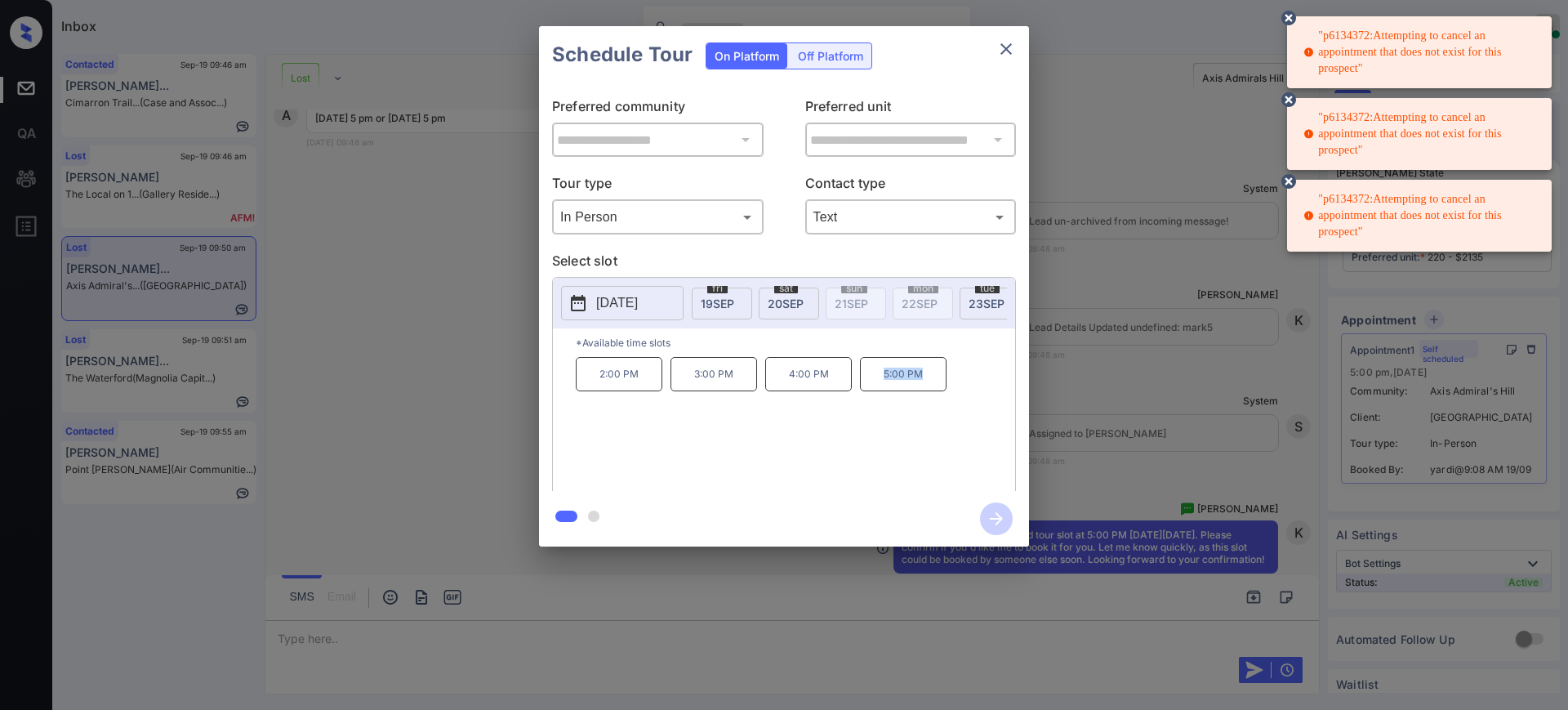
drag, startPoint x: 879, startPoint y: 380, endPoint x: 999, endPoint y: 336, distance: 127.8
click at [966, 369] on div "2:00 PM 3:00 PM 4:00 PM 5:00 PM" at bounding box center [795, 423] width 440 height 130
copy p "5:00 PM"
click at [1010, 57] on icon "close" at bounding box center [1005, 49] width 19 height 19
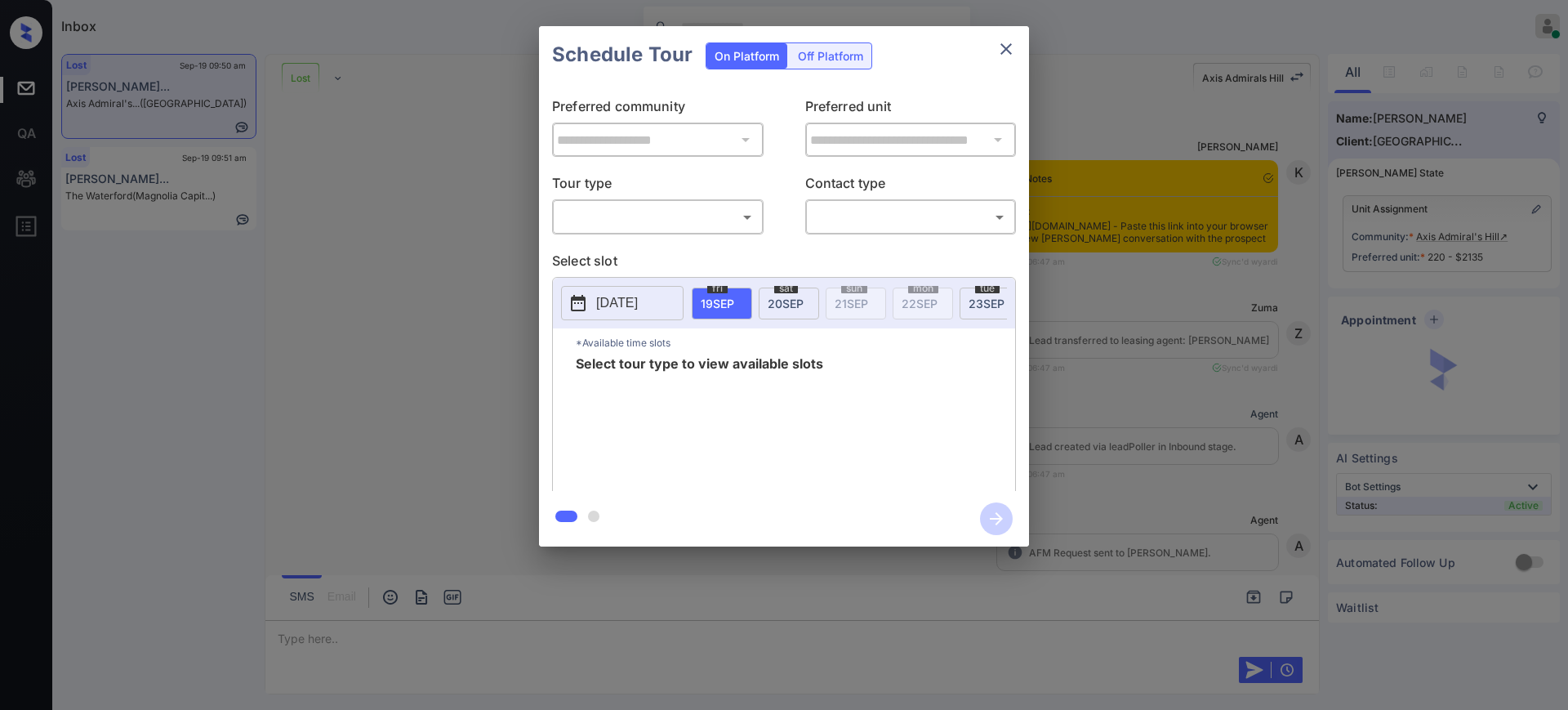
click at [673, 213] on body "Inbox Ajay Kumar Online Set yourself offline Set yourself on break Profile Swit…" at bounding box center [784, 355] width 1568 height 710
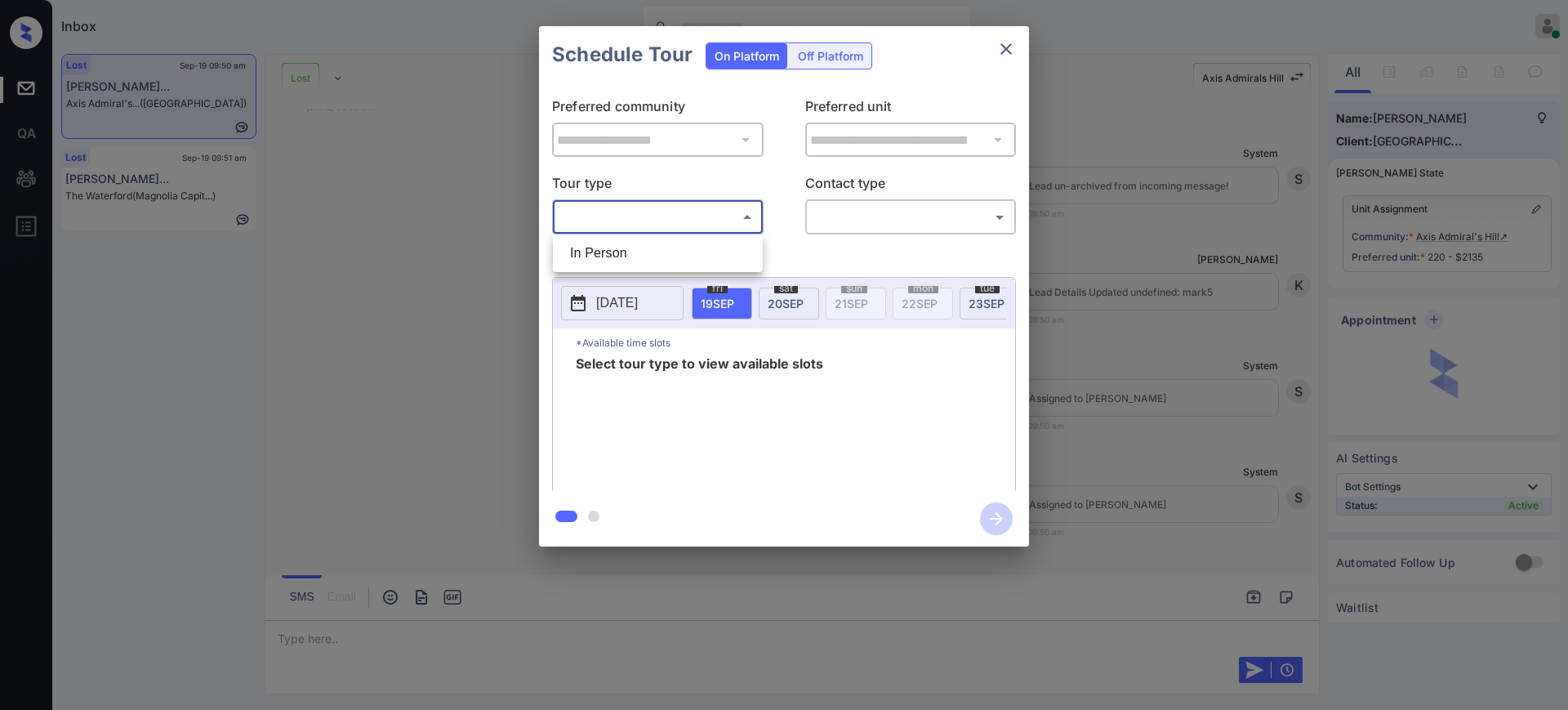
click at [669, 247] on li "In Person" at bounding box center [658, 254] width 202 height 29
type input "********"
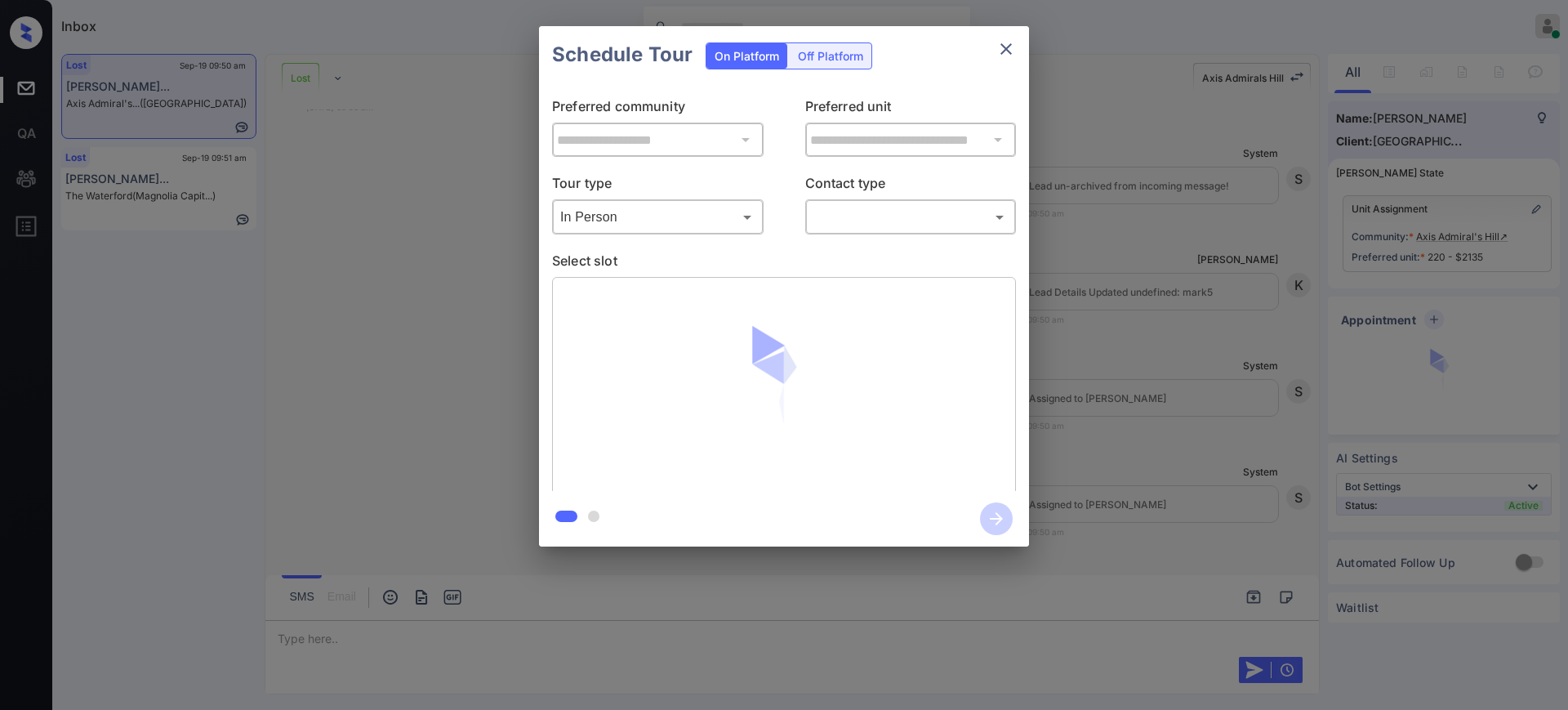
click at [861, 231] on div "​ ​" at bounding box center [911, 217] width 211 height 35
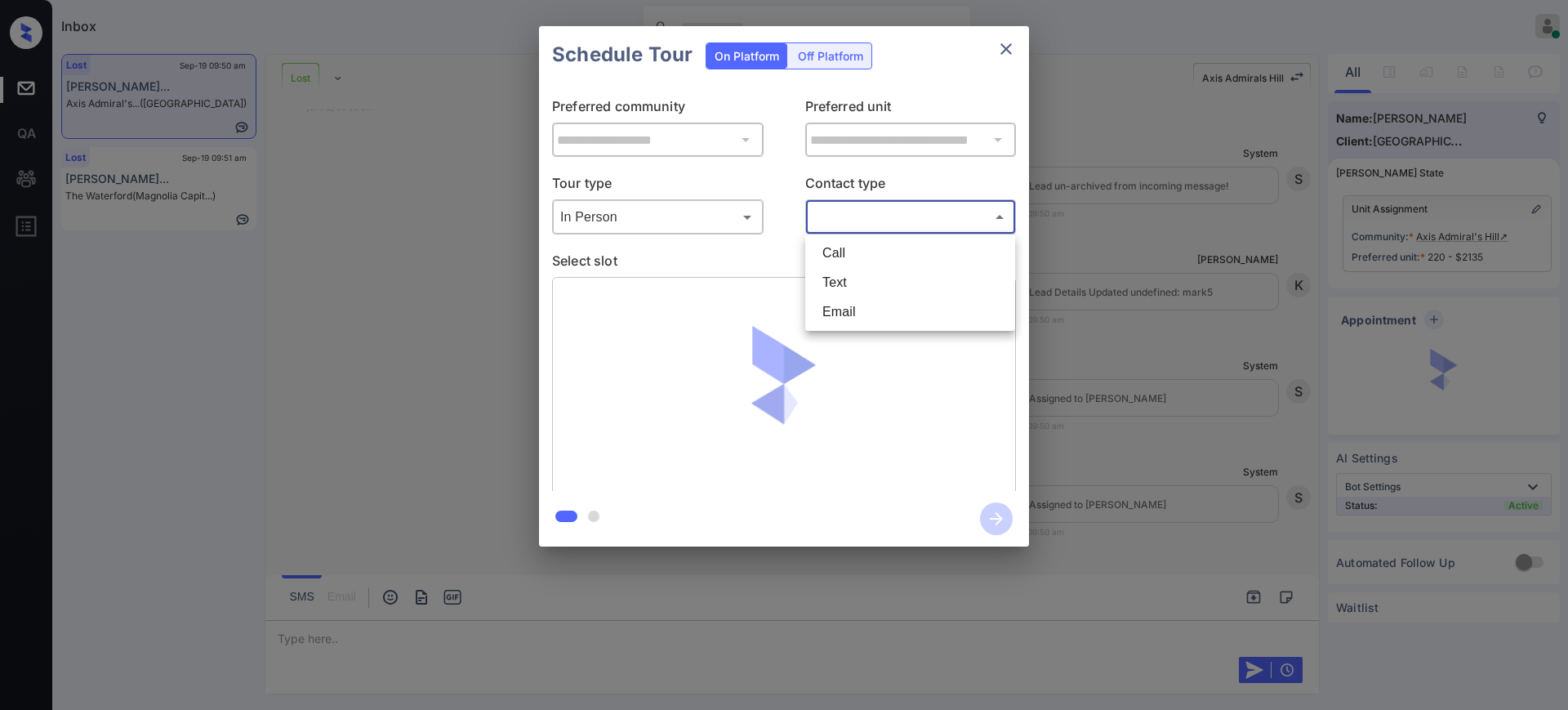
click at [861, 207] on body "Inbox Ajay Kumar Online Set yourself offline Set yourself on break Profile Swit…" at bounding box center [784, 355] width 1568 height 710
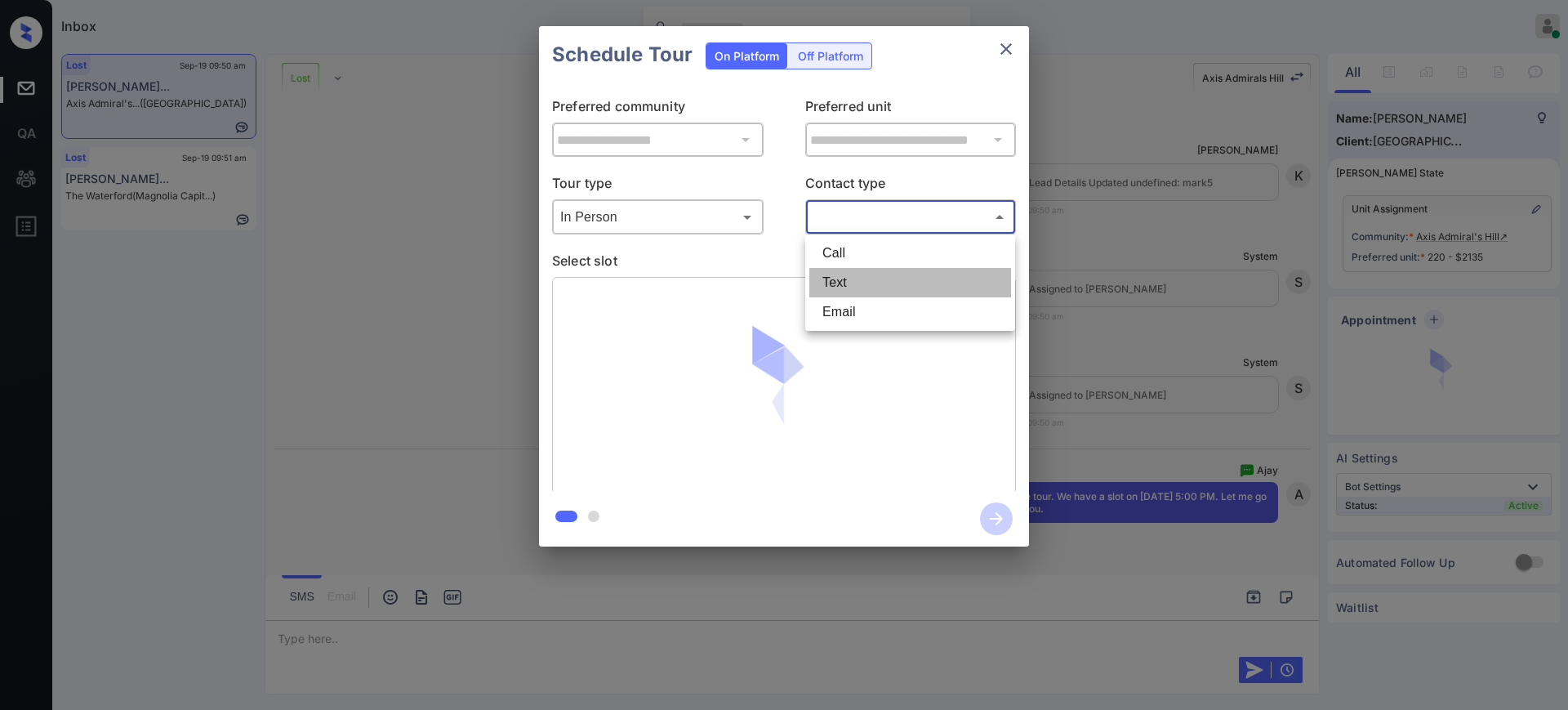
click at [835, 280] on li "Text" at bounding box center [910, 283] width 202 height 29
type input "****"
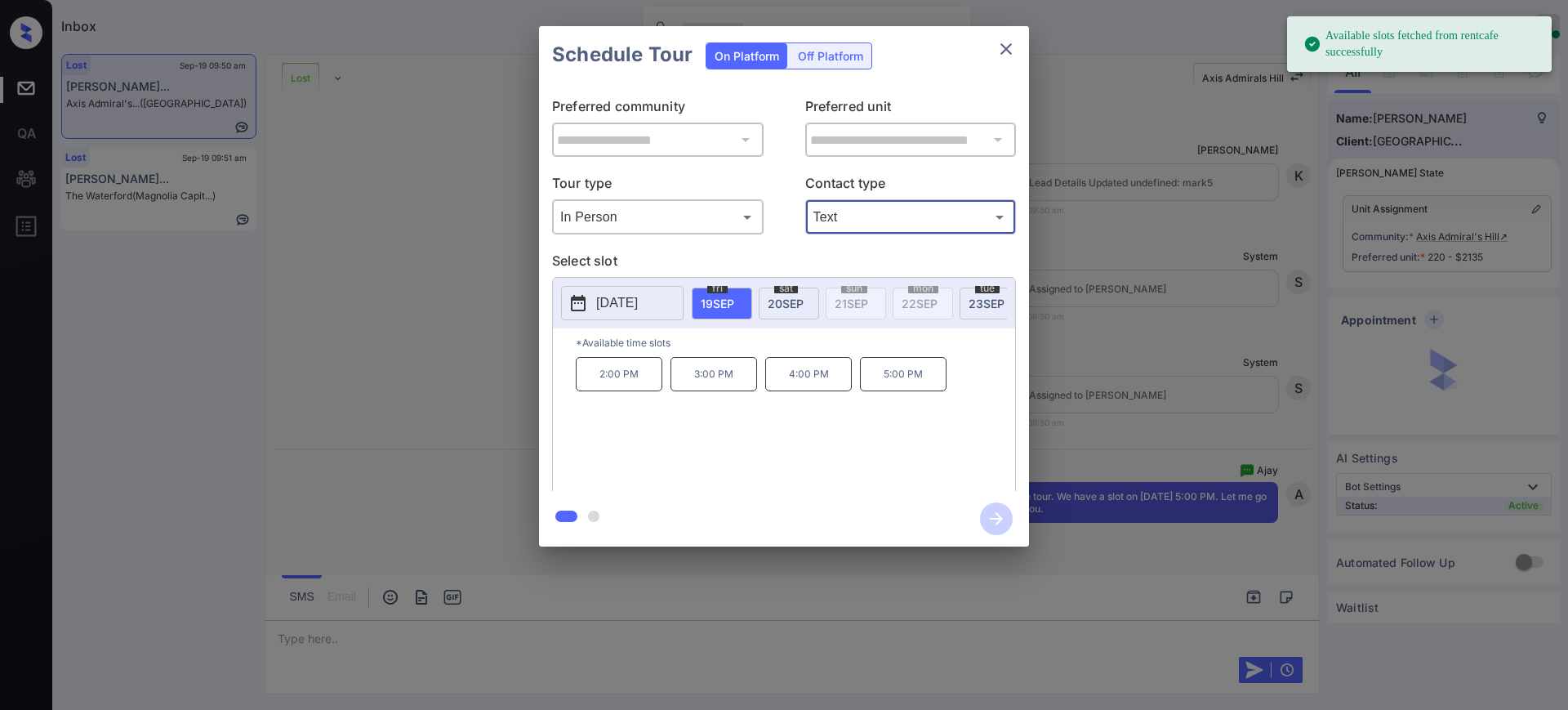
click at [615, 291] on button "[DATE]" at bounding box center [622, 302] width 122 height 34
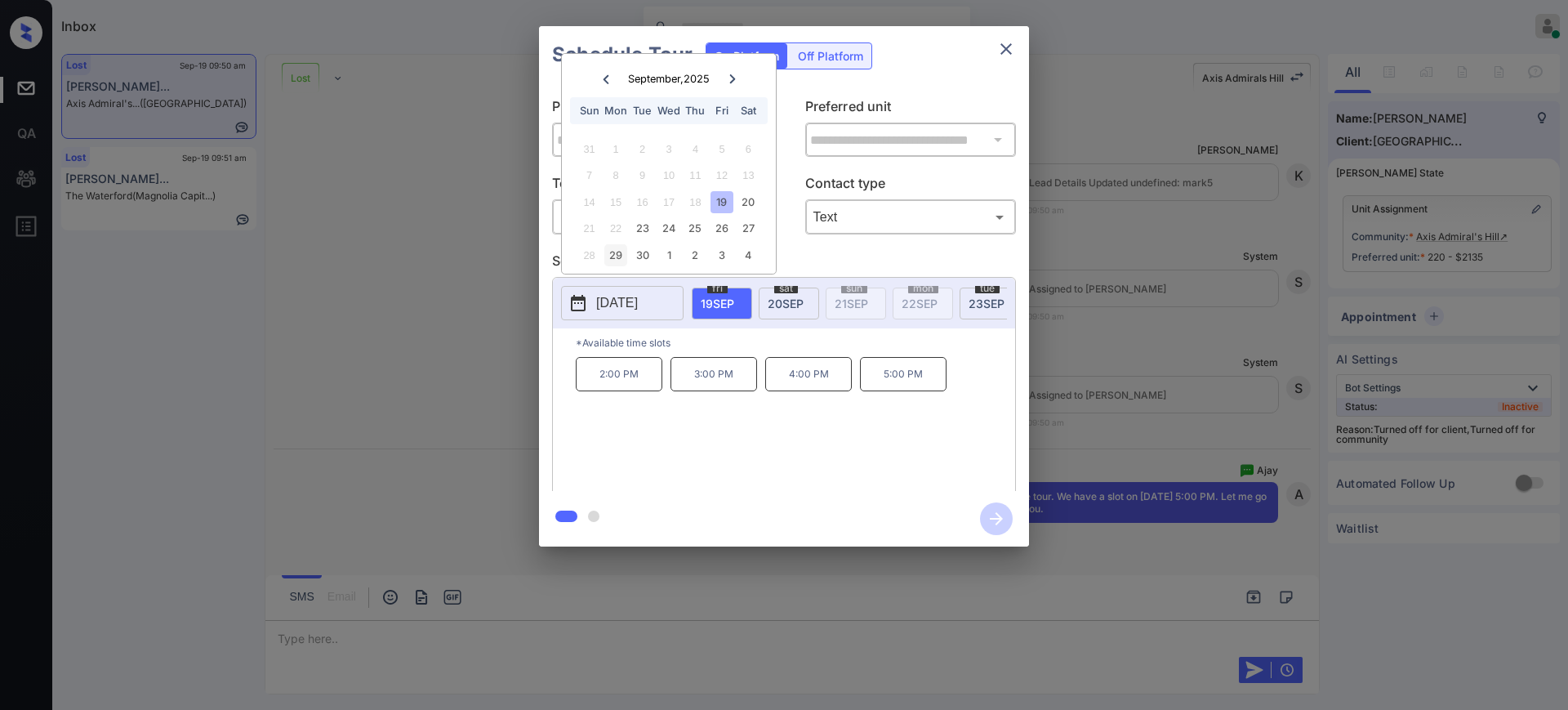
click at [610, 259] on div "29" at bounding box center [615, 255] width 22 height 22
click at [914, 386] on p "5:00 PM" at bounding box center [903, 374] width 86 height 34
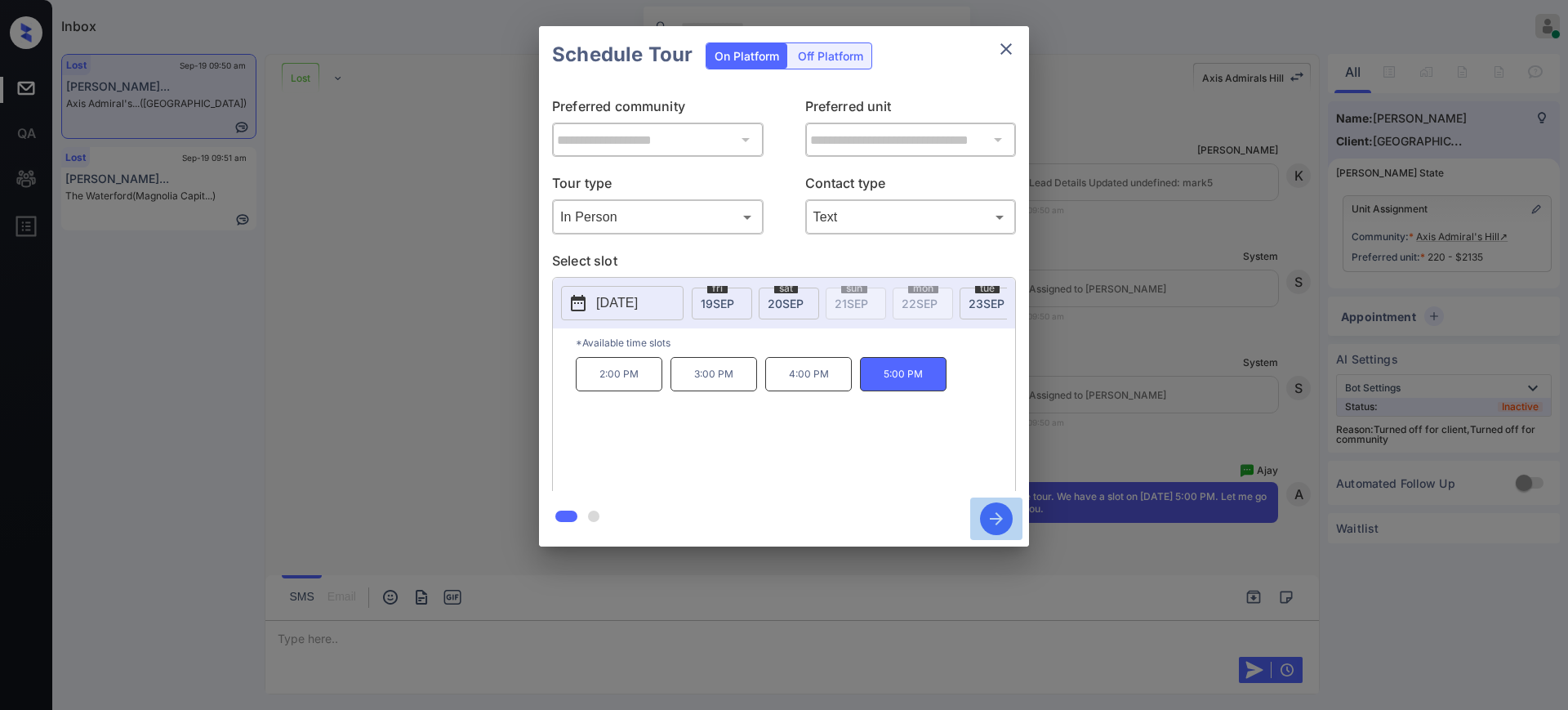
click at [1003, 522] on icon "button" at bounding box center [996, 519] width 33 height 33
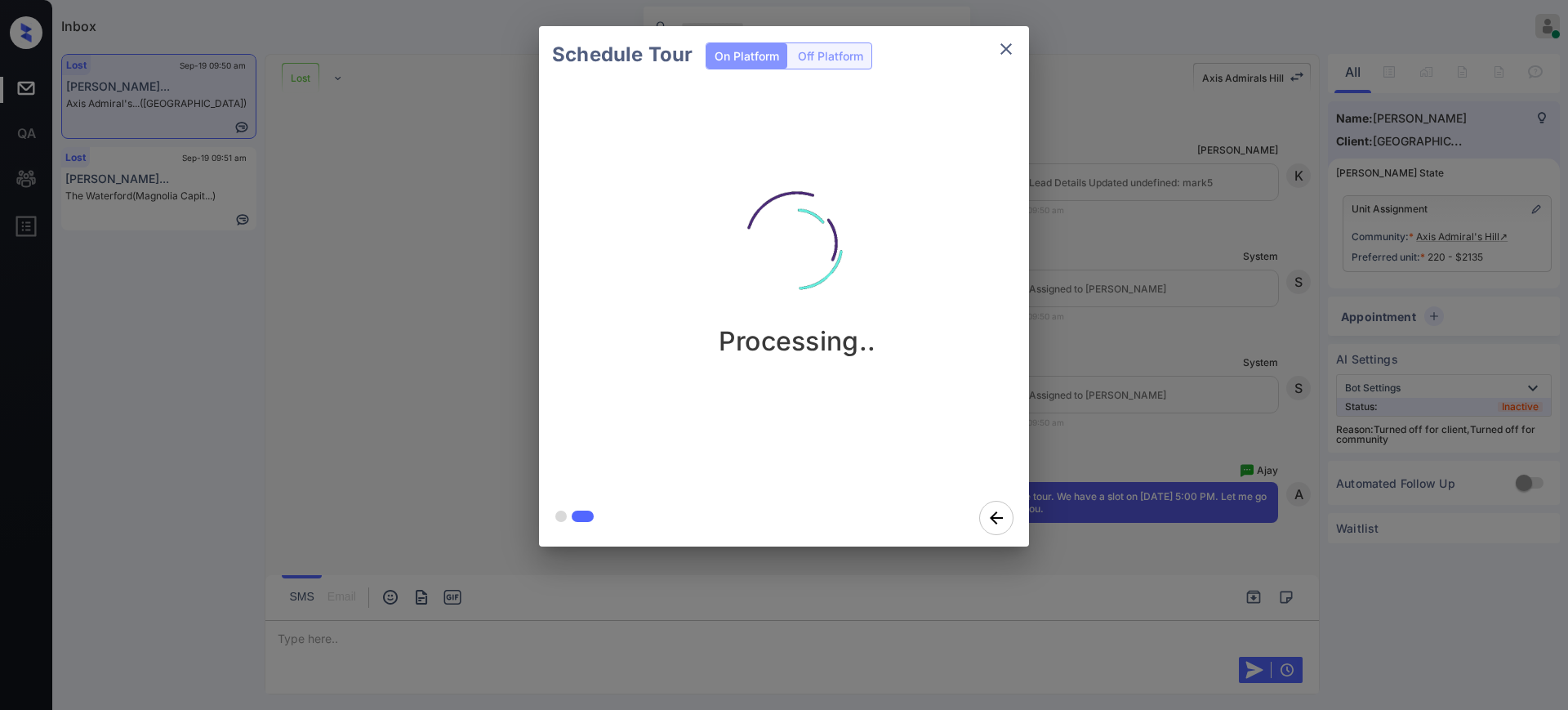
click at [1193, 330] on div "Schedule Tour On Platform Off Platform Processing.." at bounding box center [784, 287] width 1568 height 573
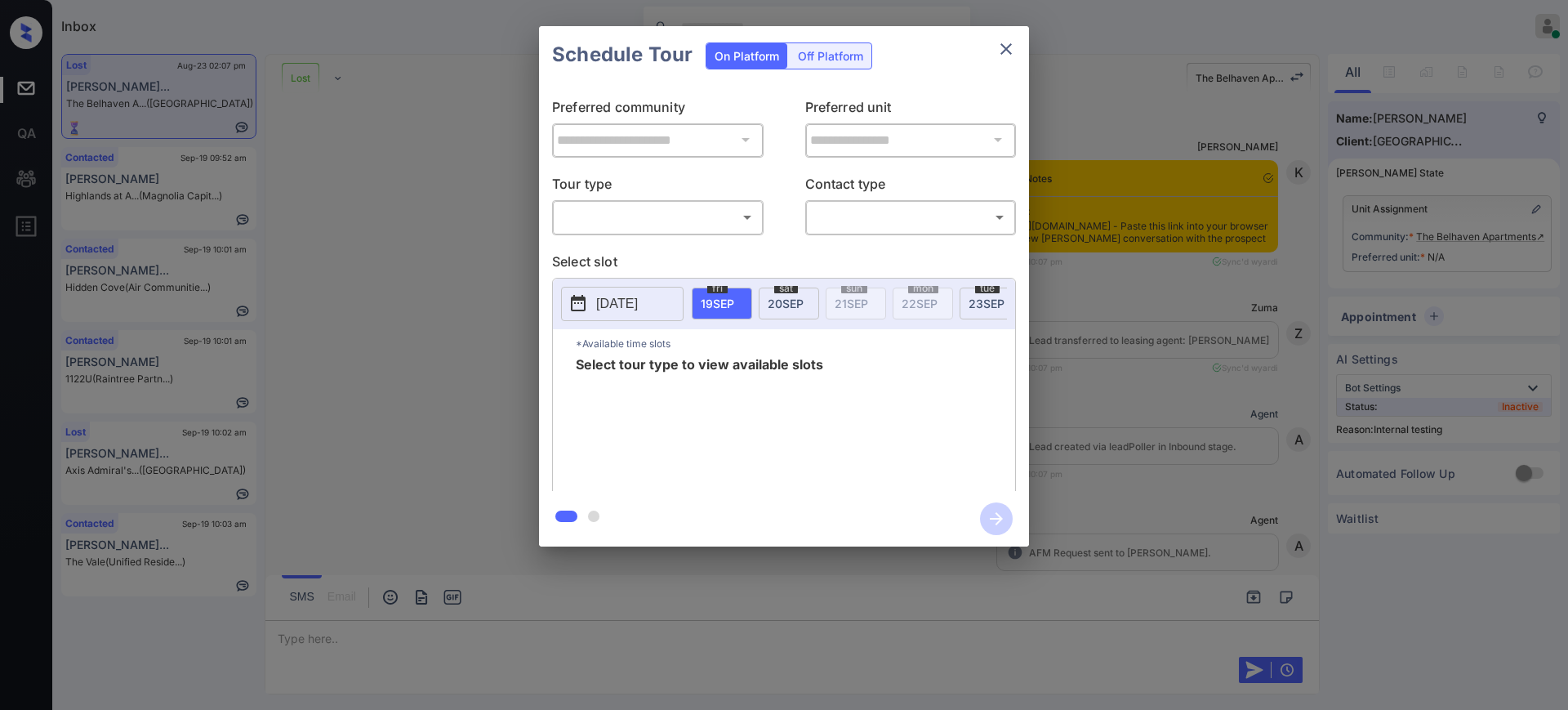
click at [620, 199] on div "​ ​" at bounding box center [657, 217] width 211 height 35
click at [620, 214] on body "Inbox Ajay Kumar Online Set yourself offline Set yourself on break Profile Swit…" at bounding box center [784, 355] width 1568 height 710
click at [638, 263] on li "In Person" at bounding box center [658, 254] width 202 height 29
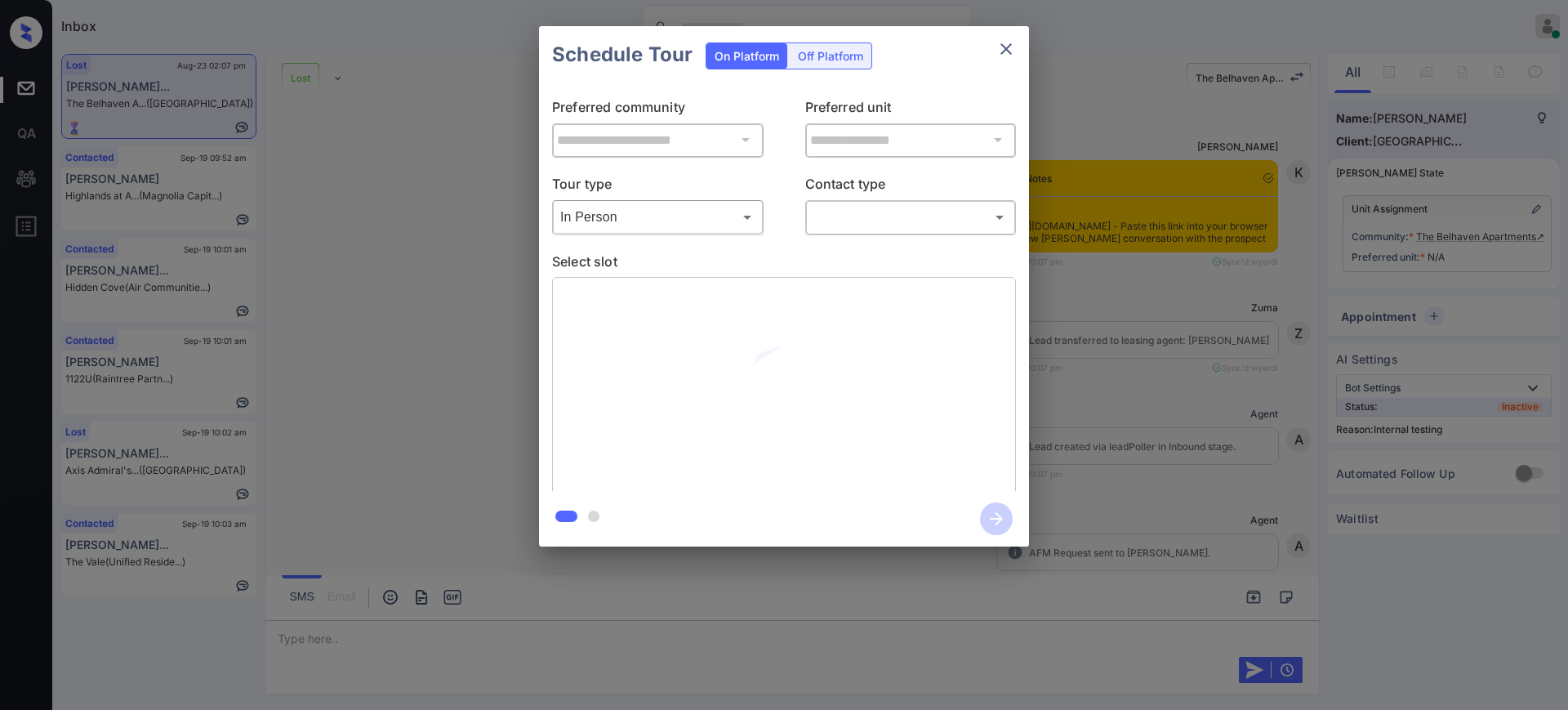
type input "********"
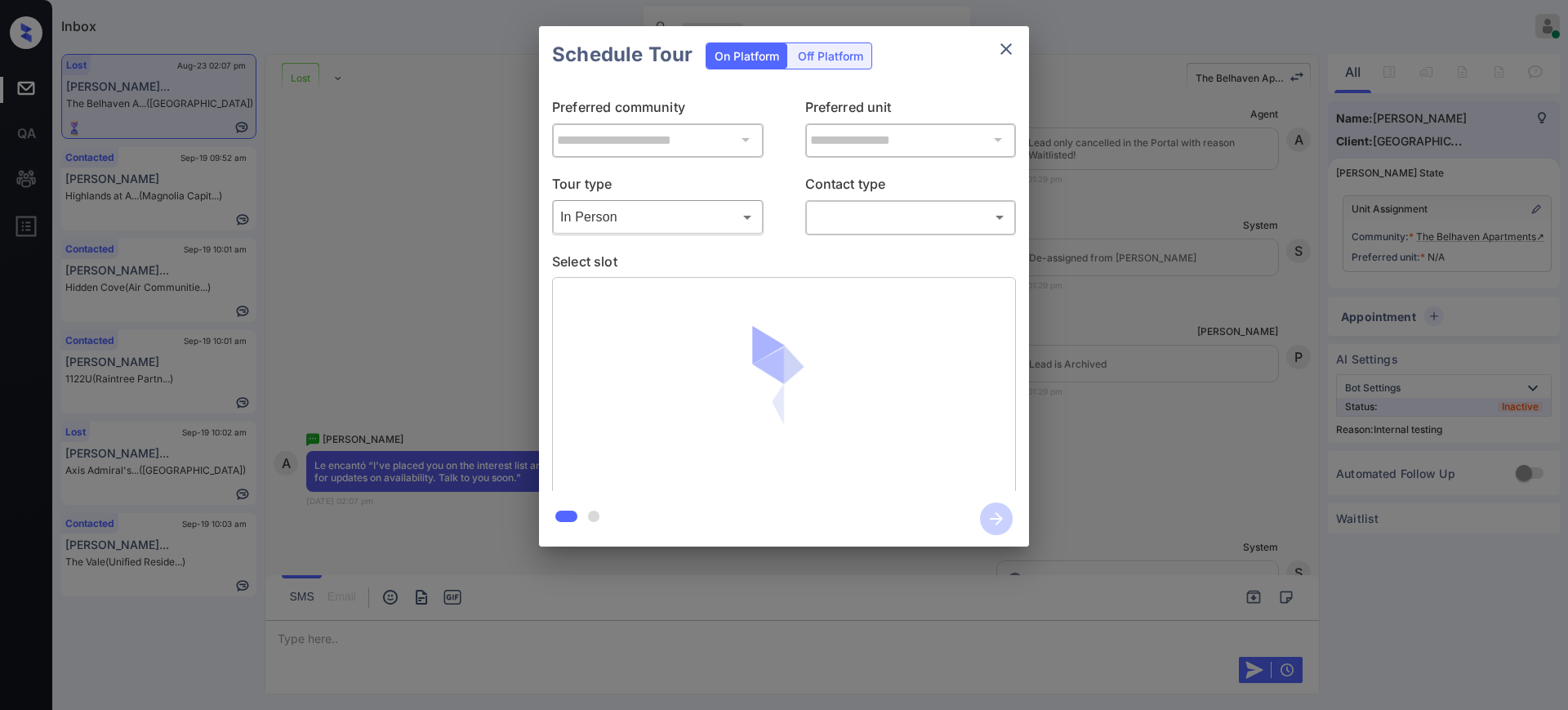
click at [846, 225] on div at bounding box center [784, 355] width 1568 height 710
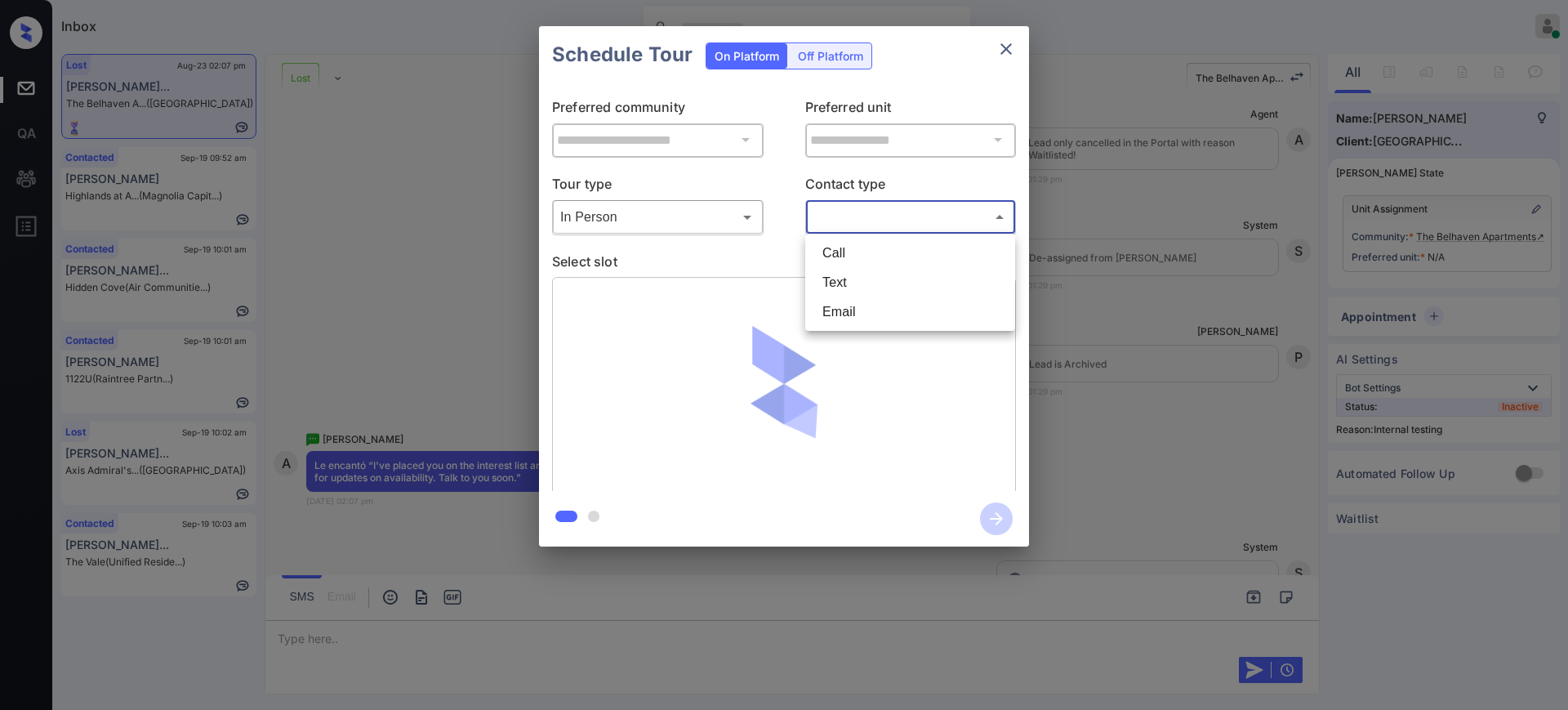
click at [844, 222] on body "Inbox Ajay Kumar Online Set yourself offline Set yourself on break Profile Swit…" at bounding box center [784, 355] width 1568 height 710
click at [846, 276] on li "Text" at bounding box center [910, 283] width 202 height 29
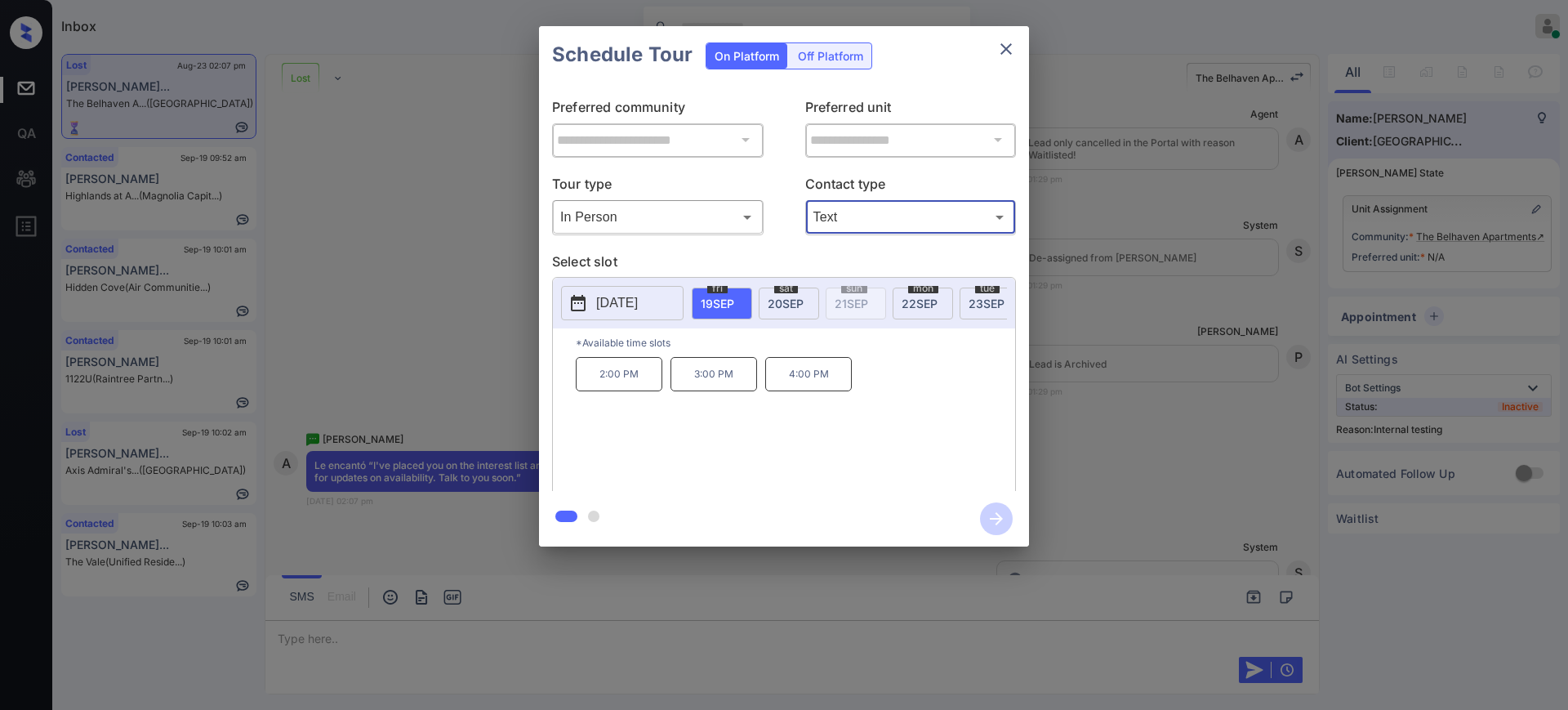
type input "****"
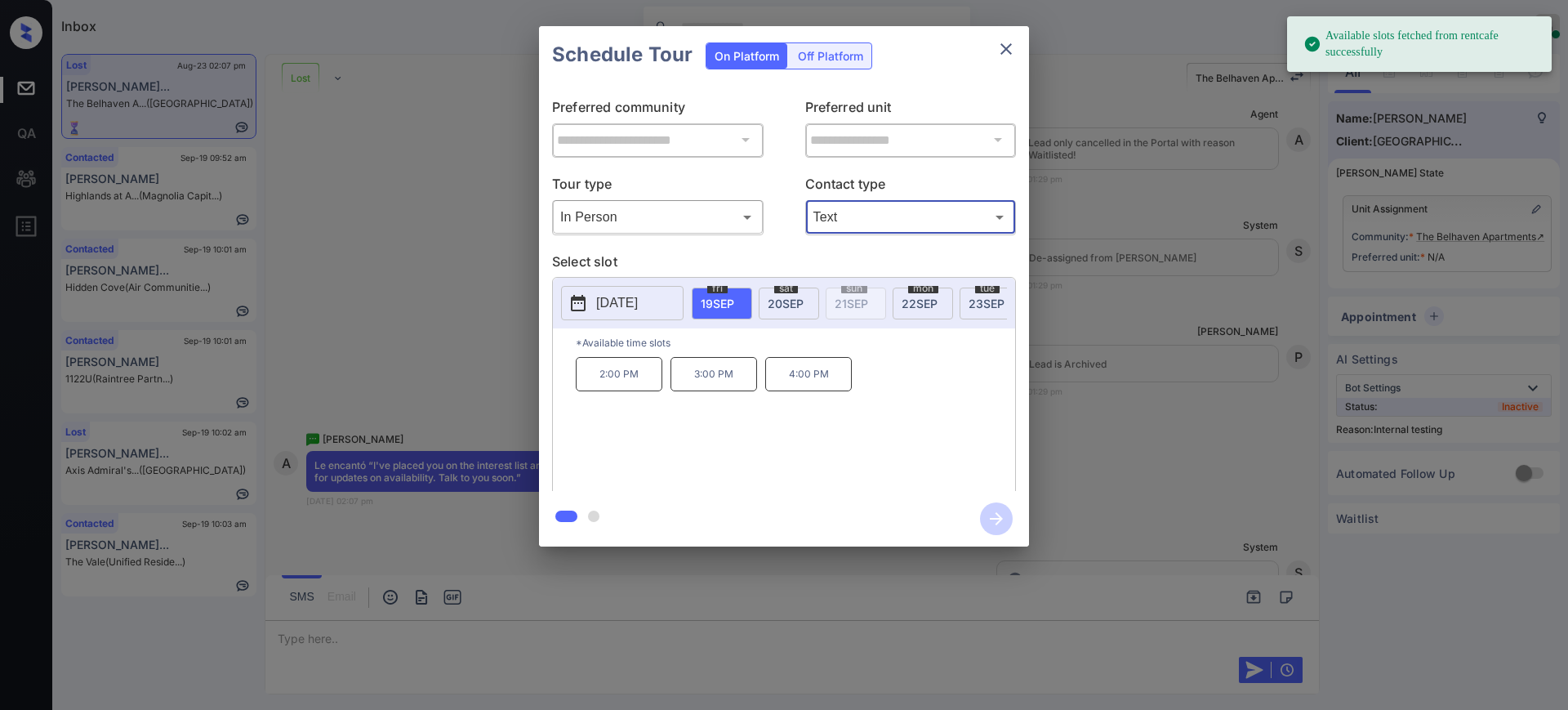
click at [620, 300] on p "[DATE]" at bounding box center [616, 302] width 41 height 19
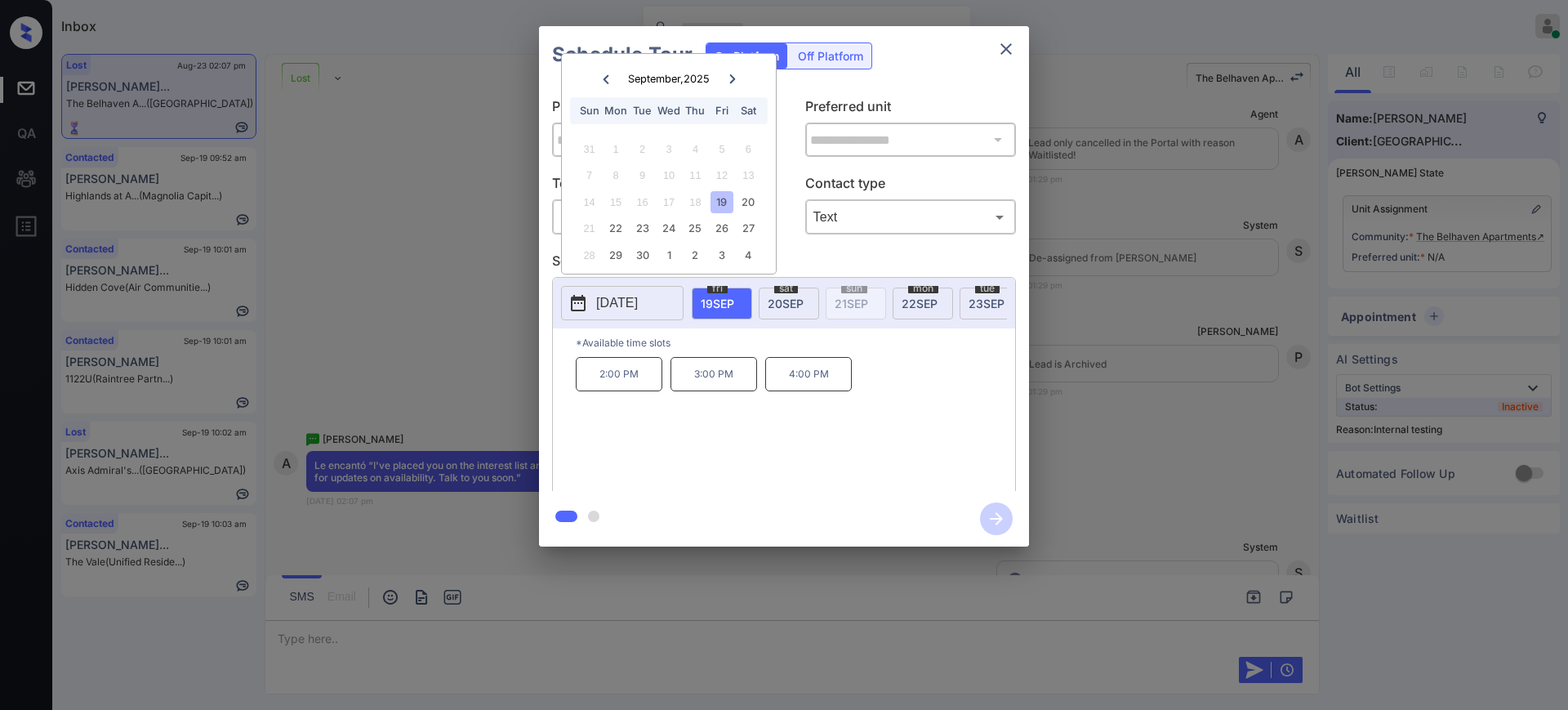
click at [1109, 491] on div "**********" at bounding box center [784, 287] width 1568 height 573
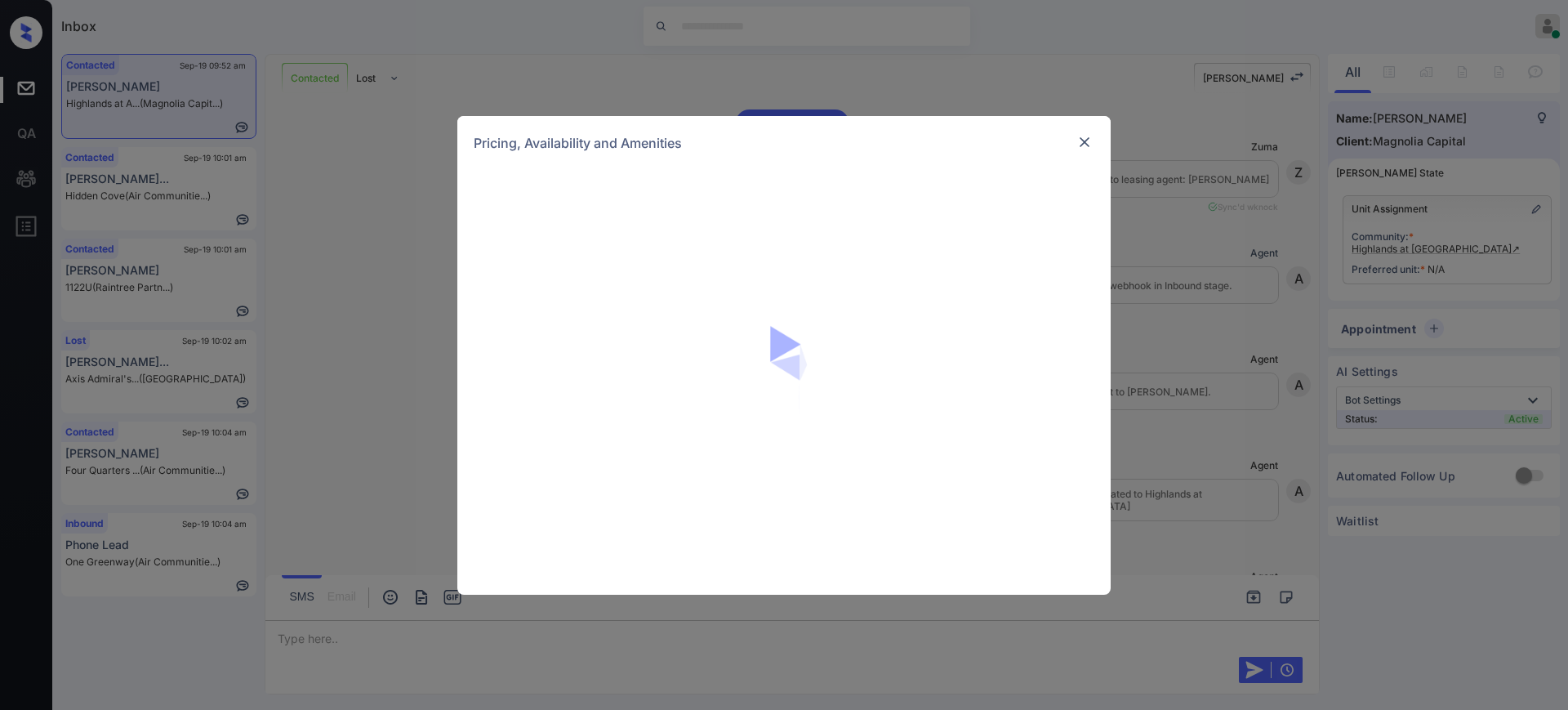
scroll to position [5021, 0]
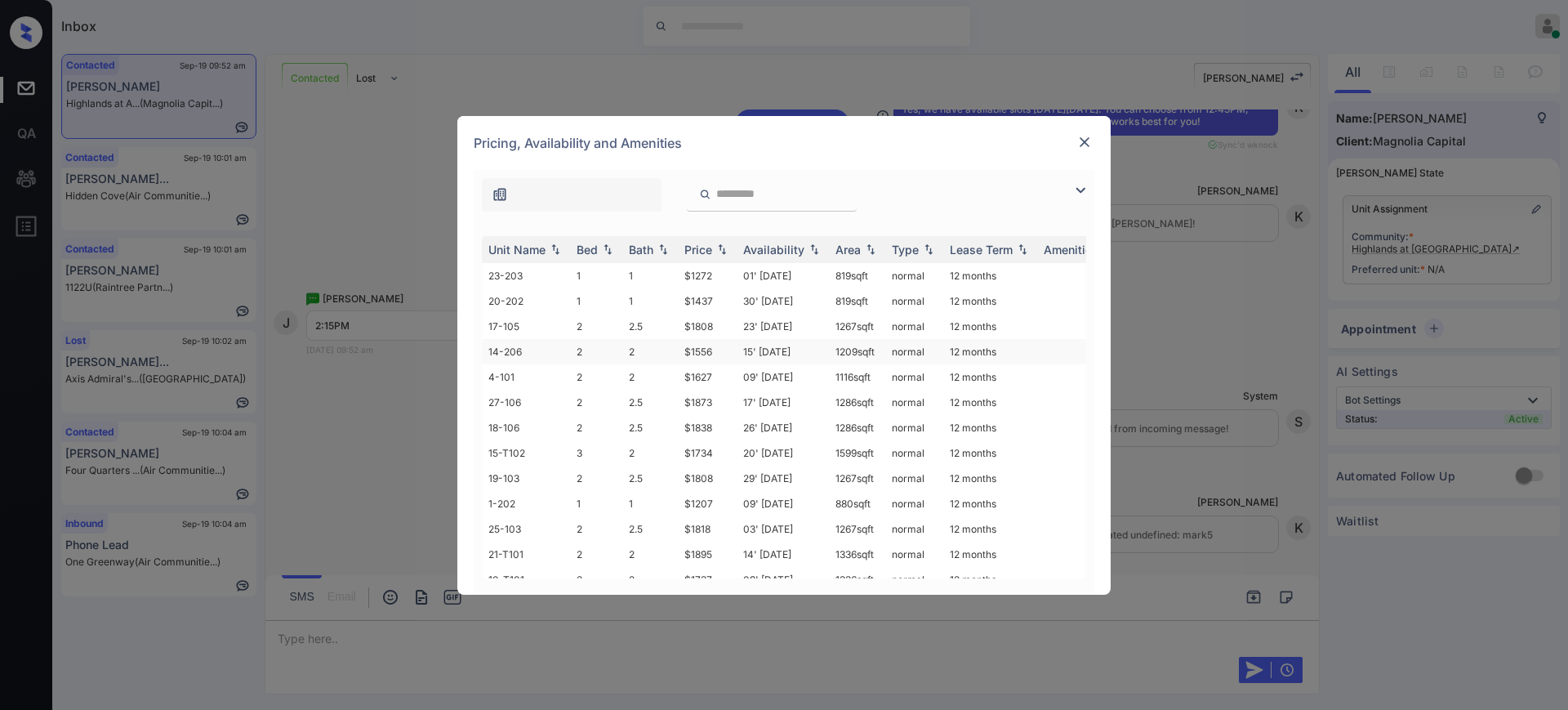
click at [698, 356] on td "$1556" at bounding box center [707, 352] width 59 height 26
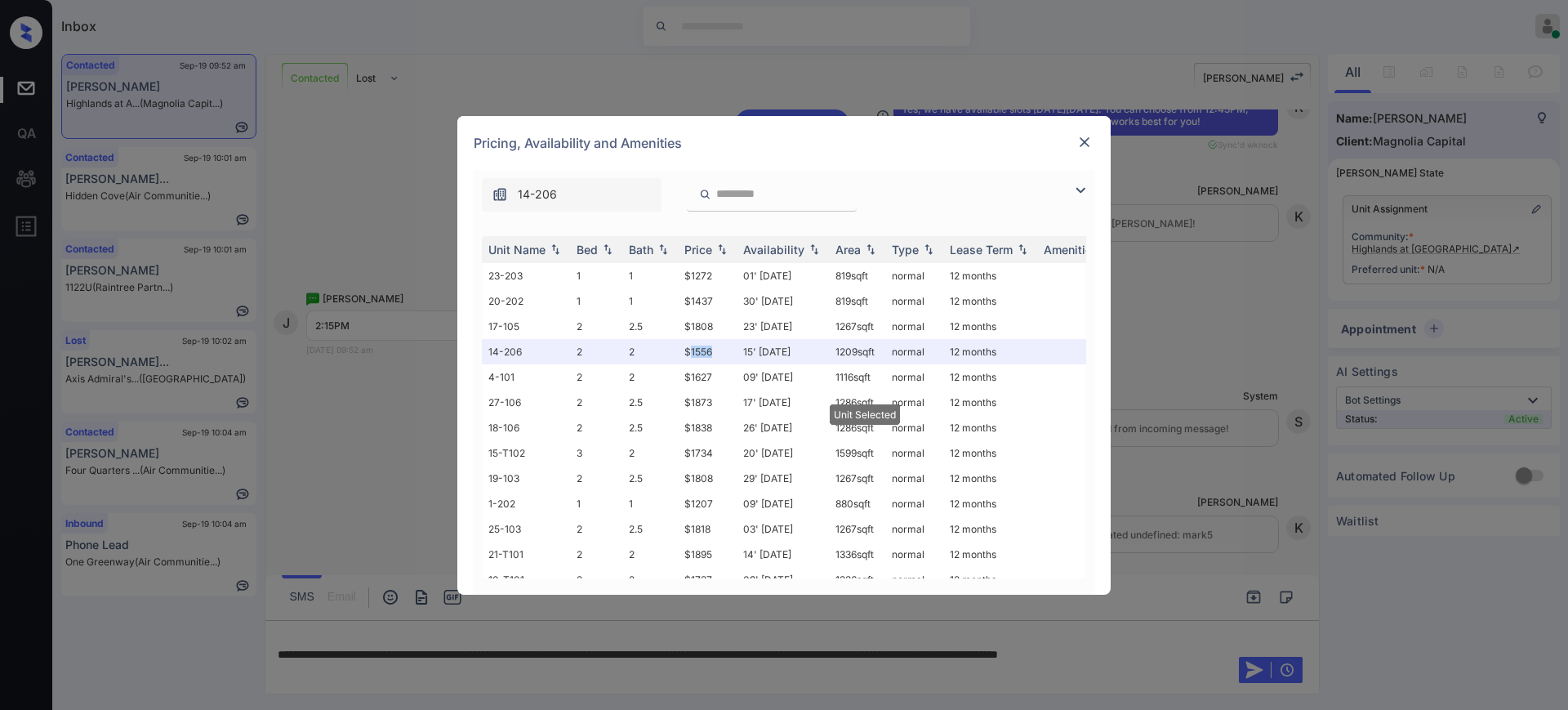
click at [1086, 141] on img at bounding box center [1084, 142] width 17 height 17
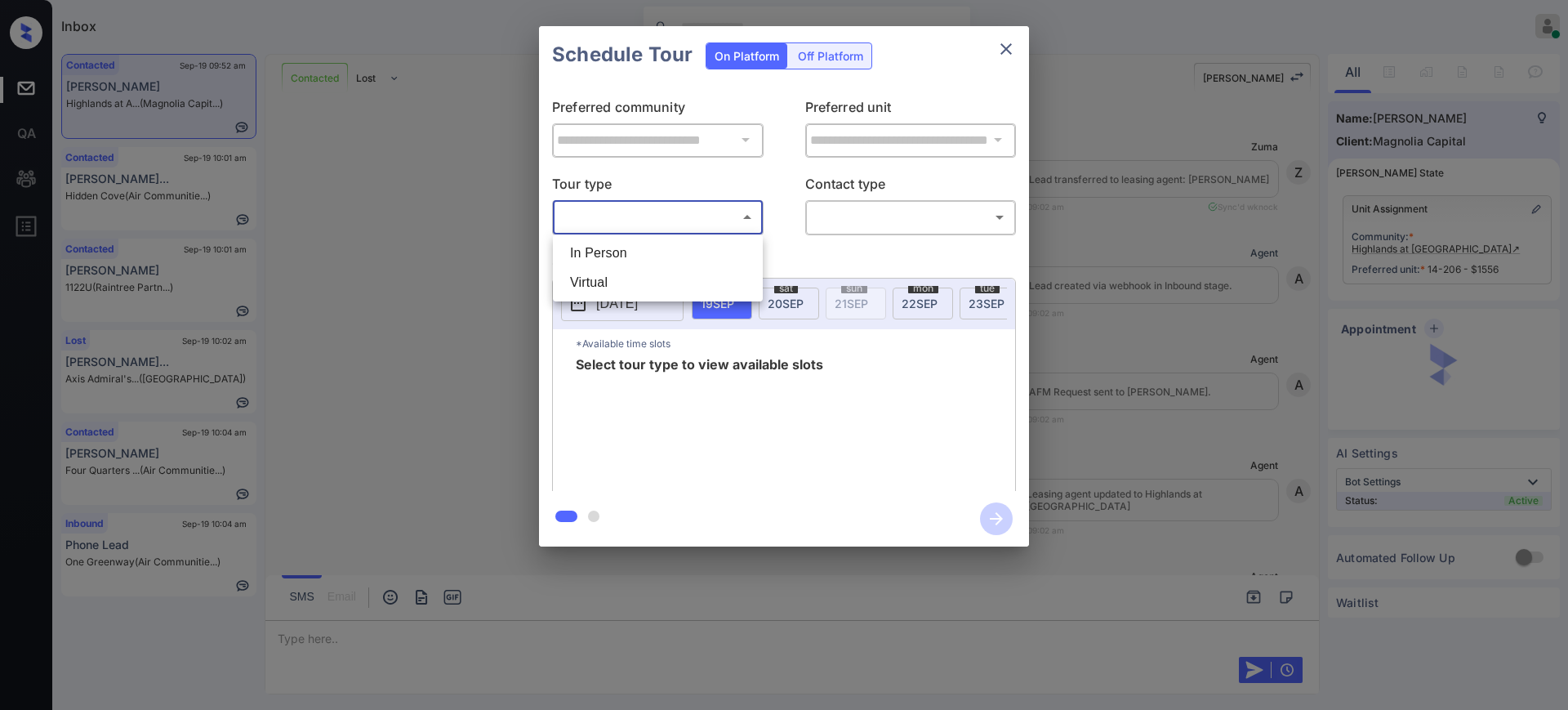
click at [614, 220] on body "Inbox [PERSON_NAME] Online Set yourself offline Set yourself on break Profile S…" at bounding box center [784, 355] width 1568 height 710
drag, startPoint x: 615, startPoint y: 241, endPoint x: 723, endPoint y: 229, distance: 108.7
click at [615, 242] on li "In Person" at bounding box center [658, 254] width 202 height 29
type input "********"
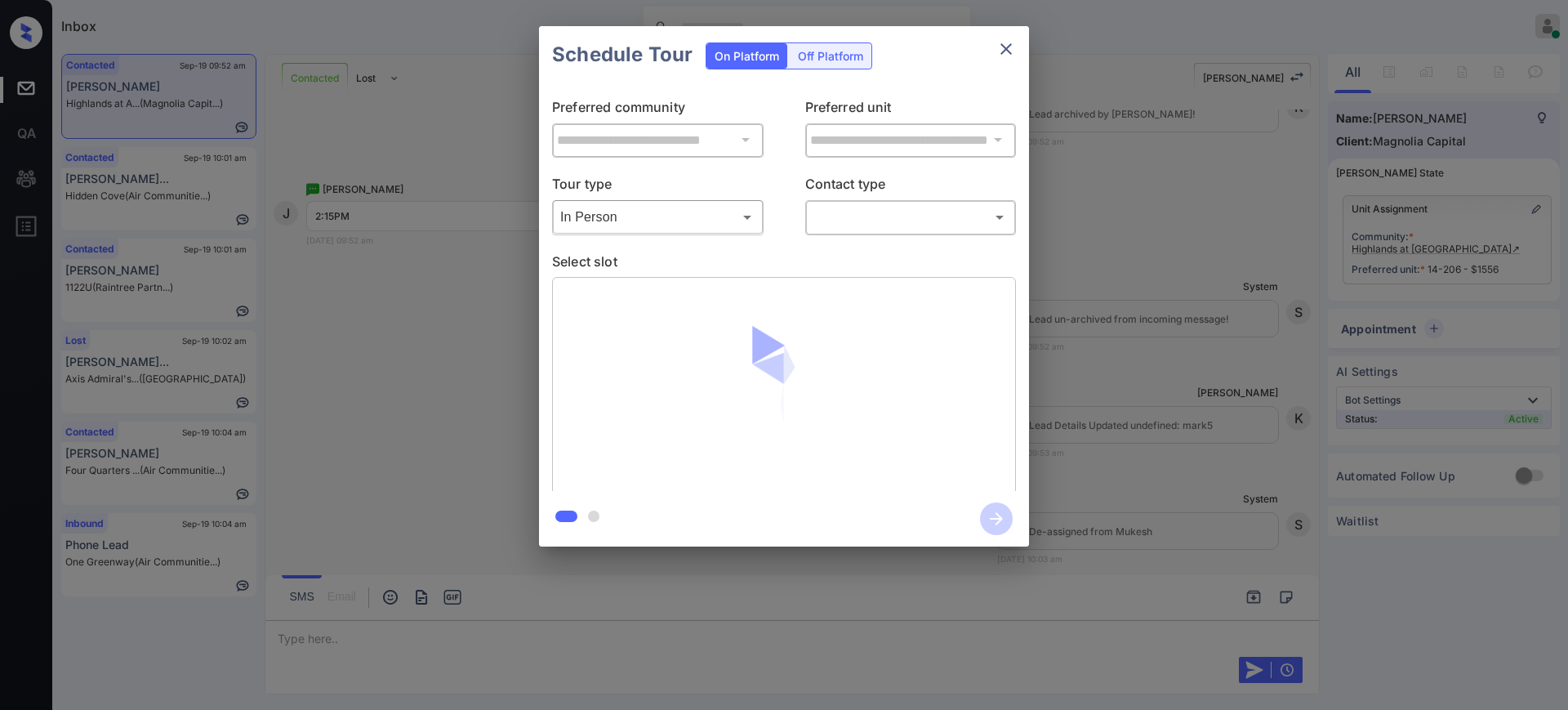
drag, startPoint x: 892, startPoint y: 192, endPoint x: 860, endPoint y: 230, distance: 49.7
click at [880, 203] on div "Contact type ​ ​" at bounding box center [911, 204] width 211 height 62
click at [860, 230] on body "Inbox [PERSON_NAME] Online Set yourself offline Set yourself on break Profile S…" at bounding box center [784, 355] width 1568 height 710
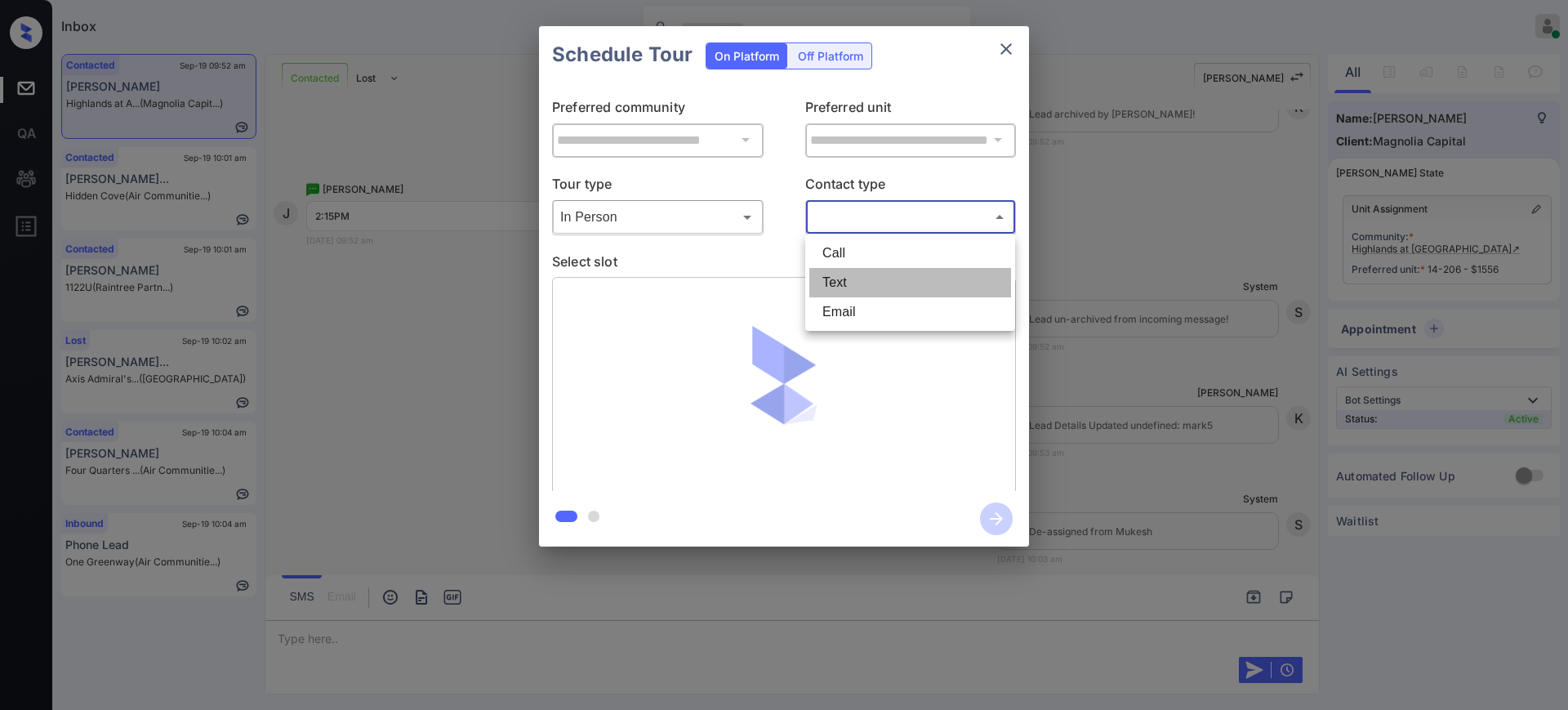
click at [830, 277] on li "Text" at bounding box center [910, 283] width 202 height 29
type input "****"
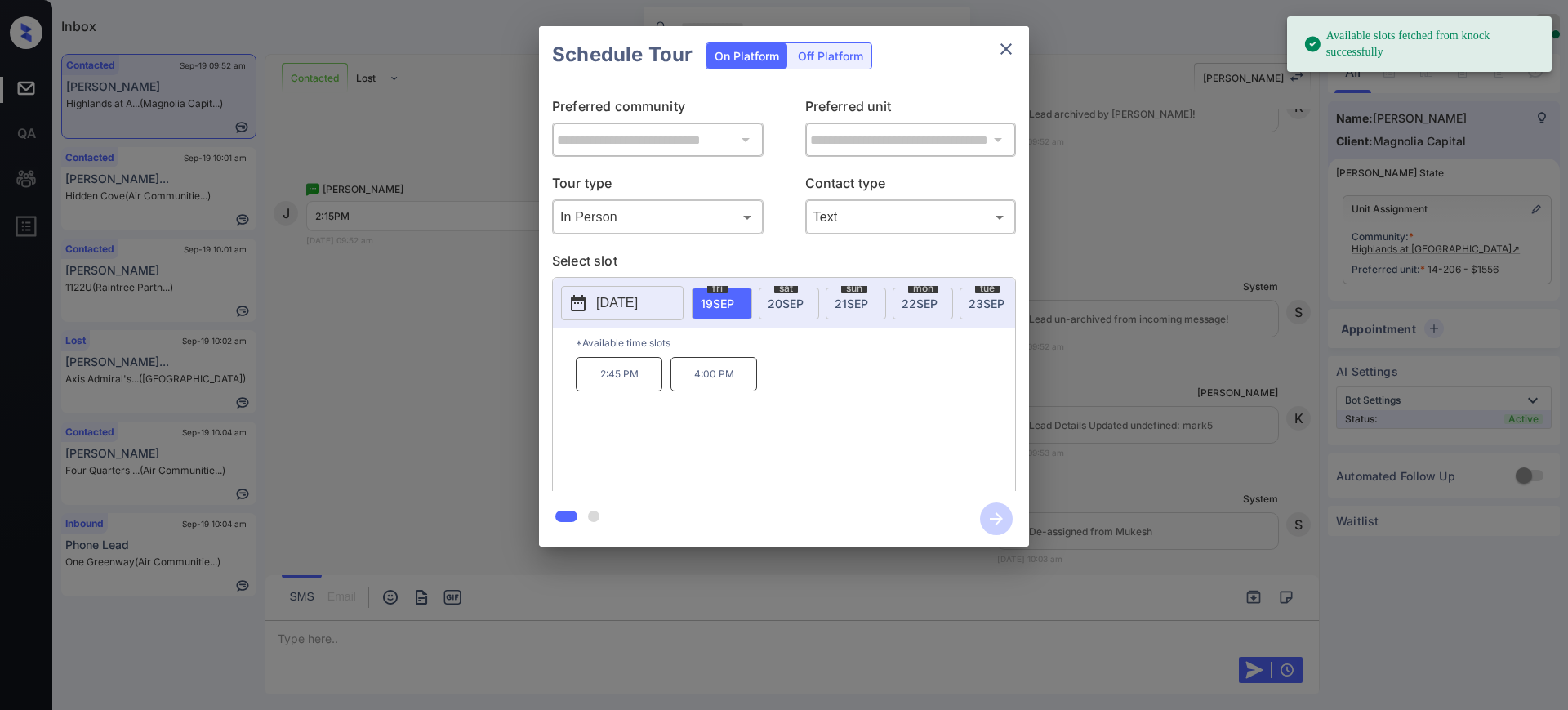
click at [855, 290] on span "sun" at bounding box center [854, 288] width 26 height 10
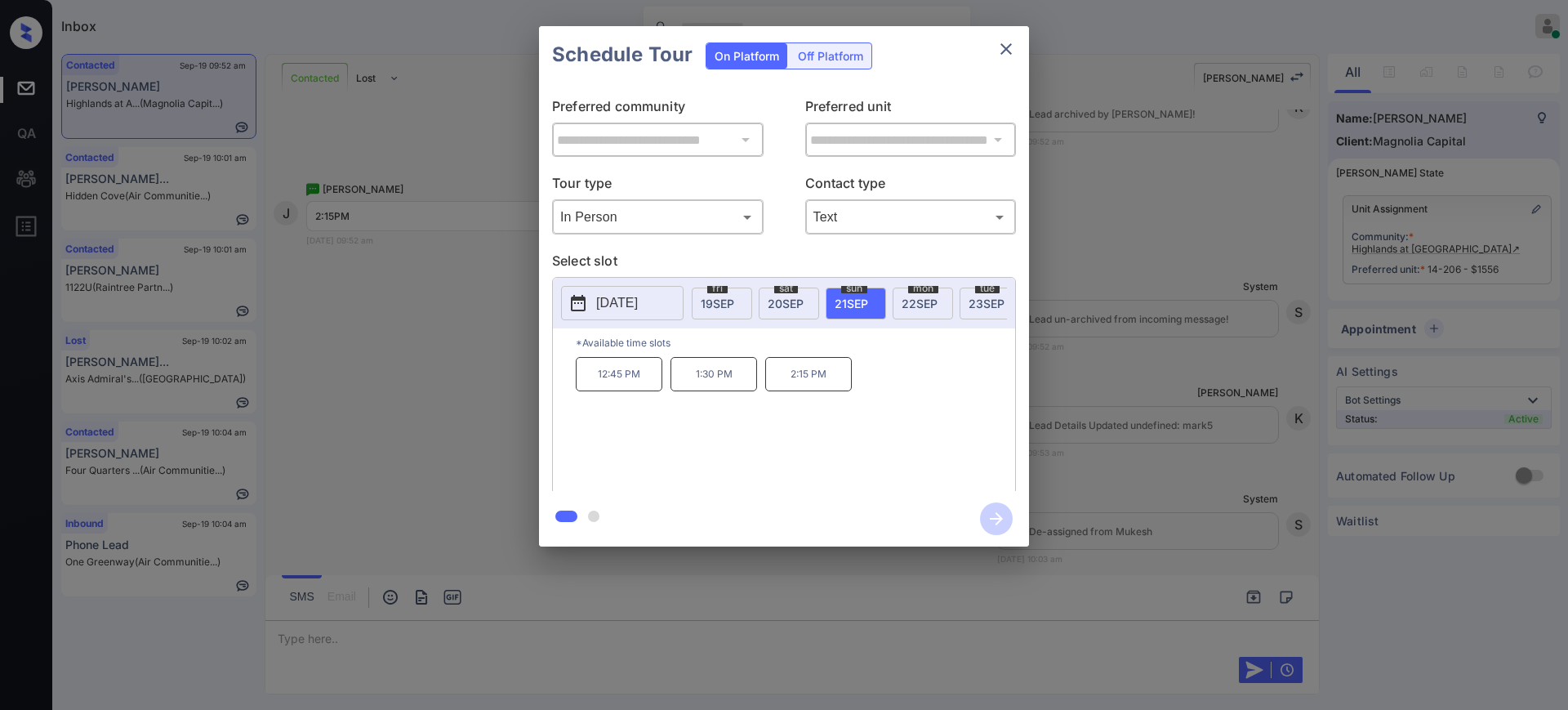
click at [798, 391] on p "2:15 PM" at bounding box center [808, 374] width 86 height 34
click at [992, 524] on icon "button" at bounding box center [996, 519] width 33 height 33
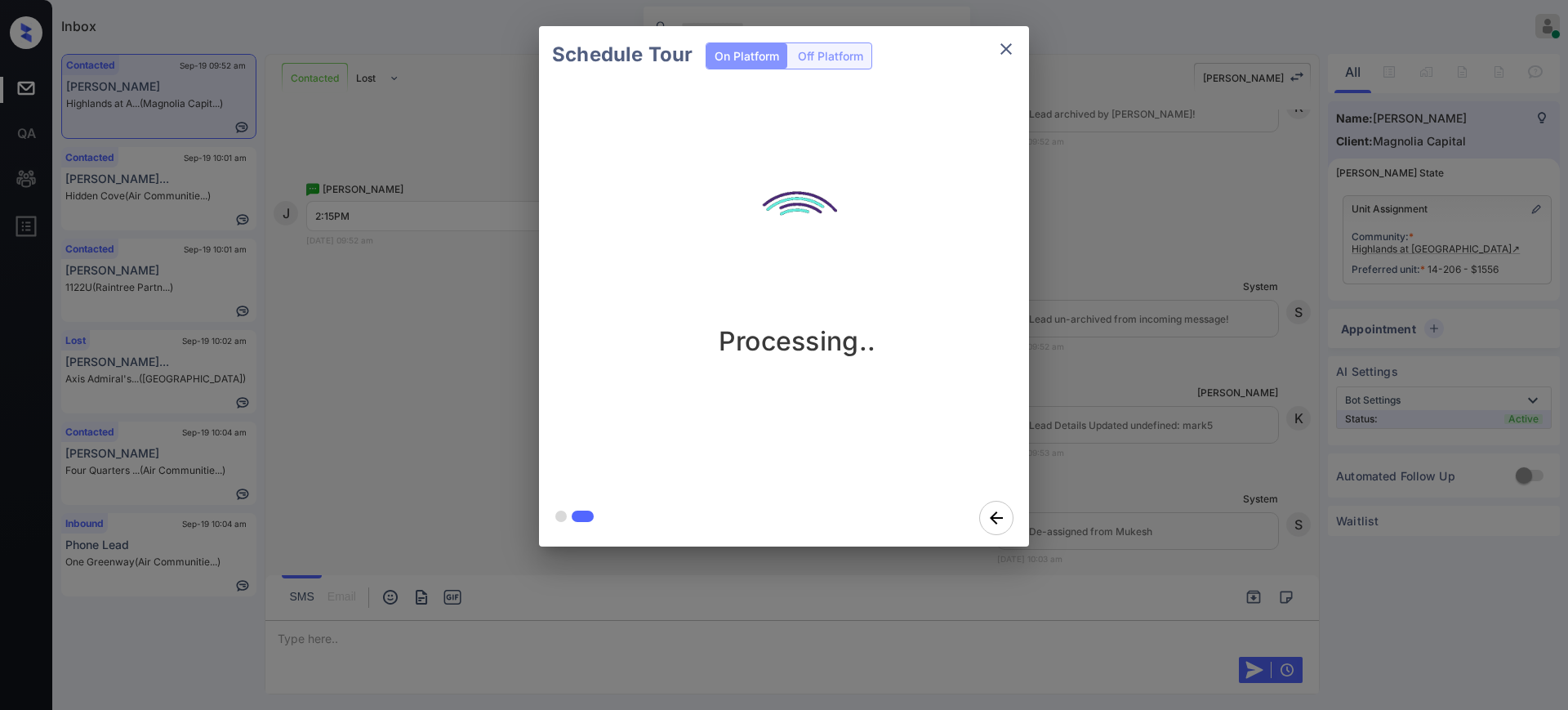
click at [1132, 499] on div "Schedule Tour On Platform Off Platform Processing.." at bounding box center [784, 287] width 1568 height 573
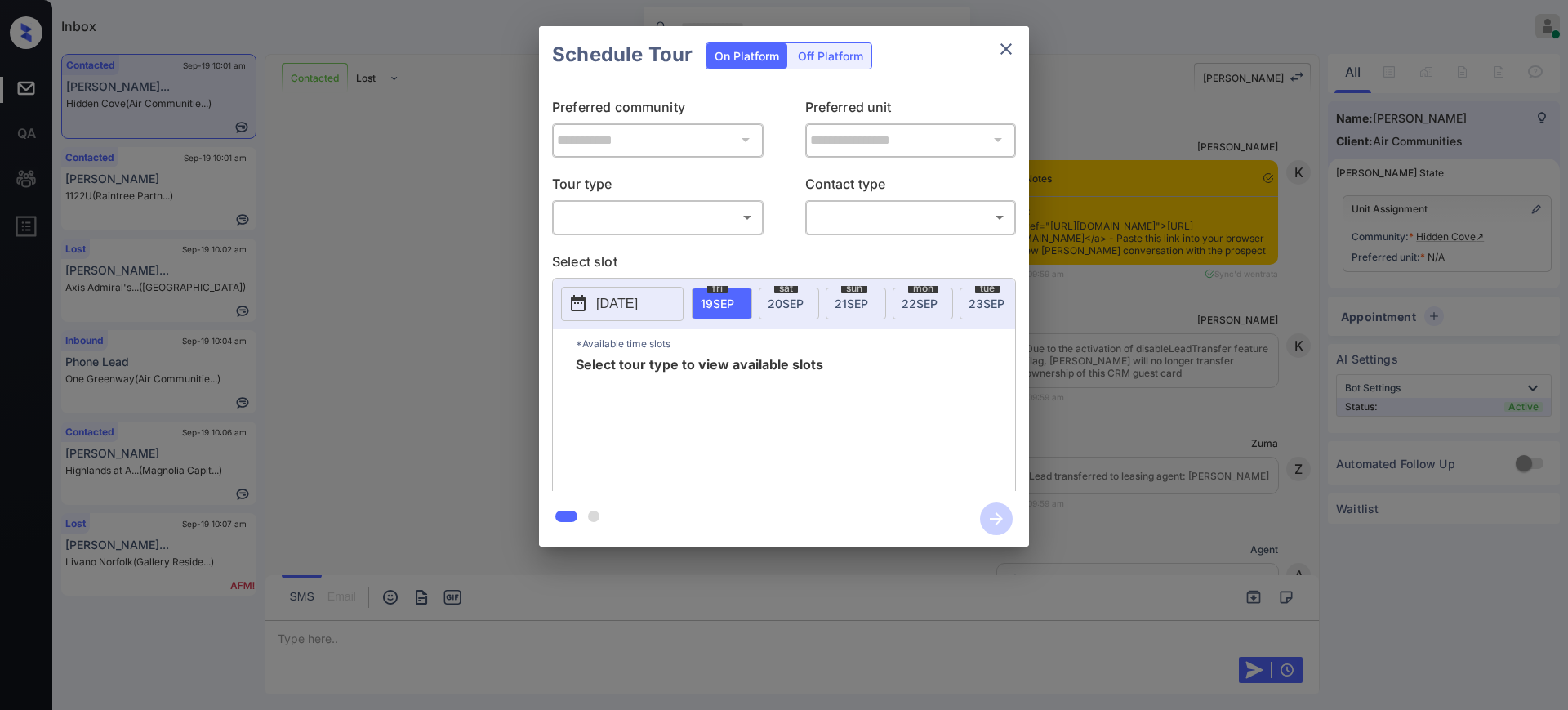
click at [689, 220] on body "Inbox [PERSON_NAME] Online Set yourself offline Set yourself on break Profile S…" at bounding box center [784, 355] width 1568 height 710
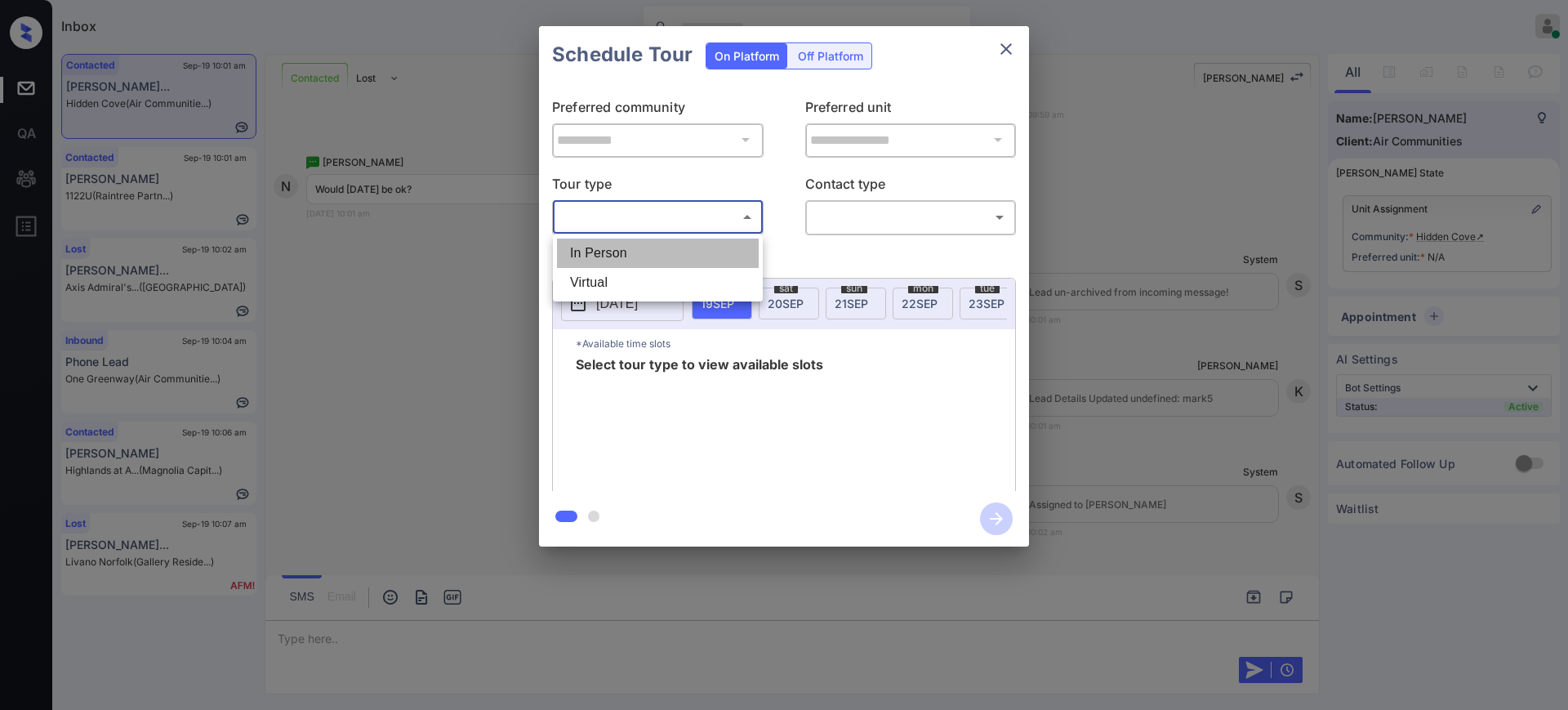
click at [665, 248] on li "In Person" at bounding box center [658, 254] width 202 height 29
type input "********"
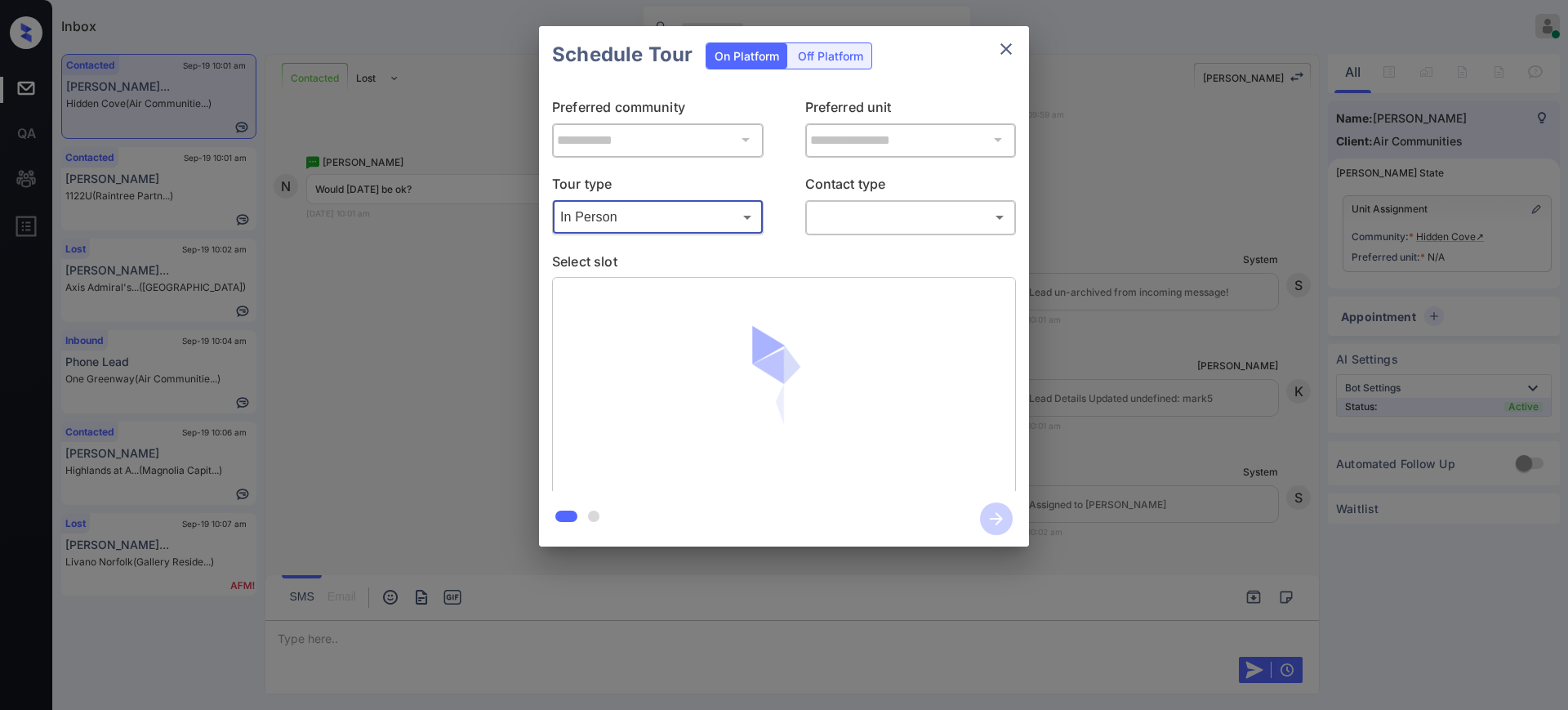
click at [840, 208] on body "Inbox [PERSON_NAME] Online Set yourself offline Set yourself on break Profile S…" at bounding box center [784, 355] width 1568 height 710
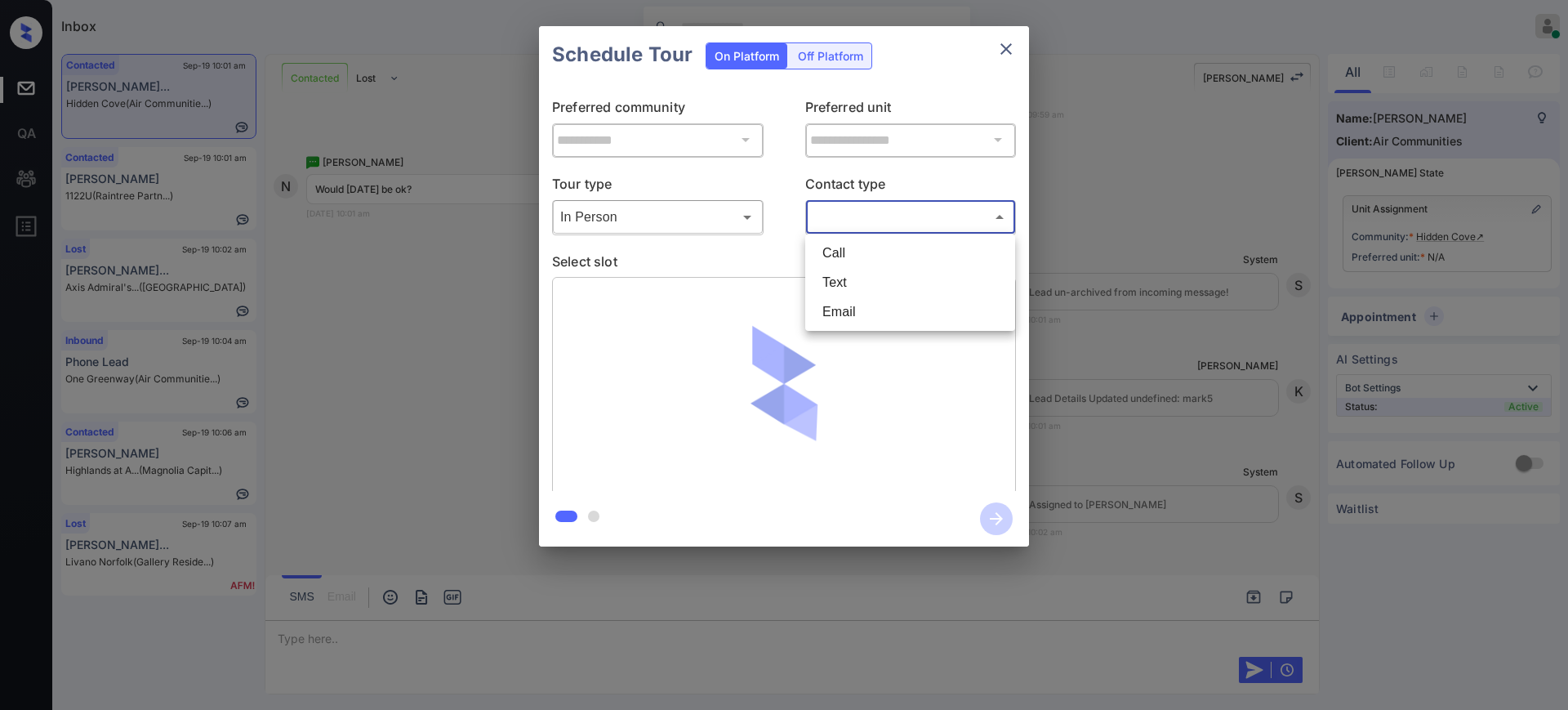
click at [822, 274] on li "Text" at bounding box center [910, 283] width 202 height 29
type input "****"
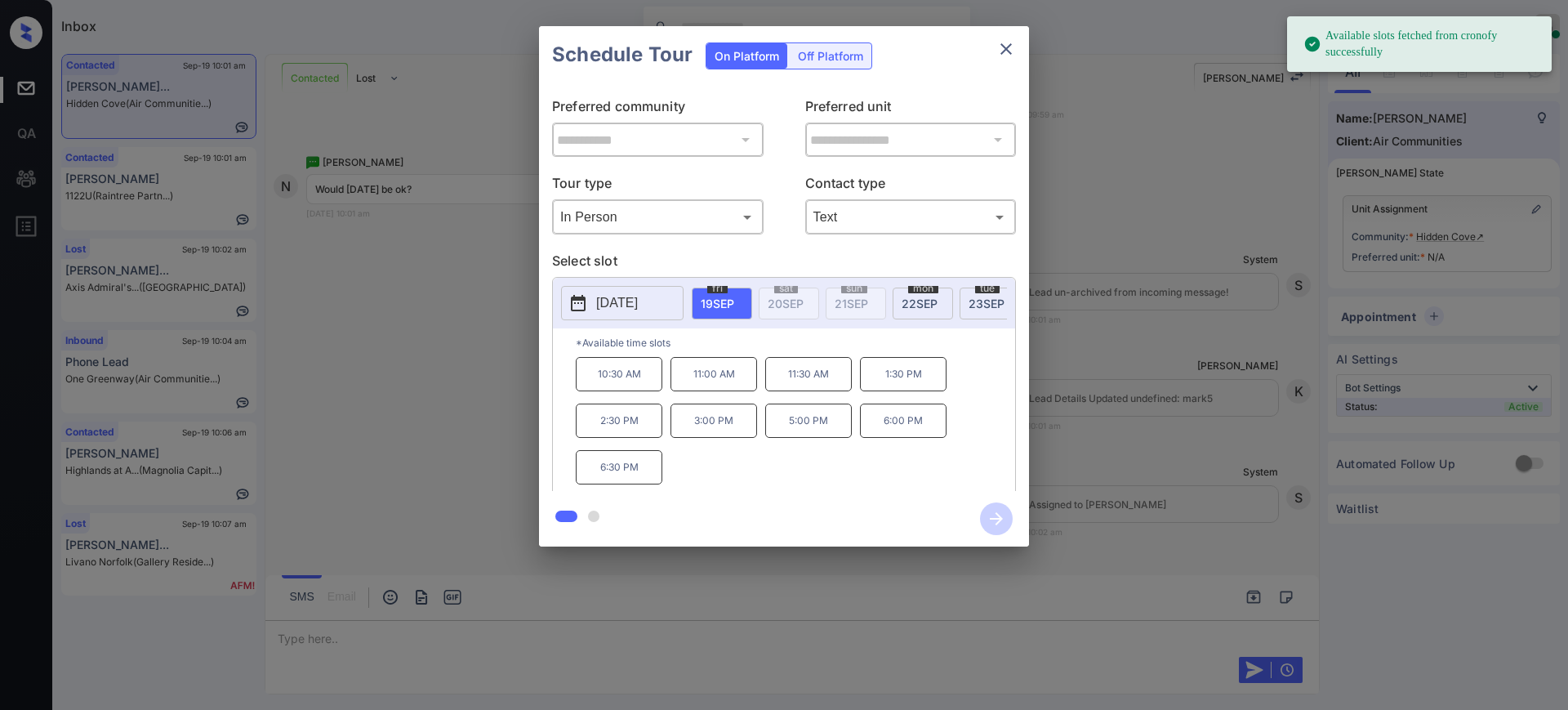
click at [595, 320] on button "[DATE]" at bounding box center [622, 302] width 122 height 34
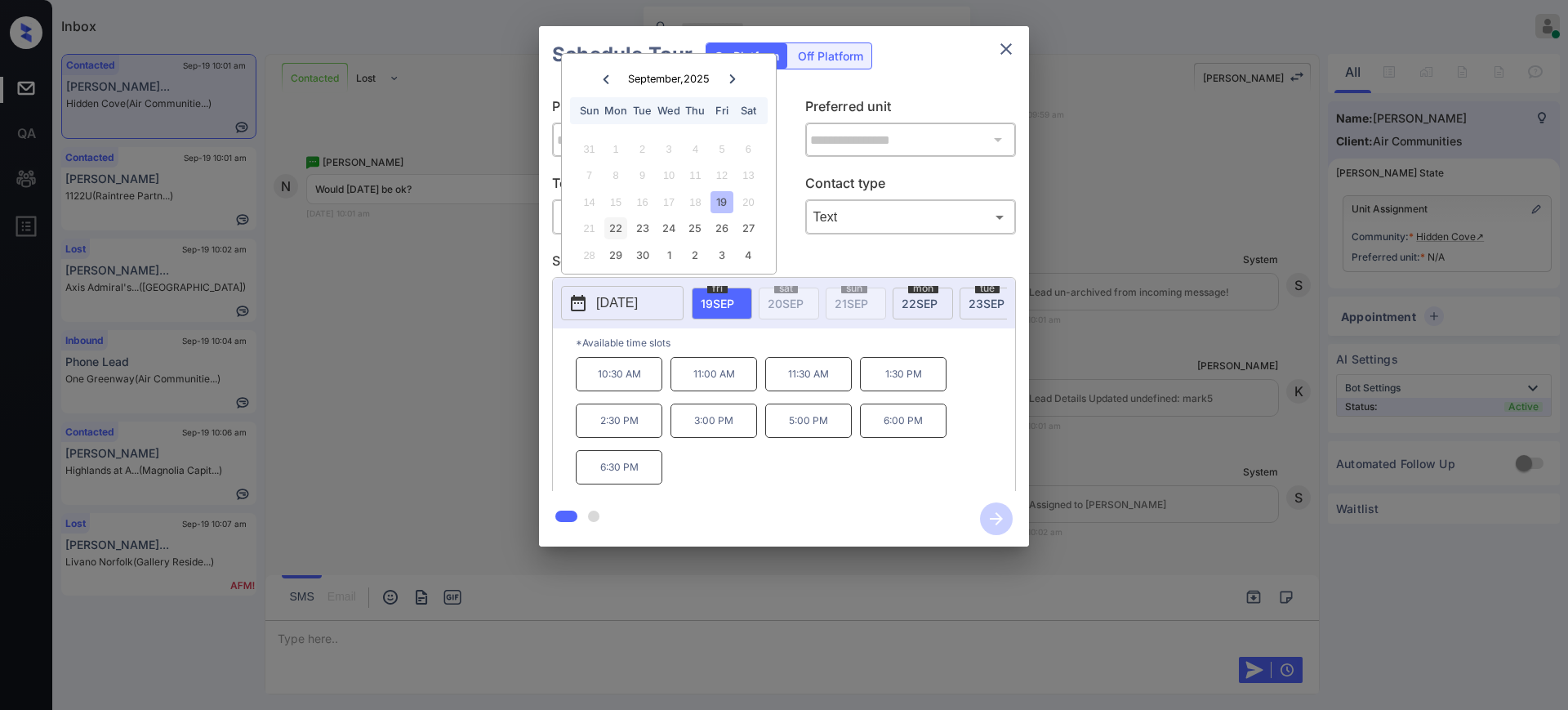
click at [613, 230] on div "22" at bounding box center [615, 229] width 22 height 22
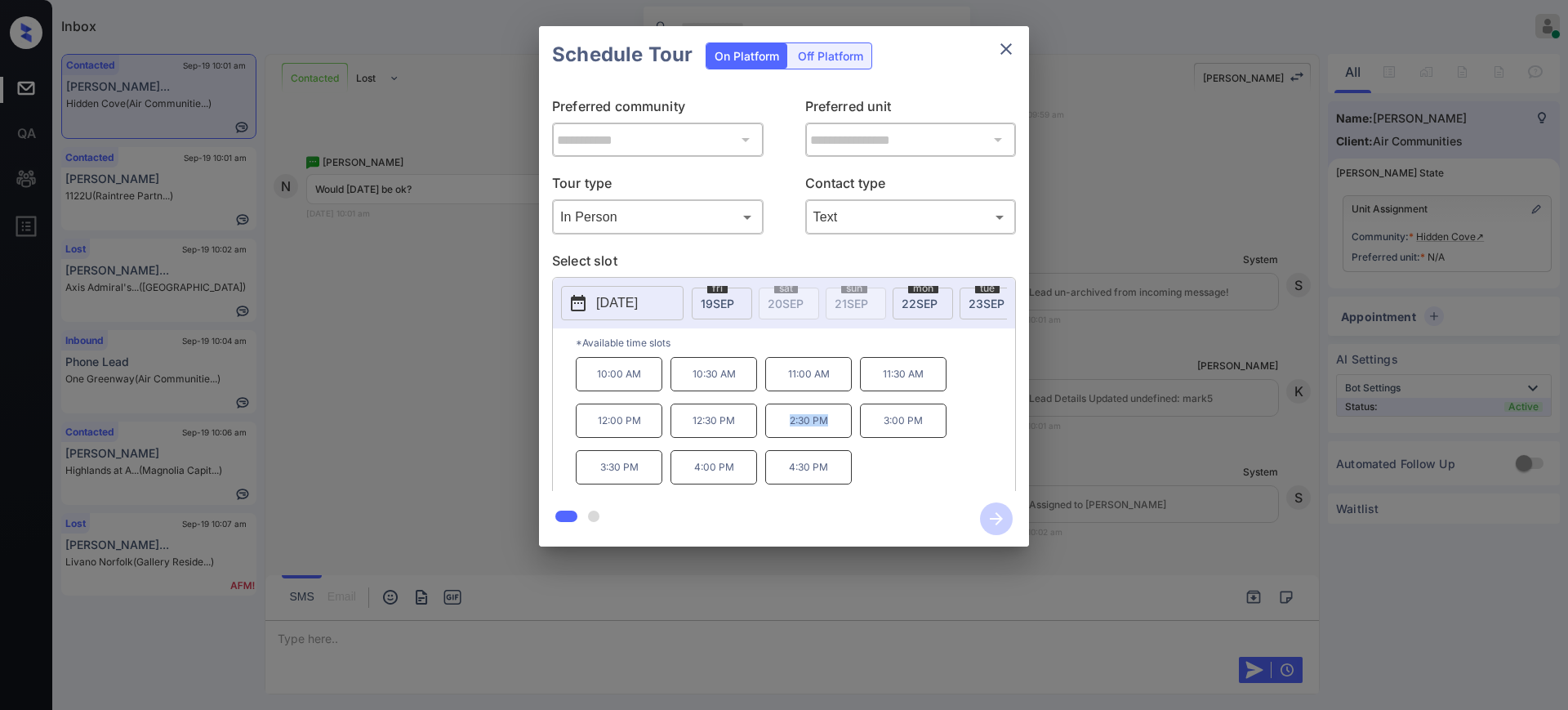
drag, startPoint x: 786, startPoint y: 426, endPoint x: 824, endPoint y: 435, distance: 39.1
click at [824, 435] on p "2:30 PM" at bounding box center [808, 420] width 86 height 34
drag, startPoint x: 684, startPoint y: 428, endPoint x: 840, endPoint y: 436, distance: 156.2
click at [834, 436] on div "10:00 AM 10:30 AM 11:00 AM 11:30 AM 12:00 PM 12:30 PM 2:30 PM 3:00 PM 3:30 PM 4…" at bounding box center [795, 423] width 440 height 130
copy div "12:30 PM 2:30 PM"
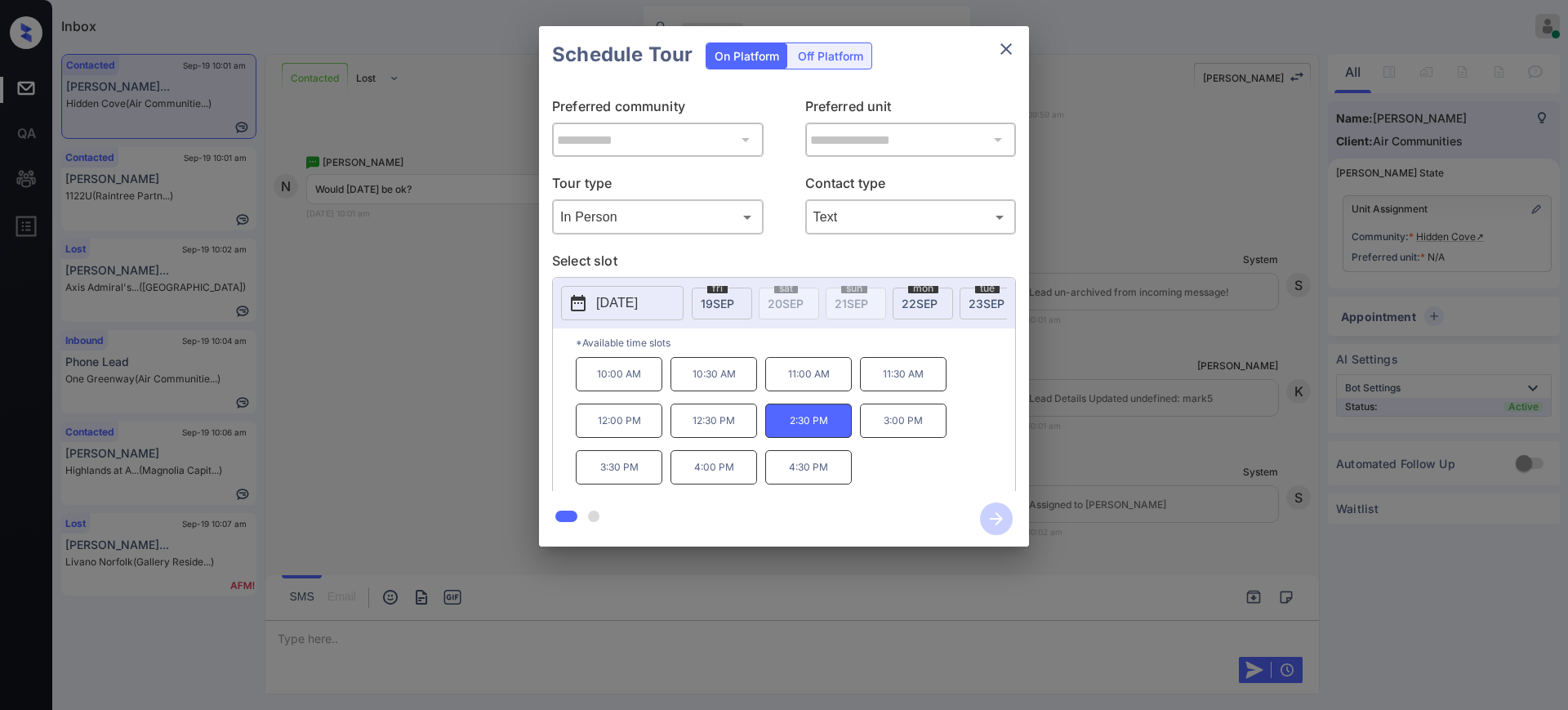
drag, startPoint x: 1021, startPoint y: 18, endPoint x: 1007, endPoint y: 32, distance: 19.8
click at [1007, 32] on div "**********" at bounding box center [784, 287] width 1568 height 573
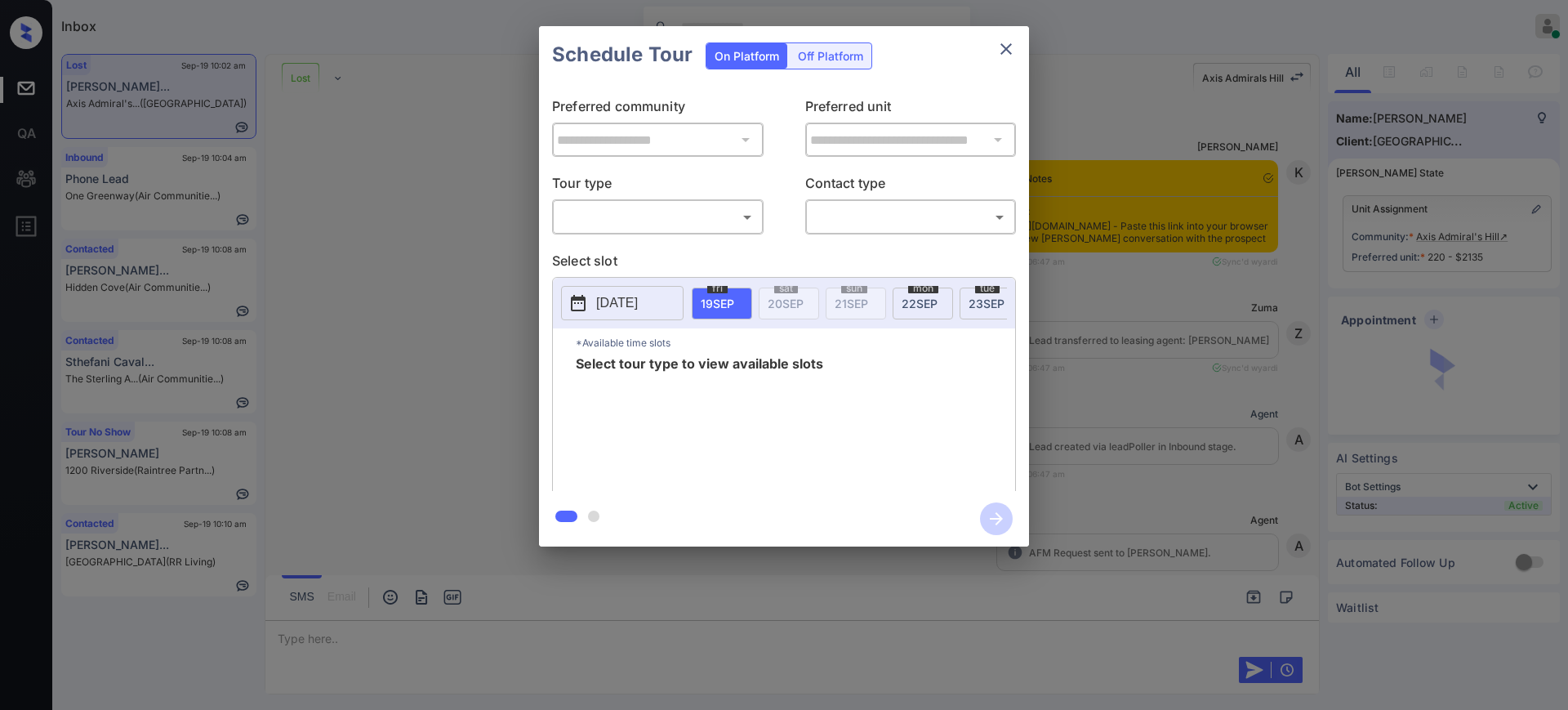
click at [662, 210] on body "Inbox [PERSON_NAME] Online Set yourself offline Set yourself on break Profile S…" at bounding box center [784, 355] width 1568 height 710
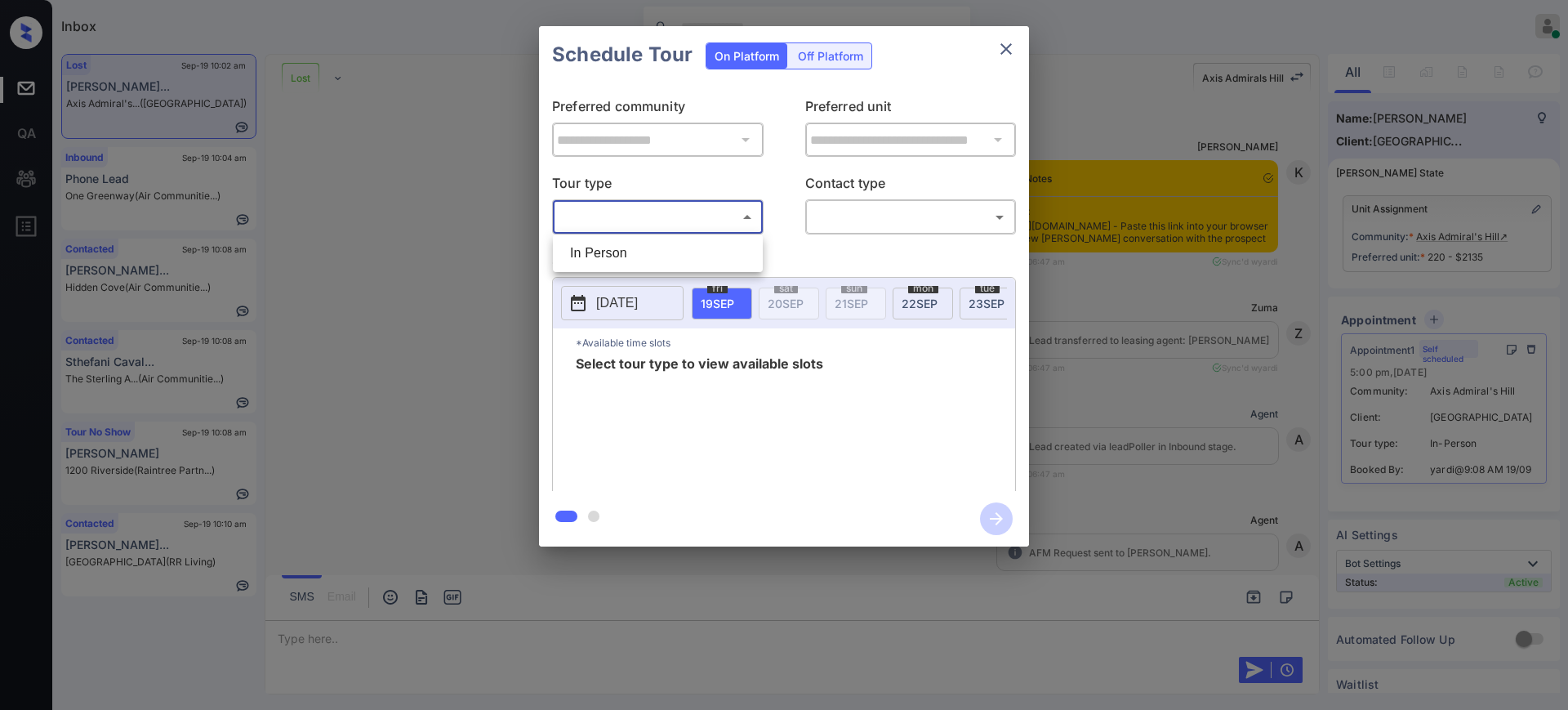
scroll to position [6344, 0]
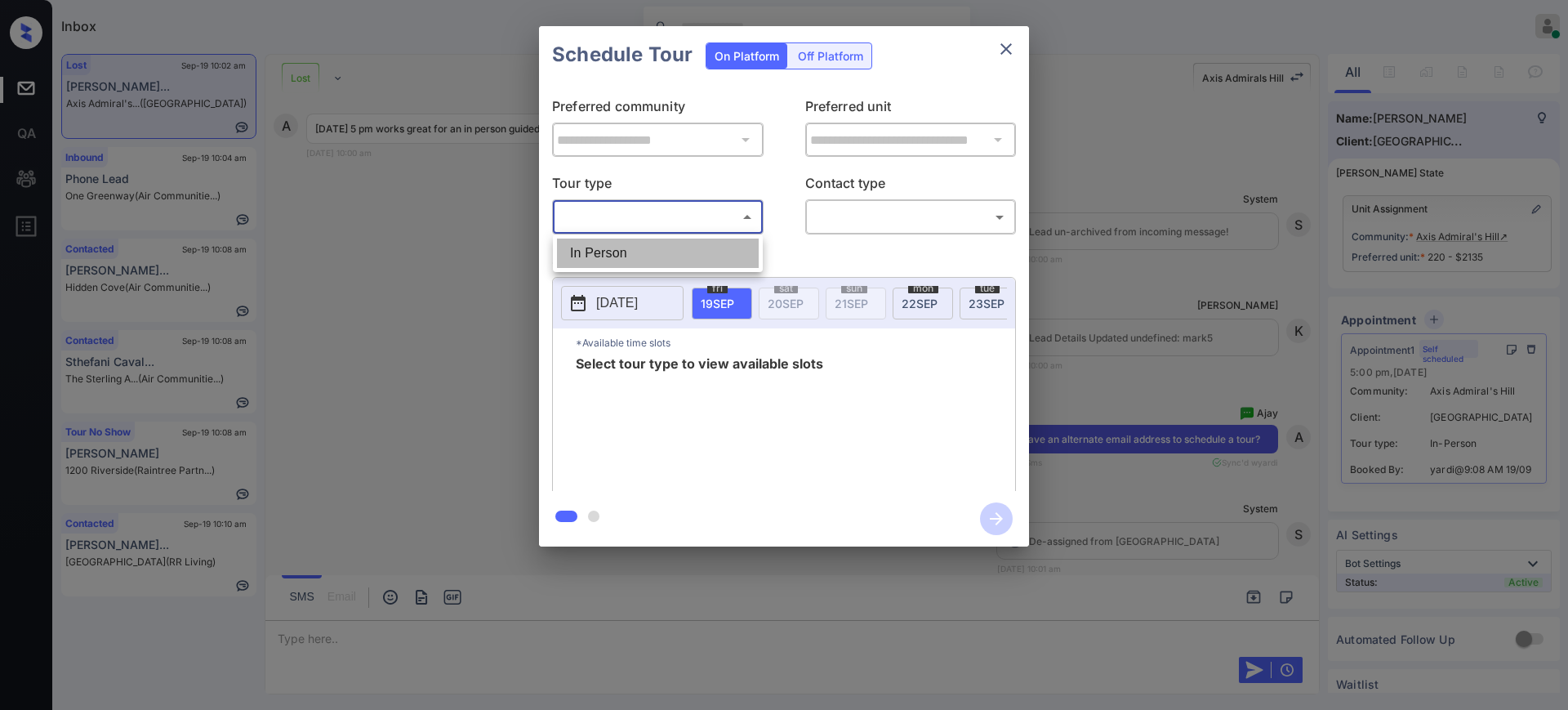
click at [644, 246] on li "In Person" at bounding box center [658, 254] width 202 height 29
type input "********"
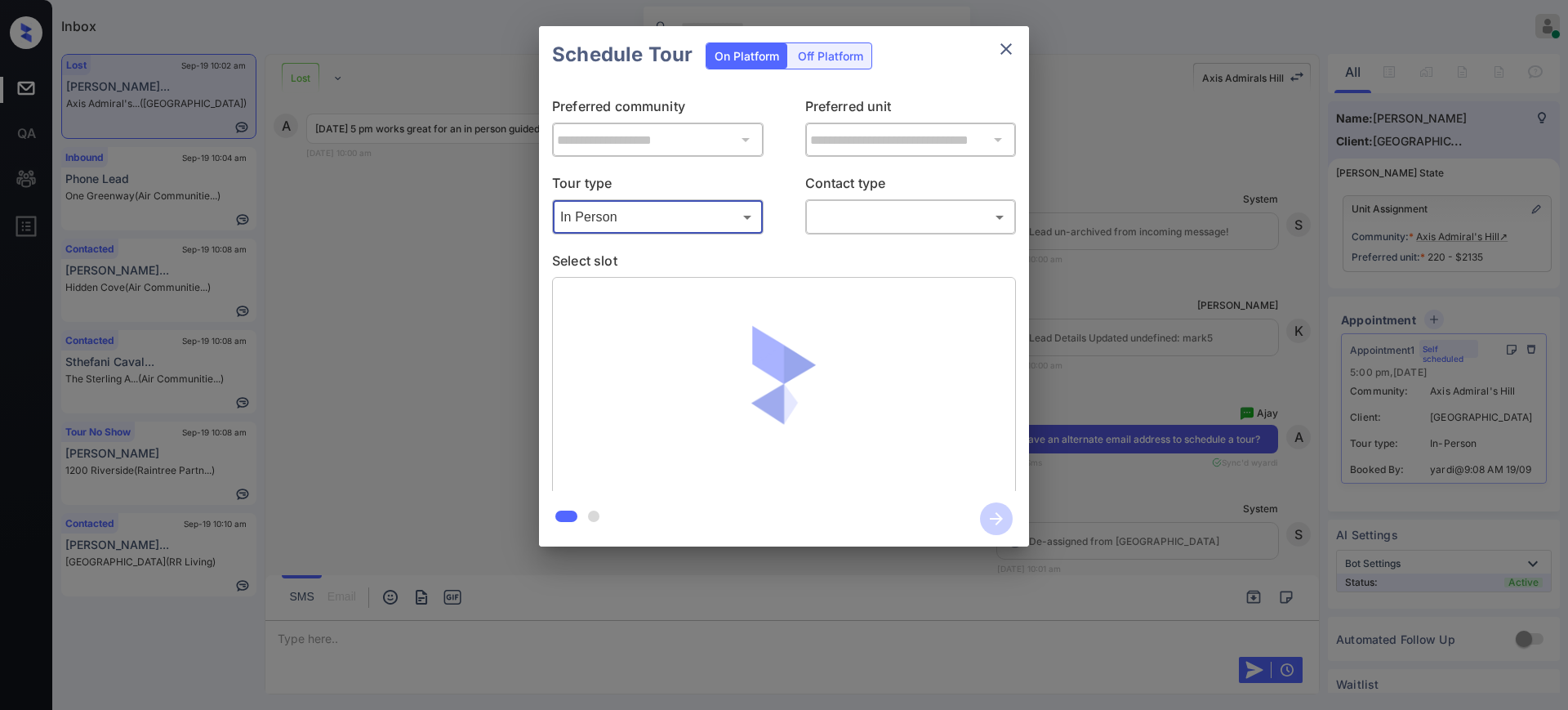
click at [846, 208] on body "Inbox [PERSON_NAME] Online Set yourself offline Set yourself on break Profile S…" at bounding box center [784, 355] width 1568 height 710
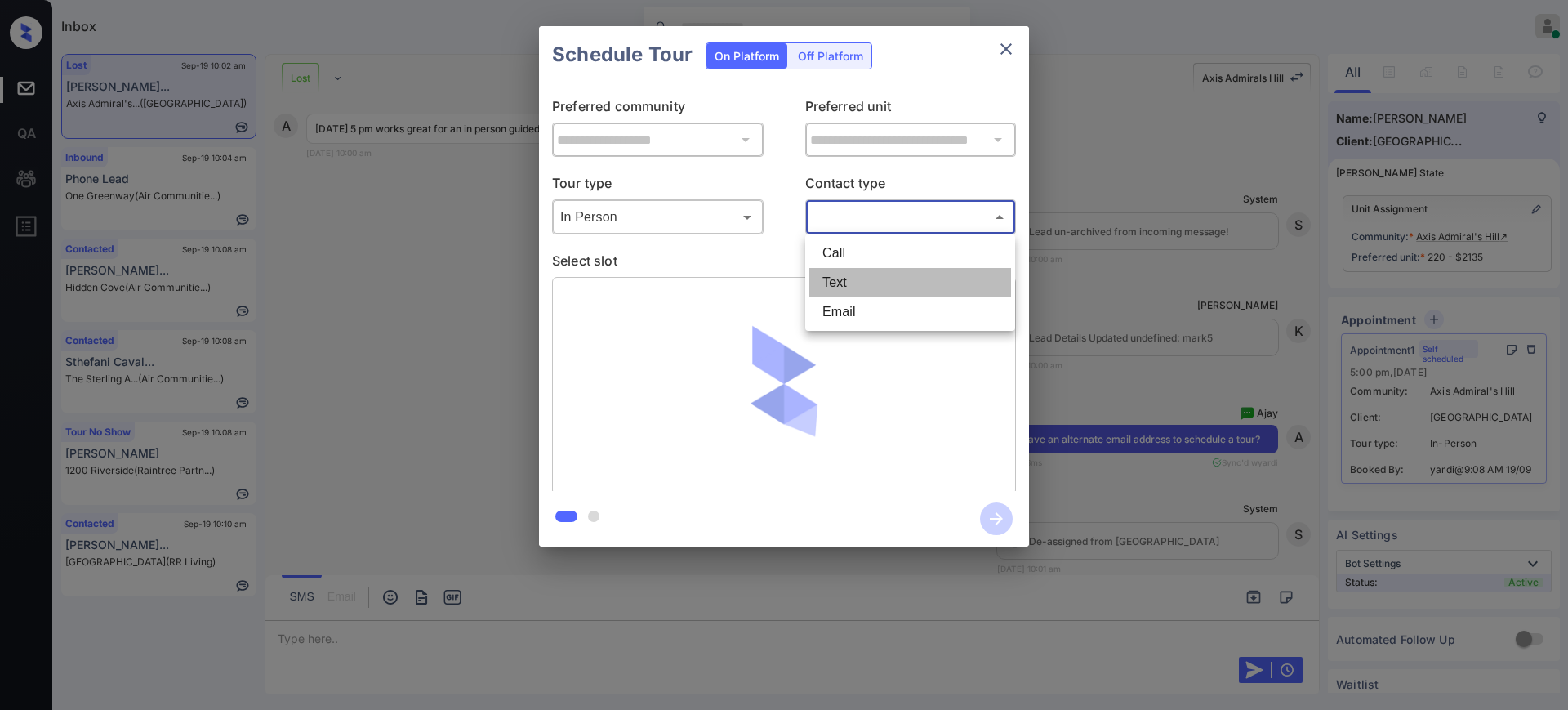
click at [837, 276] on li "Text" at bounding box center [910, 283] width 202 height 29
type input "****"
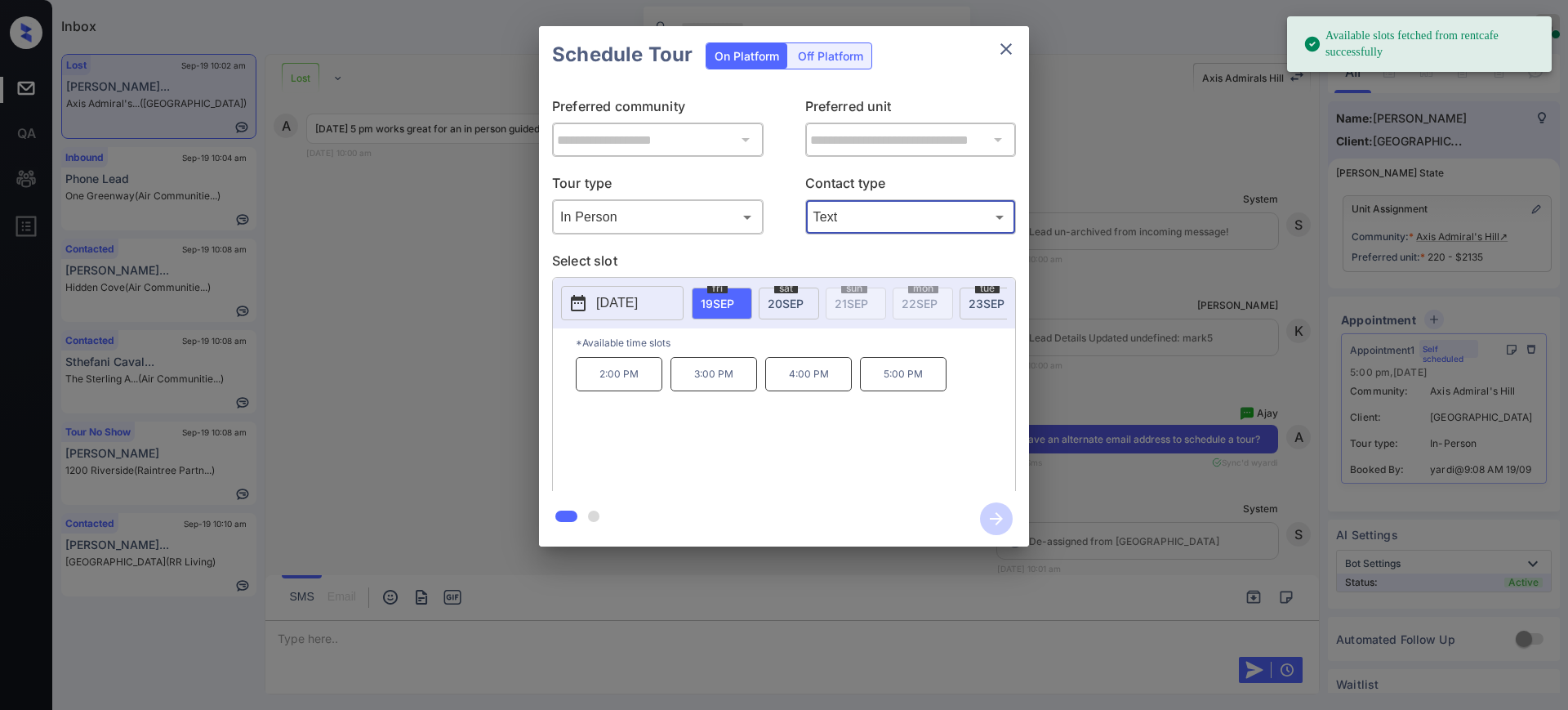
click at [632, 302] on p "[DATE]" at bounding box center [616, 302] width 41 height 19
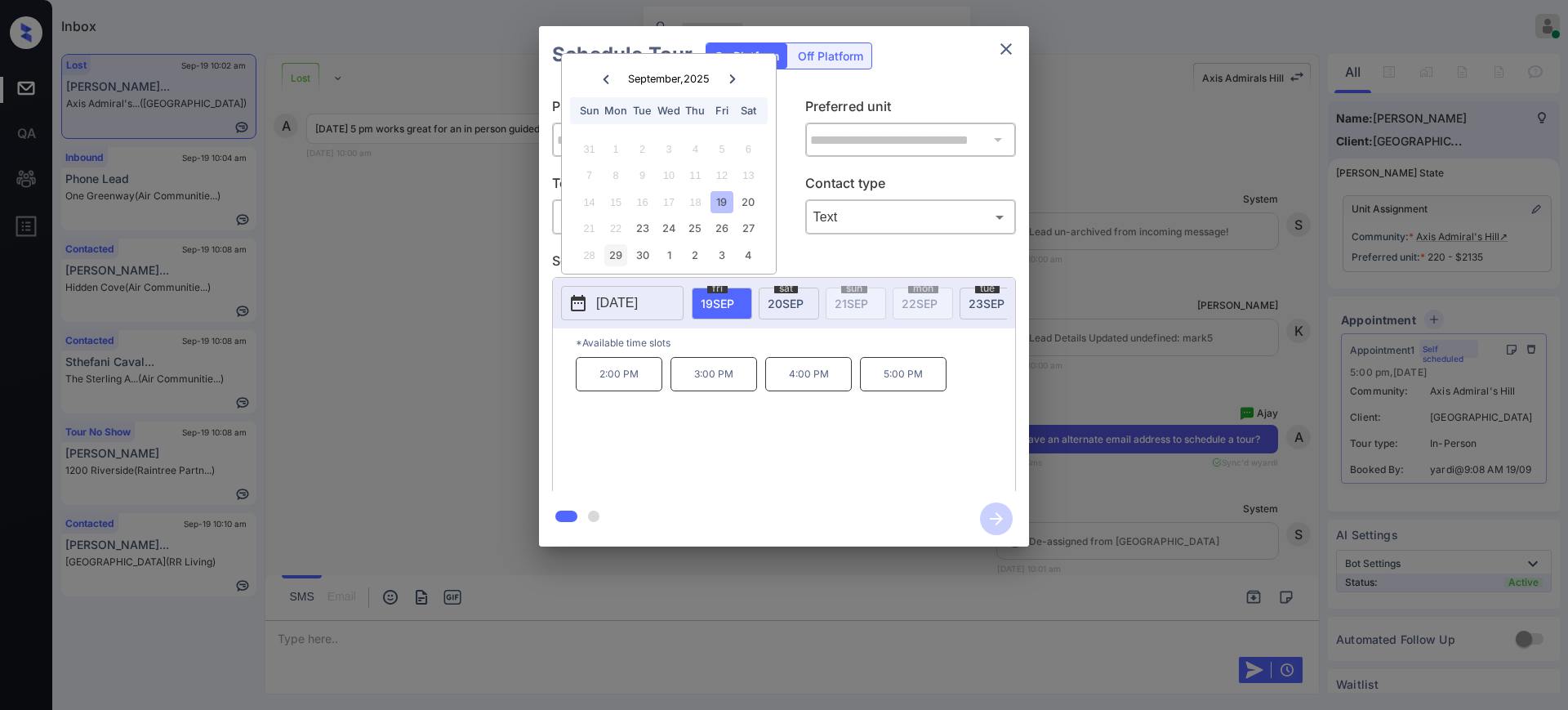
click at [618, 255] on div "29" at bounding box center [615, 255] width 22 height 22
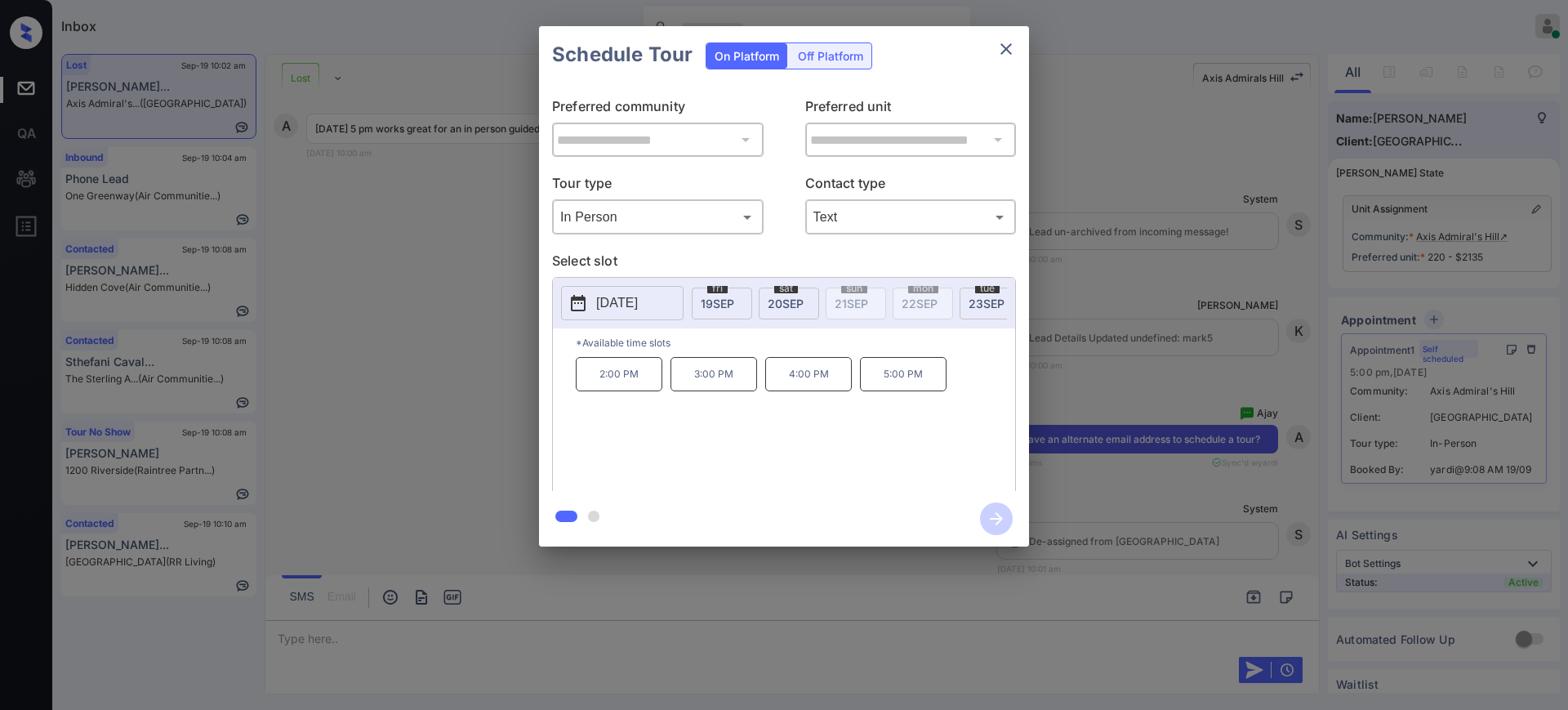
click at [906, 385] on p "5:00 PM" at bounding box center [903, 374] width 86 height 34
click at [994, 514] on icon "button" at bounding box center [996, 519] width 33 height 33
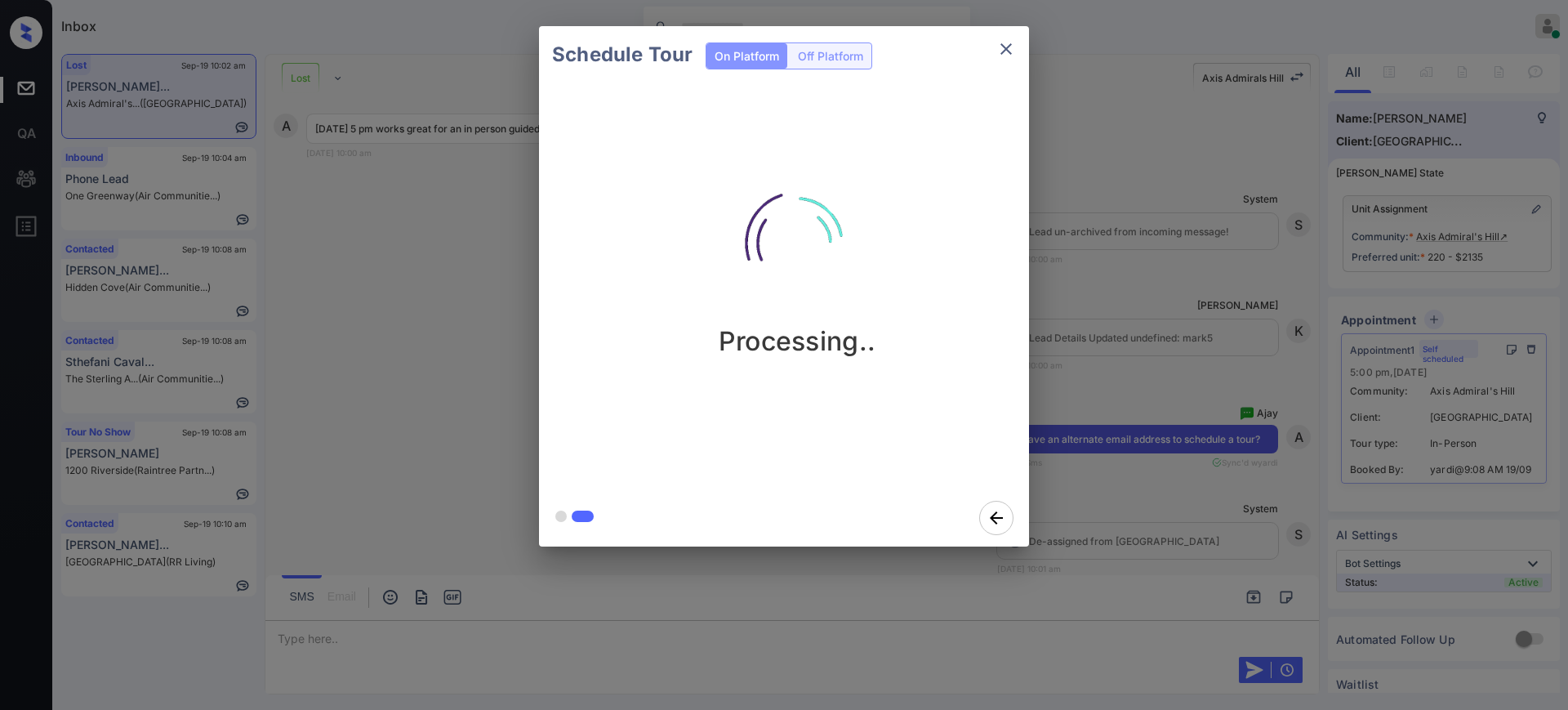
click at [1104, 477] on div "Schedule Tour On Platform Off Platform Processing.." at bounding box center [784, 287] width 1568 height 573
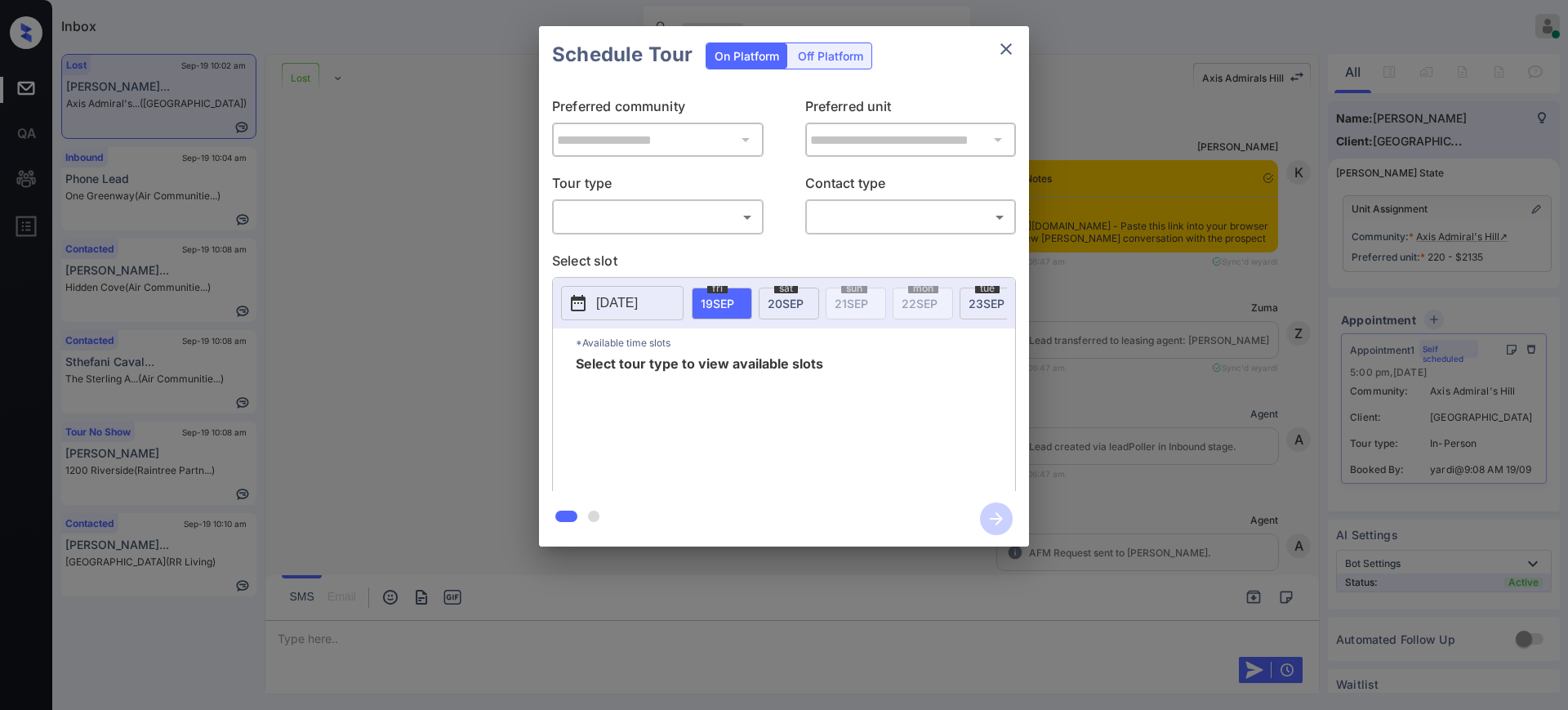
scroll to position [7876, 0]
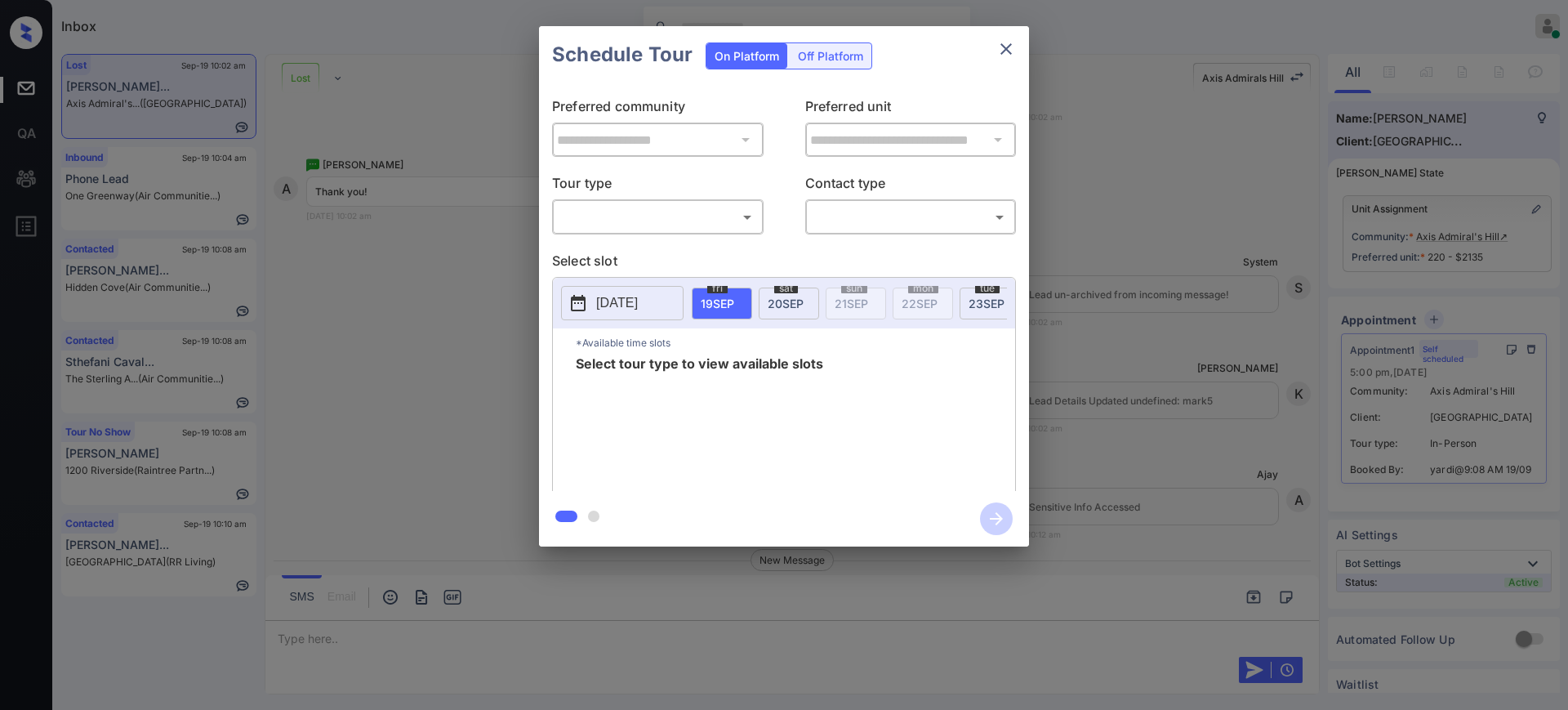
click at [667, 208] on body "Inbox Ajay Kumar Online Set yourself offline Set yourself on break Profile Swit…" at bounding box center [784, 355] width 1568 height 710
click at [617, 251] on li "In Person" at bounding box center [658, 254] width 202 height 29
type input "********"
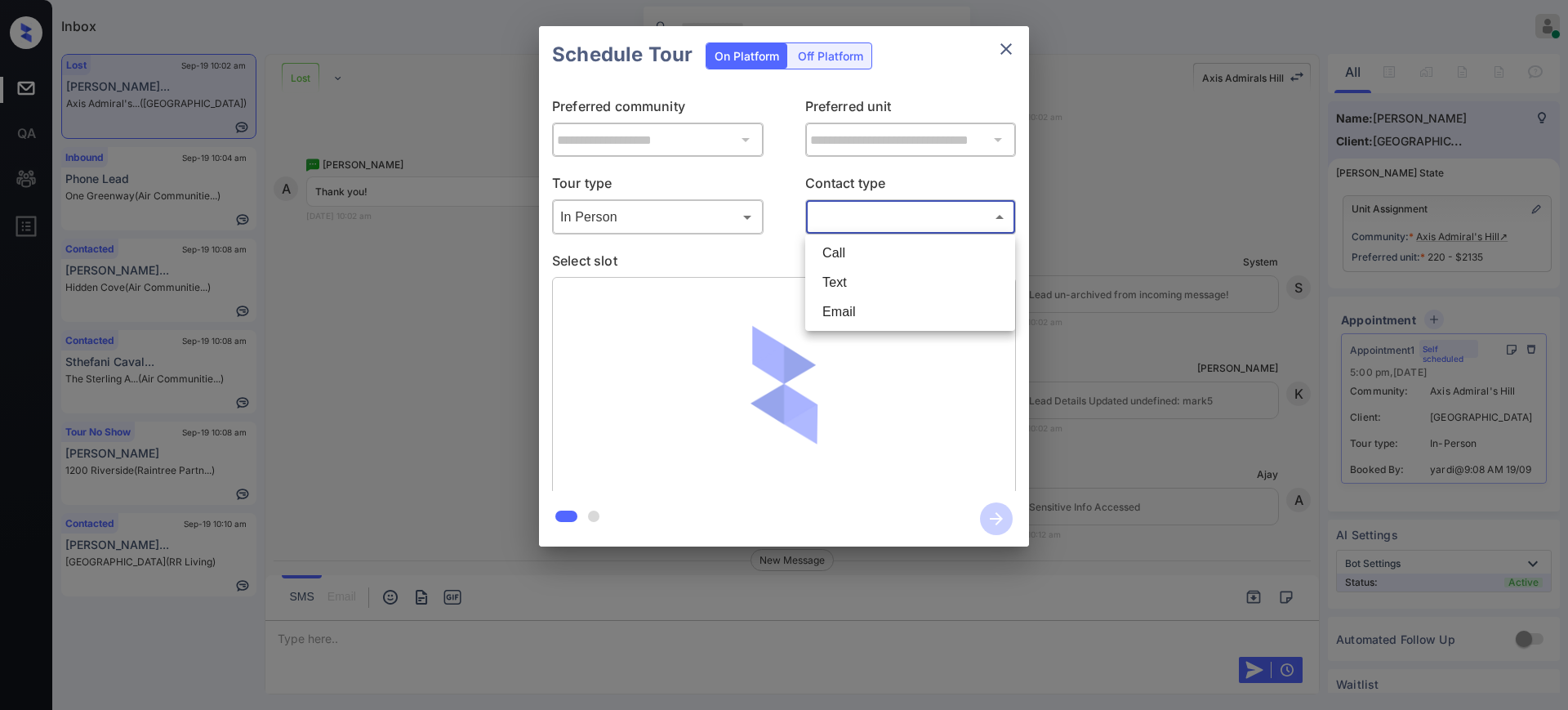
click at [853, 224] on body "Inbox Ajay Kumar Online Set yourself offline Set yourself on break Profile Swit…" at bounding box center [784, 355] width 1568 height 710
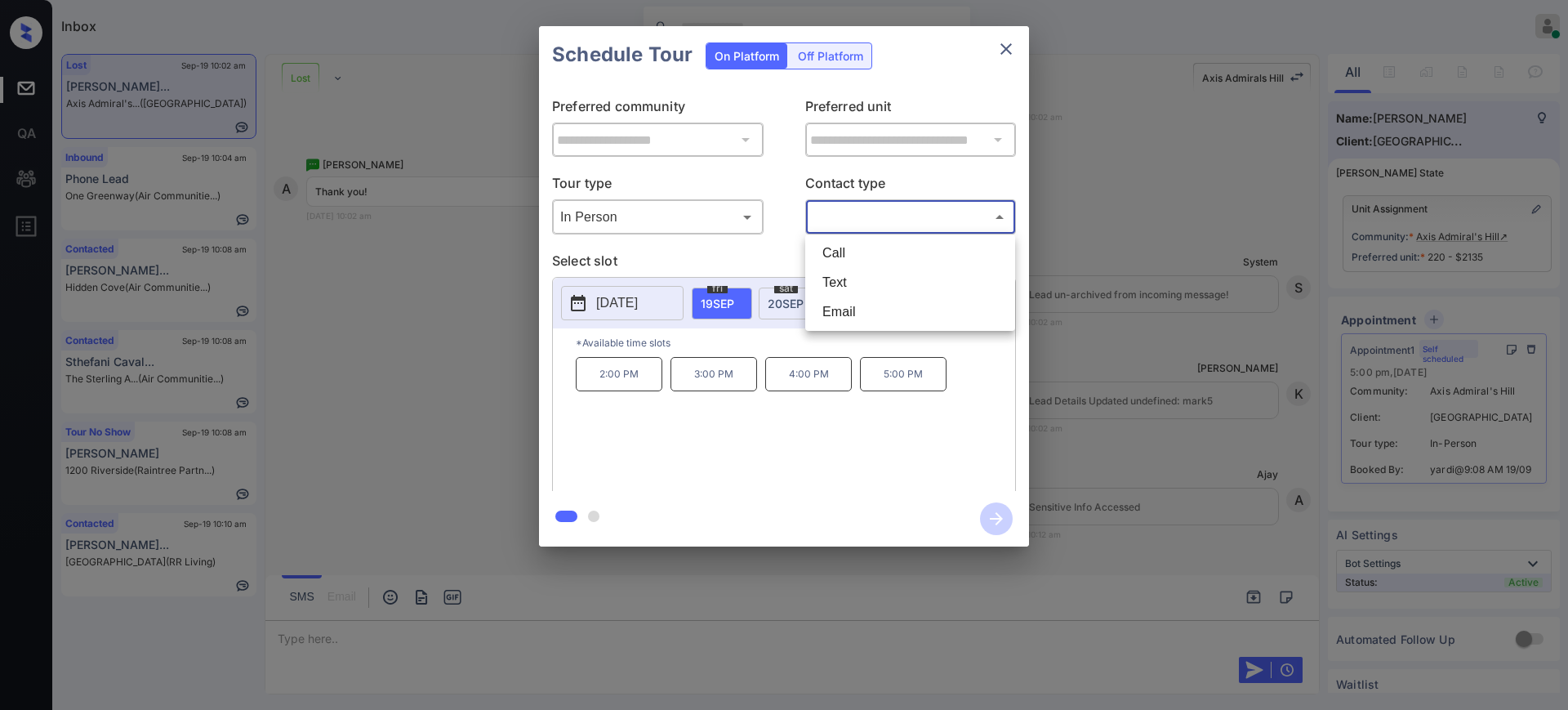
click at [636, 311] on div at bounding box center [784, 355] width 1568 height 710
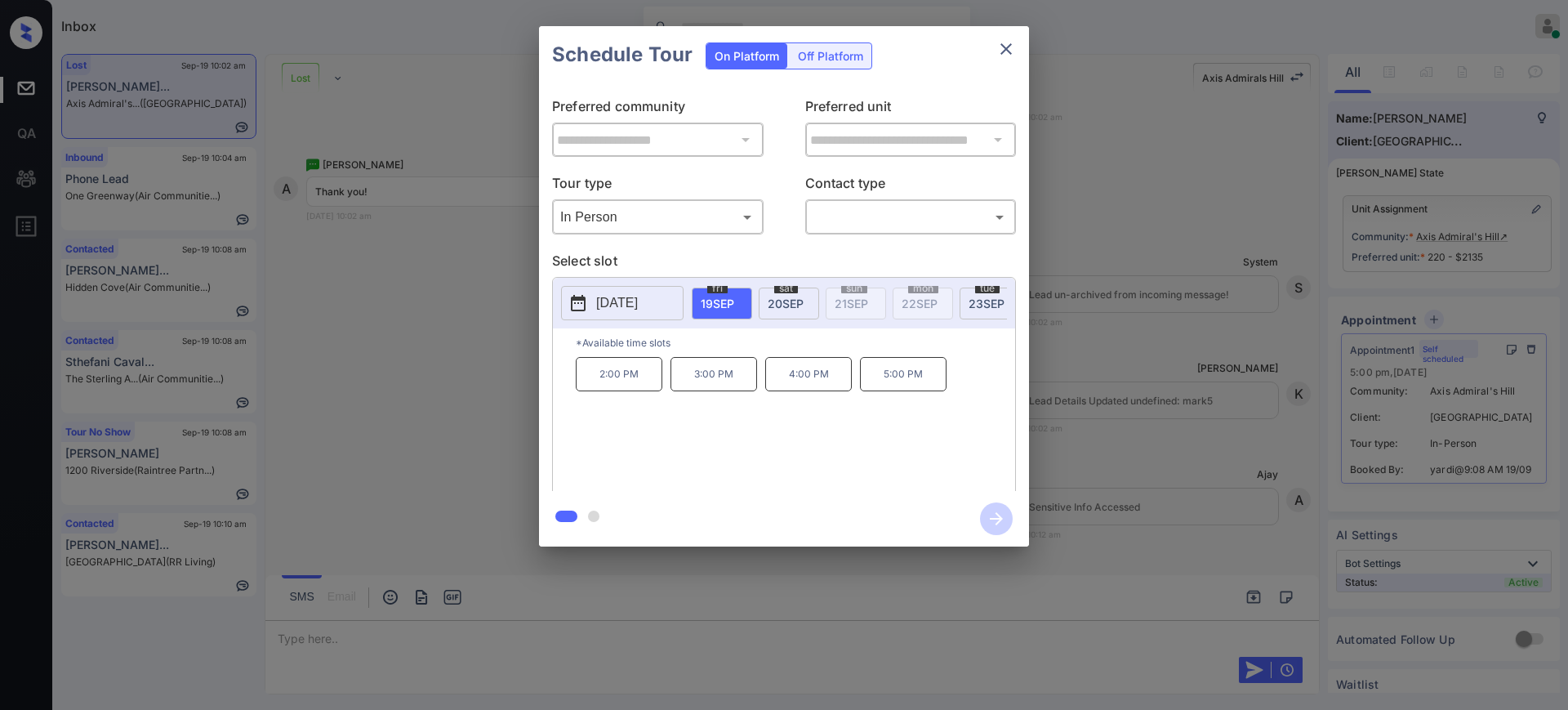
click at [623, 295] on p "[DATE]" at bounding box center [616, 302] width 41 height 19
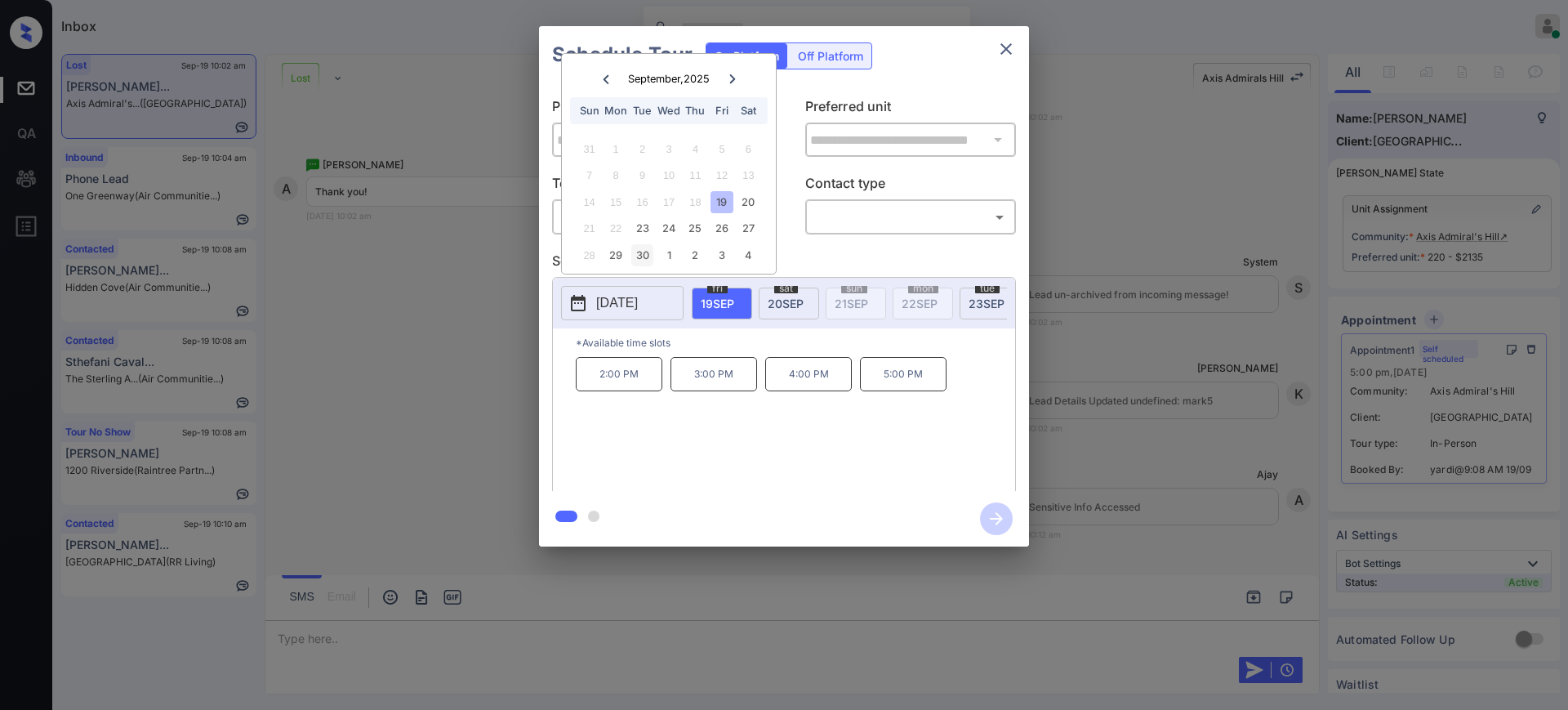
click at [634, 253] on div "30" at bounding box center [643, 255] width 22 height 22
click at [610, 255] on div "29" at bounding box center [615, 255] width 22 height 22
click at [622, 254] on div "29" at bounding box center [615, 255] width 22 height 22
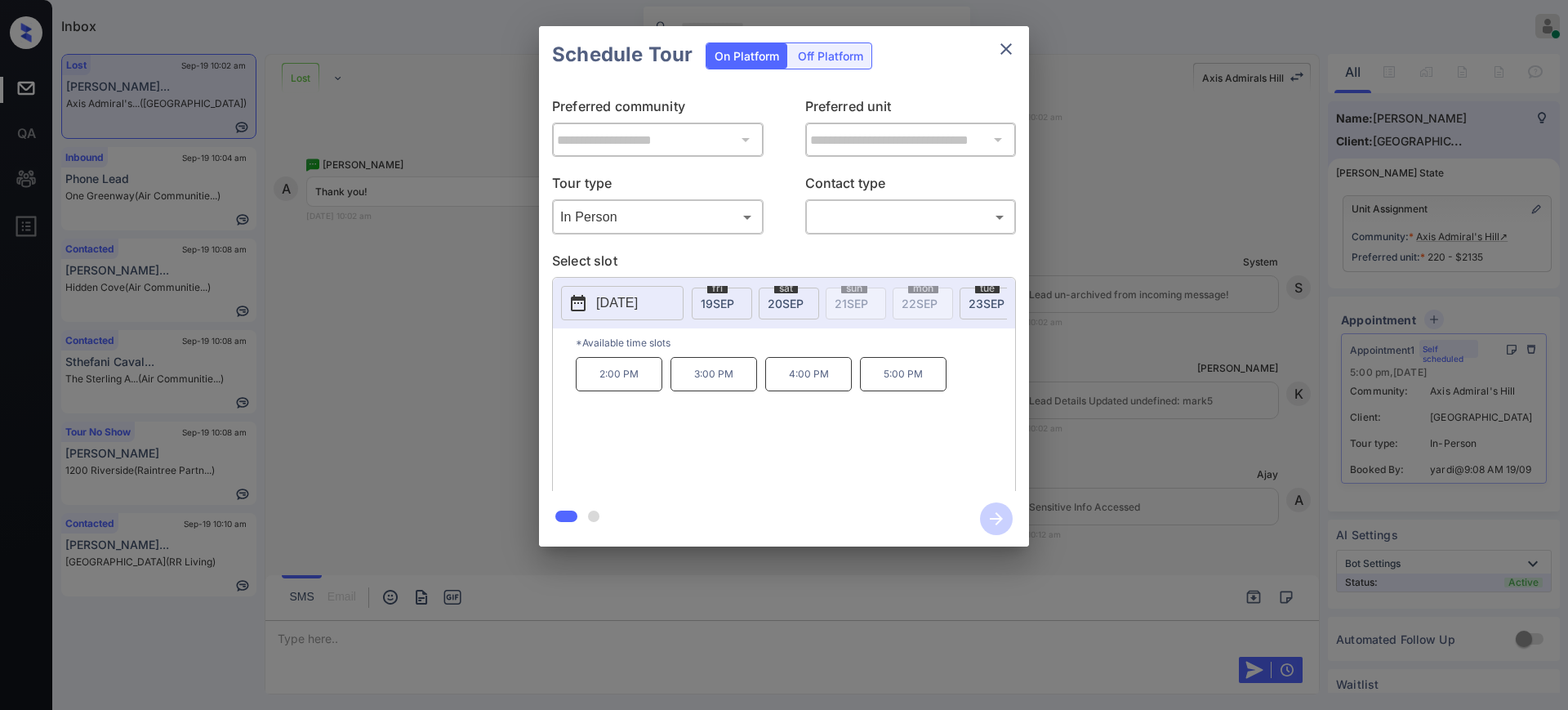
click at [889, 388] on p "5:00 PM" at bounding box center [903, 374] width 86 height 34
click at [875, 209] on body "Inbox Ajay Kumar Online Set yourself offline Set yourself on break Profile Swit…" at bounding box center [784, 355] width 1568 height 710
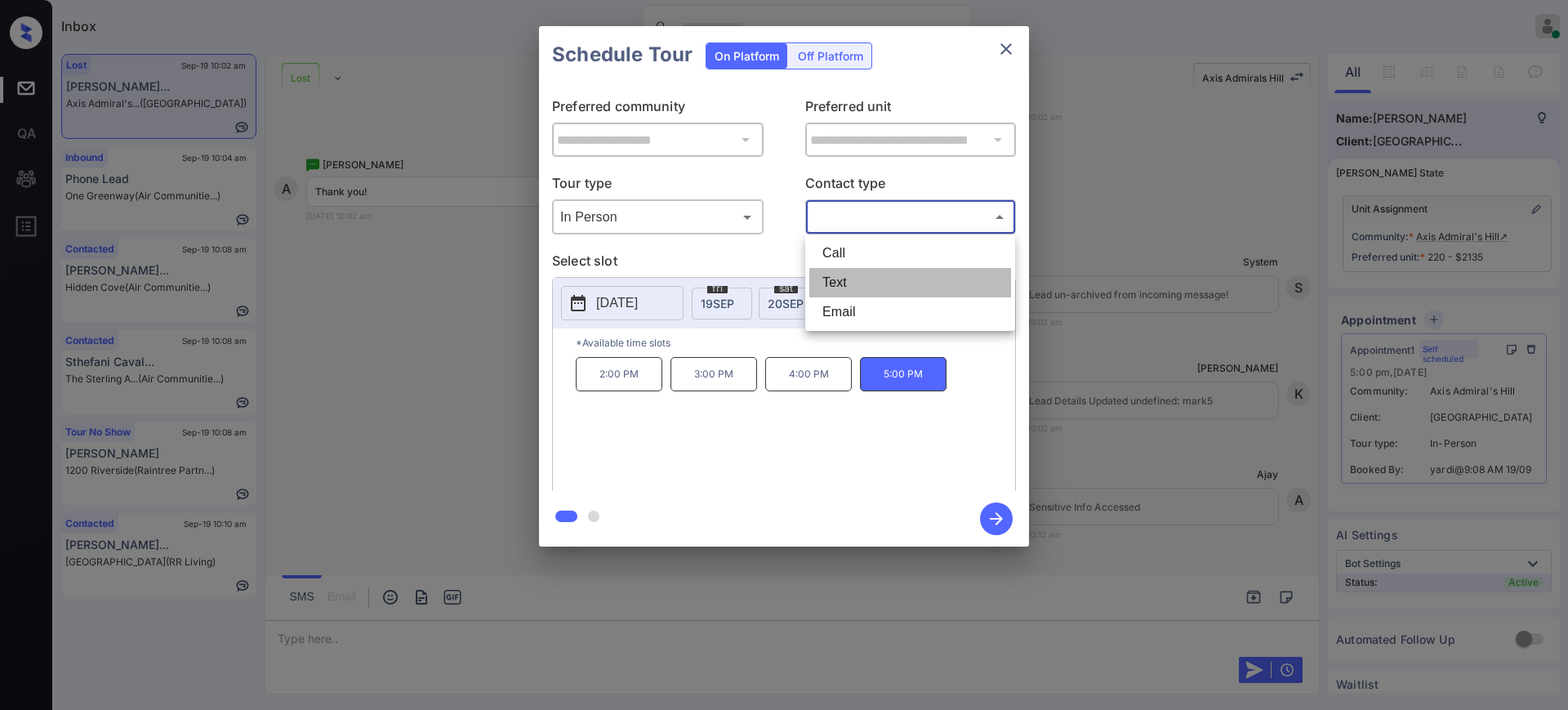
click at [857, 268] on li "Text" at bounding box center [910, 283] width 202 height 29
type input "****"
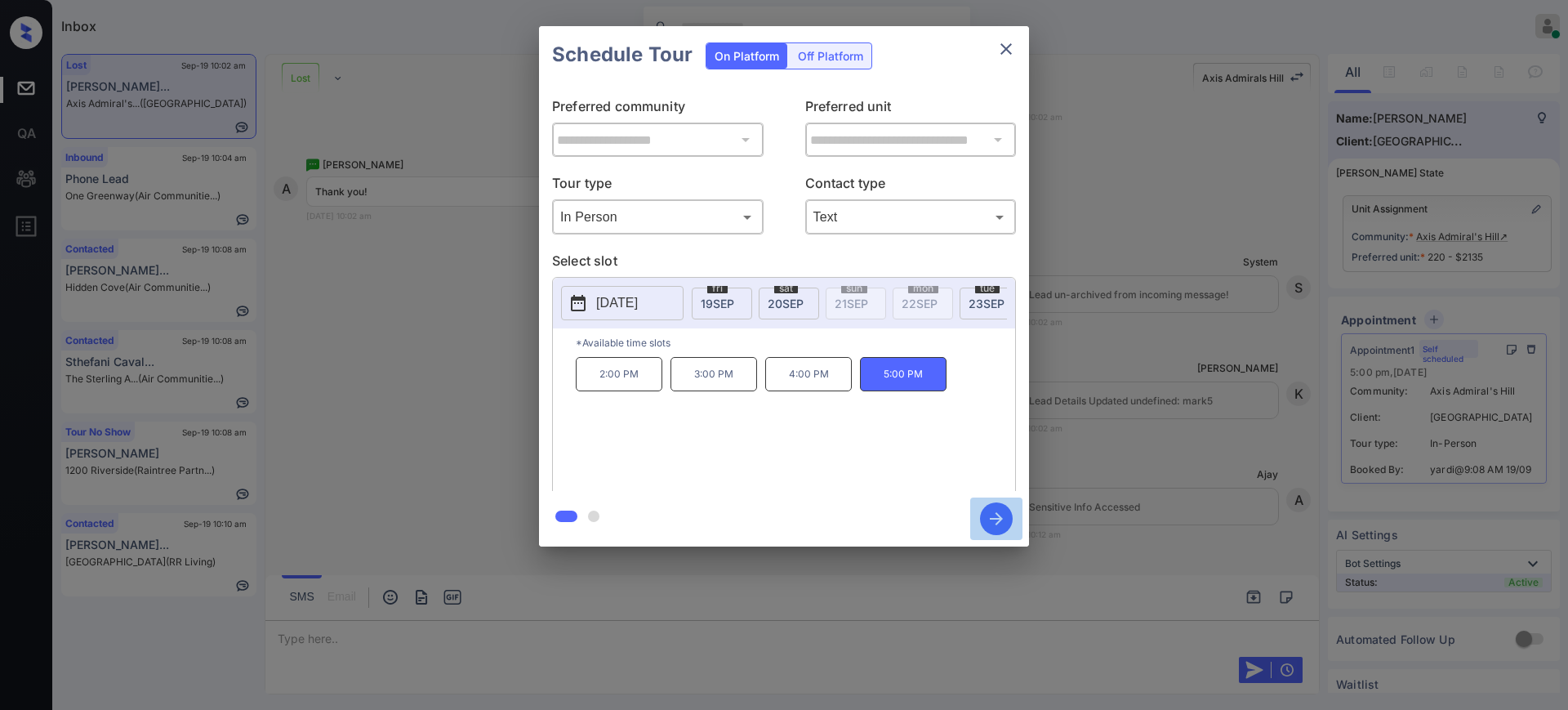
click at [991, 508] on icon "button" at bounding box center [996, 519] width 33 height 33
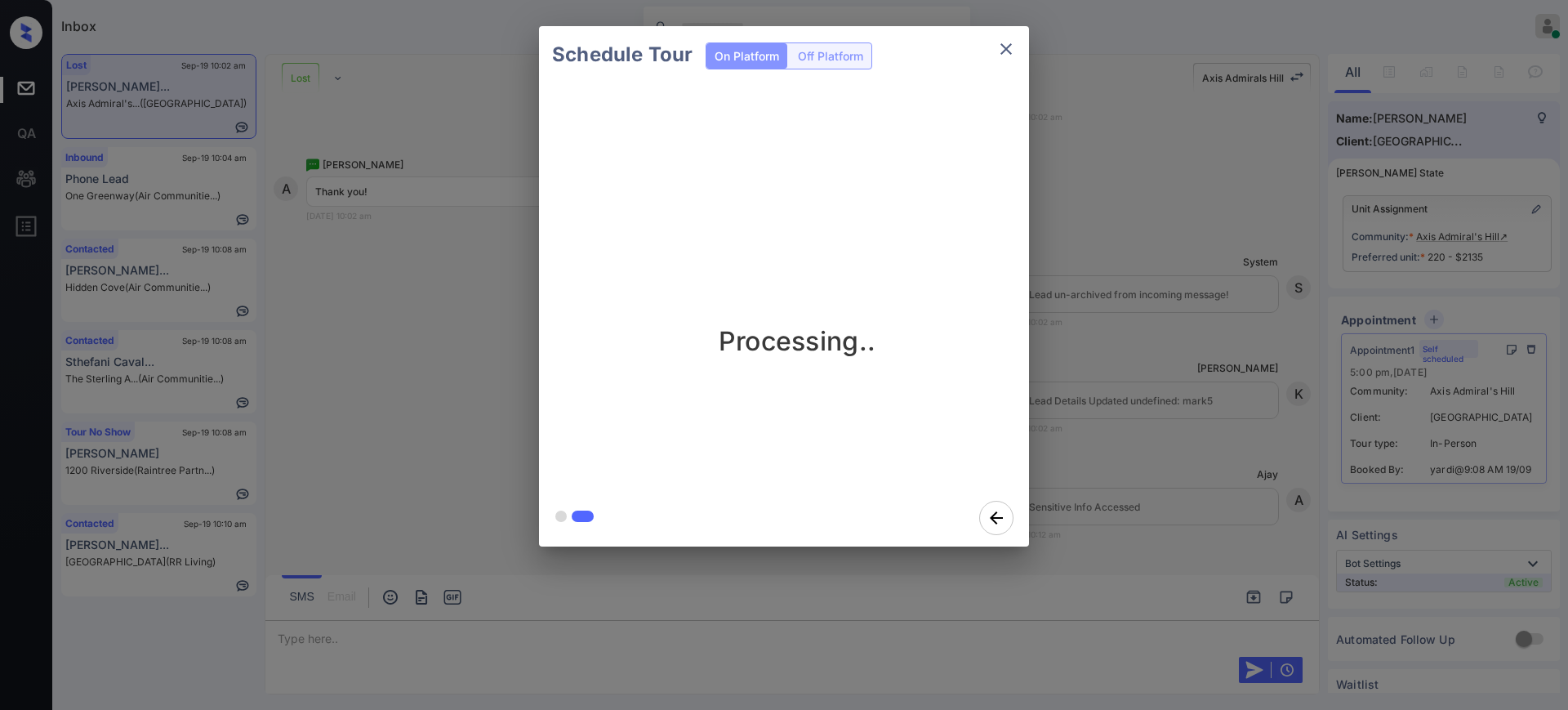
click at [1175, 451] on div "Schedule Tour On Platform Off Platform Processing.." at bounding box center [784, 287] width 1568 height 573
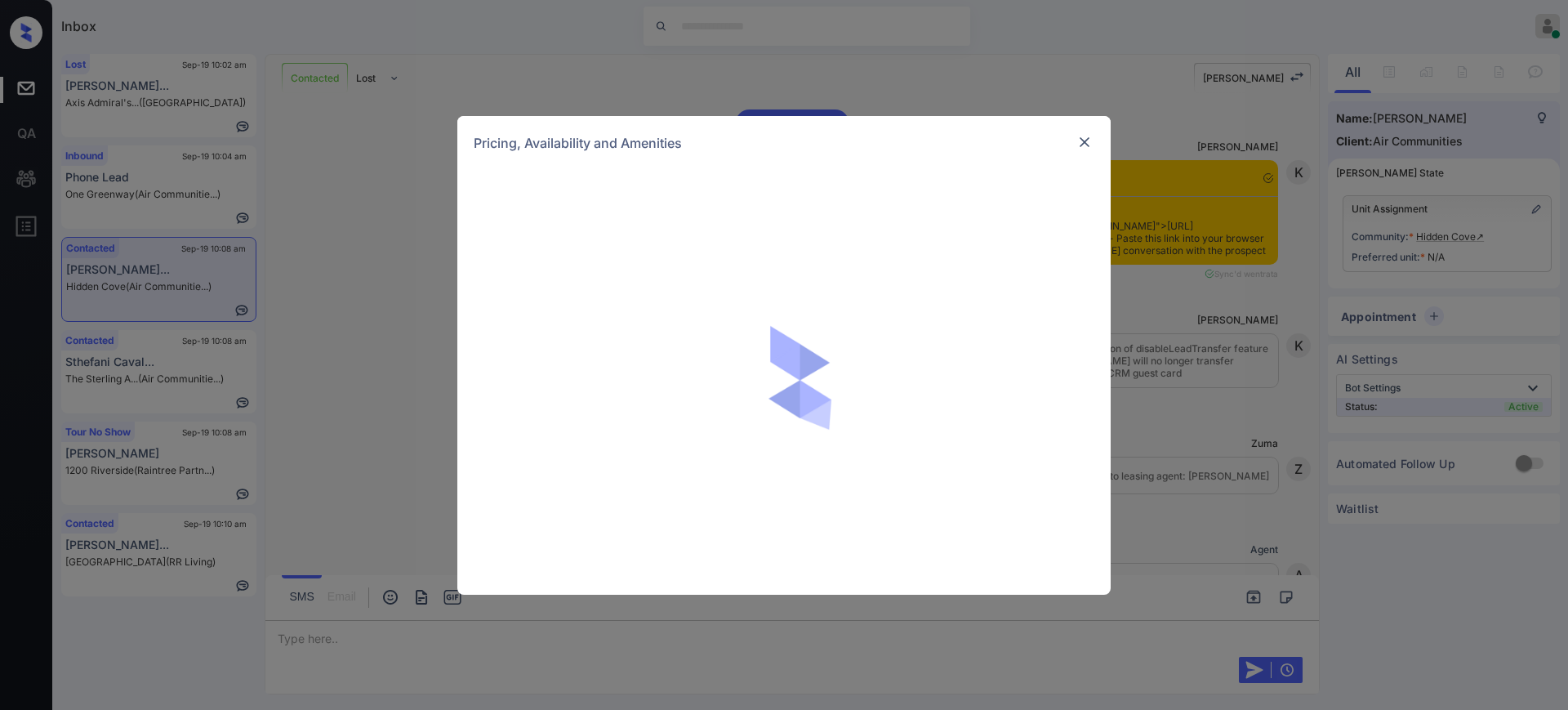
scroll to position [2165, 0]
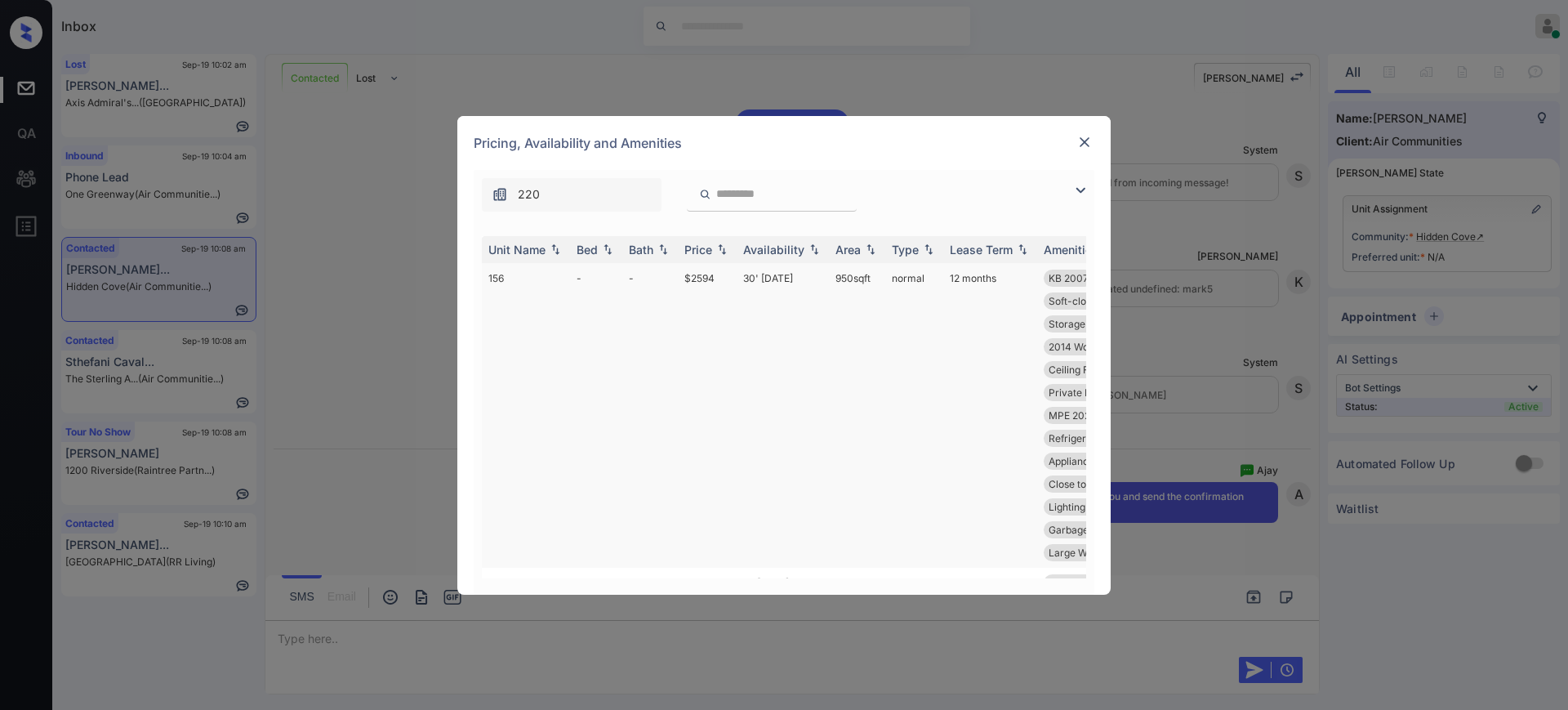
click at [698, 279] on td "$2594" at bounding box center [707, 415] width 59 height 305
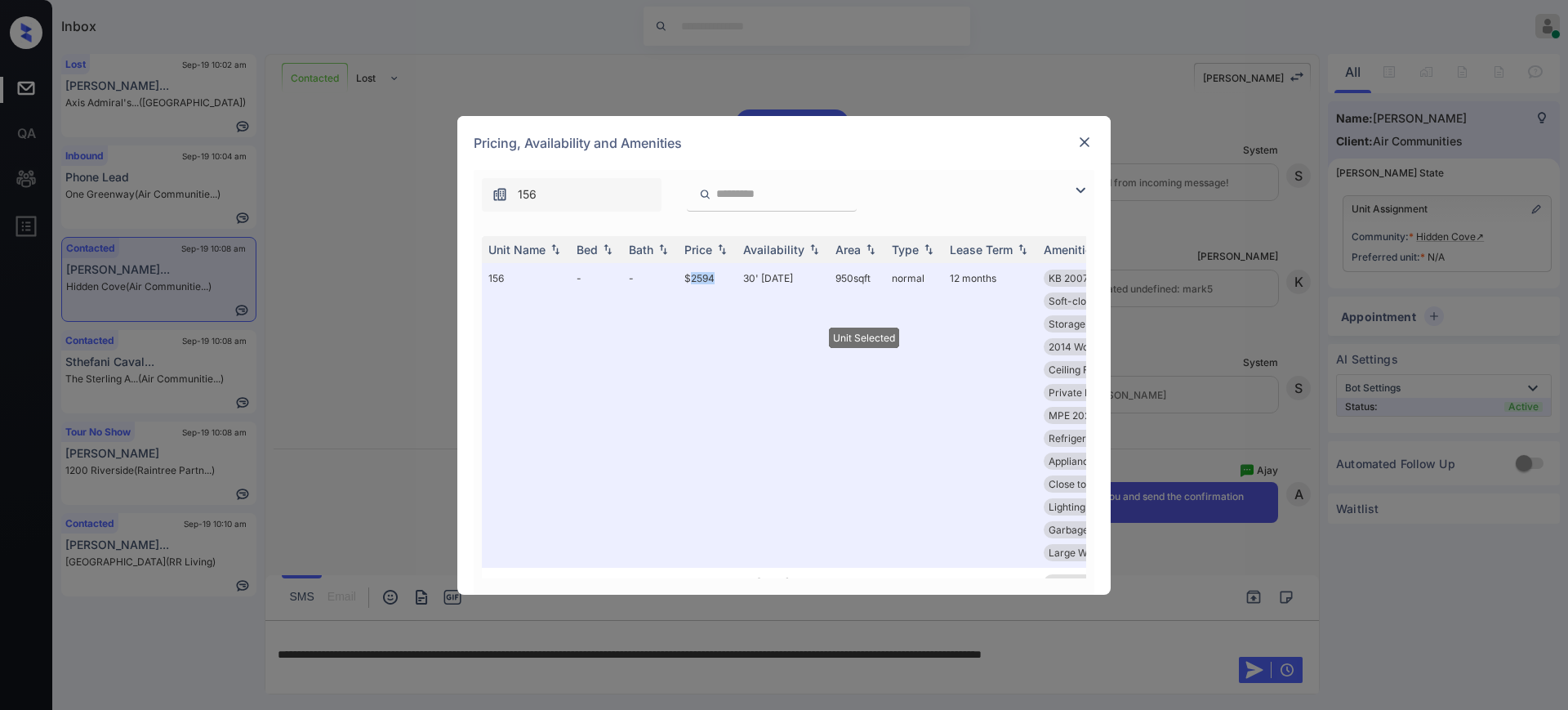
click at [1077, 134] on img at bounding box center [1084, 142] width 17 height 17
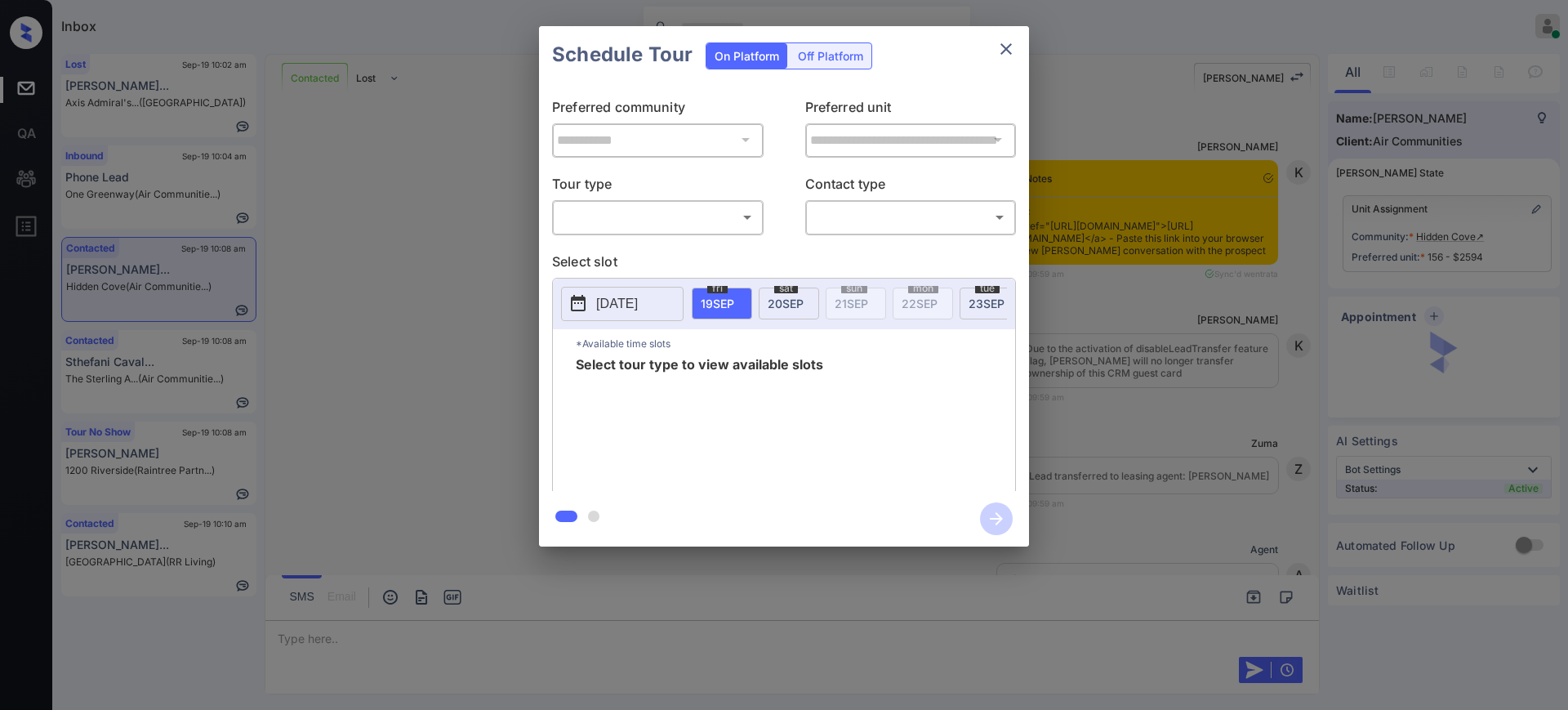
scroll to position [1654, 0]
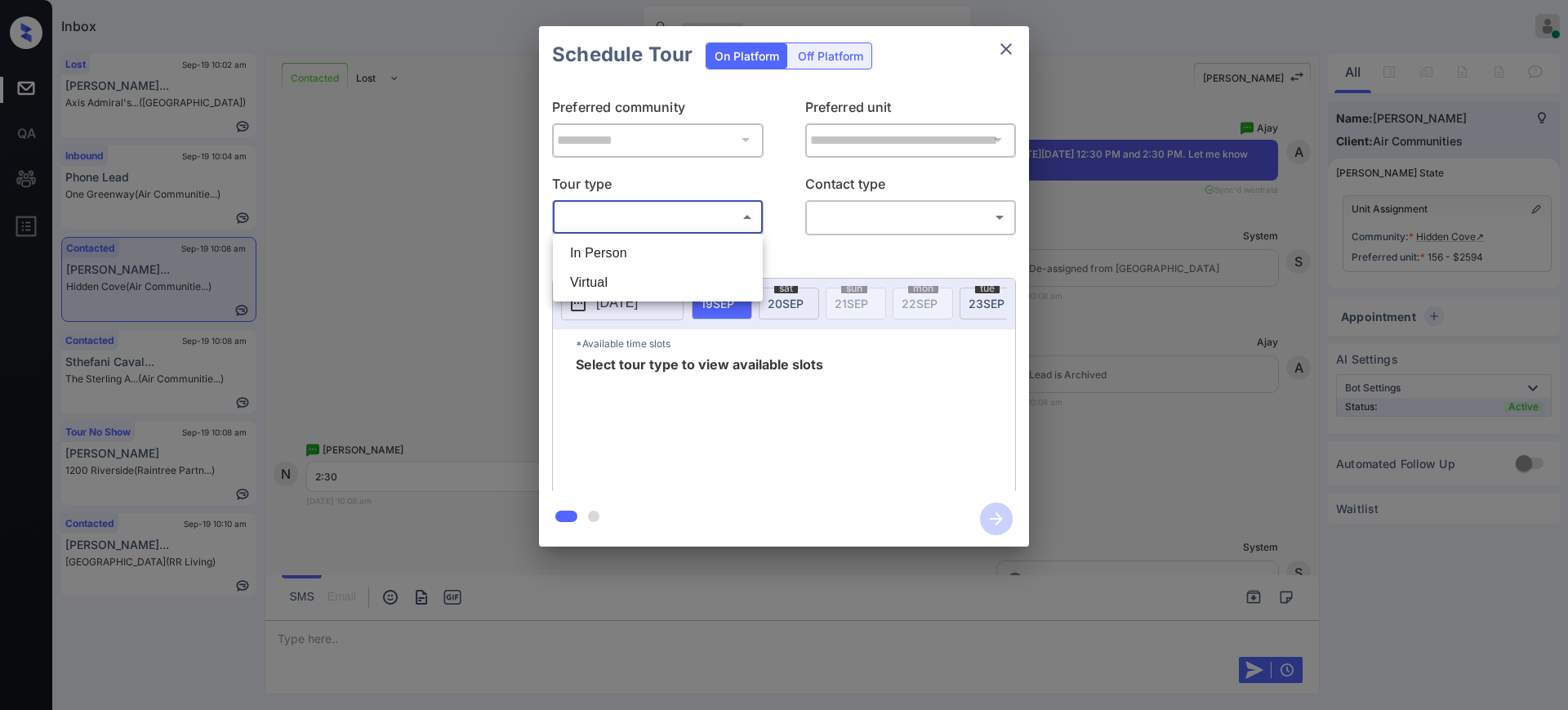
click at [586, 214] on body "Inbox [PERSON_NAME] Online Set yourself offline Set yourself on break Profile S…" at bounding box center [784, 355] width 1568 height 710
click at [595, 250] on li "In Person" at bounding box center [658, 254] width 202 height 29
type input "********"
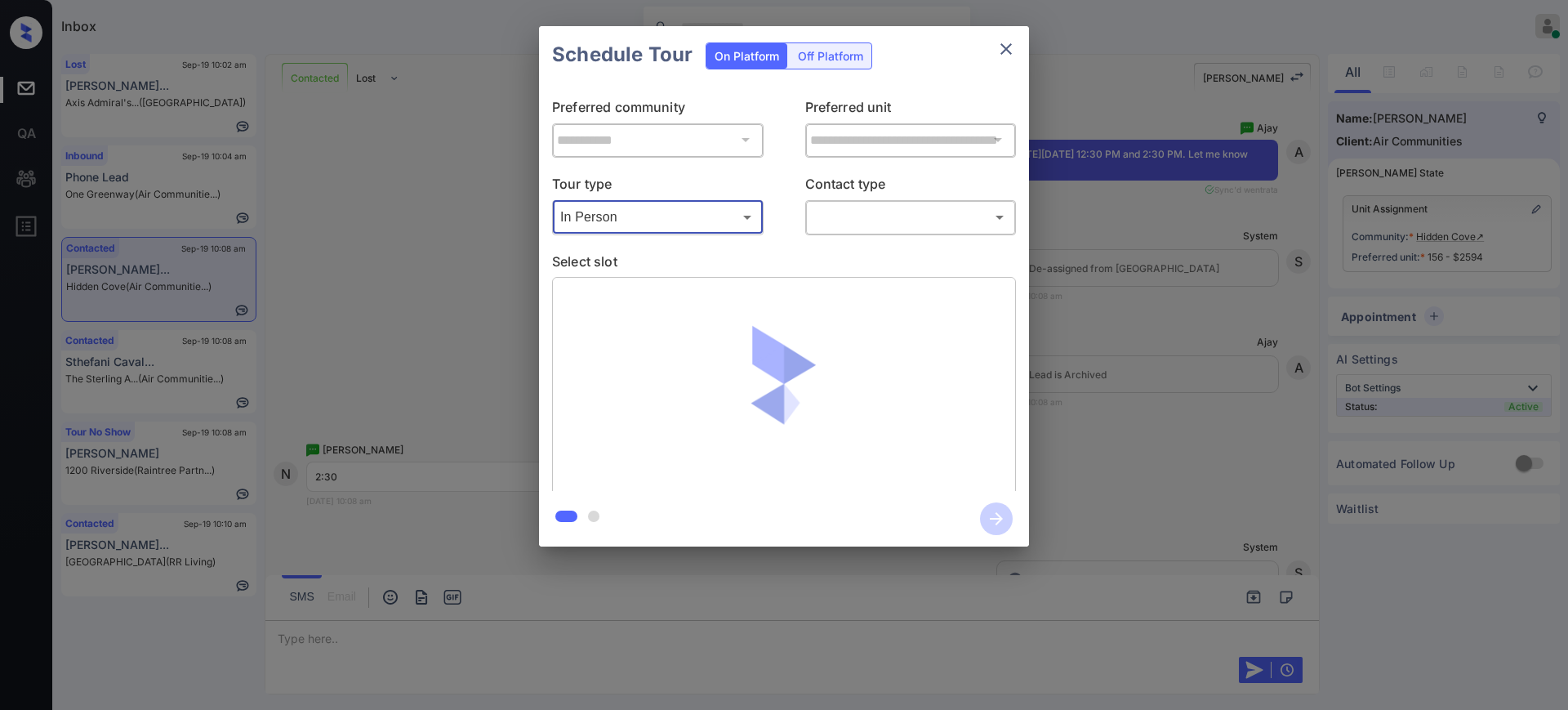
click at [836, 210] on body "Inbox [PERSON_NAME] Online Set yourself offline Set yourself on break Profile S…" at bounding box center [784, 355] width 1568 height 710
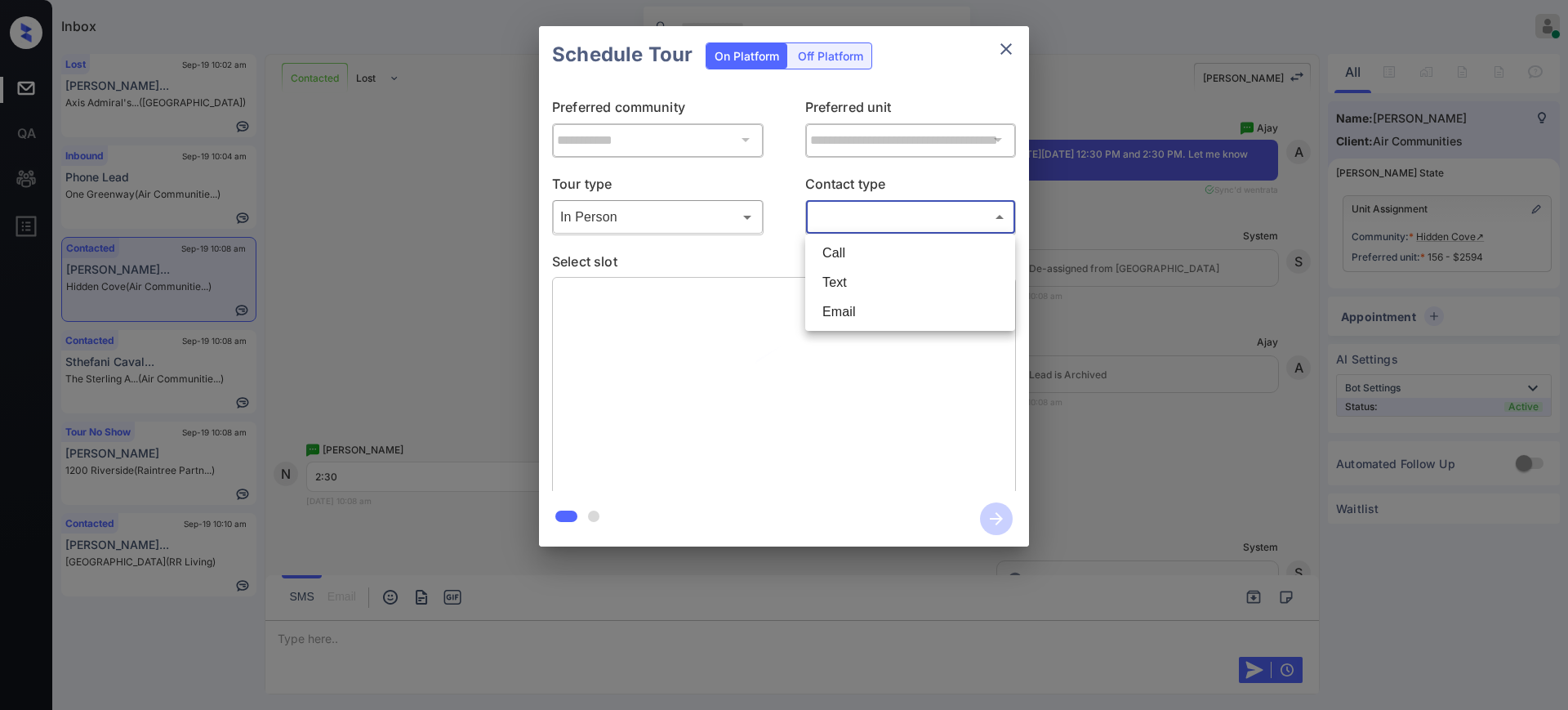
click at [843, 292] on li "Text" at bounding box center [910, 283] width 202 height 29
type input "****"
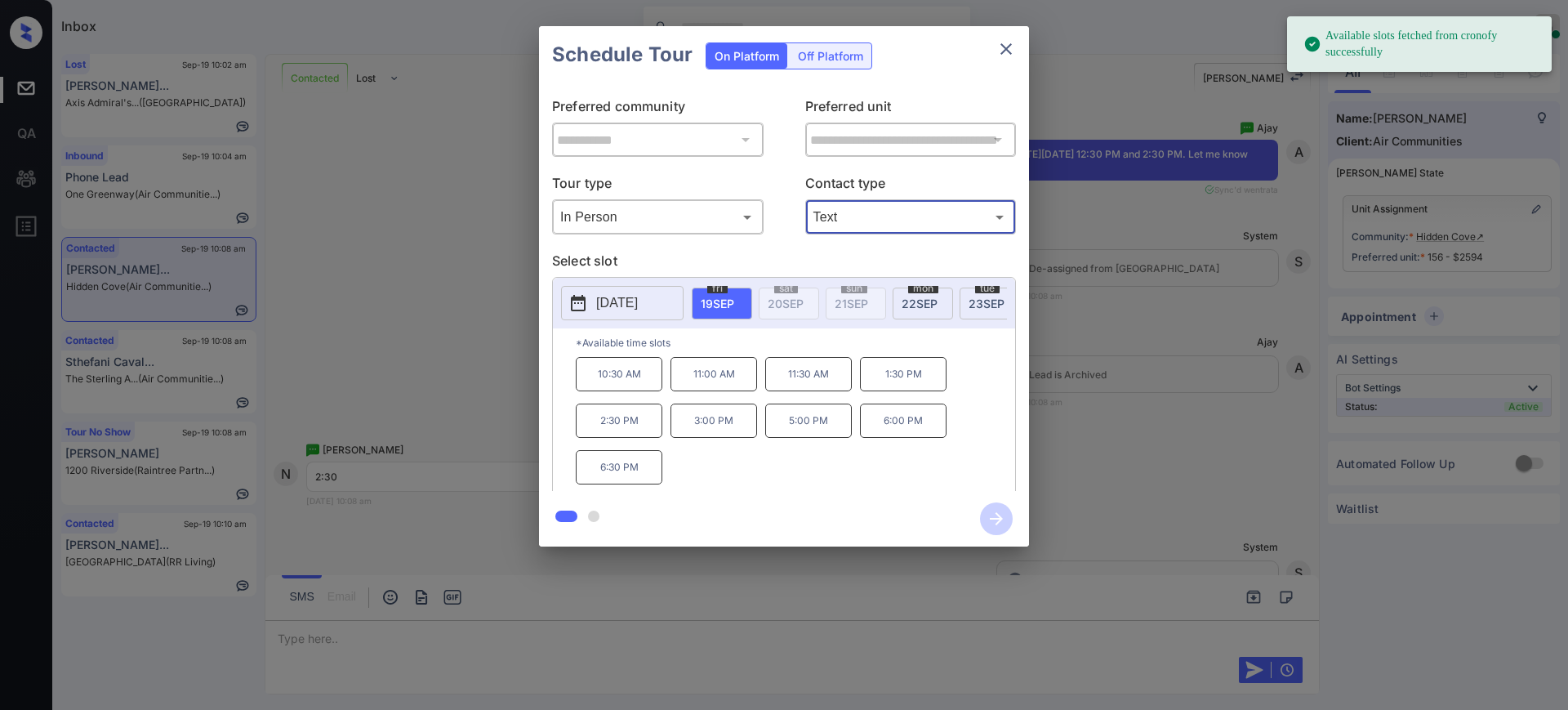
click at [638, 299] on p "[DATE]" at bounding box center [616, 302] width 41 height 19
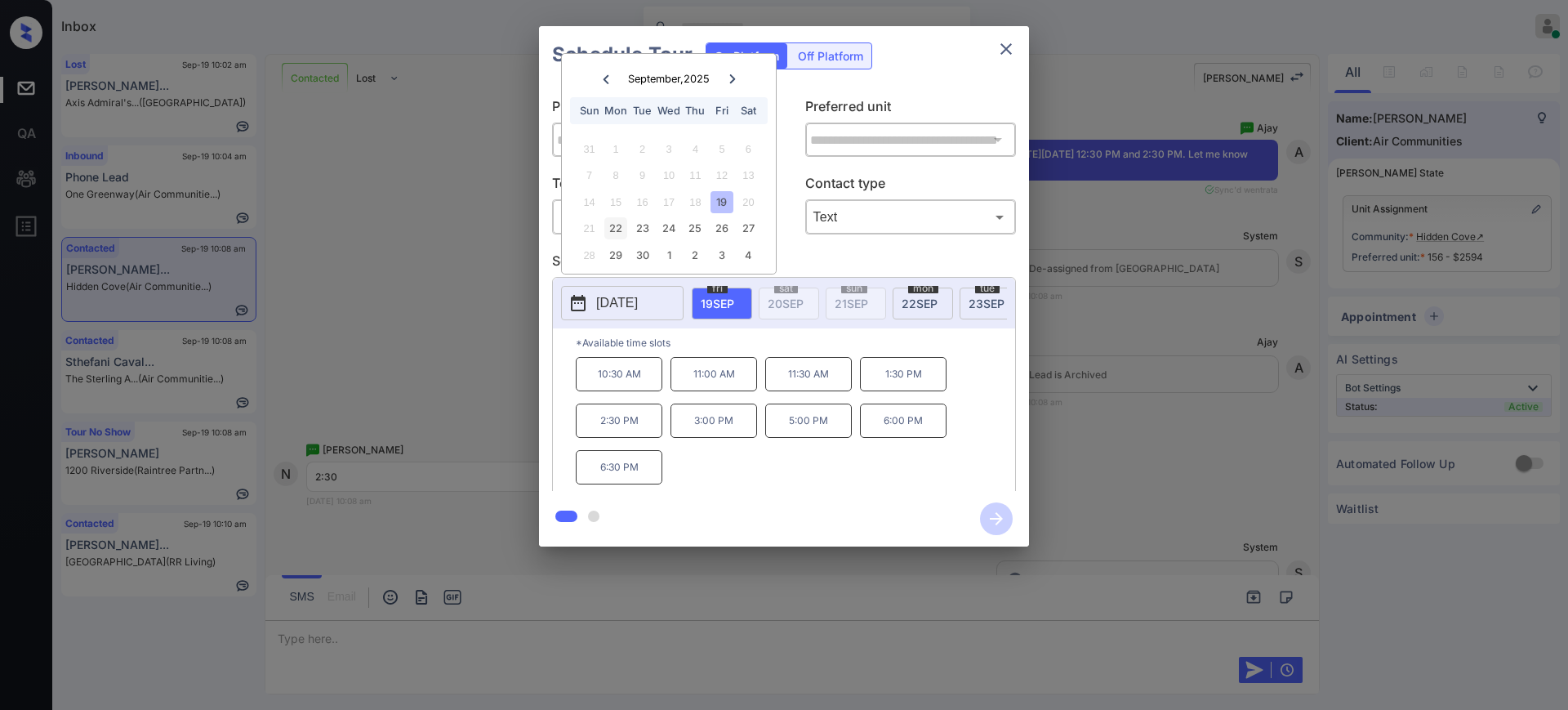
click at [611, 229] on div "22" at bounding box center [615, 229] width 22 height 22
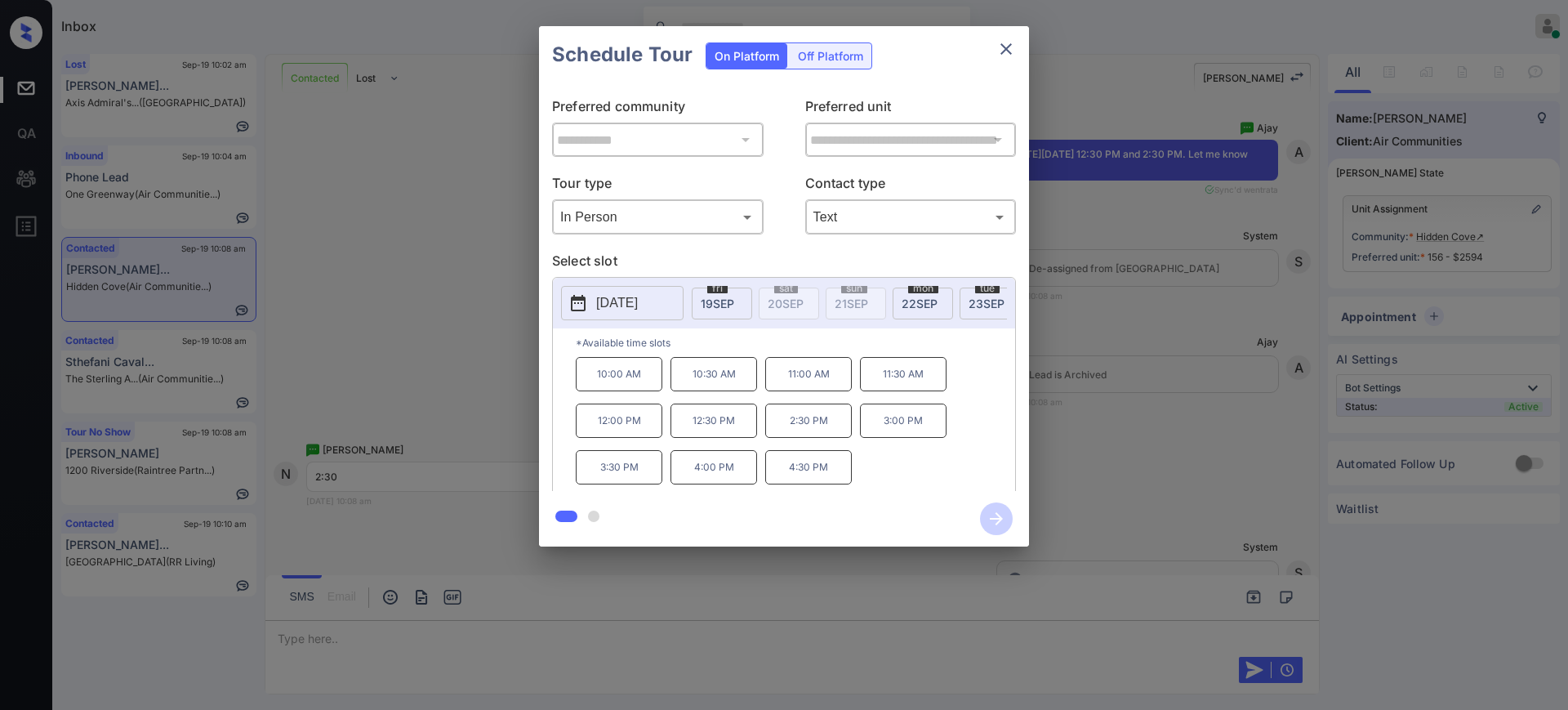
click at [1081, 365] on div "**********" at bounding box center [784, 287] width 1568 height 573
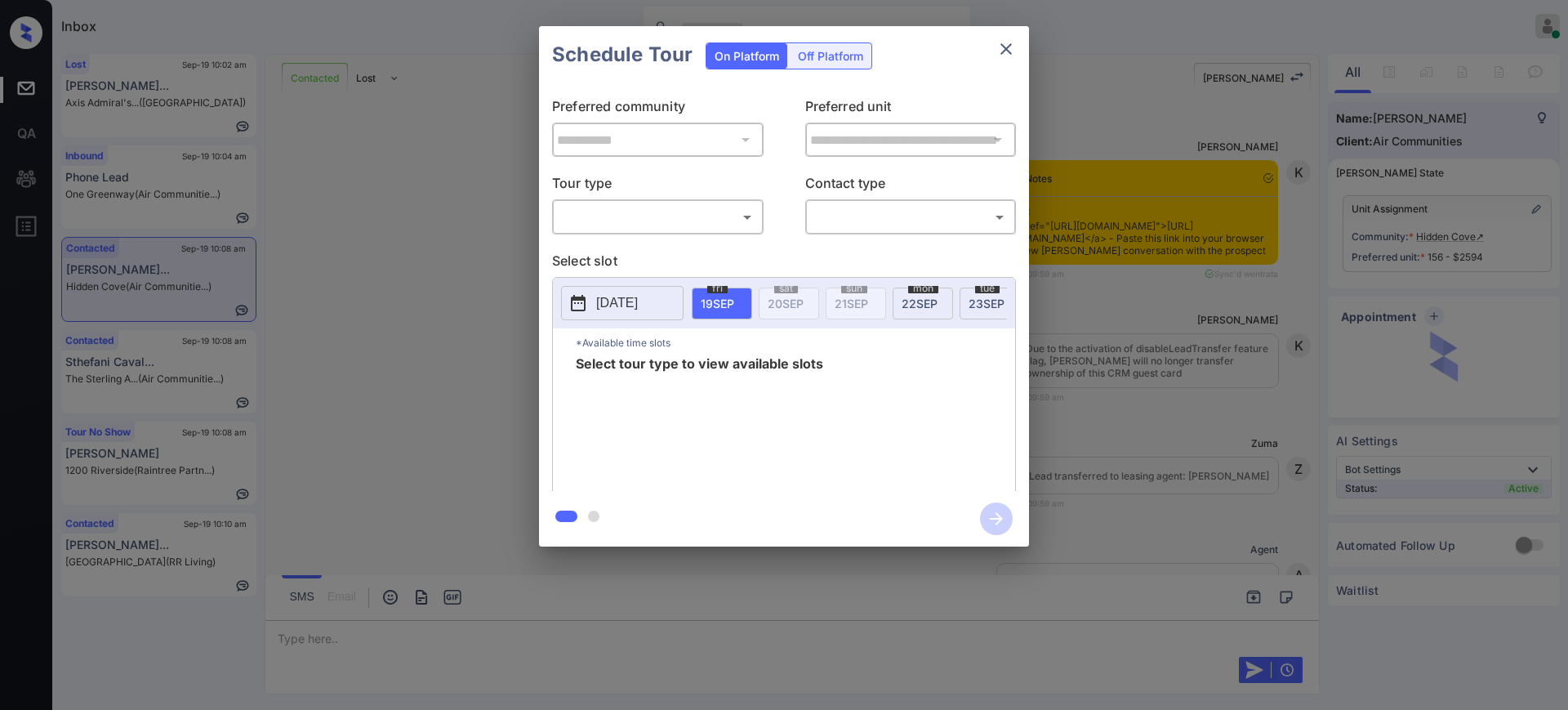
click at [661, 221] on body "Inbox [PERSON_NAME] Online Set yourself offline Set yourself on break Profile S…" at bounding box center [784, 355] width 1568 height 710
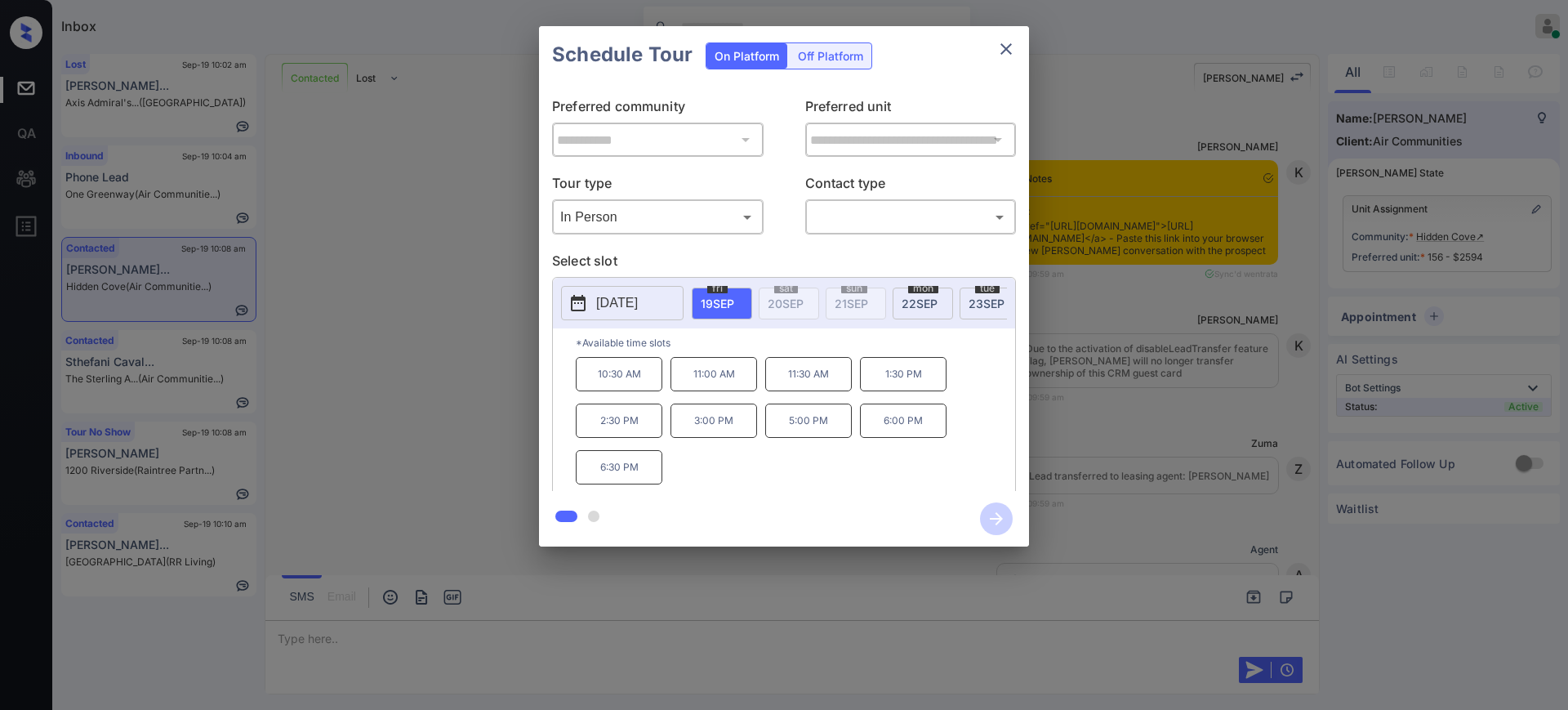
type input "********"
click at [846, 205] on div at bounding box center [784, 355] width 1568 height 710
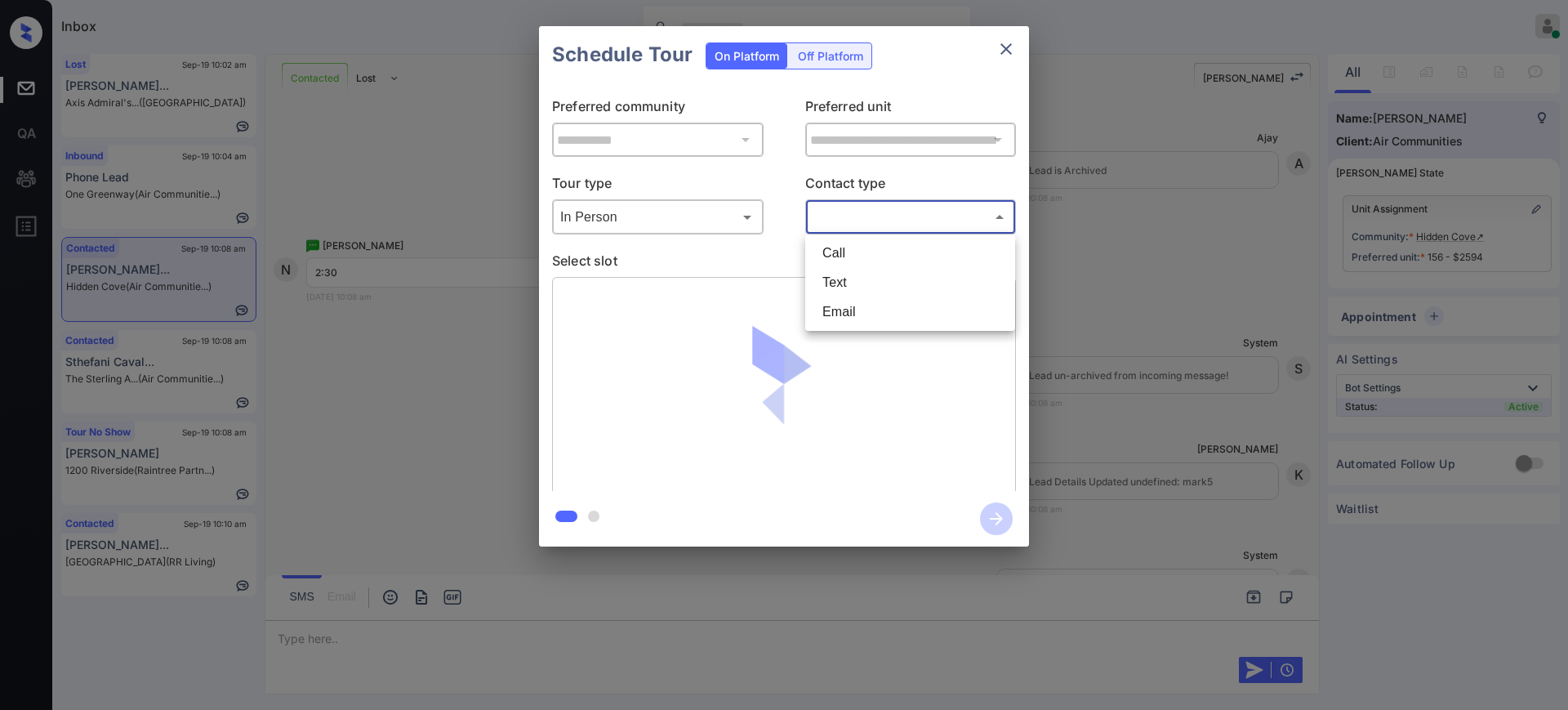
click at [860, 211] on body "Inbox Ajay Kumar Online Set yourself offline Set yourself on break Profile Swit…" at bounding box center [784, 355] width 1568 height 710
click at [838, 278] on li "Text" at bounding box center [910, 283] width 202 height 29
type input "****"
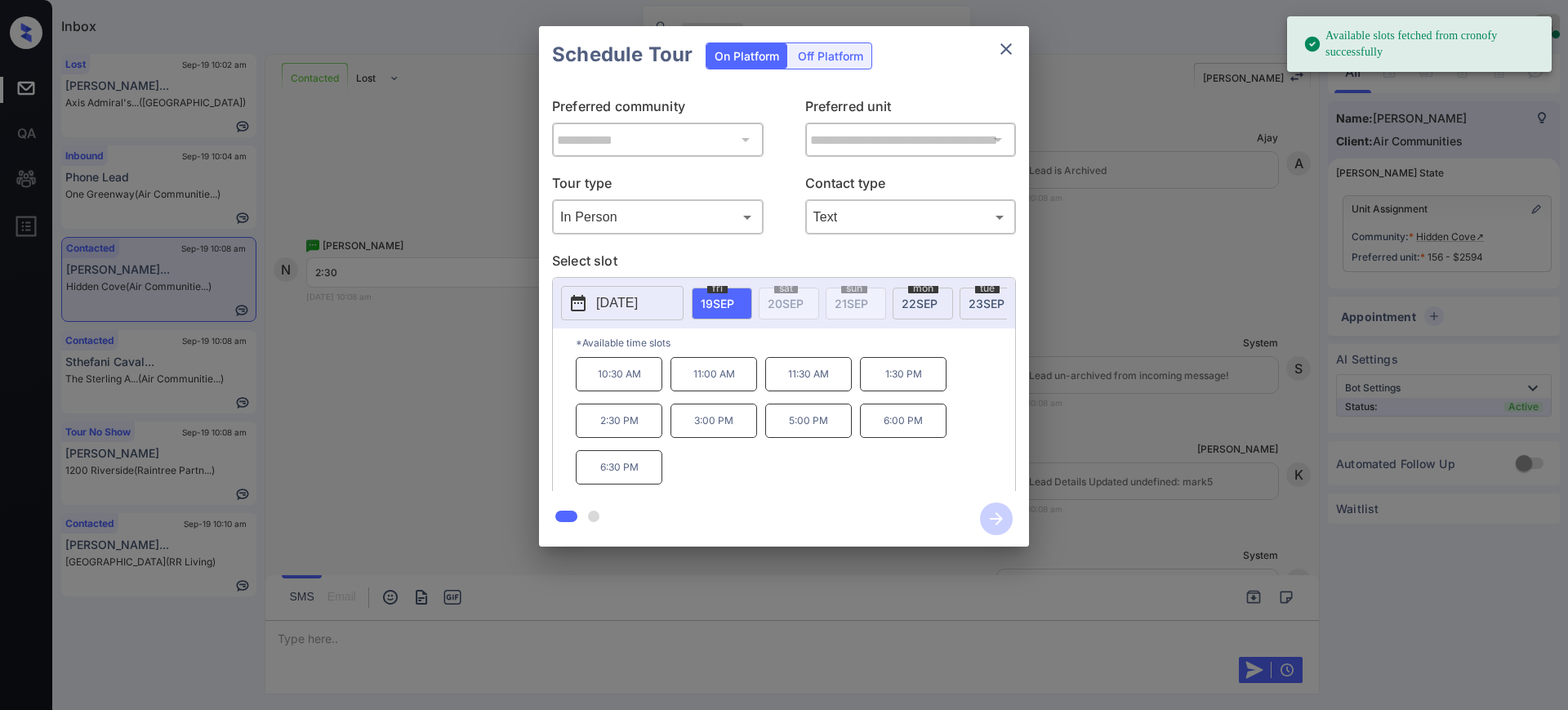
click at [638, 292] on button "[DATE]" at bounding box center [622, 302] width 122 height 34
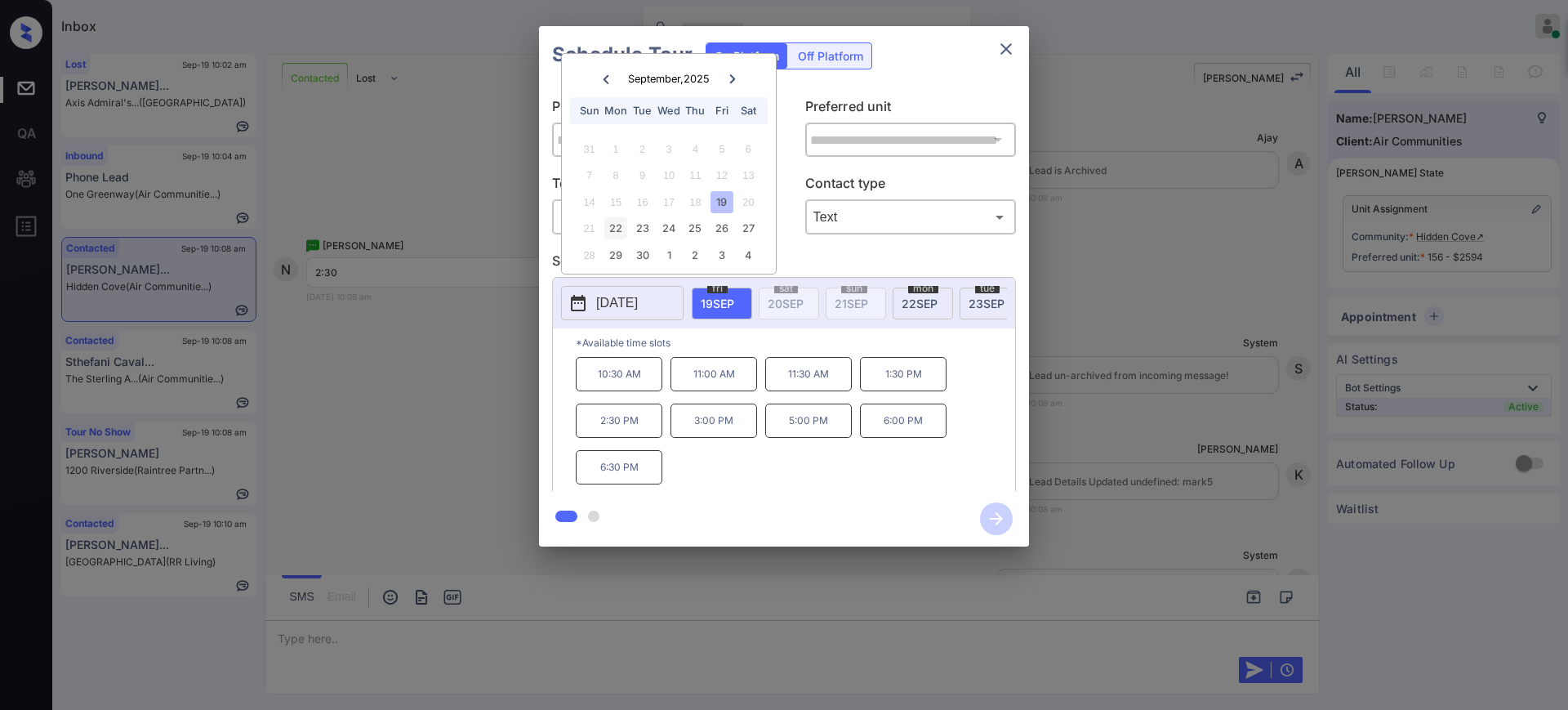
click at [622, 234] on div "22" at bounding box center [615, 229] width 22 height 22
click at [806, 437] on p "2:30 PM" at bounding box center [808, 420] width 86 height 34
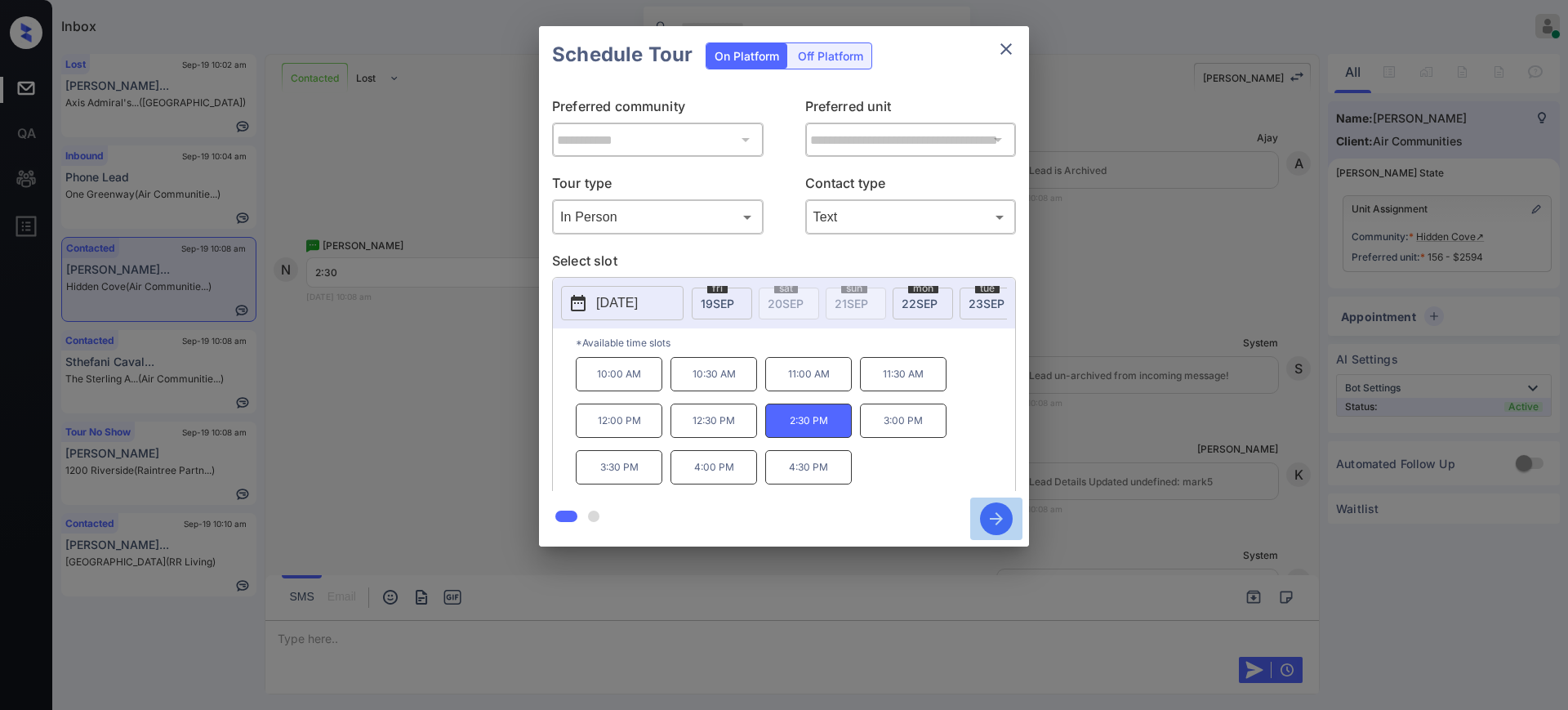
click at [1000, 520] on icon "button" at bounding box center [996, 519] width 13 height 13
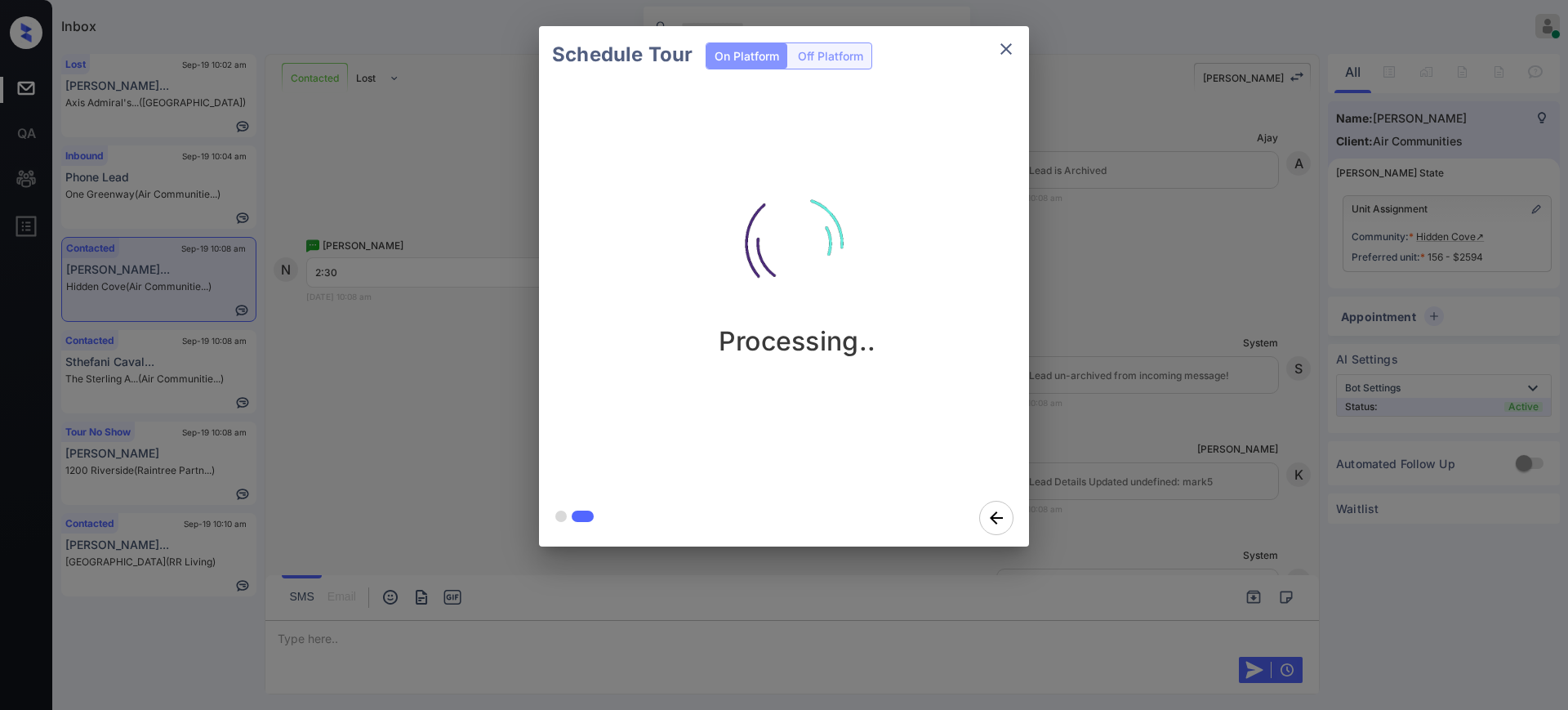
click at [1114, 421] on div "Schedule Tour On Platform Off Platform Processing.." at bounding box center [784, 287] width 1568 height 573
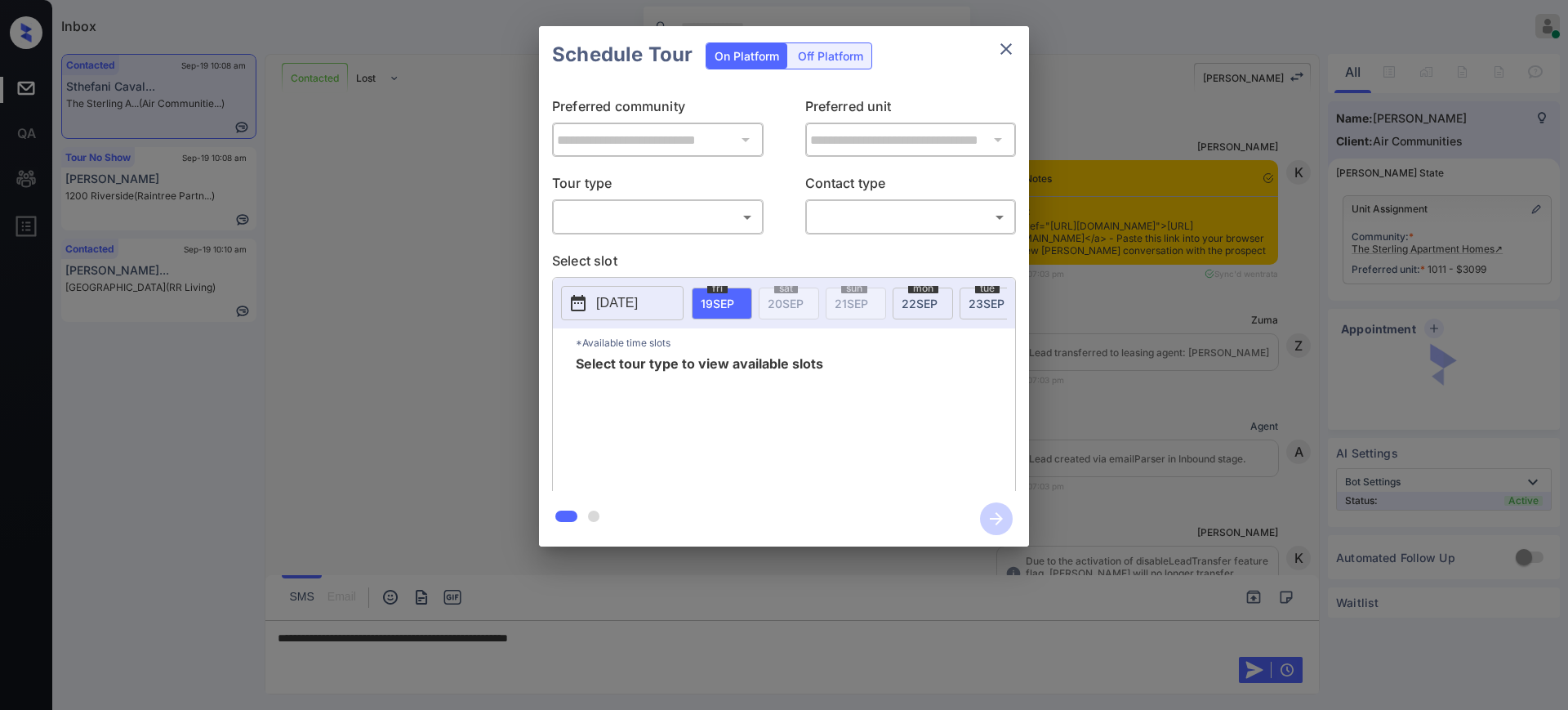
scroll to position [2527, 0]
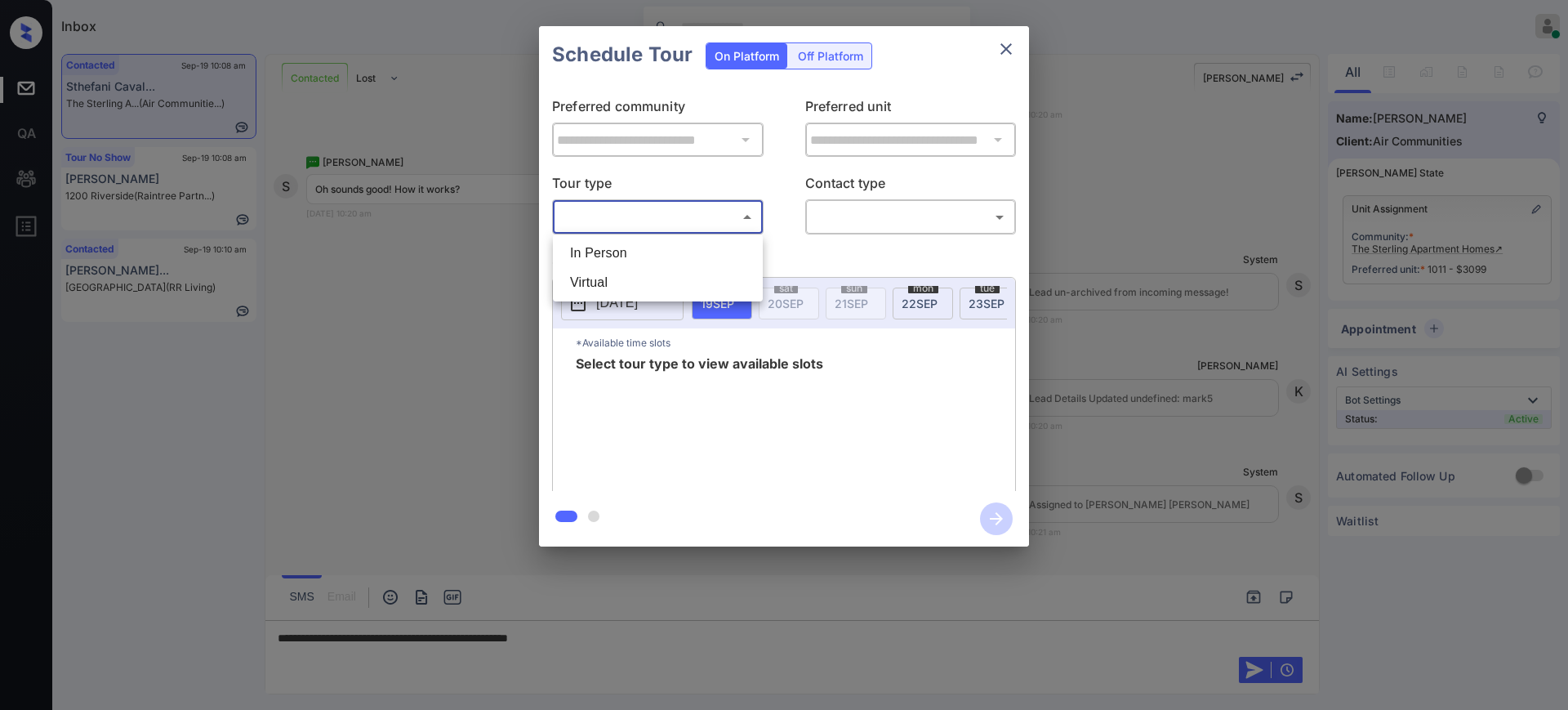
click at [696, 212] on body "Inbox [PERSON_NAME] Online Set yourself offline Set yourself on break Profile S…" at bounding box center [784, 355] width 1568 height 710
click at [653, 270] on li "Virtual" at bounding box center [658, 283] width 202 height 29
type input "*******"
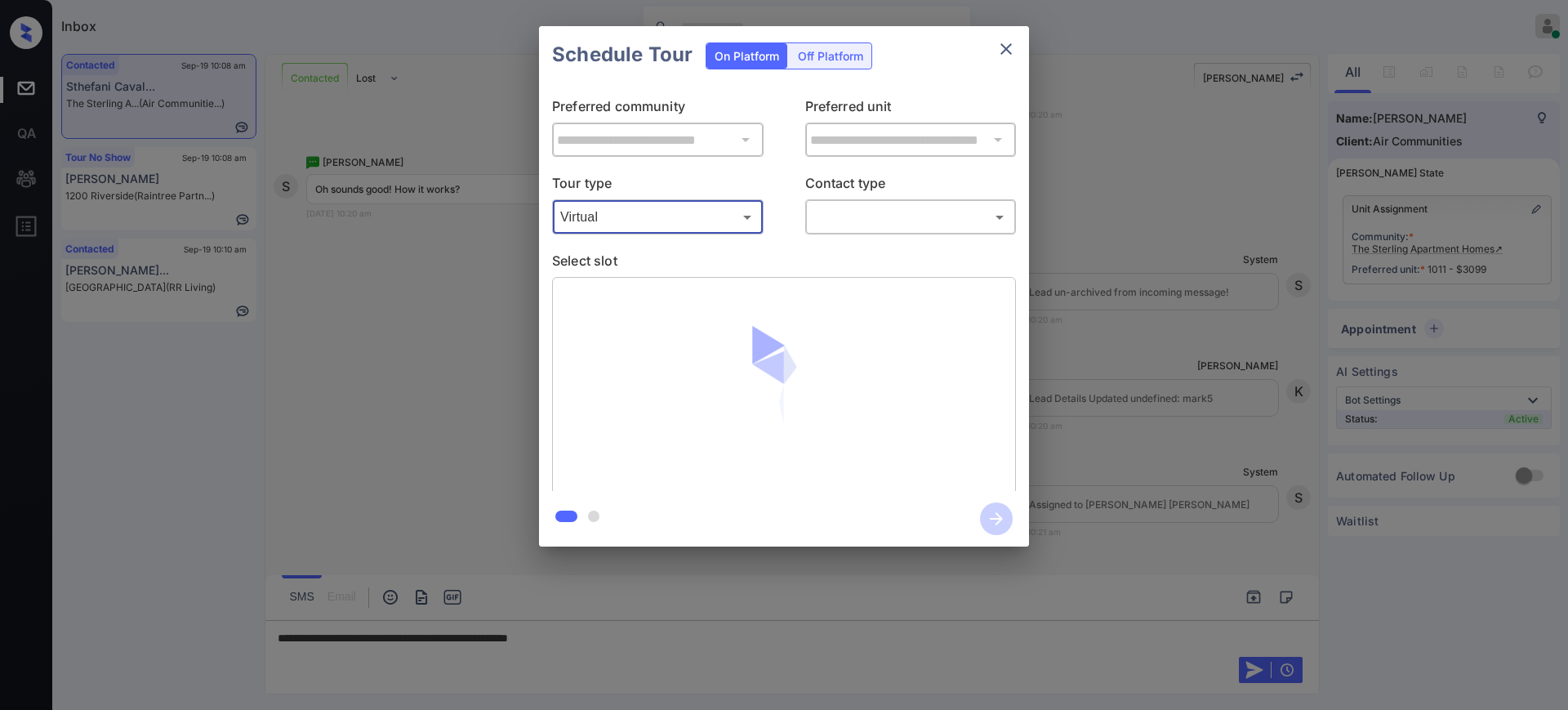
click at [868, 208] on body "Inbox [PERSON_NAME] Online Set yourself offline Set yourself on break Profile S…" at bounding box center [784, 355] width 1568 height 710
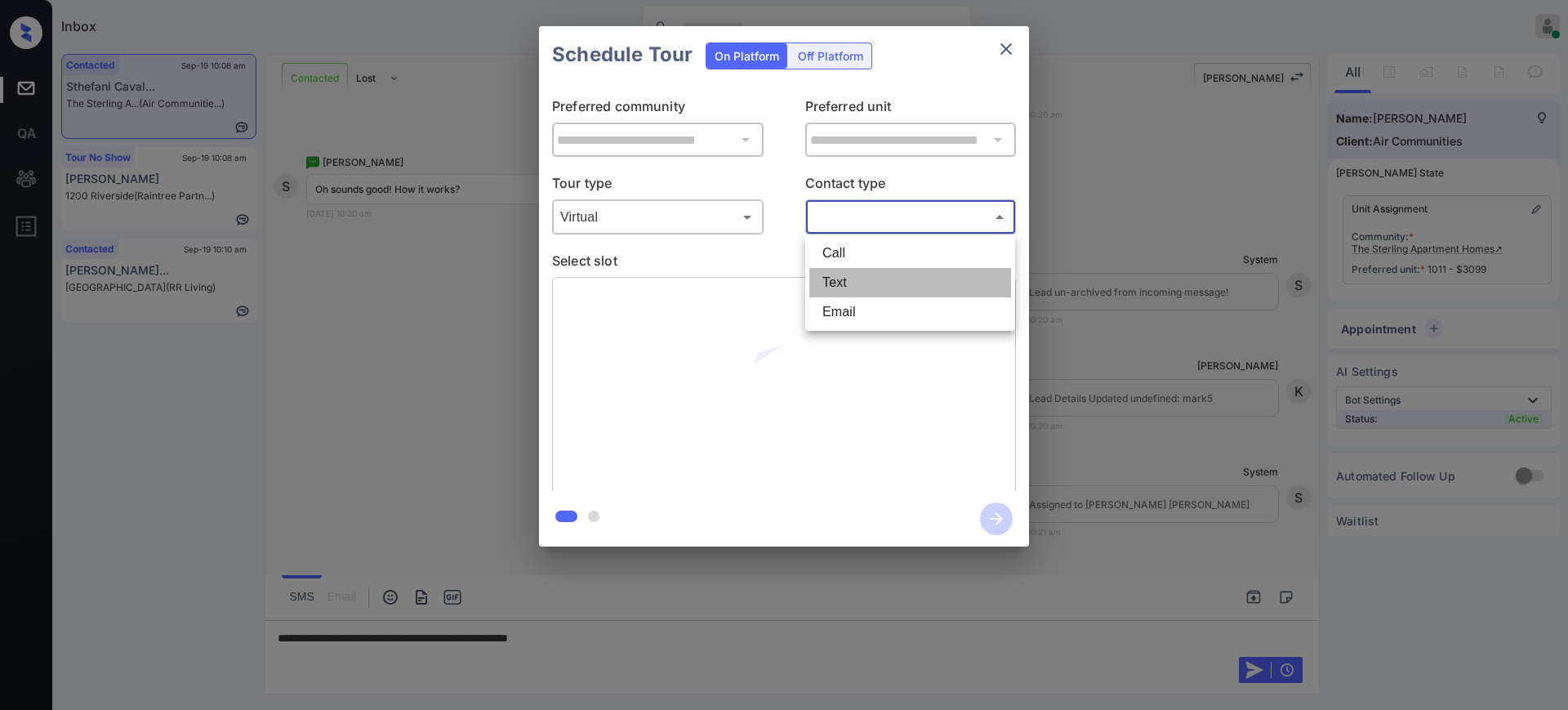
click at [852, 280] on li "Text" at bounding box center [910, 283] width 202 height 29
type input "****"
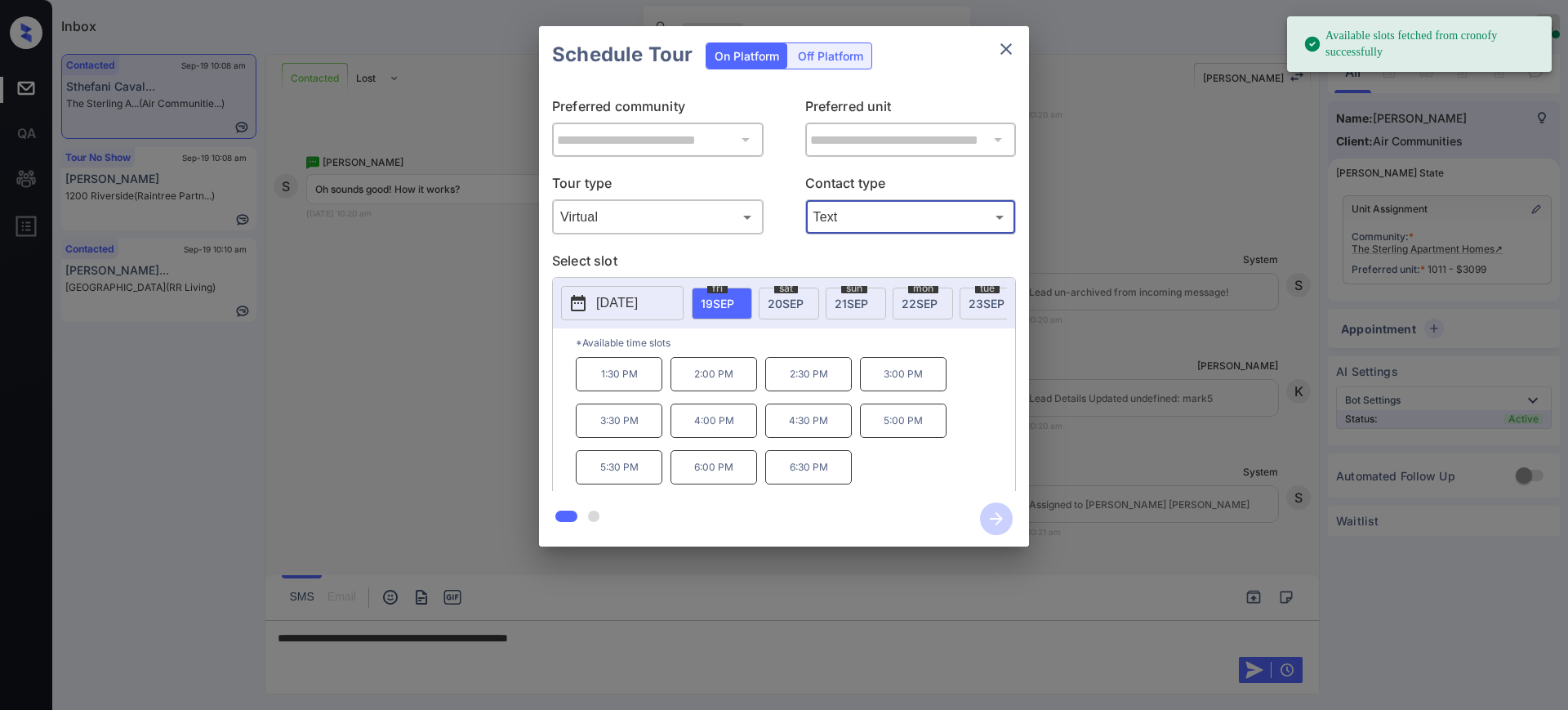
click at [649, 287] on button "[DATE]" at bounding box center [622, 302] width 122 height 34
click at [638, 300] on p "[DATE]" at bounding box center [616, 302] width 41 height 19
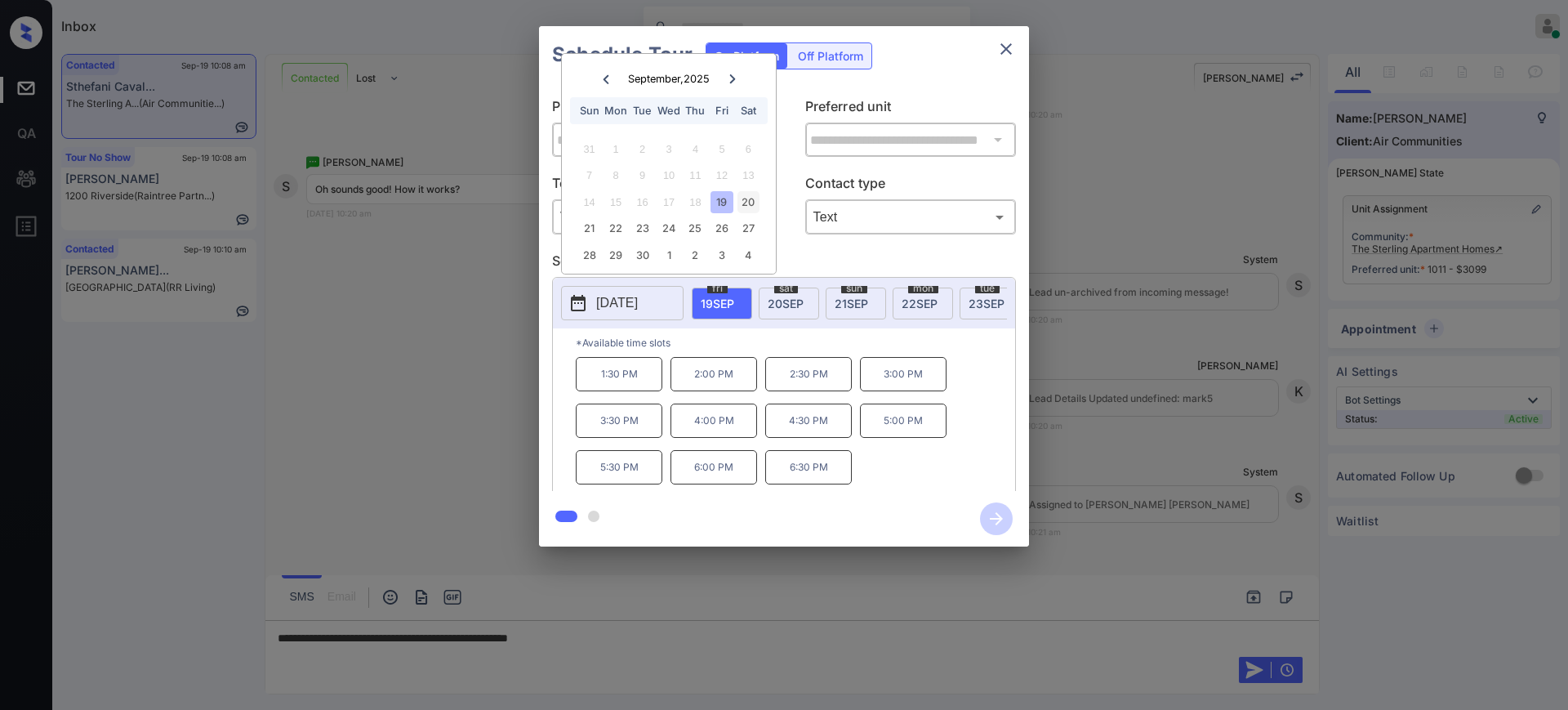
click at [751, 195] on div "20" at bounding box center [748, 202] width 22 height 22
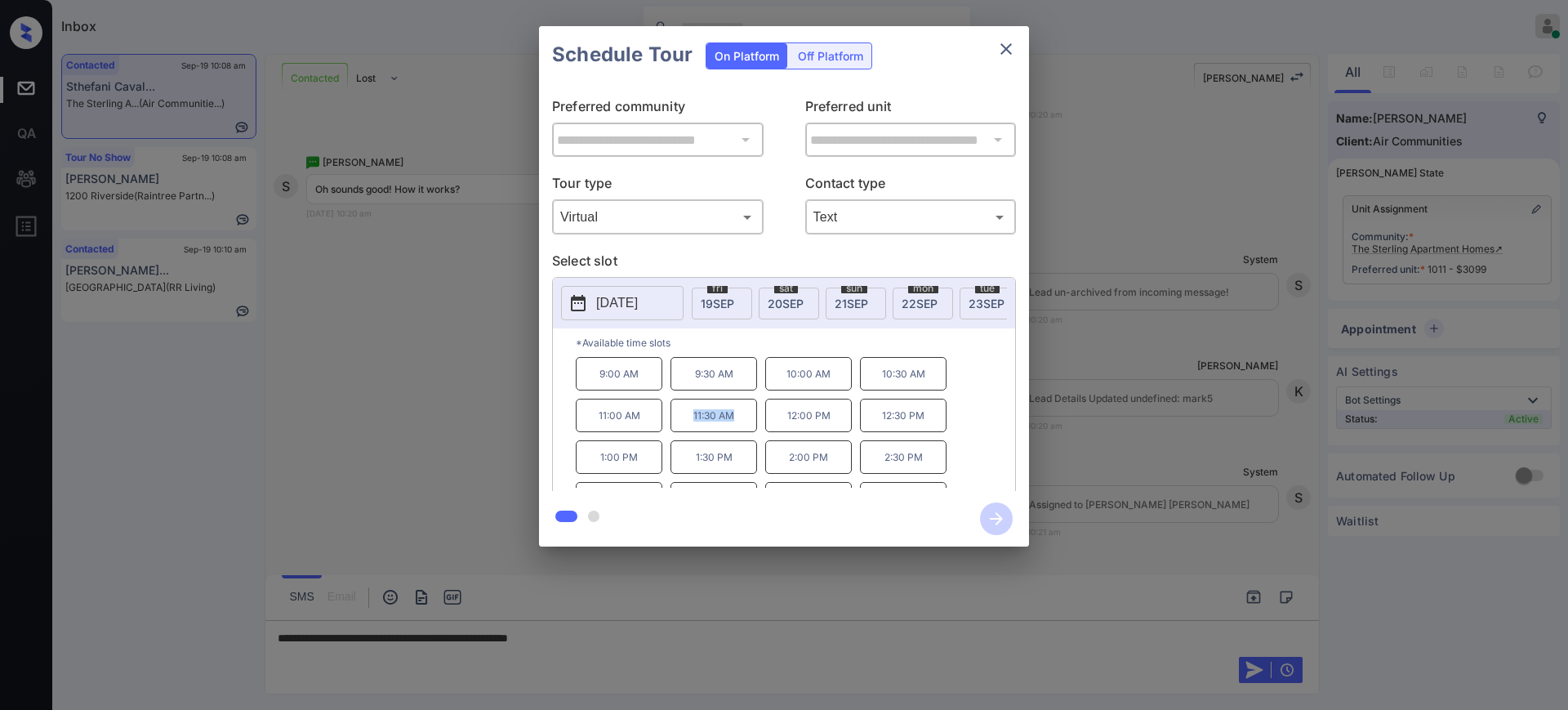
drag, startPoint x: 685, startPoint y: 430, endPoint x: 900, endPoint y: 292, distance: 255.5
click at [750, 425] on p "11:30 AM" at bounding box center [713, 415] width 86 height 33
copy p "11:30 AM"
click at [1010, 44] on icon "close" at bounding box center [1006, 49] width 11 height 11
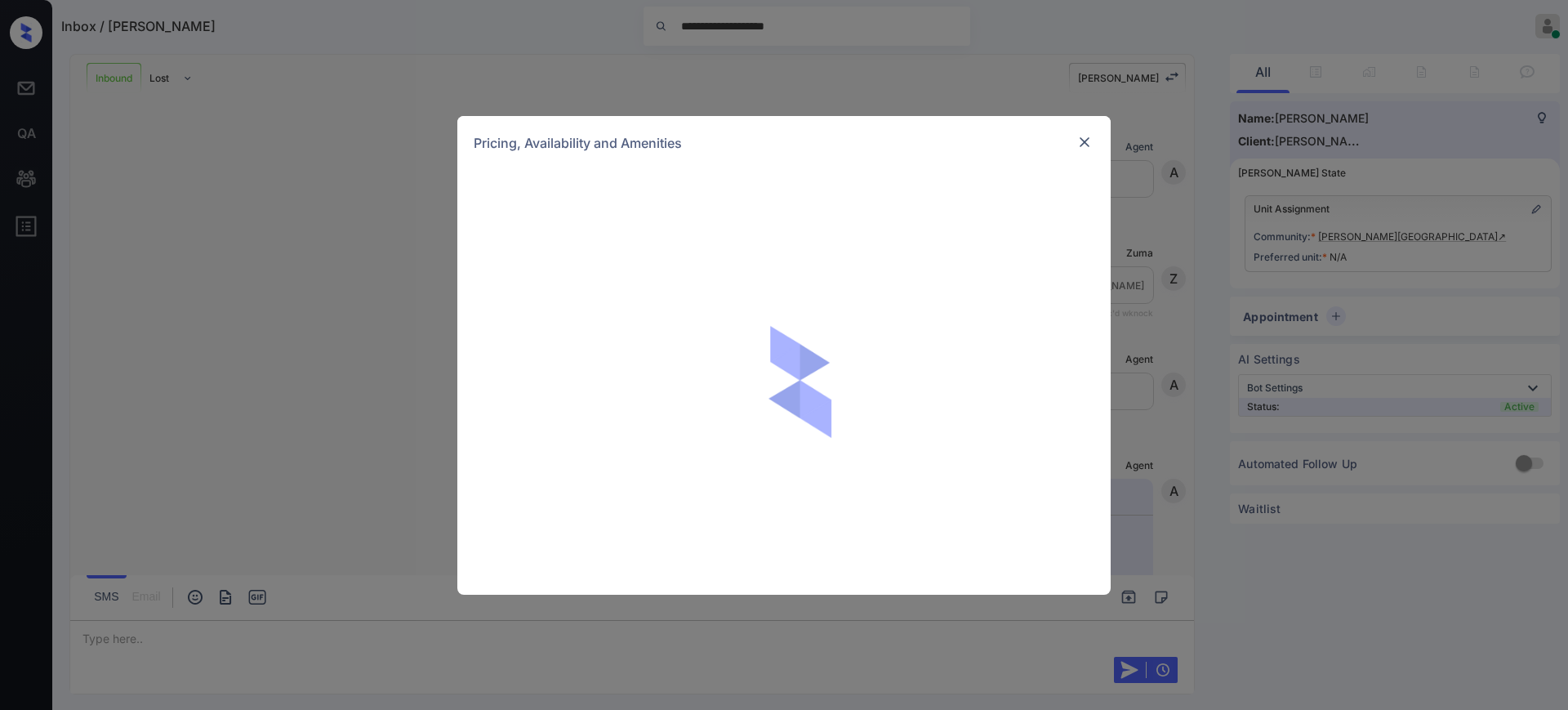
scroll to position [336, 0]
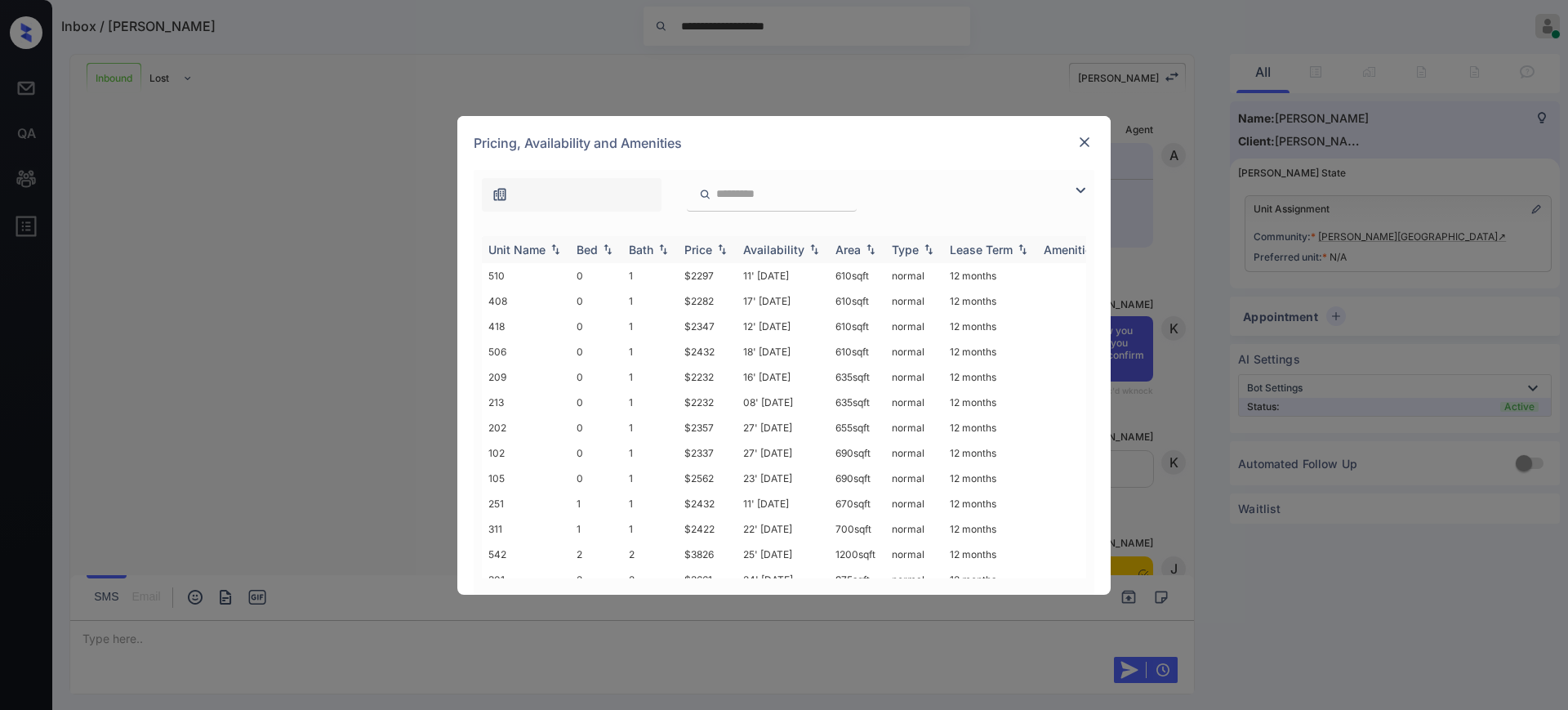
click at [594, 248] on div "Bed" at bounding box center [587, 249] width 21 height 14
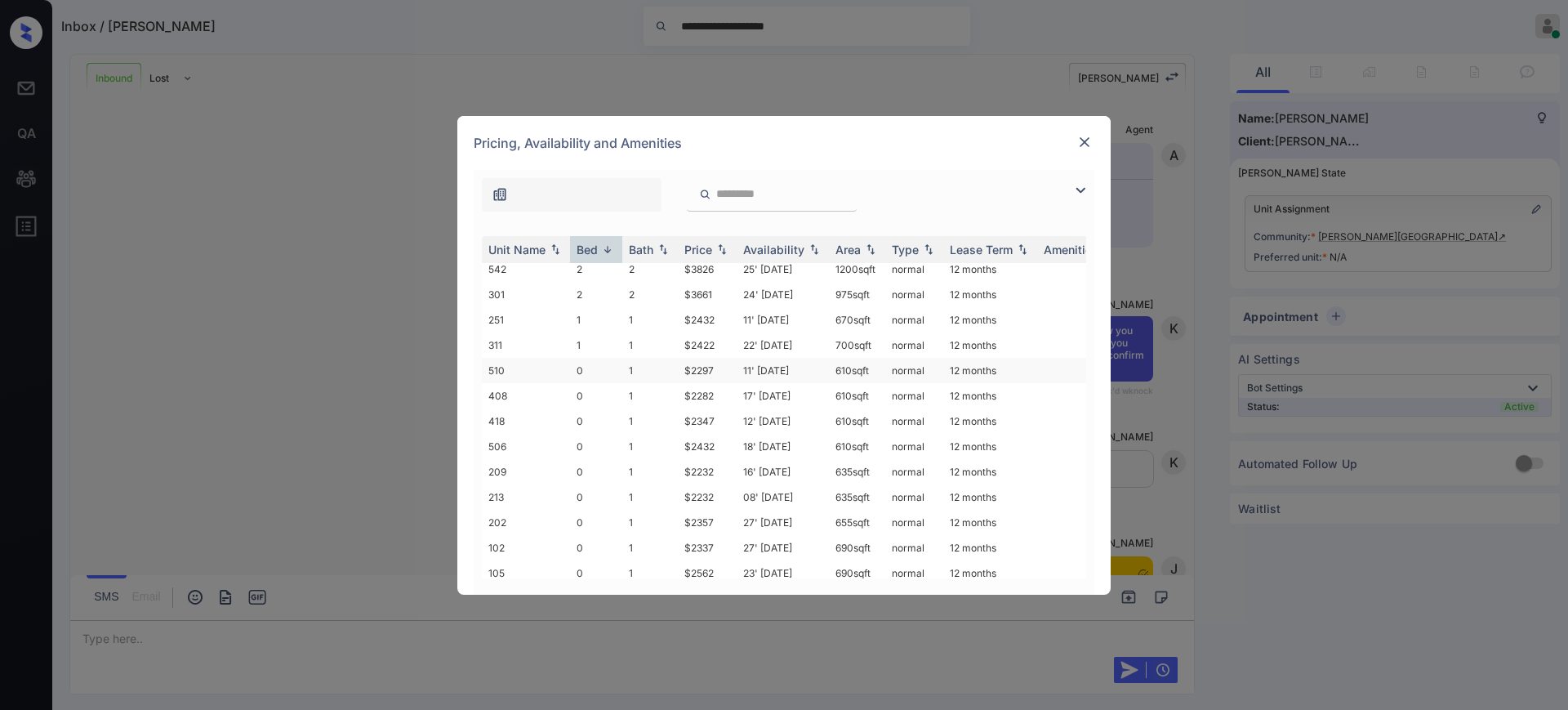
scroll to position [0, 0]
drag, startPoint x: 682, startPoint y: 330, endPoint x: 724, endPoint y: 332, distance: 42.0
click at [724, 332] on td "$2432" at bounding box center [707, 327] width 59 height 26
copy td "$2432"
click at [1084, 130] on div "Pricing, Availability and Amenities" at bounding box center [784, 142] width 654 height 54
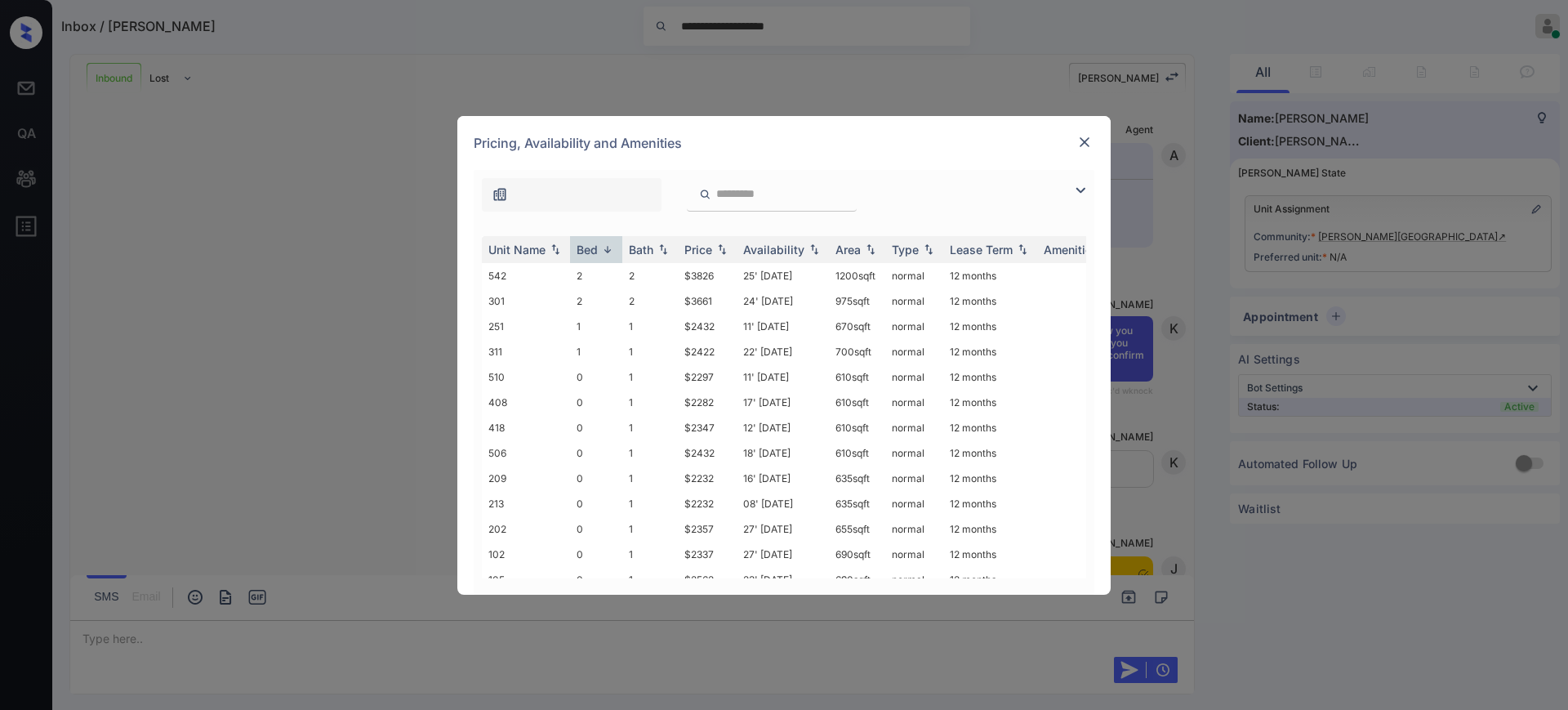
click at [1078, 161] on div "Pricing, Availability and Amenities" at bounding box center [784, 142] width 654 height 54
click at [1085, 145] on img at bounding box center [1084, 142] width 17 height 17
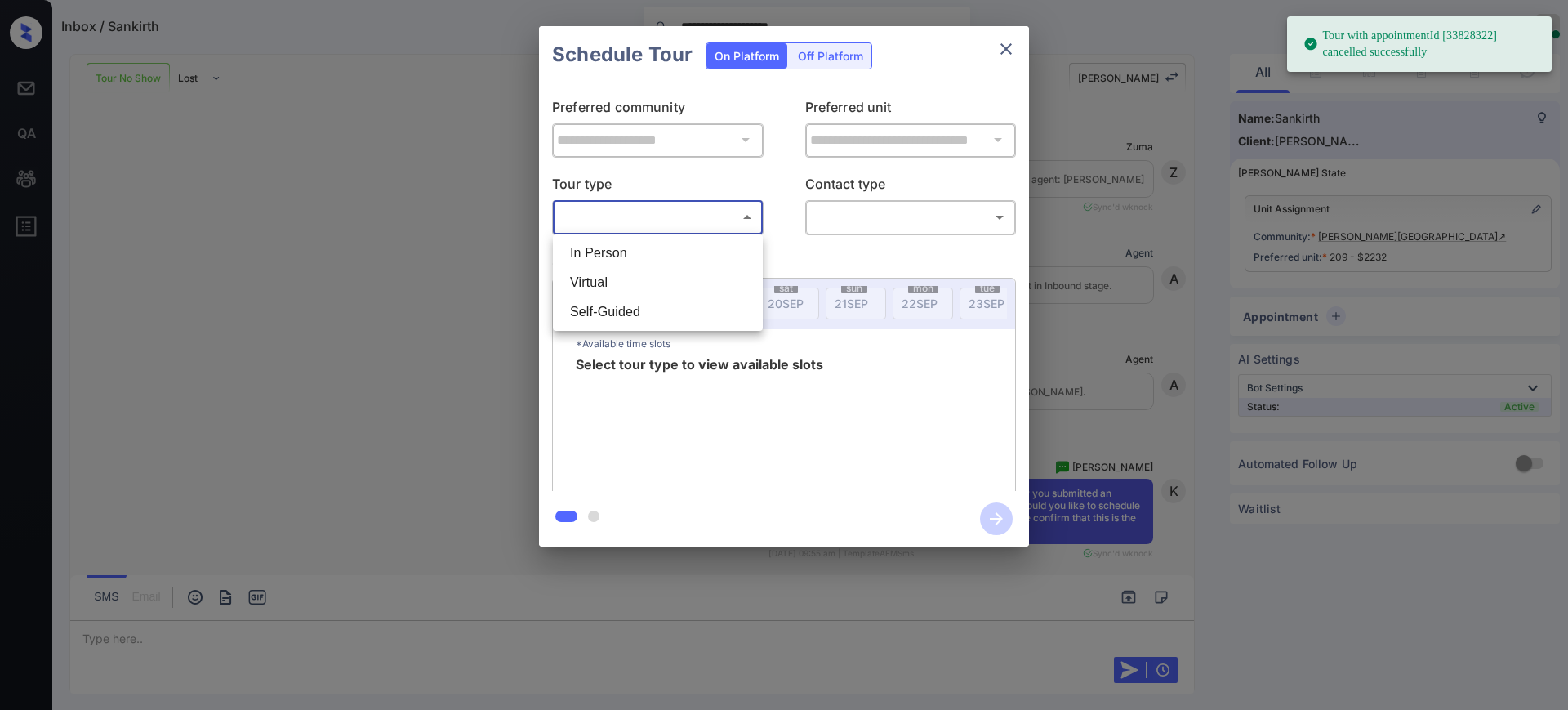
scroll to position [7854, 0]
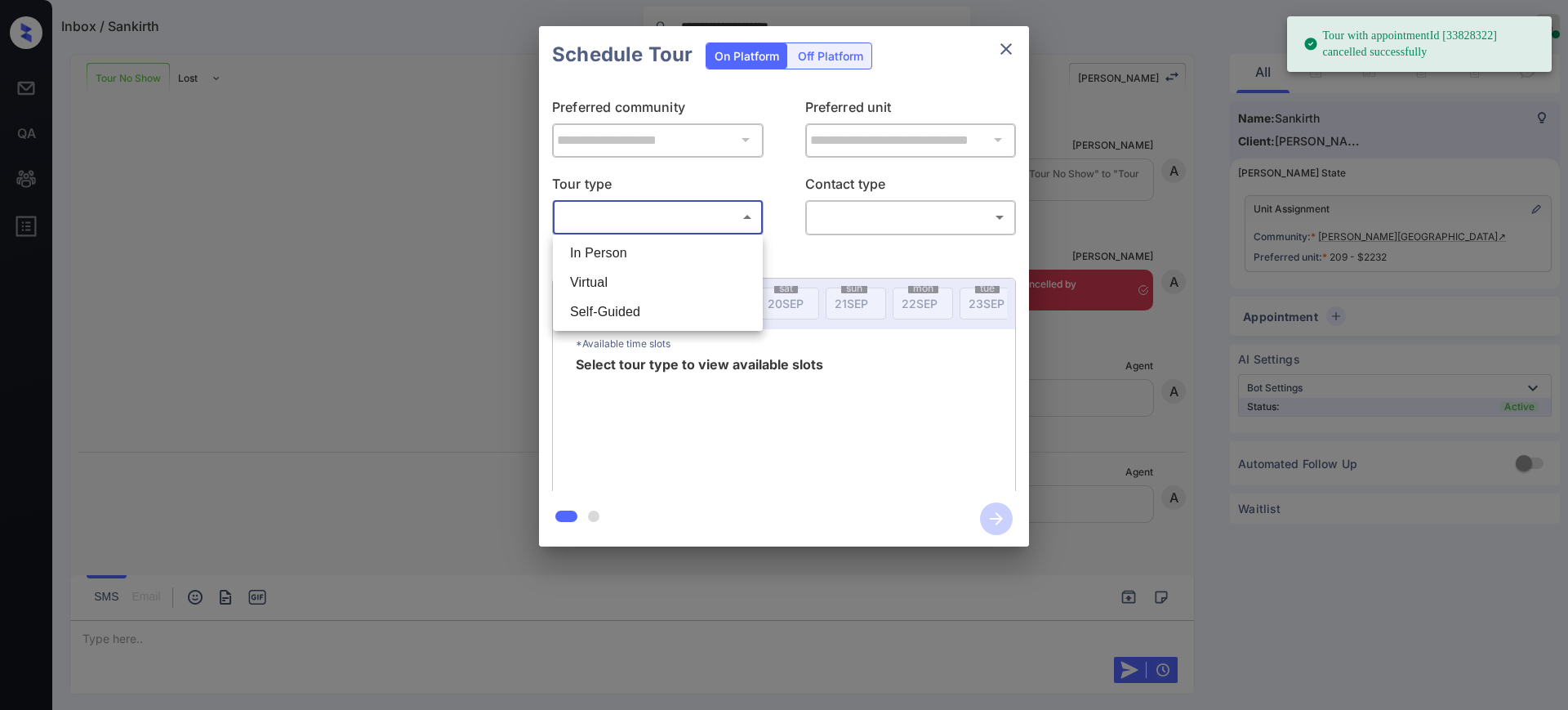
click at [616, 279] on li "Virtual" at bounding box center [658, 283] width 202 height 29
type input "*******"
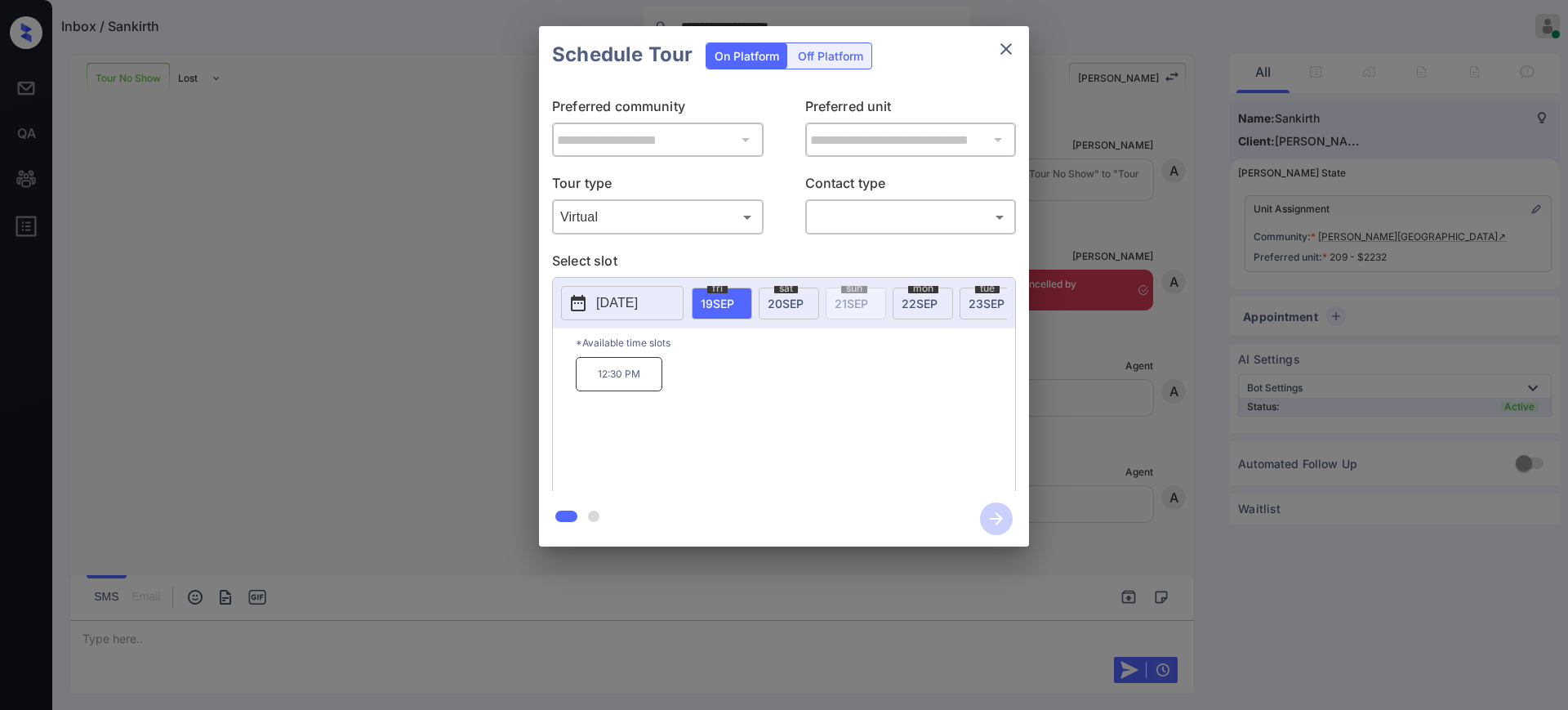
click at [788, 306] on span "20 SEP" at bounding box center [785, 303] width 36 height 14
click at [723, 299] on span "[DATE]" at bounding box center [717, 303] width 33 height 14
click at [1118, 292] on div "**********" at bounding box center [784, 287] width 1568 height 573
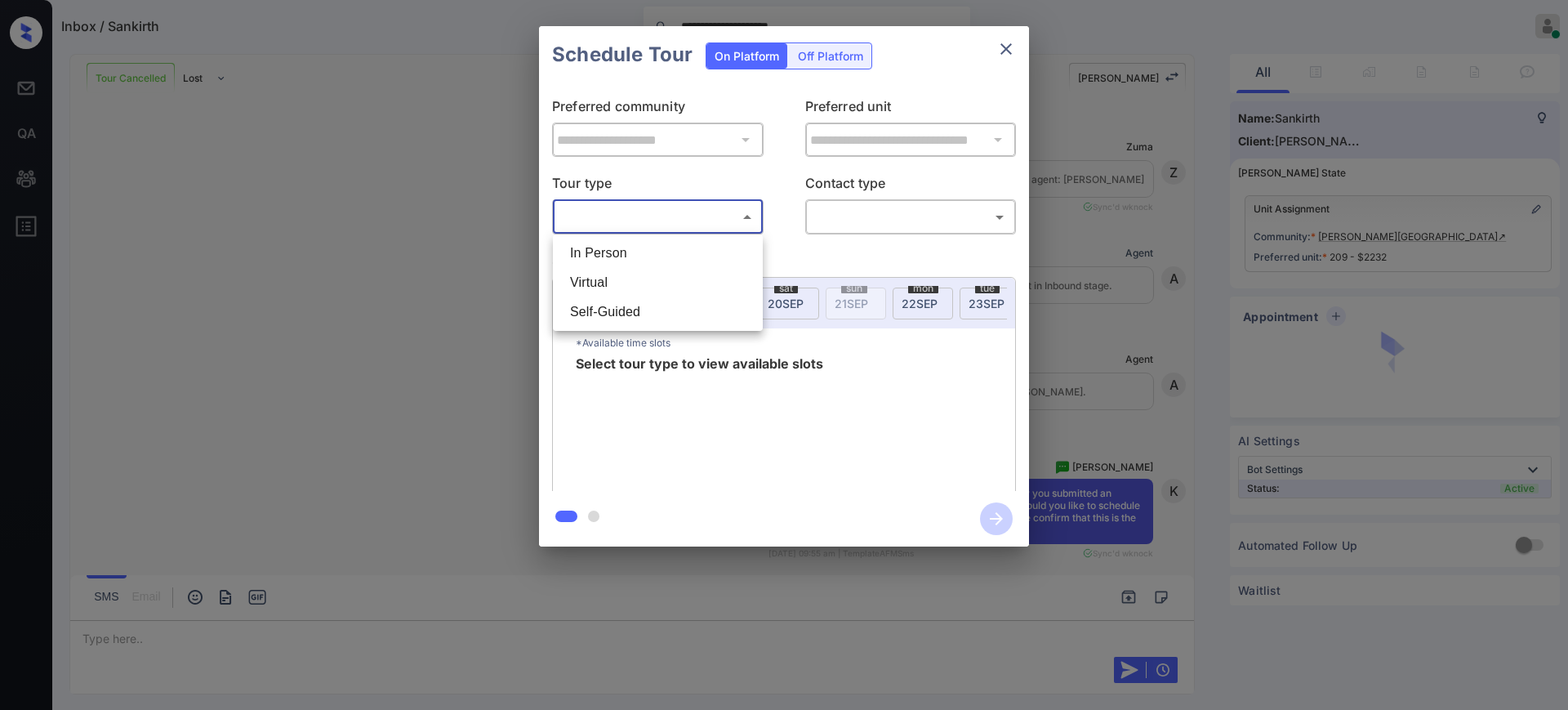
scroll to position [7578, 0]
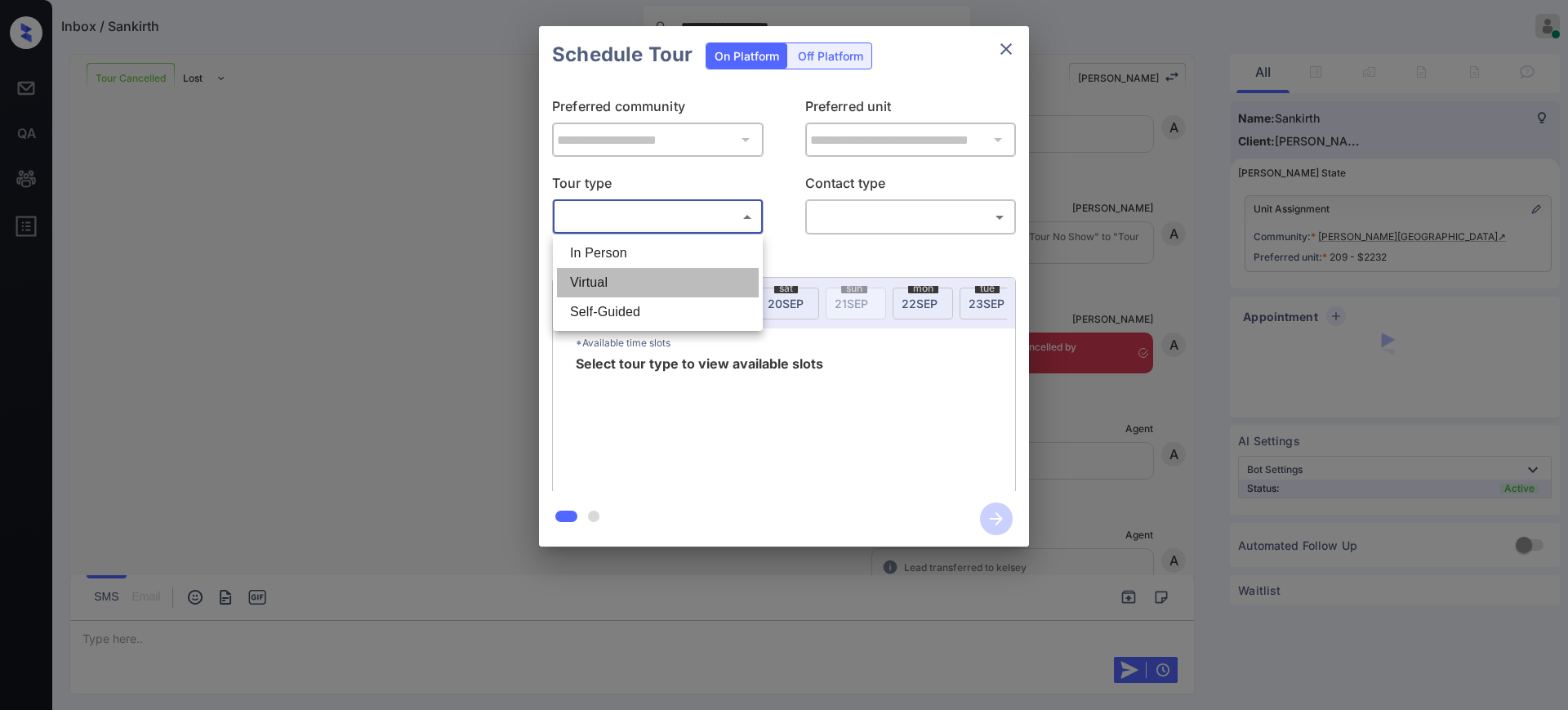
click at [639, 275] on li "Virtual" at bounding box center [658, 283] width 202 height 29
type input "*******"
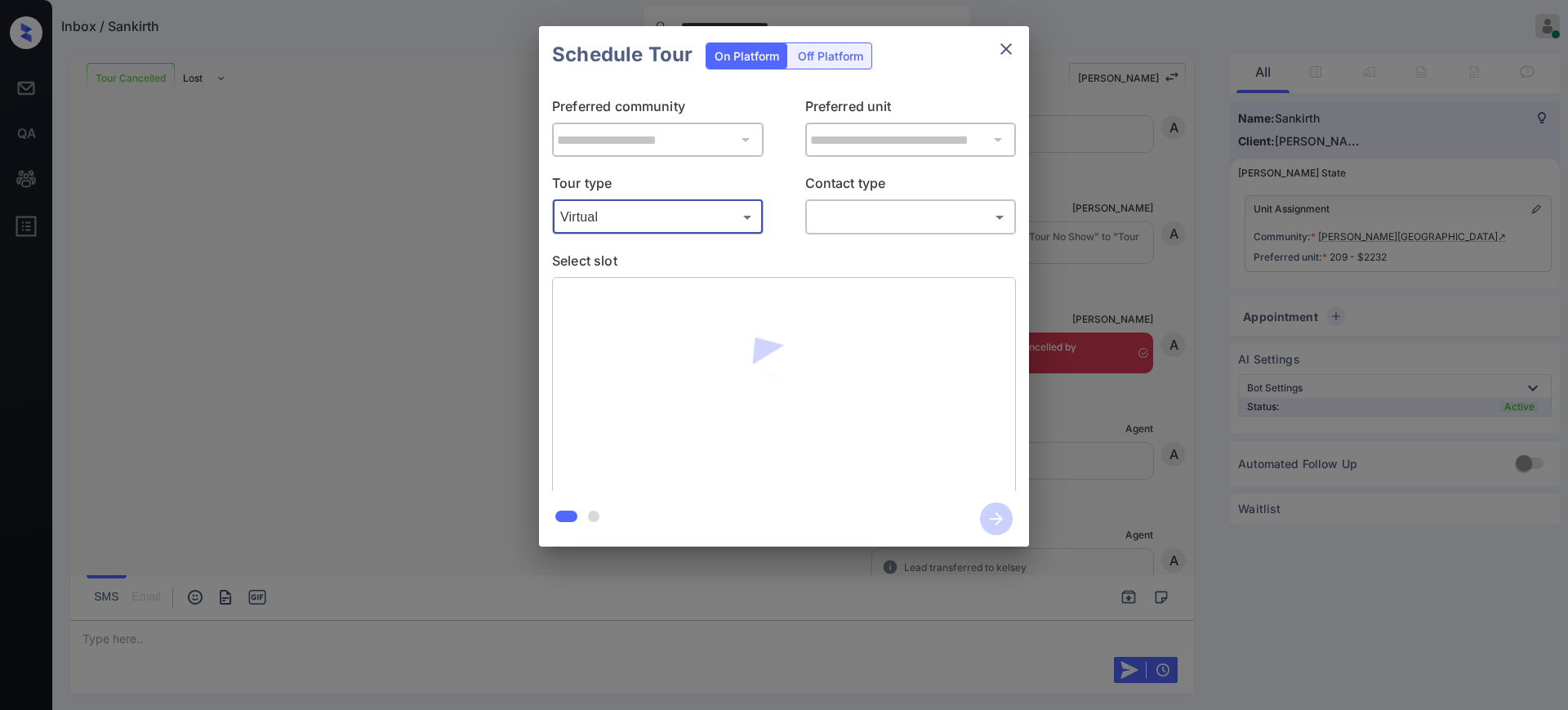
click at [855, 224] on body "**********" at bounding box center [784, 355] width 1568 height 710
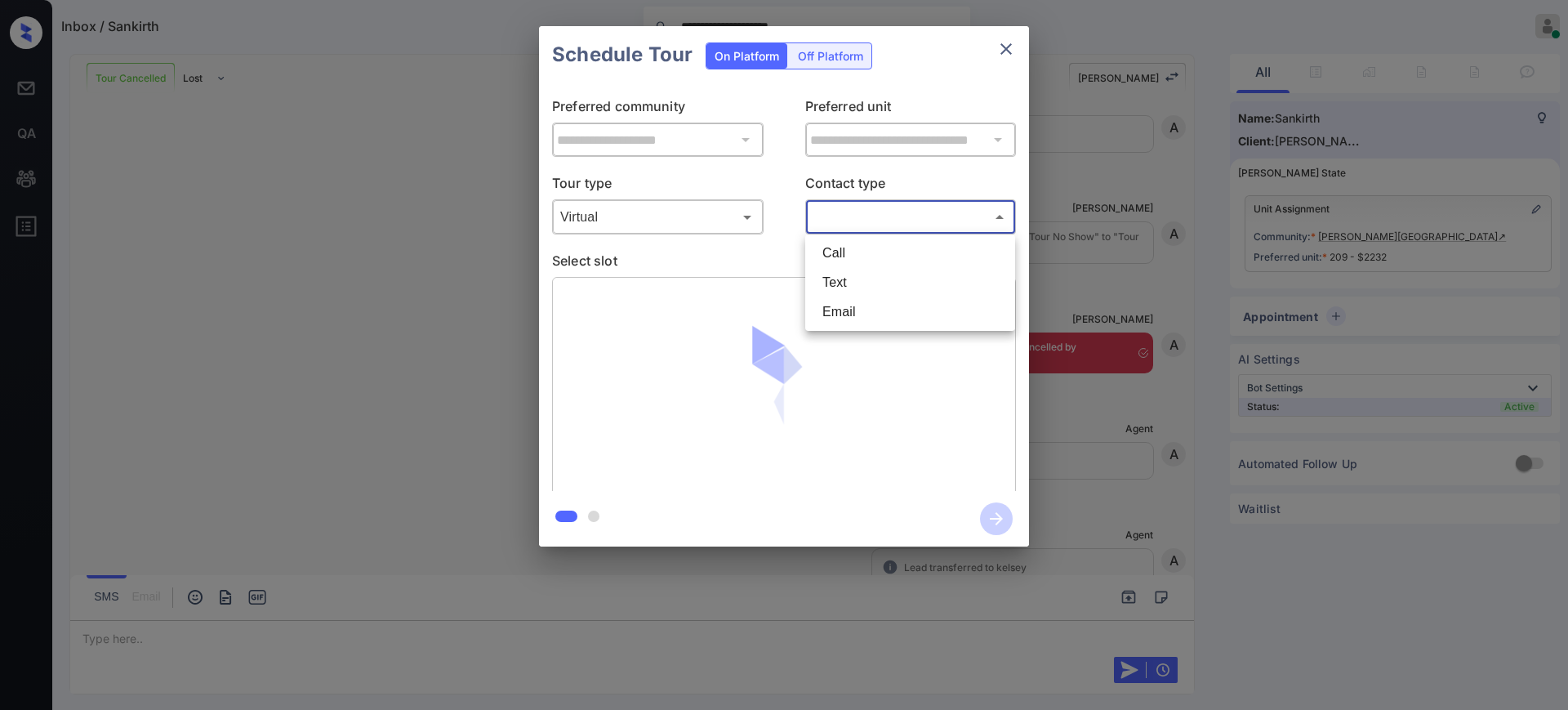
click at [857, 282] on li "Text" at bounding box center [910, 283] width 202 height 29
type input "****"
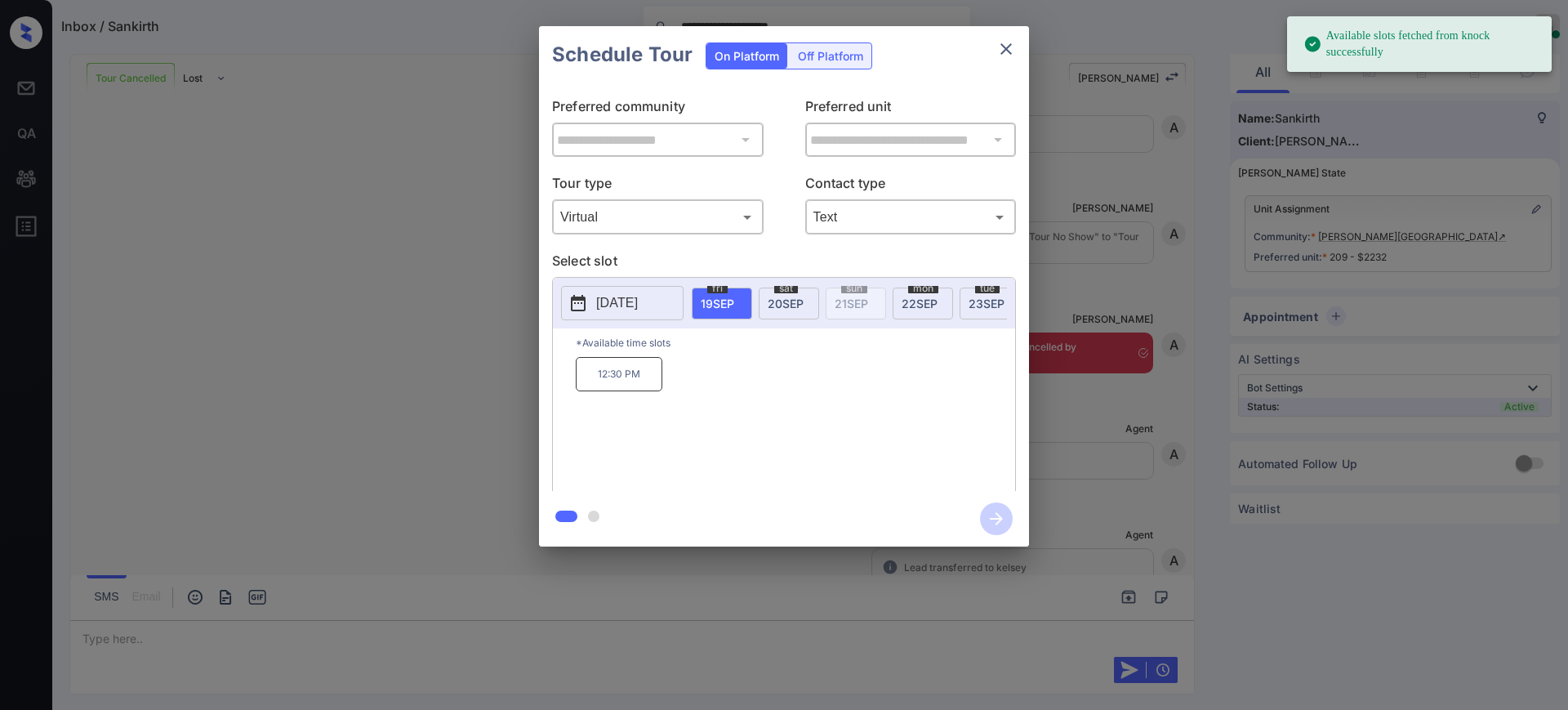
click at [711, 299] on span "[DATE]" at bounding box center [717, 303] width 33 height 14
click at [645, 390] on p "12:30 PM" at bounding box center [619, 374] width 86 height 34
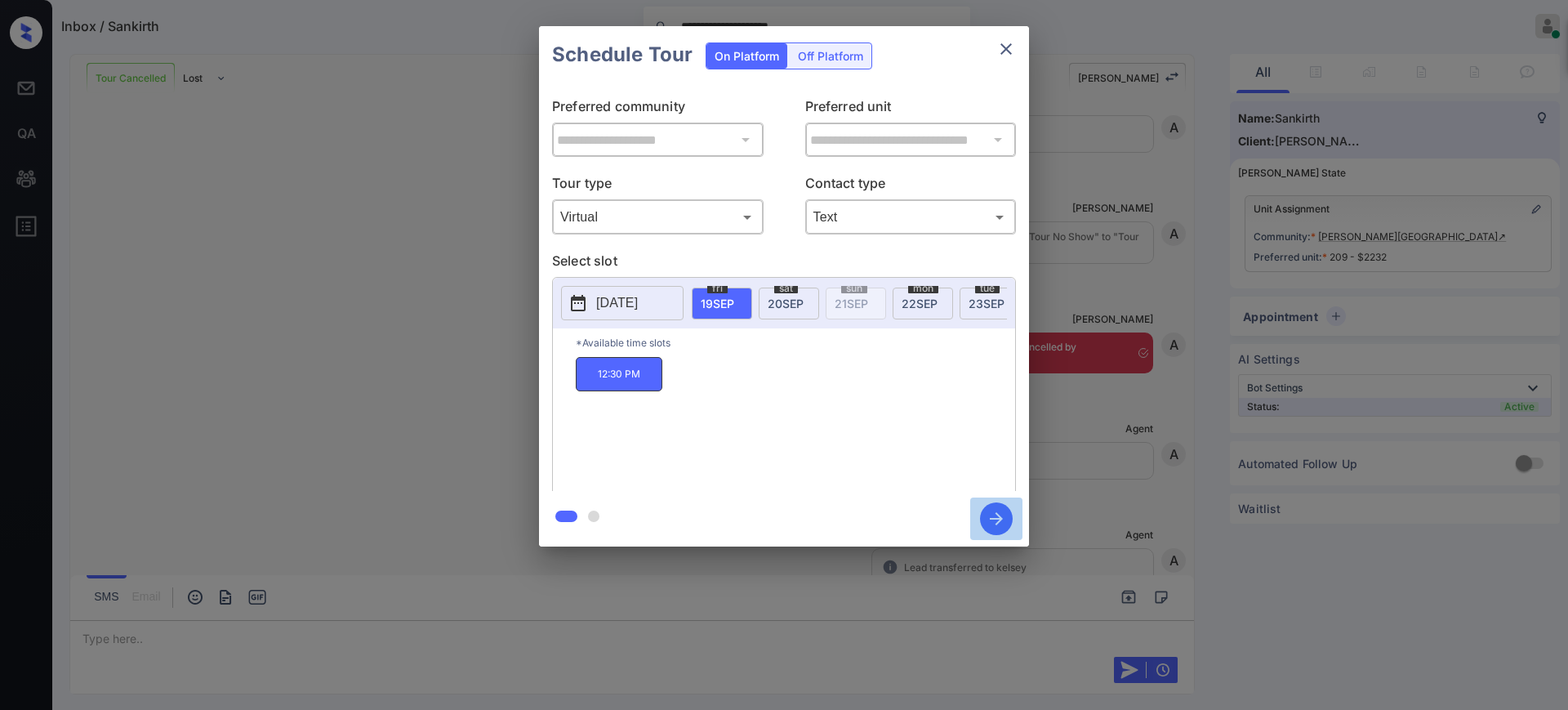
click at [1000, 520] on icon "button" at bounding box center [996, 519] width 13 height 13
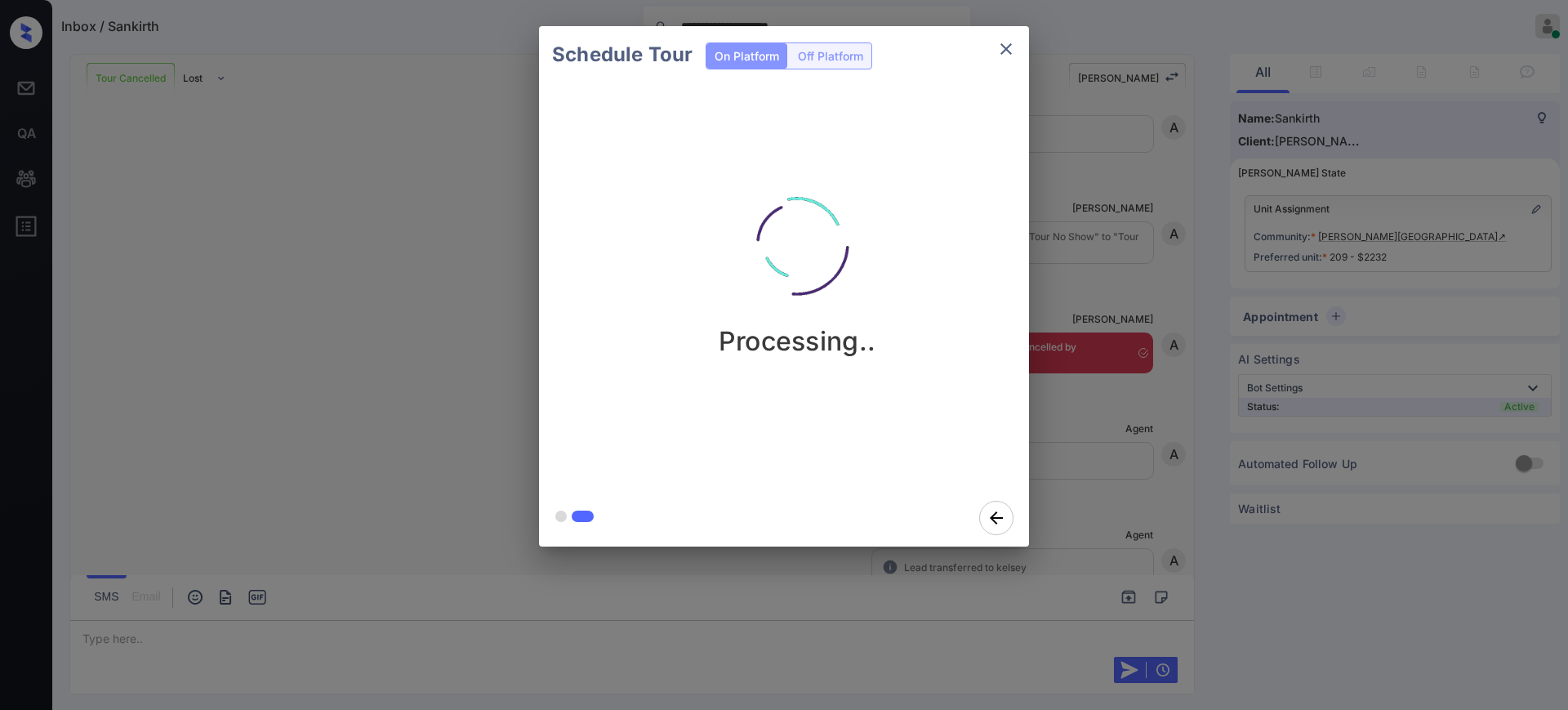
click at [1119, 478] on div "Schedule Tour On Platform Off Platform Processing.." at bounding box center [784, 287] width 1568 height 573
